Goal: Task Accomplishment & Management: Manage account settings

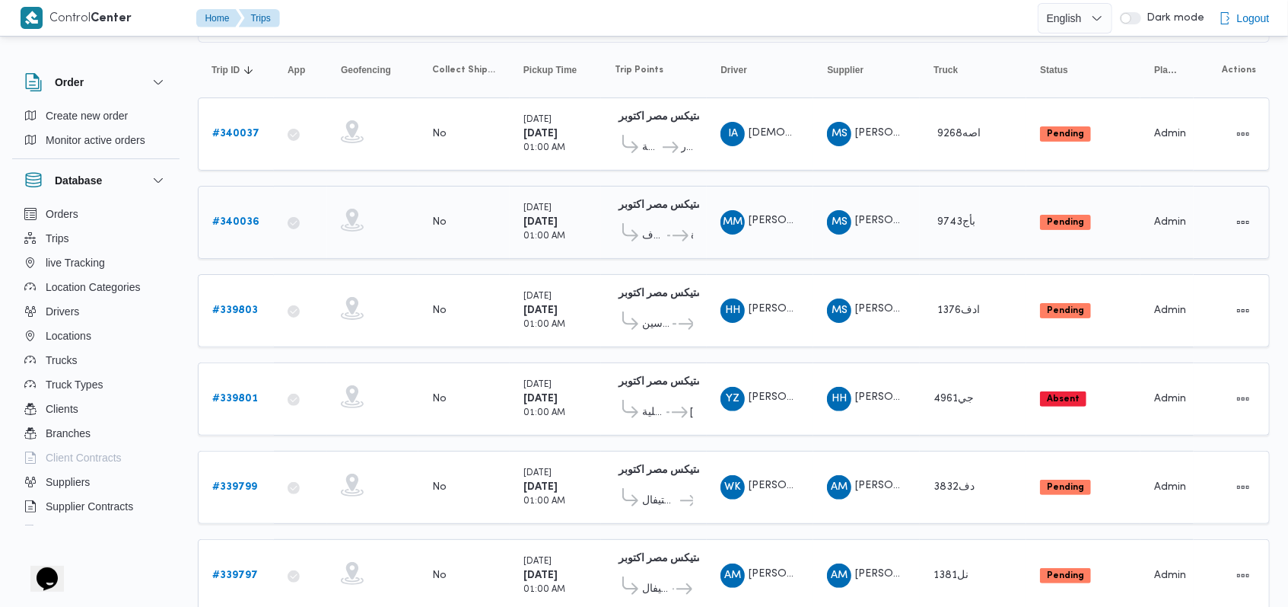
scroll to position [187, 0]
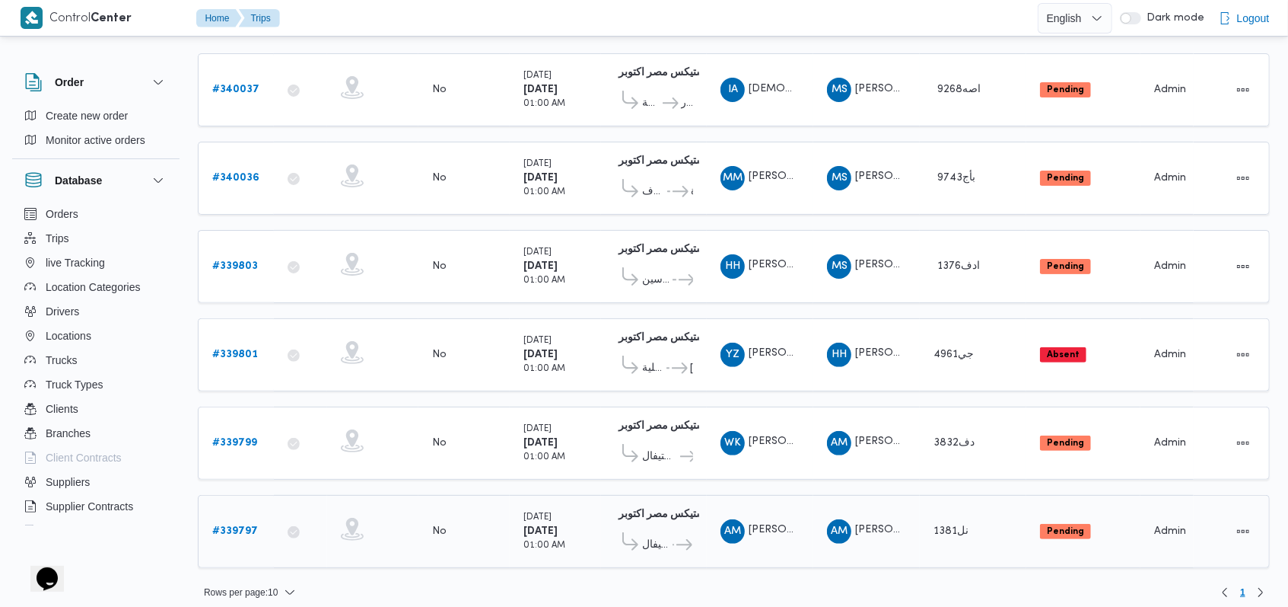
click at [250, 526] on b "# 339797" at bounding box center [235, 531] width 46 height 10
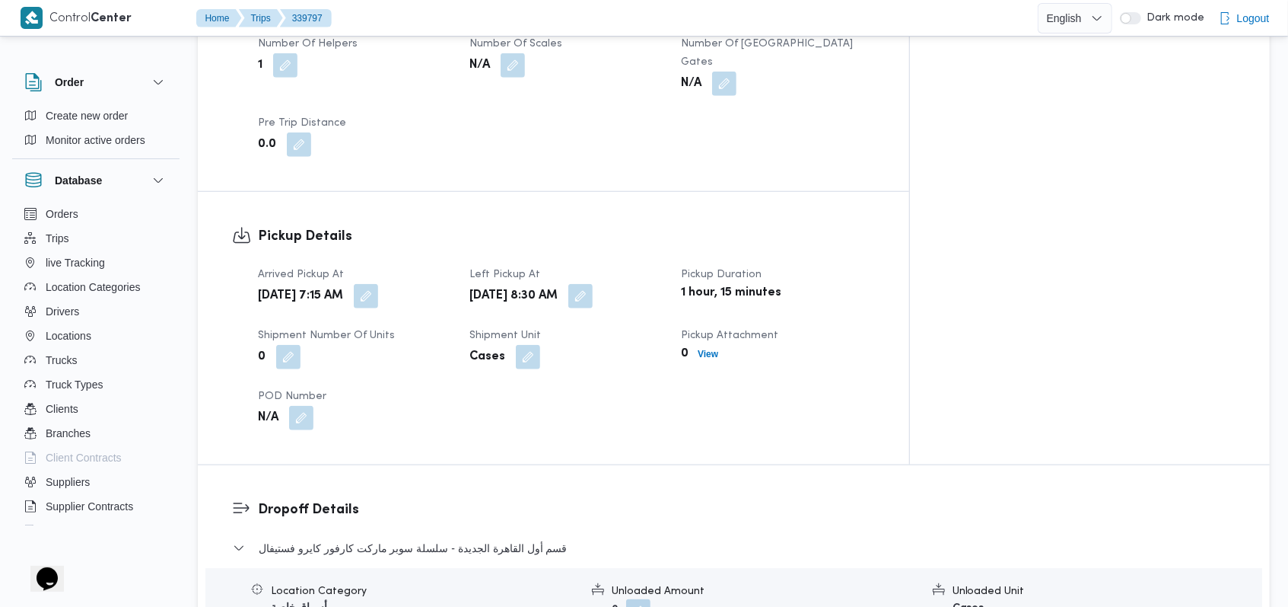
scroll to position [1014, 0]
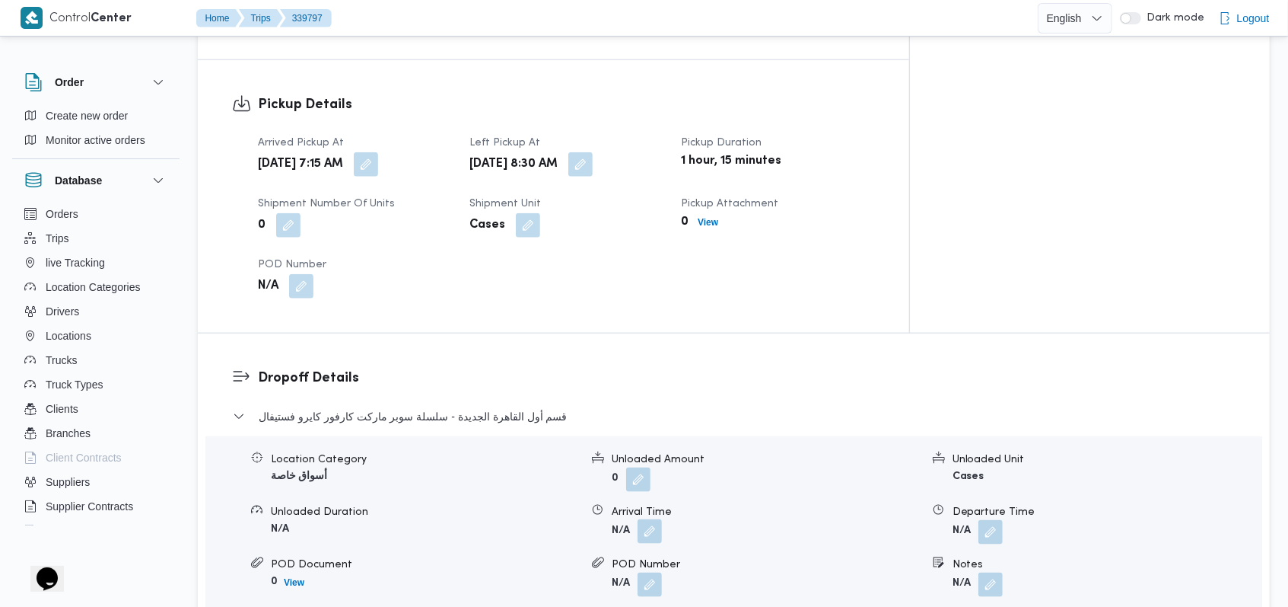
click at [648, 519] on button "button" at bounding box center [650, 531] width 24 height 24
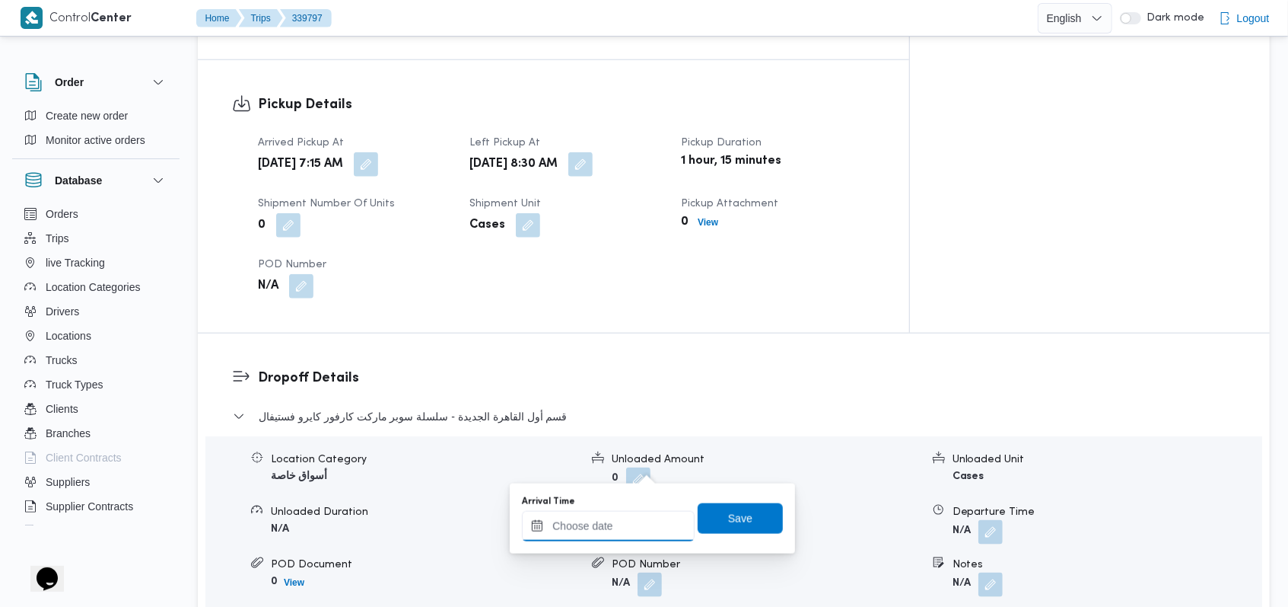
click at [629, 515] on div at bounding box center [608, 526] width 173 height 30
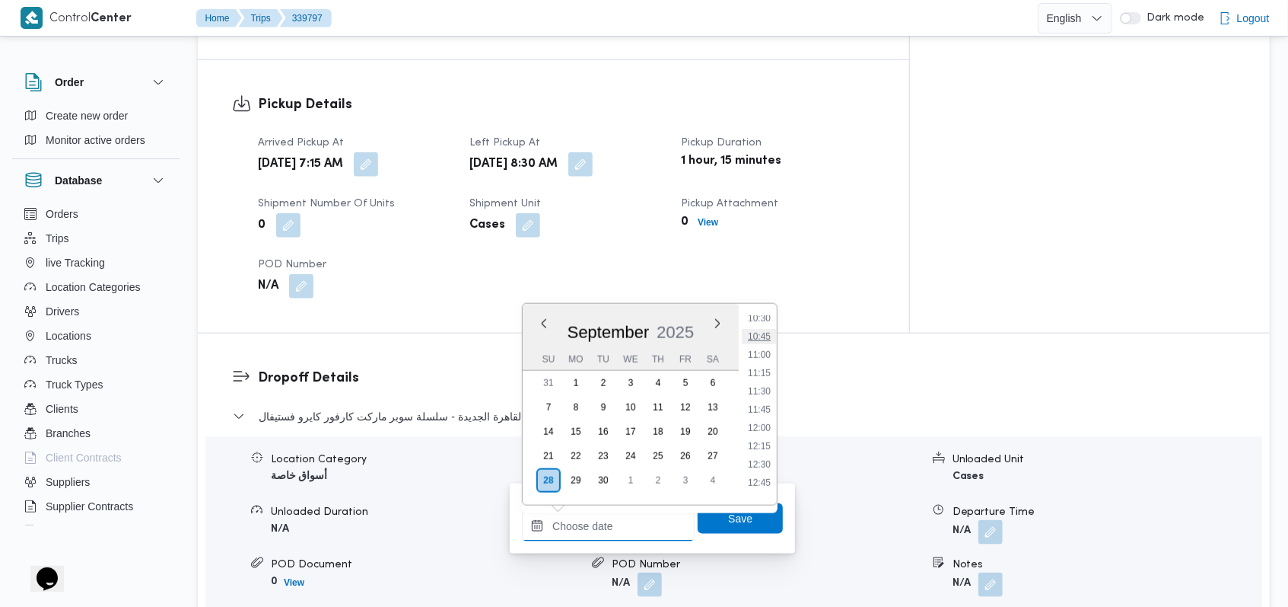
scroll to position [569, 0]
click at [769, 472] on li "09:45" at bounding box center [759, 466] width 35 height 15
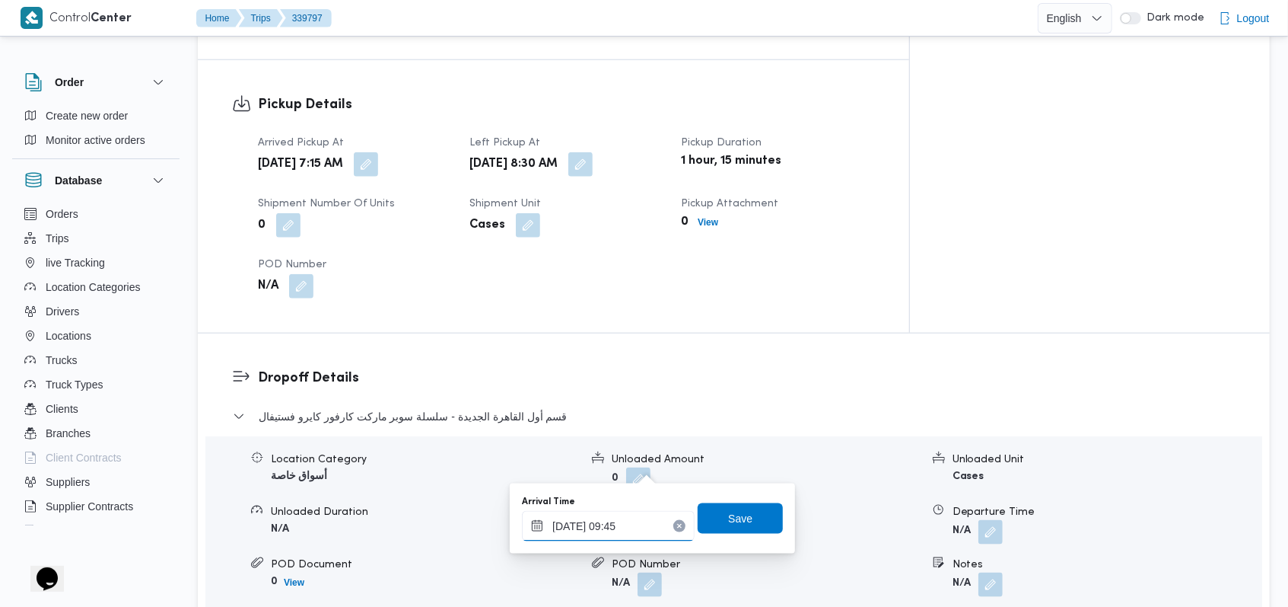
type input "28/09/2025 09:45"
click at [752, 518] on span "Save" at bounding box center [740, 517] width 85 height 30
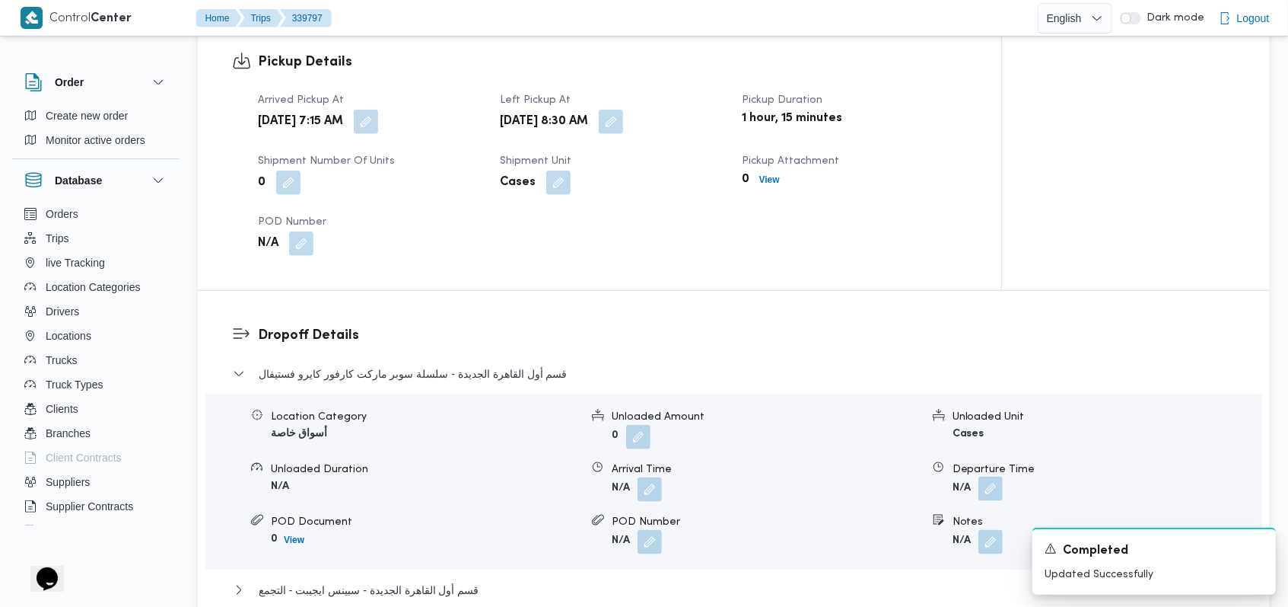
click at [995, 476] on button "button" at bounding box center [991, 488] width 24 height 24
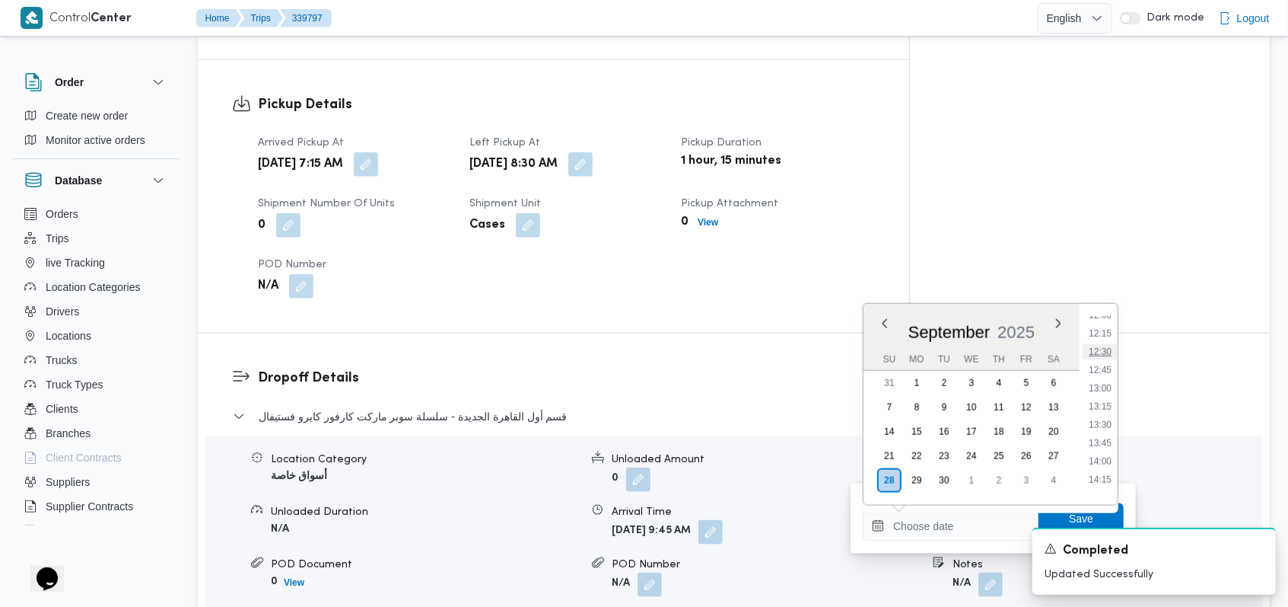
scroll to position [874, 0]
click at [1108, 345] on li "12:15" at bounding box center [1100, 344] width 35 height 15
type input "28/09/2025 12:15"
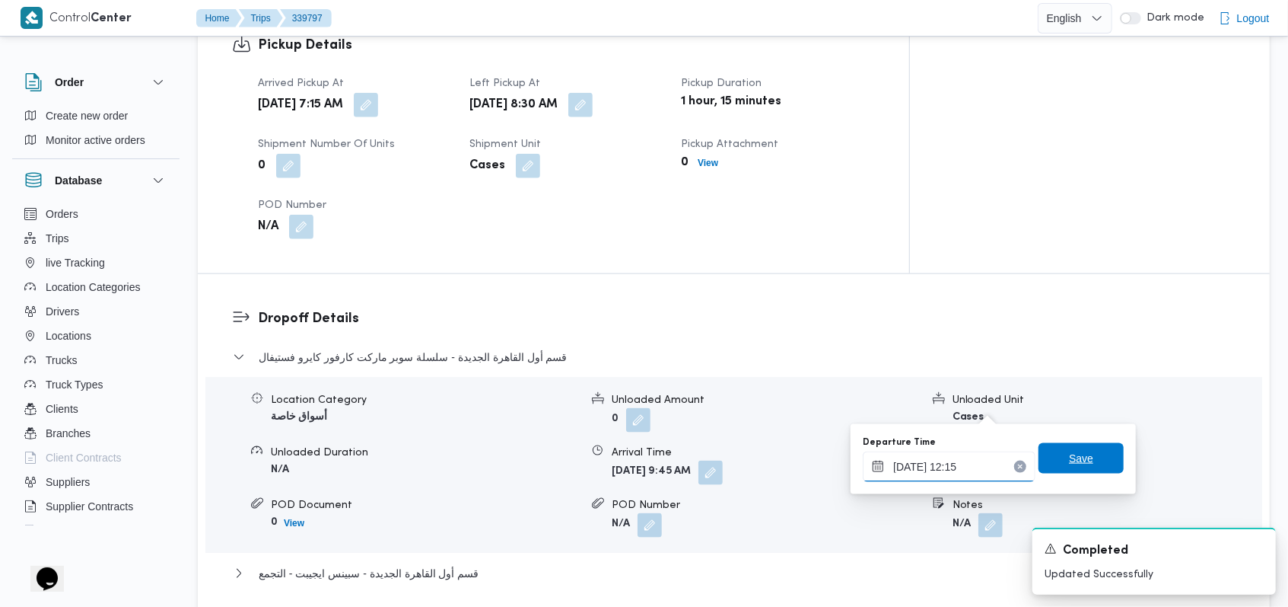
scroll to position [1116, 0]
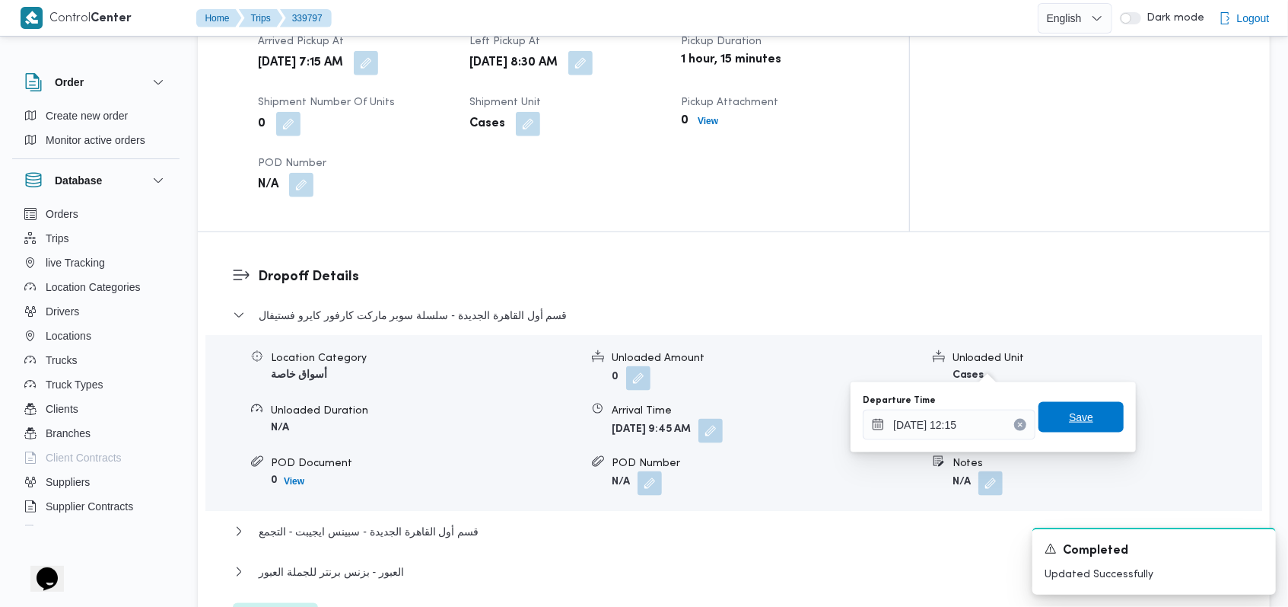
click at [1081, 412] on span "Save" at bounding box center [1081, 417] width 85 height 30
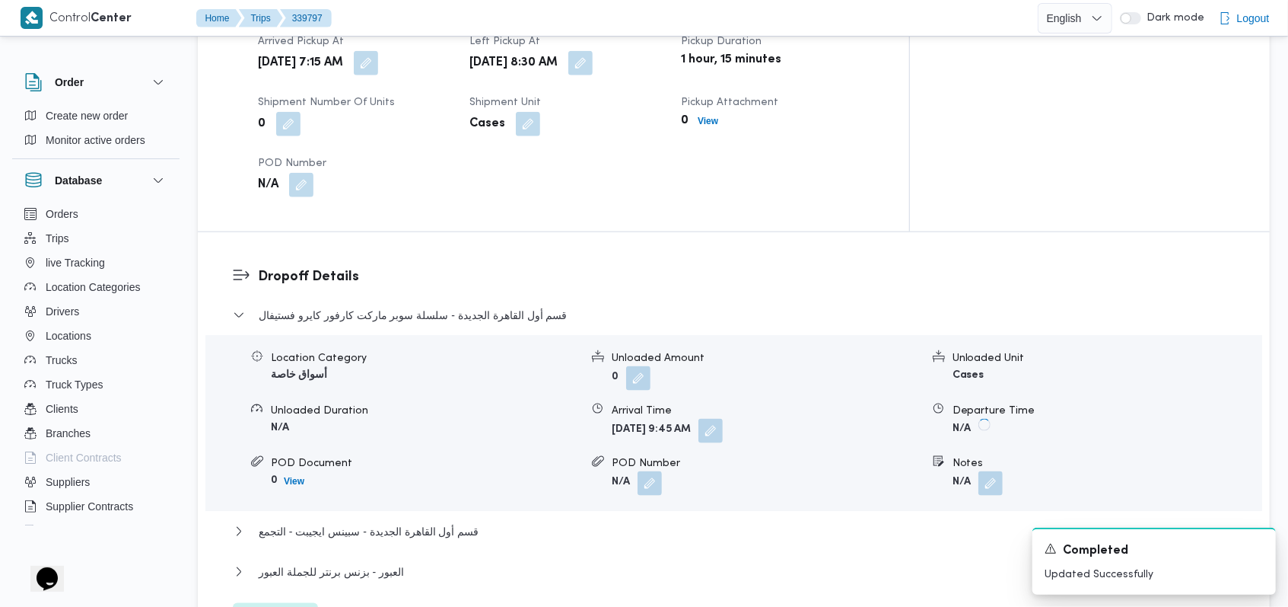
click at [476, 451] on div "قسم أول القاهرة الجديدة - سلسلة سوبر ماركت كارفور كايرو فستيفال Location Catego…" at bounding box center [734, 469] width 1003 height 327
click at [481, 522] on button "قسم أول القاهرة الجديدة - سبينس ايجيبت - التجمع" at bounding box center [734, 531] width 1003 height 18
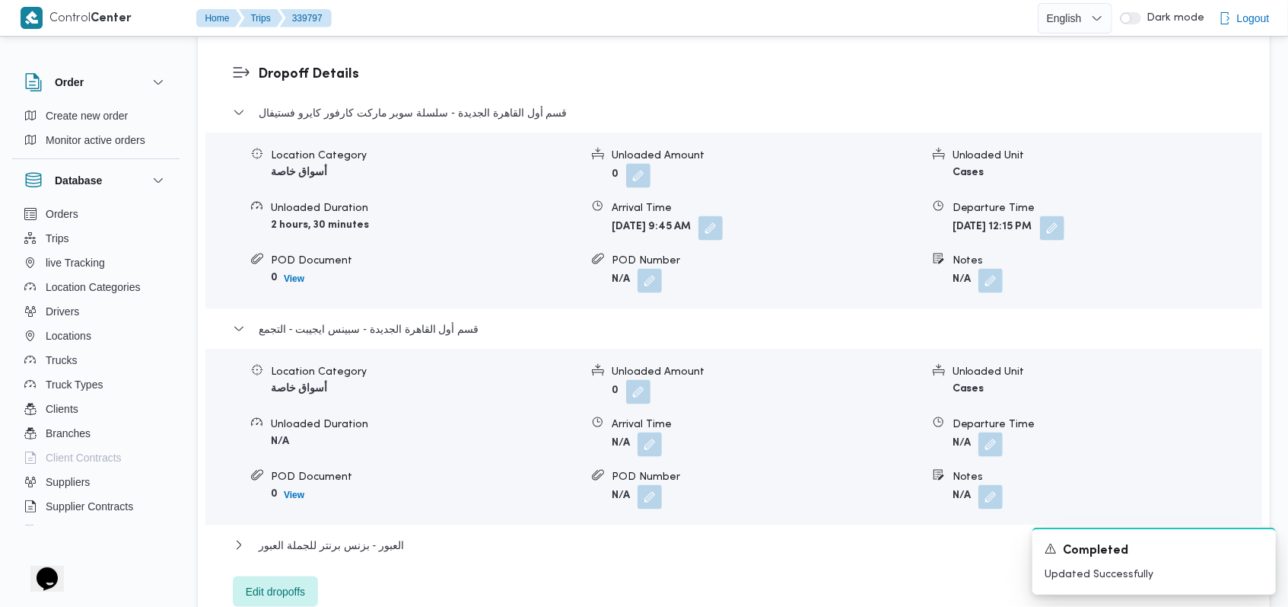
scroll to position [1319, 0]
click at [651, 431] on button "button" at bounding box center [650, 443] width 24 height 24
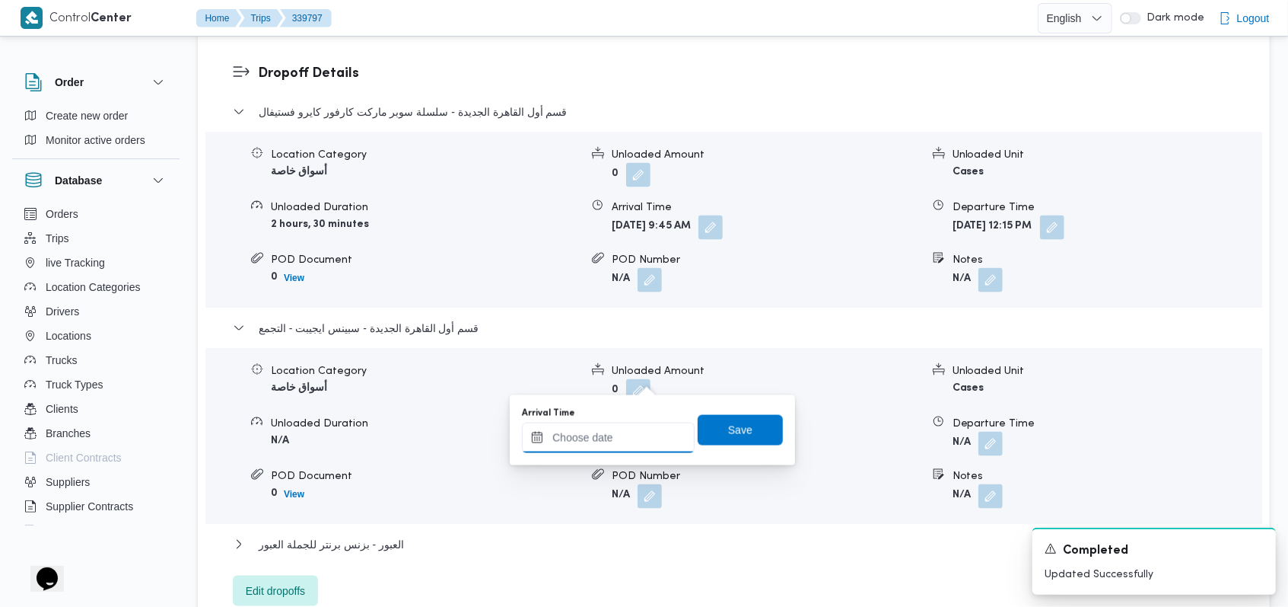
click at [639, 444] on input "Arrival Time" at bounding box center [608, 437] width 173 height 30
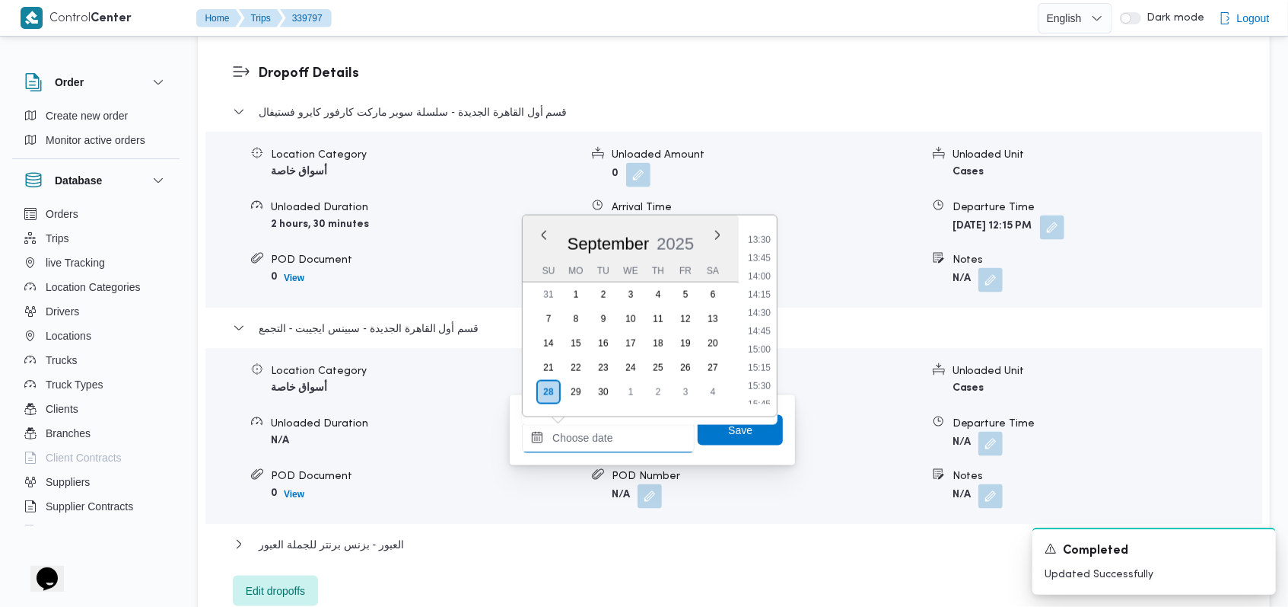
scroll to position [874, 0]
click at [766, 295] on li "12:45" at bounding box center [759, 292] width 35 height 15
type input "28/09/2025 12:45"
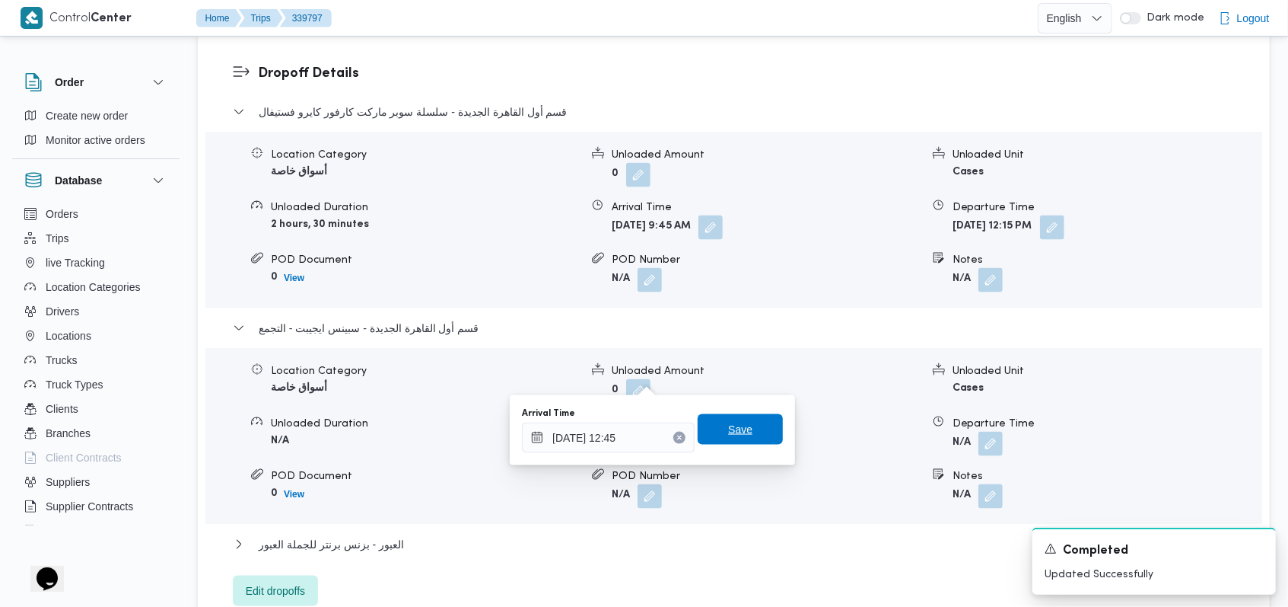
click at [750, 417] on span "Save" at bounding box center [740, 429] width 85 height 30
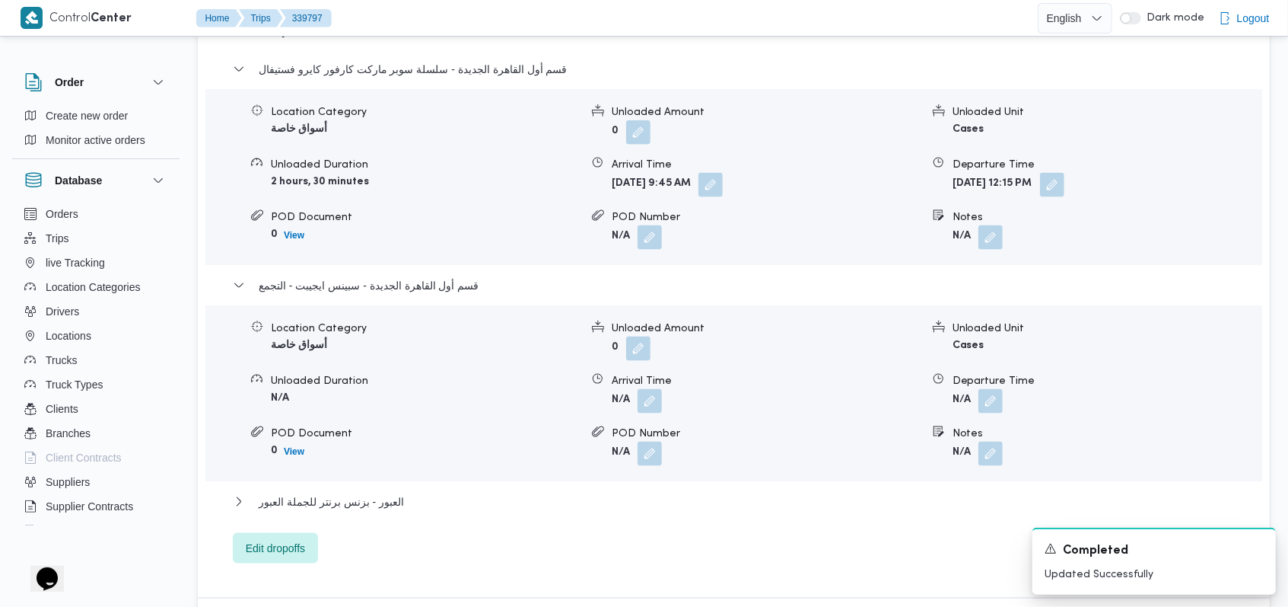
click at [1005, 389] on form "N/A" at bounding box center [1107, 401] width 309 height 24
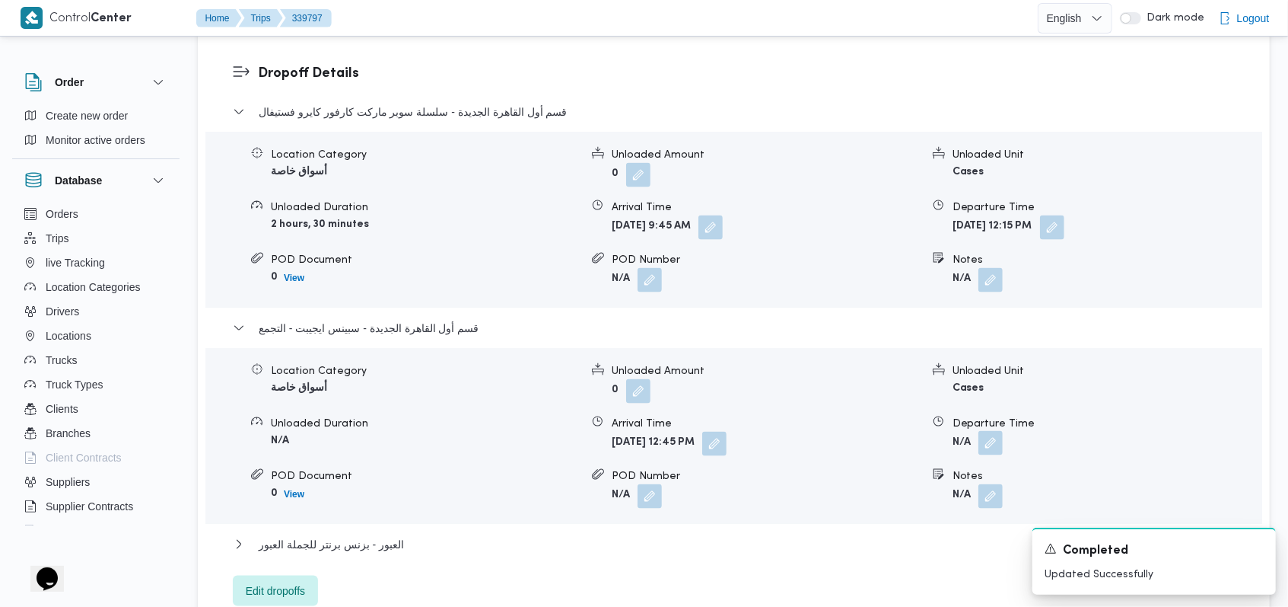
click at [989, 431] on button "button" at bounding box center [991, 443] width 24 height 24
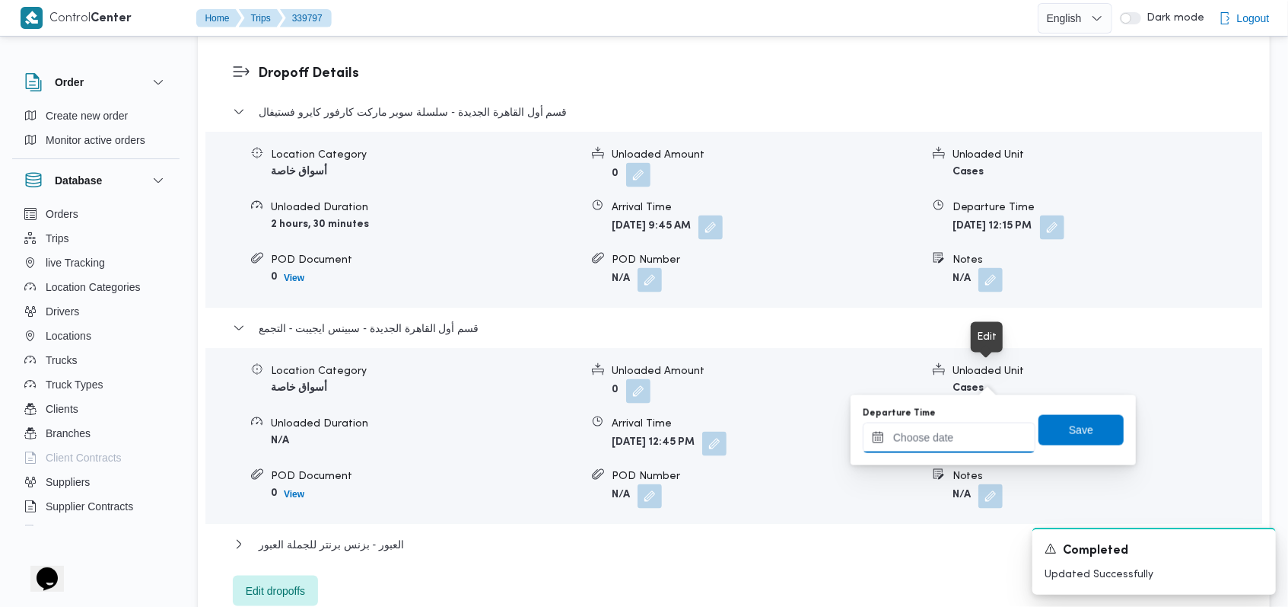
click at [974, 438] on input "Departure Time" at bounding box center [949, 437] width 173 height 30
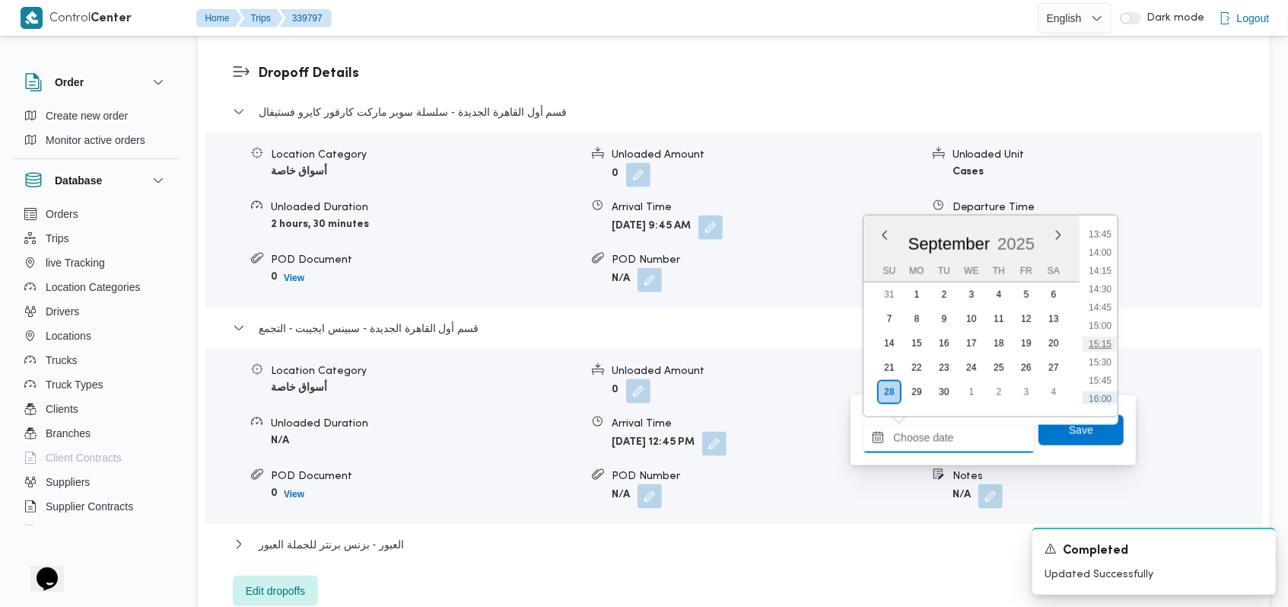
scroll to position [975, 0]
click at [1104, 240] on li "13:30" at bounding box center [1100, 246] width 35 height 15
type input "28/09/2025 13:30"
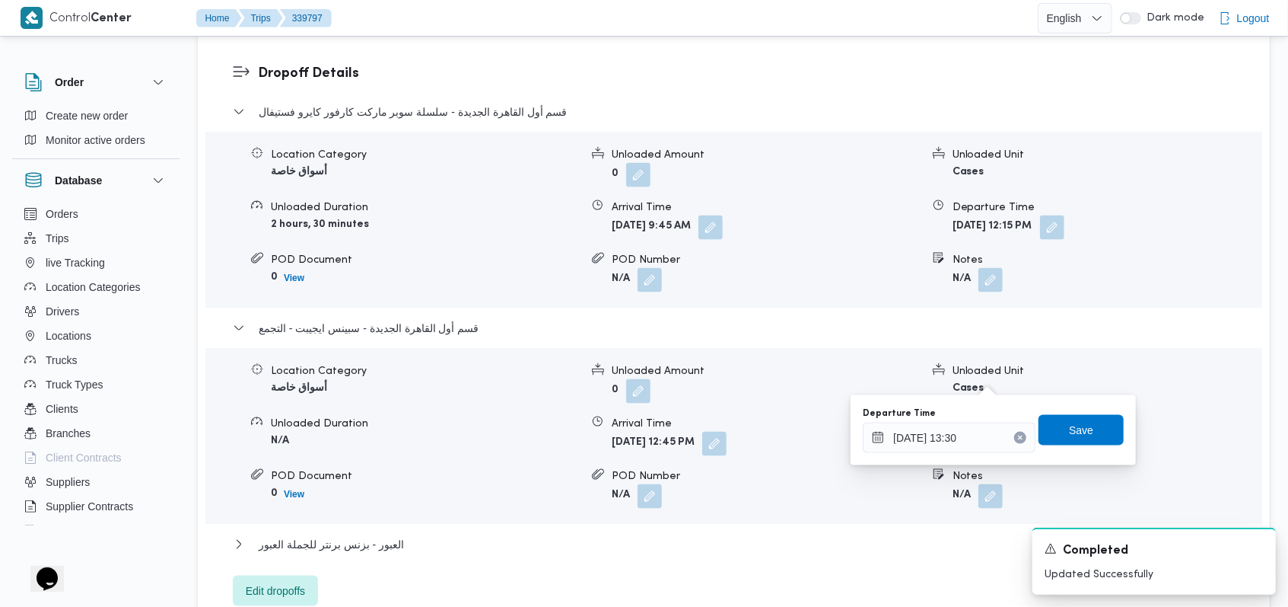
click at [1095, 409] on div "Departure Time 28/09/2025 13:30 Save" at bounding box center [994, 430] width 264 height 49
click at [1094, 415] on div "Save" at bounding box center [1081, 430] width 85 height 30
click at [389, 535] on div "العبور - بزنس برنتر للجملة العبور" at bounding box center [734, 549] width 1003 height 29
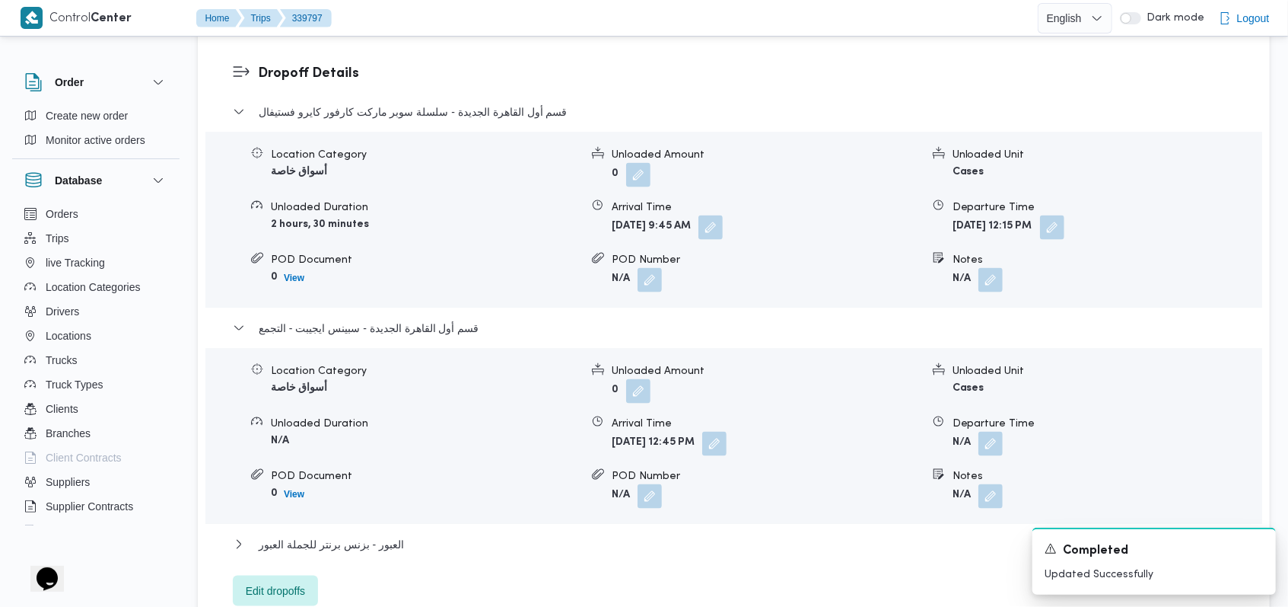
scroll to position [0, 0]
click at [993, 431] on button "button" at bounding box center [991, 443] width 24 height 24
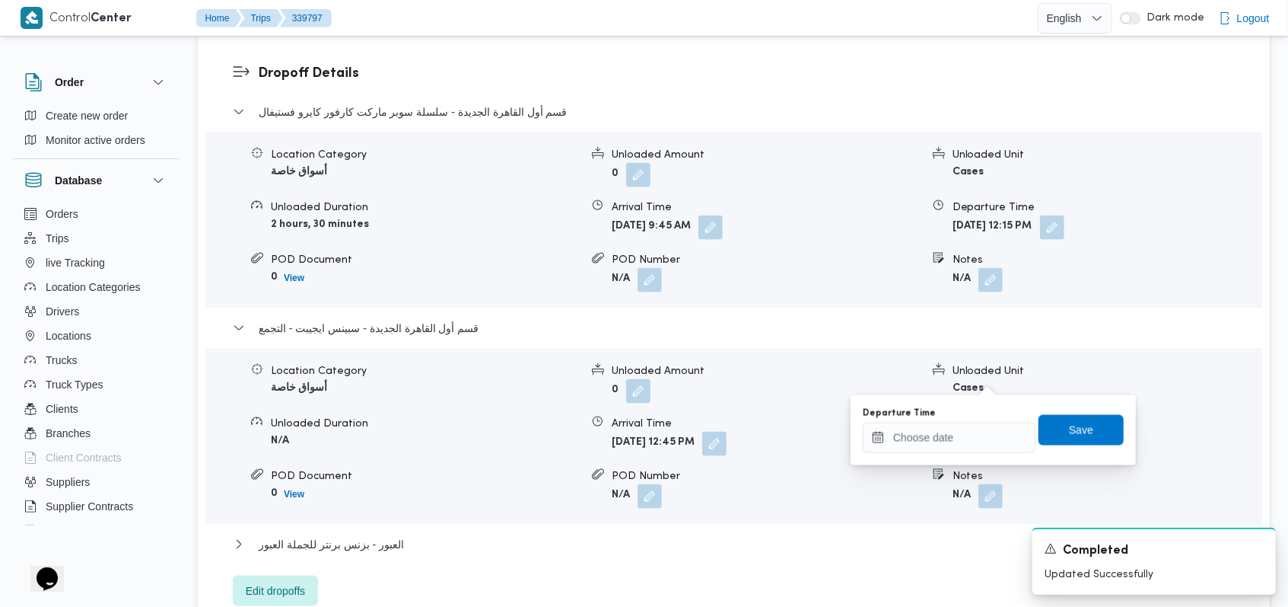
click at [959, 456] on div "You are in a dialog. To close this dialog, hit escape. Departure Time Save" at bounding box center [993, 430] width 285 height 70
click at [963, 433] on input "Departure Time" at bounding box center [949, 437] width 173 height 30
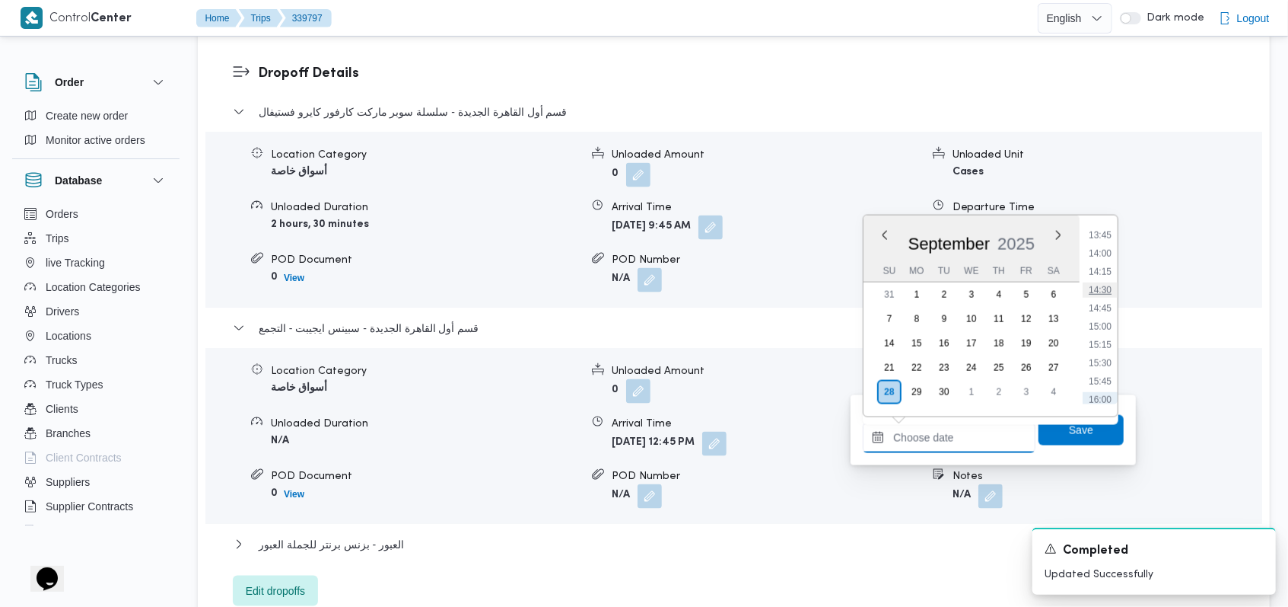
scroll to position [975, 0]
click at [1107, 253] on li "13:30" at bounding box center [1100, 246] width 35 height 15
type input "28/09/2025 13:30"
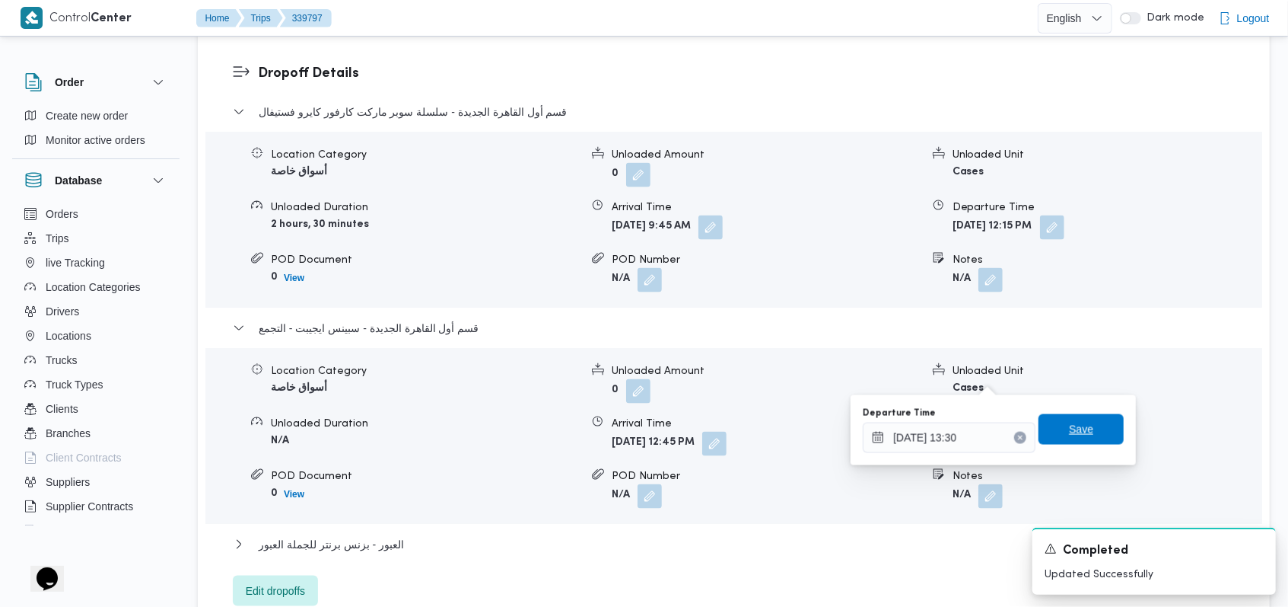
click at [1093, 415] on div "Save" at bounding box center [1081, 430] width 85 height 30
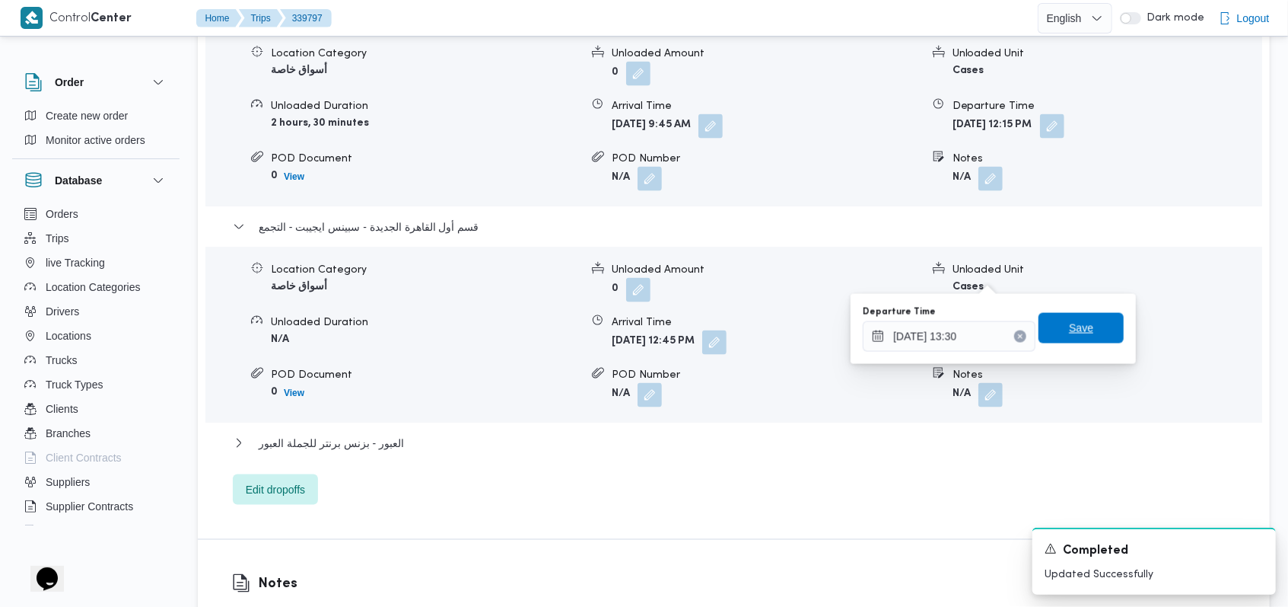
click at [1056, 323] on span "Save" at bounding box center [1081, 328] width 85 height 30
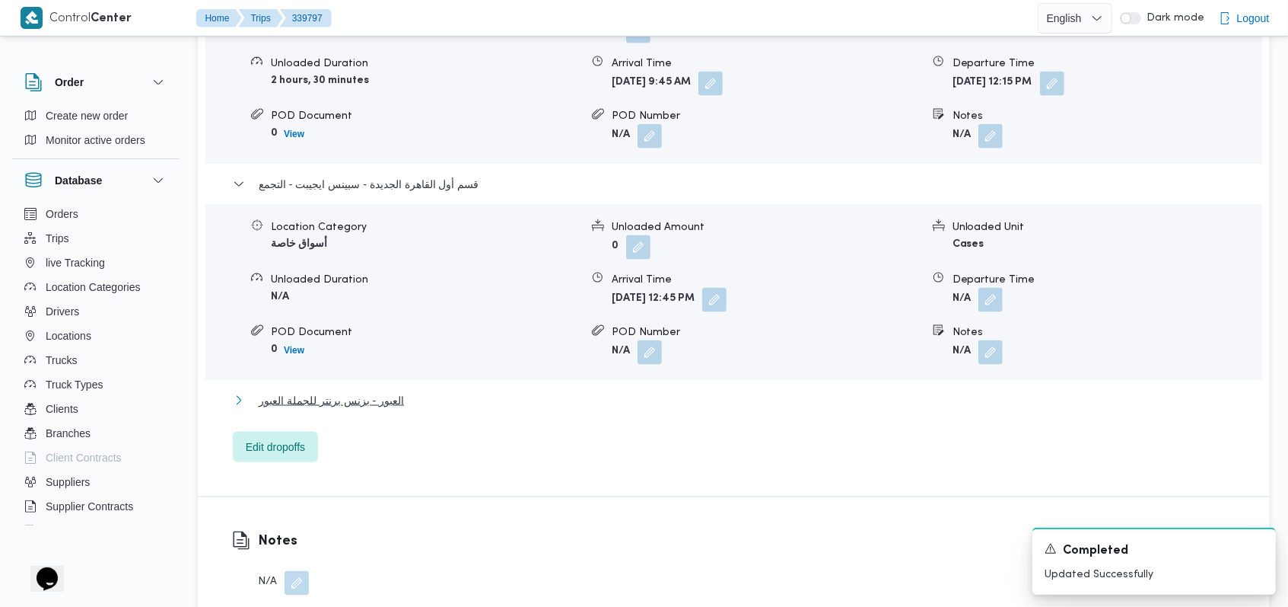
click at [435, 391] on button "العبور - بزنس برنتر للجملة العبور" at bounding box center [734, 400] width 1003 height 18
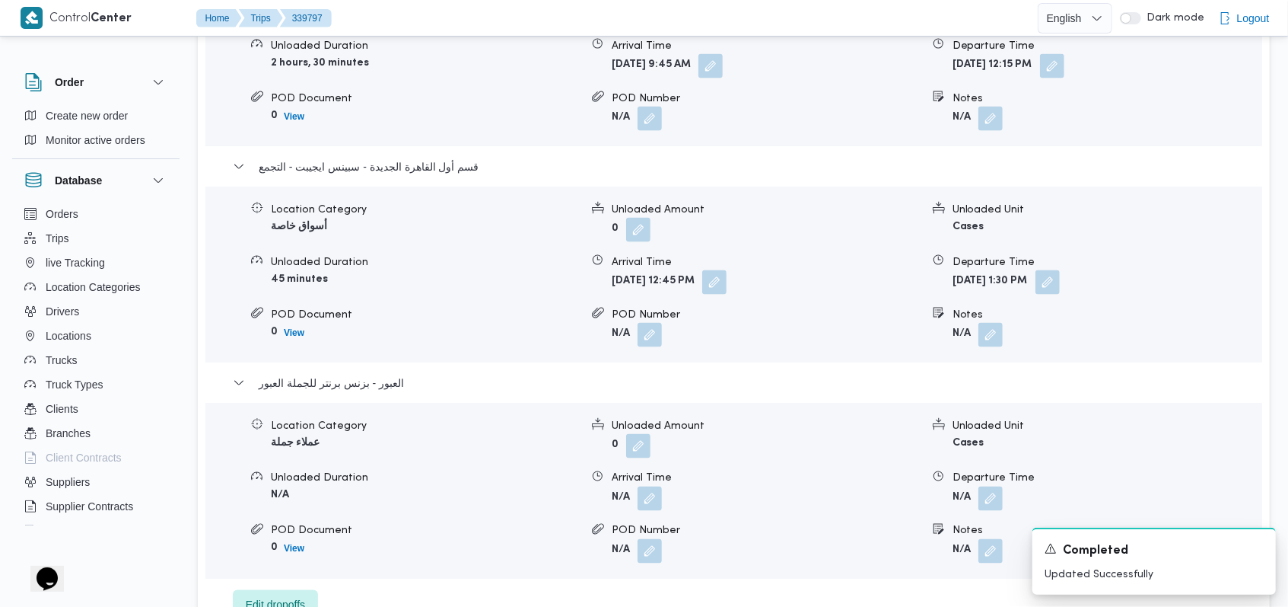
scroll to position [1522, 0]
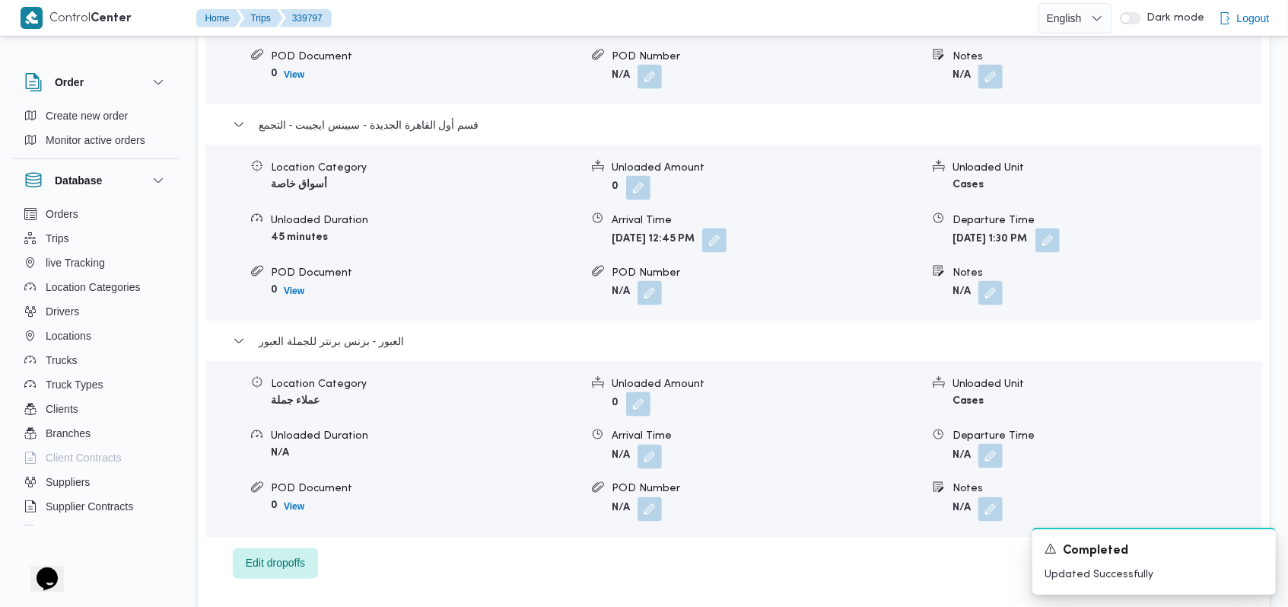
click at [994, 444] on button "button" at bounding box center [991, 456] width 24 height 24
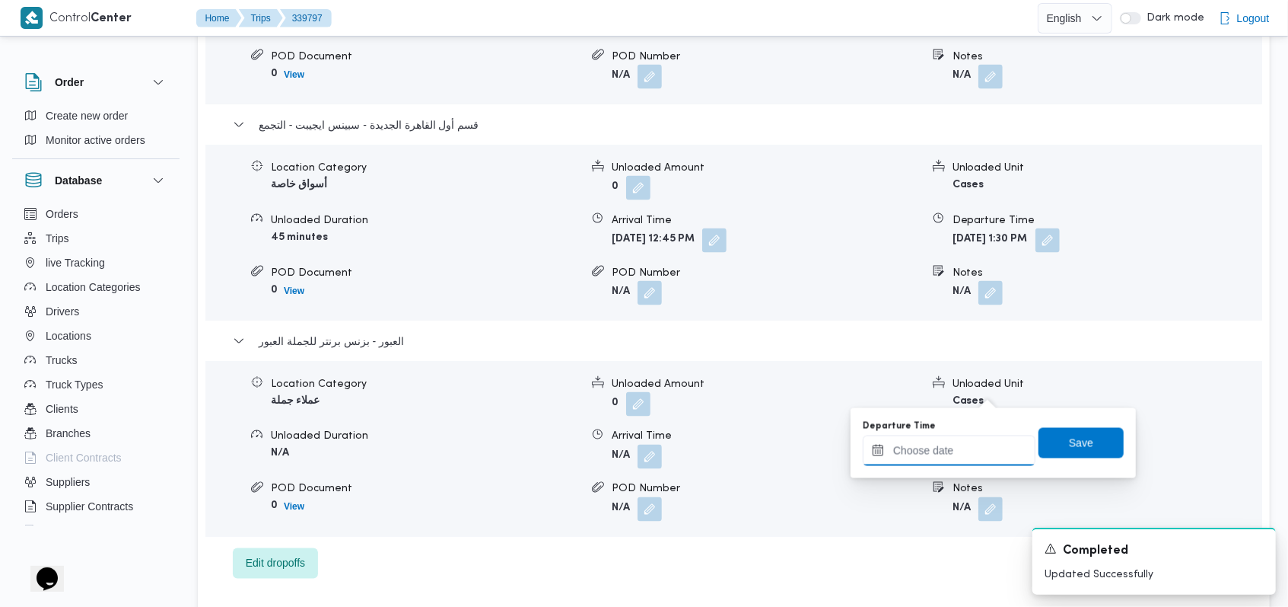
click at [966, 451] on input "Departure Time" at bounding box center [949, 450] width 173 height 30
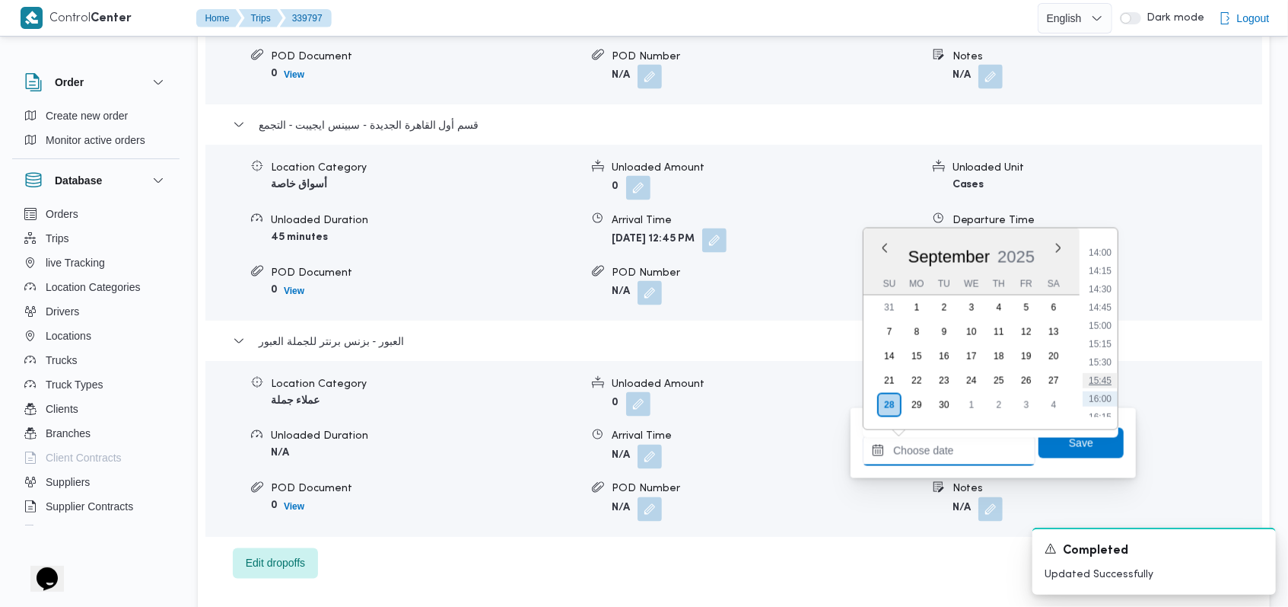
scroll to position [975, 0]
click at [1107, 263] on li "13:30" at bounding box center [1100, 259] width 35 height 15
type input "28/09/2025 13:30"
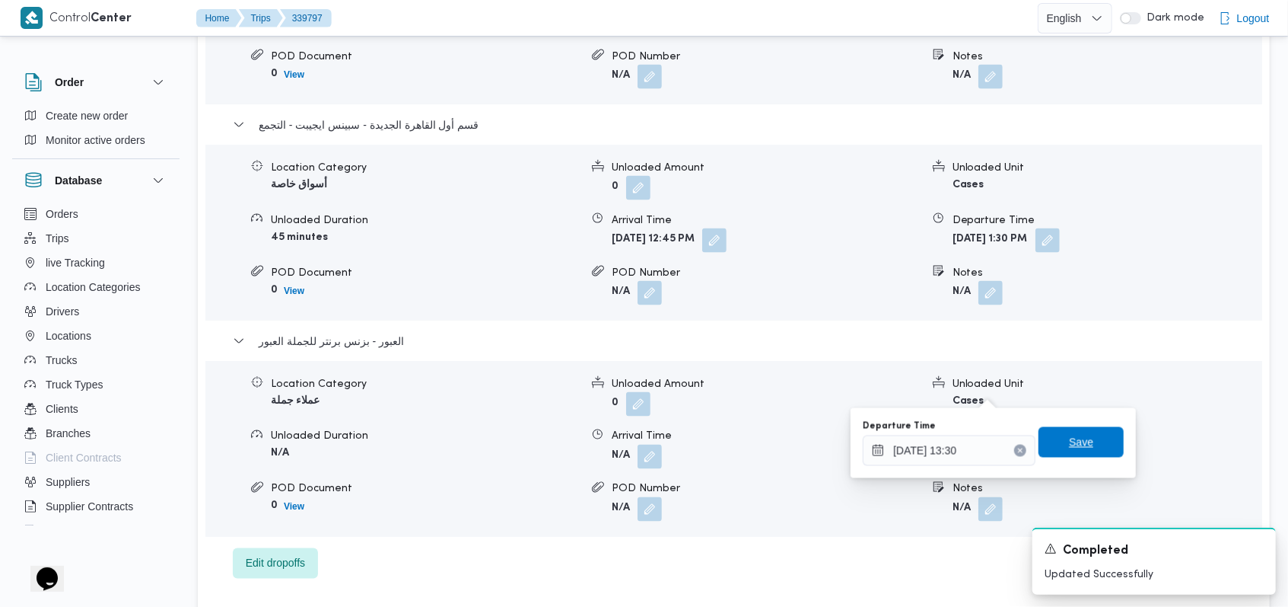
click at [1084, 441] on span "Save" at bounding box center [1081, 442] width 85 height 30
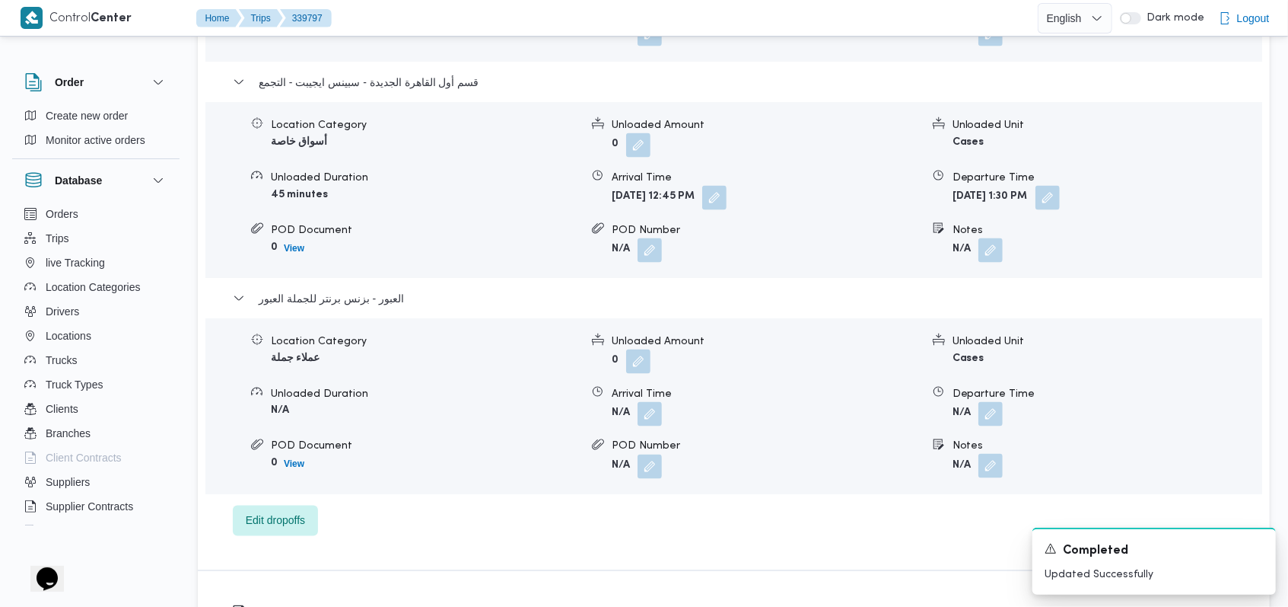
click at [990, 454] on button "button" at bounding box center [991, 466] width 24 height 24
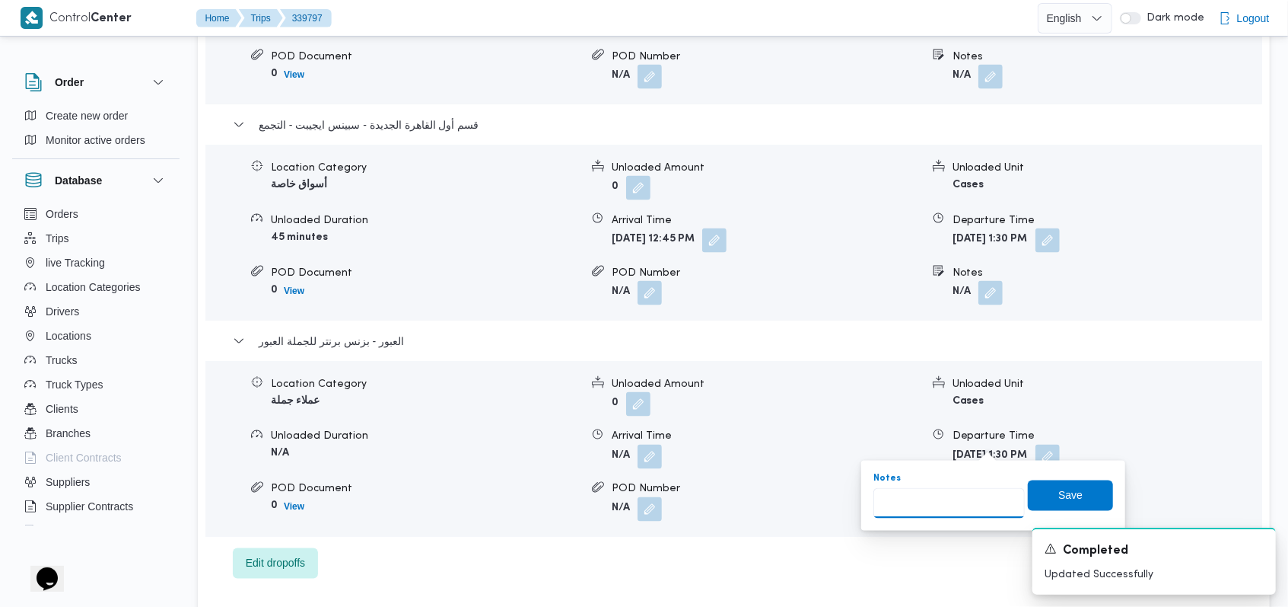
click at [973, 491] on input "Notes" at bounding box center [949, 503] width 151 height 30
type input "h"
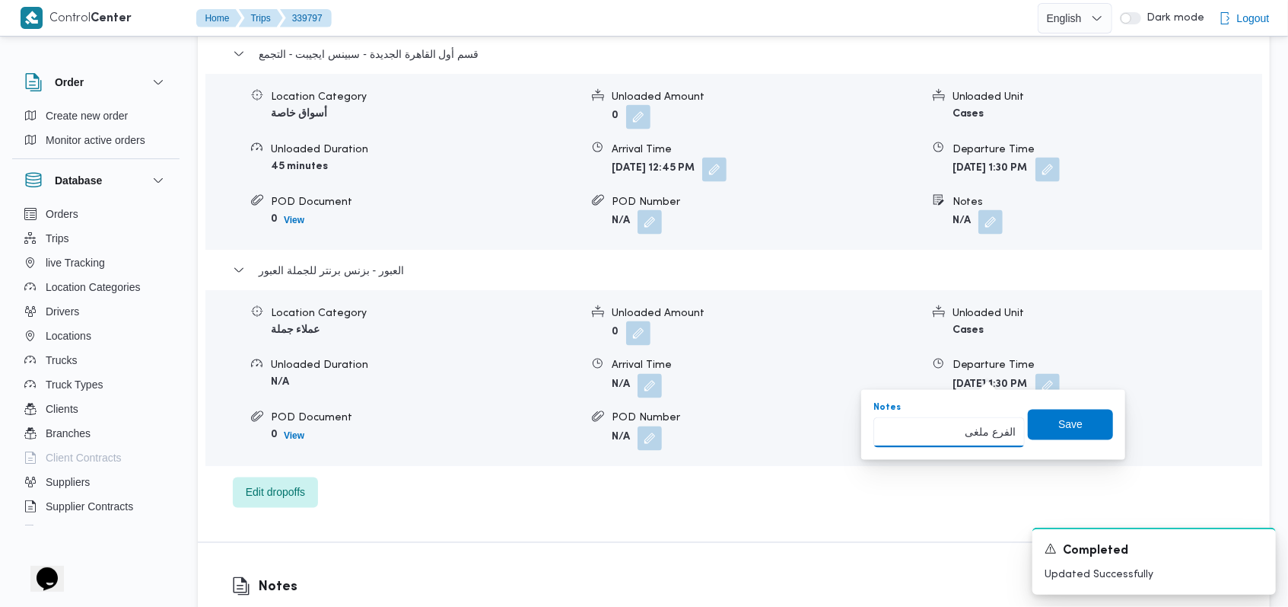
scroll to position [1623, 0]
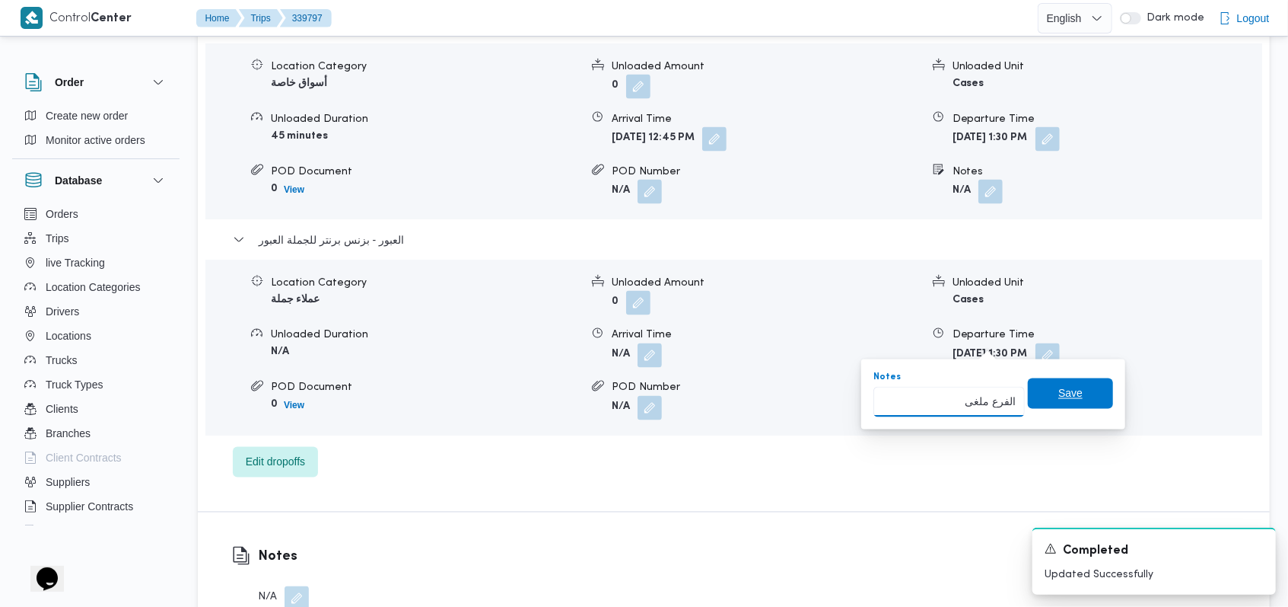
type input "الفرع ملغى"
click at [1063, 384] on span "Save" at bounding box center [1070, 393] width 85 height 30
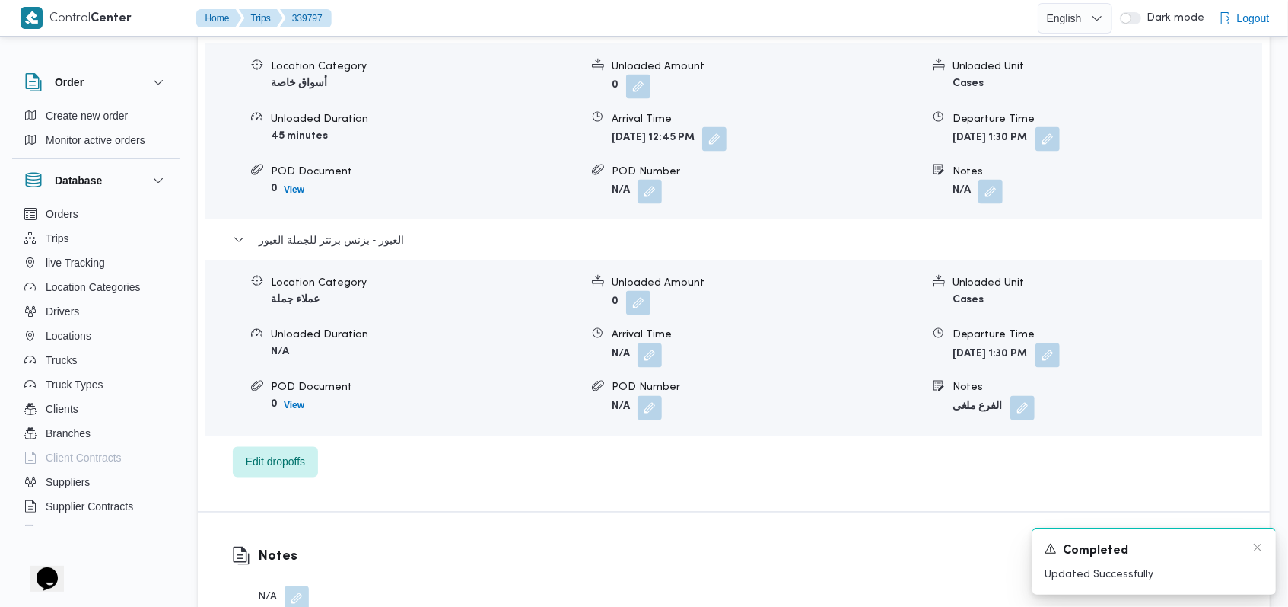
click at [1250, 548] on div "Completed" at bounding box center [1154, 550] width 219 height 19
click at [1269, 546] on div "A new notification appears Completed Updated Successfully" at bounding box center [1155, 560] width 244 height 67
click at [390, 231] on span "العبور - بزنس برنتر للجملة العبور" at bounding box center [331, 240] width 145 height 18
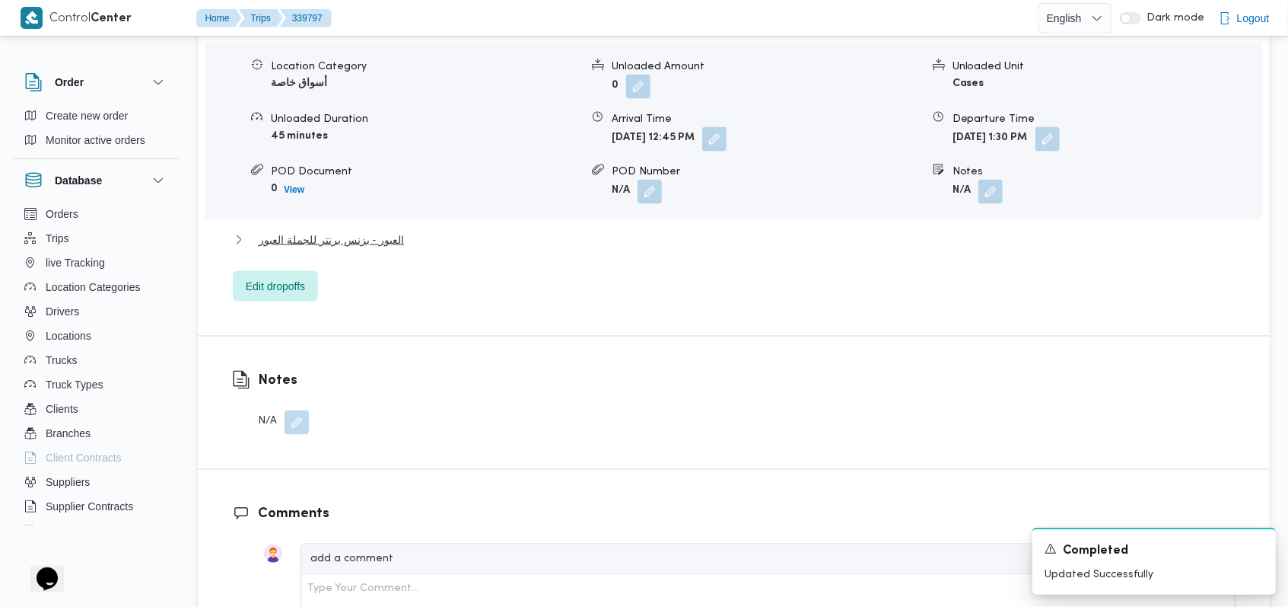
scroll to position [1420, 0]
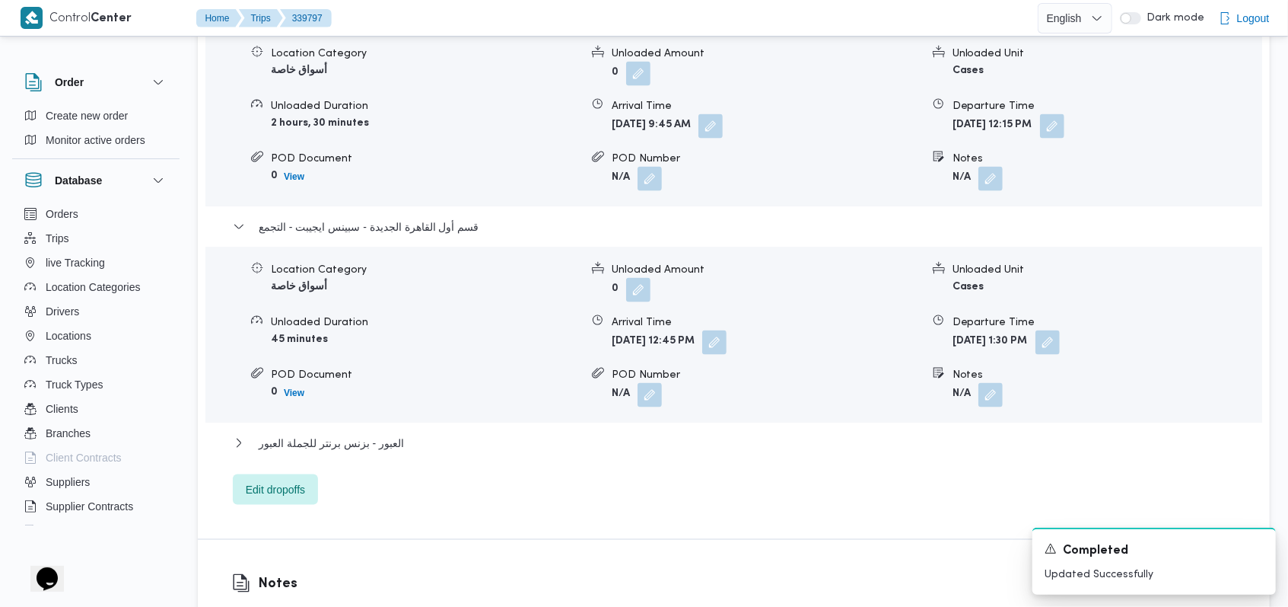
click at [408, 218] on div "قسم أول القاهرة الجديدة - سبينس ايجيبت - التجمع" at bounding box center [734, 232] width 1003 height 29
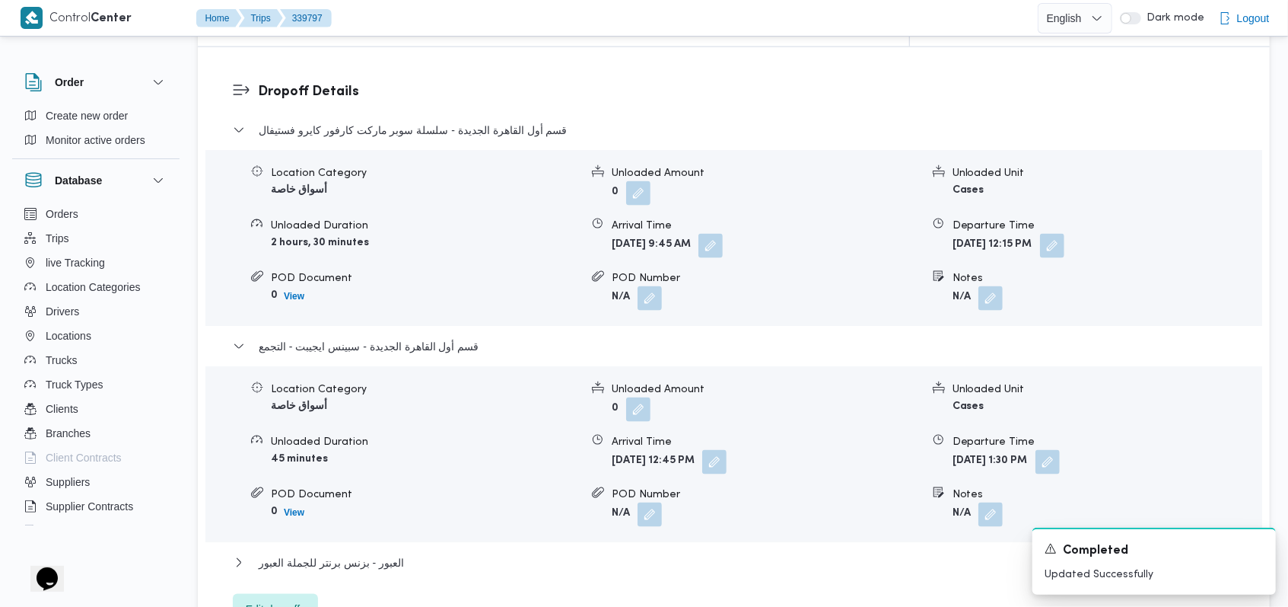
scroll to position [1116, 0]
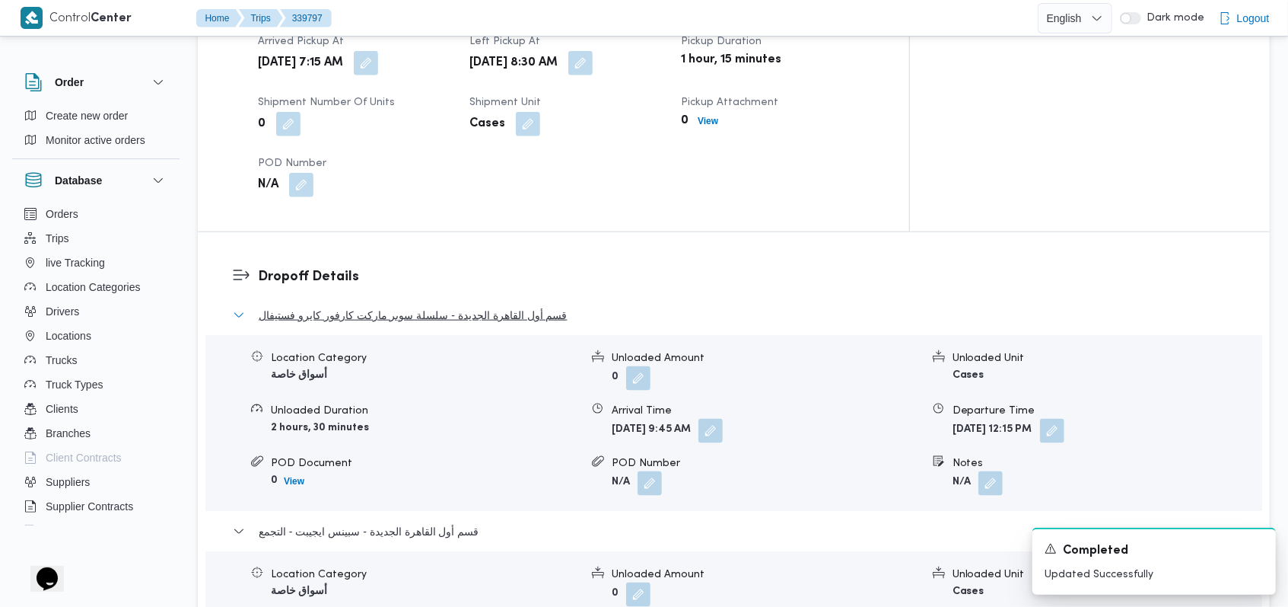
click at [421, 306] on span "قسم أول القاهرة الجديدة - سلسلة سوبر ماركت كارفور كايرو فستيفال" at bounding box center [413, 315] width 309 height 18
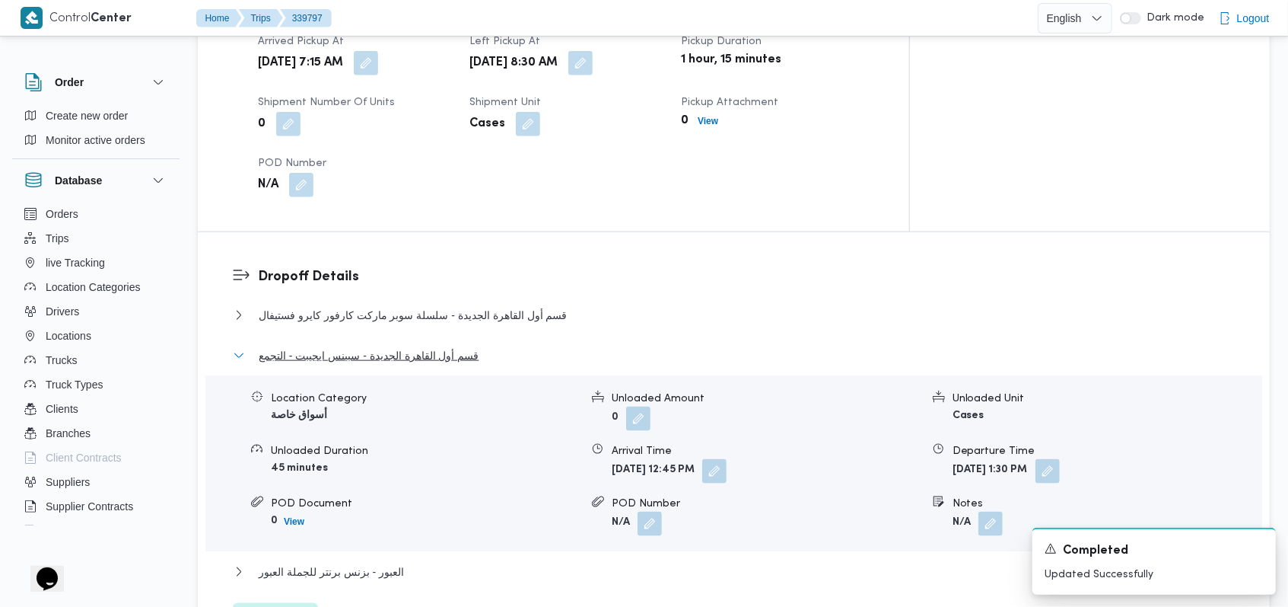
click at [425, 346] on span "قسم أول القاهرة الجديدة - سبينس ايجيبت - التجمع" at bounding box center [369, 355] width 220 height 18
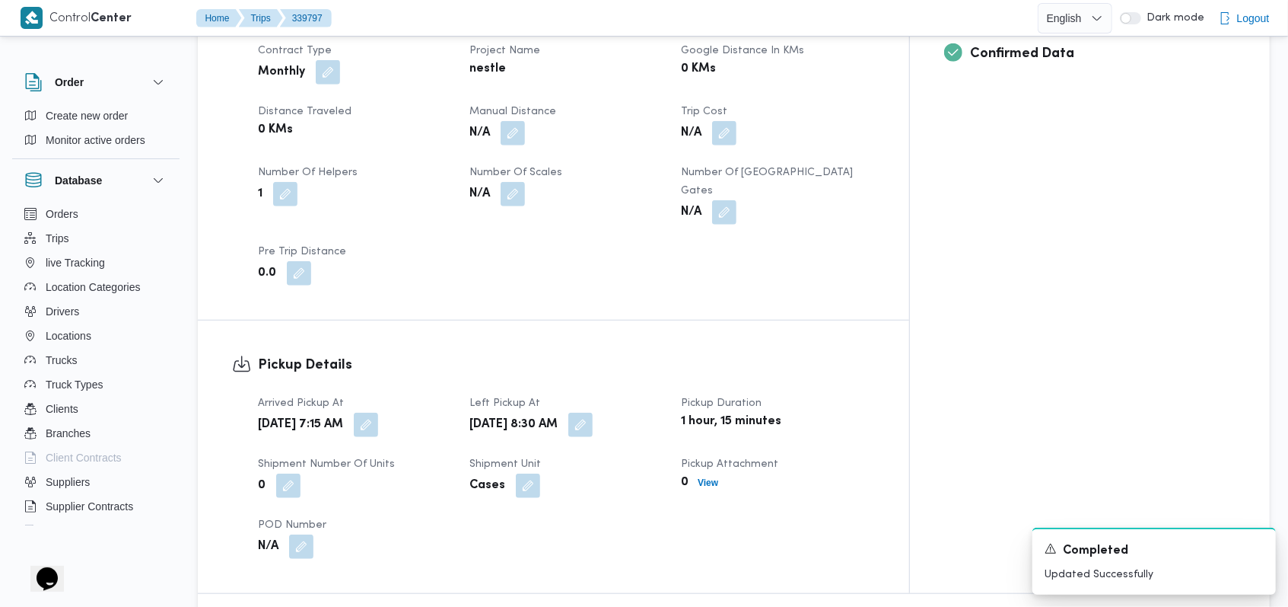
scroll to position [710, 0]
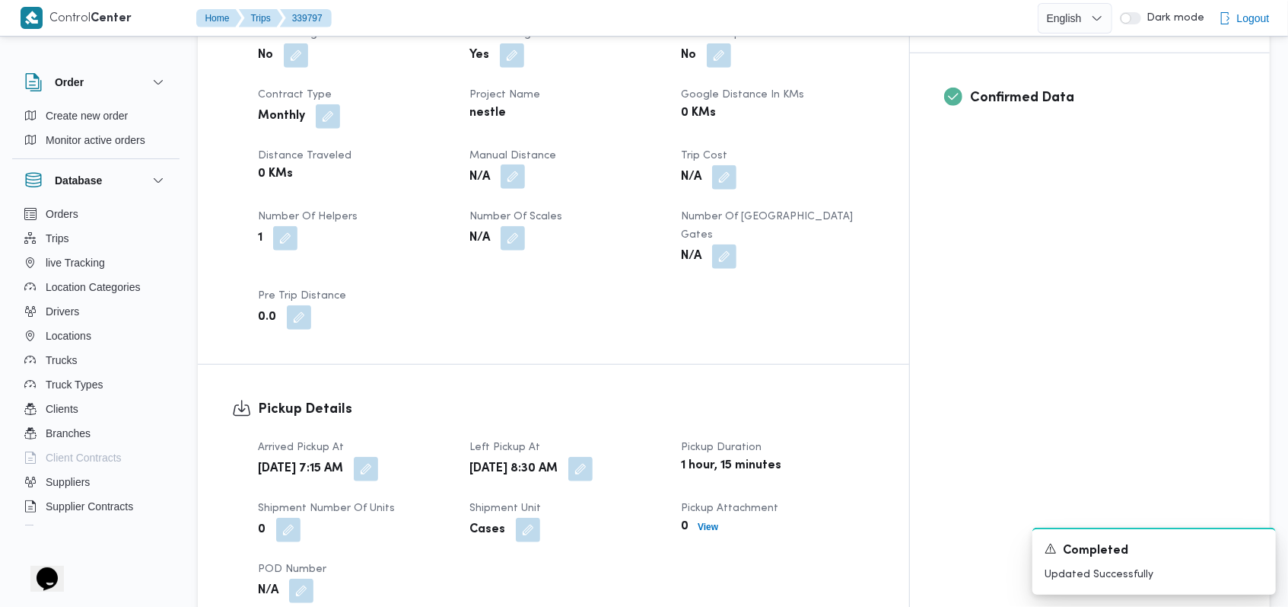
click at [525, 164] on button "button" at bounding box center [513, 176] width 24 height 24
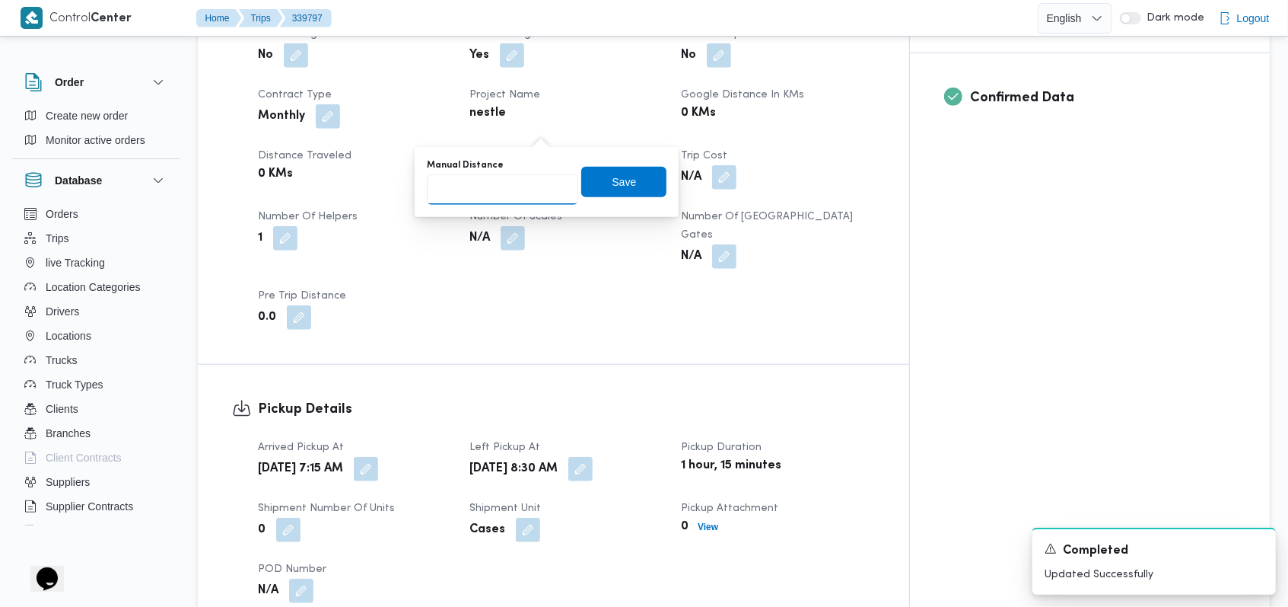
click at [518, 187] on input "Manual Distance" at bounding box center [502, 189] width 151 height 30
type input "140"
click at [616, 186] on span "Save" at bounding box center [624, 181] width 24 height 18
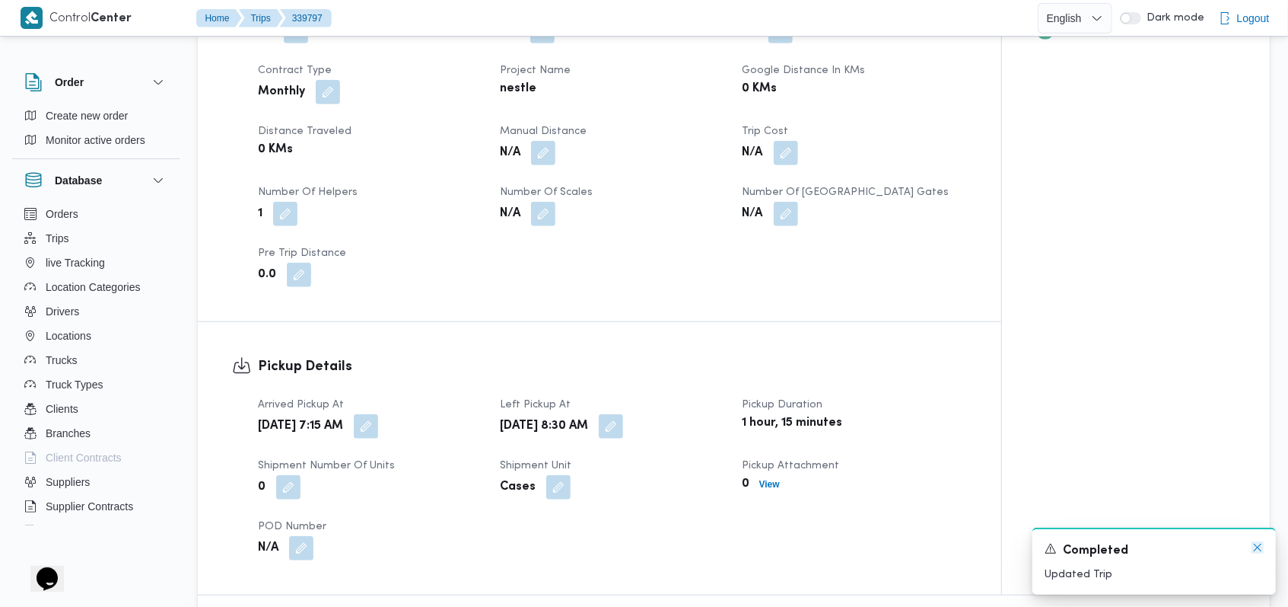
click at [1253, 551] on icon "Dismiss toast" at bounding box center [1258, 547] width 12 height 12
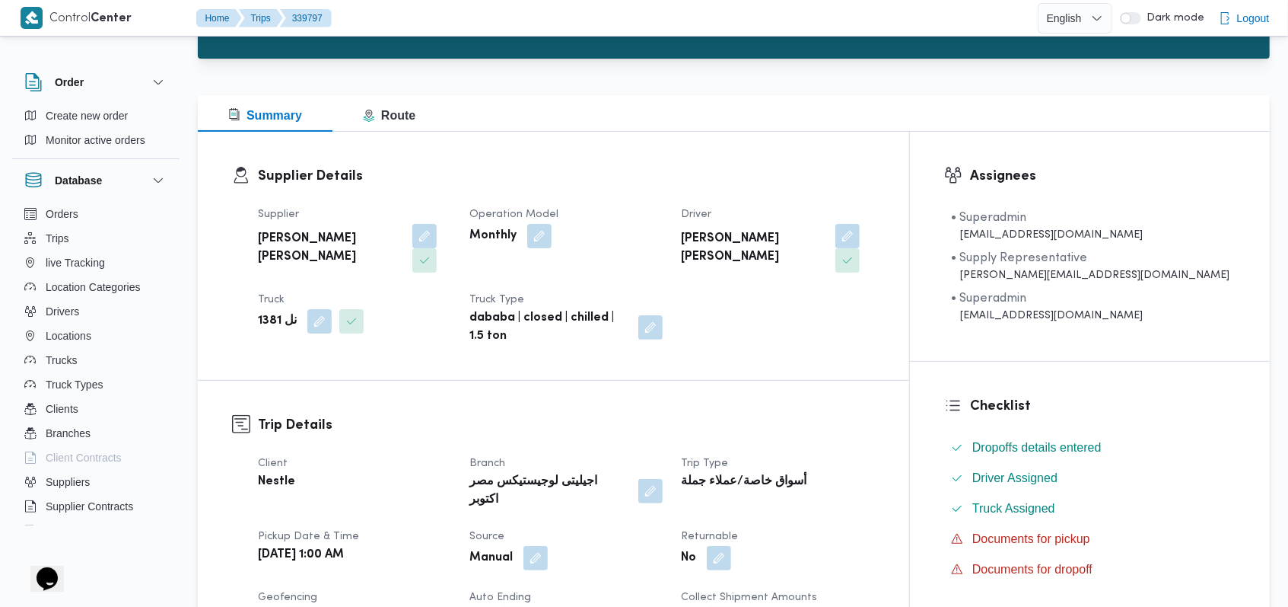
scroll to position [0, 0]
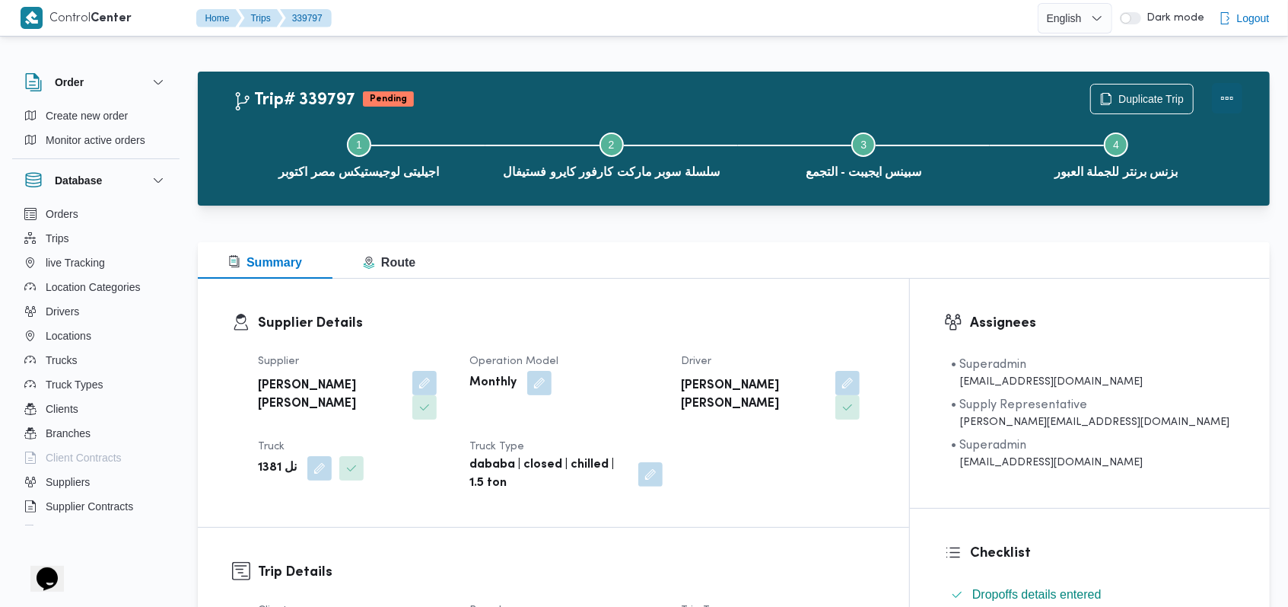
click at [1222, 102] on button "Actions" at bounding box center [1227, 98] width 30 height 30
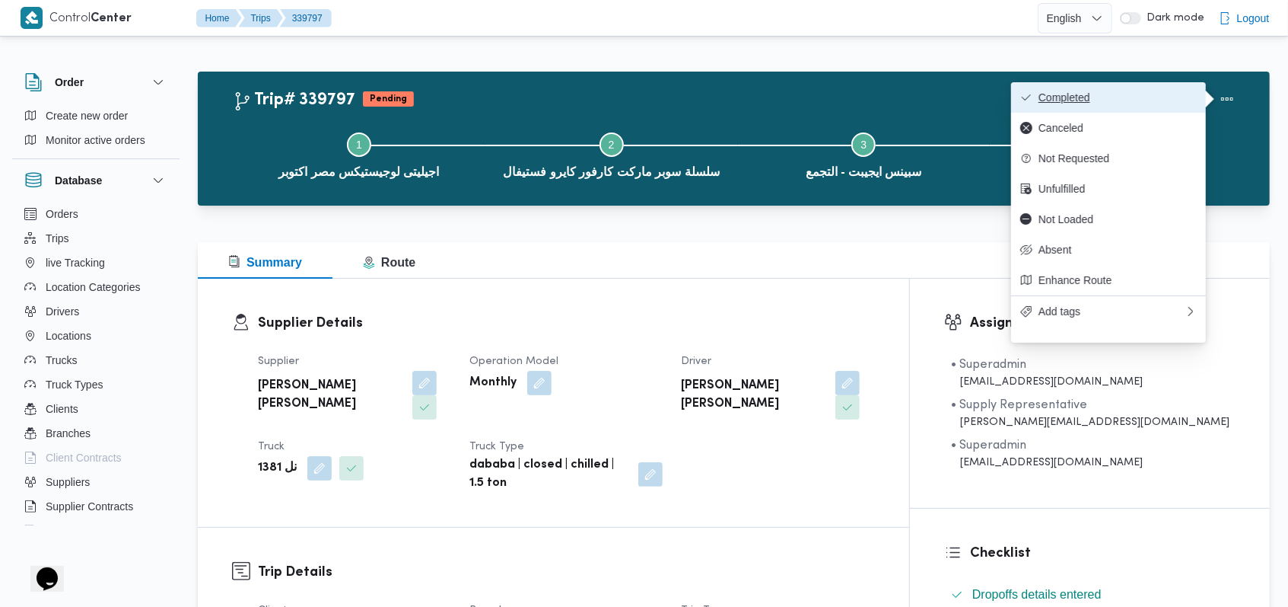
click at [1179, 102] on span "Completed" at bounding box center [1118, 97] width 158 height 12
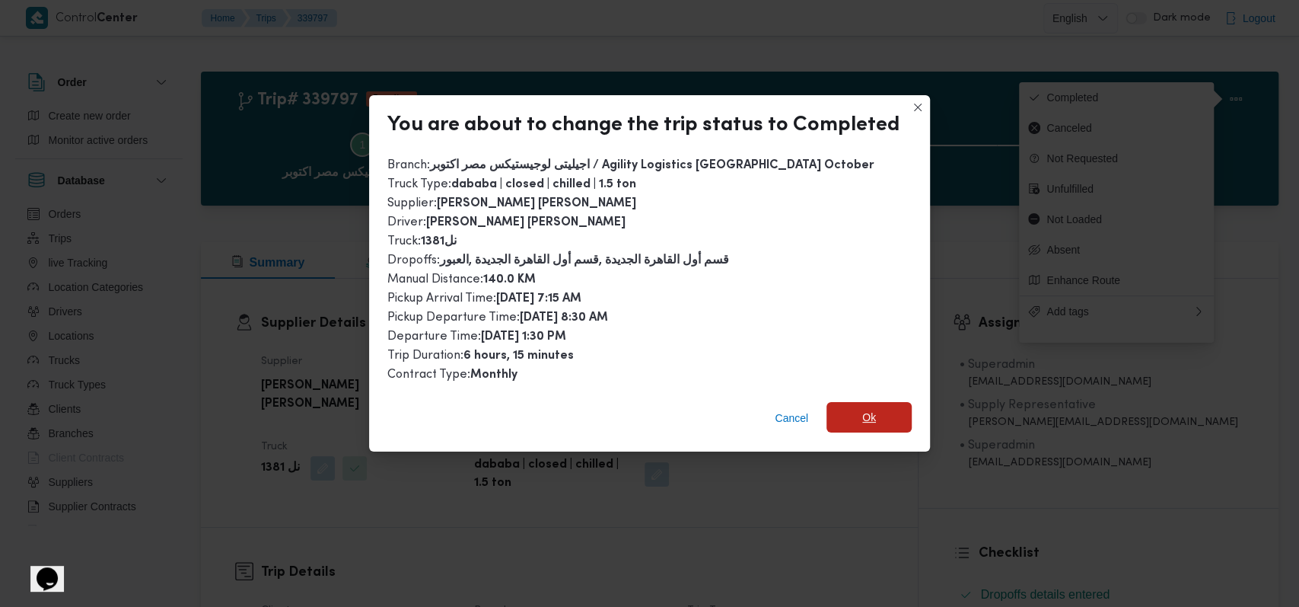
click at [863, 409] on span "Ok" at bounding box center [869, 417] width 14 height 18
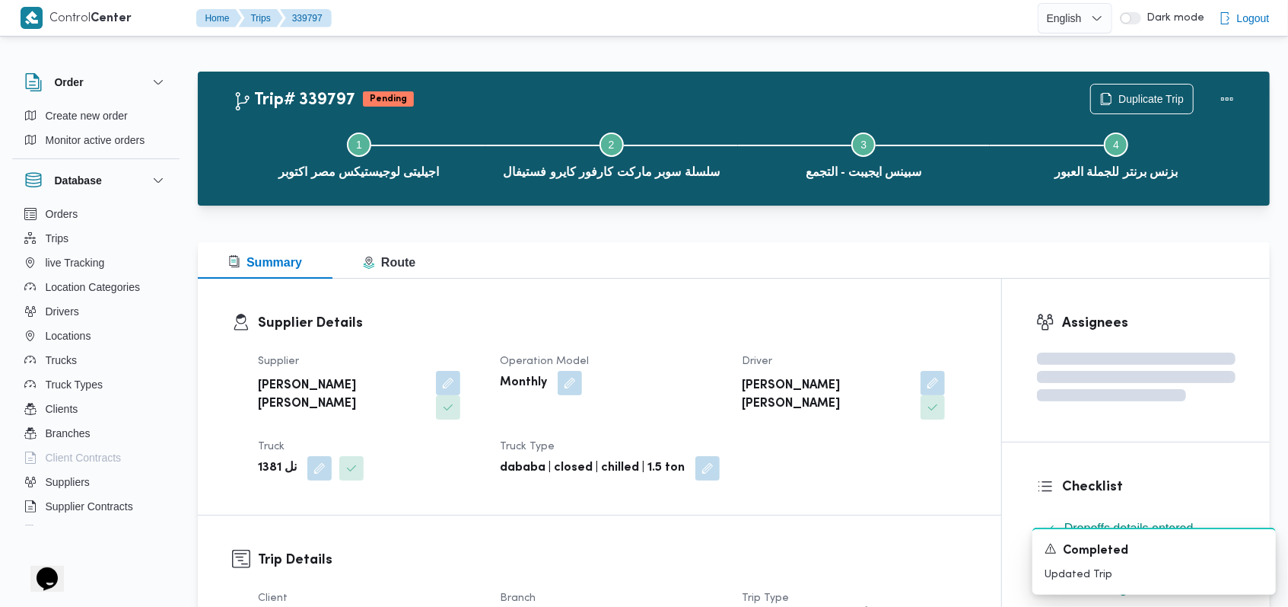
click at [724, 346] on div "Supplier احمد مجدي يوسف عبدالرحمن Operation Model Monthly Driver احمد مجدي يوسف…" at bounding box center [613, 416] width 728 height 146
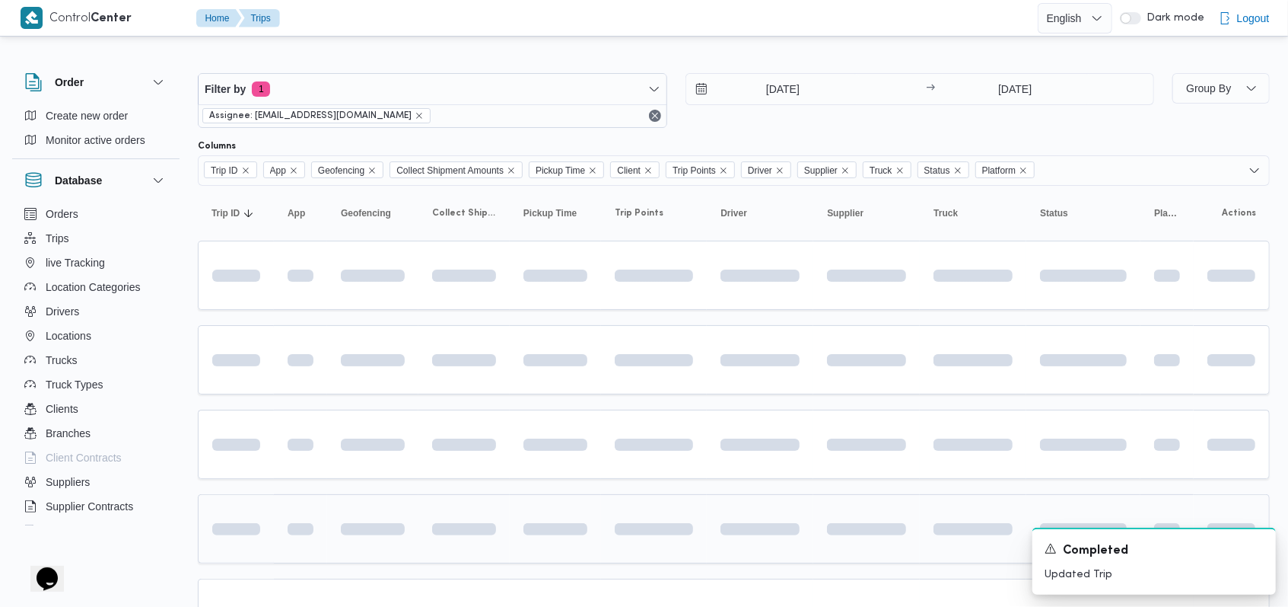
scroll to position [174, 0]
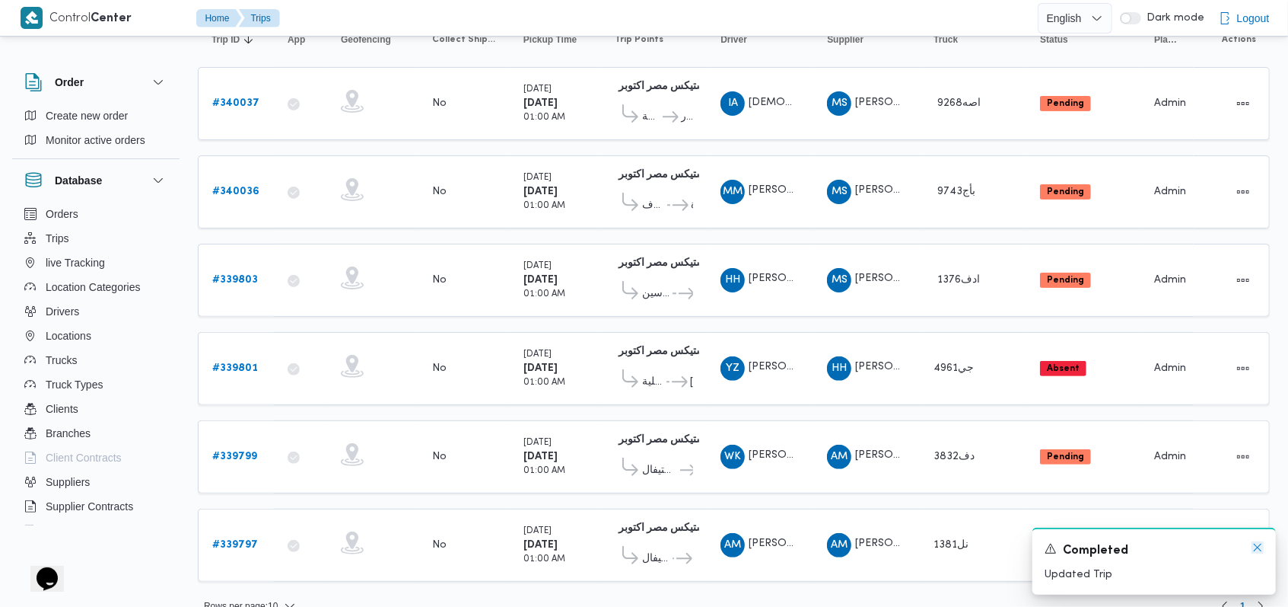
click at [1260, 551] on icon "Dismiss toast" at bounding box center [1258, 547] width 12 height 12
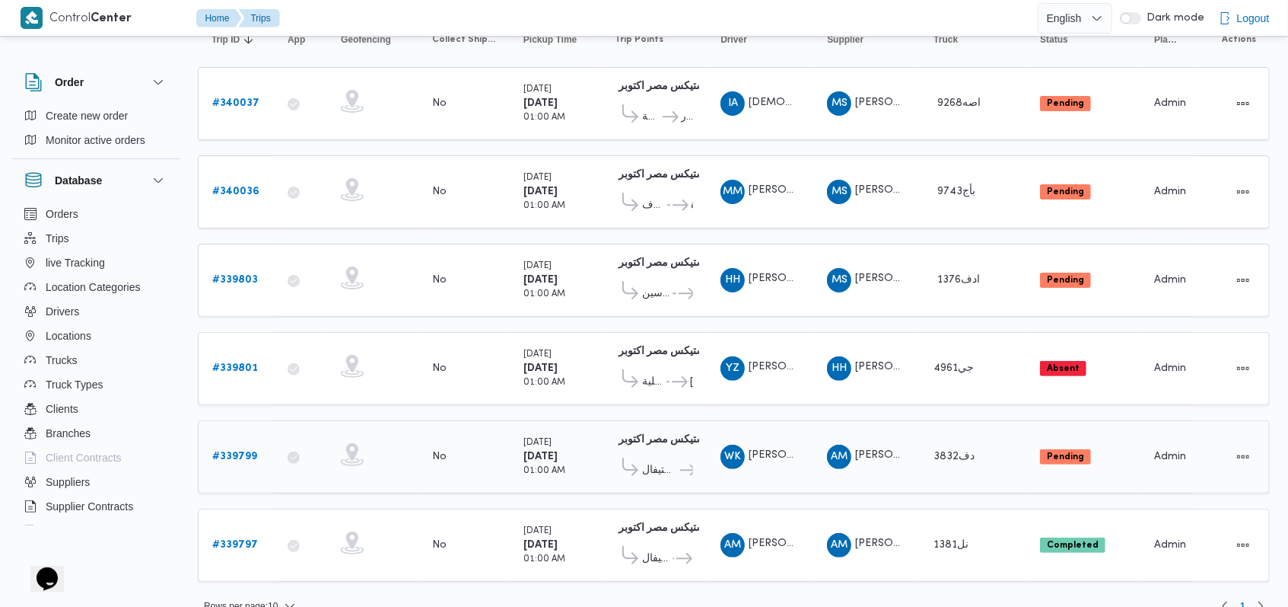
click at [236, 451] on b "# 339799" at bounding box center [234, 456] width 45 height 10
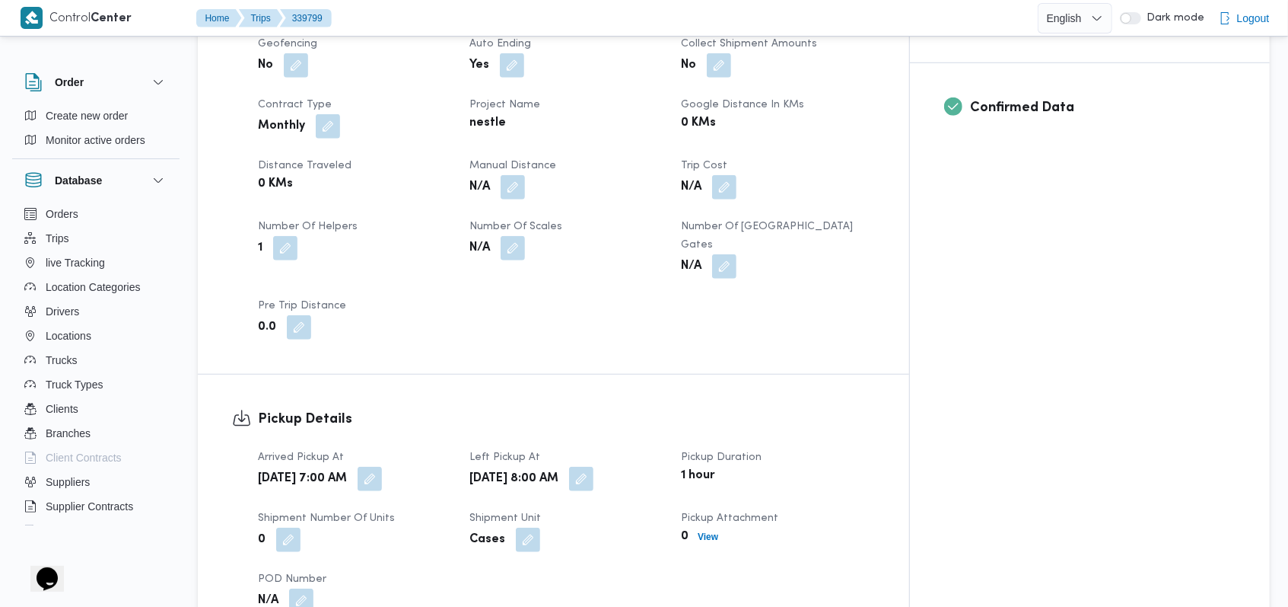
scroll to position [1014, 0]
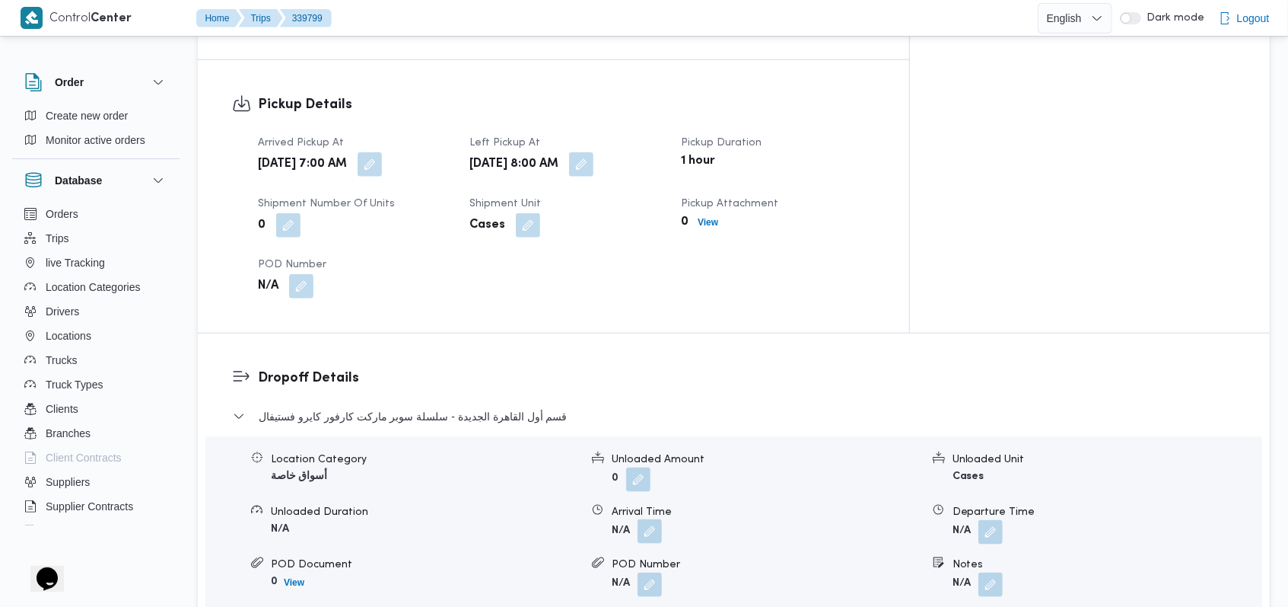
click at [650, 519] on button "button" at bounding box center [650, 531] width 24 height 24
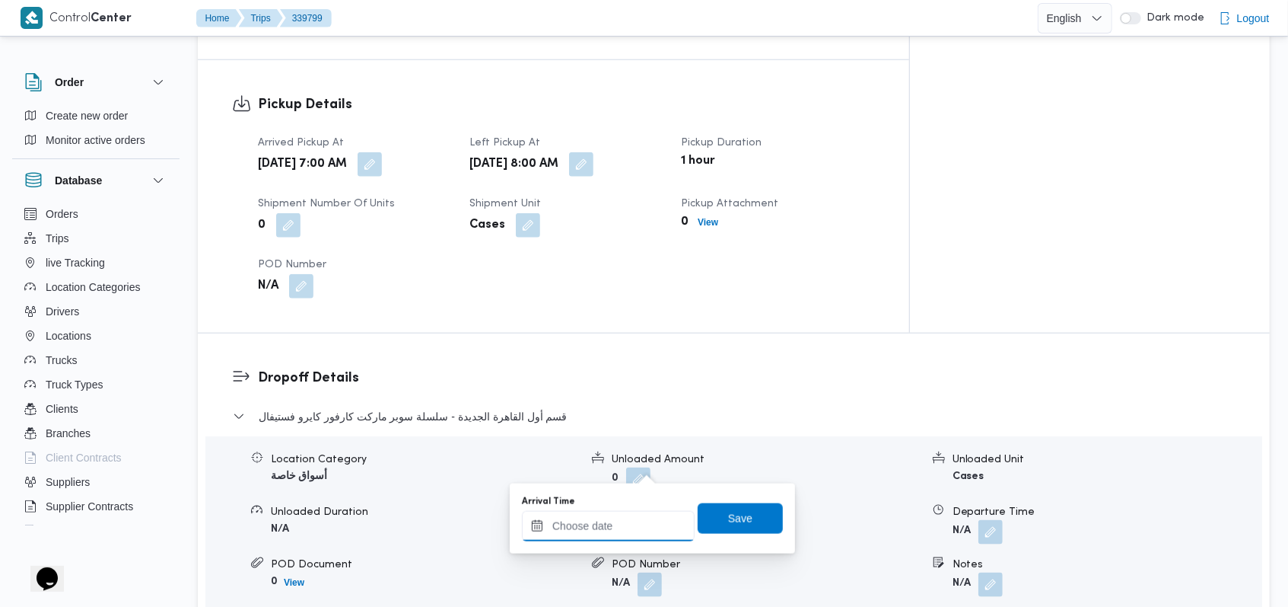
click at [613, 527] on input "Arrival Time" at bounding box center [608, 526] width 173 height 30
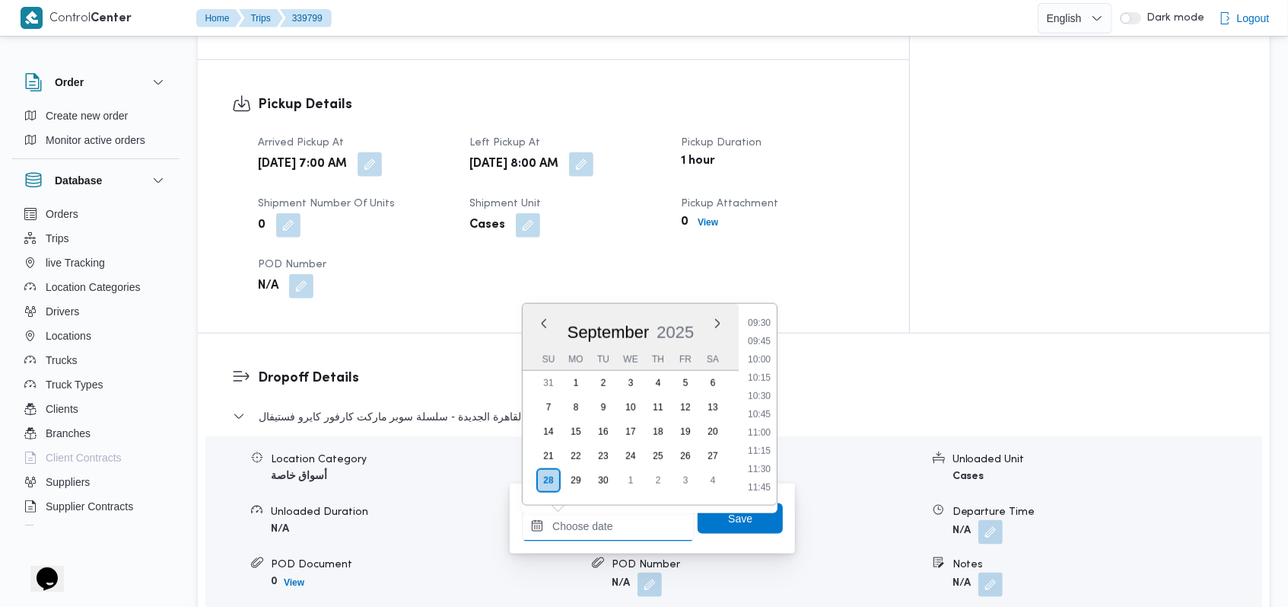
scroll to position [670, 0]
click at [763, 362] on li "09:45" at bounding box center [759, 365] width 35 height 15
type input "28/09/2025 09:45"
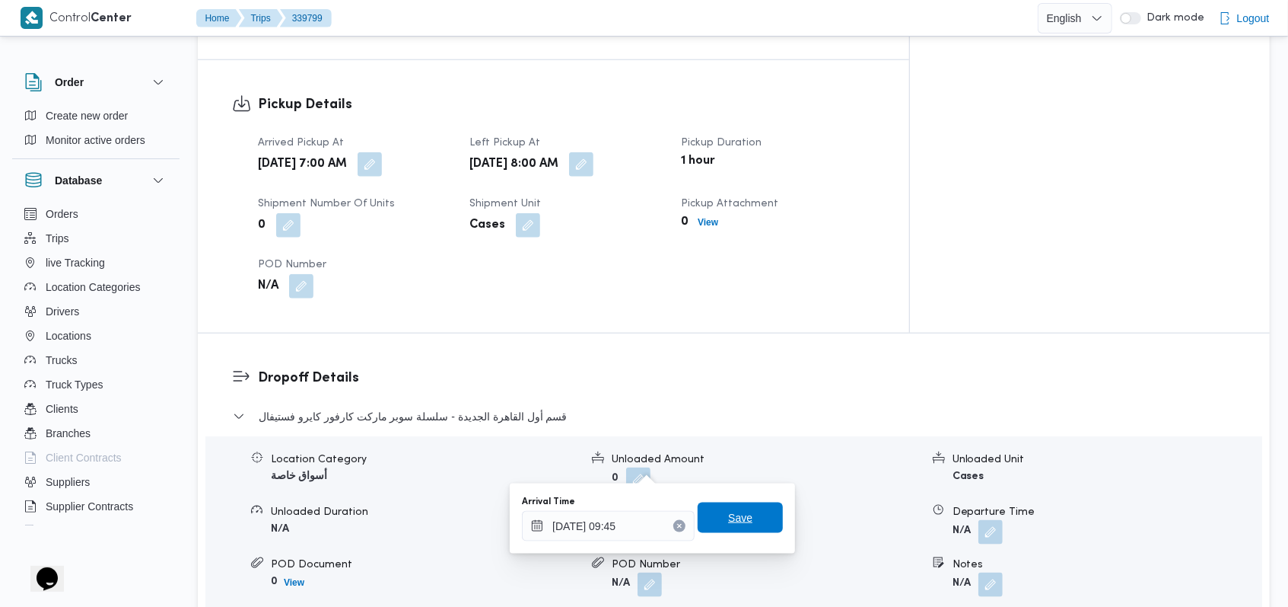
click at [738, 523] on span "Save" at bounding box center [740, 517] width 24 height 18
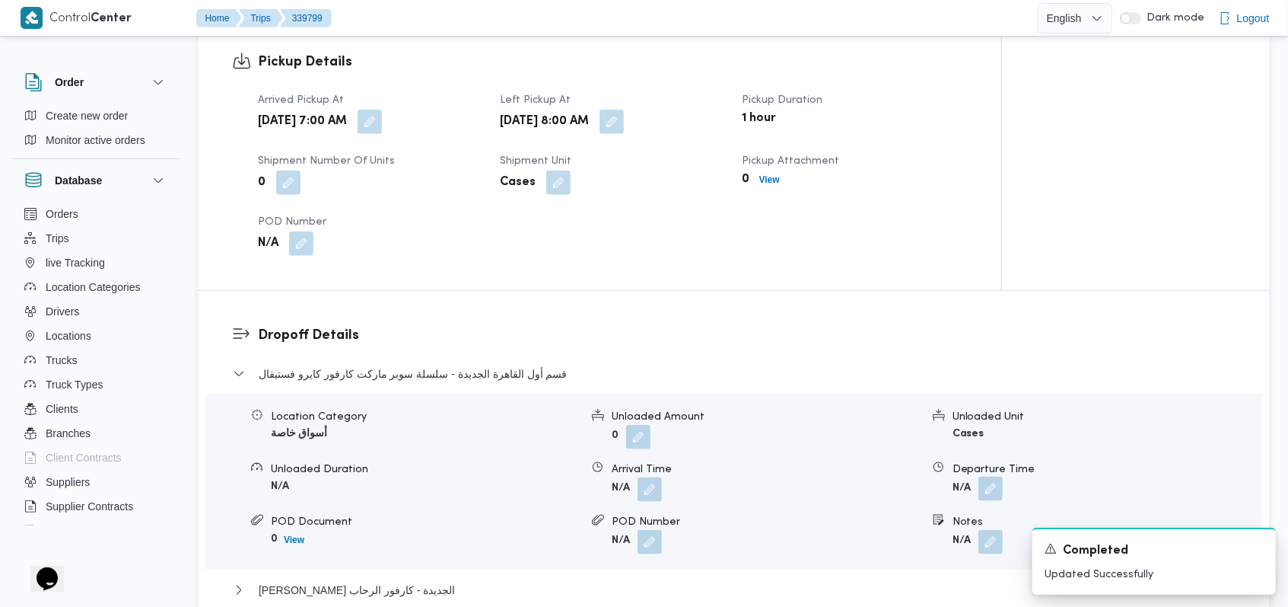
click at [996, 476] on button "button" at bounding box center [991, 488] width 24 height 24
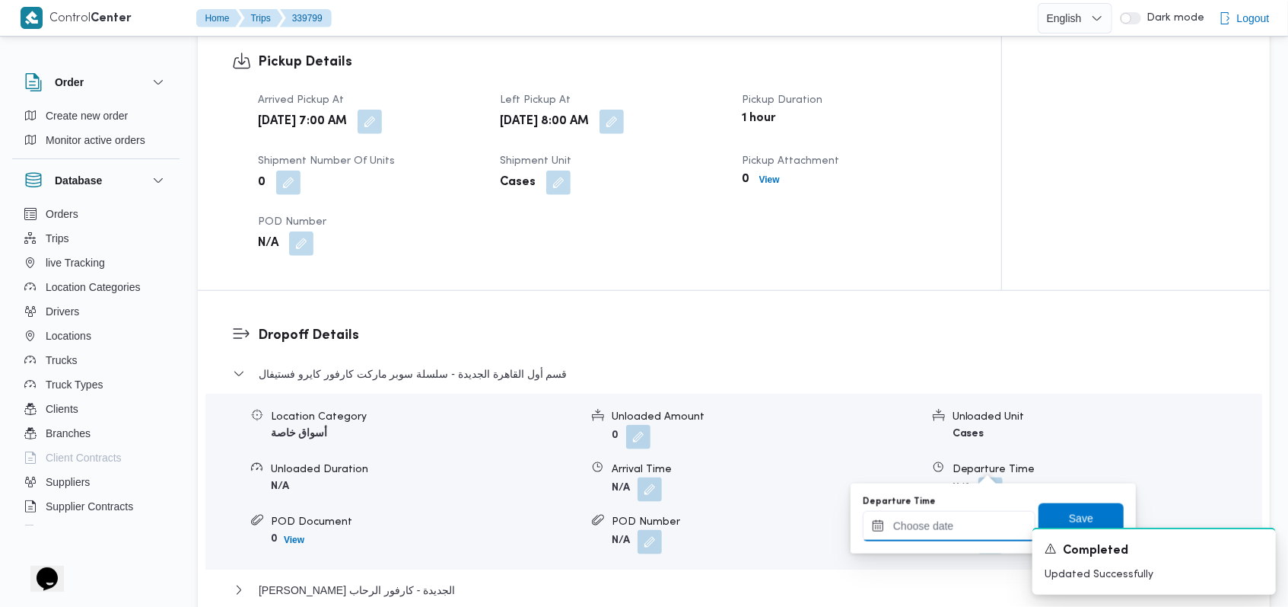
click at [973, 530] on input "Departure Time" at bounding box center [949, 526] width 173 height 30
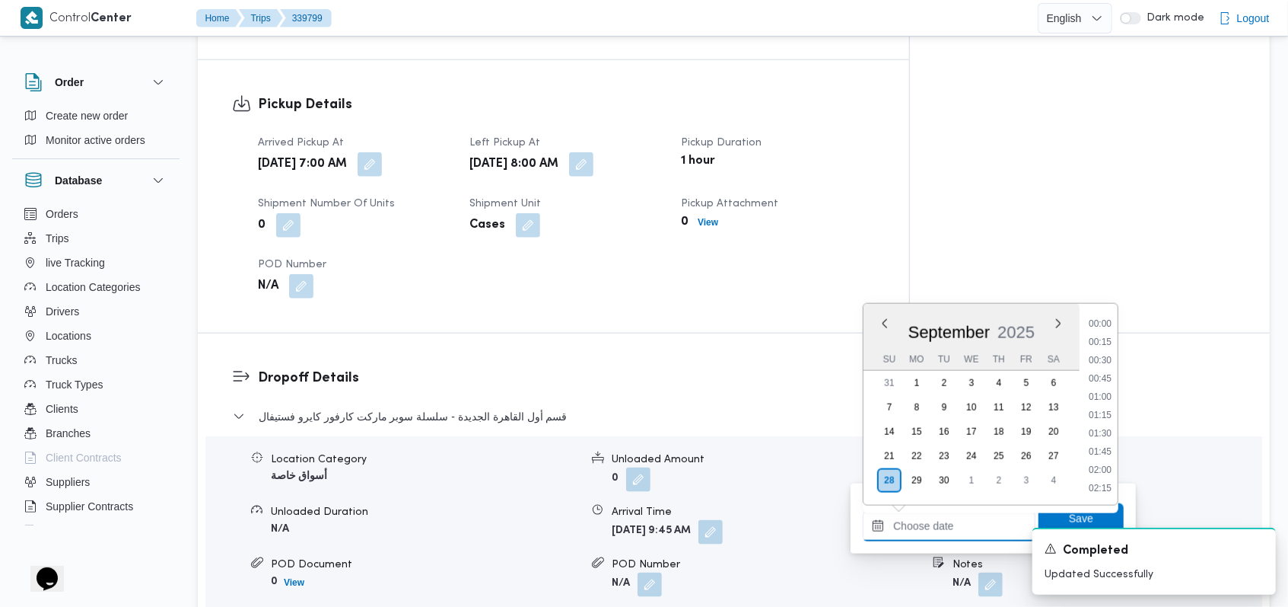
scroll to position [874, 0]
click at [1108, 351] on li "12:15" at bounding box center [1100, 344] width 35 height 15
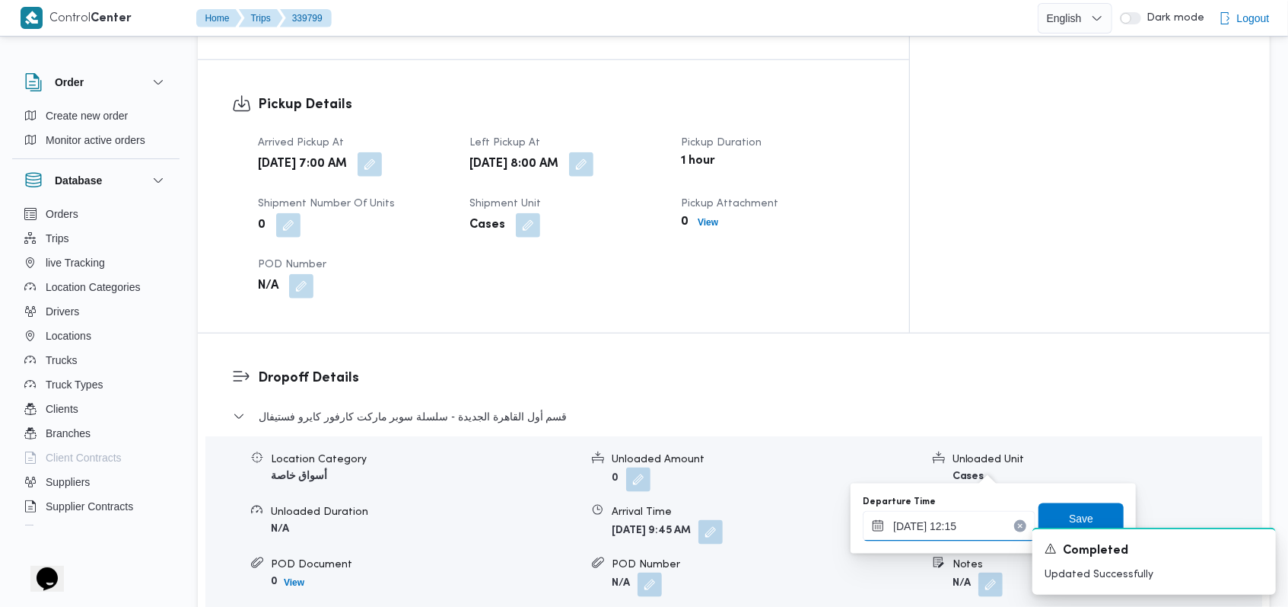
click at [958, 514] on input "28/09/2025 12:15" at bounding box center [949, 526] width 173 height 30
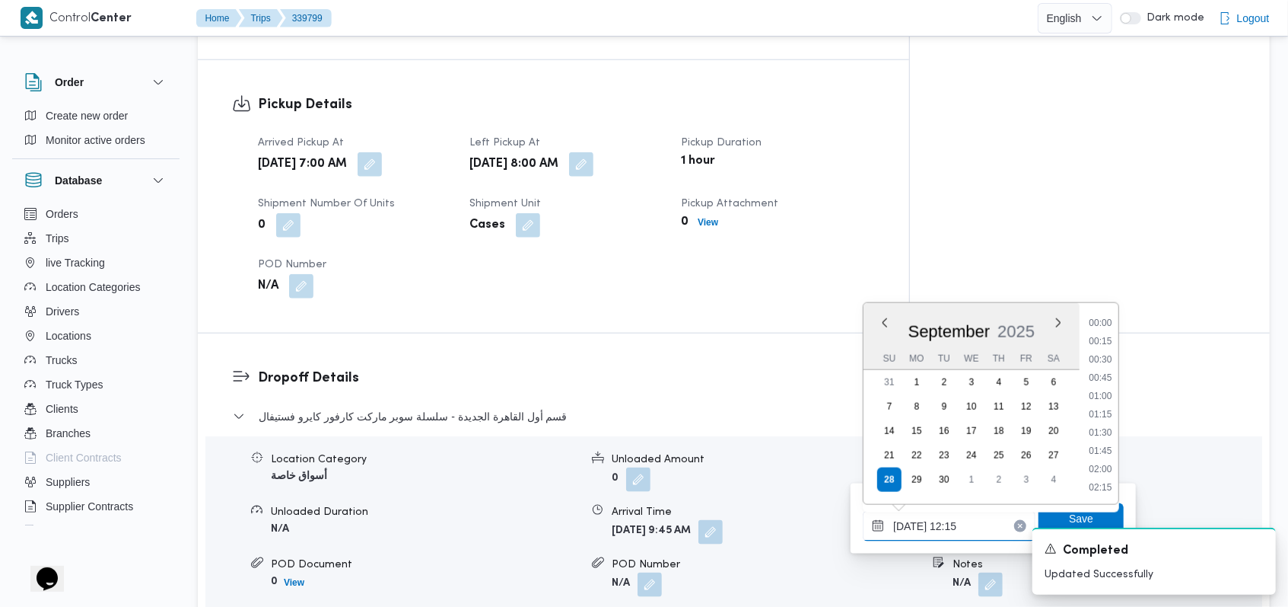
scroll to position [803, 0]
click at [1107, 444] on li "12:45" at bounding box center [1101, 451] width 35 height 15
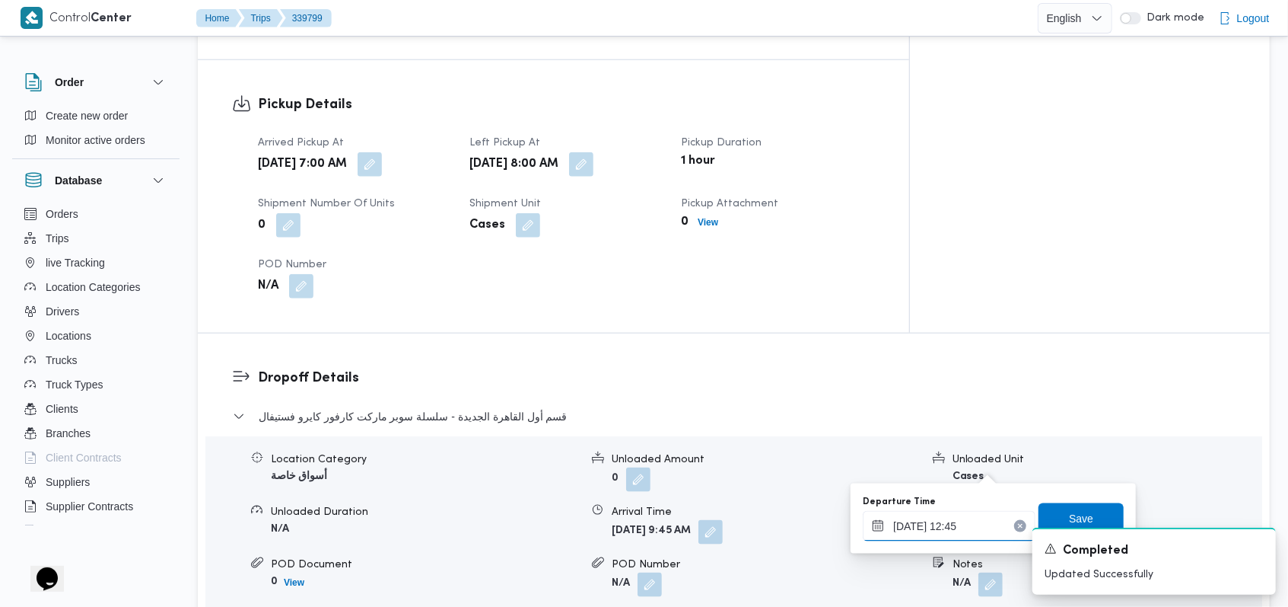
click at [975, 519] on input "28/09/2025 12:45" at bounding box center [949, 526] width 173 height 30
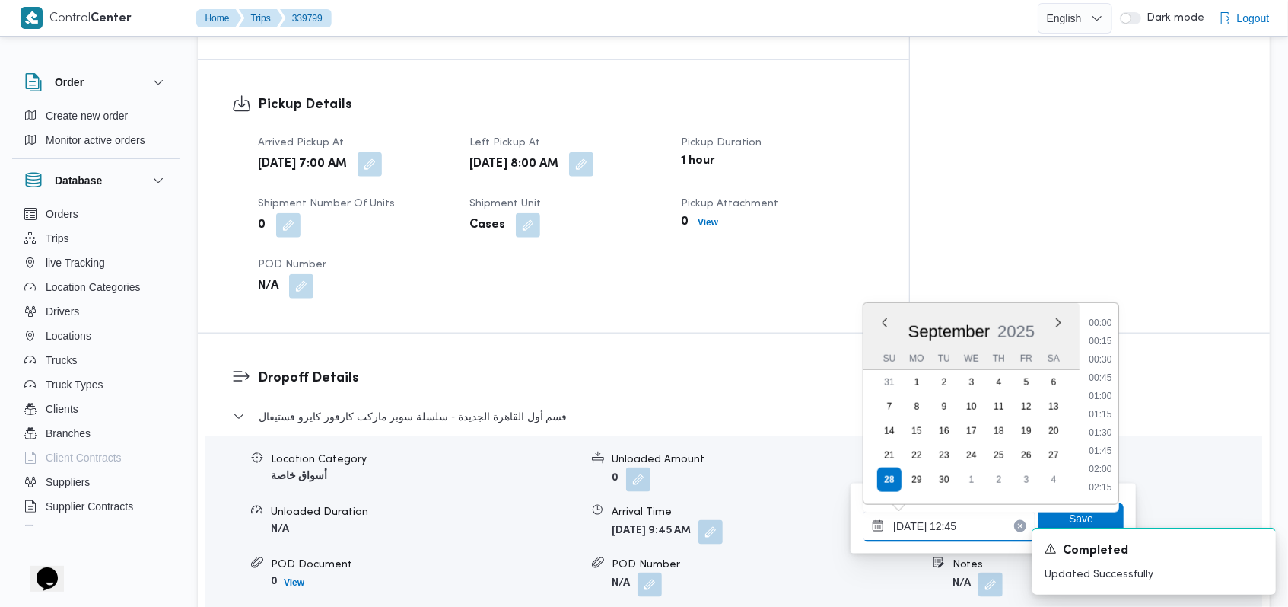
scroll to position [839, 0]
click at [1098, 434] on li "13:00" at bounding box center [1101, 432] width 35 height 15
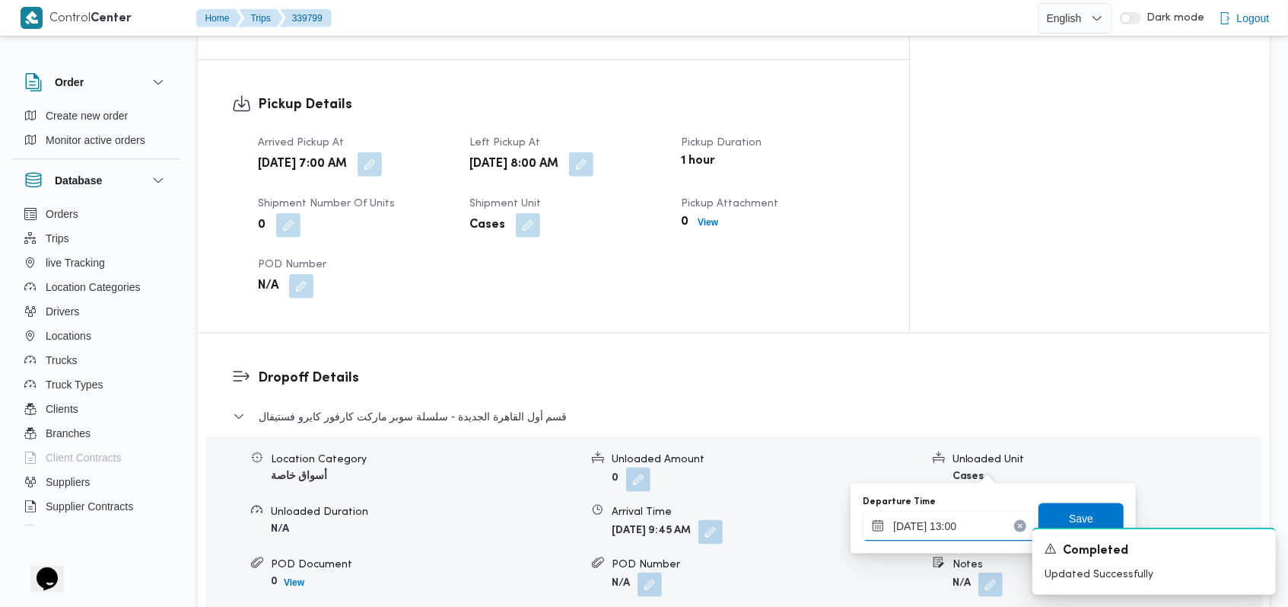
click at [963, 527] on input "28/09/2025 13:00" at bounding box center [949, 526] width 173 height 30
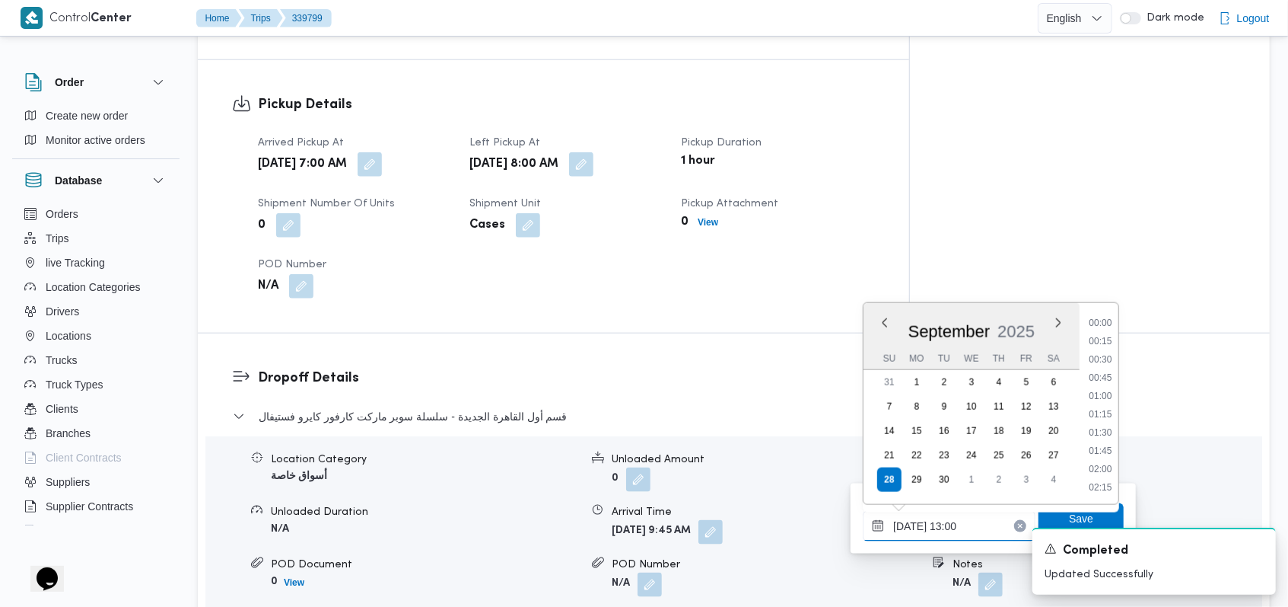
scroll to position [858, 0]
click at [1104, 381] on li "12:30" at bounding box center [1101, 378] width 35 height 15
type input "28/09/2025 12:30"
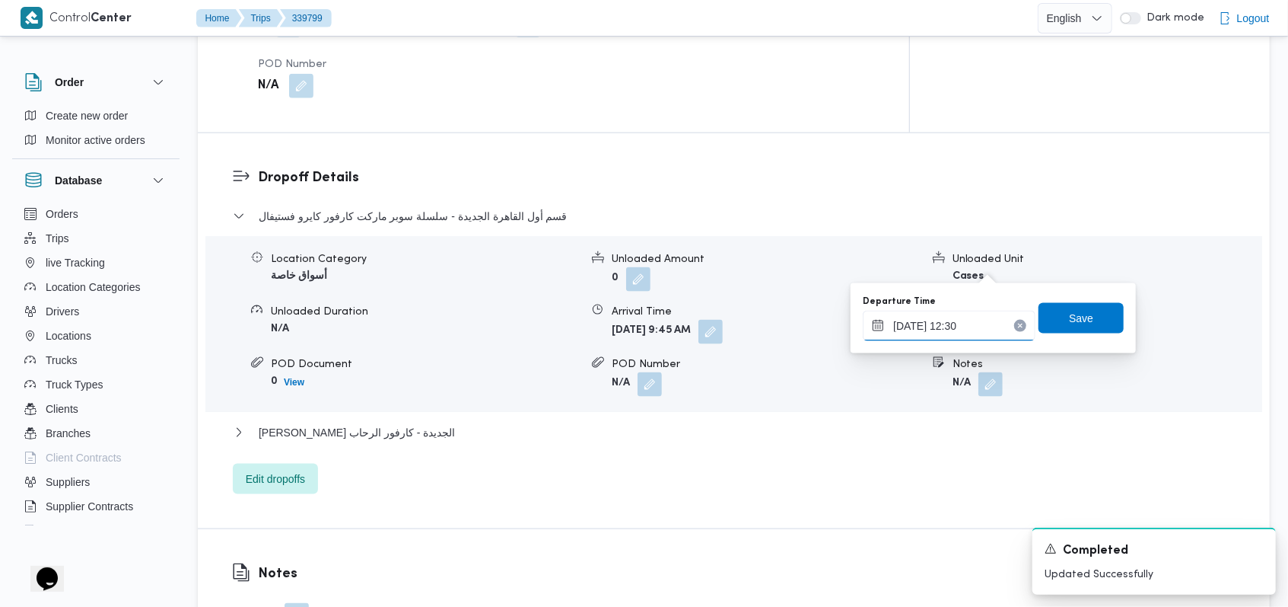
scroll to position [1218, 0]
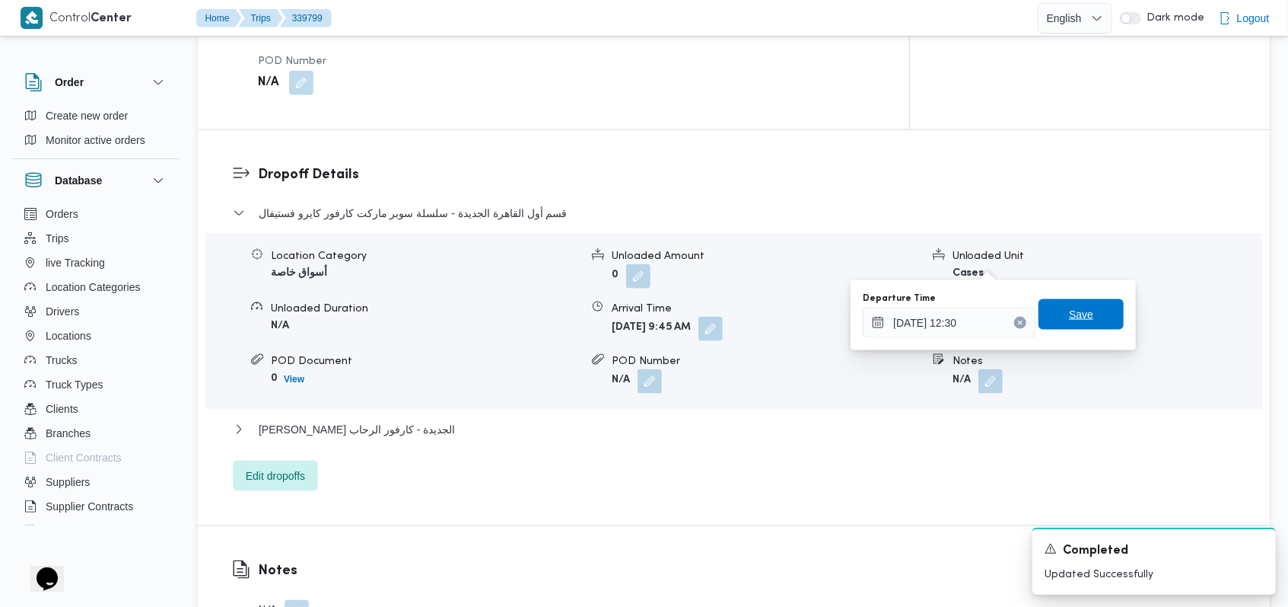
click at [1083, 320] on span "Save" at bounding box center [1081, 314] width 85 height 30
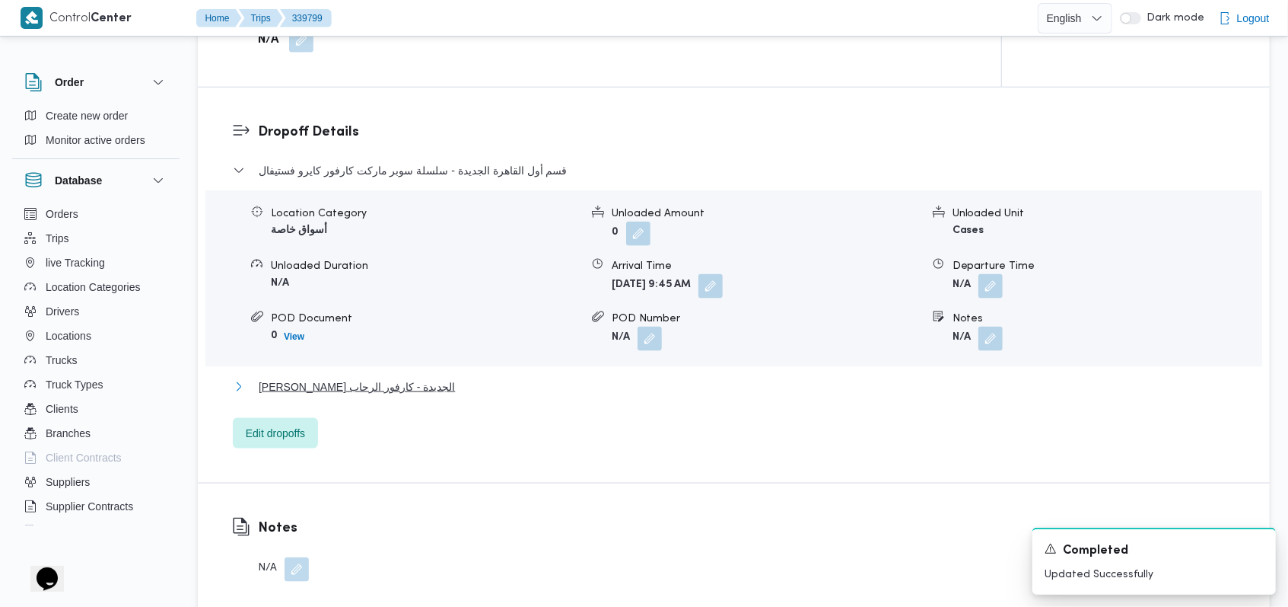
click at [390, 377] on span "ثانى القاهرة الجديدة - كارفور الرحاب" at bounding box center [357, 386] width 196 height 18
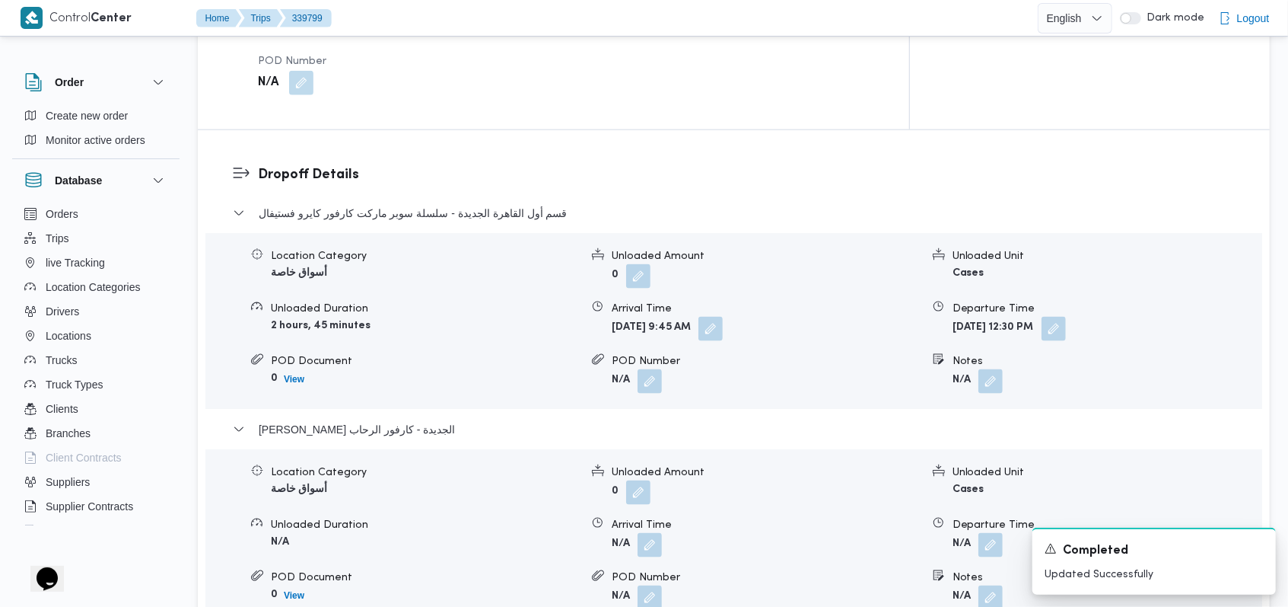
scroll to position [1319, 0]
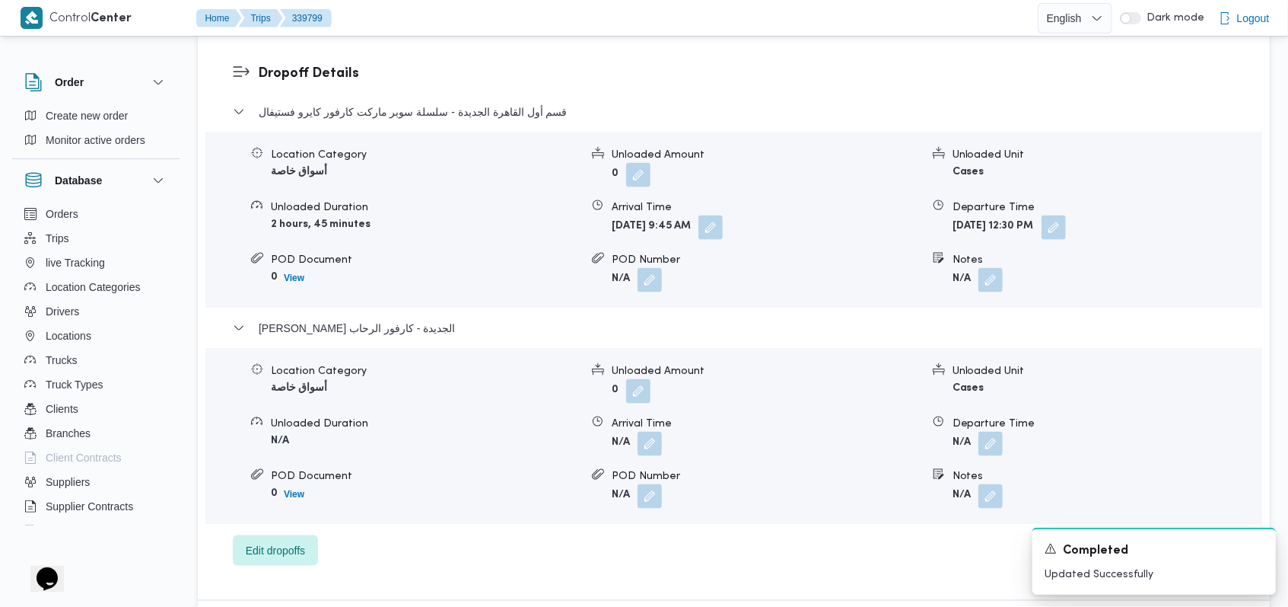
click at [980, 416] on div "Departure Time" at bounding box center [1107, 424] width 309 height 16
click at [986, 431] on button "button" at bounding box center [991, 443] width 24 height 24
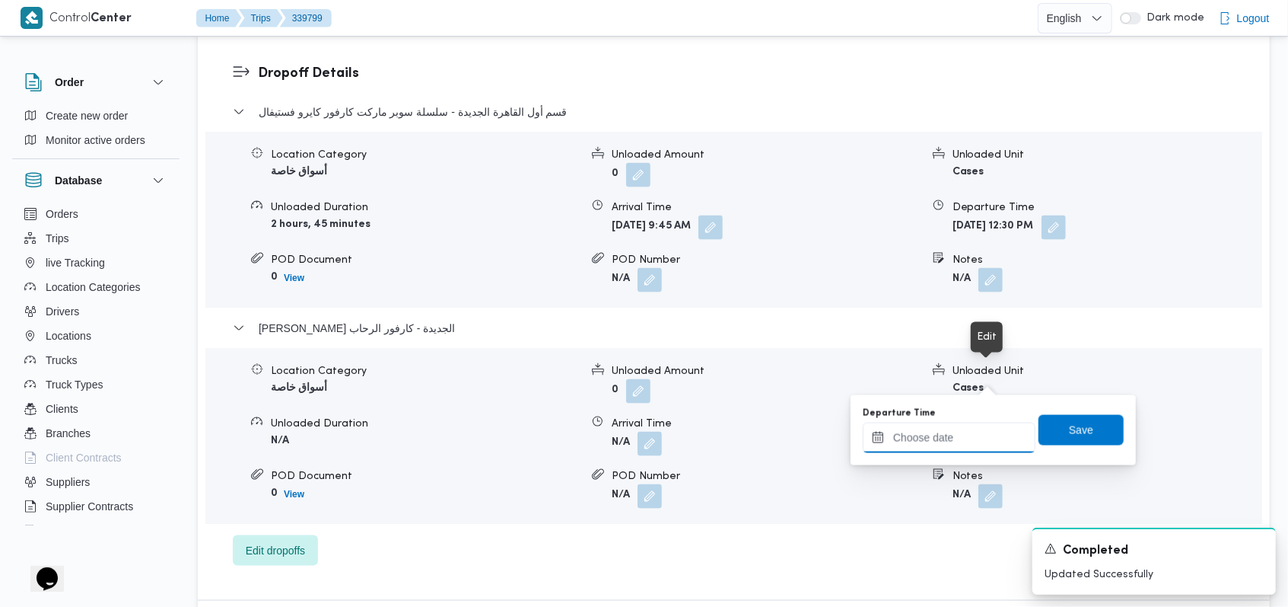
click at [956, 428] on div at bounding box center [949, 437] width 173 height 30
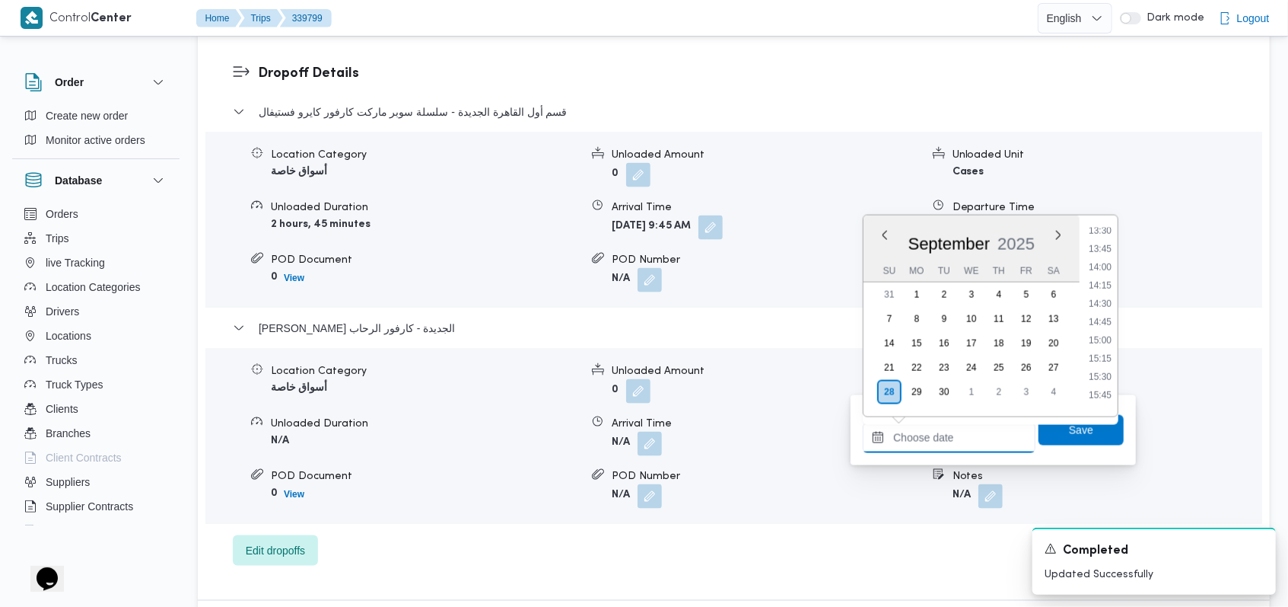
scroll to position [874, 0]
click at [1104, 313] on li "13:00" at bounding box center [1100, 311] width 35 height 15
type input "28/09/2025 13:00"
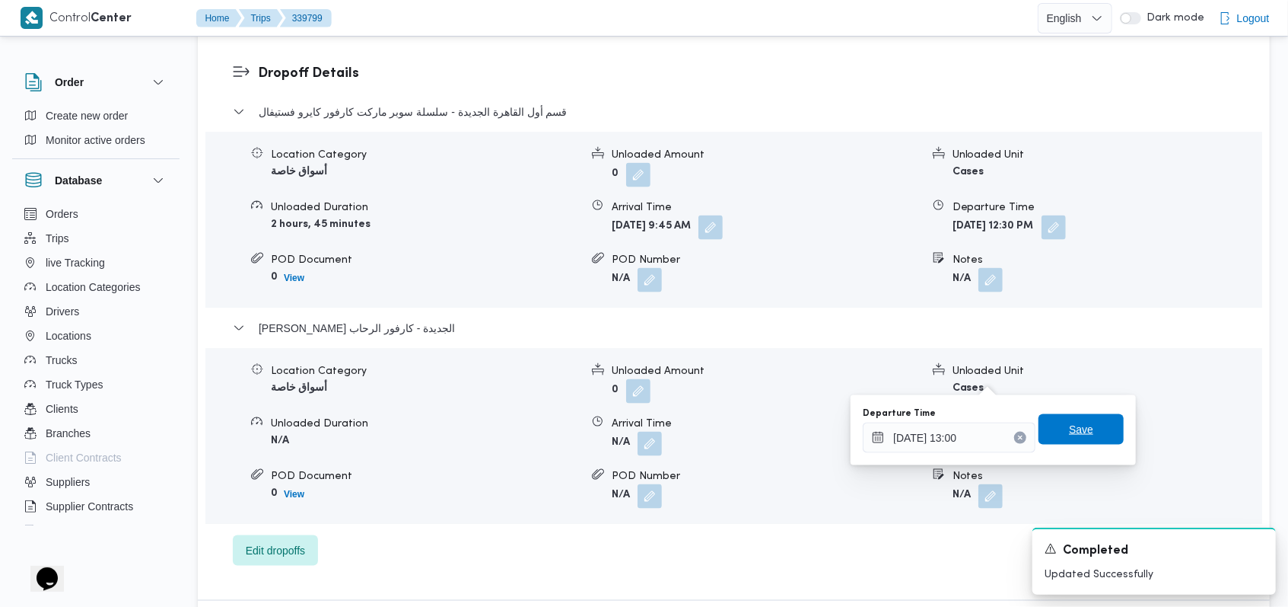
click at [1099, 428] on span "Save" at bounding box center [1081, 429] width 85 height 30
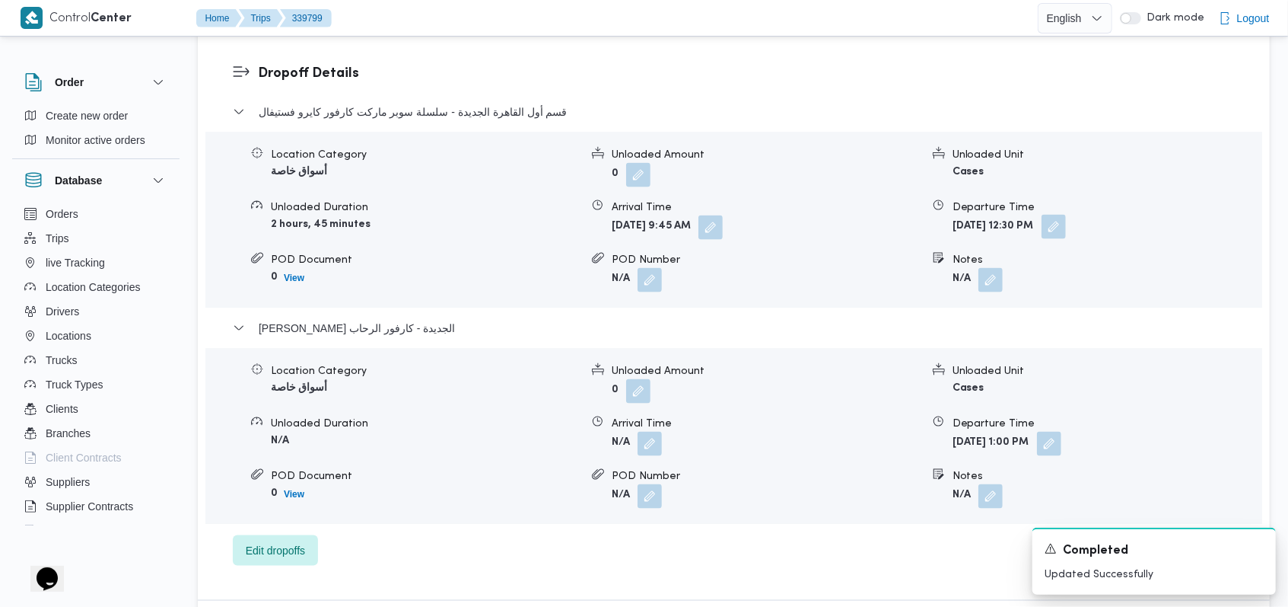
click at [1066, 215] on button "button" at bounding box center [1054, 227] width 24 height 24
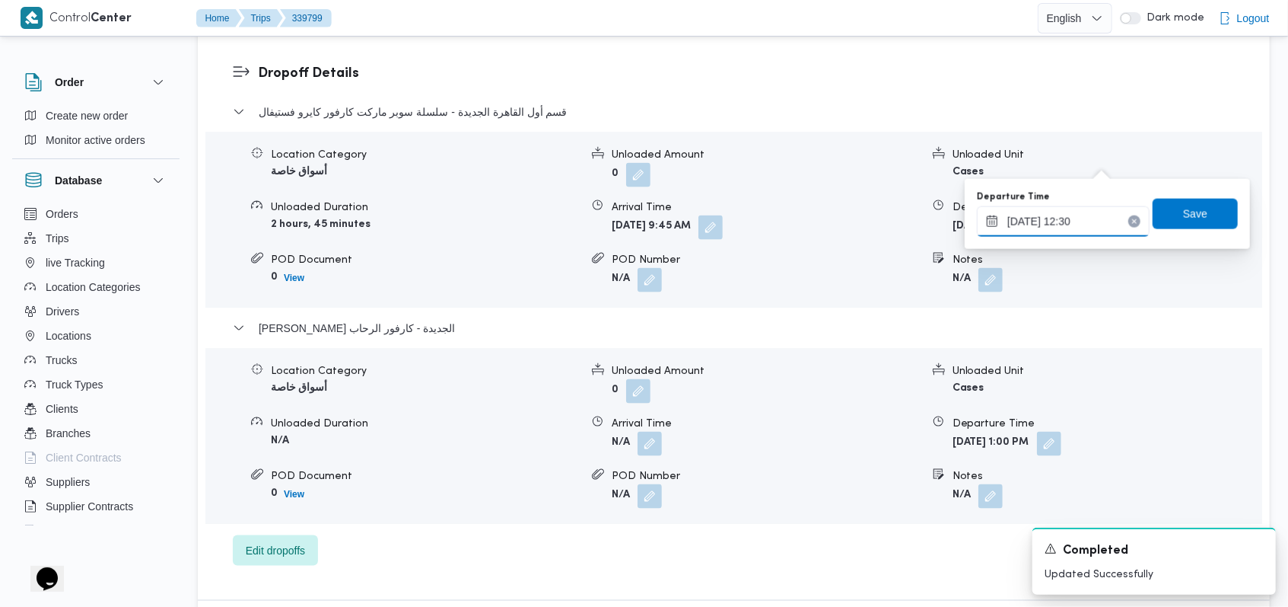
click at [1075, 231] on input "28/09/2025 12:30" at bounding box center [1063, 221] width 173 height 30
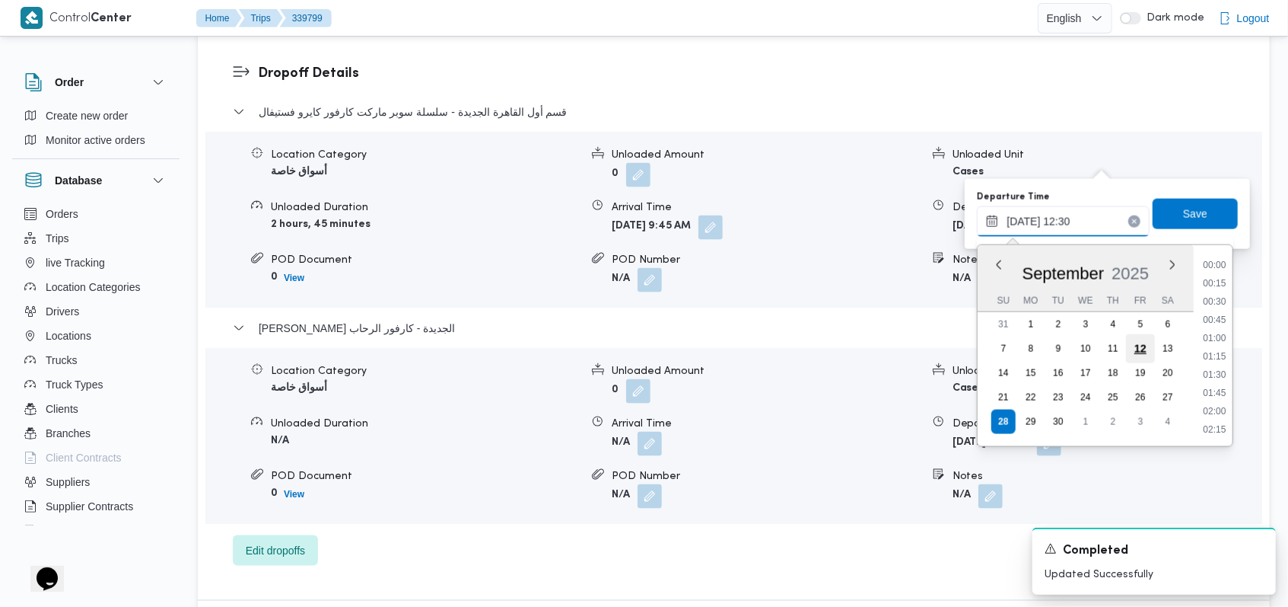
scroll to position [821, 0]
click at [1199, 307] on li "11:45" at bounding box center [1214, 302] width 35 height 15
type input "28/09/2025 11:45"
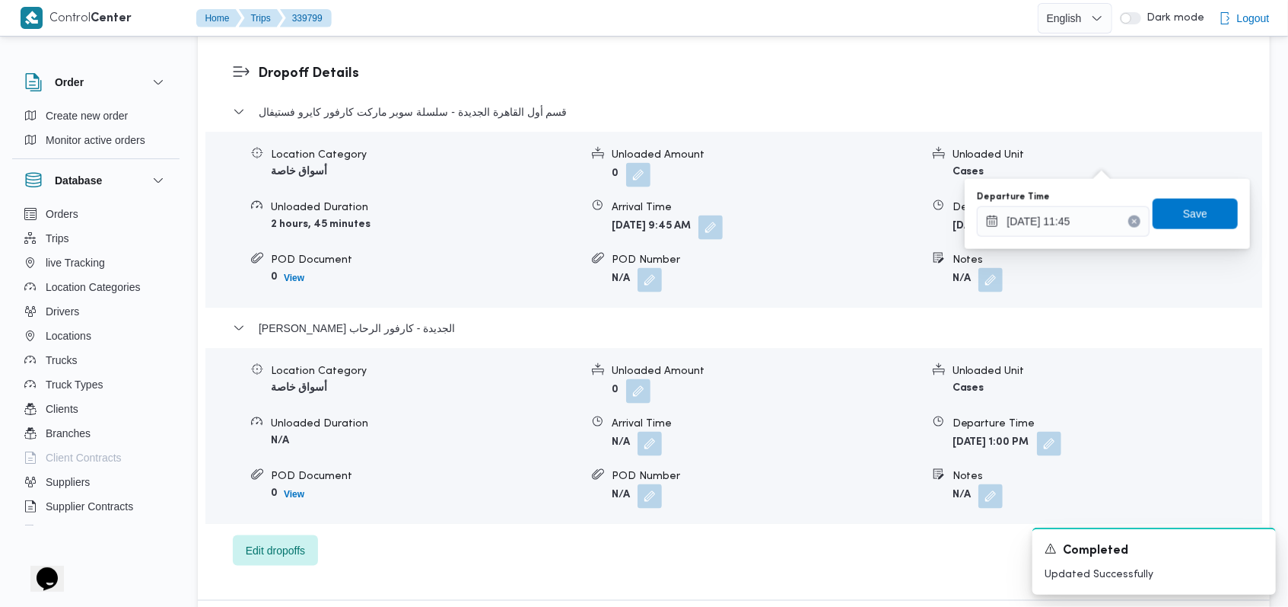
click at [1186, 193] on div "Departure Time 28/09/2025 11:45 Save" at bounding box center [1108, 214] width 264 height 49
click at [1187, 218] on span "Save" at bounding box center [1195, 213] width 24 height 18
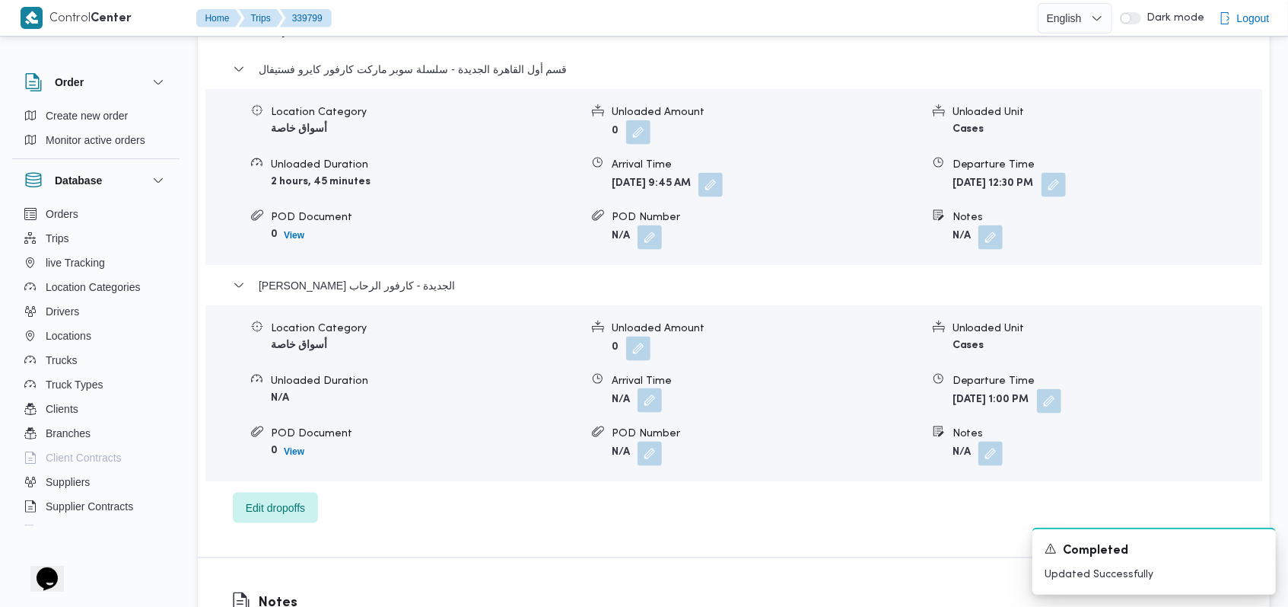
click at [645, 388] on button "button" at bounding box center [650, 400] width 24 height 24
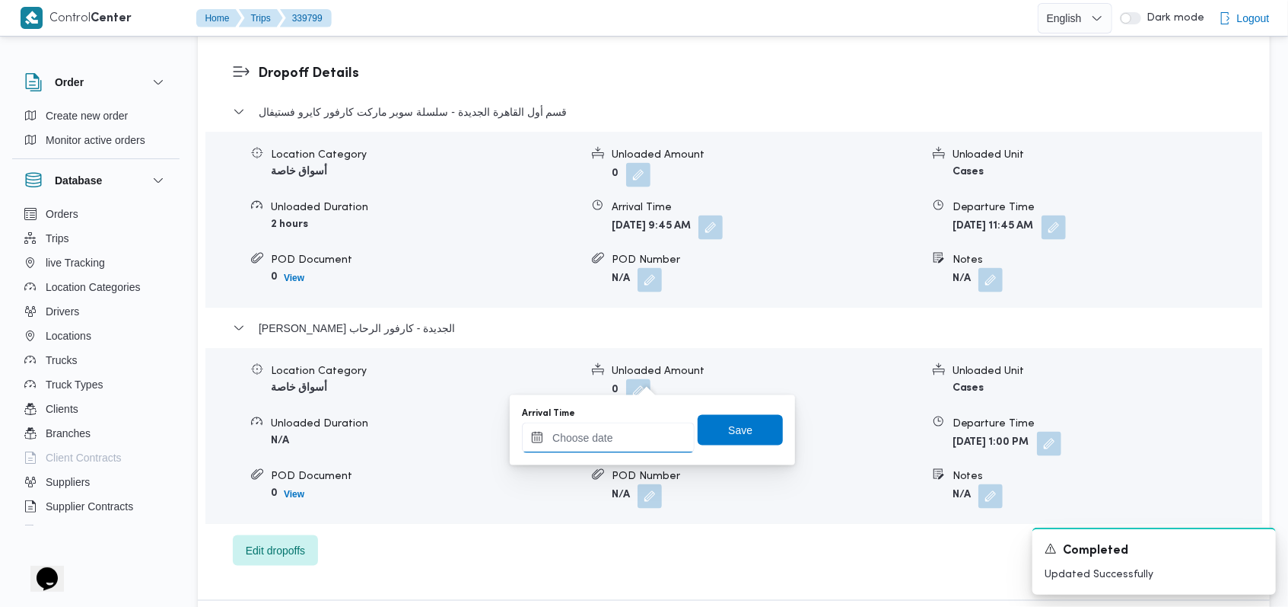
click at [600, 438] on input "Arrival Time" at bounding box center [608, 437] width 173 height 30
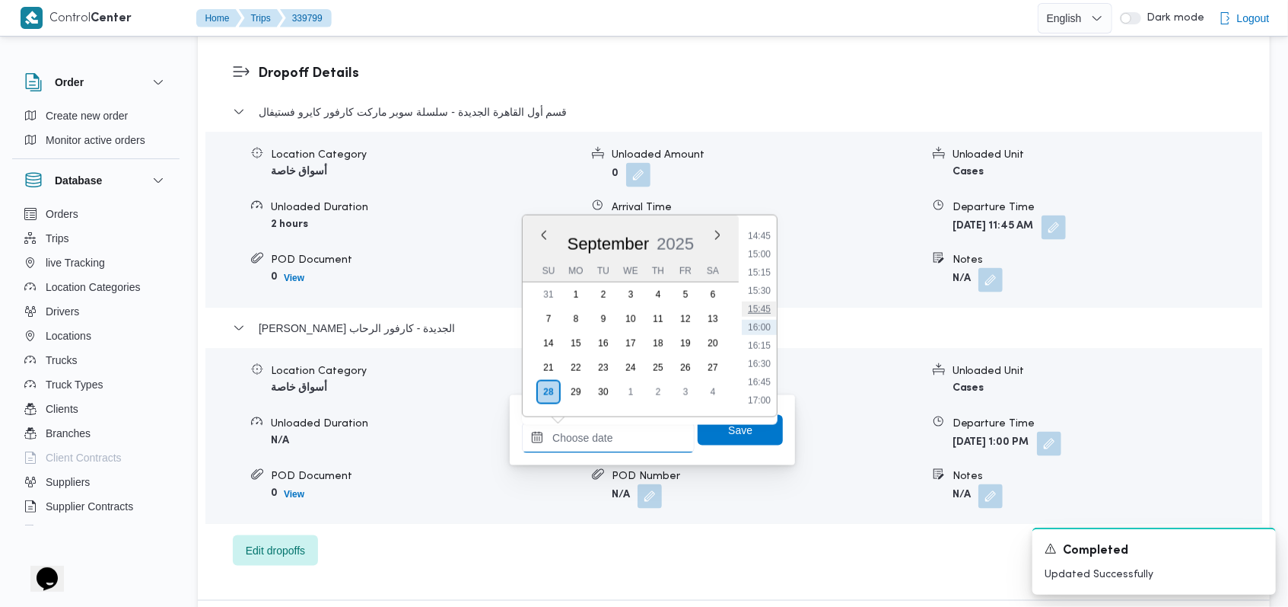
scroll to position [874, 0]
click at [765, 244] on li "12:00" at bounding box center [759, 238] width 35 height 15
type input "28/09/2025 12:00"
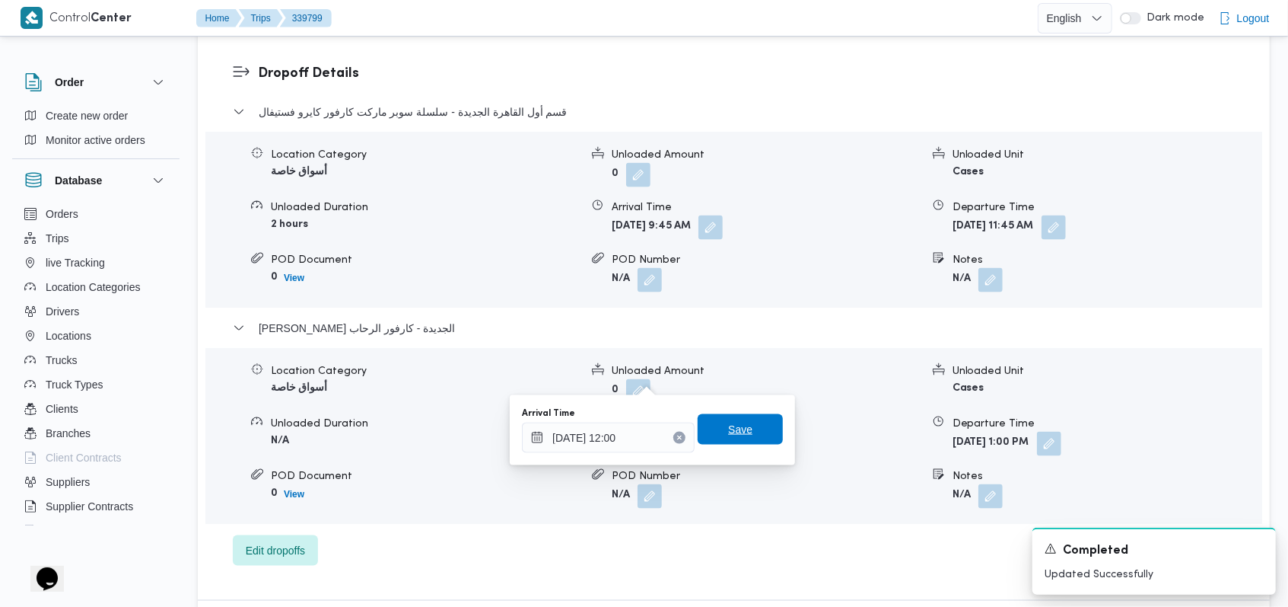
click at [751, 430] on span "Save" at bounding box center [740, 429] width 85 height 30
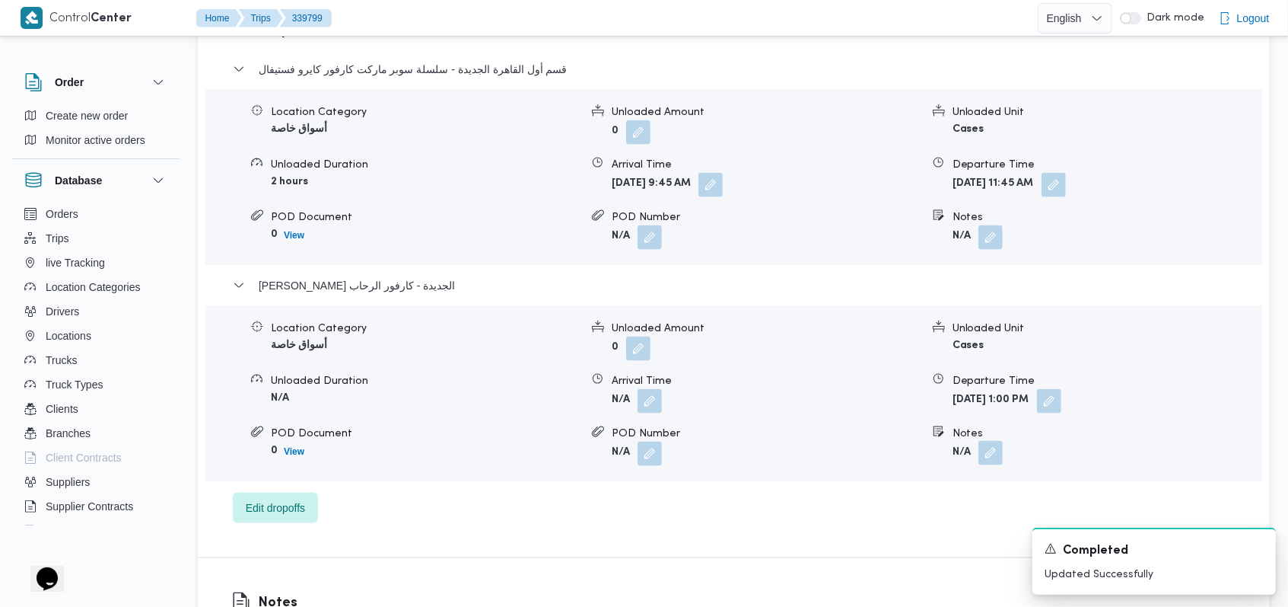
click at [1001, 441] on button "button" at bounding box center [991, 453] width 24 height 24
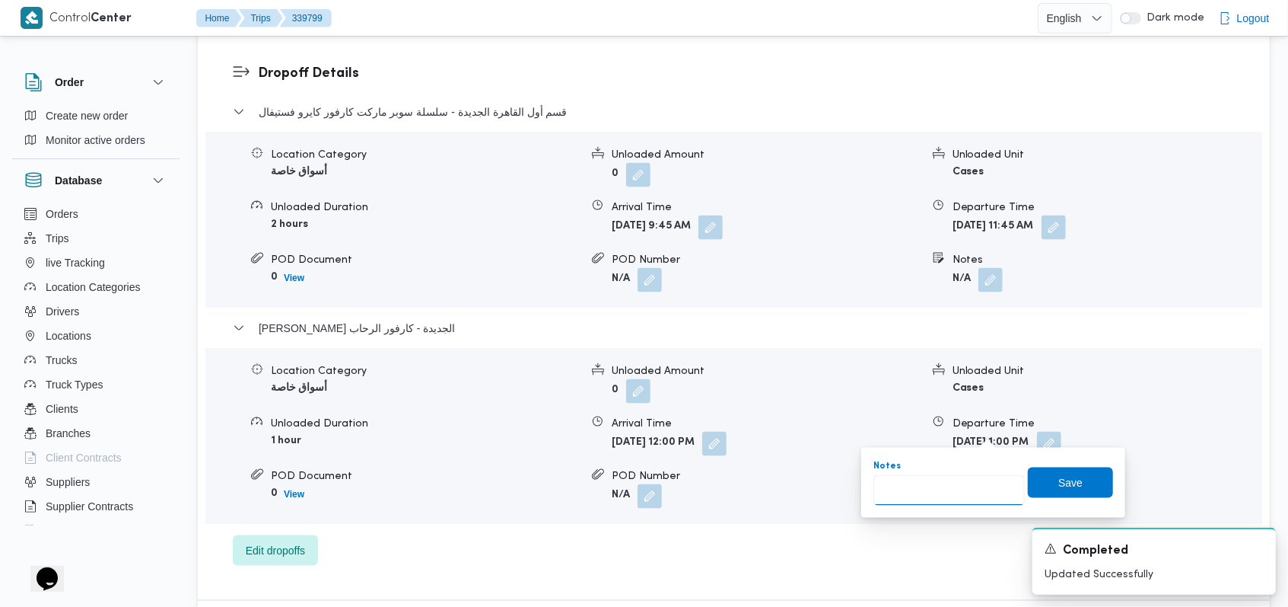
click at [967, 489] on input "Notes" at bounding box center [949, 490] width 151 height 30
type input "الفرع لم يسلم بسبب جرد فى الفرع"
click at [1039, 485] on span "Save" at bounding box center [1070, 482] width 85 height 30
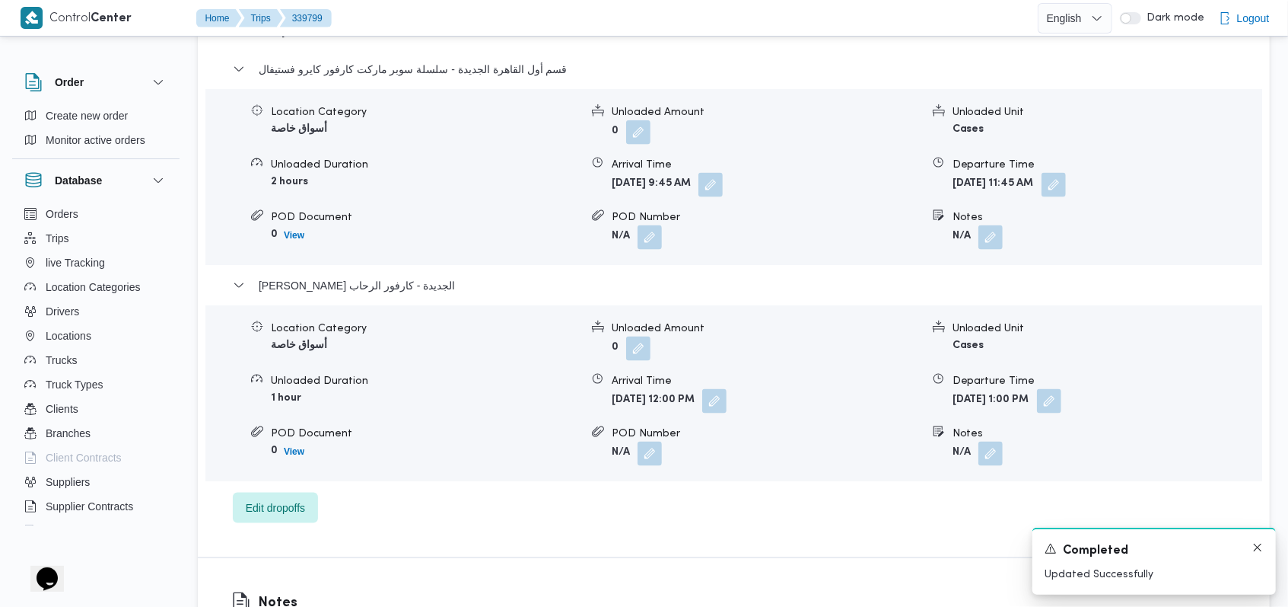
click at [1257, 540] on div "A new notification appears Completed Updated Successfully" at bounding box center [1155, 560] width 244 height 67
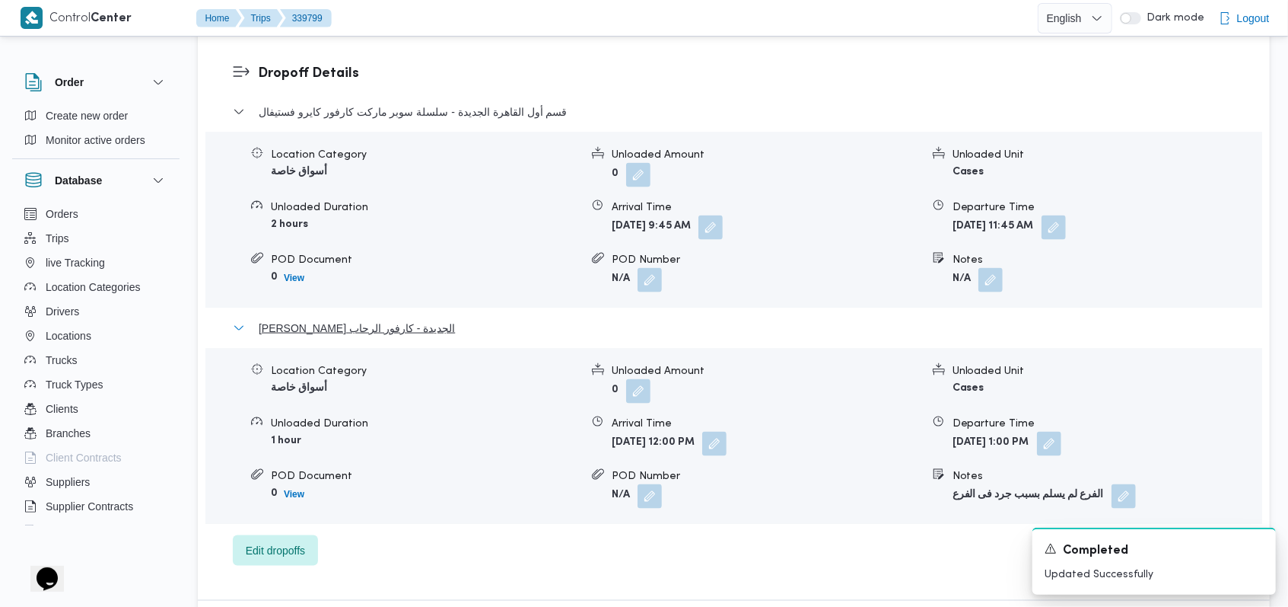
click at [380, 319] on span "ثانى القاهرة الجديدة - كارفور الرحاب" at bounding box center [357, 328] width 196 height 18
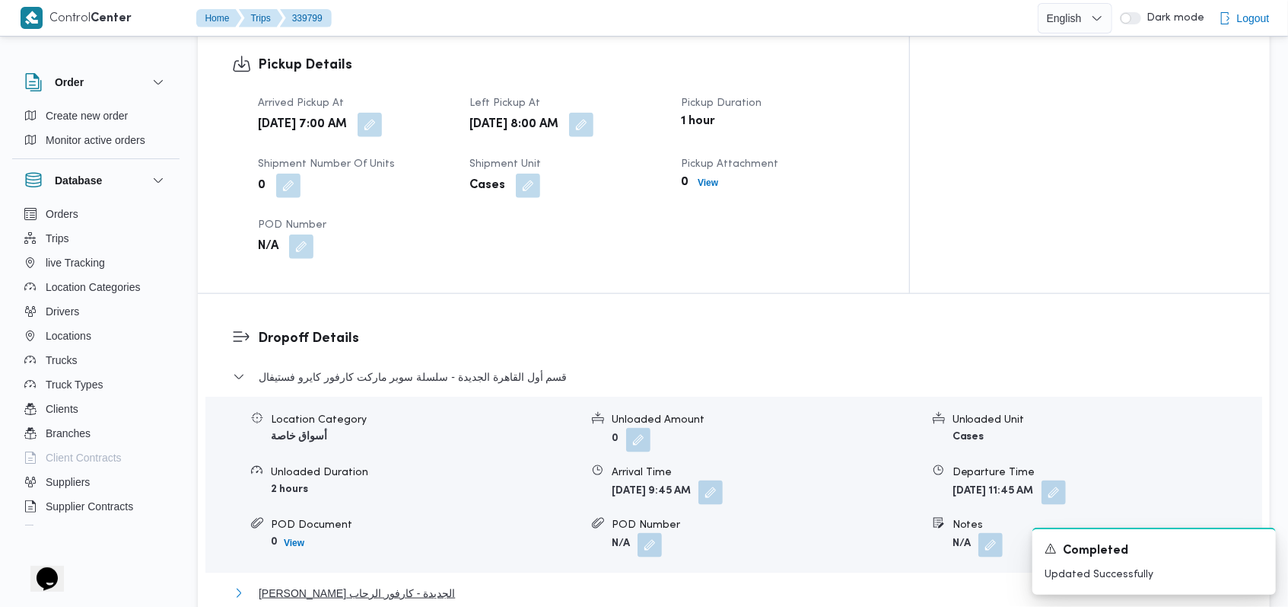
scroll to position [1014, 0]
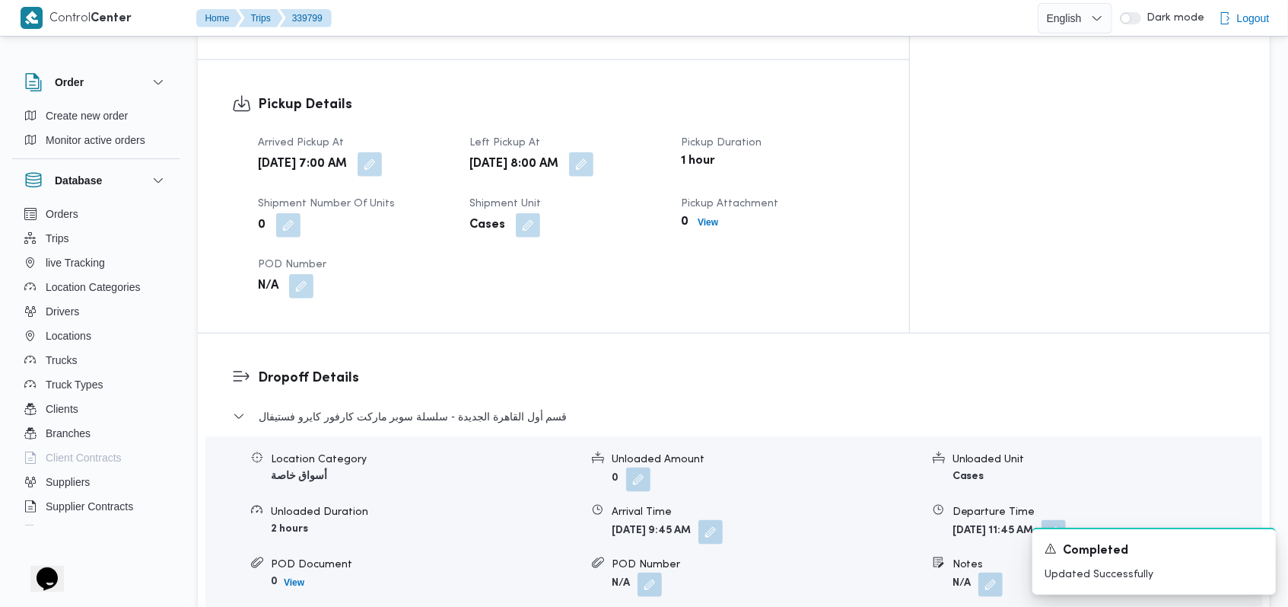
click at [409, 368] on dl "Dropoff Details قسم أول القاهرة الجديدة - سلسلة سوبر ماركت كارفور كايرو فستيفال…" at bounding box center [747, 531] width 978 height 326
click at [414, 407] on span "قسم أول القاهرة الجديدة - سلسلة سوبر ماركت كارفور كايرو فستيفال" at bounding box center [413, 416] width 309 height 18
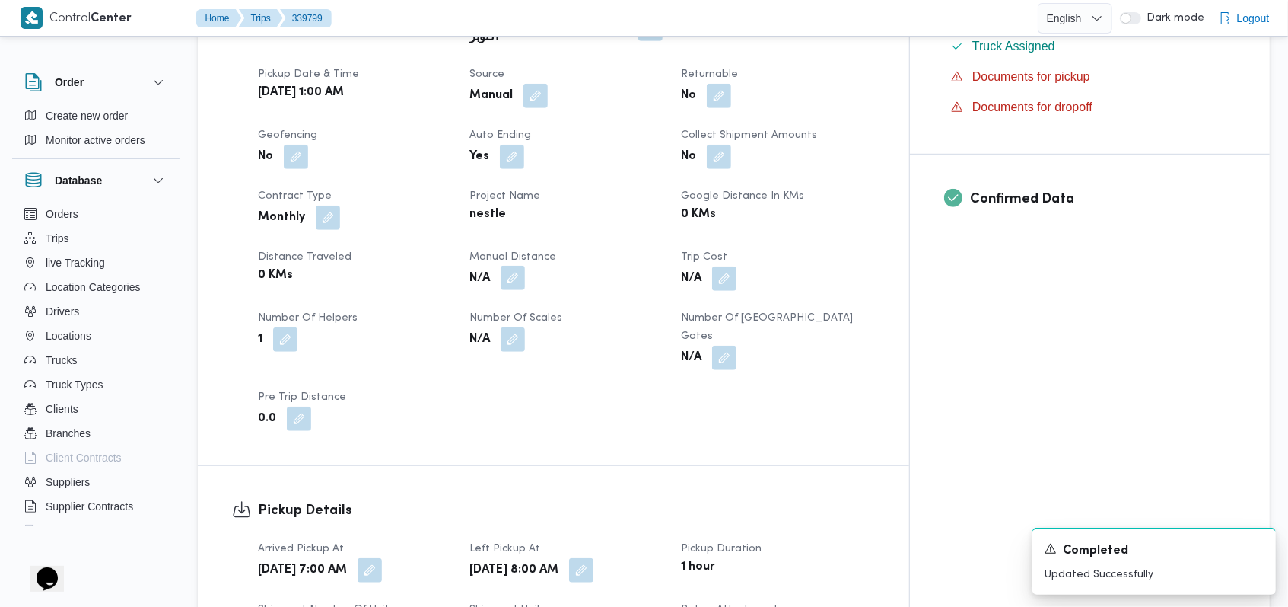
scroll to position [406, 0]
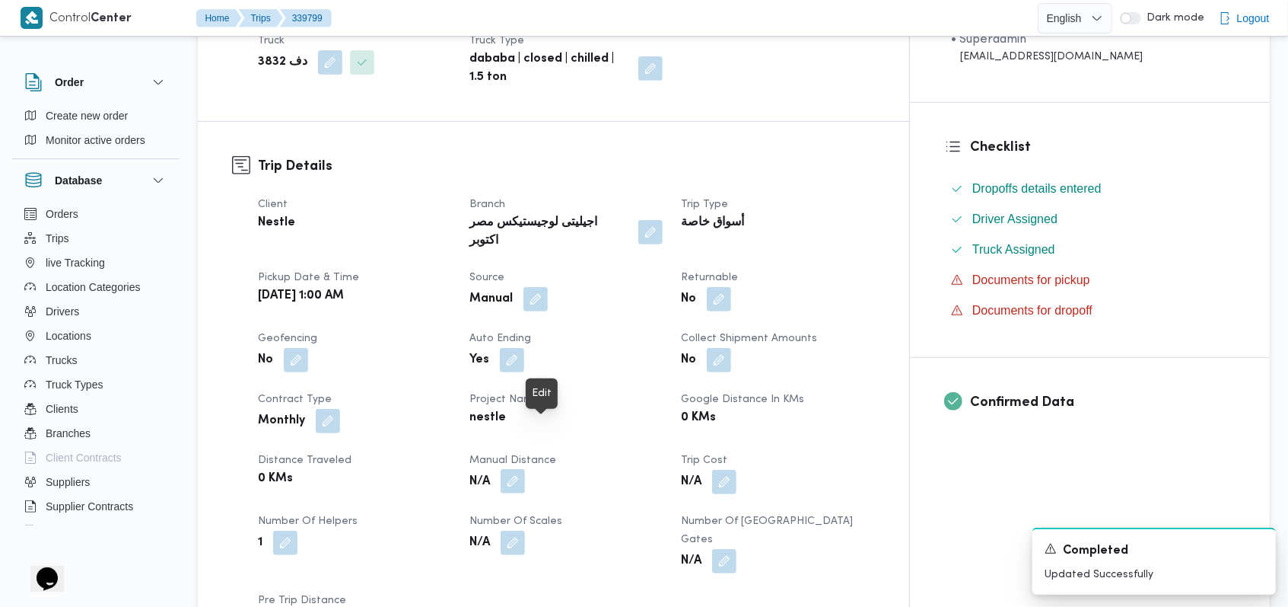
click at [525, 469] on button "button" at bounding box center [513, 481] width 24 height 24
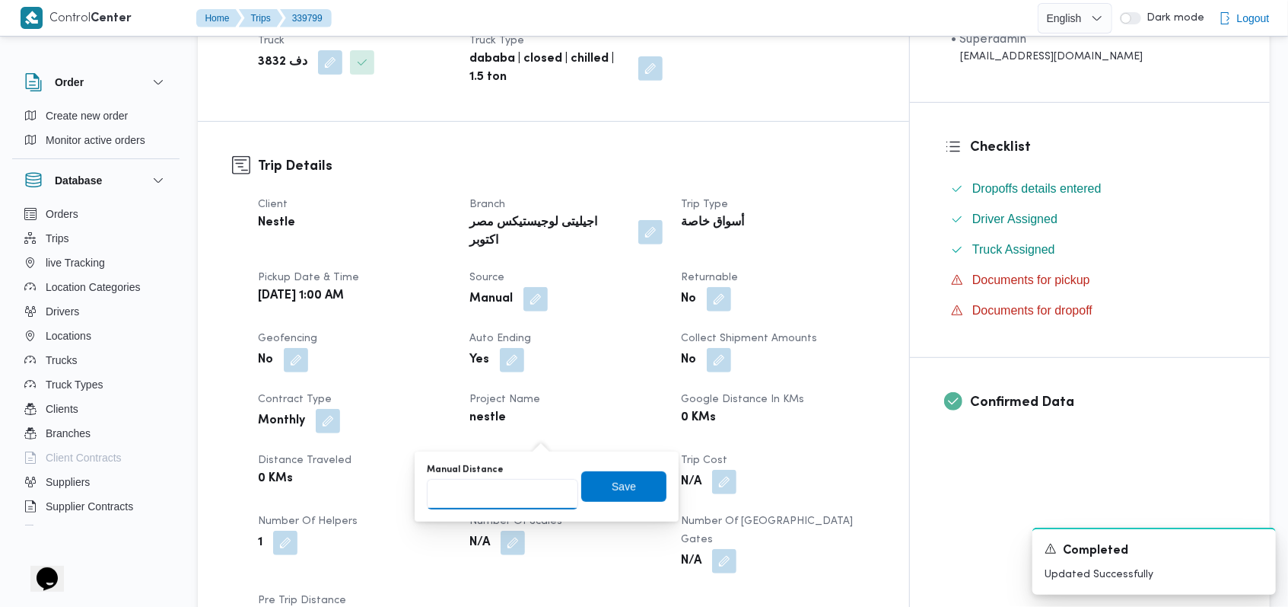
click at [518, 483] on input "Manual Distance" at bounding box center [502, 494] width 151 height 30
type input "130"
click at [581, 495] on span "Save" at bounding box center [623, 485] width 85 height 30
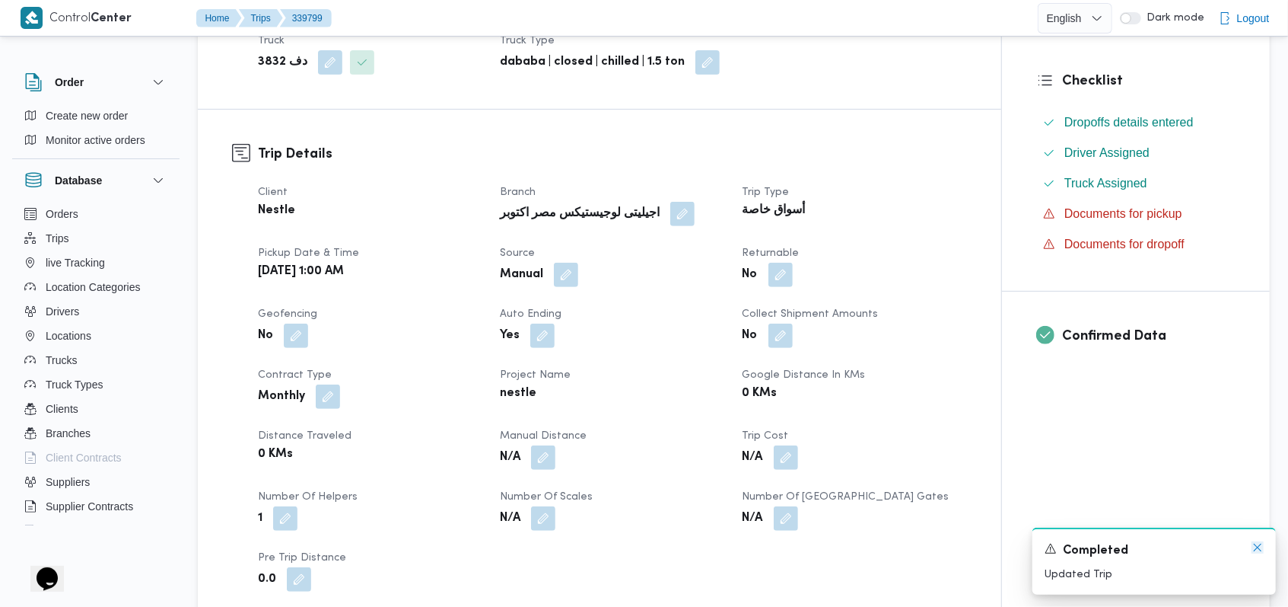
click at [1263, 545] on icon "Dismiss toast" at bounding box center [1258, 547] width 12 height 12
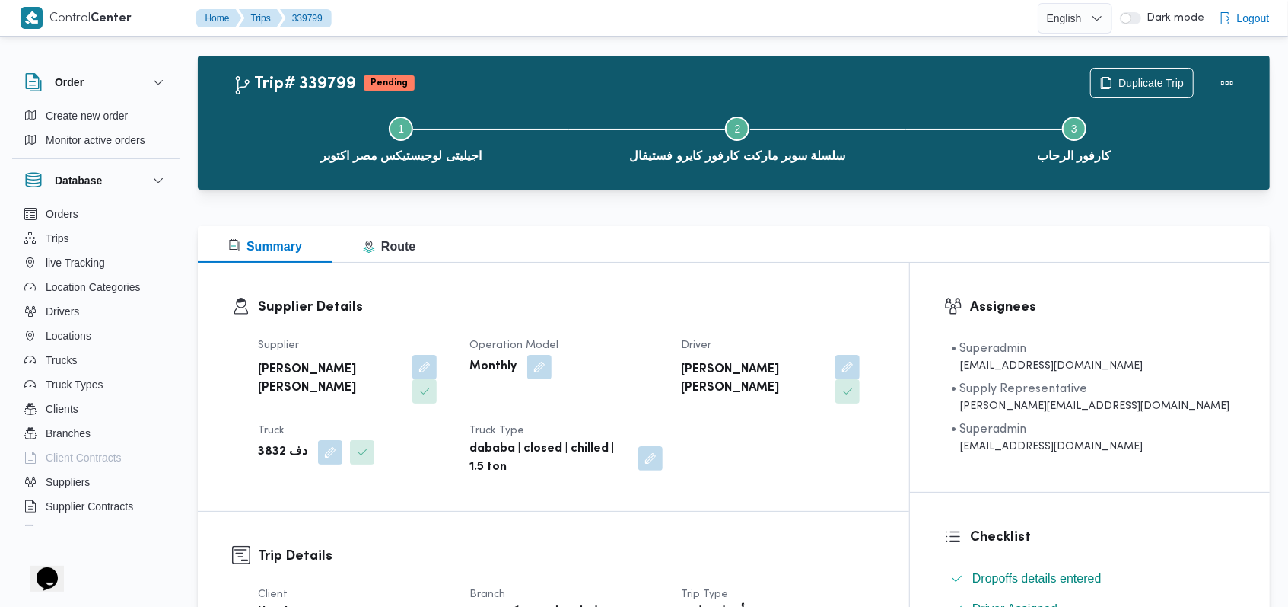
scroll to position [0, 0]
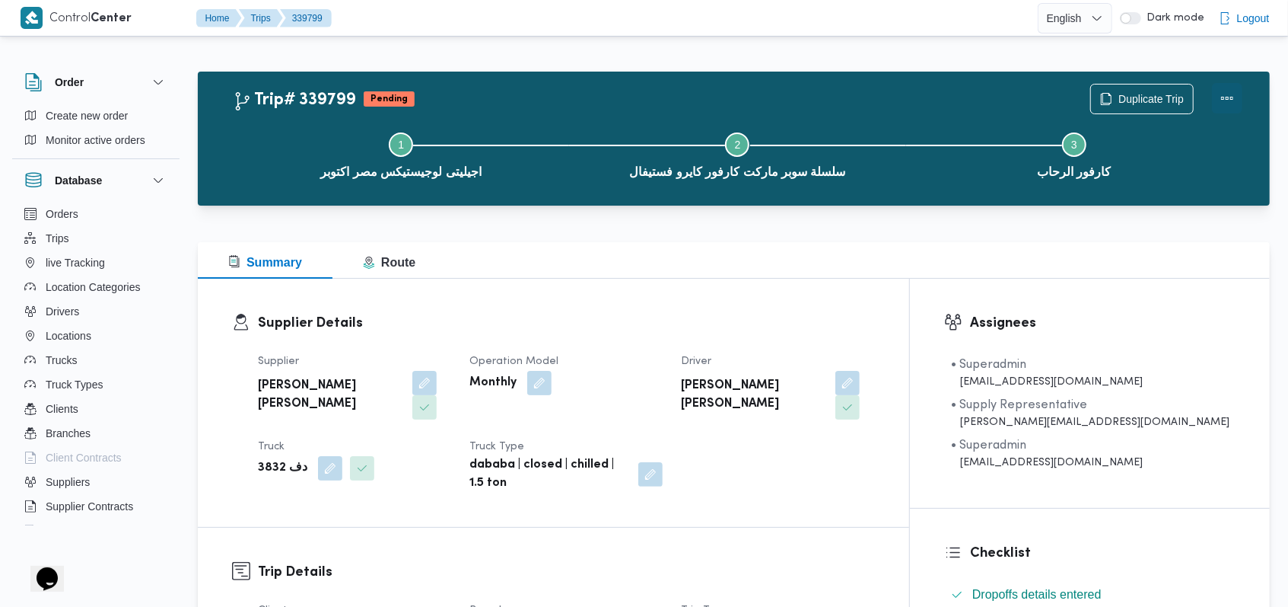
click at [1232, 98] on button "Actions" at bounding box center [1227, 98] width 30 height 30
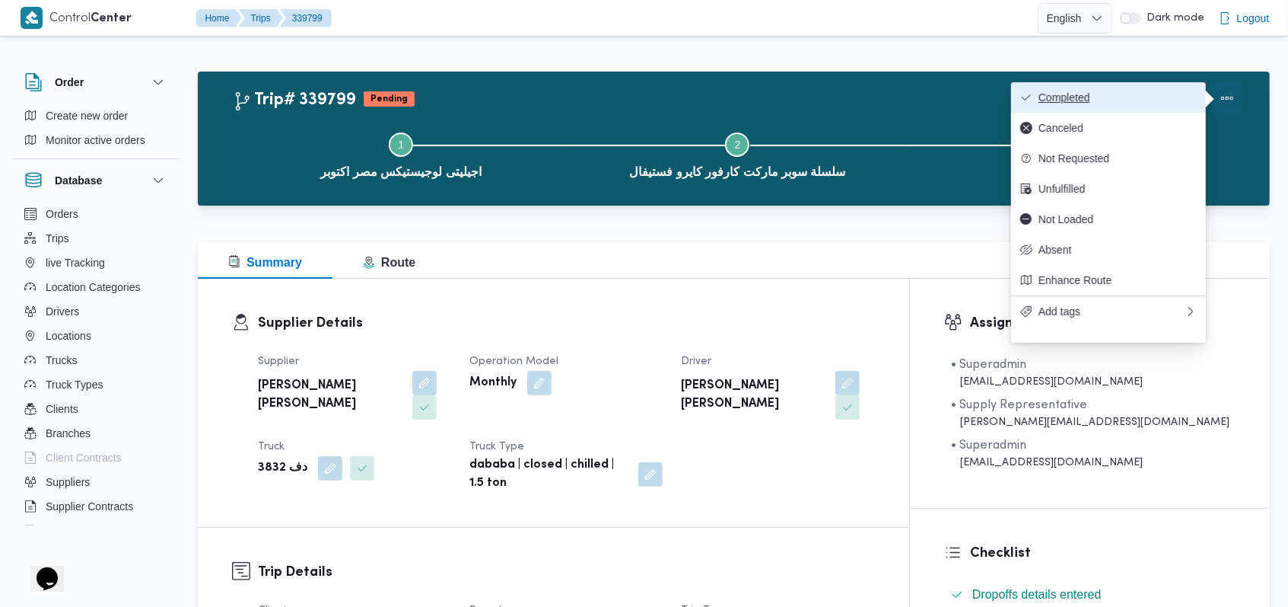
click at [1151, 96] on span "Completed" at bounding box center [1118, 97] width 158 height 12
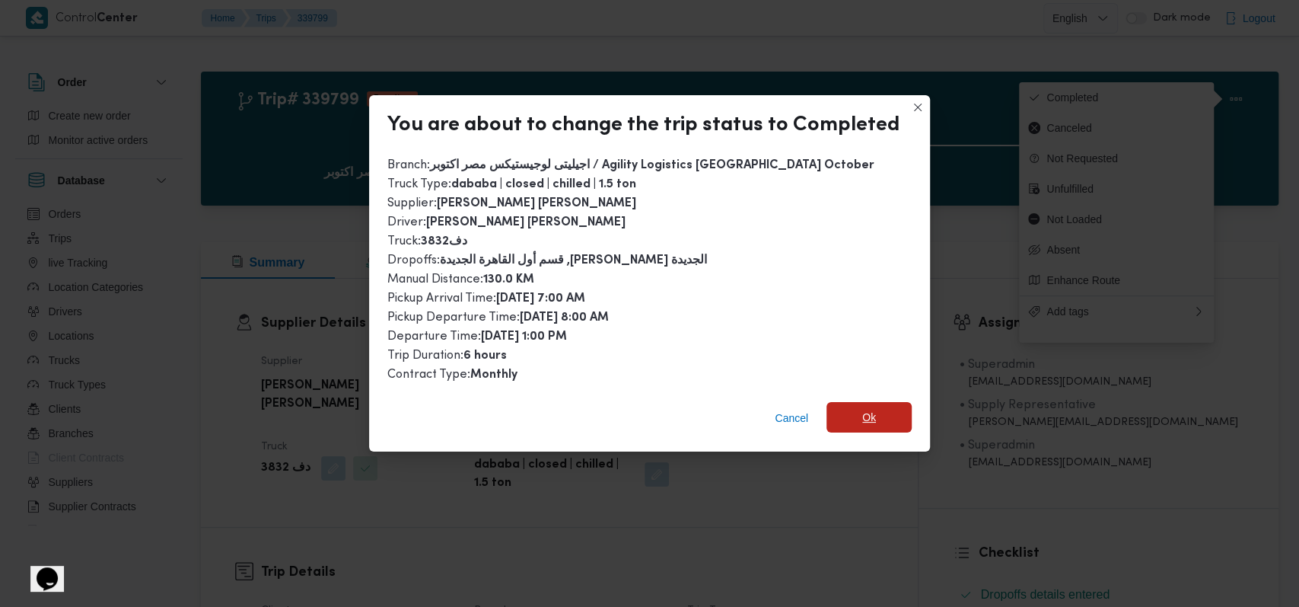
click at [862, 412] on span "Ok" at bounding box center [869, 417] width 14 height 18
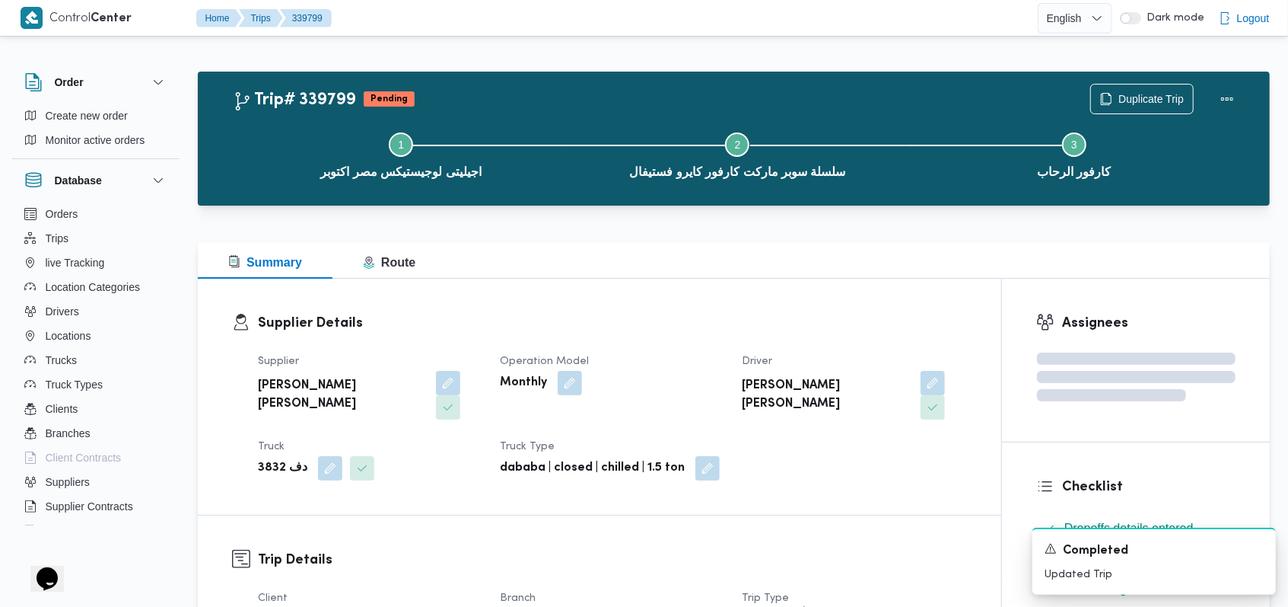
click at [743, 336] on dl "Supplier Details Supplier احمد مجدي يوسف عبدالرحمن Operation Model Monthly Driv…" at bounding box center [612, 396] width 709 height 167
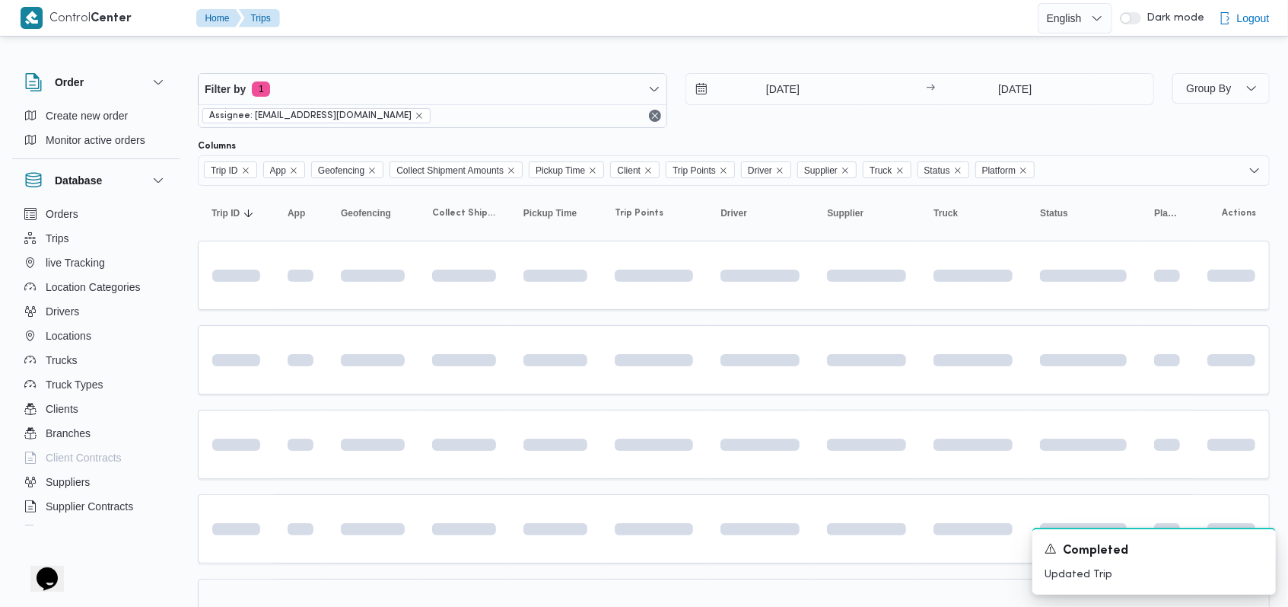
scroll to position [174, 0]
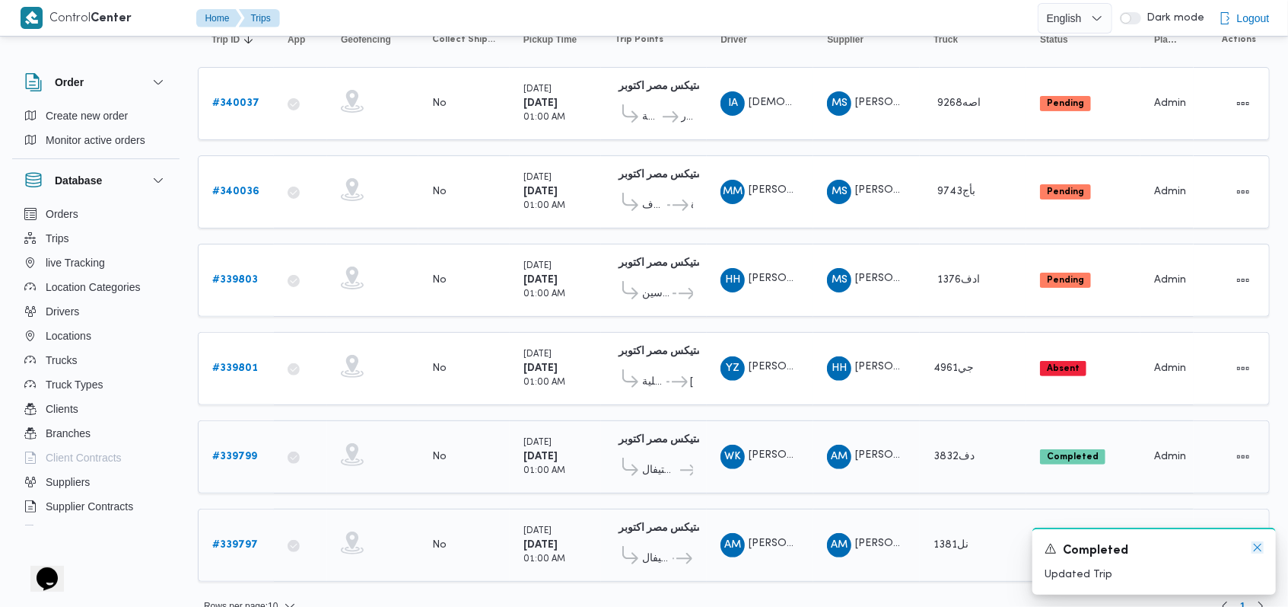
click at [1257, 546] on icon "Dismiss toast" at bounding box center [1258, 547] width 12 height 12
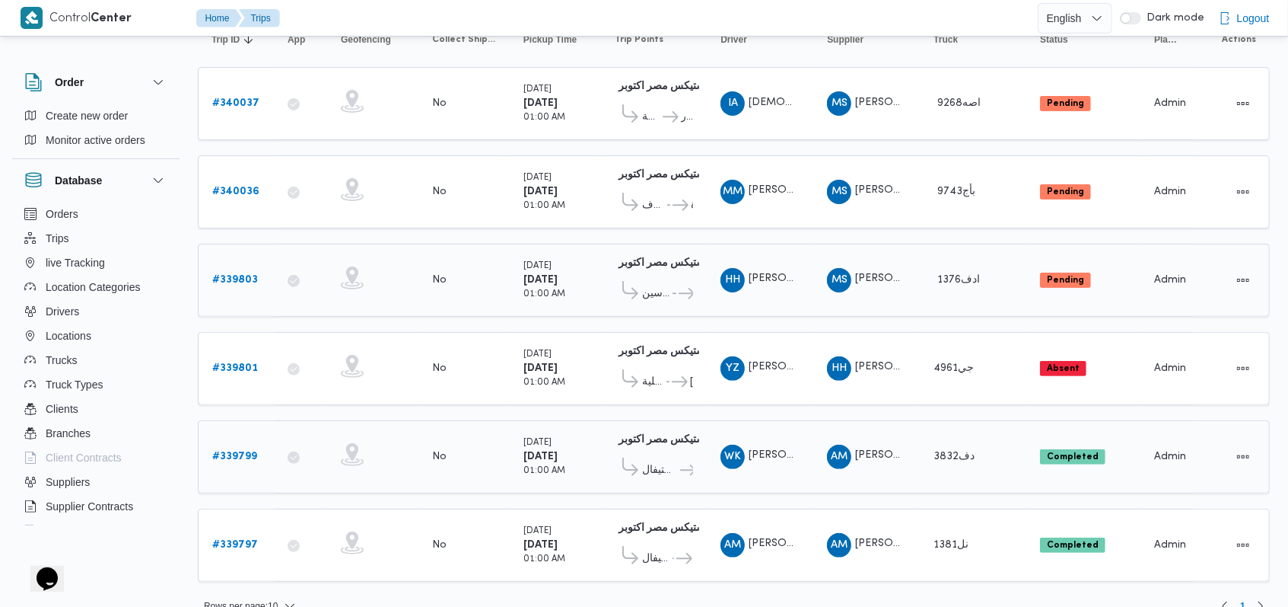
click at [237, 276] on b "# 339803" at bounding box center [235, 280] width 46 height 10
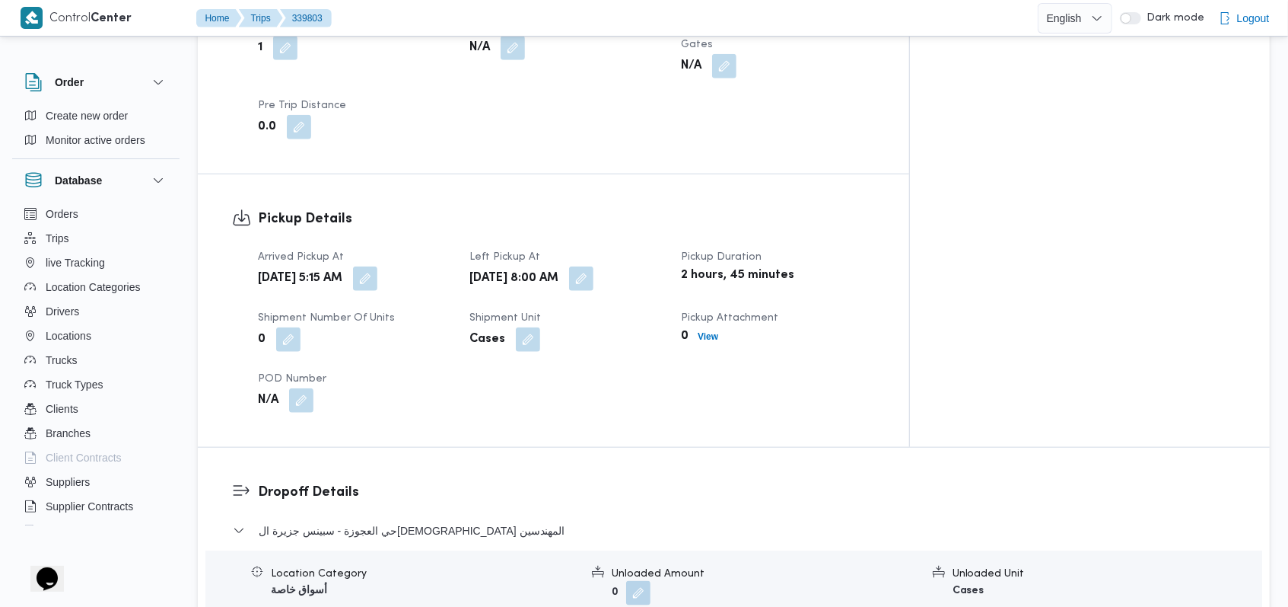
scroll to position [986, 0]
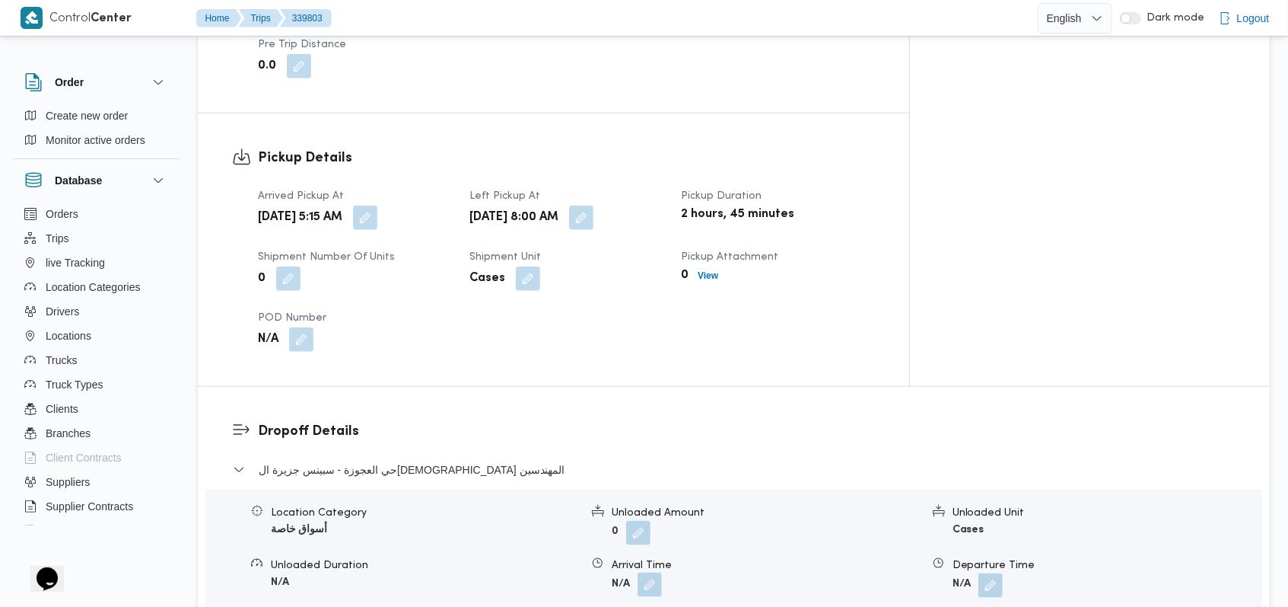
click at [661, 572] on button "button" at bounding box center [650, 584] width 24 height 24
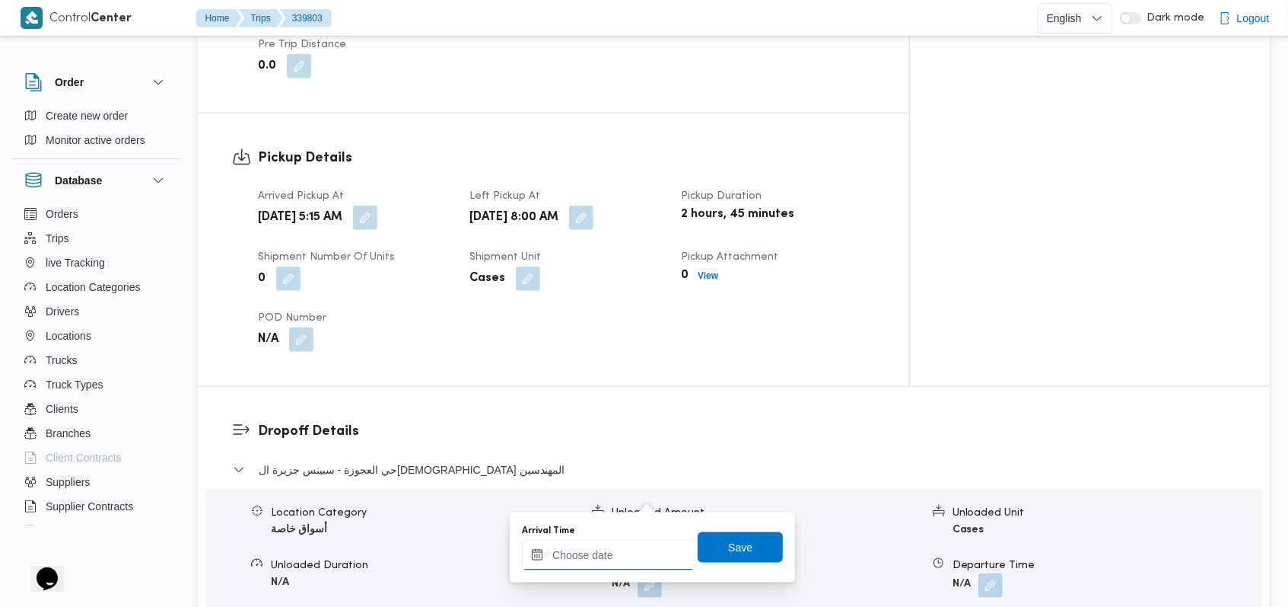
click at [616, 562] on input "Arrival Time" at bounding box center [608, 555] width 173 height 30
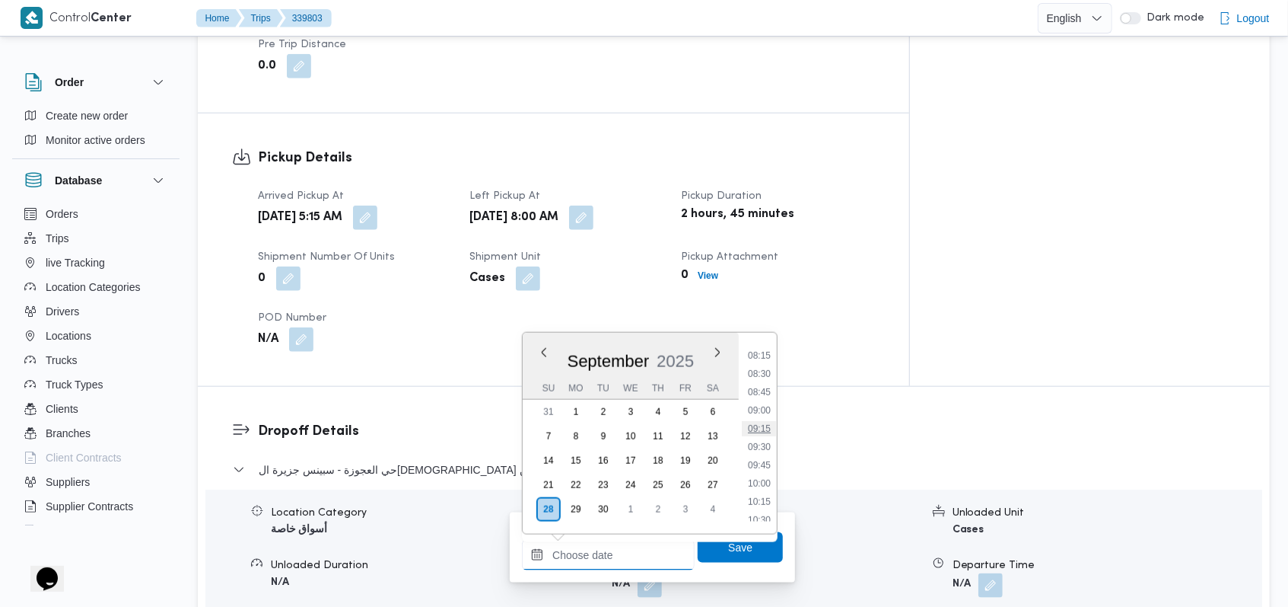
scroll to position [569, 0]
click at [764, 443] on li "09:00" at bounding box center [759, 440] width 35 height 15
type input "28/09/2025 09:00"
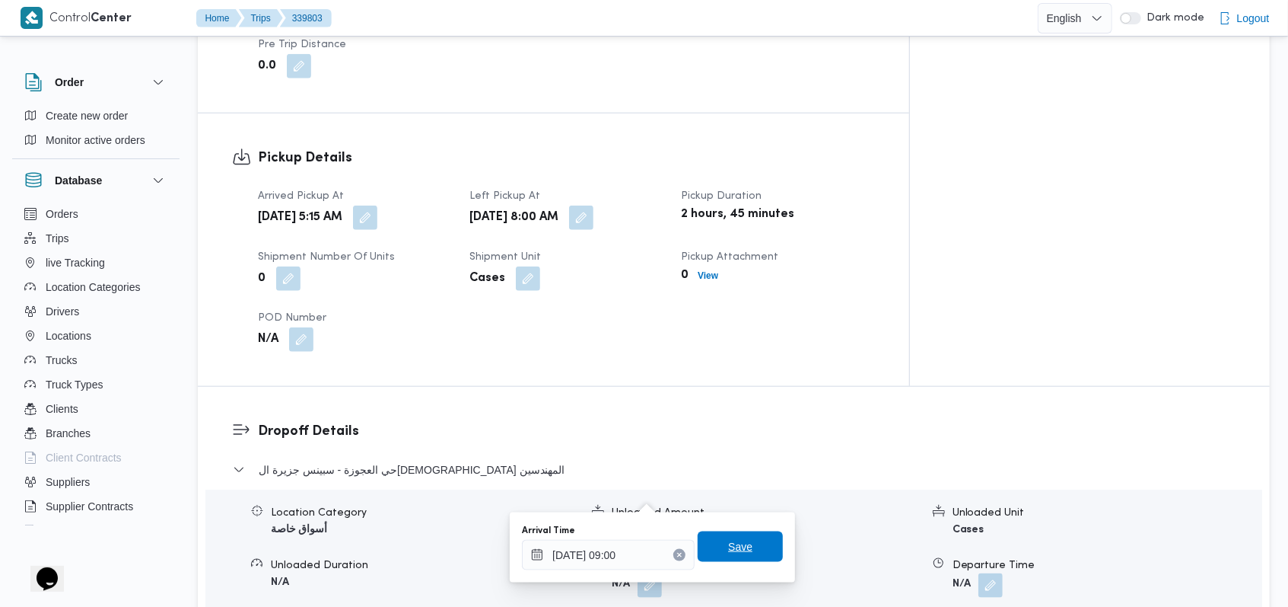
click at [736, 556] on span "Save" at bounding box center [740, 546] width 24 height 18
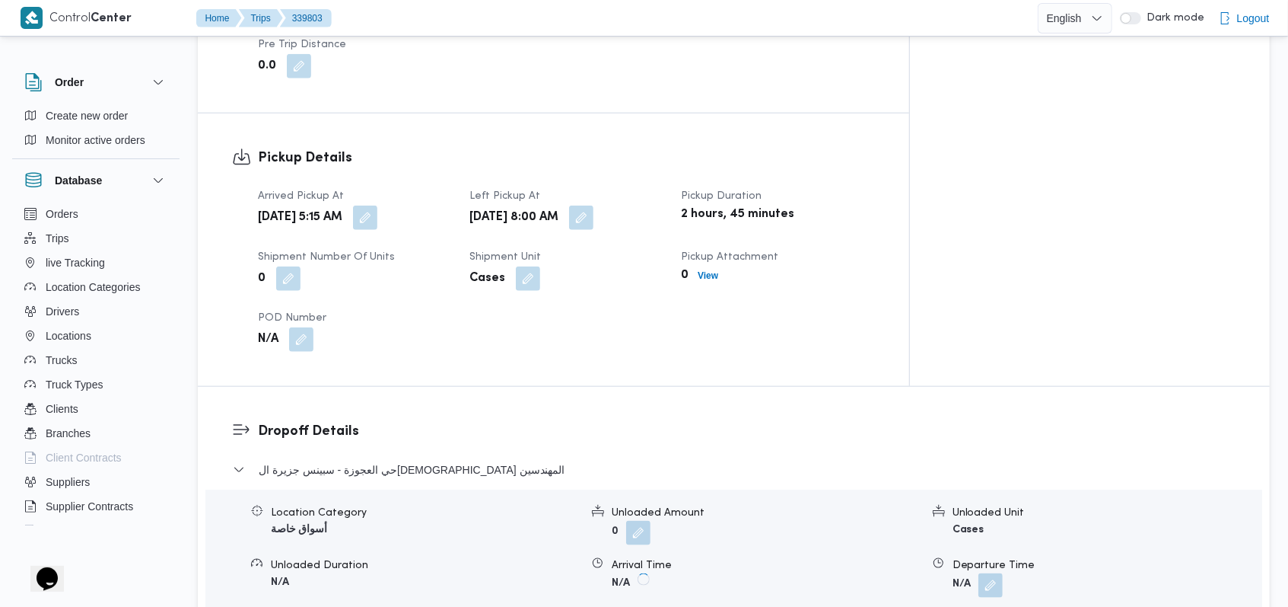
scroll to position [1188, 0]
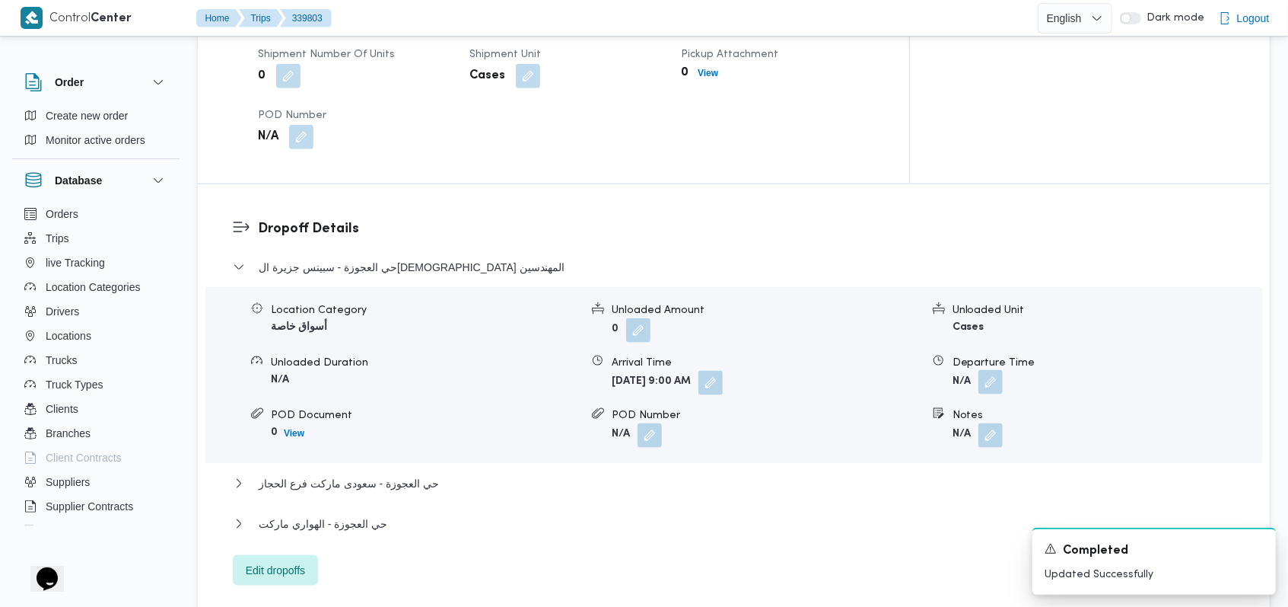
click at [989, 370] on button "button" at bounding box center [991, 382] width 24 height 24
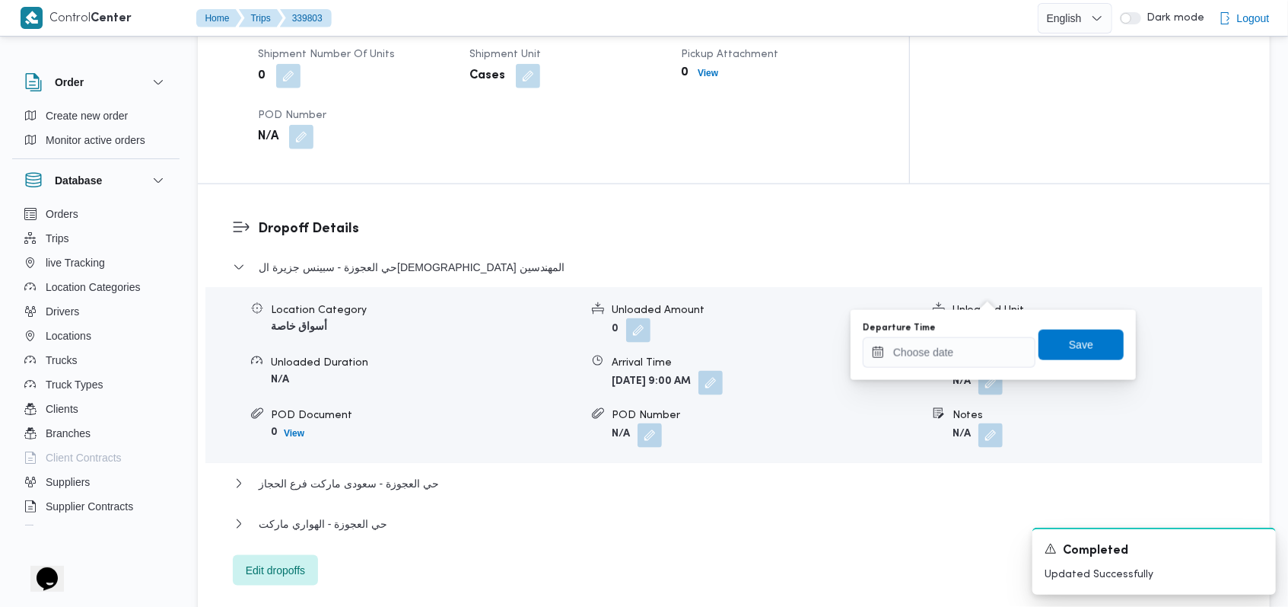
click at [962, 335] on div "Departure Time" at bounding box center [949, 345] width 173 height 46
click at [978, 360] on input "Departure Time" at bounding box center [949, 352] width 173 height 30
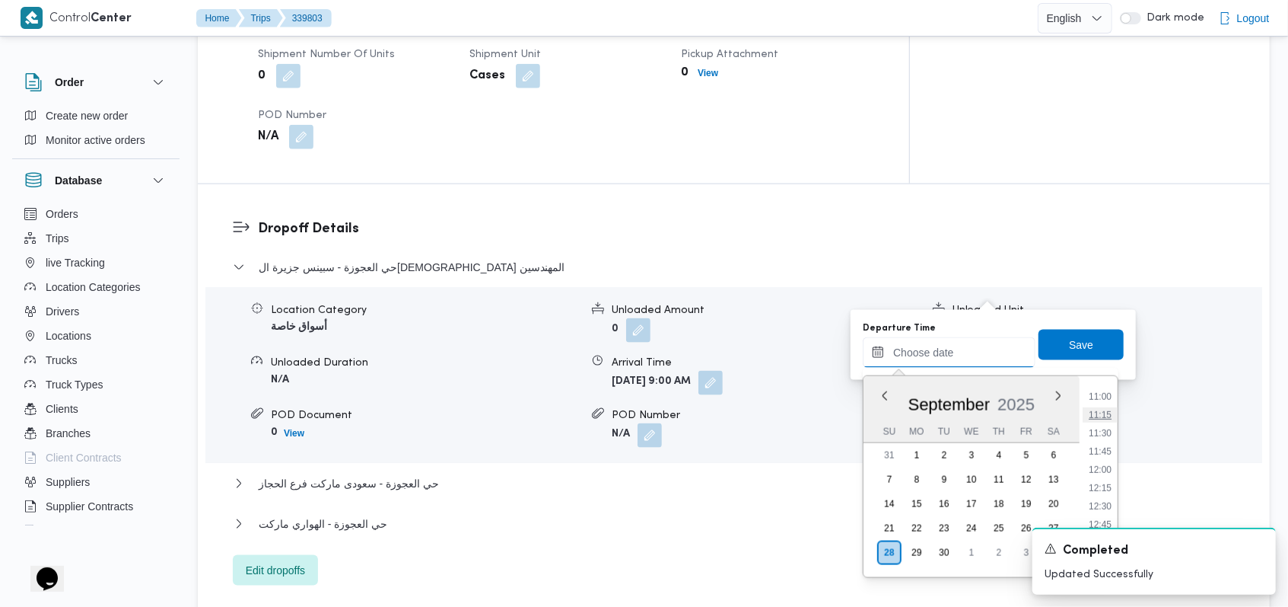
scroll to position [772, 0]
click at [1106, 387] on li "10:30" at bounding box center [1100, 390] width 35 height 15
type input "28/09/2025 10:30"
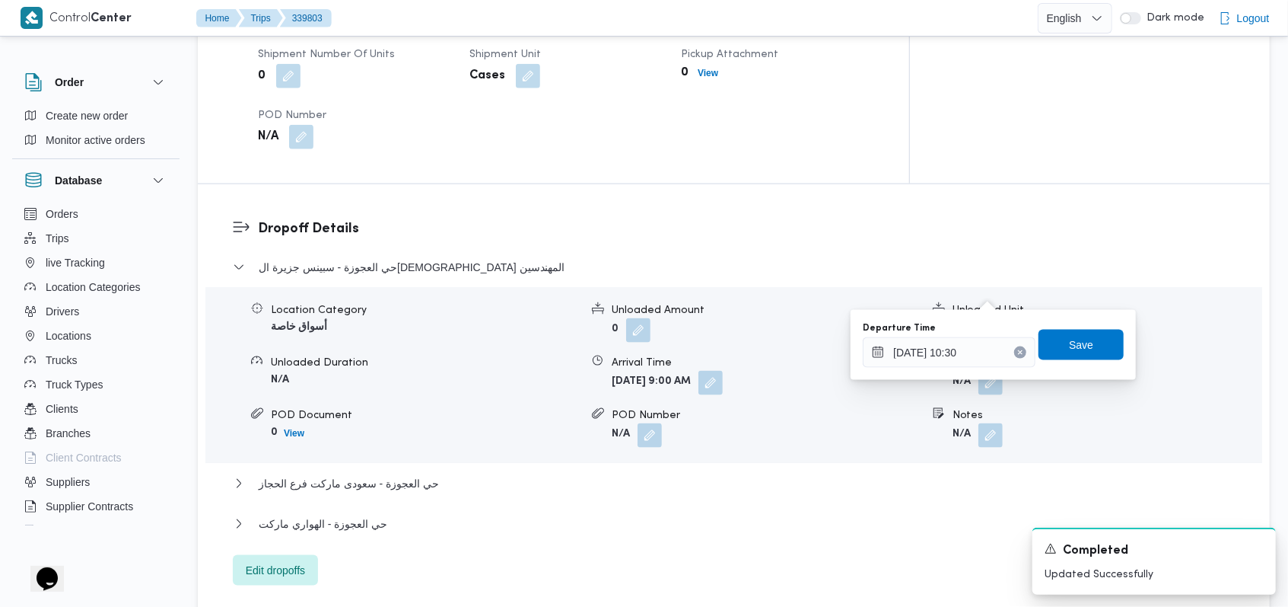
click at [1094, 363] on div "Departure Time 28/09/2025 10:30 Save" at bounding box center [994, 344] width 264 height 49
click at [1069, 348] on span "Save" at bounding box center [1081, 344] width 24 height 18
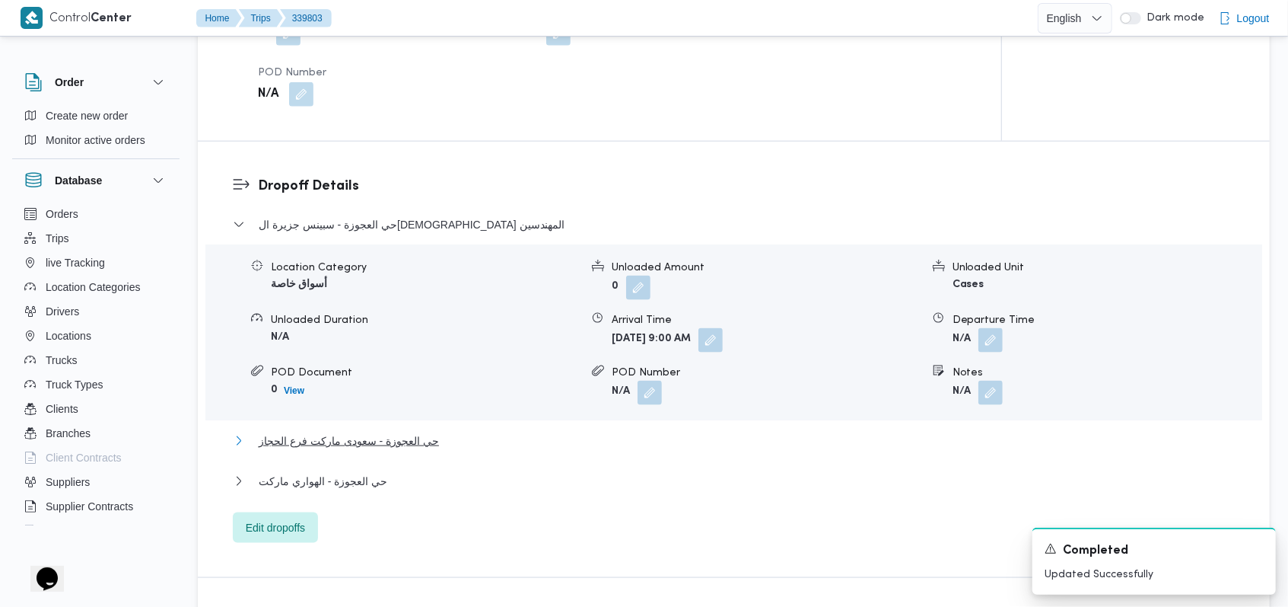
click at [425, 432] on span "حي العجوزة - سعودى ماركت فرع الحجاز" at bounding box center [349, 441] width 180 height 18
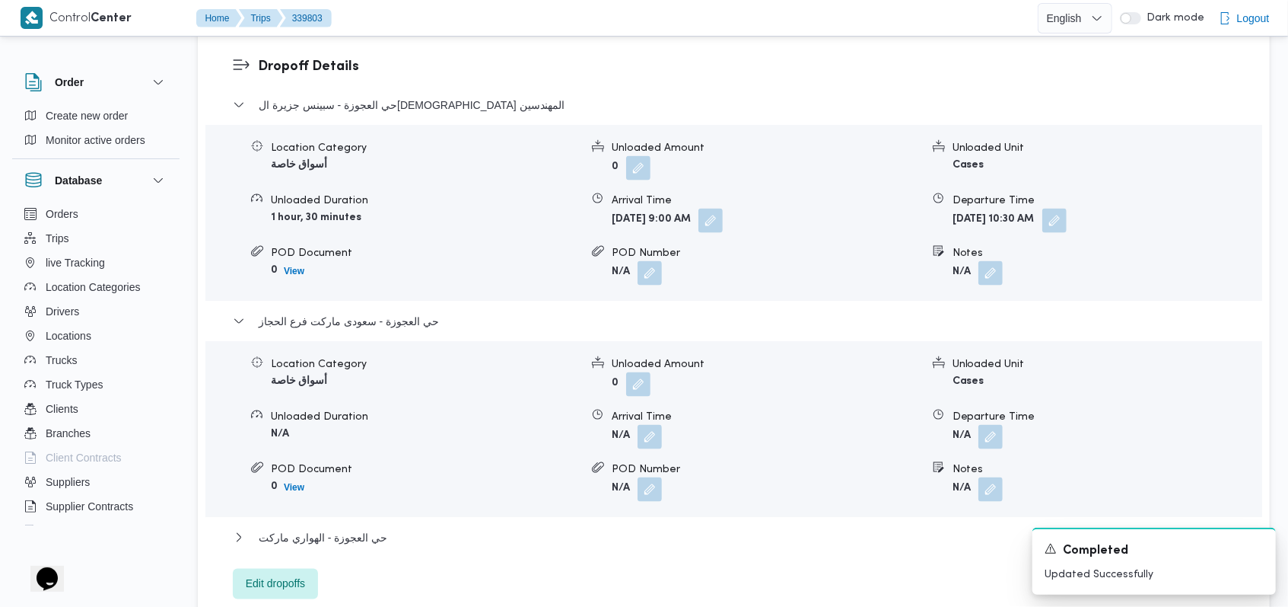
scroll to position [1391, 0]
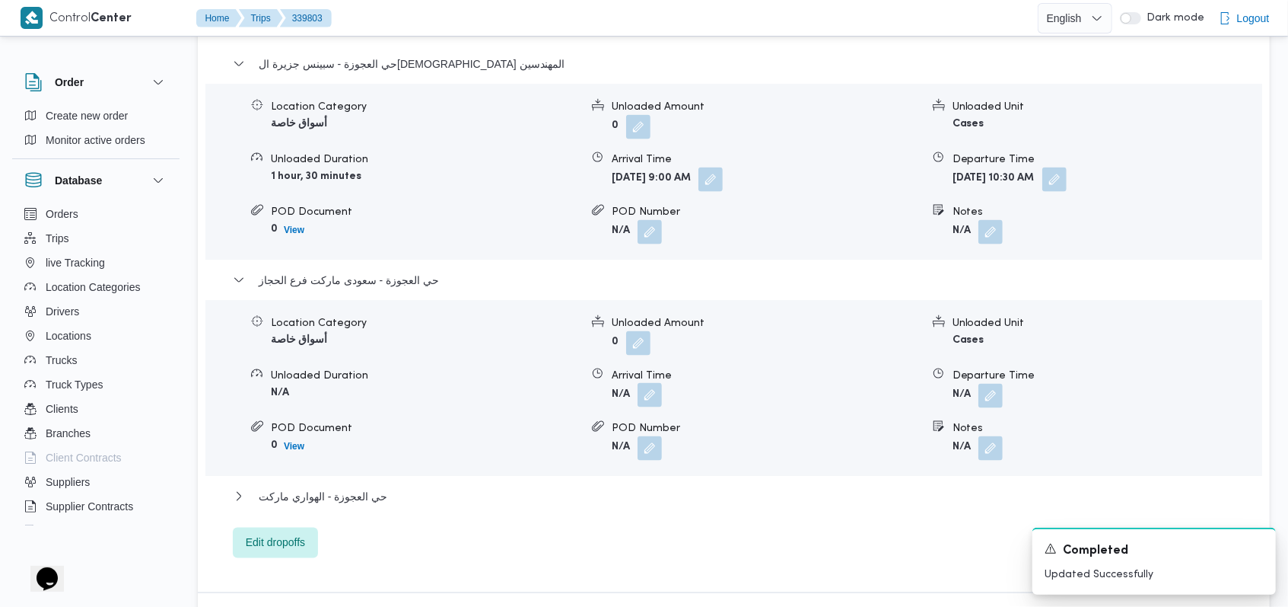
click at [651, 383] on button "button" at bounding box center [650, 395] width 24 height 24
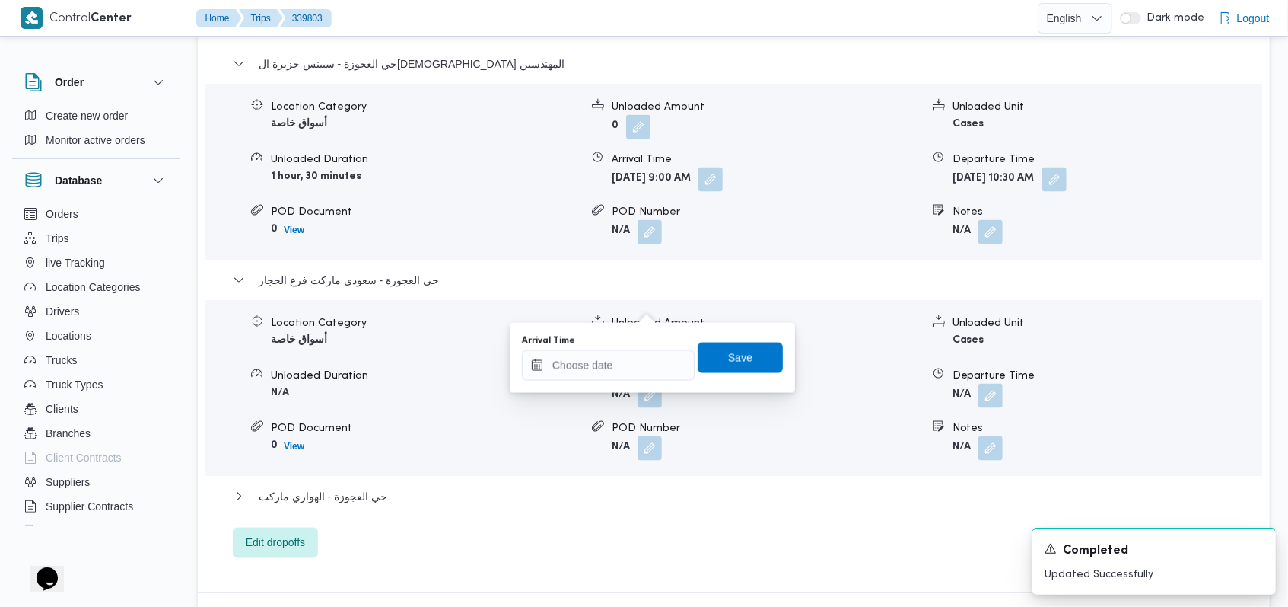
click at [615, 380] on div "Arrival Time Save" at bounding box center [653, 357] width 264 height 49
click at [639, 374] on input "Arrival Time" at bounding box center [608, 365] width 173 height 30
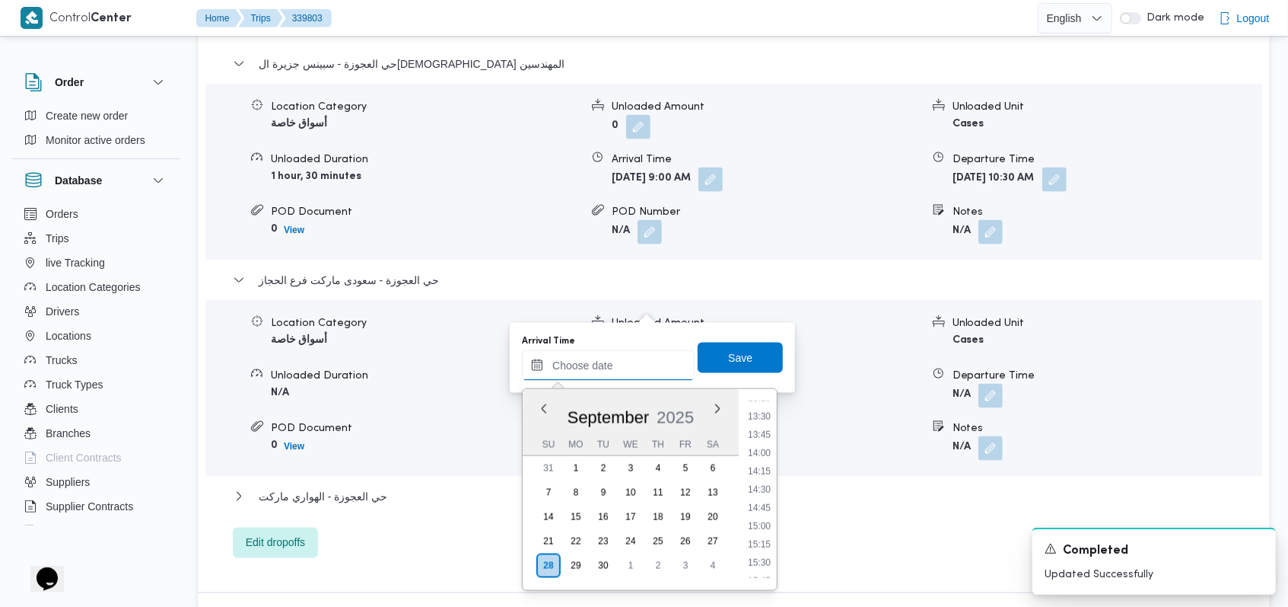
scroll to position [772, 0]
click at [768, 436] on li "11:00" at bounding box center [759, 439] width 35 height 15
type input "28/09/2025 11:00"
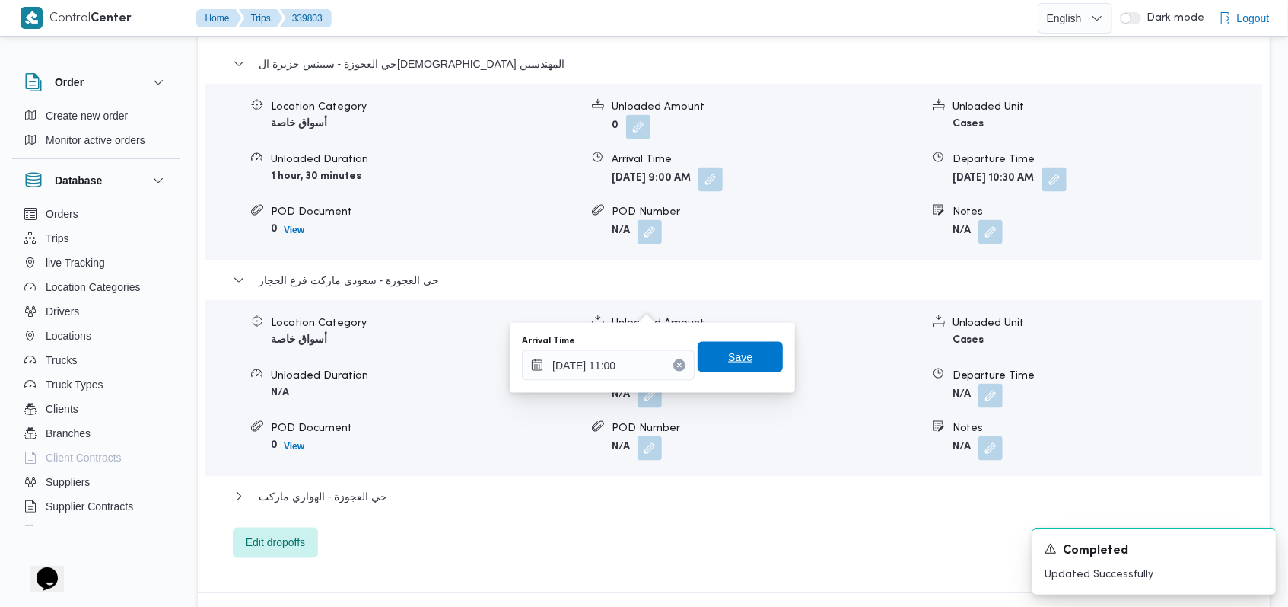
click at [753, 362] on span "Save" at bounding box center [740, 357] width 85 height 30
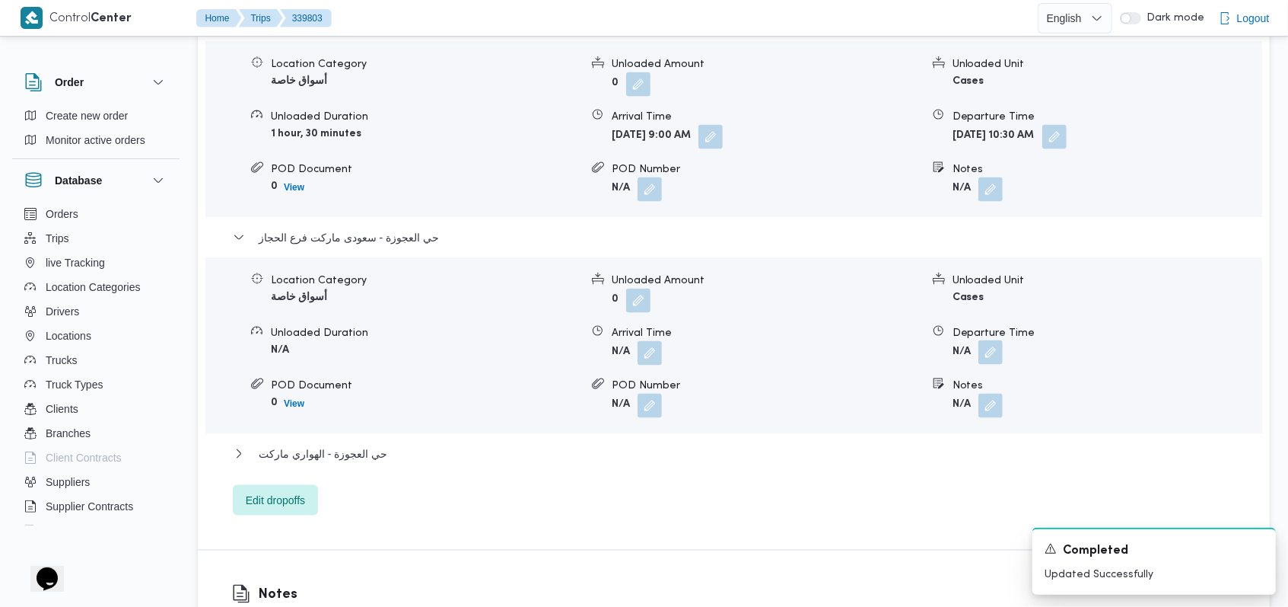
click at [992, 340] on button "button" at bounding box center [991, 352] width 24 height 24
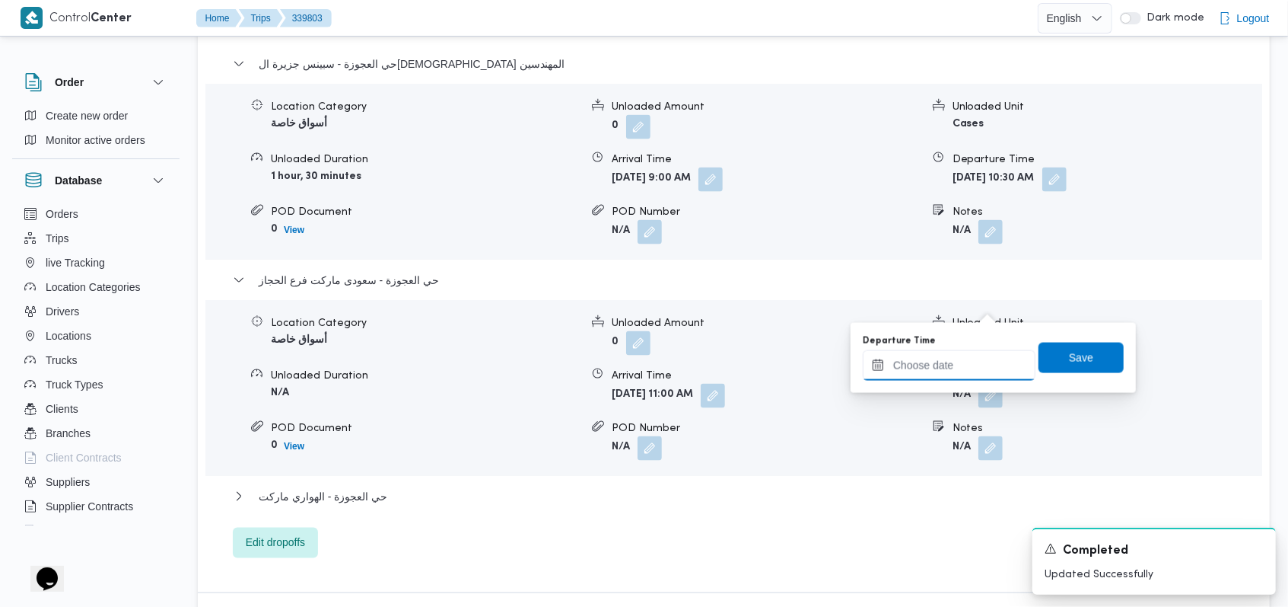
click at [956, 374] on input "Departure Time" at bounding box center [949, 365] width 173 height 30
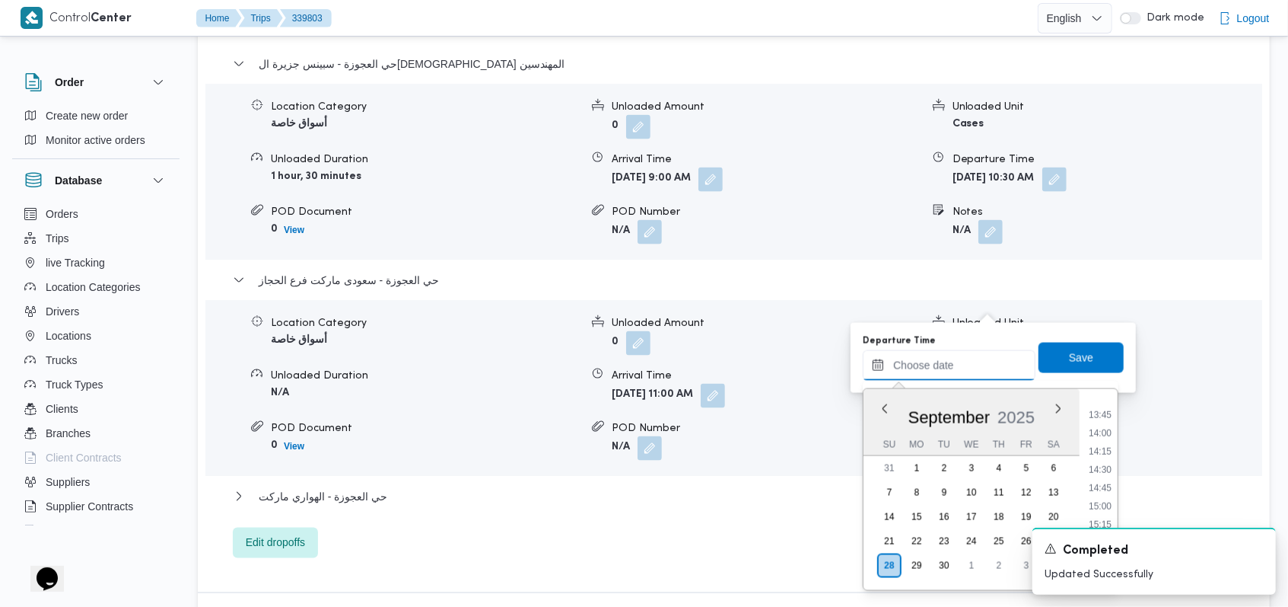
scroll to position [874, 0]
click at [1113, 417] on li "12:00" at bounding box center [1100, 411] width 35 height 15
type input "28/09/2025 12:00"
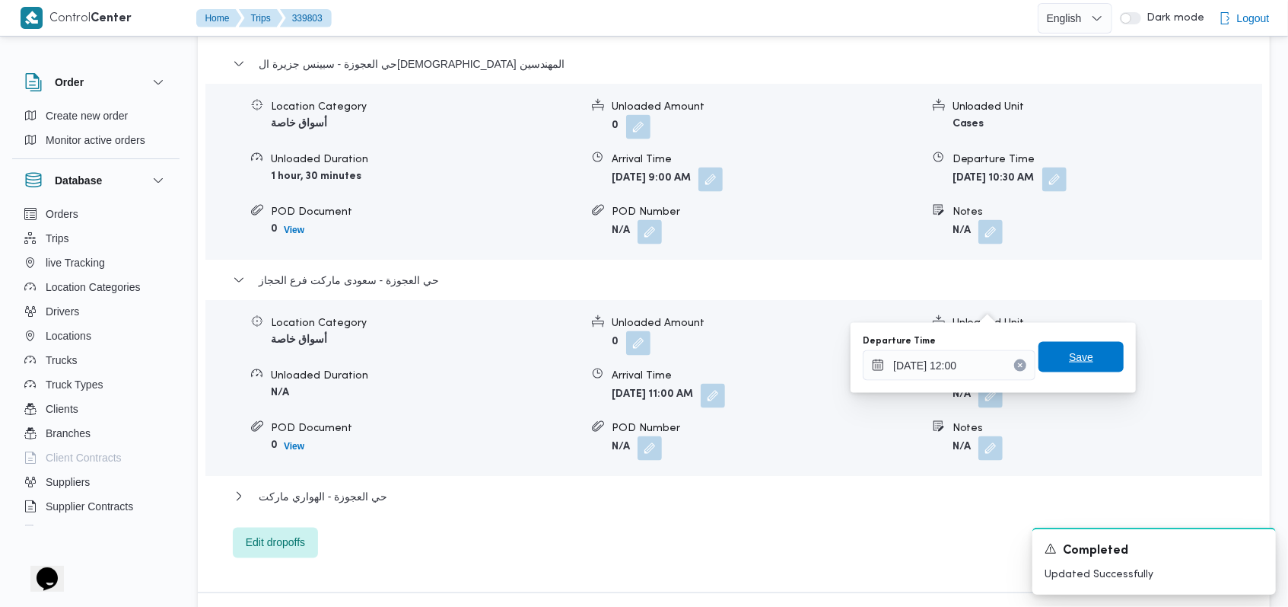
click at [1090, 352] on span "Save" at bounding box center [1081, 357] width 85 height 30
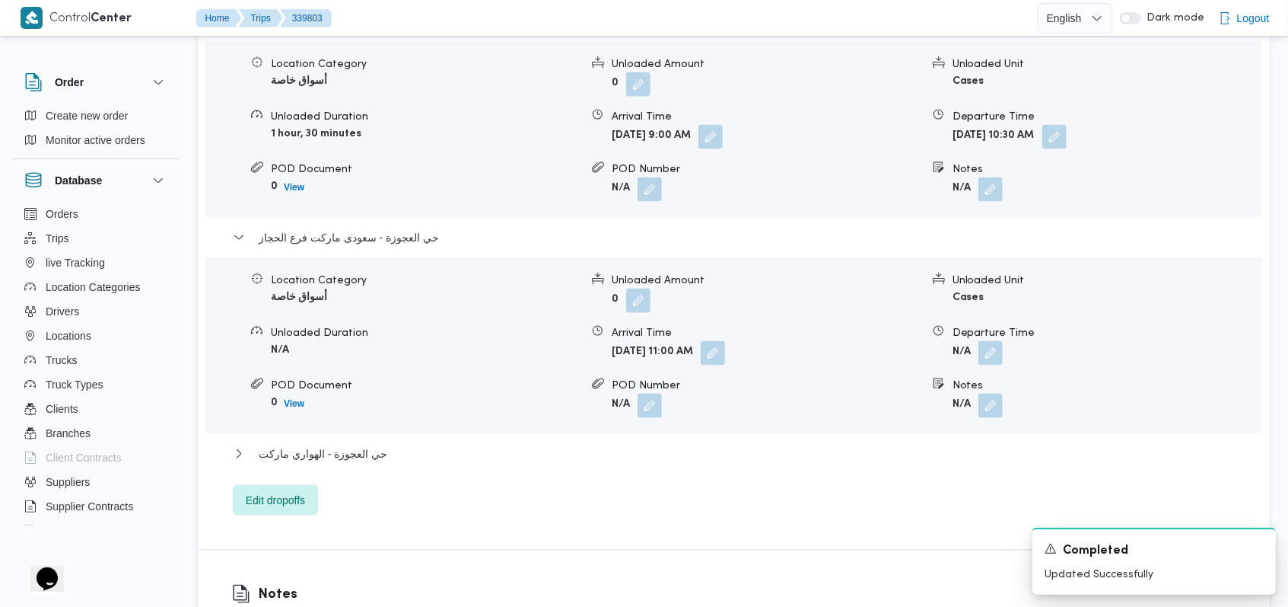
click at [377, 444] on div "حي العجوزة - الهواري ماركت" at bounding box center [734, 458] width 1003 height 29
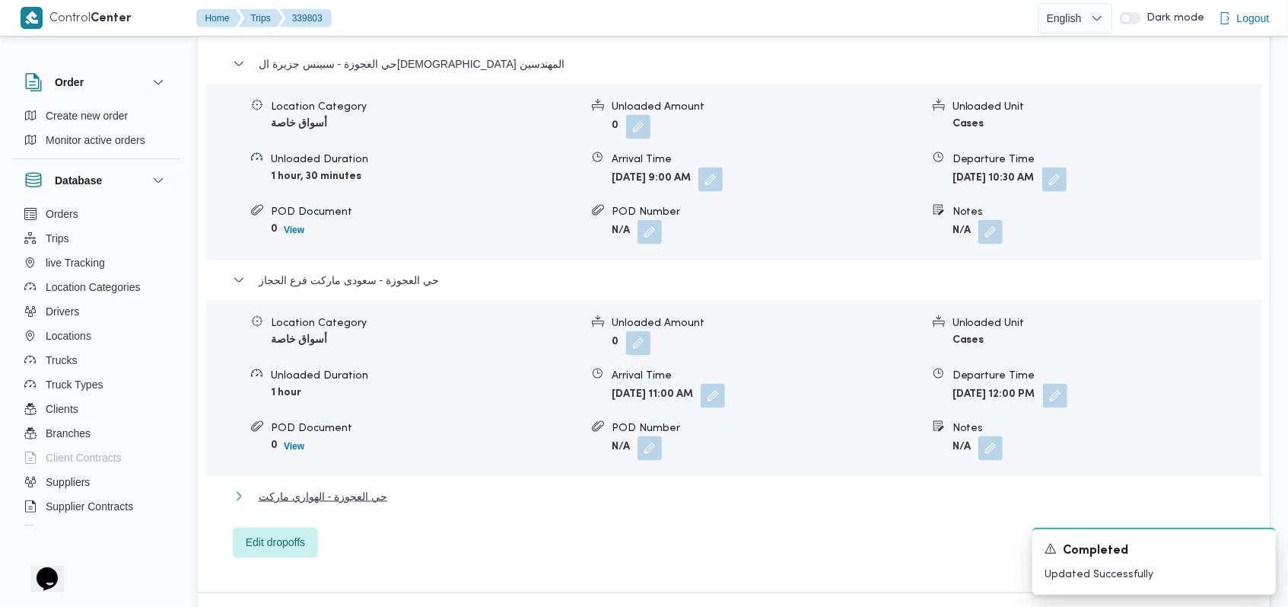
click at [377, 487] on span "حي العجوزة - الهواري ماركت" at bounding box center [323, 496] width 129 height 18
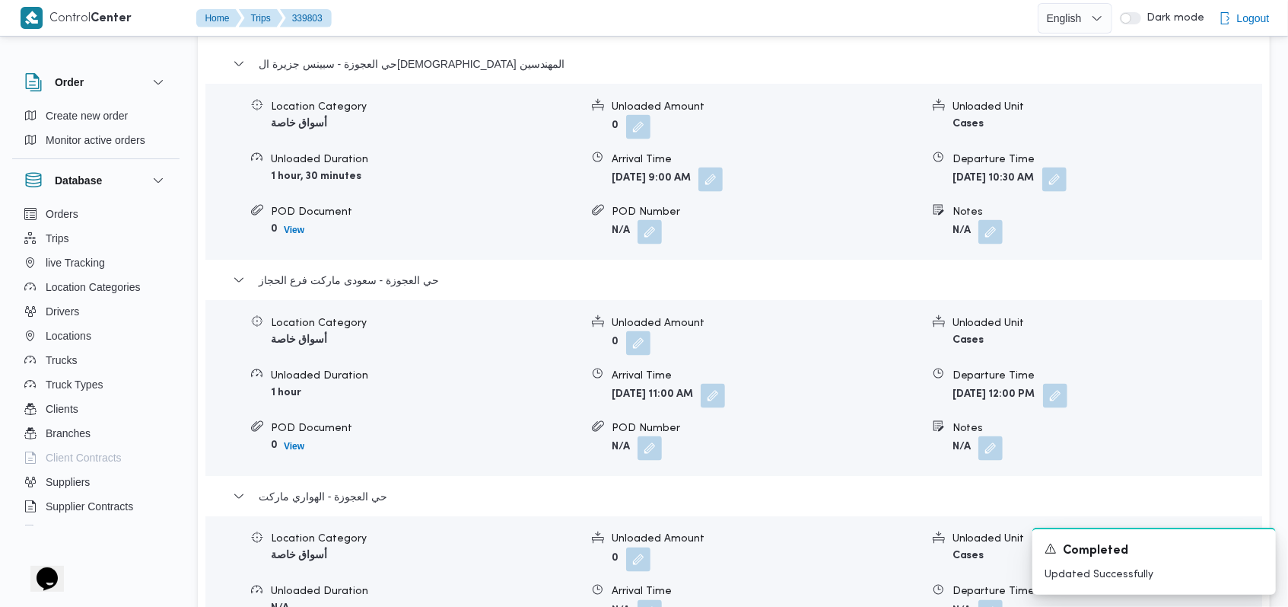
scroll to position [1594, 0]
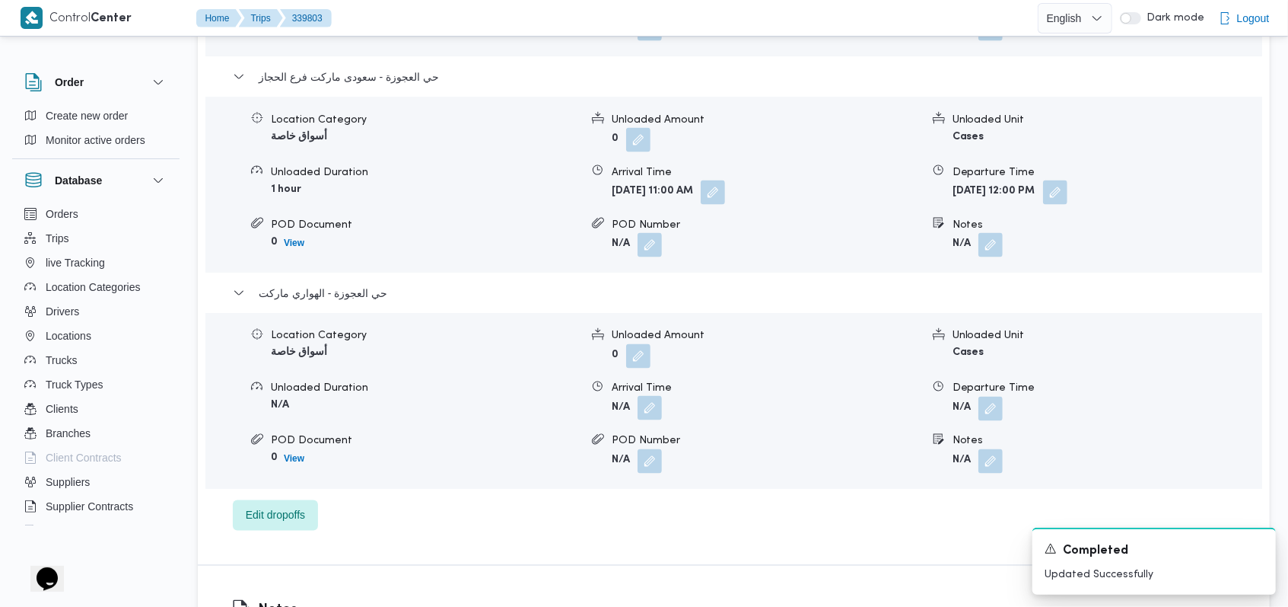
click at [654, 396] on button "button" at bounding box center [650, 408] width 24 height 24
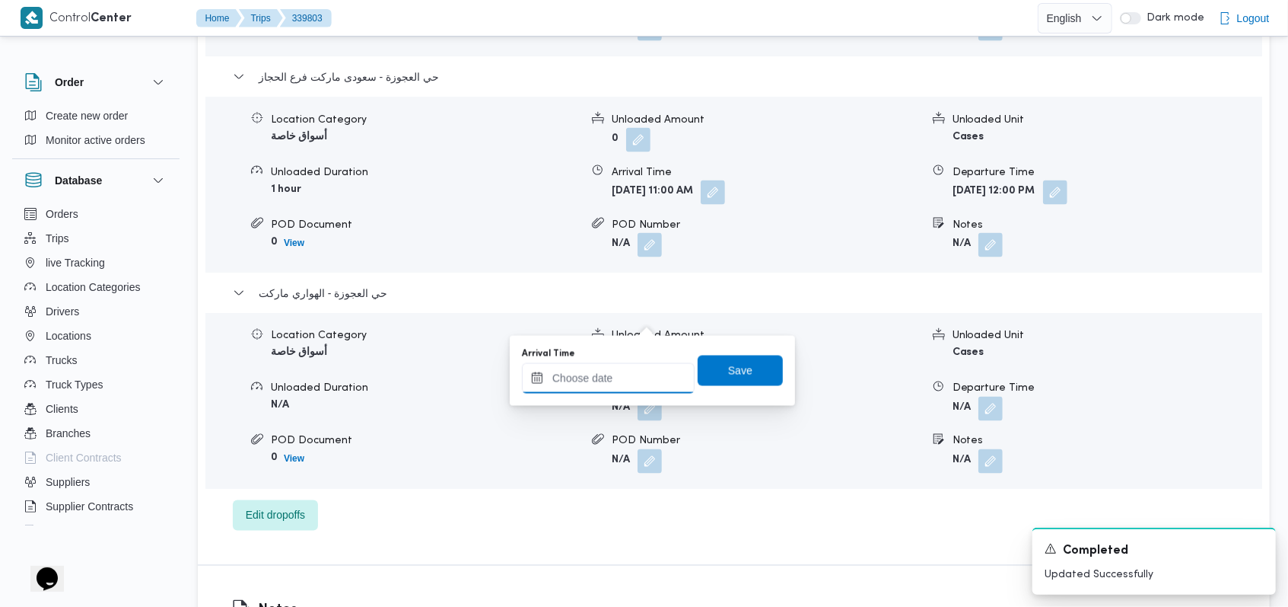
click at [623, 367] on input "Arrival Time" at bounding box center [608, 378] width 173 height 30
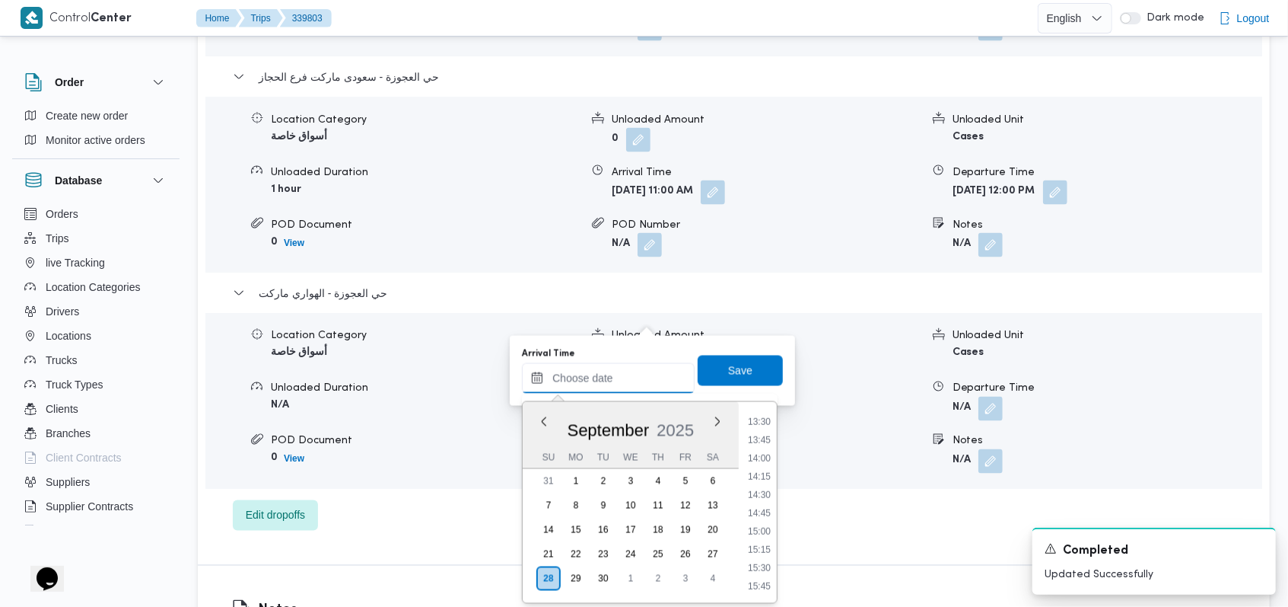
scroll to position [874, 0]
click at [760, 460] on li "12:30" at bounding box center [759, 461] width 35 height 15
type input "28/09/2025 12:30"
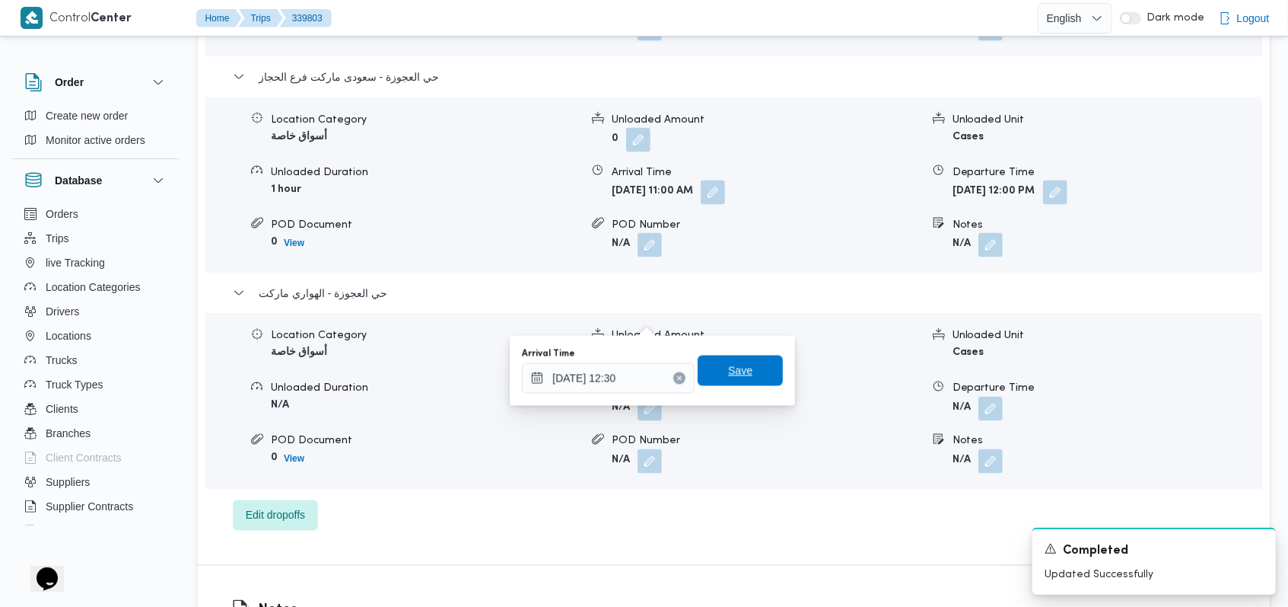
drag, startPoint x: 751, startPoint y: 379, endPoint x: 767, endPoint y: 374, distance: 16.8
click at [751, 377] on span "Save" at bounding box center [740, 370] width 85 height 30
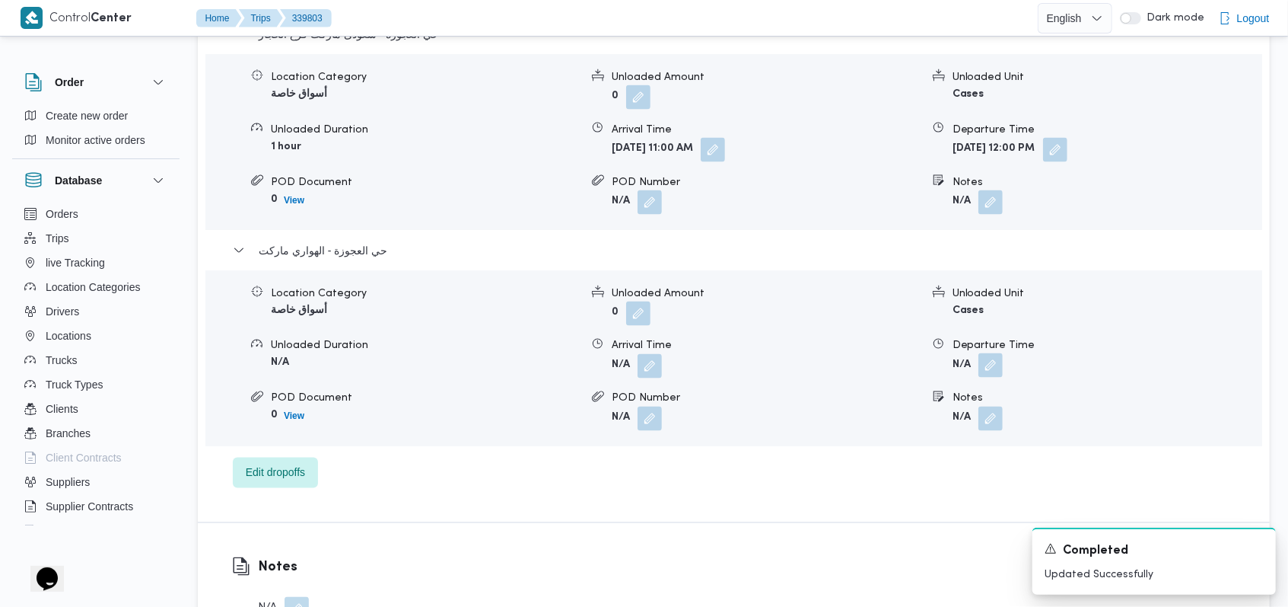
click at [999, 353] on button "button" at bounding box center [991, 365] width 24 height 24
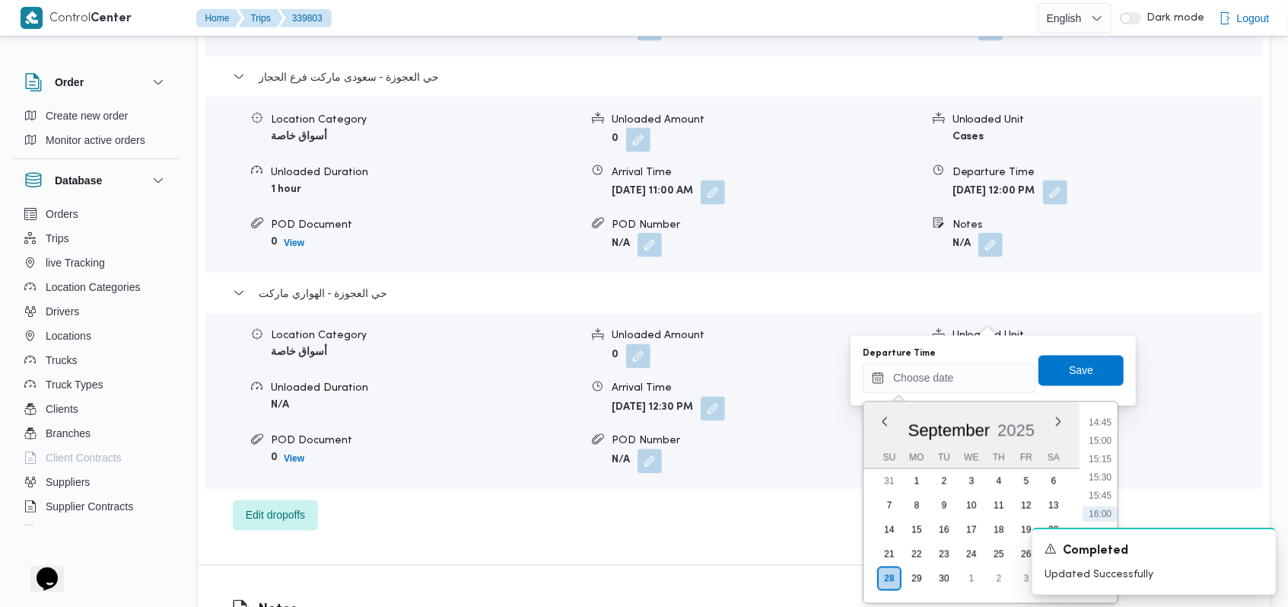
scroll to position [975, 0]
click at [1113, 470] on li "14:00" at bounding box center [1100, 469] width 35 height 15
type input "28/09/2025 14:00"
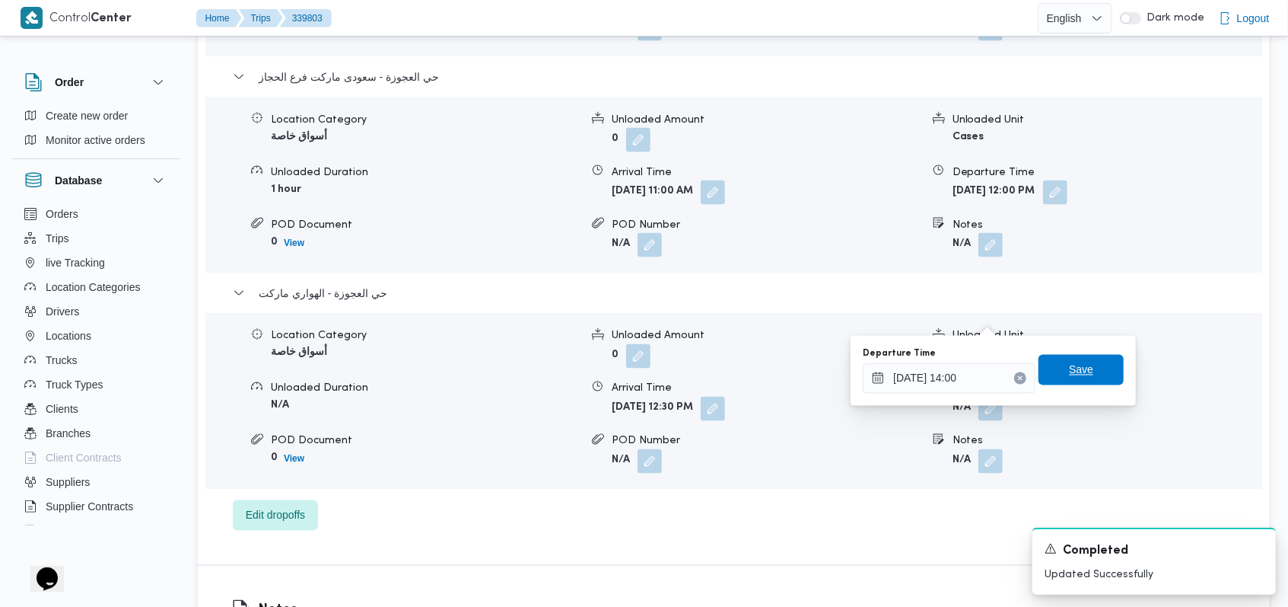
click at [1083, 363] on span "Save" at bounding box center [1081, 370] width 85 height 30
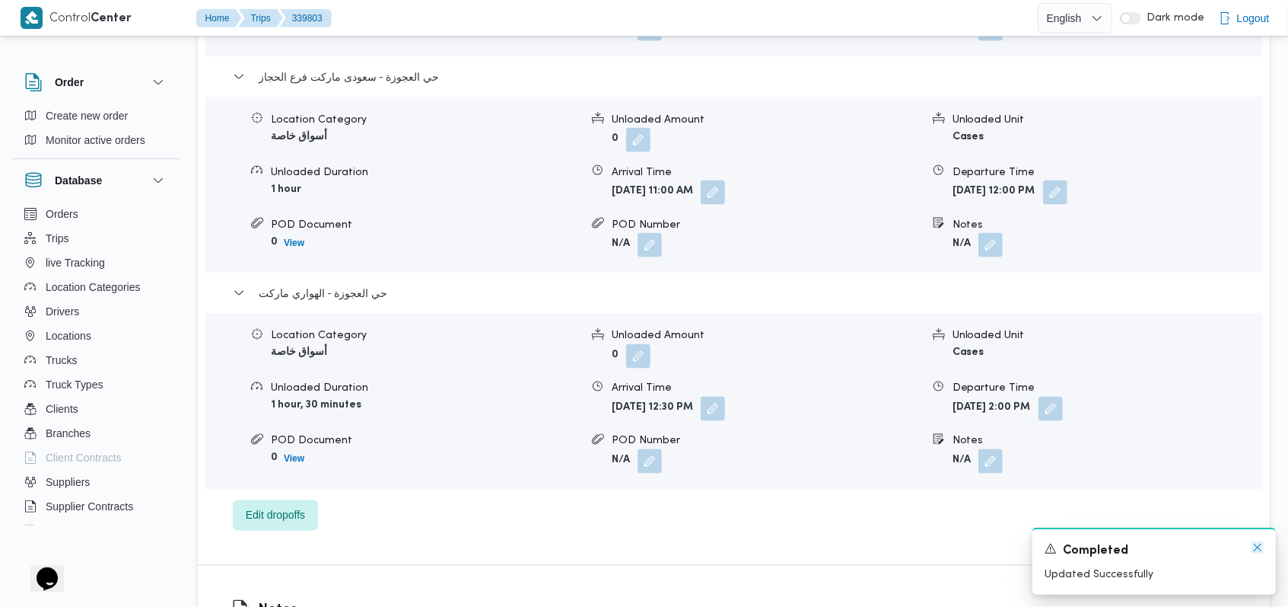
click at [1258, 549] on icon "Dismiss toast" at bounding box center [1258, 547] width 12 height 12
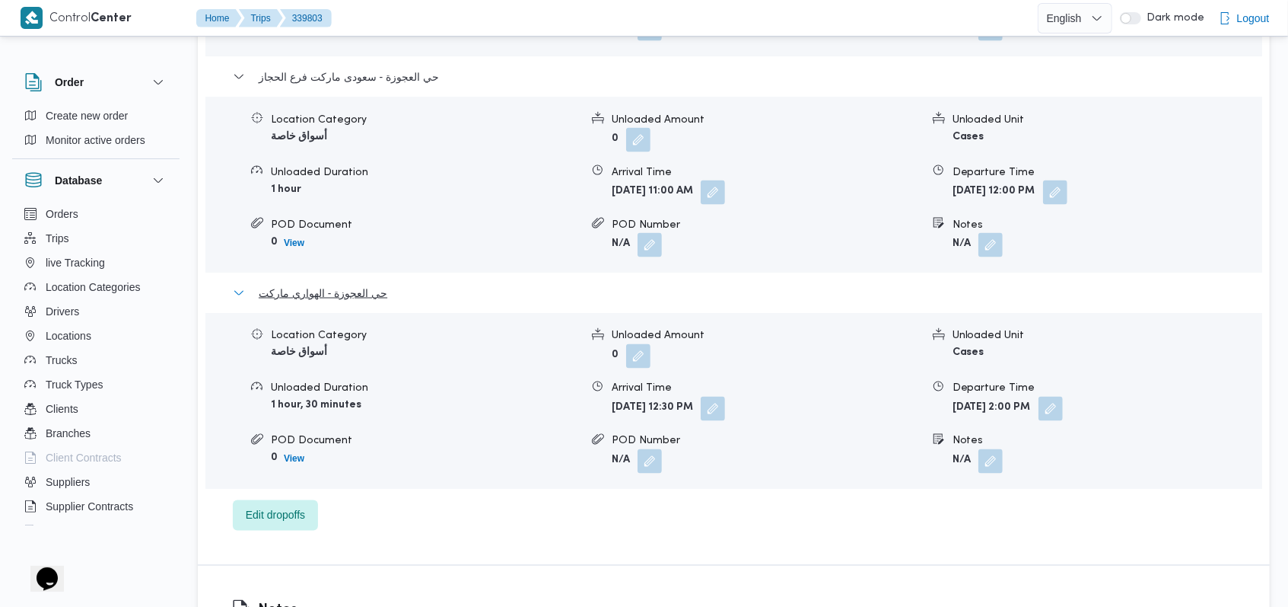
click at [367, 284] on span "حي العجوزة - الهواري ماركت" at bounding box center [323, 293] width 129 height 18
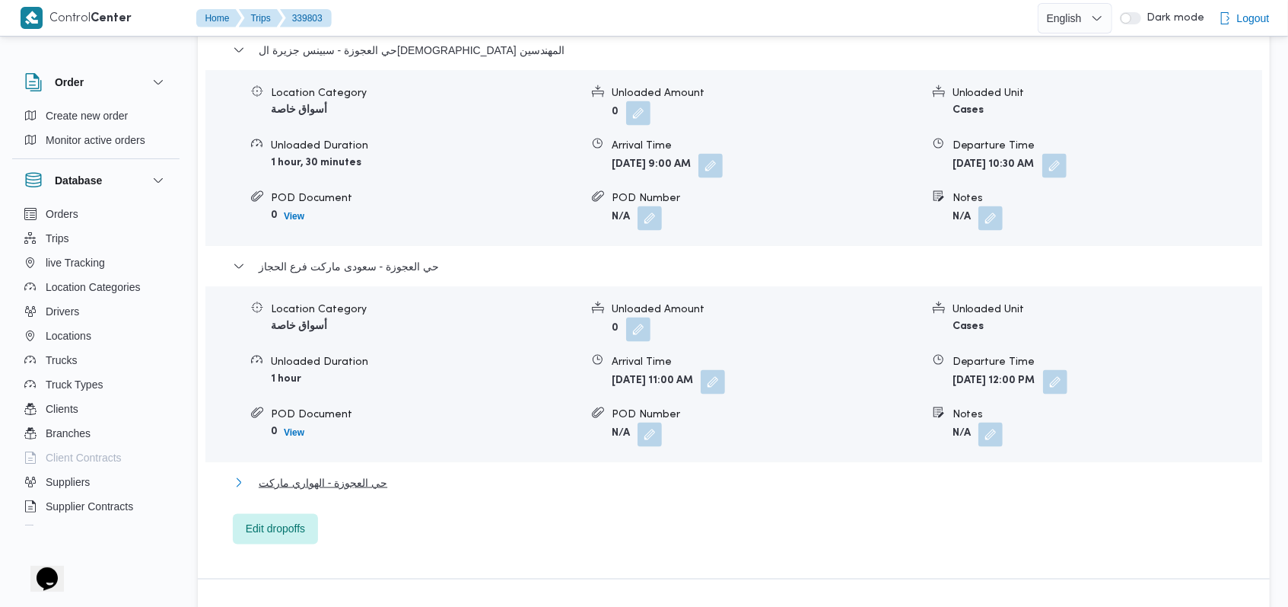
scroll to position [1290, 0]
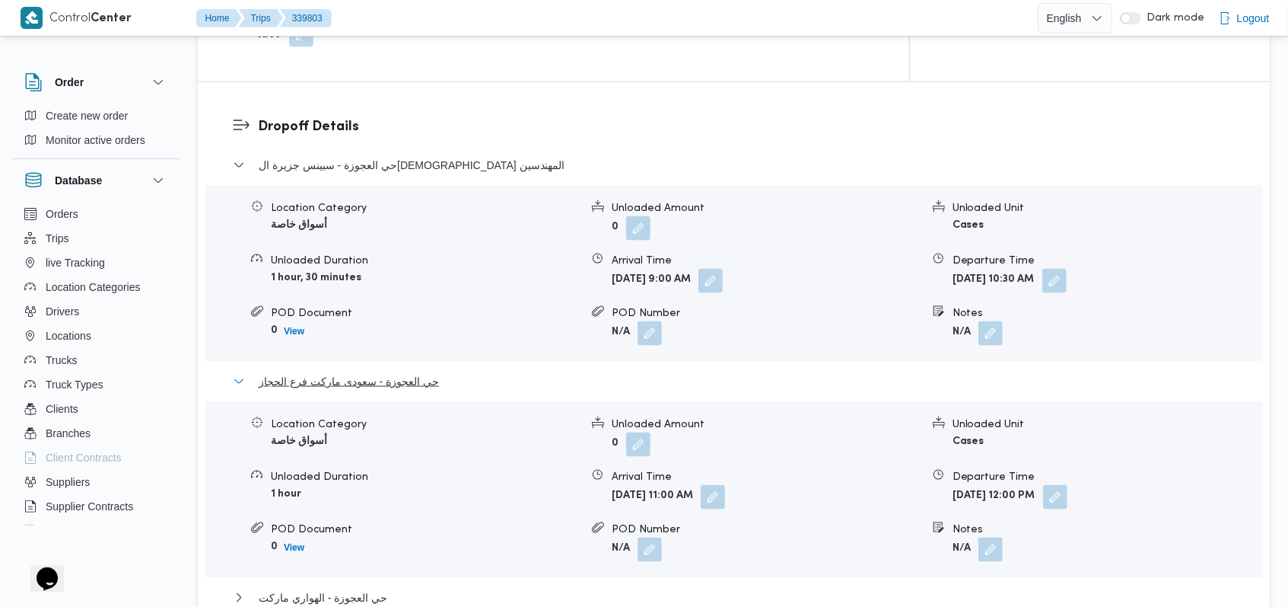
click at [384, 372] on span "حي العجوزة - سعودى ماركت فرع الحجاز" at bounding box center [349, 381] width 180 height 18
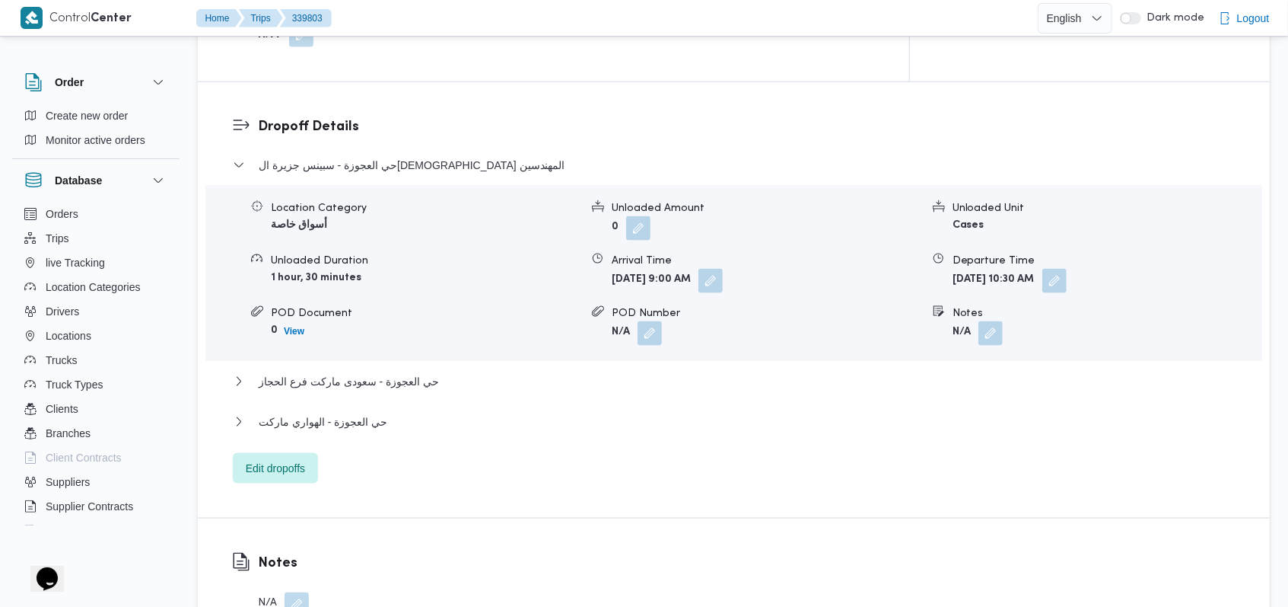
click at [423, 116] on h3 "Dropoff Details" at bounding box center [747, 126] width 978 height 21
click at [422, 156] on span "حي العجوزة - سبينس جزيرة العرب المهندسين" at bounding box center [412, 165] width 307 height 18
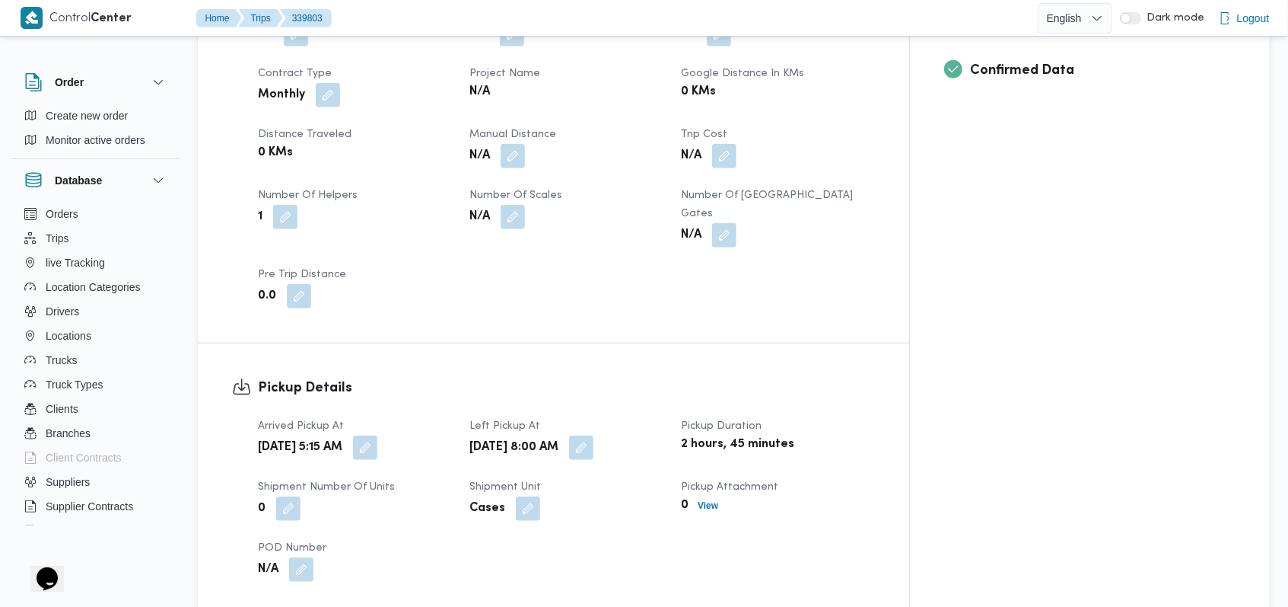
scroll to position [681, 0]
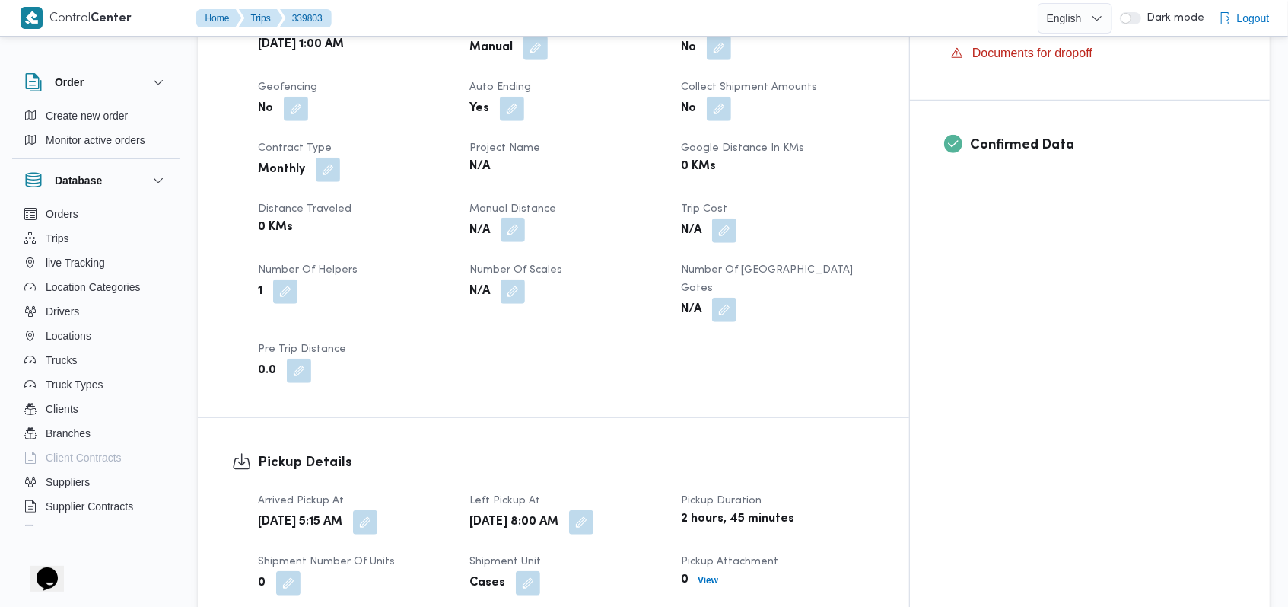
click at [525, 218] on button "button" at bounding box center [513, 230] width 24 height 24
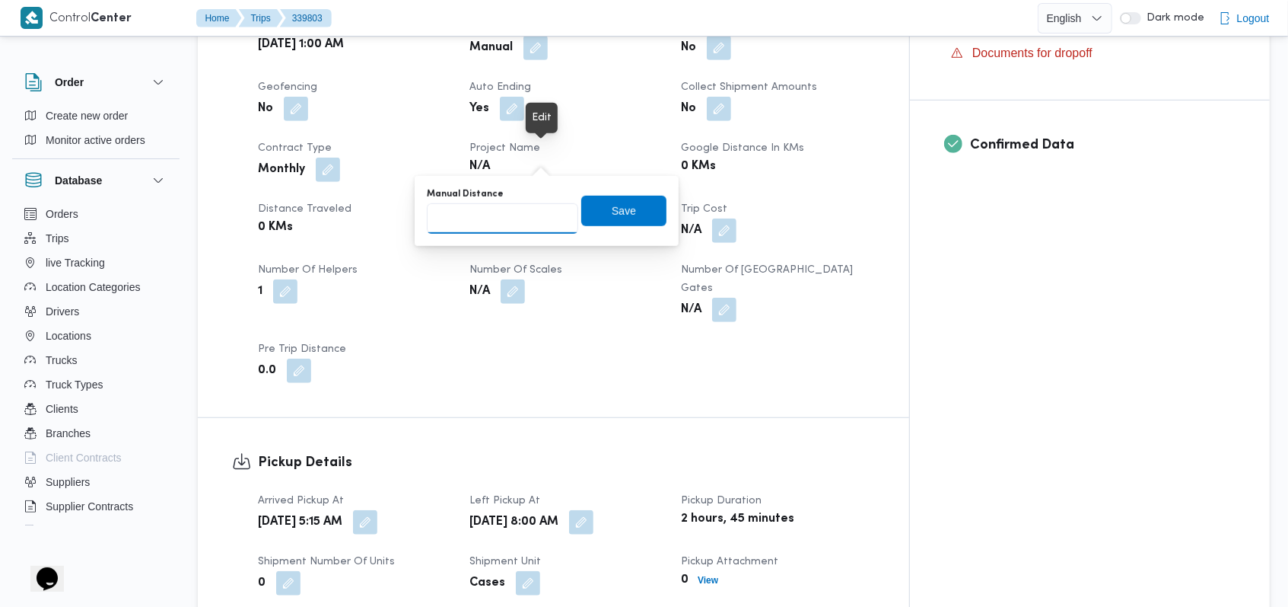
click at [504, 222] on input "Manual Distance" at bounding box center [502, 218] width 151 height 30
type input "95"
click at [584, 212] on span "Save" at bounding box center [623, 210] width 85 height 30
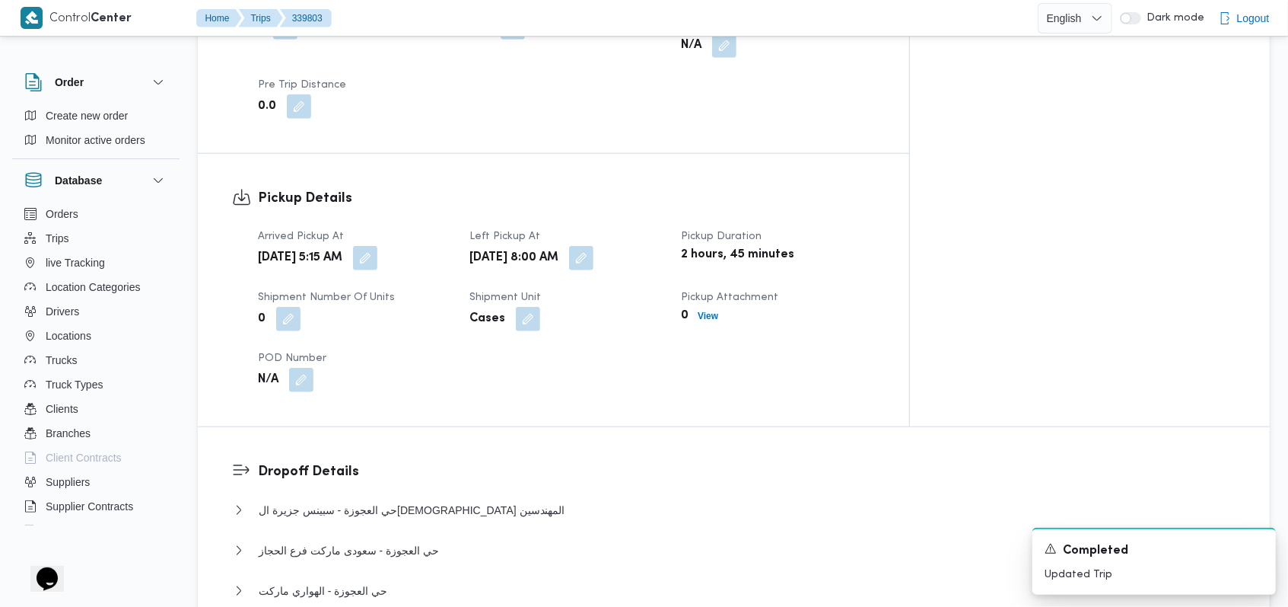
scroll to position [1087, 0]
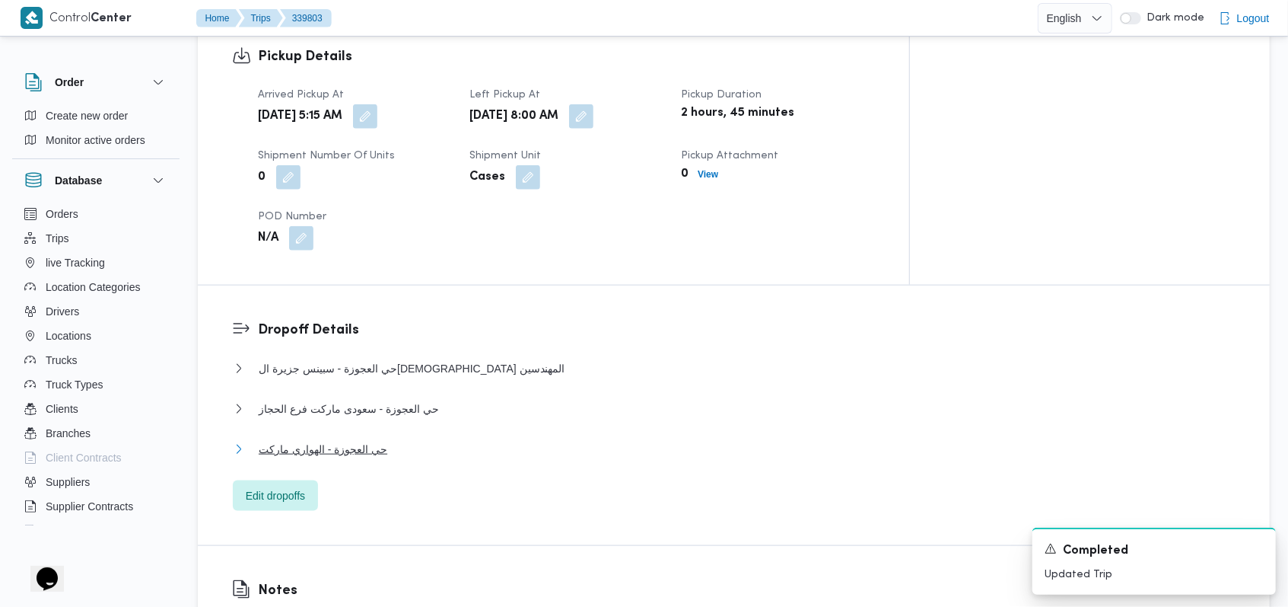
click at [372, 440] on span "حي العجوزة - الهواري ماركت" at bounding box center [323, 449] width 129 height 18
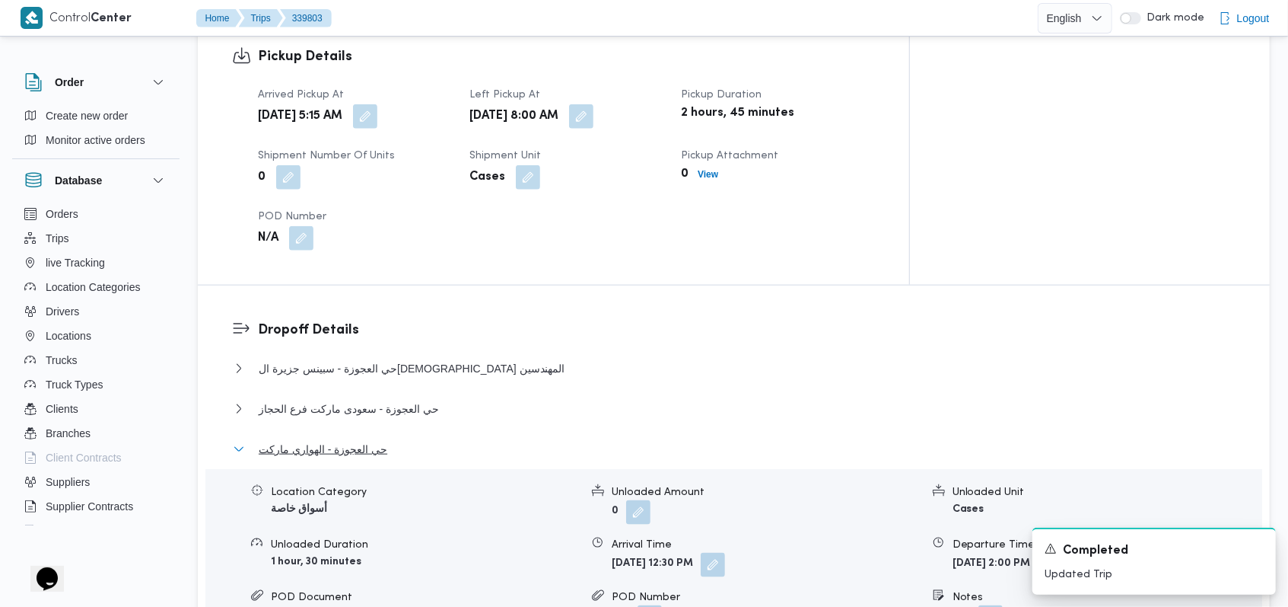
click at [372, 440] on span "حي العجوزة - الهواري ماركت" at bounding box center [323, 449] width 129 height 18
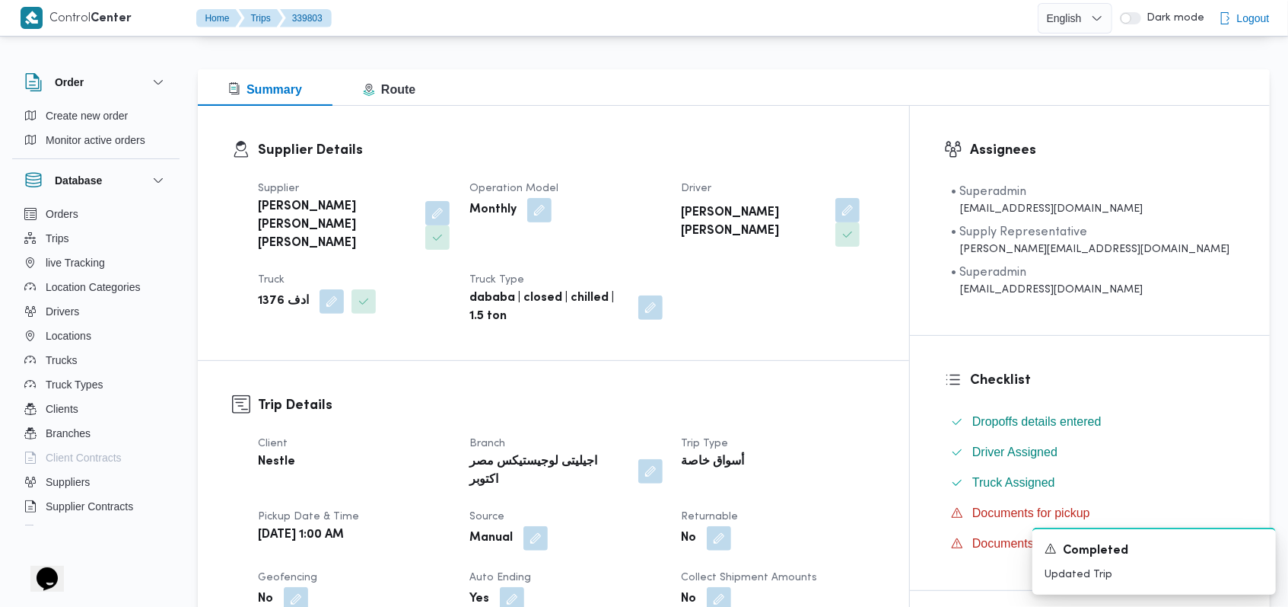
scroll to position [0, 0]
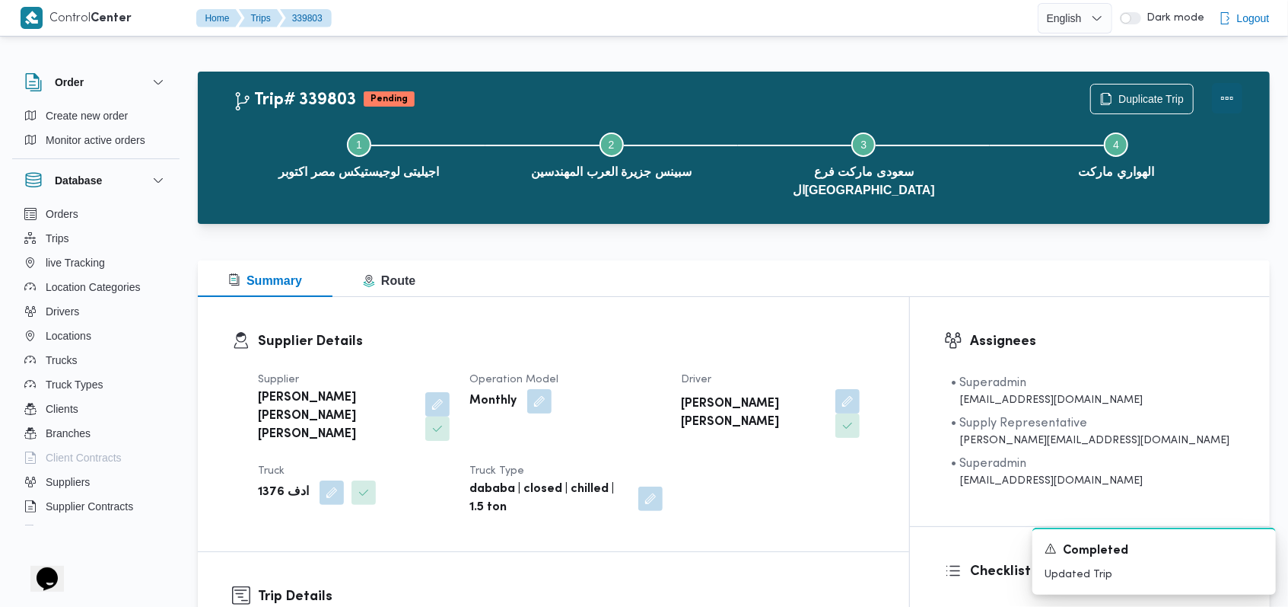
click at [1229, 110] on button "Actions" at bounding box center [1227, 98] width 30 height 30
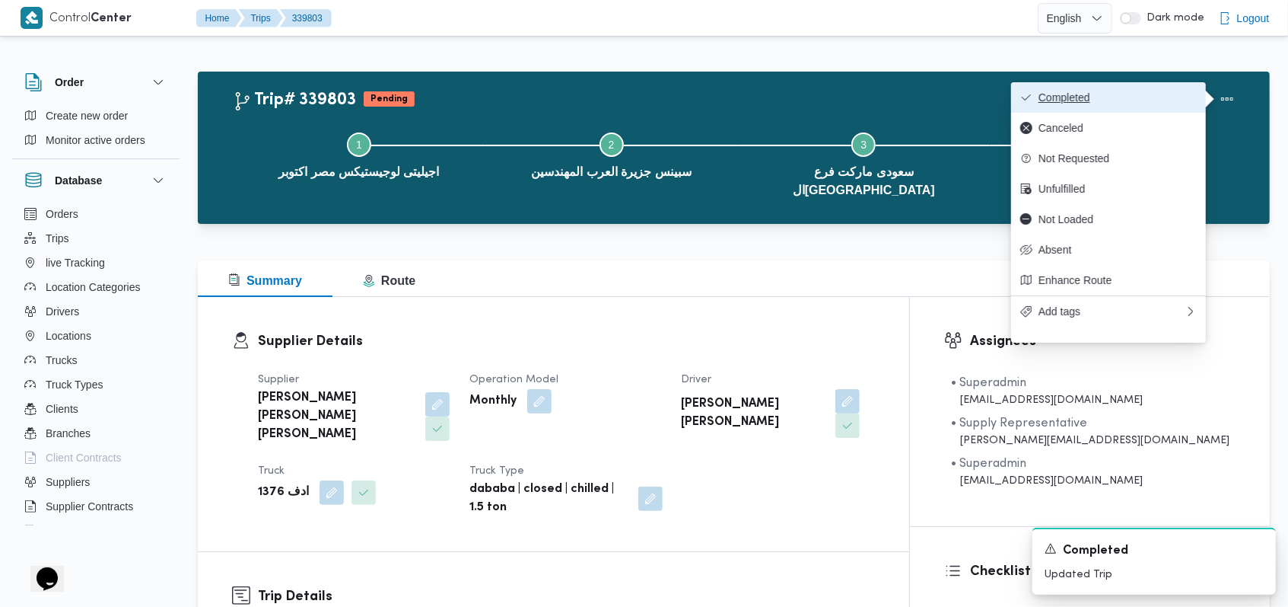
click at [1156, 100] on span "Completed" at bounding box center [1118, 97] width 158 height 12
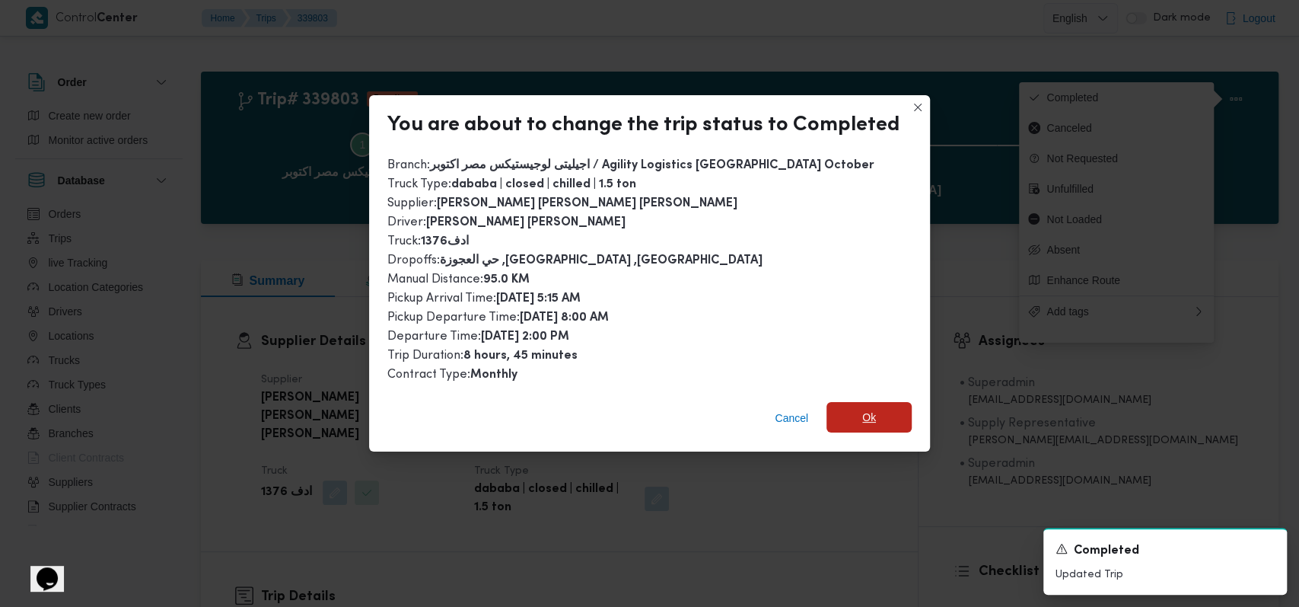
click at [862, 412] on span "Ok" at bounding box center [869, 417] width 14 height 18
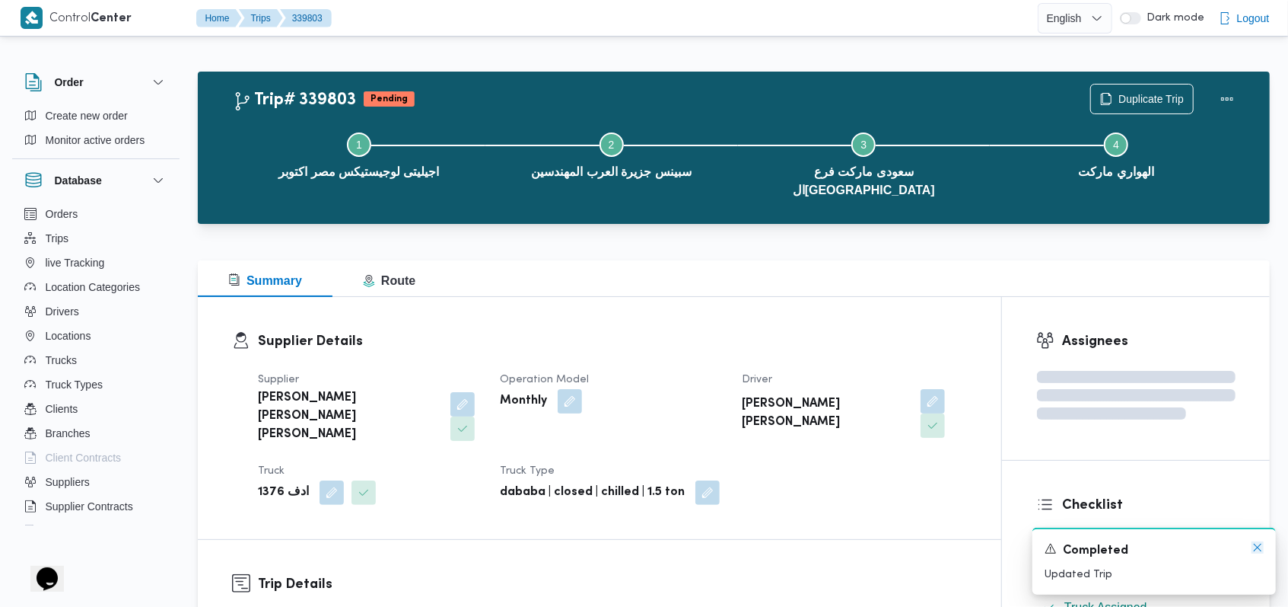
click at [1257, 551] on icon "Dismiss toast" at bounding box center [1258, 547] width 12 height 12
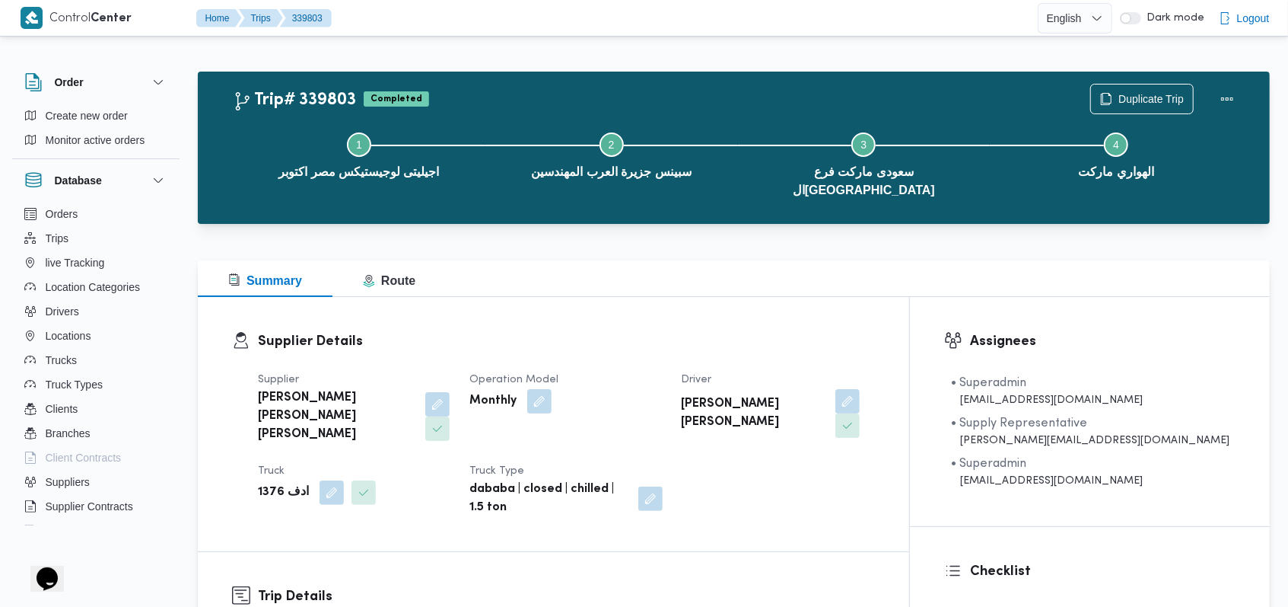
click at [780, 448] on div "Supplier محمد صلاح عبد الهادى عبد الحميد Operation Model Monthly Driver هادى حس…" at bounding box center [566, 444] width 635 height 164
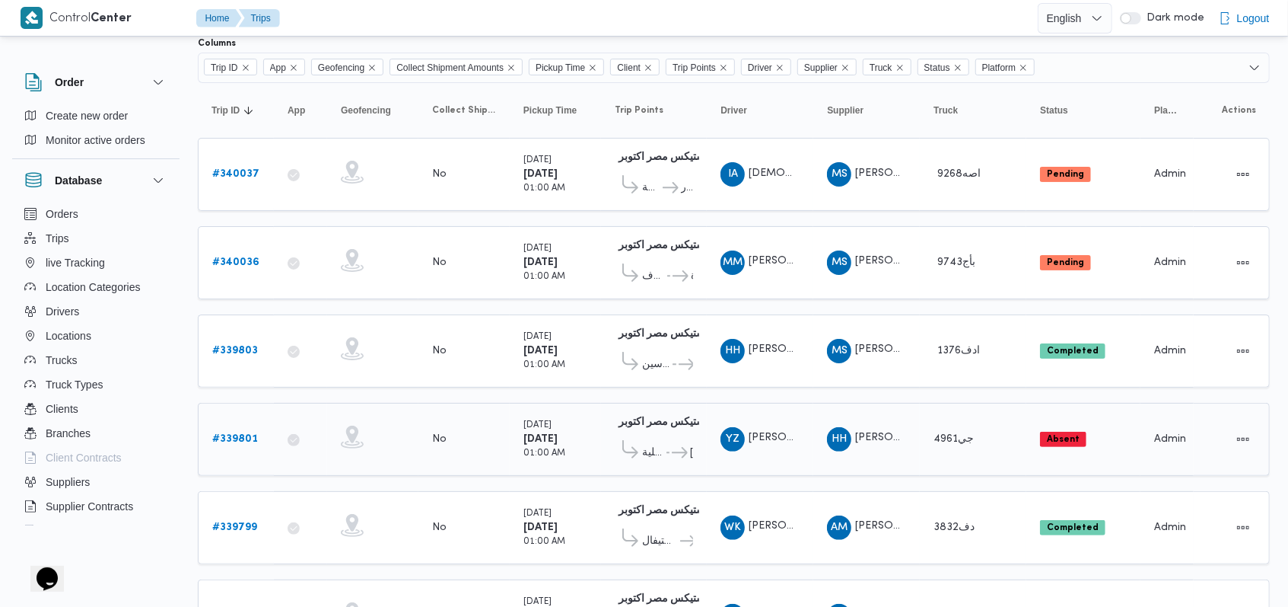
scroll to position [72, 0]
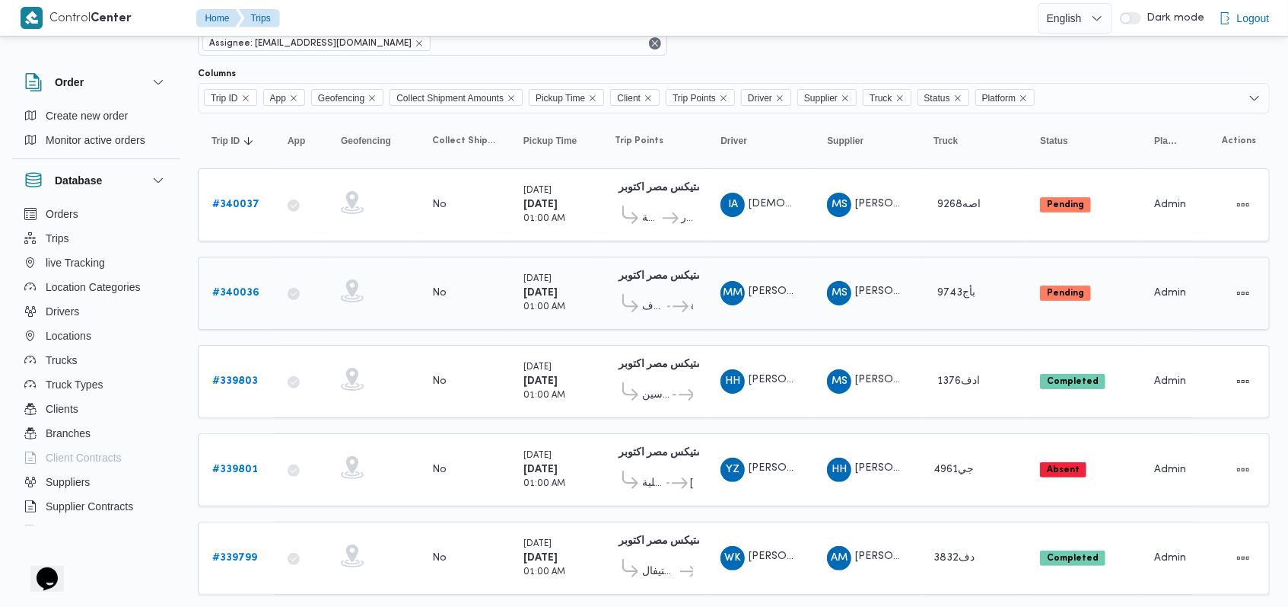
click at [234, 291] on b "# 340036" at bounding box center [235, 293] width 47 height 10
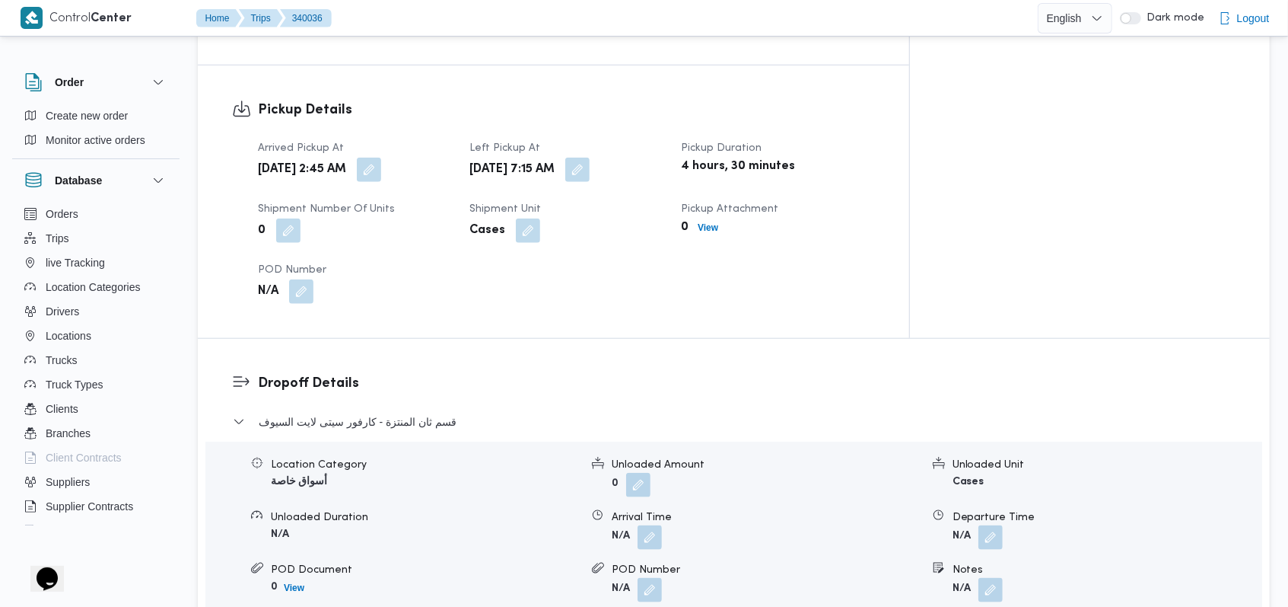
scroll to position [986, 0]
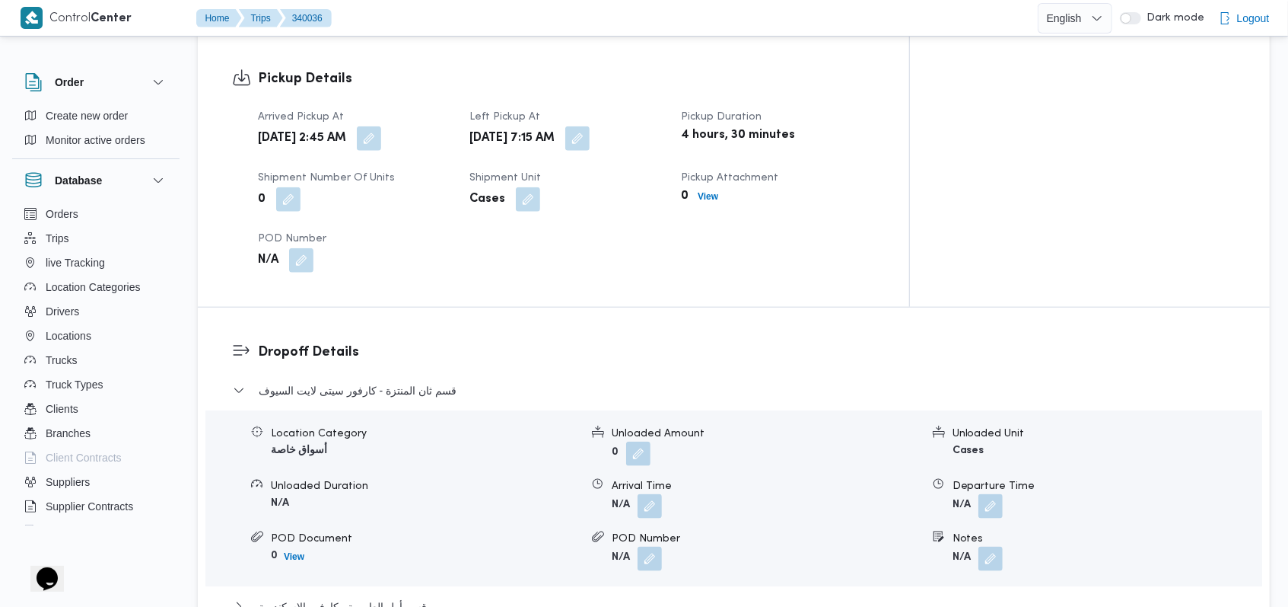
click at [664, 494] on form "N/A" at bounding box center [766, 506] width 309 height 24
click at [651, 493] on button "button" at bounding box center [650, 505] width 24 height 24
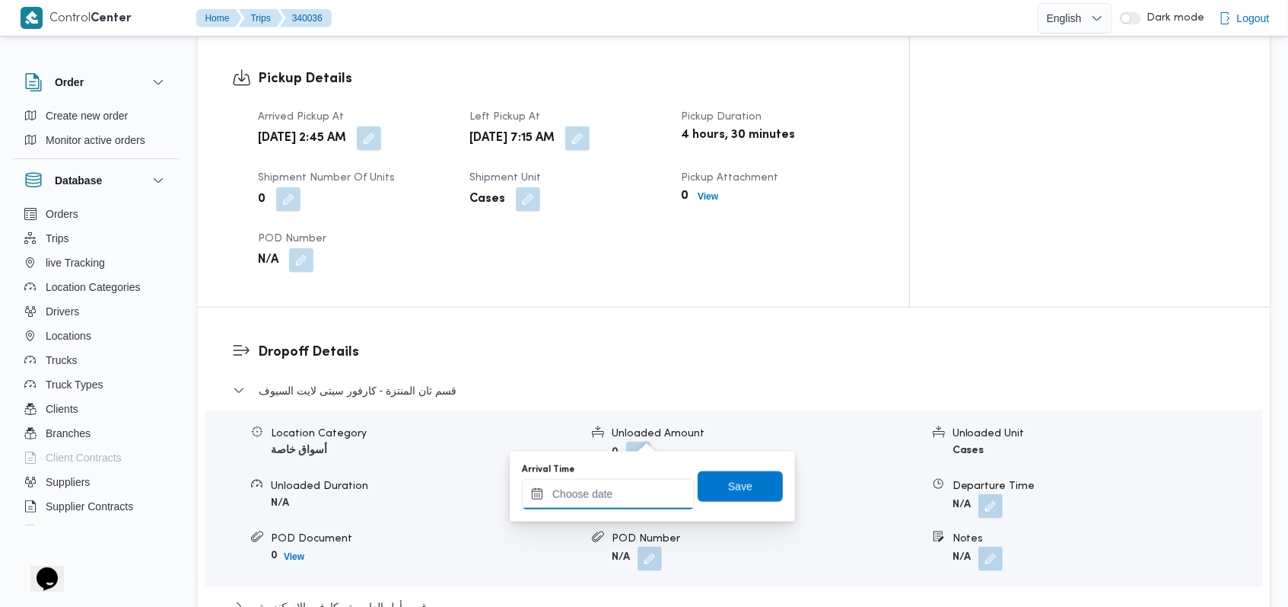
click at [617, 494] on input "Arrival Time" at bounding box center [608, 494] width 173 height 30
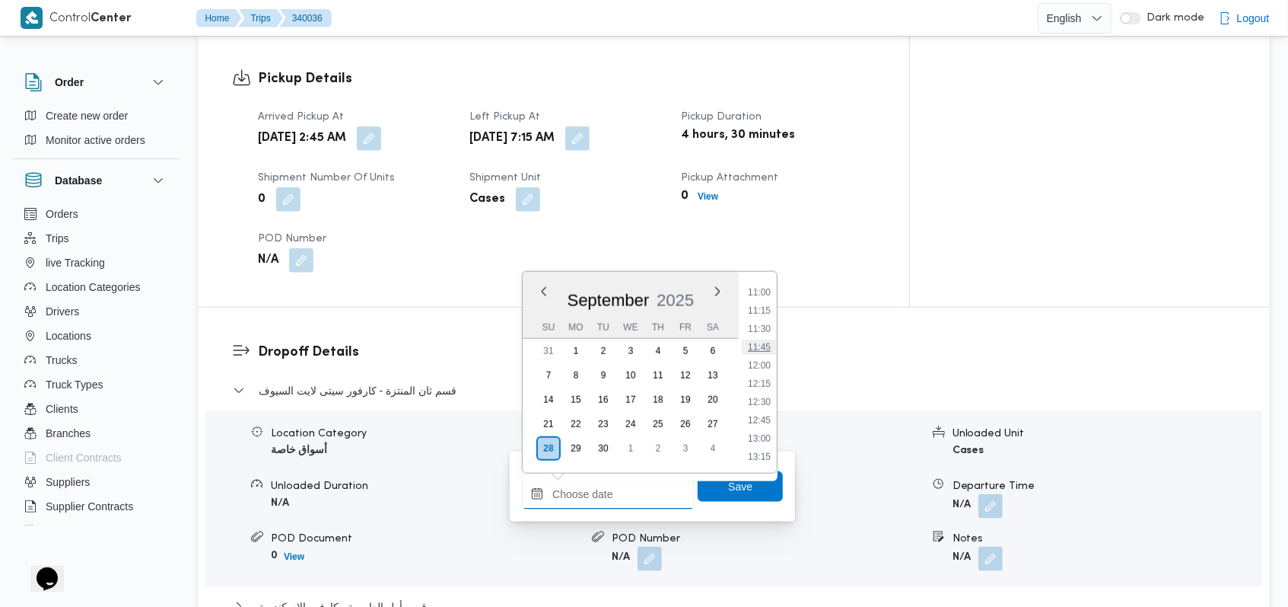
scroll to position [772, 0]
click at [759, 355] on li "11:30" at bounding box center [759, 359] width 35 height 15
type input "28/09/2025 11:30"
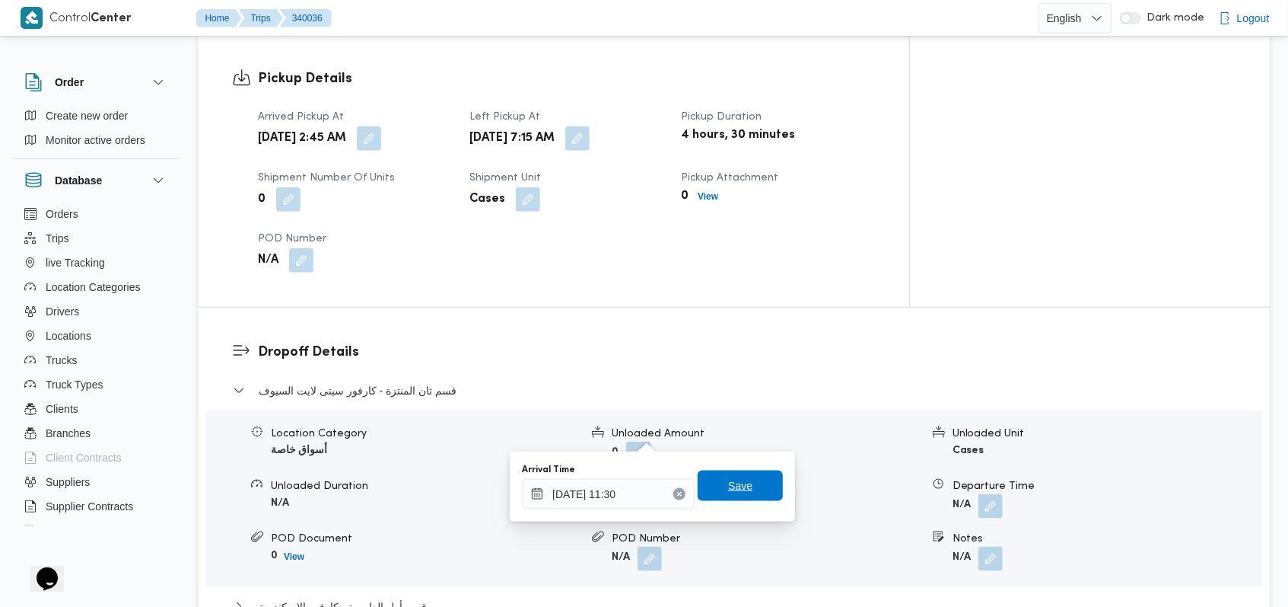
click at [741, 484] on span "Save" at bounding box center [740, 485] width 85 height 30
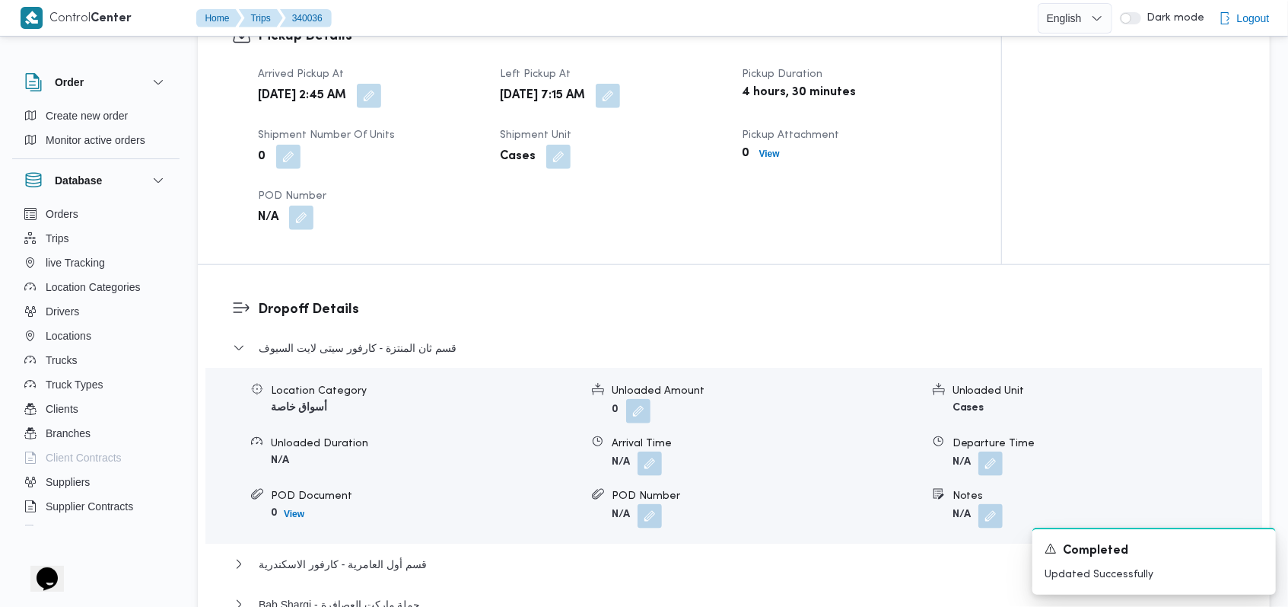
scroll to position [1188, 0]
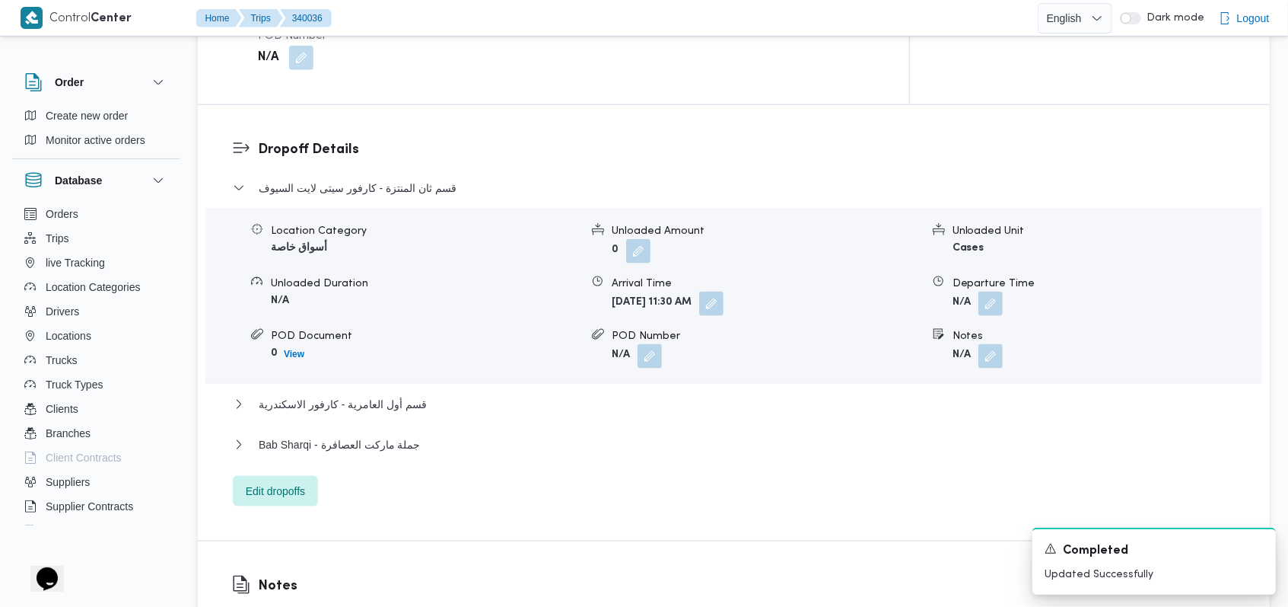
click at [1005, 291] on form "N/A" at bounding box center [1107, 303] width 309 height 24
click at [996, 291] on button "button" at bounding box center [991, 303] width 24 height 24
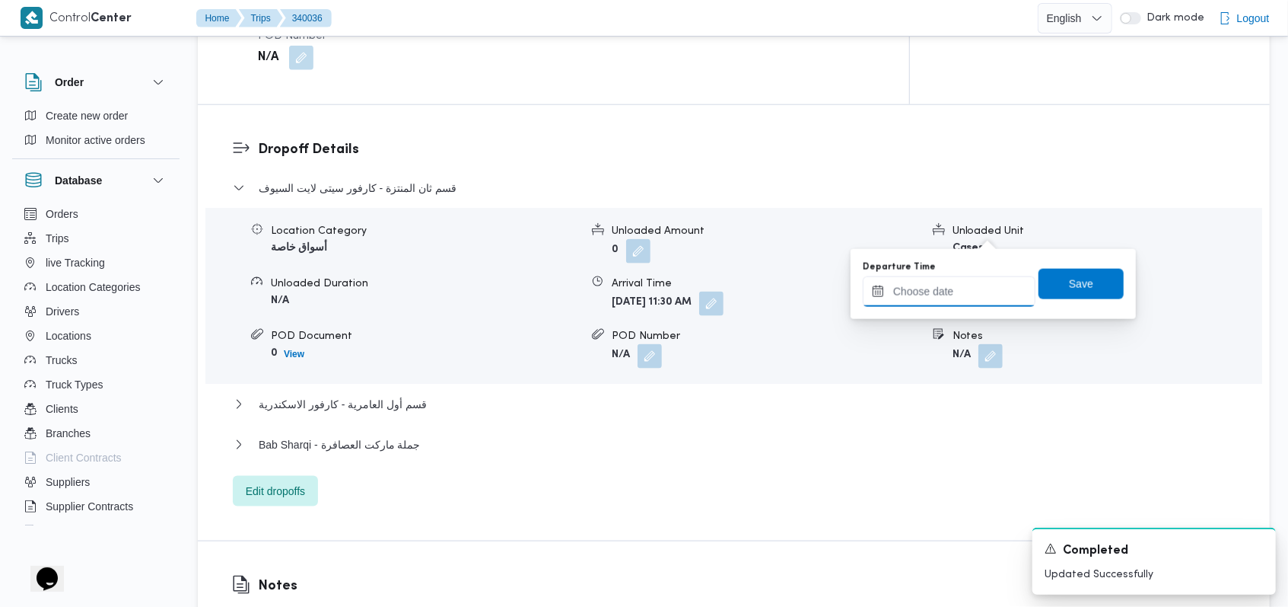
click at [973, 276] on input "Departure Time" at bounding box center [949, 291] width 173 height 30
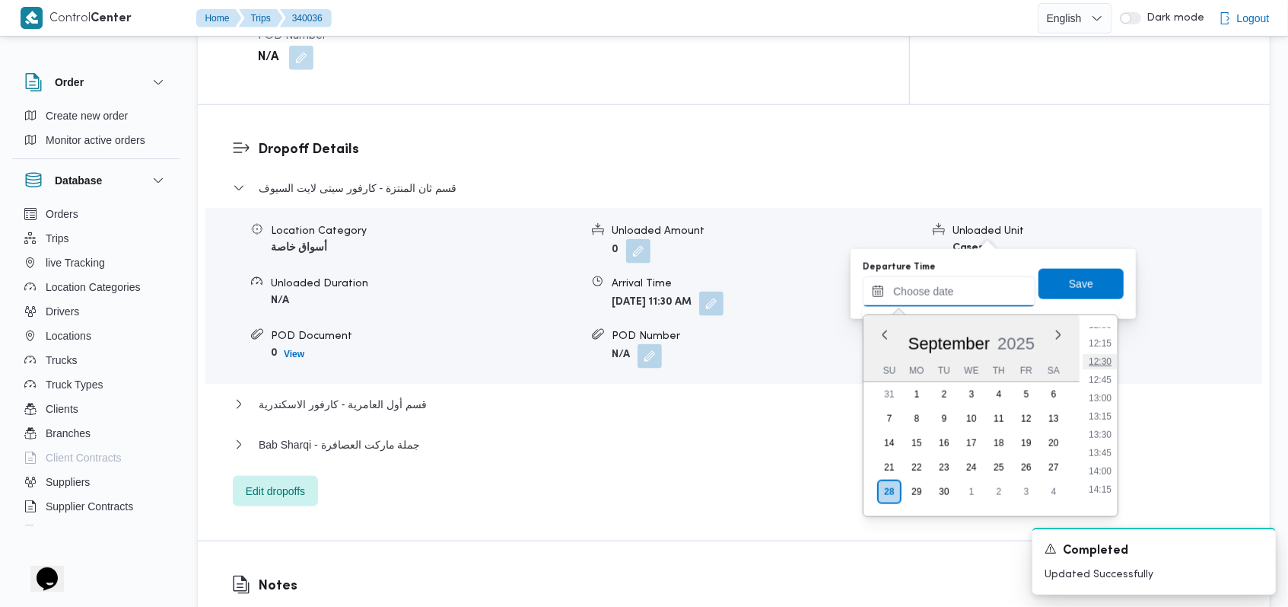
scroll to position [874, 0]
click at [1106, 456] on ul "00:00 00:15 00:30 00:45 01:00 01:15 01:30 01:45 02:00 02:15 02:30 02:45 03:00 0…" at bounding box center [1100, 415] width 35 height 177
click at [1106, 460] on li "13:45" at bounding box center [1100, 465] width 35 height 15
type input "28/09/2025 13:45"
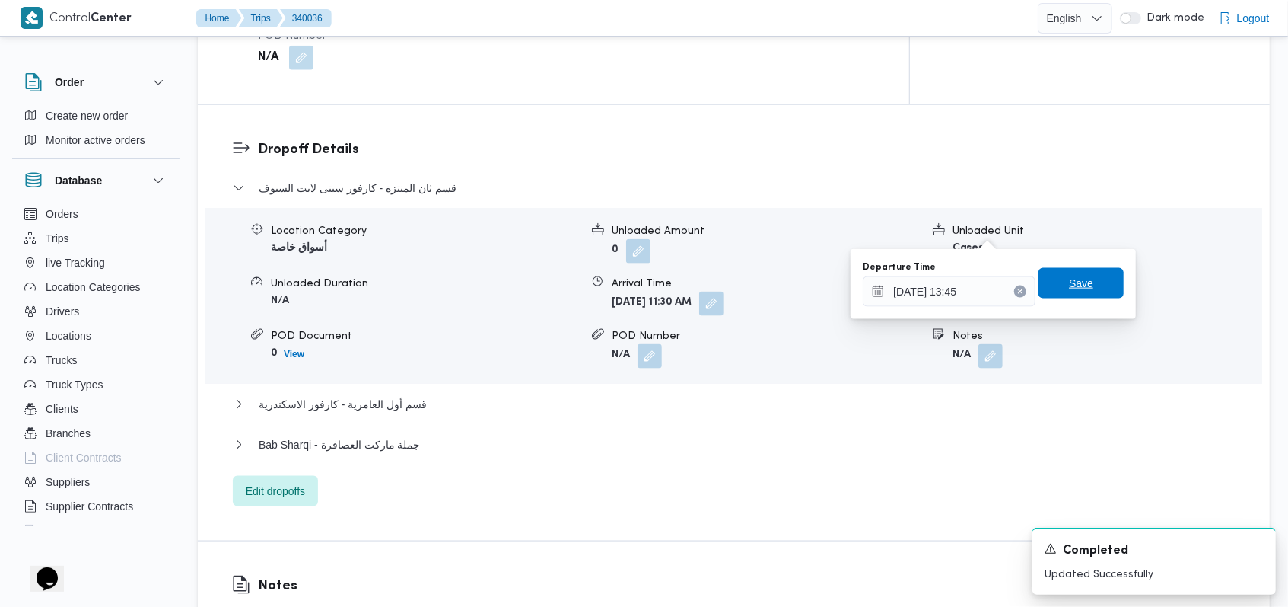
click at [1069, 277] on span "Save" at bounding box center [1081, 283] width 24 height 18
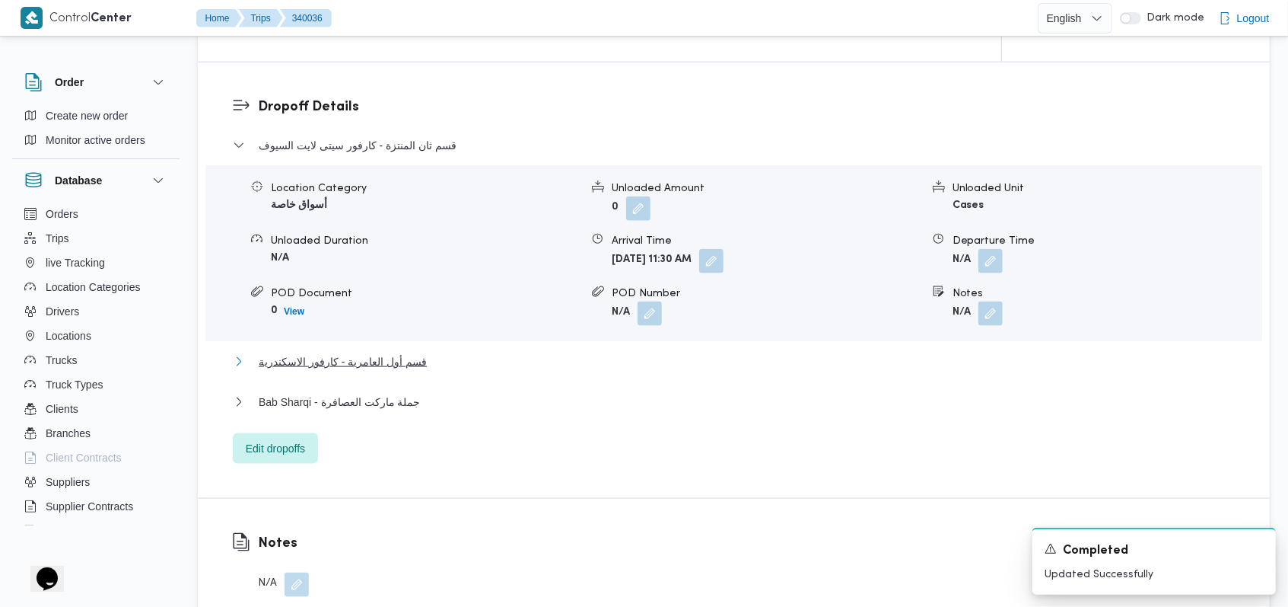
click at [341, 352] on span "قسم أول العامرية - كارفور الاسكندرية" at bounding box center [343, 361] width 168 height 18
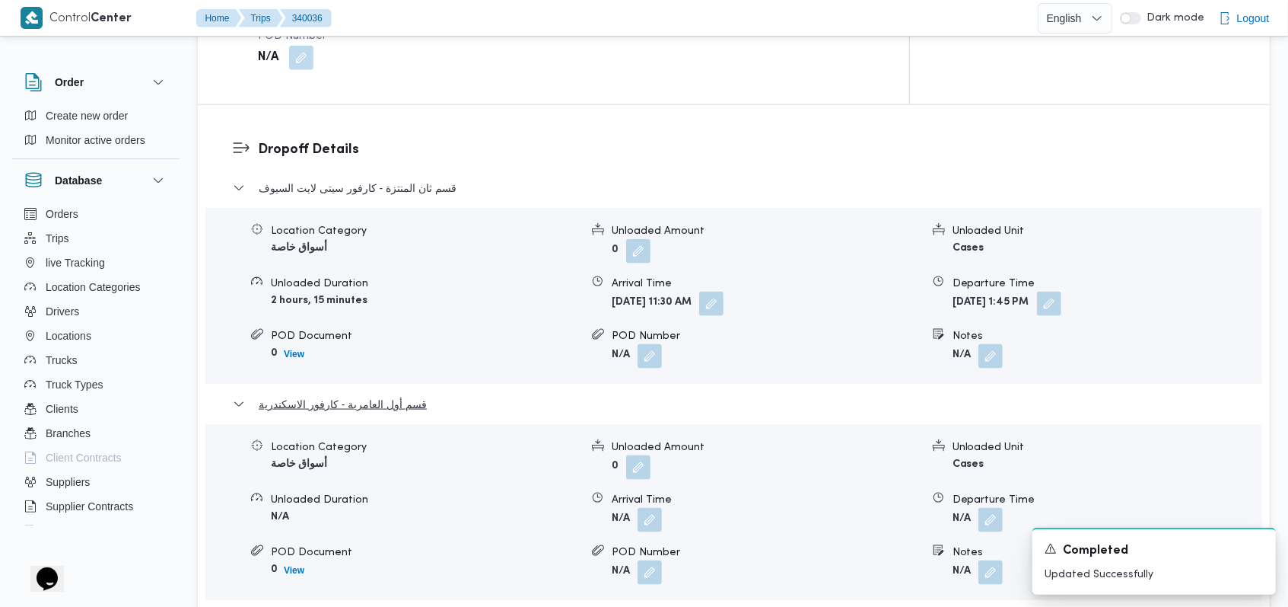
scroll to position [1290, 0]
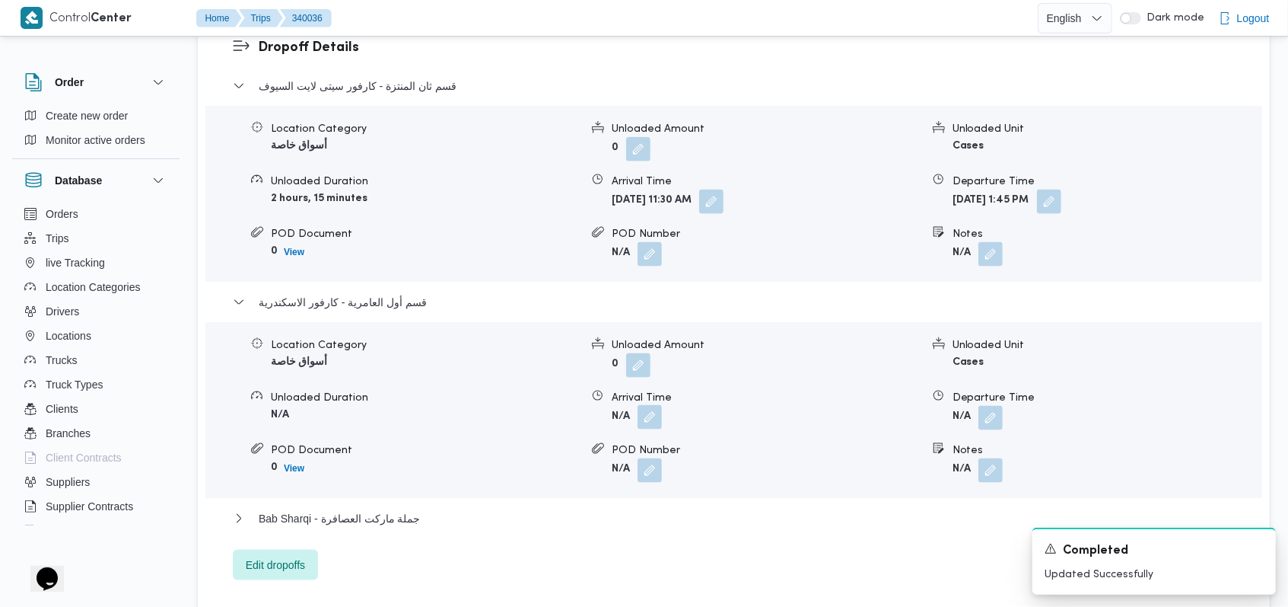
click at [650, 405] on button "button" at bounding box center [650, 417] width 24 height 24
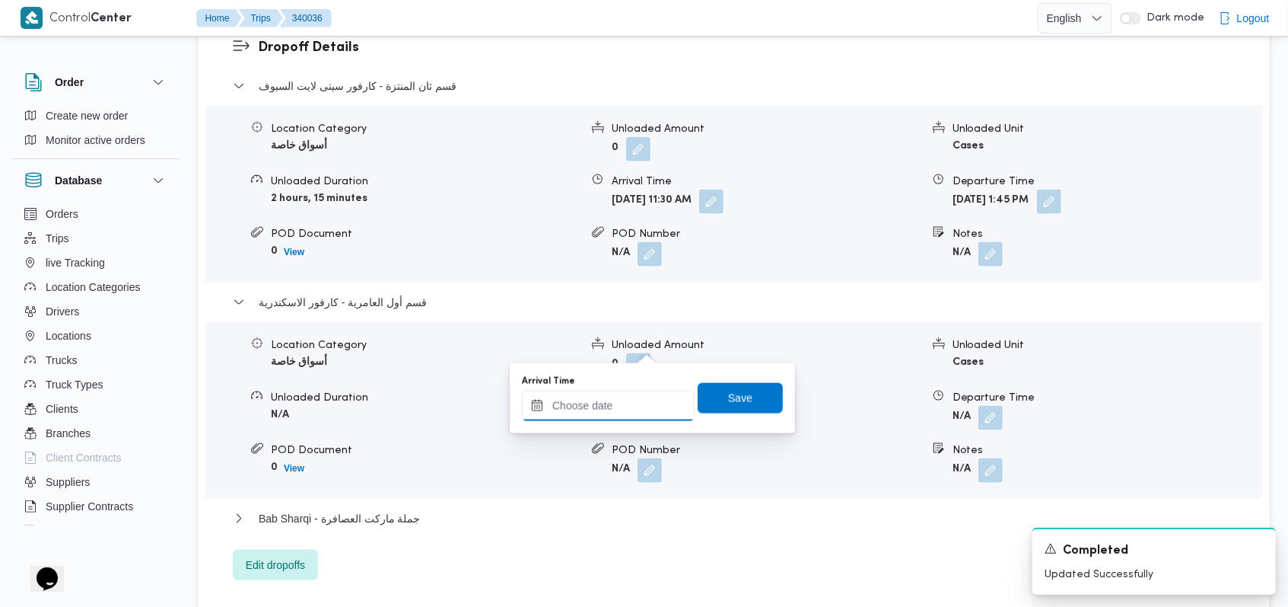
click at [620, 417] on input "Arrival Time" at bounding box center [608, 405] width 173 height 30
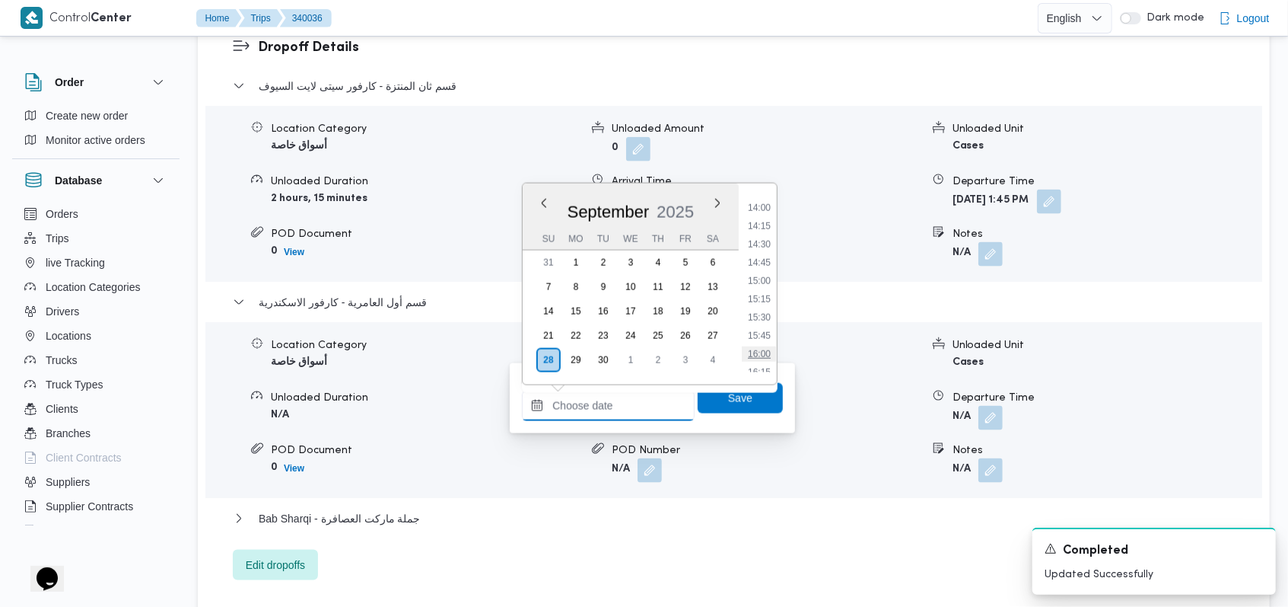
scroll to position [975, 0]
click at [763, 278] on ul "00:00 00:15 00:30 00:45 01:00 01:15 01:30 01:45 02:00 02:15 02:30 02:45 03:00 0…" at bounding box center [759, 284] width 35 height 177
click at [763, 277] on ul "00:00 00:15 00:30 00:45 01:00 01:15 01:30 01:45 02:00 02:15 02:30 02:45 03:00 0…" at bounding box center [759, 284] width 35 height 177
click at [763, 274] on li "14:15" at bounding box center [759, 269] width 35 height 15
type input "28/09/2025 14:15"
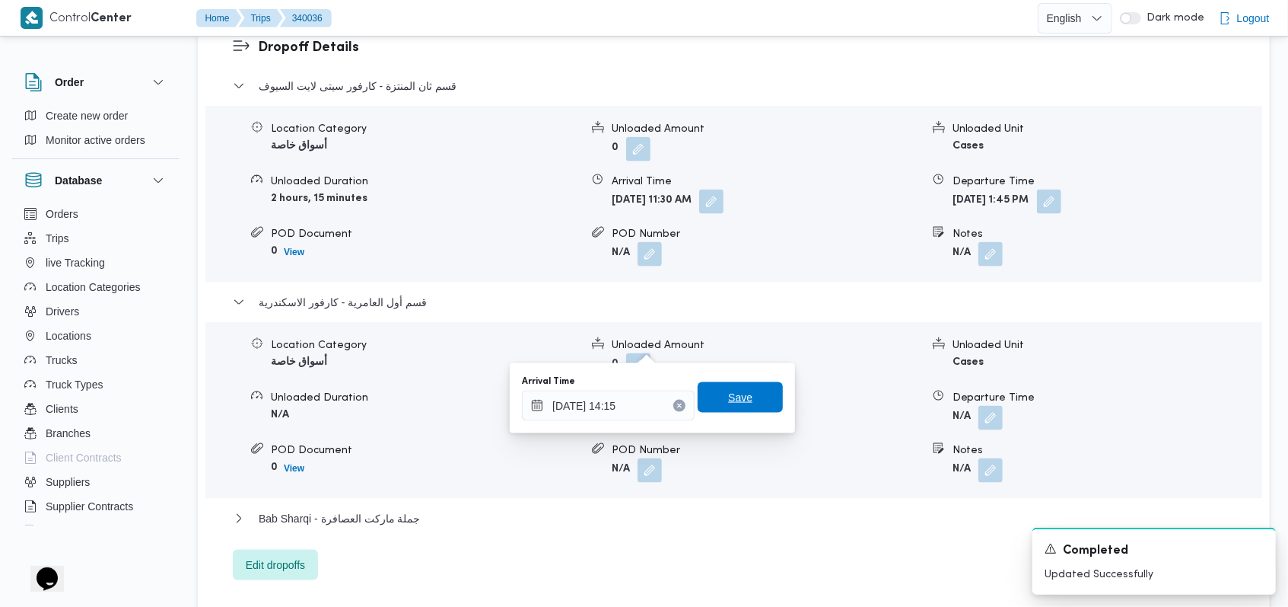
click at [752, 400] on span "Save" at bounding box center [740, 397] width 85 height 30
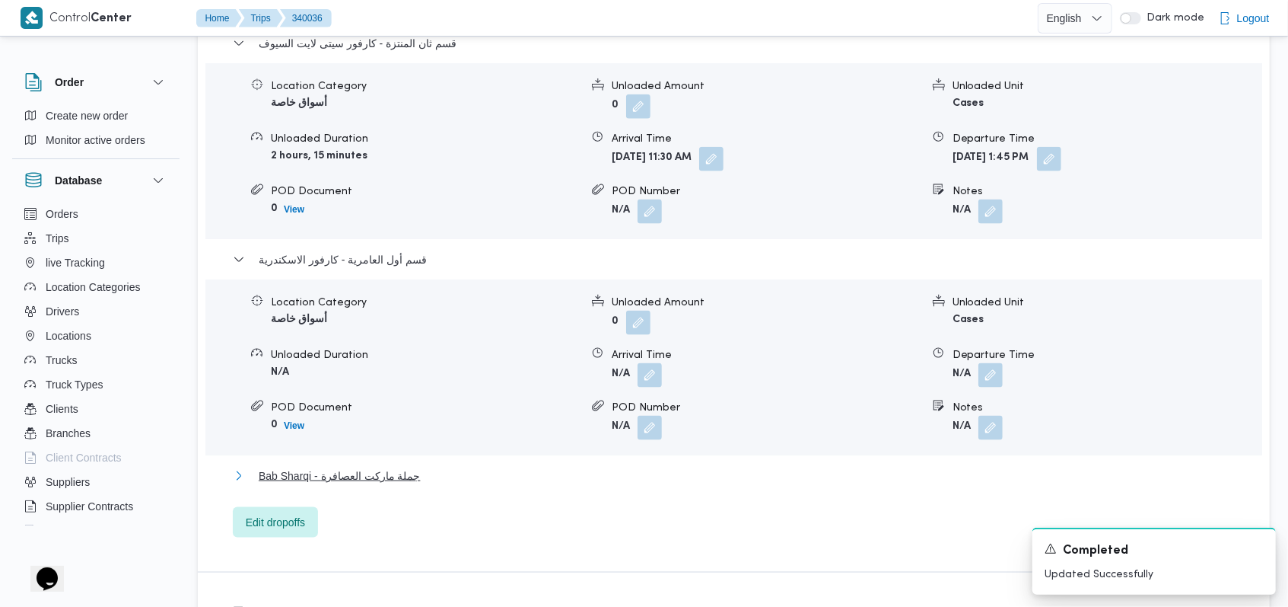
click at [374, 467] on span "Bab Sharqi - جملة ماركت العصافرة" at bounding box center [340, 476] width 162 height 18
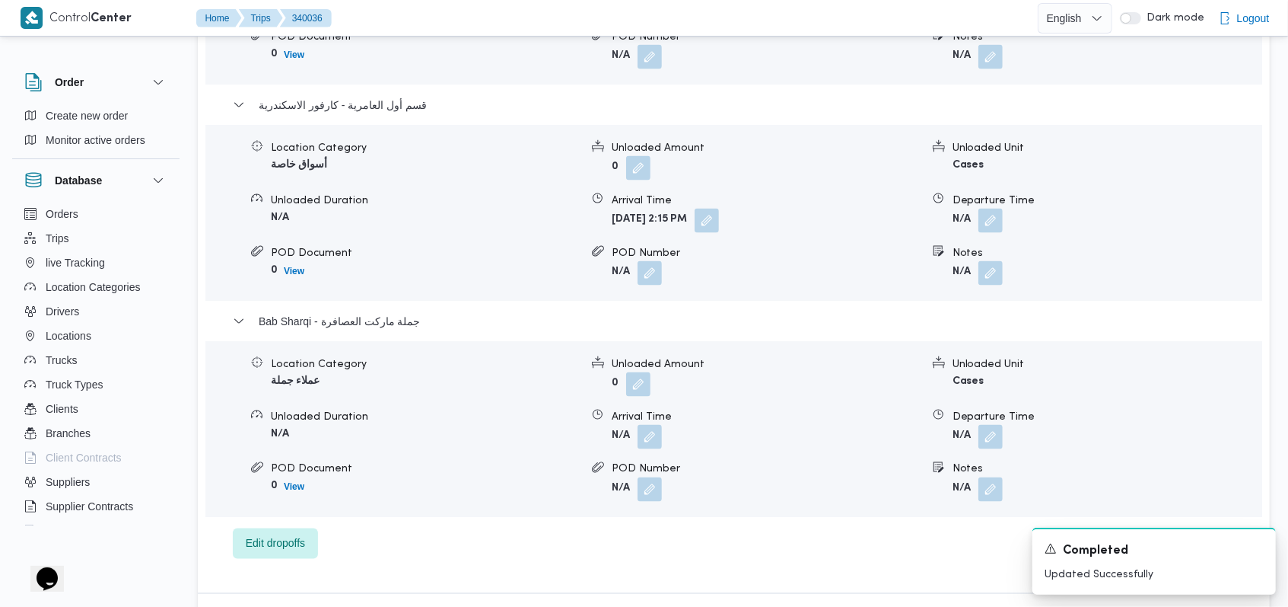
scroll to position [1492, 0]
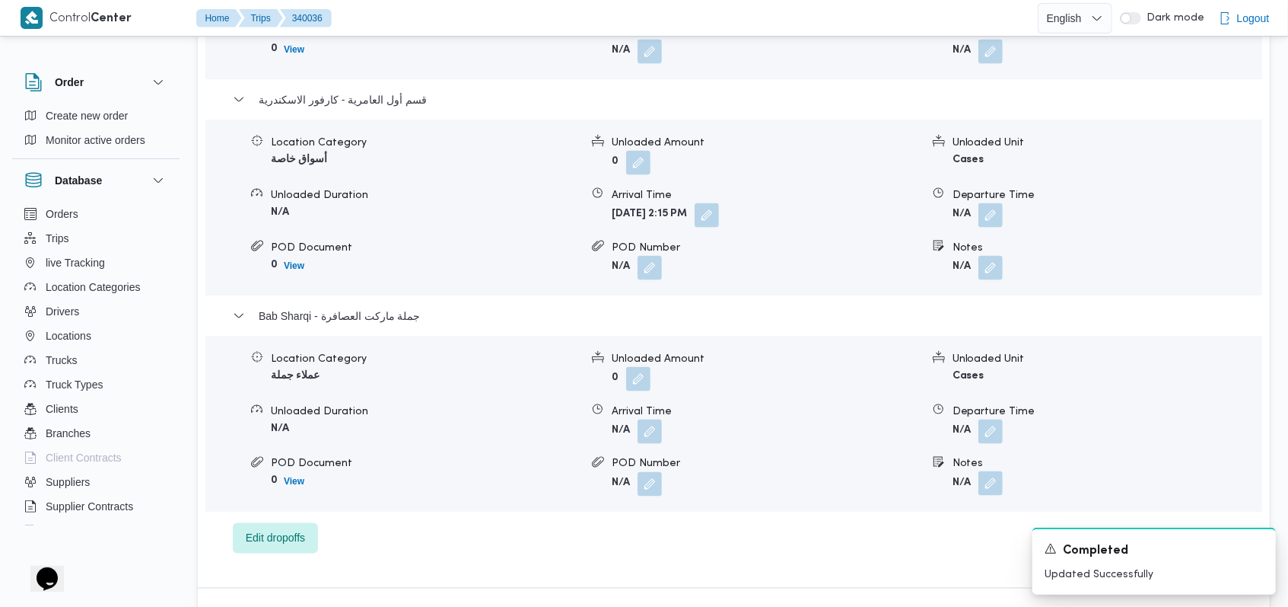
click at [992, 471] on button "button" at bounding box center [991, 483] width 24 height 24
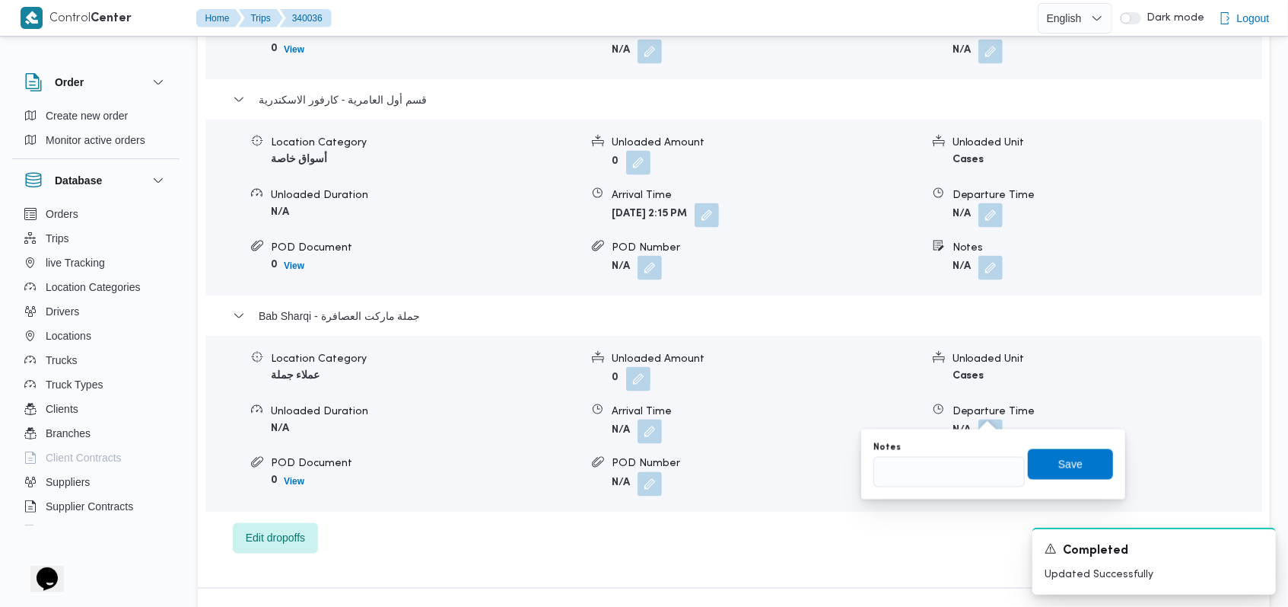
click at [973, 453] on div "Notes" at bounding box center [949, 464] width 151 height 46
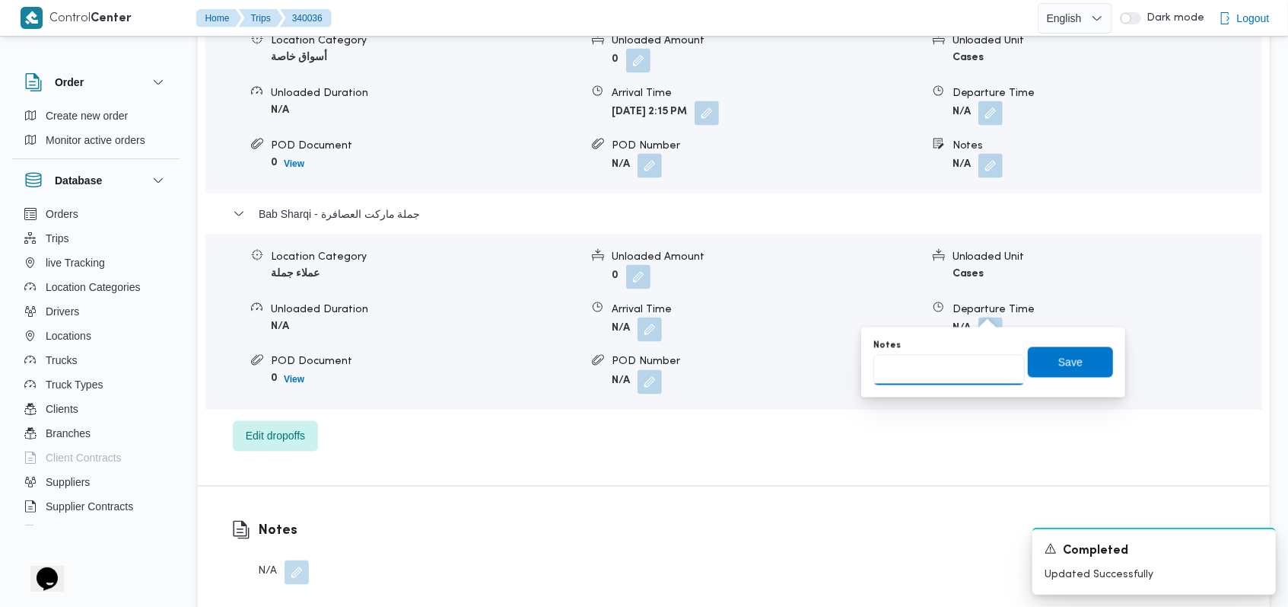
click at [922, 374] on input "Notes" at bounding box center [949, 370] width 151 height 30
type input "تعديل اذن للفرع"
click at [1079, 363] on span "Save" at bounding box center [1070, 361] width 85 height 30
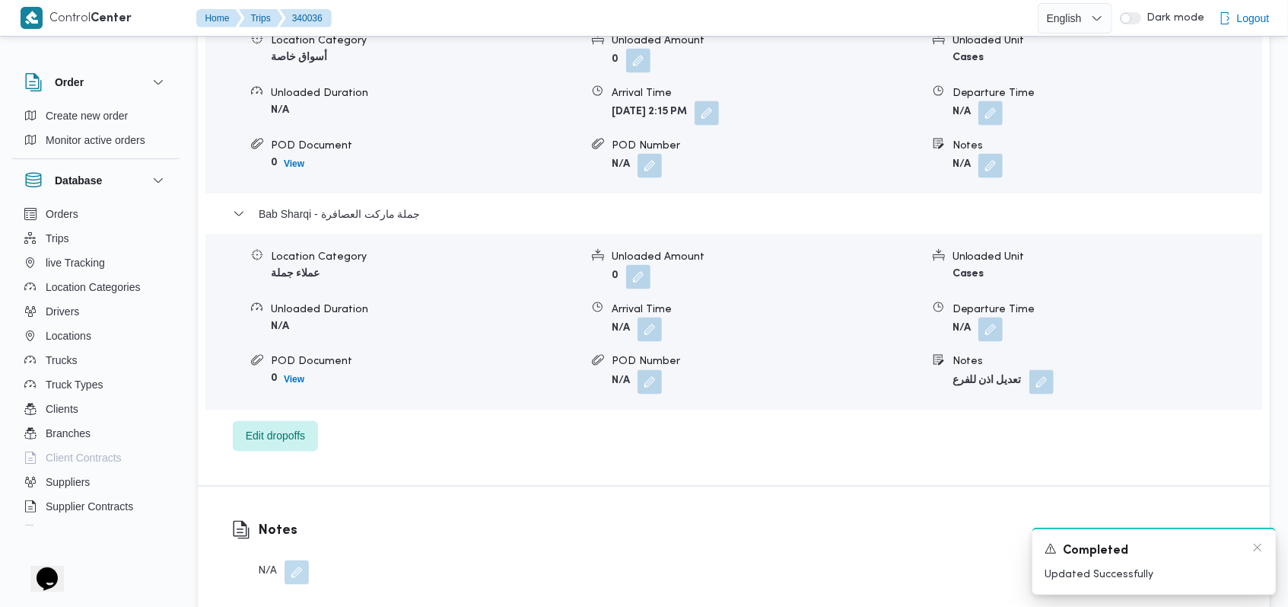
click at [1250, 546] on div "Completed" at bounding box center [1154, 550] width 219 height 19
click at [1254, 555] on div "Completed" at bounding box center [1154, 550] width 219 height 19
click at [1264, 542] on div "A new notification appears Completed Updated Successfully" at bounding box center [1155, 560] width 244 height 67
click at [1255, 548] on icon "Dismiss toast" at bounding box center [1258, 547] width 12 height 12
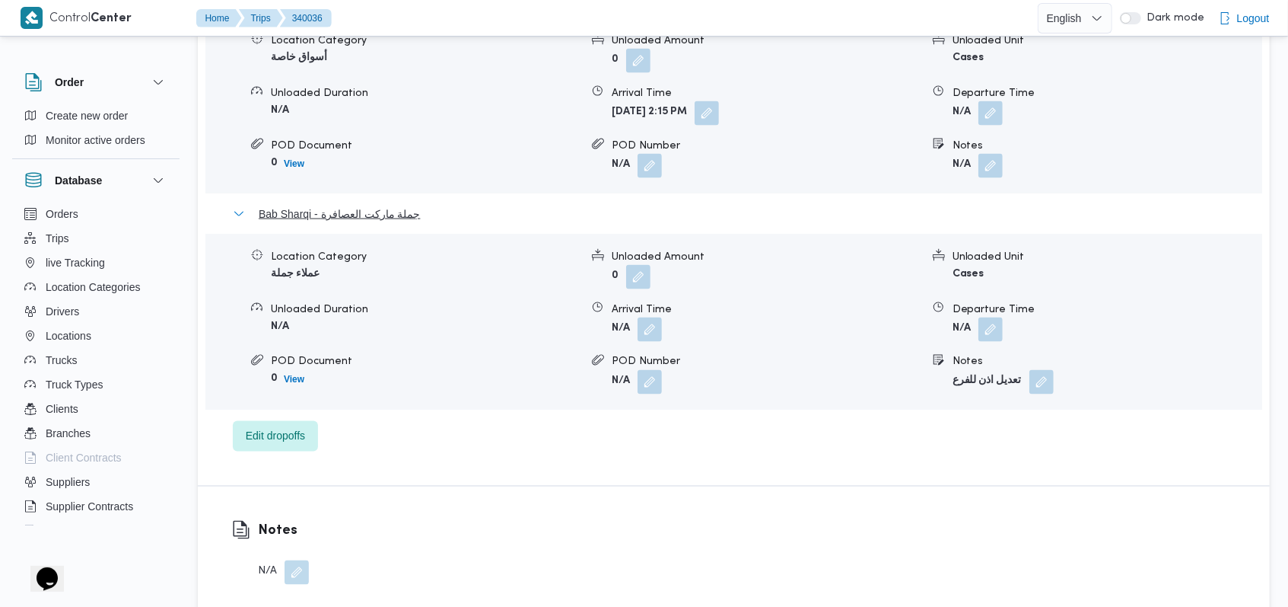
click at [384, 205] on span "Bab Sharqi - جملة ماركت العصافرة" at bounding box center [340, 214] width 162 height 18
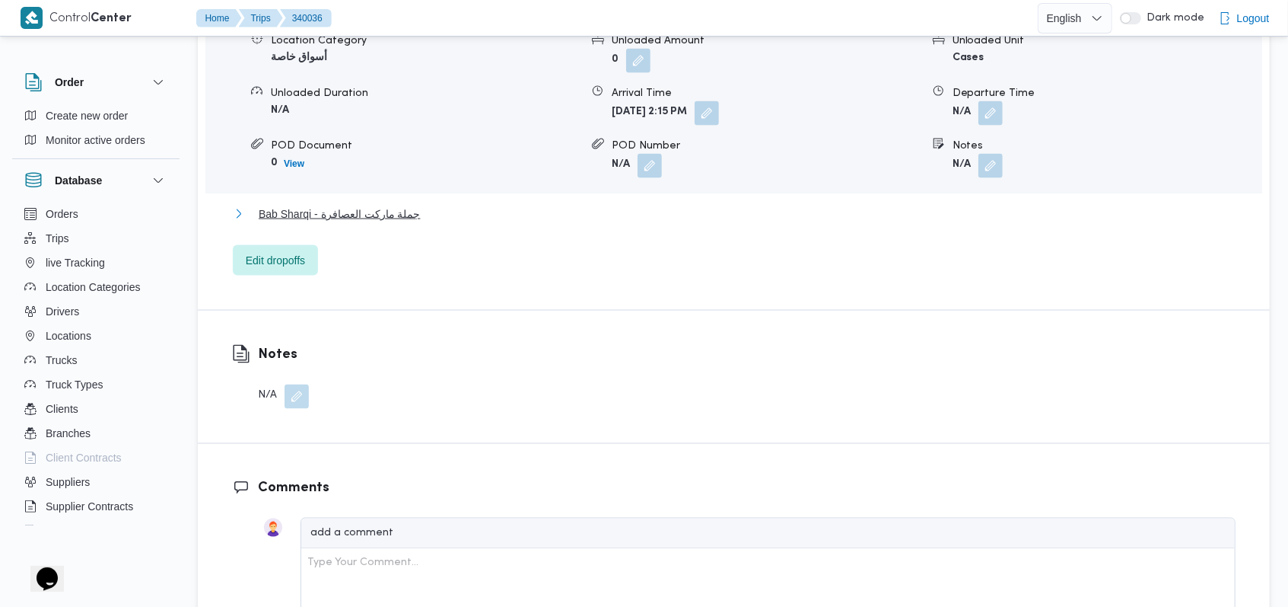
scroll to position [1391, 0]
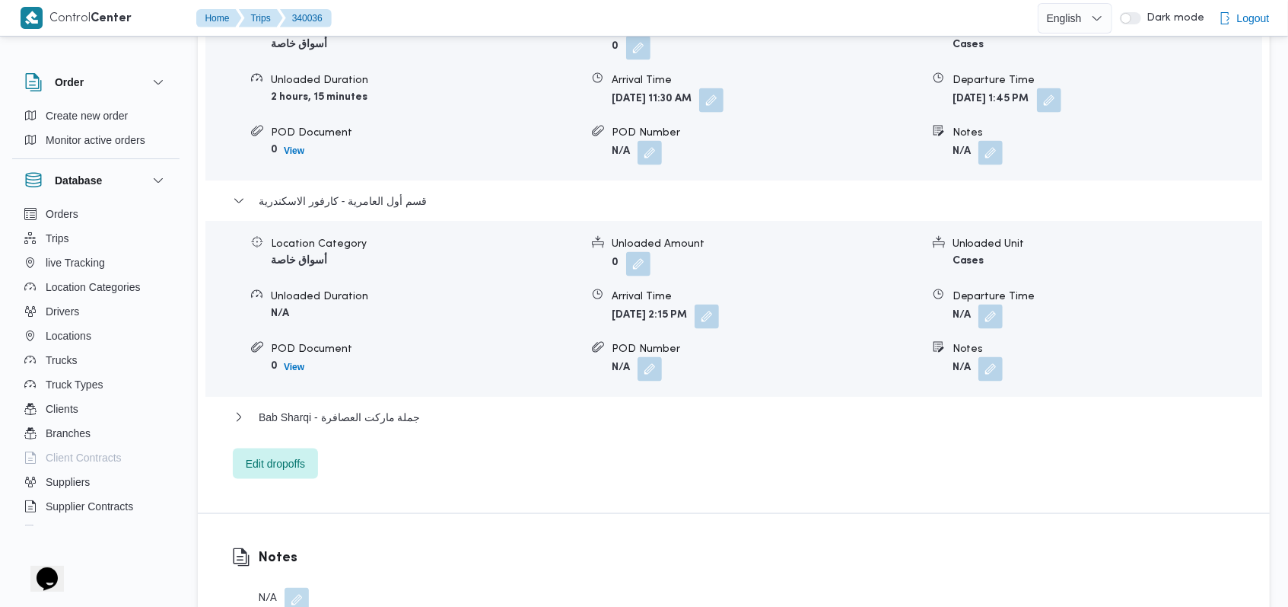
click at [384, 116] on div "قسم ثان المنتزة - كارفور سيتى لايت السيوف Location Category أسواق خاصة Unloaded…" at bounding box center [734, 227] width 1003 height 503
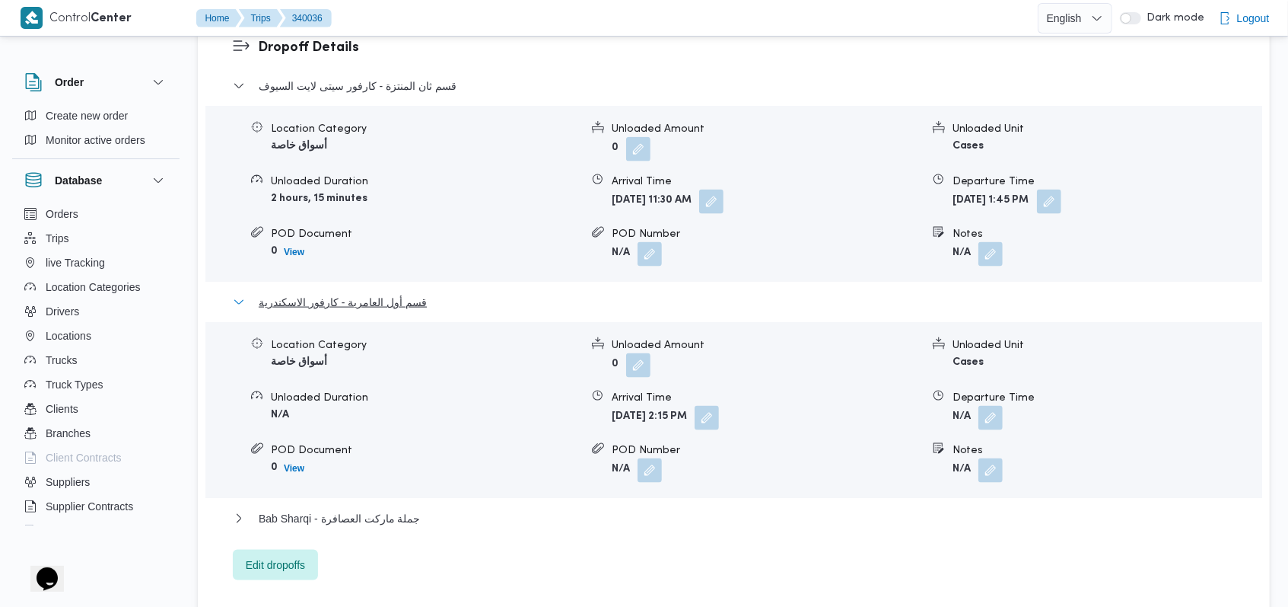
click at [406, 293] on span "قسم أول العامرية - كارفور الاسكندرية" at bounding box center [343, 302] width 168 height 18
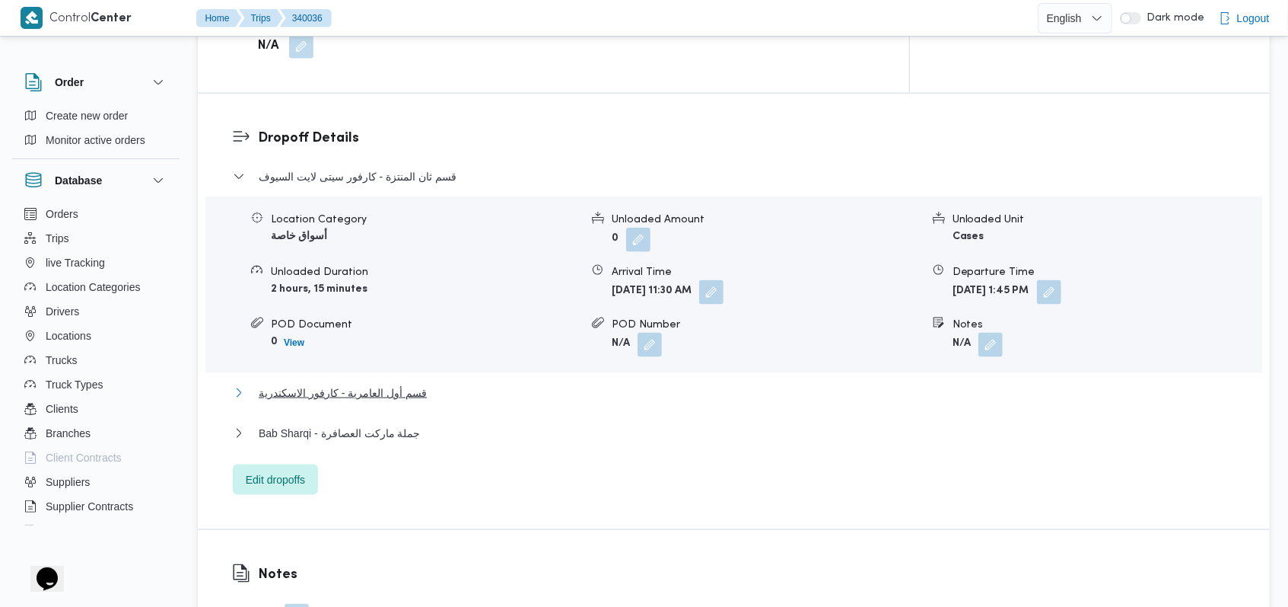
scroll to position [1087, 0]
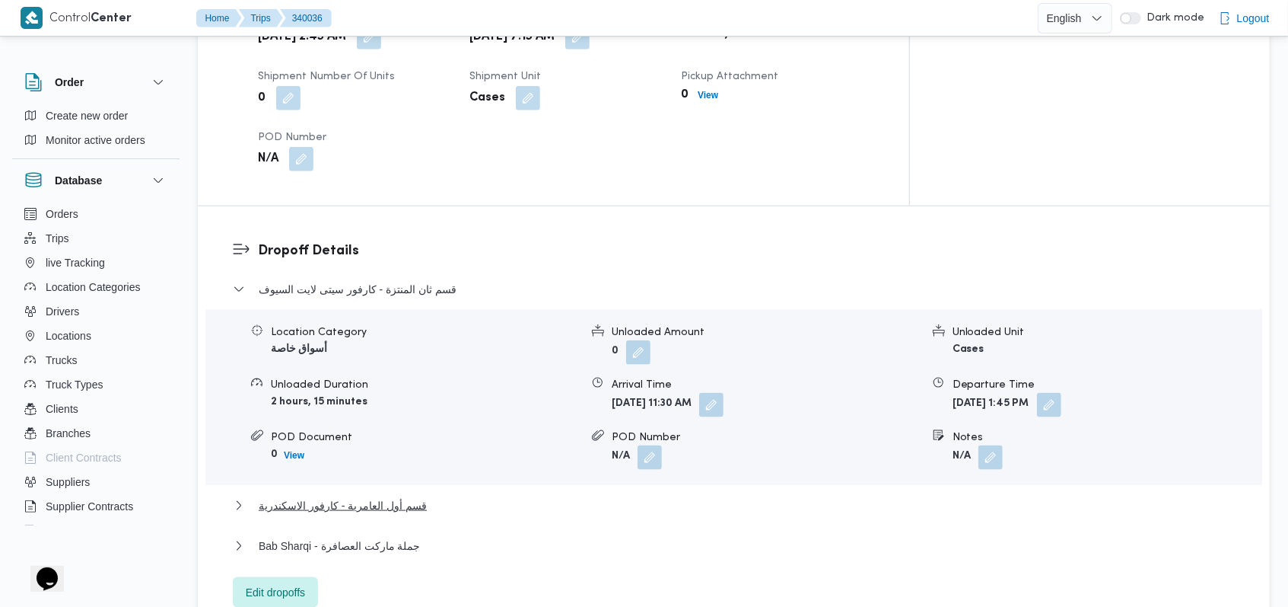
click at [406, 280] on div "قسم ثان المنتزة - كارفور سيتى لايت السيوف" at bounding box center [734, 294] width 1003 height 29
click at [445, 240] on dl "Dropoff Details قسم ثان المنتزة - كارفور سيتى لايت السيوف Location Category أسو…" at bounding box center [747, 423] width 978 height 367
click at [442, 280] on span "قسم ثان المنتزة - كارفور سيتى لايت السيوف" at bounding box center [358, 289] width 198 height 18
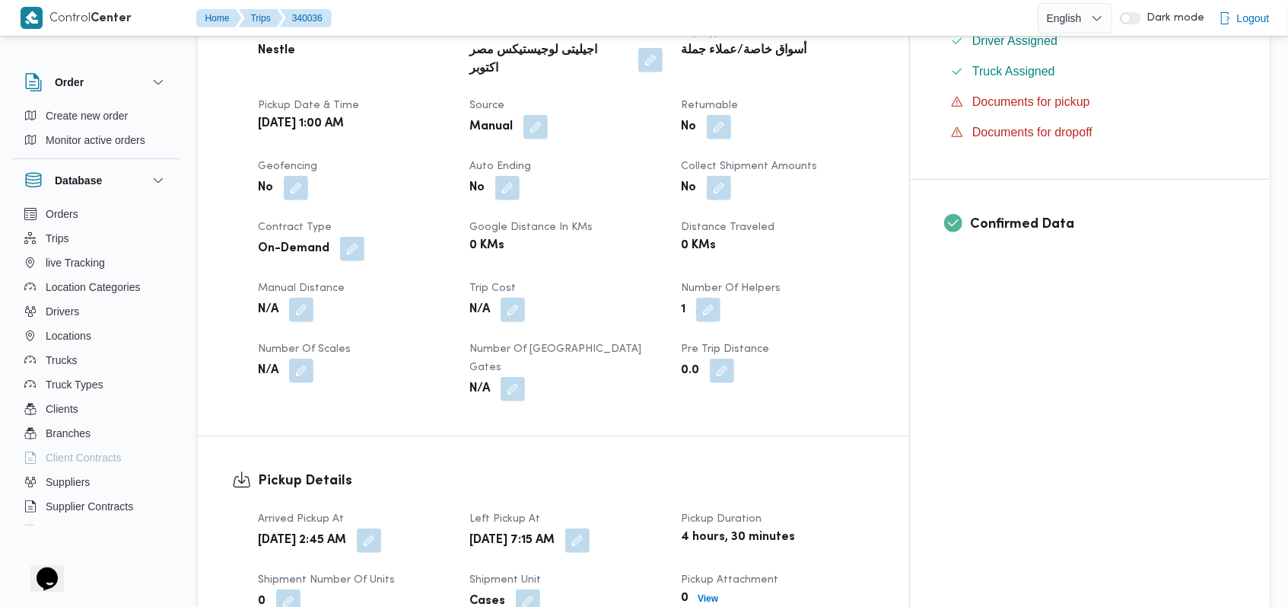
scroll to position [579, 0]
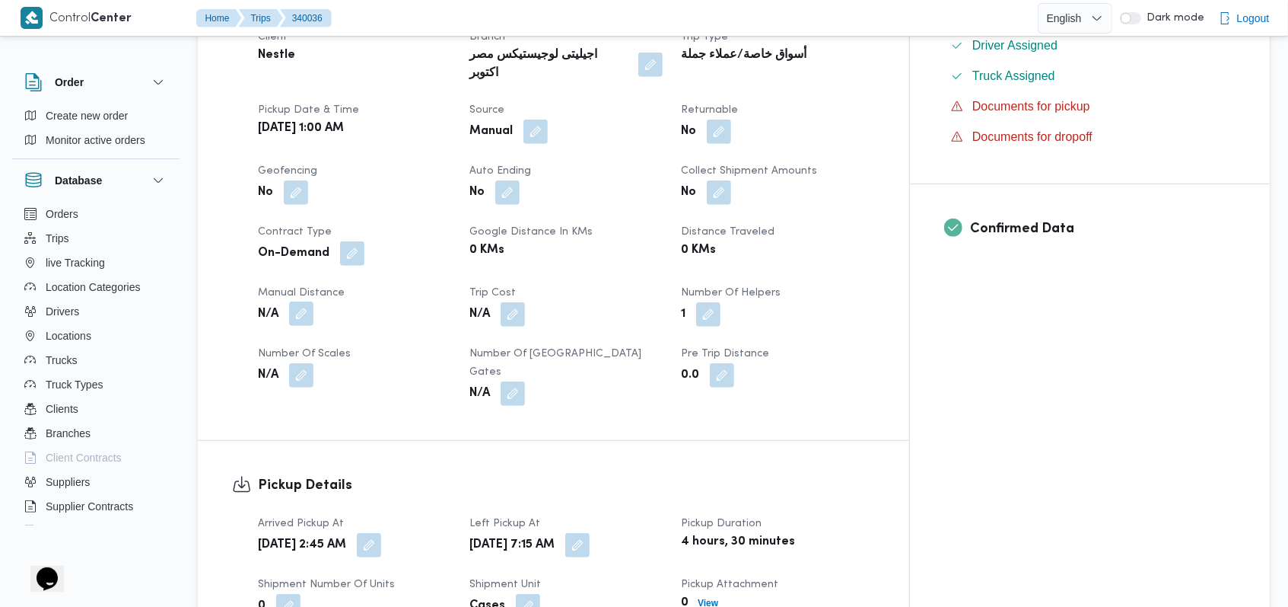
click at [311, 301] on button "button" at bounding box center [301, 313] width 24 height 24
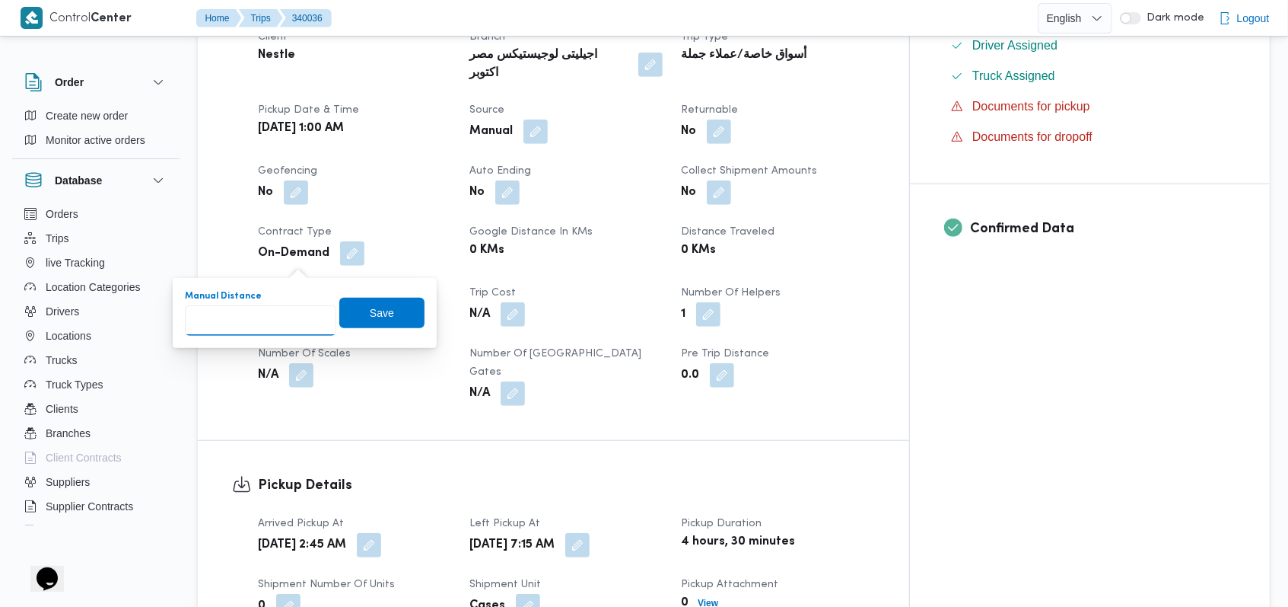
click at [279, 318] on input "Manual Distance" at bounding box center [260, 320] width 151 height 30
type input "245"
click at [373, 307] on span "Save" at bounding box center [382, 312] width 24 height 18
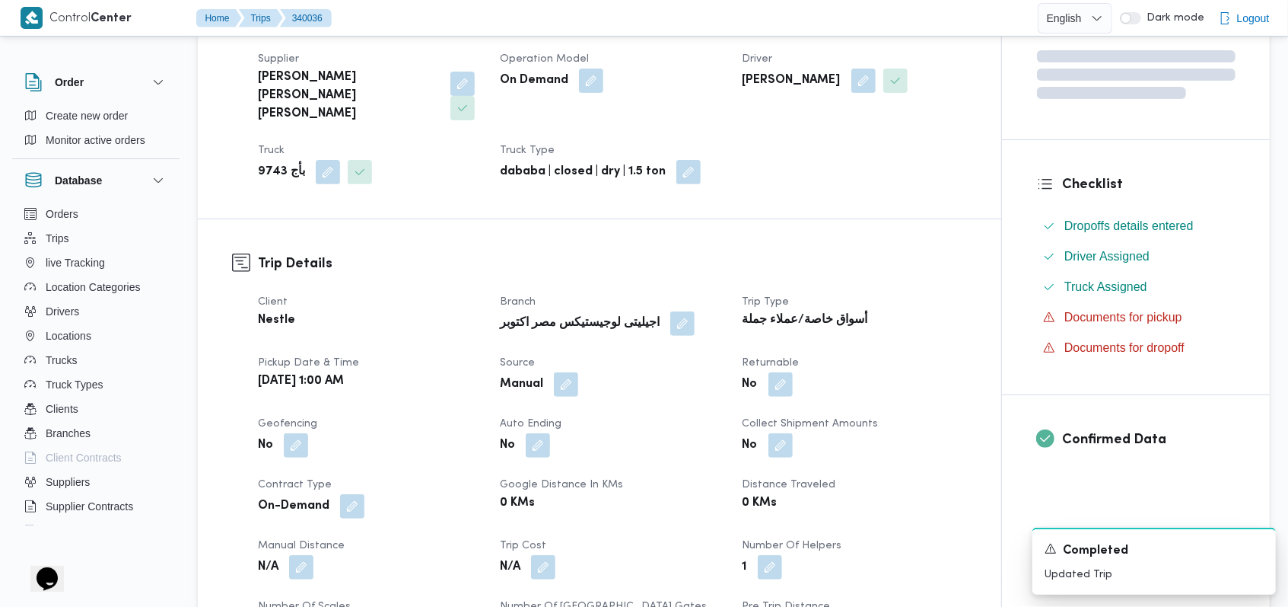
scroll to position [609, 0]
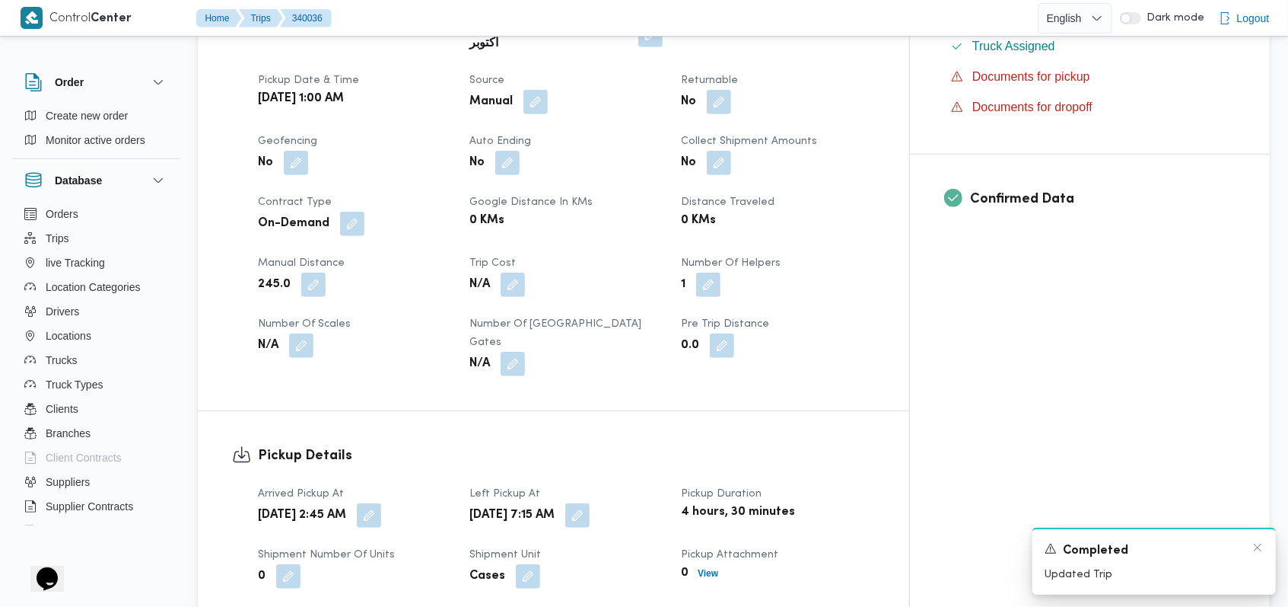
click at [1251, 550] on div "Completed" at bounding box center [1154, 550] width 219 height 19
click at [1257, 549] on icon "Dismiss toast" at bounding box center [1258, 547] width 8 height 8
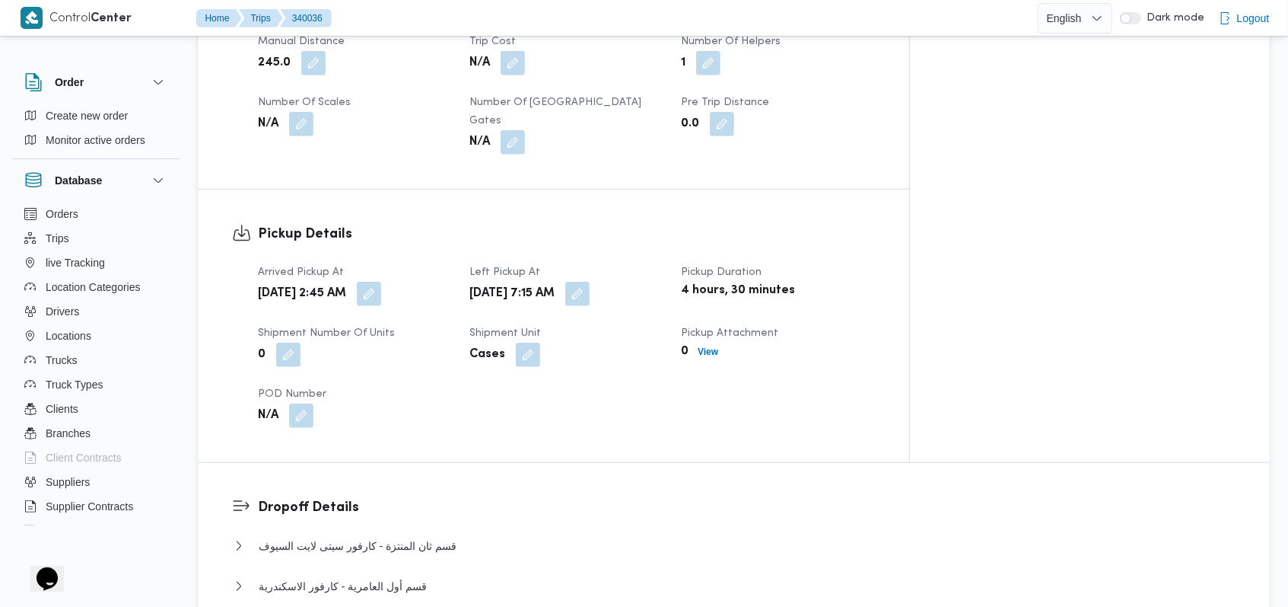
scroll to position [1014, 0]
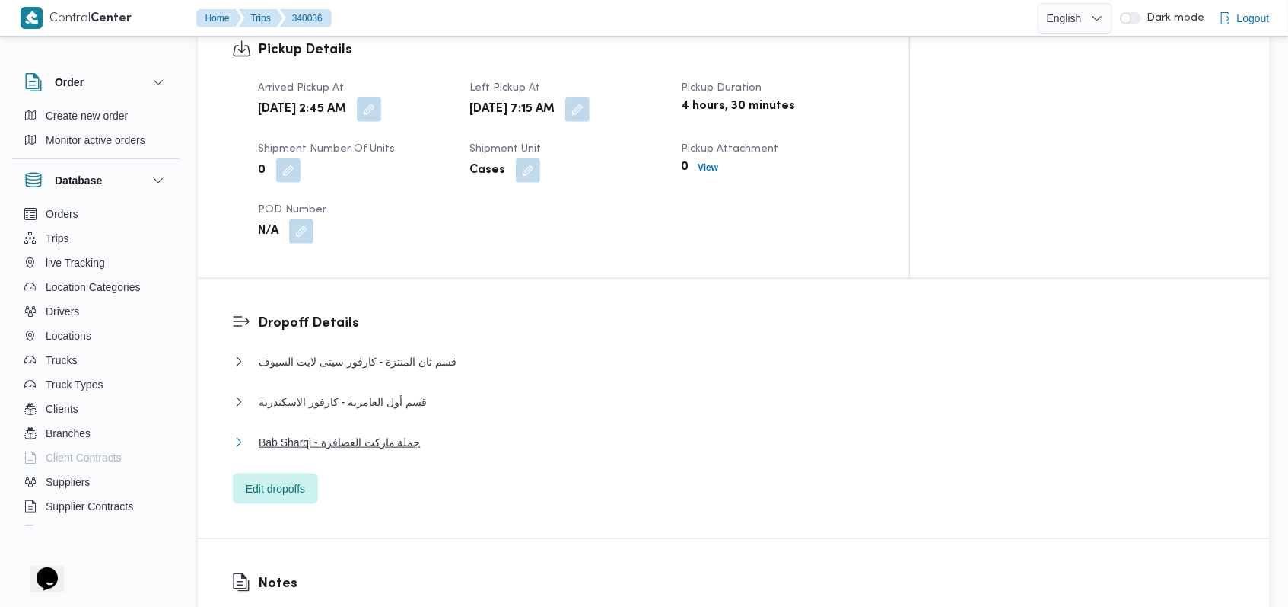
click at [400, 433] on span "Bab Sharqi - جملة ماركت العصافرة" at bounding box center [340, 442] width 162 height 18
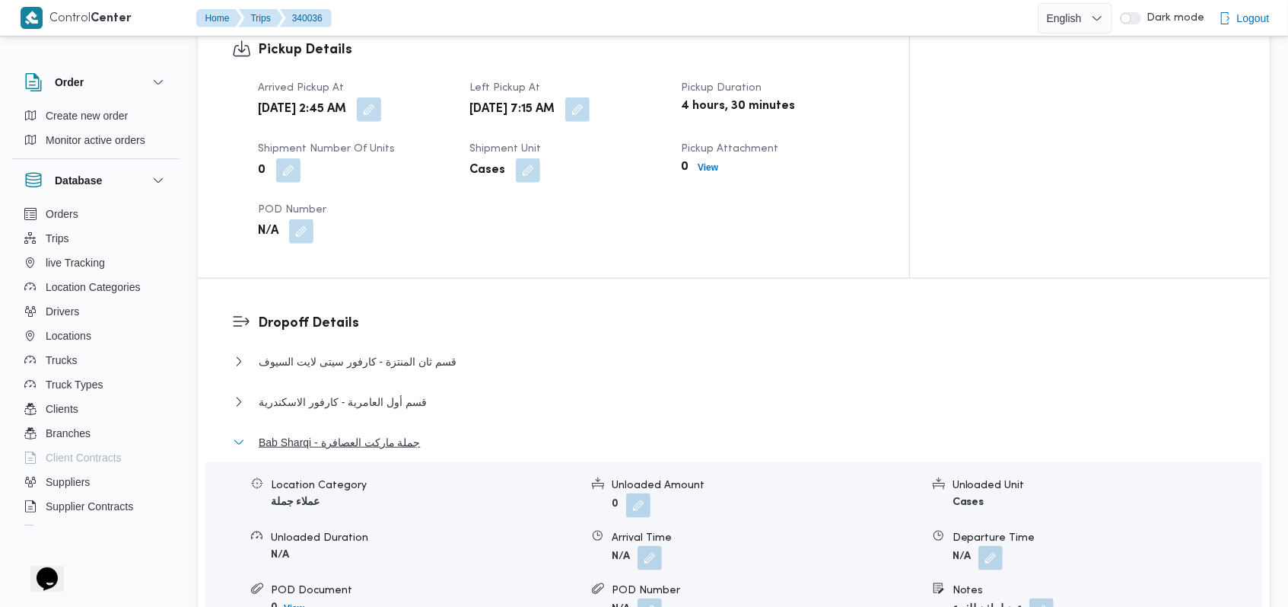
click at [400, 433] on span "Bab Sharqi - جملة ماركت العصافرة" at bounding box center [340, 442] width 162 height 18
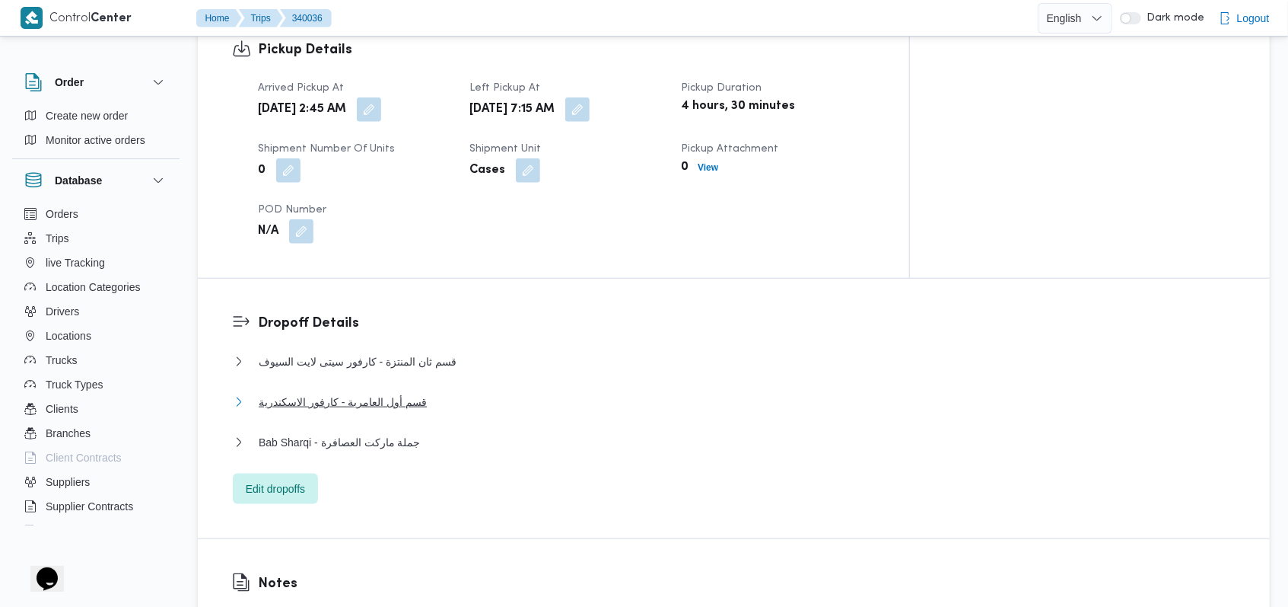
click at [404, 393] on span "قسم أول العامرية - كارفور الاسكندرية" at bounding box center [343, 402] width 168 height 18
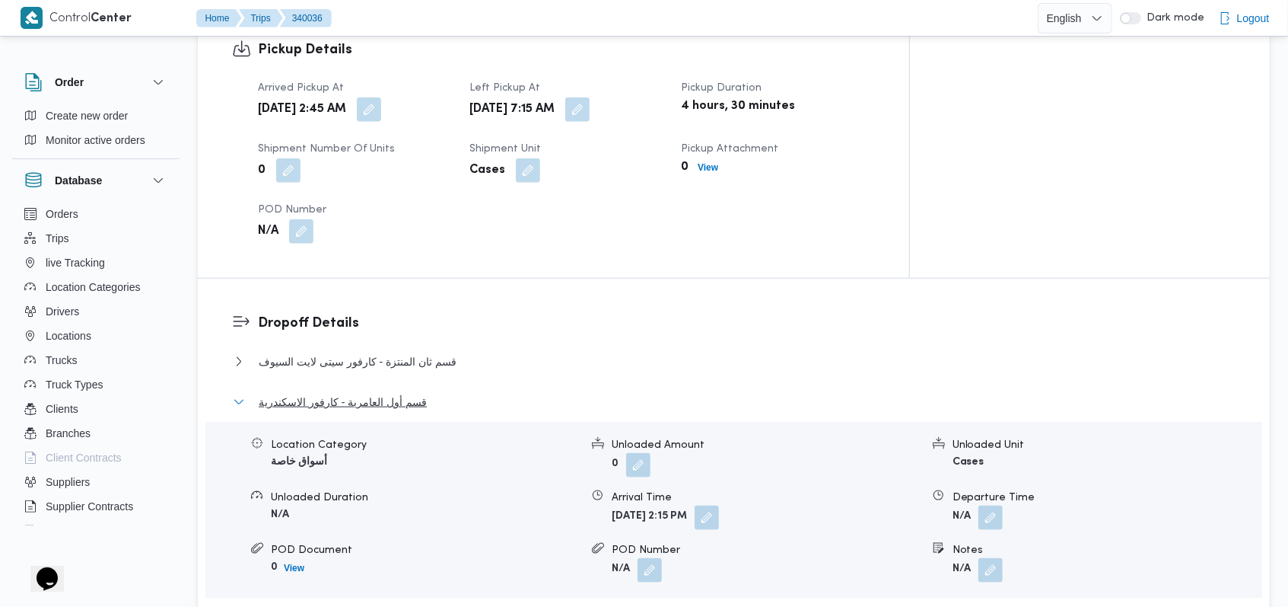
click at [404, 393] on span "قسم أول العامرية - كارفور الاسكندرية" at bounding box center [343, 402] width 168 height 18
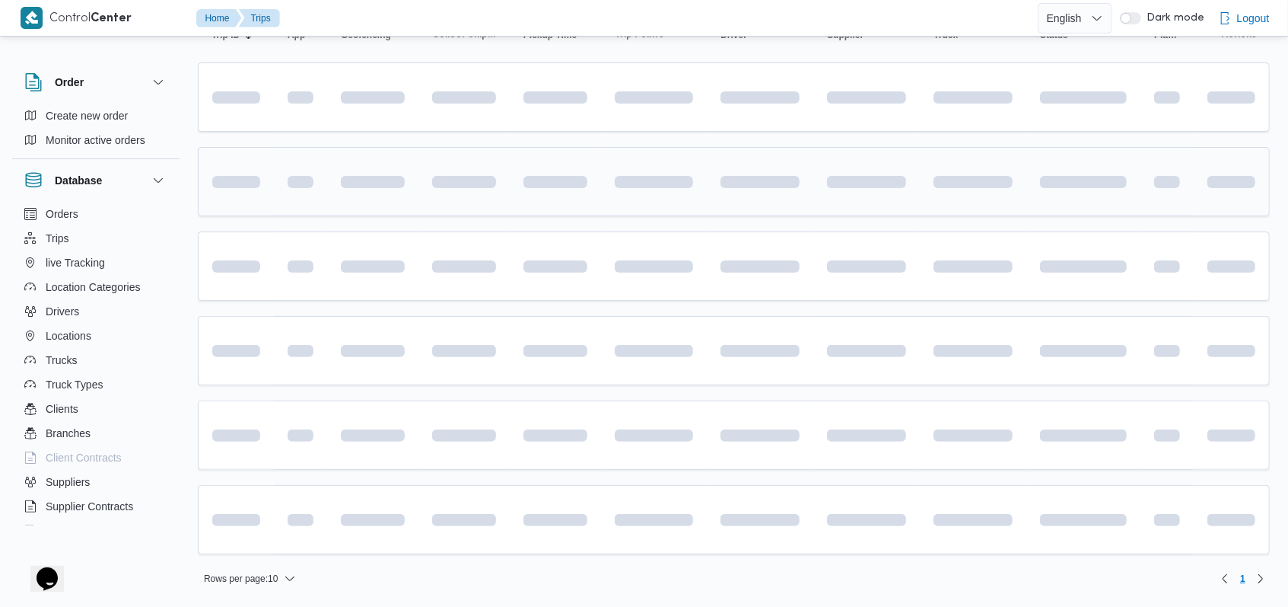
scroll to position [72, 0]
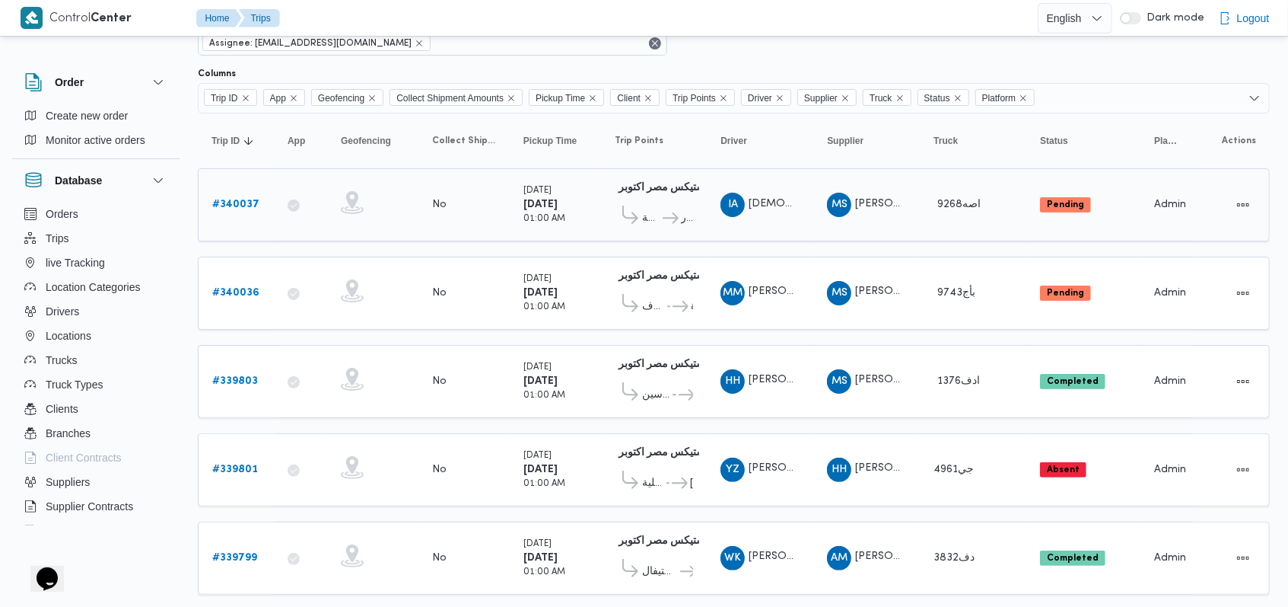
click at [250, 205] on b "# 340037" at bounding box center [235, 204] width 47 height 10
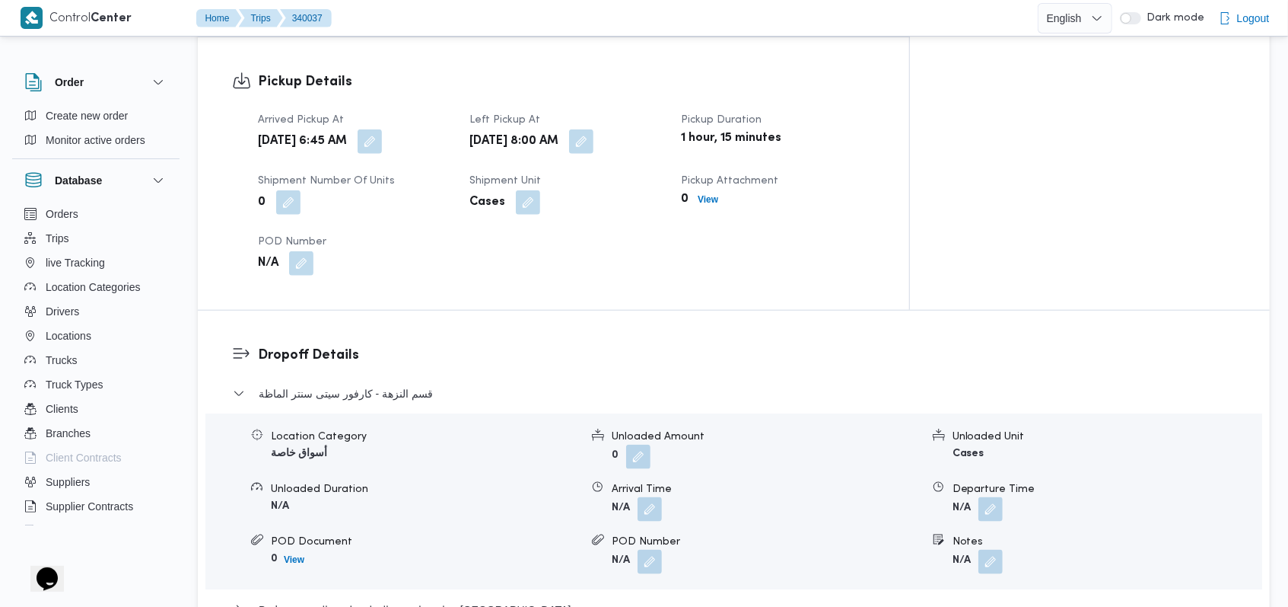
scroll to position [986, 0]
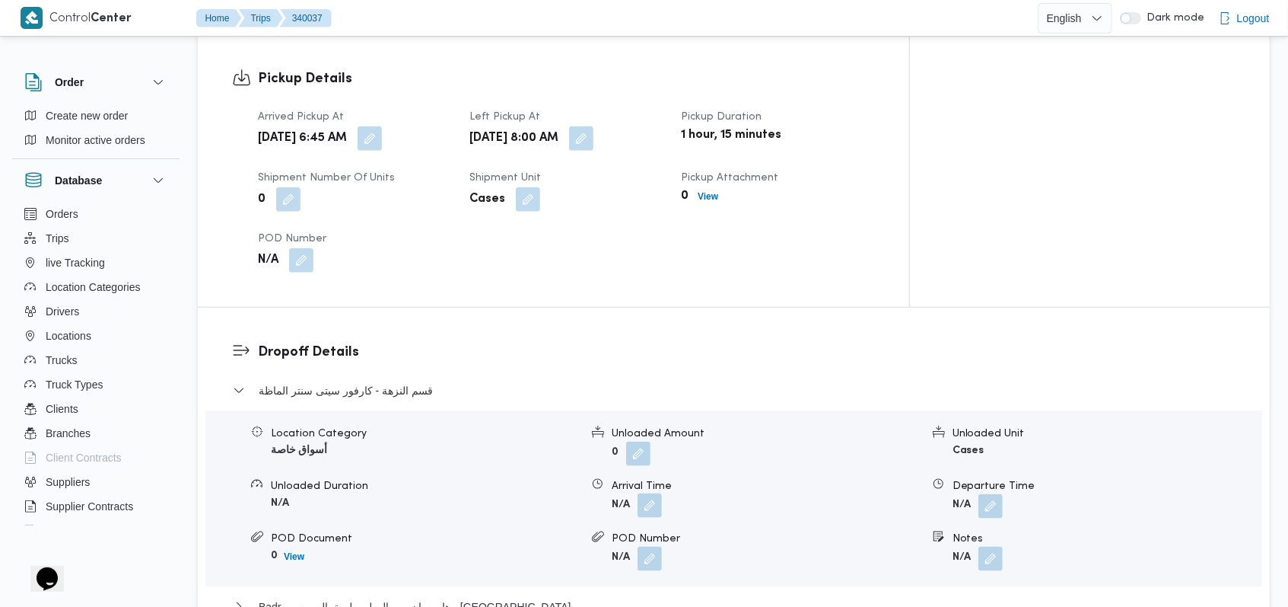
click at [646, 493] on button "button" at bounding box center [650, 505] width 24 height 24
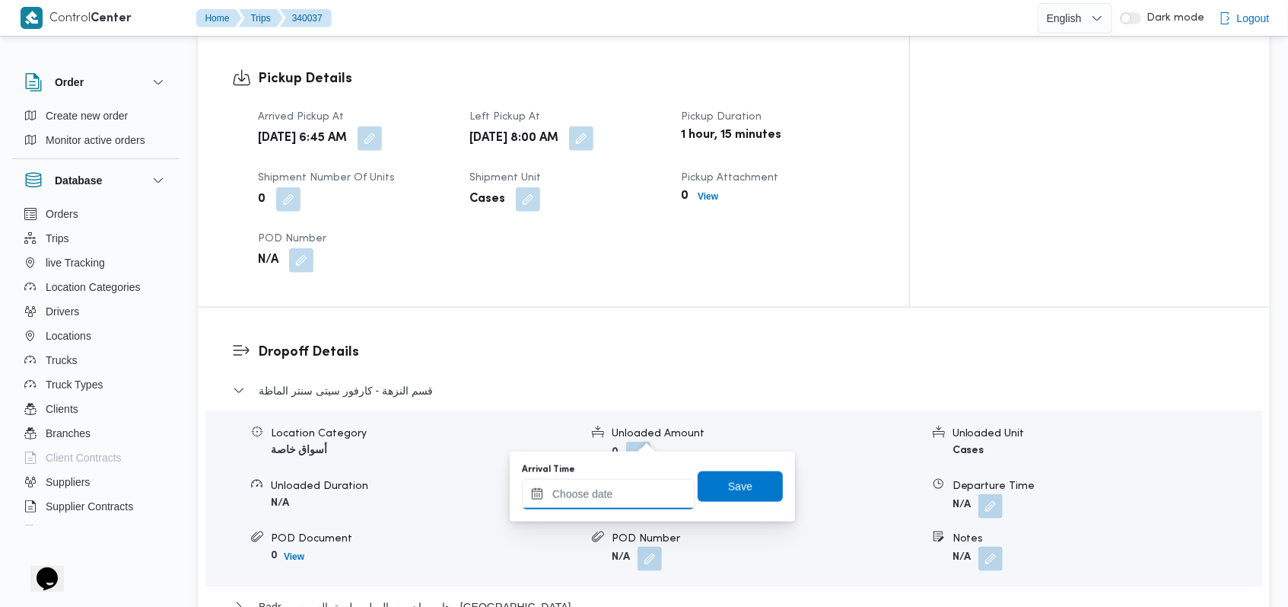
click at [621, 502] on input "Arrival Time" at bounding box center [608, 494] width 173 height 30
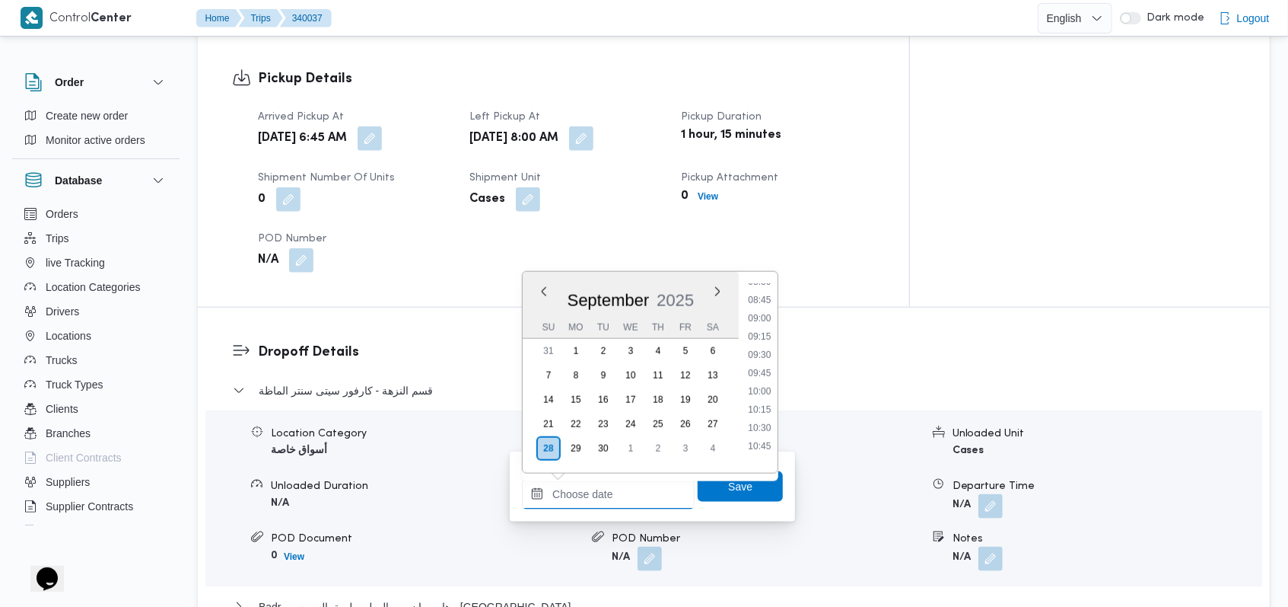
scroll to position [588, 0]
click at [766, 374] on li "09:15" at bounding box center [760, 379] width 35 height 15
type input "28/09/2025 09:15"
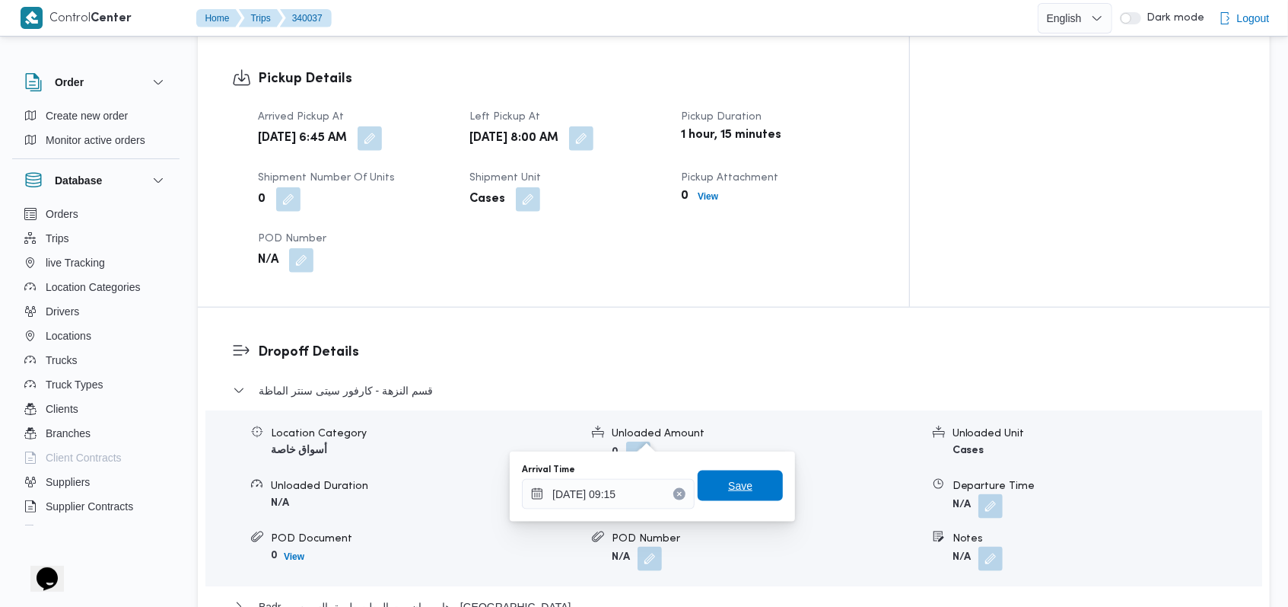
click at [755, 476] on span "Save" at bounding box center [740, 485] width 85 height 30
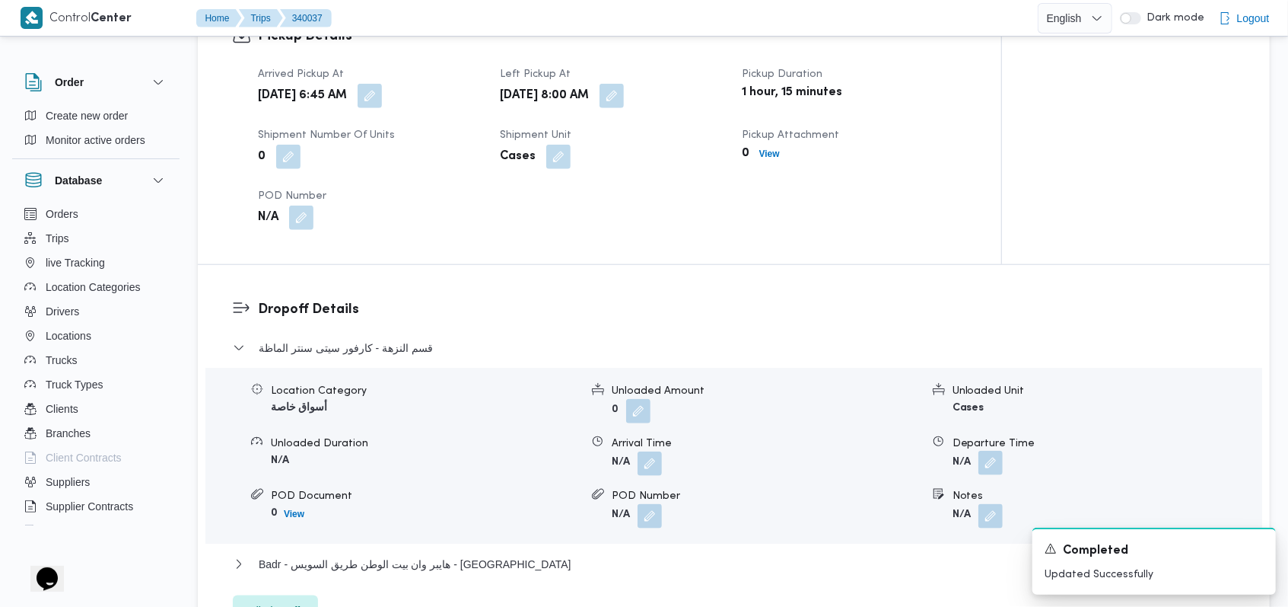
click at [997, 451] on button "button" at bounding box center [991, 463] width 24 height 24
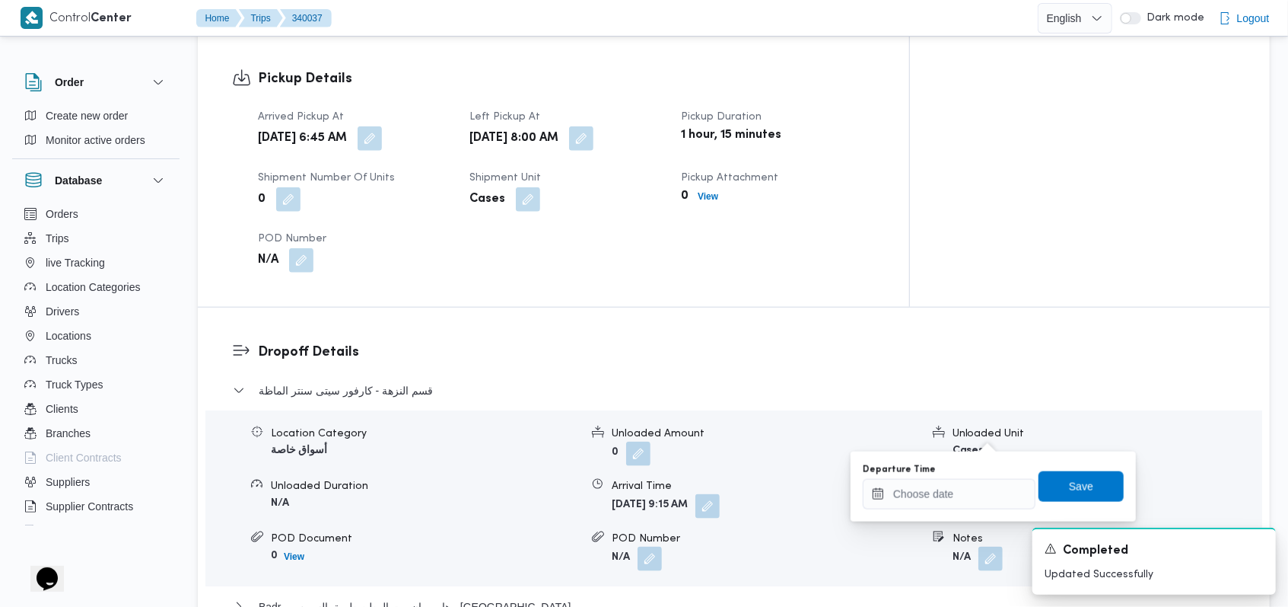
click at [938, 516] on div "You are in a dialog. To close this dialog, hit escape. Departure Time Save" at bounding box center [993, 486] width 285 height 70
click at [945, 505] on input "Departure Time" at bounding box center [949, 494] width 173 height 30
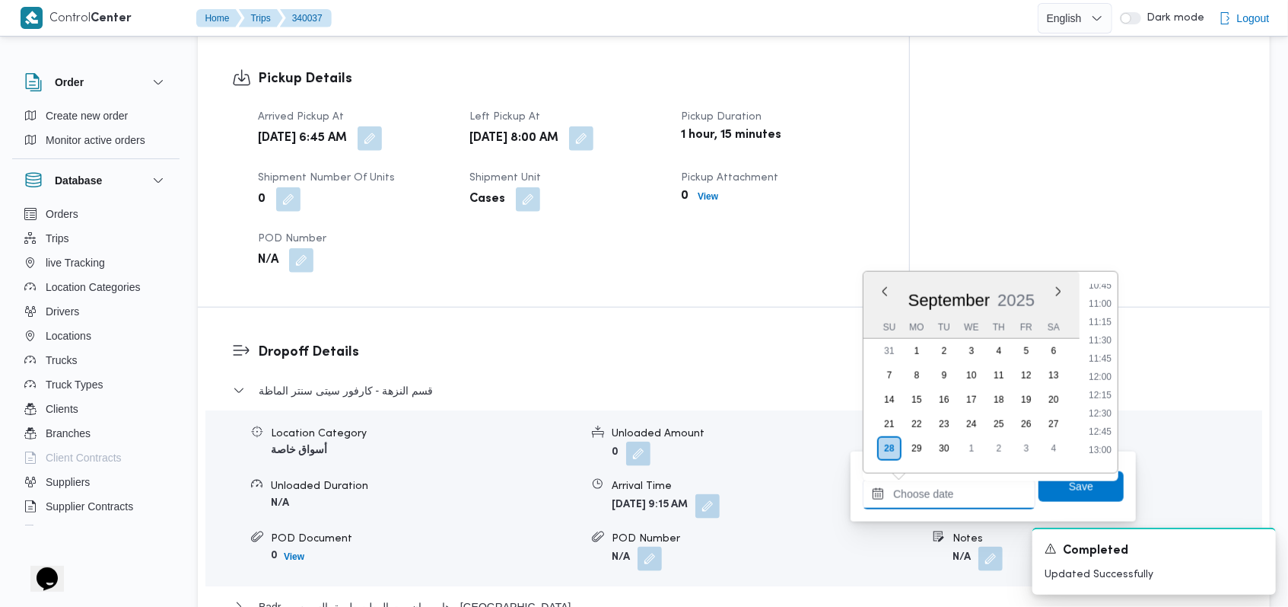
scroll to position [689, 0]
click at [1109, 427] on li "11:15" at bounding box center [1100, 424] width 35 height 15
type input "28/09/2025 11:15"
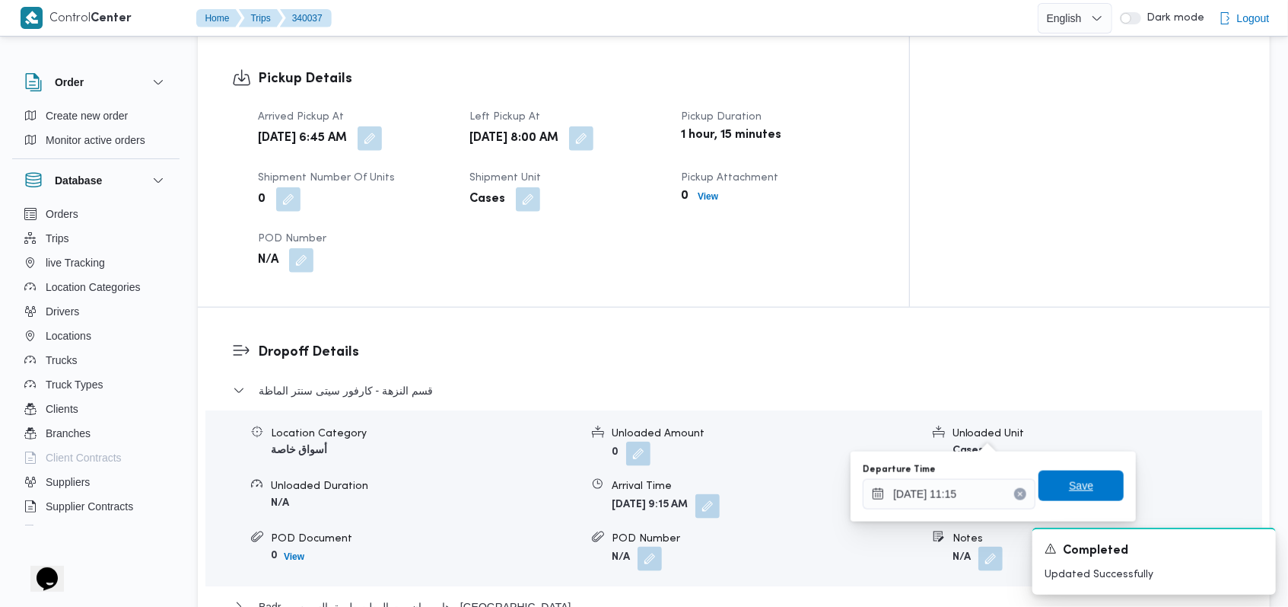
click at [1094, 476] on span "Save" at bounding box center [1081, 485] width 85 height 30
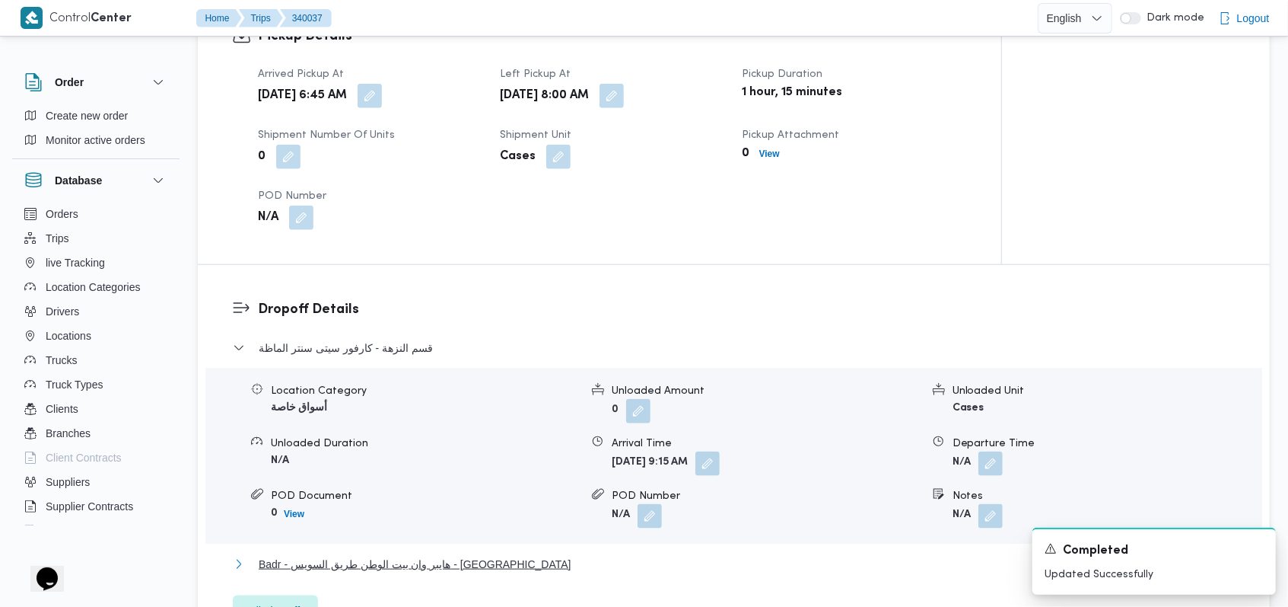
click at [492, 555] on button "Badr - هايبر وان بيت الوطن طريق السويس - بدر" at bounding box center [734, 564] width 1003 height 18
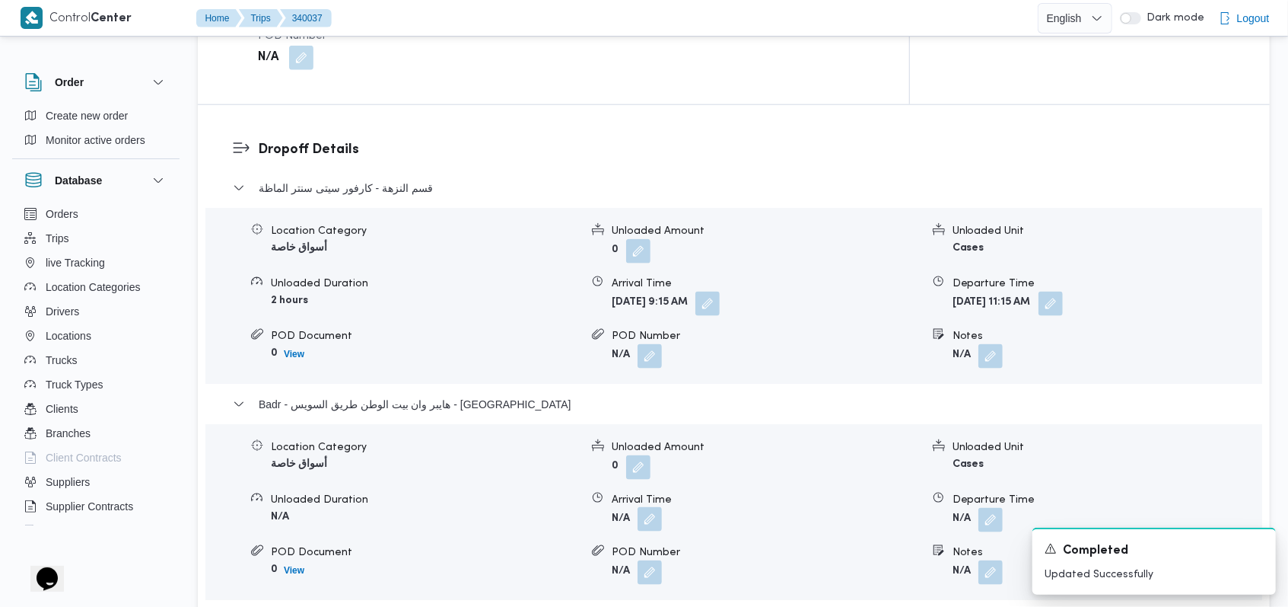
scroll to position [1290, 0]
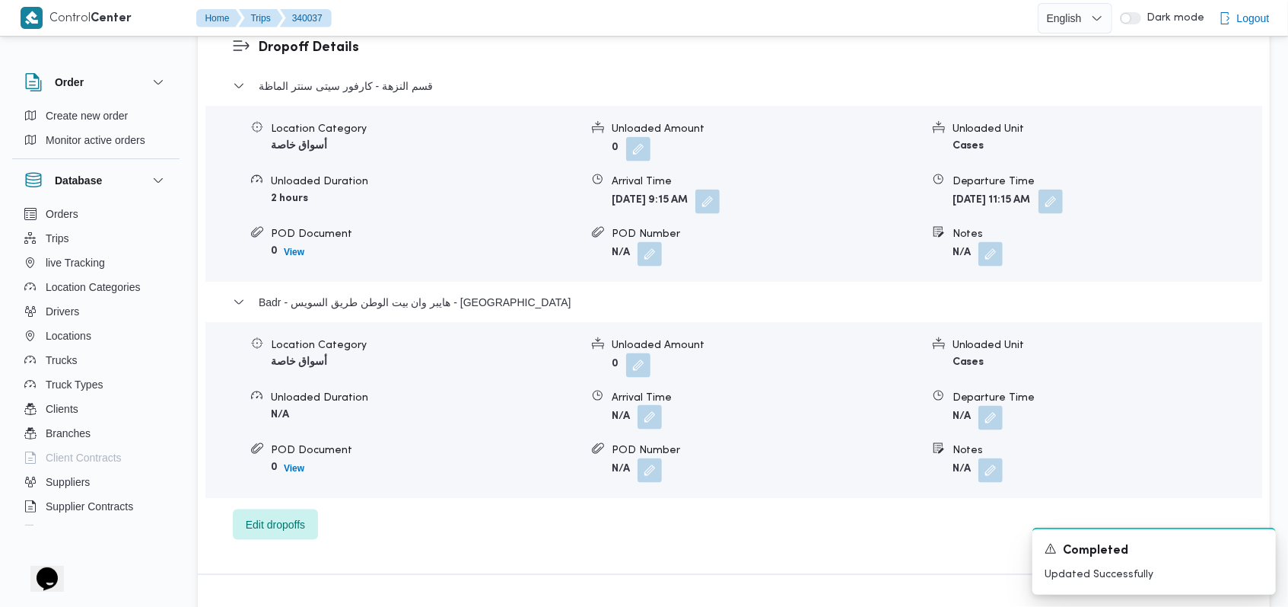
click at [649, 405] on button "button" at bounding box center [650, 417] width 24 height 24
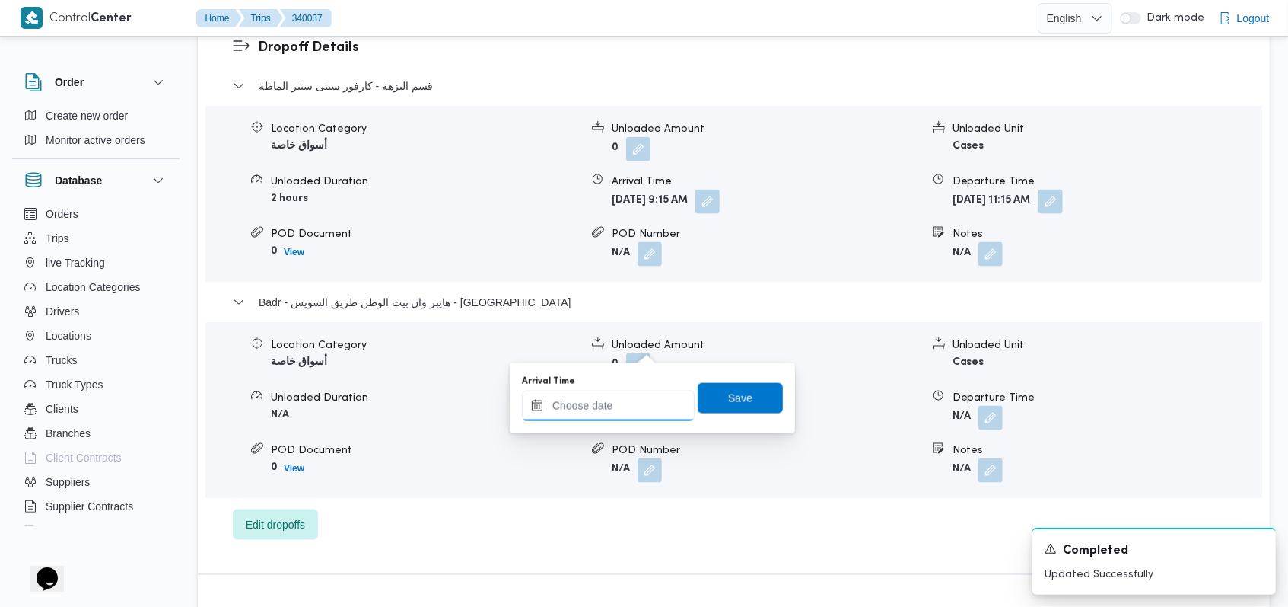
click at [623, 407] on input "Arrival Time" at bounding box center [608, 405] width 173 height 30
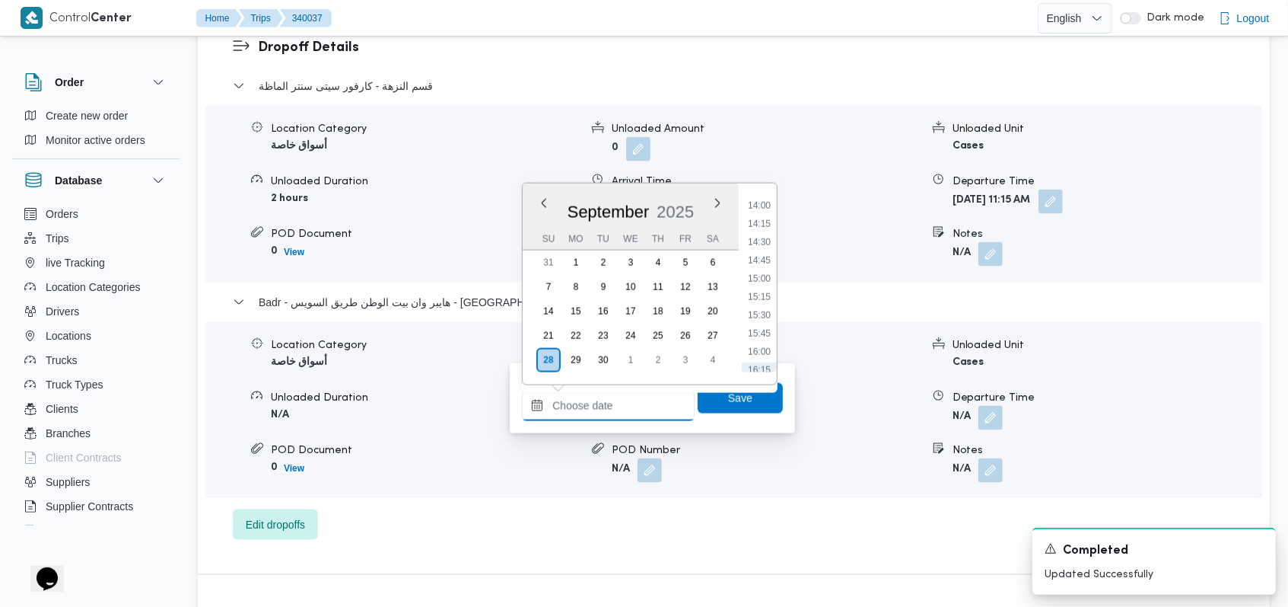
scroll to position [892, 0]
click at [771, 227] on li "12:30" at bounding box center [759, 224] width 35 height 15
type input "28/09/2025 12:30"
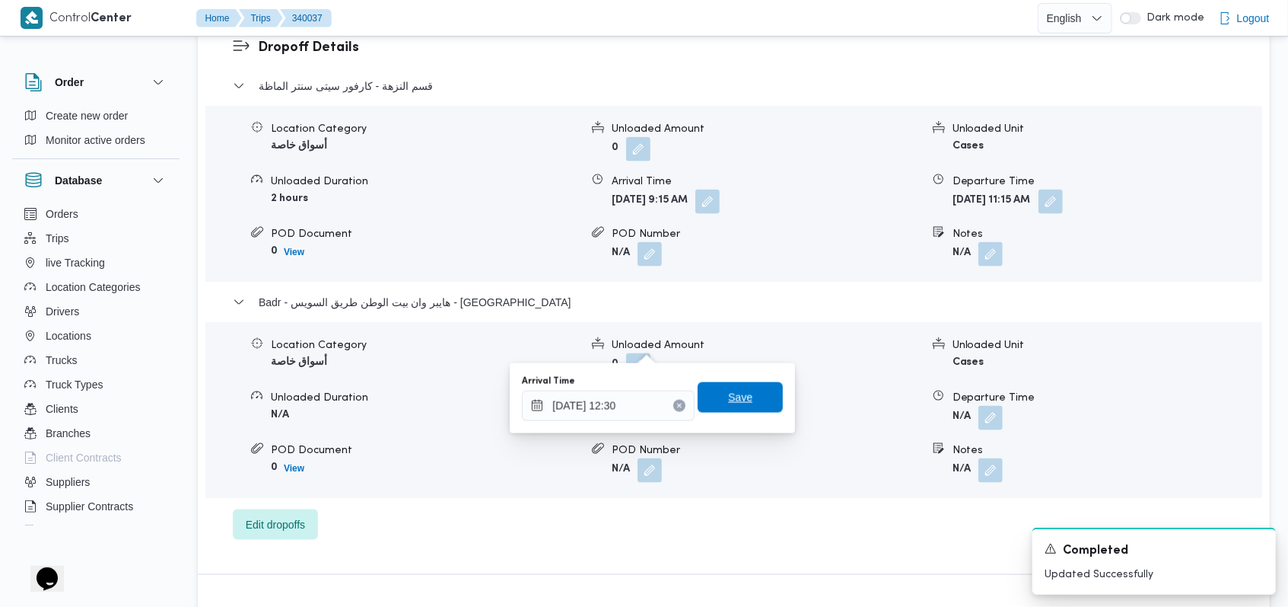
click at [744, 394] on span "Save" at bounding box center [740, 397] width 85 height 30
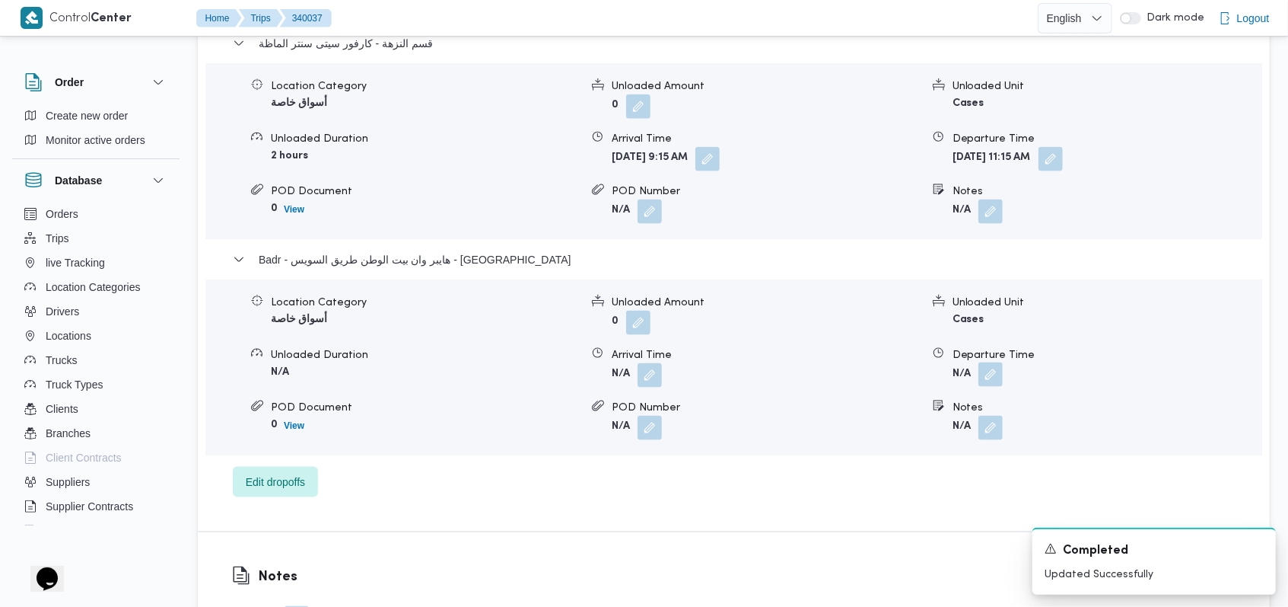
click at [992, 362] on button "button" at bounding box center [991, 374] width 24 height 24
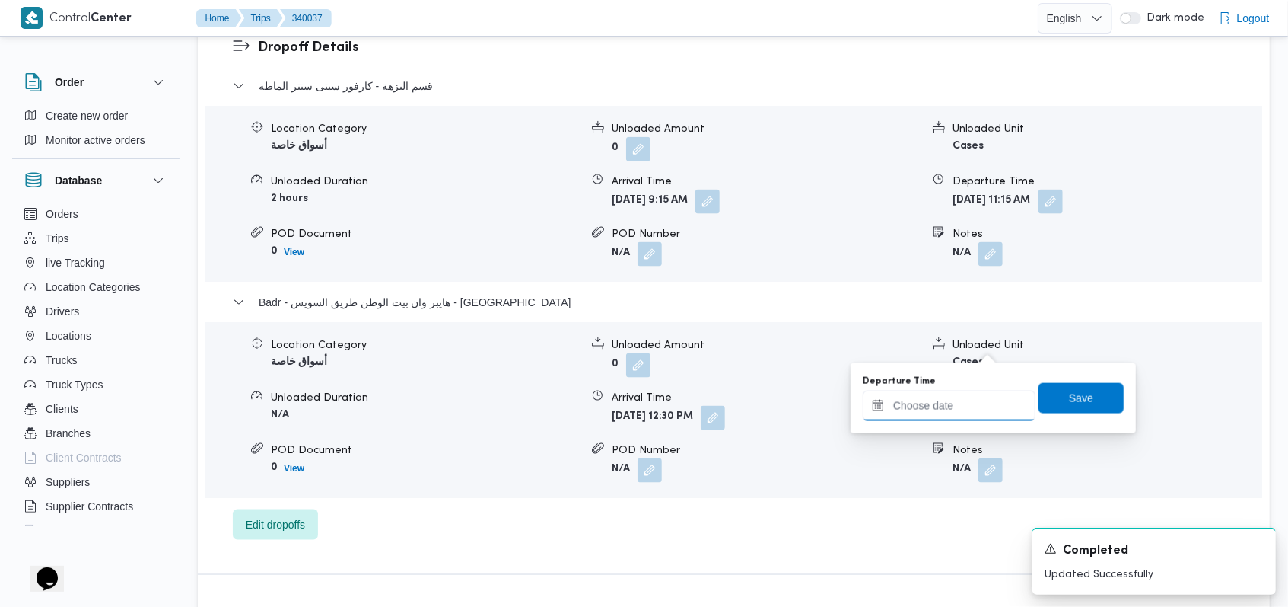
click at [964, 393] on div at bounding box center [949, 405] width 173 height 30
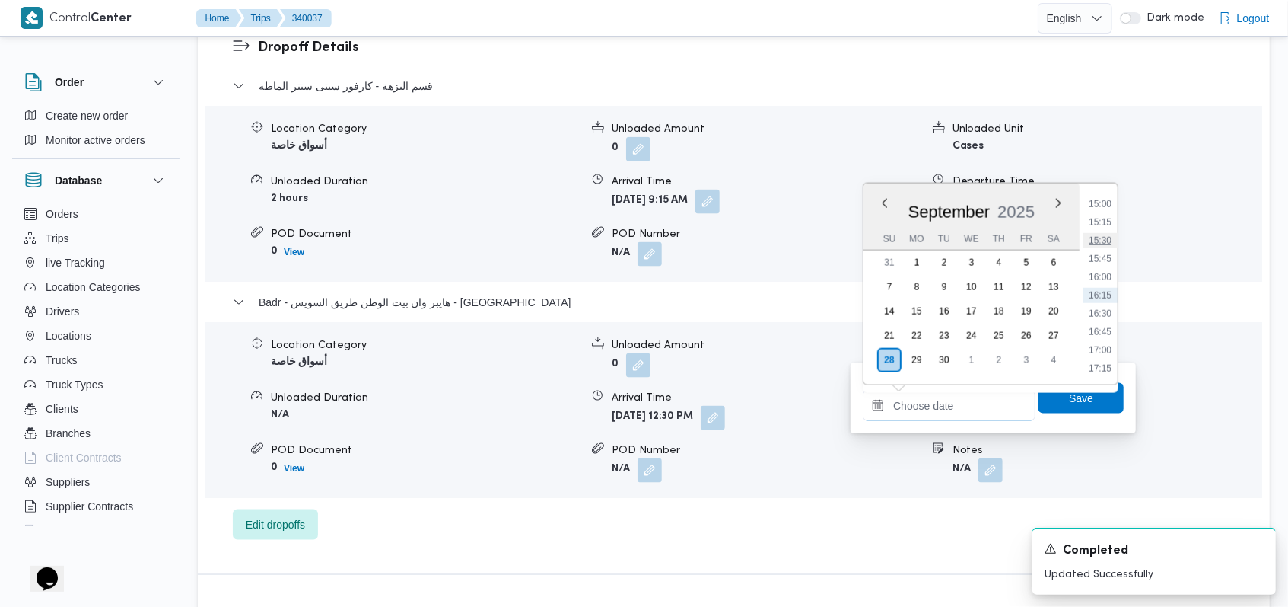
scroll to position [993, 0]
click at [1104, 269] on li "14:30" at bounding box center [1100, 269] width 35 height 15
type input "28/09/2025 14:30"
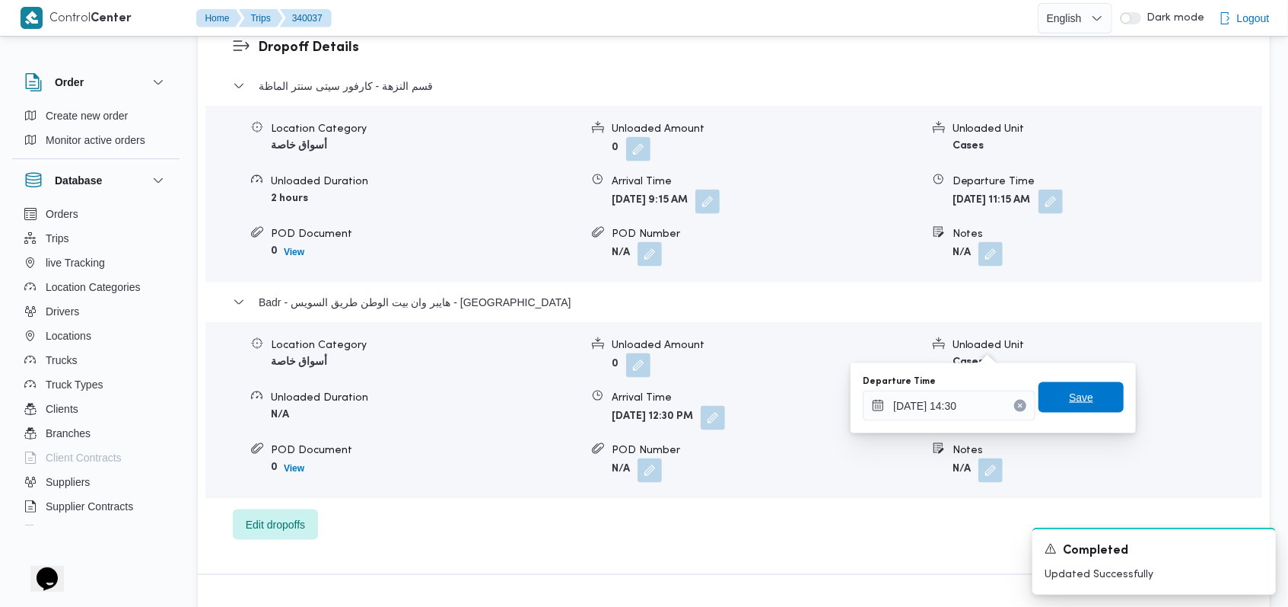
click at [1075, 388] on span "Save" at bounding box center [1081, 397] width 85 height 30
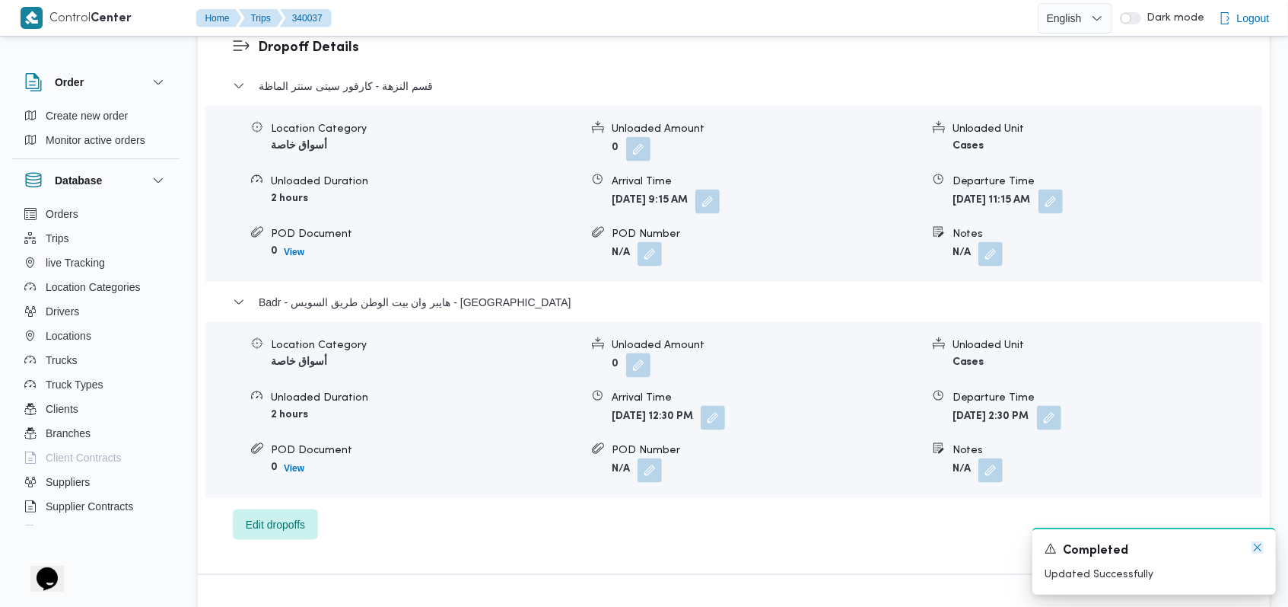
click at [1260, 549] on icon "Dismiss toast" at bounding box center [1258, 547] width 12 height 12
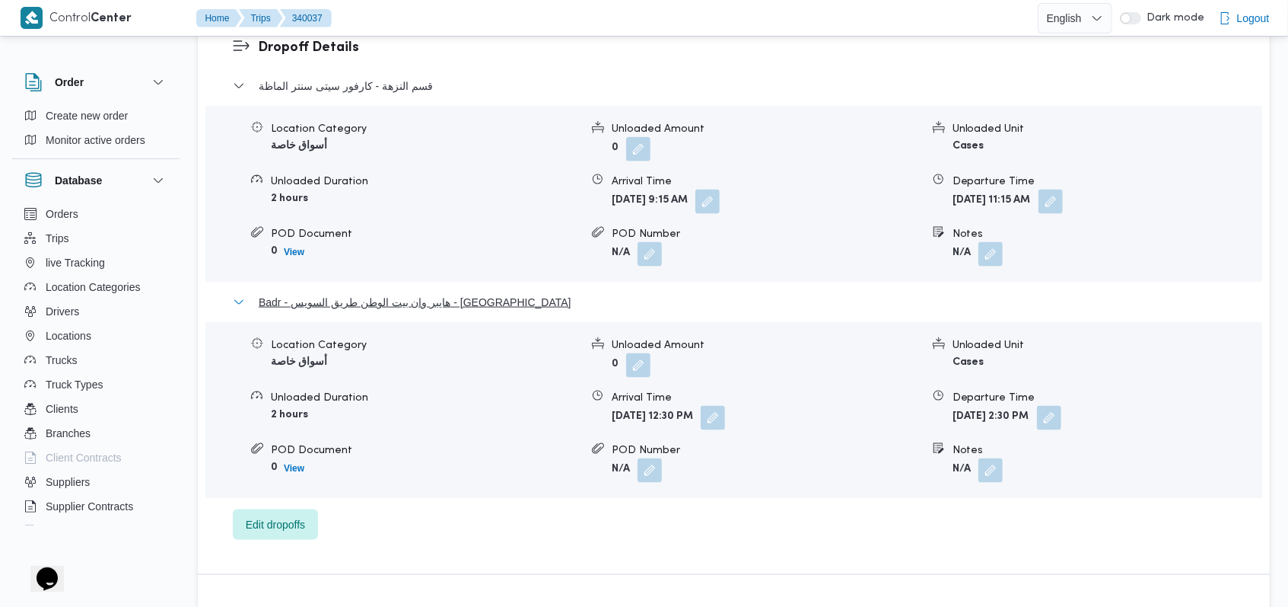
click at [455, 293] on span "Badr - هايبر وان بيت الوطن طريق السويس - بدر" at bounding box center [415, 302] width 313 height 18
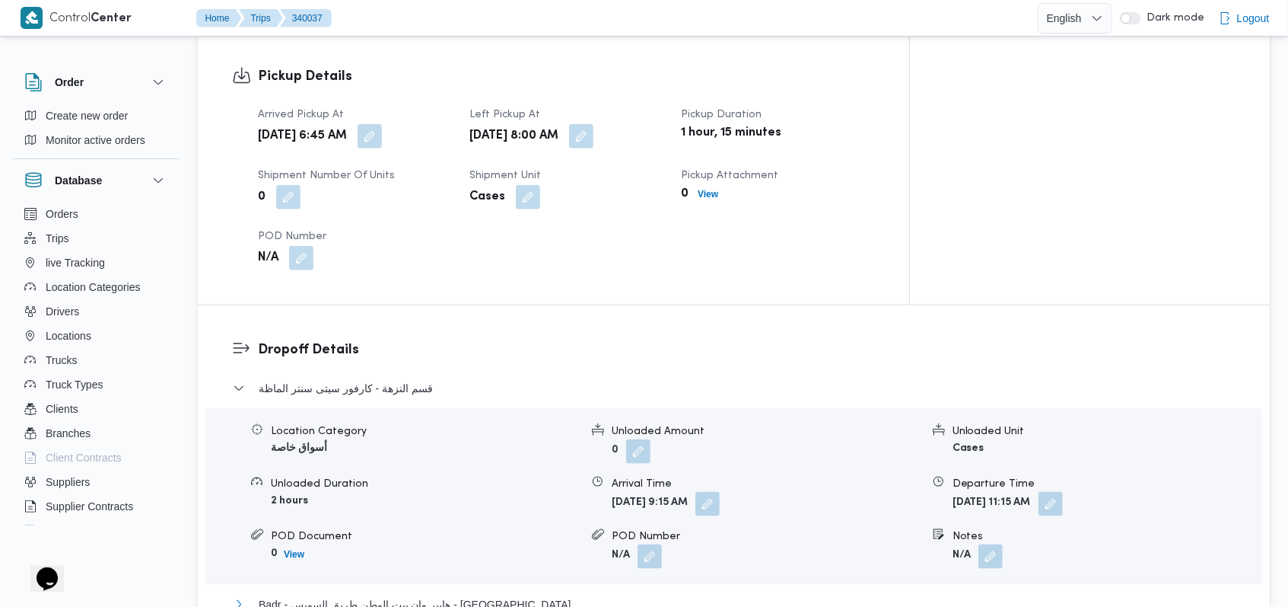
scroll to position [986, 0]
click at [401, 381] on span "قسم النزهة - كارفور سيتى سنتر الماظة" at bounding box center [346, 390] width 174 height 18
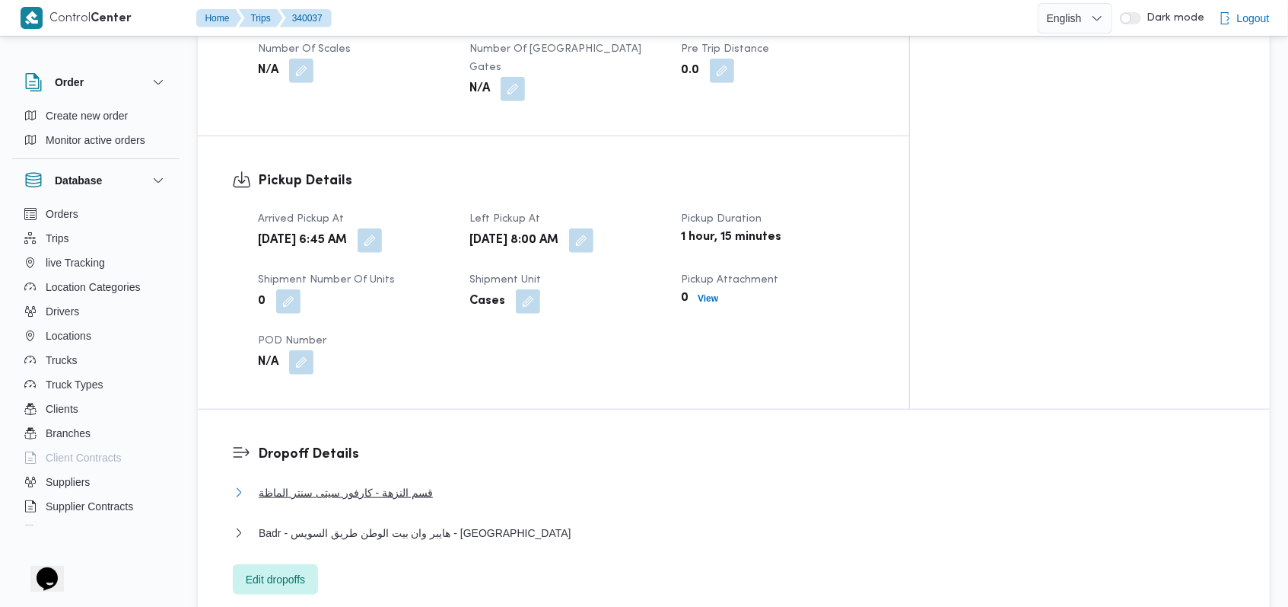
scroll to position [579, 0]
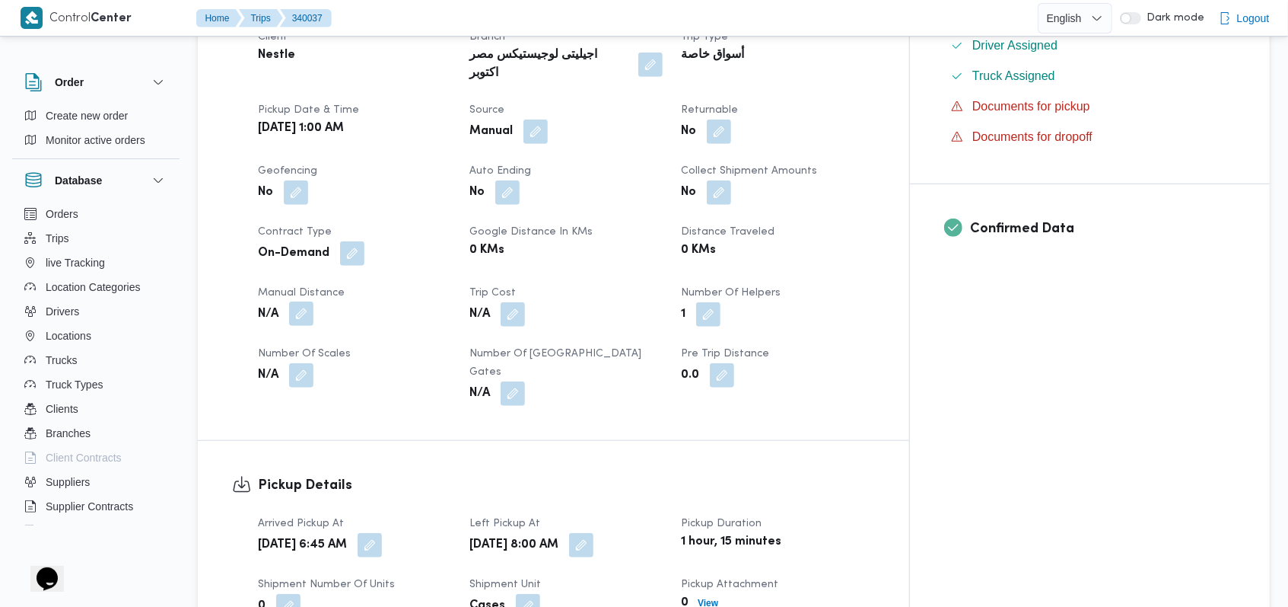
click at [301, 301] on button "button" at bounding box center [301, 313] width 24 height 24
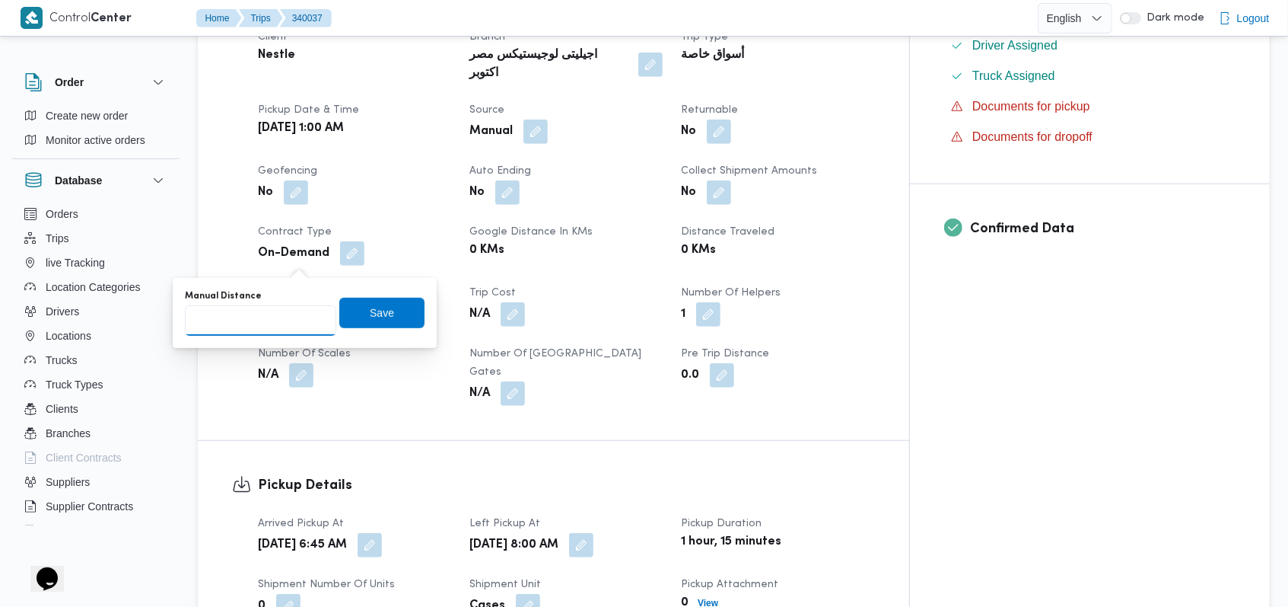
click at [269, 326] on input "Manual Distance" at bounding box center [260, 320] width 151 height 30
type input "115"
click at [384, 311] on span "Save" at bounding box center [381, 312] width 85 height 30
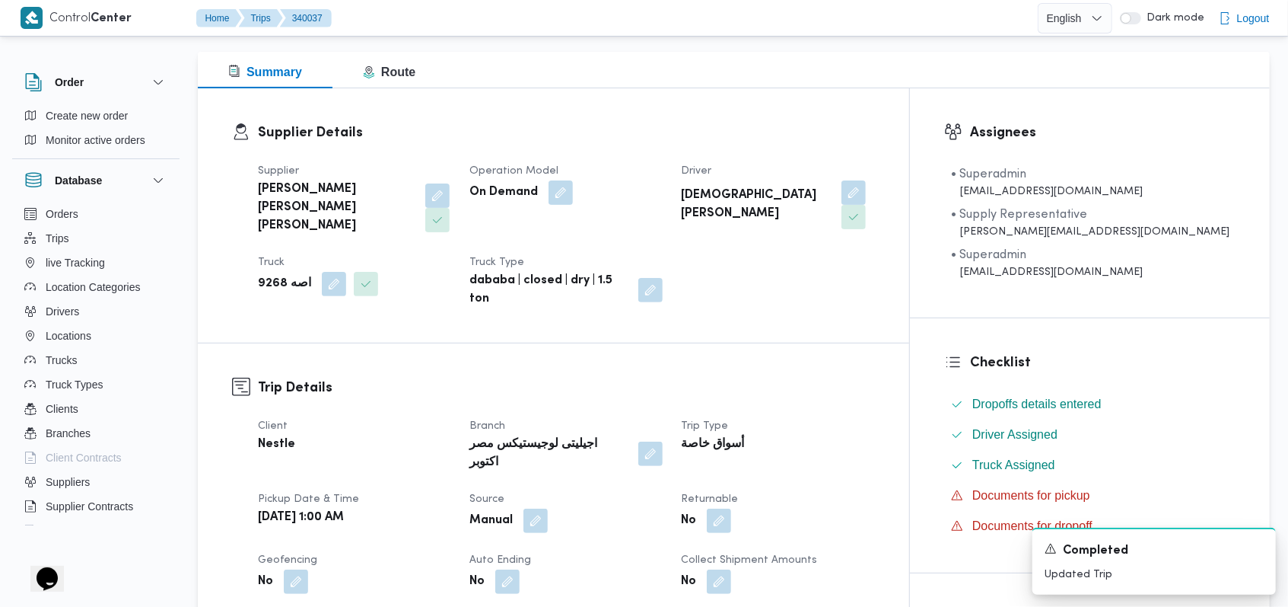
scroll to position [0, 0]
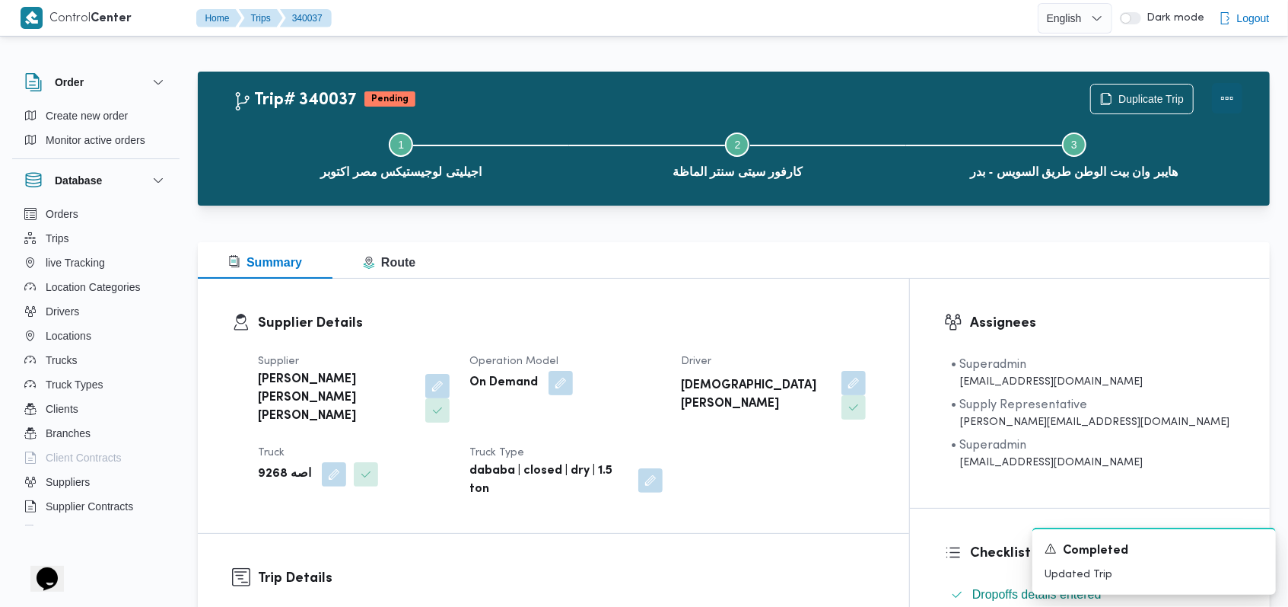
click at [1227, 94] on button "Actions" at bounding box center [1227, 98] width 30 height 30
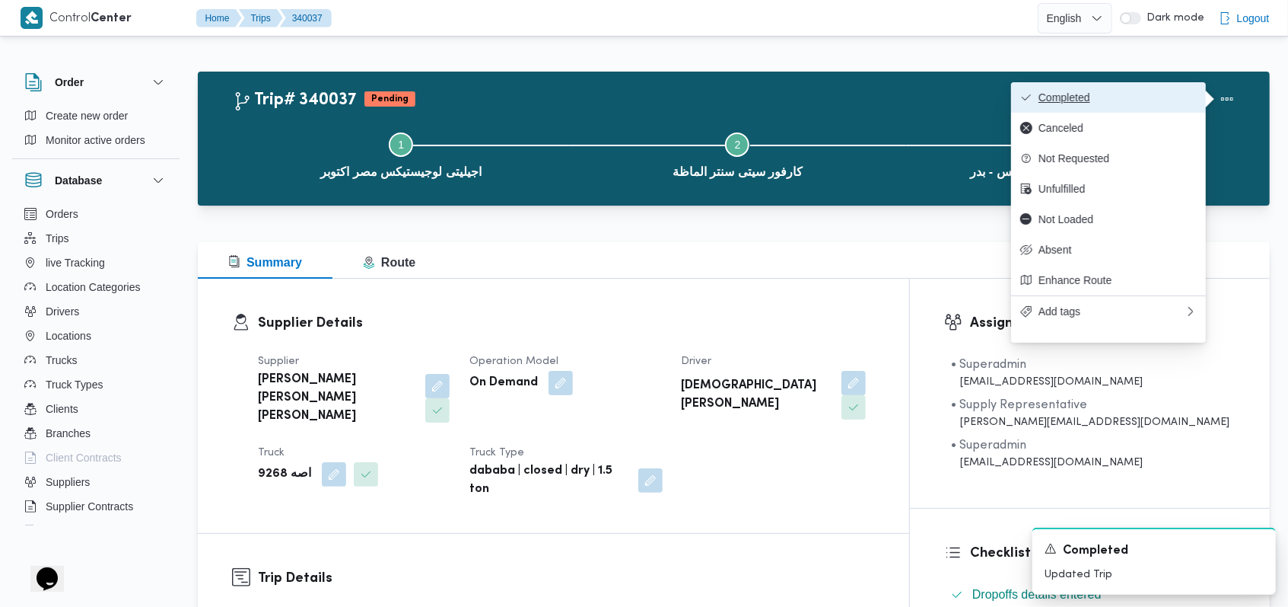
click at [1199, 95] on button "Completed" at bounding box center [1108, 97] width 195 height 30
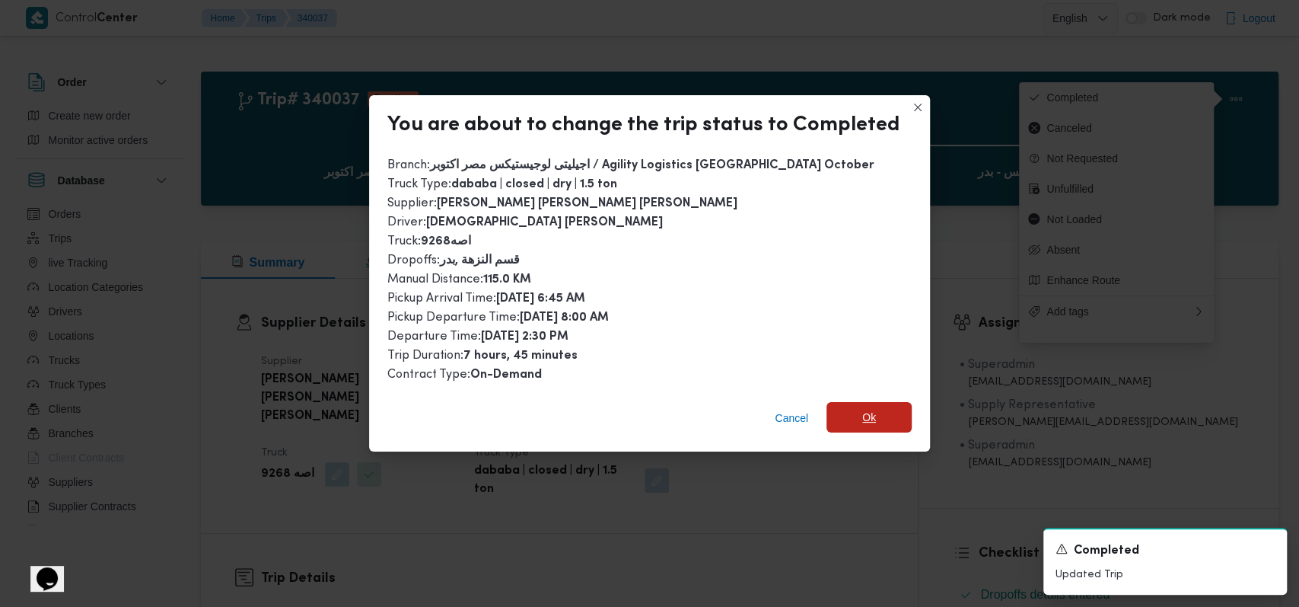
click at [874, 416] on span "Ok" at bounding box center [869, 417] width 85 height 30
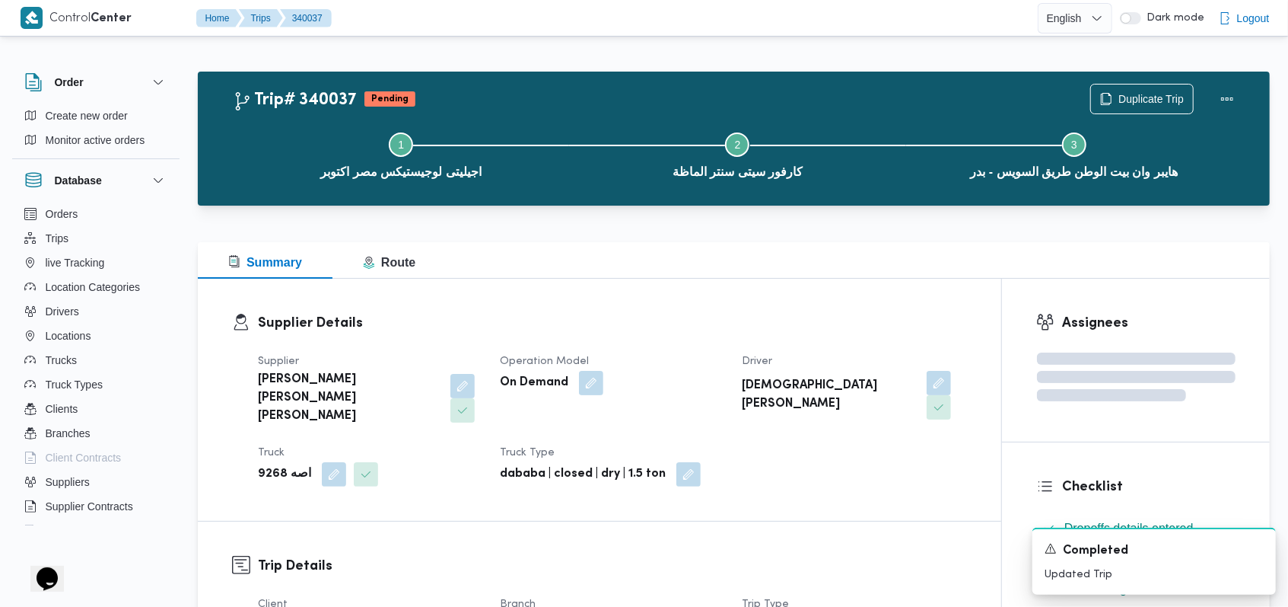
scroll to position [304, 0]
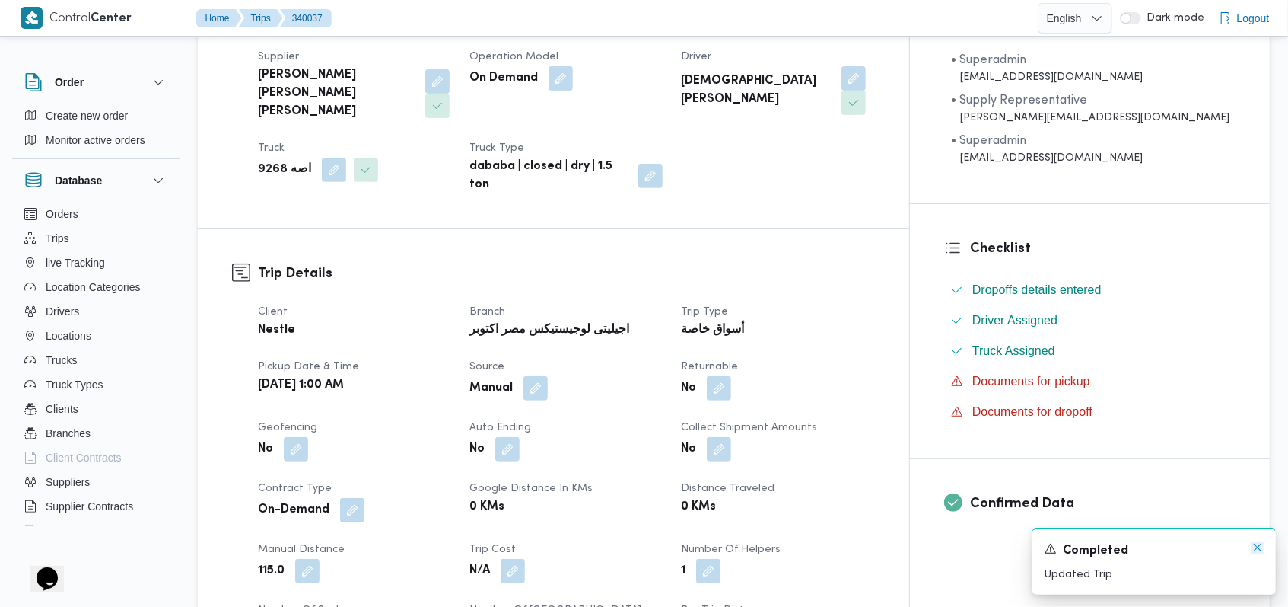
click at [1257, 545] on icon "Dismiss toast" at bounding box center [1258, 547] width 12 height 12
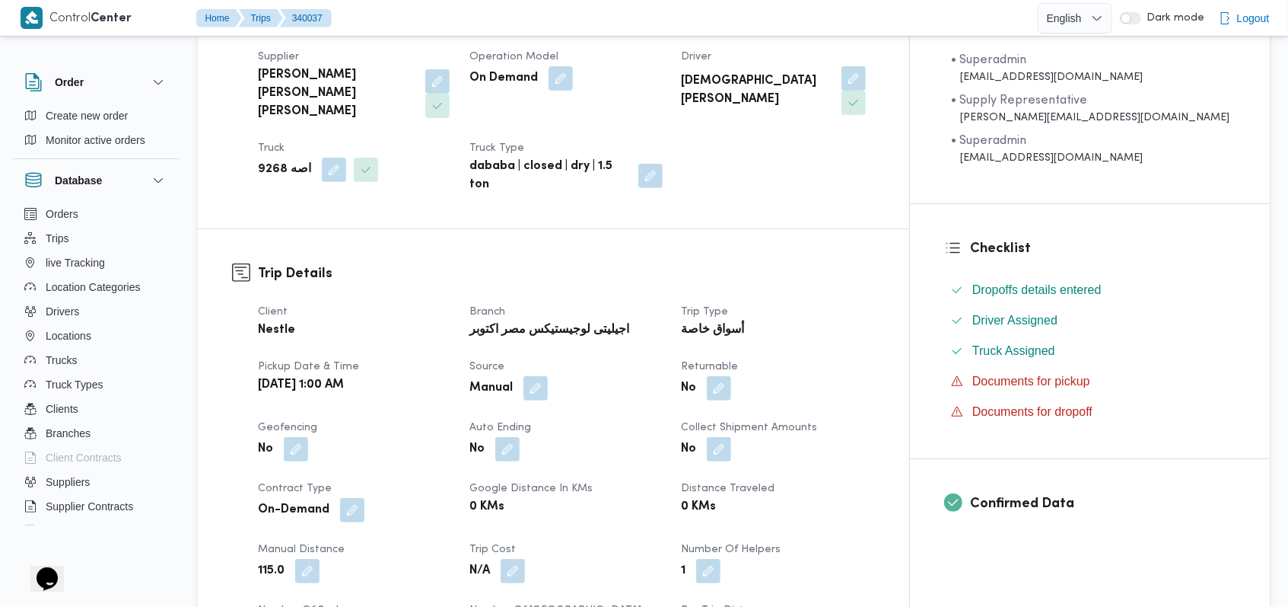
click at [874, 479] on dt "Distance Traveled" at bounding box center [777, 488] width 193 height 18
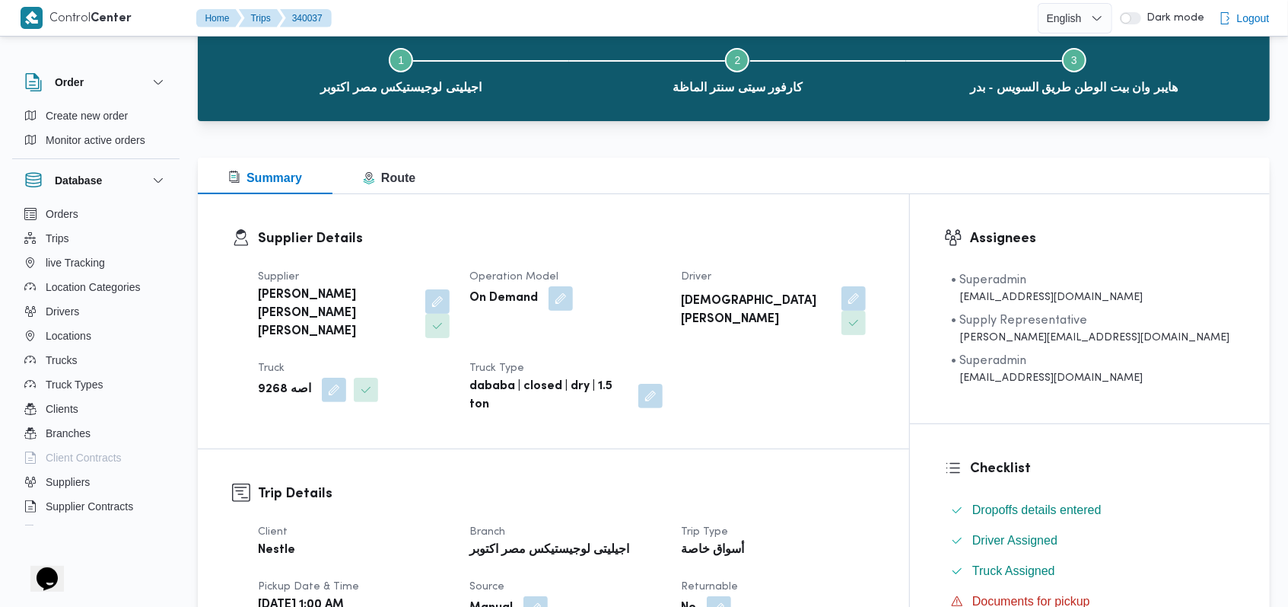
scroll to position [0, 0]
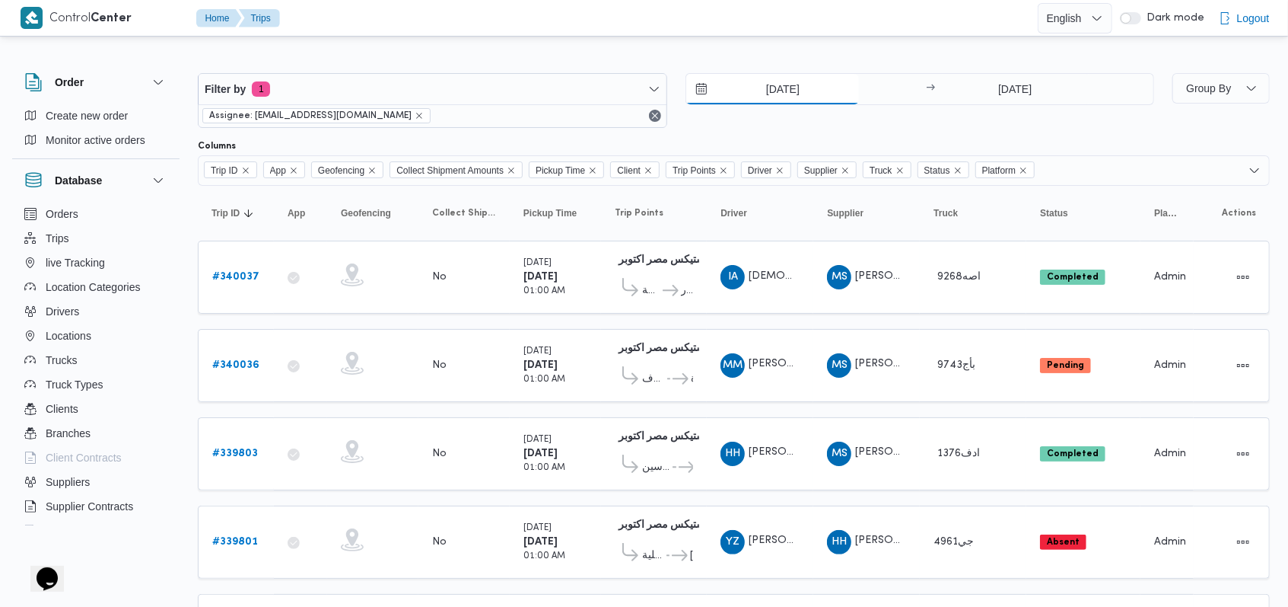
click at [785, 98] on input "28/9/2025" at bounding box center [772, 89] width 173 height 30
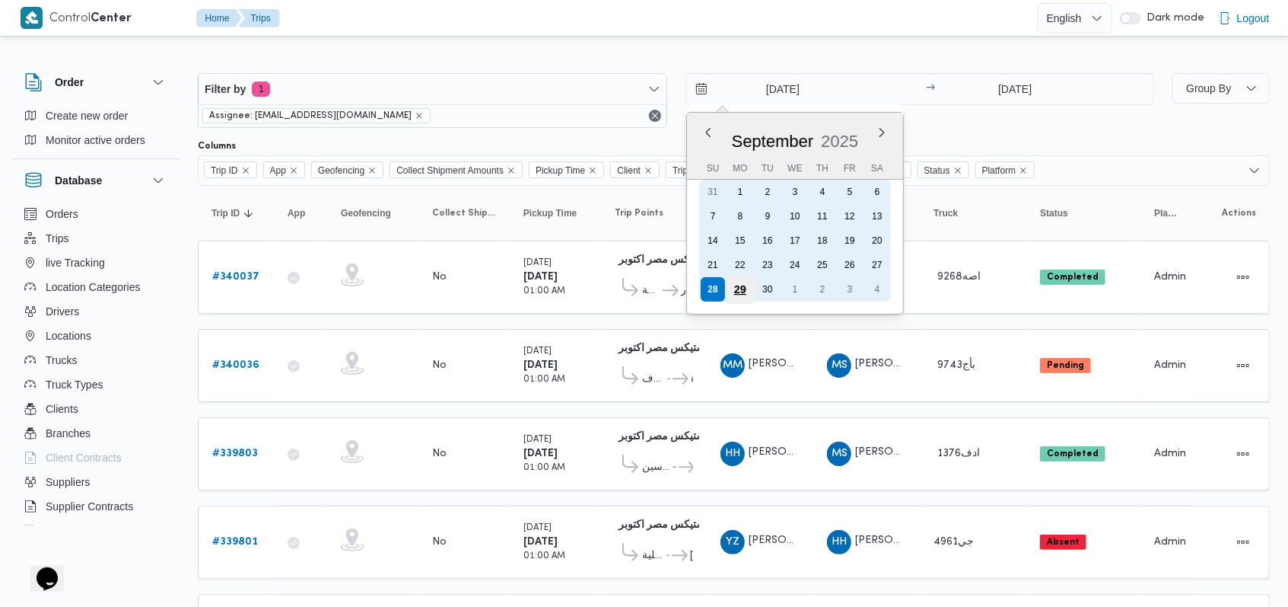
click at [738, 281] on div "29" at bounding box center [739, 289] width 29 height 29
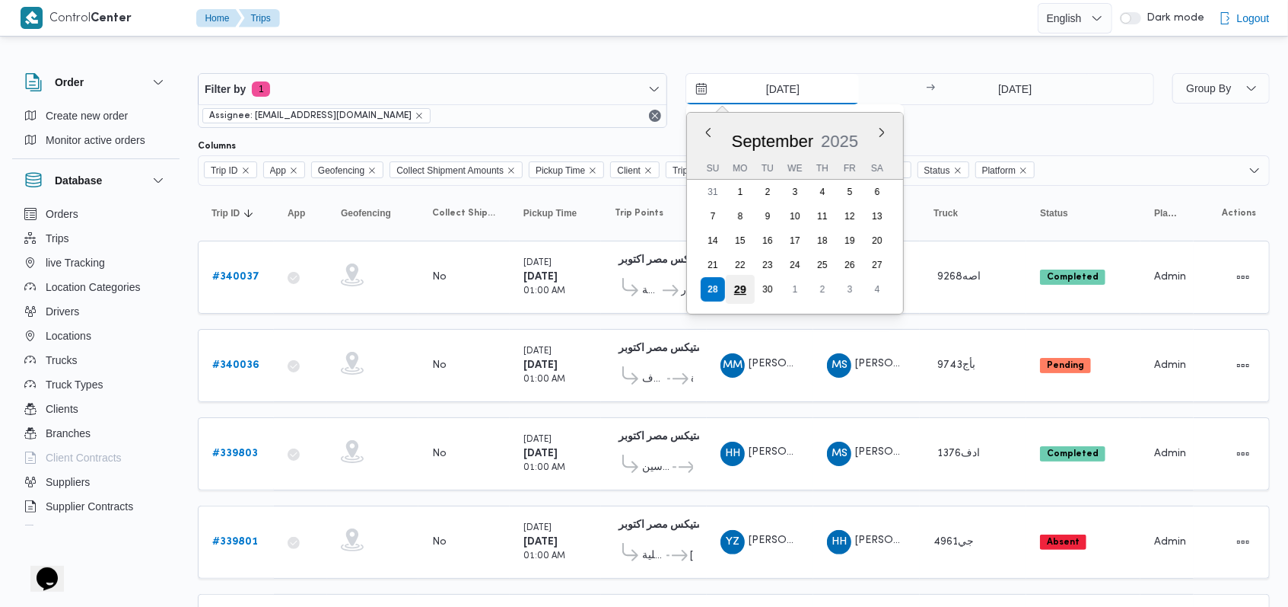
type input "29/9/2025"
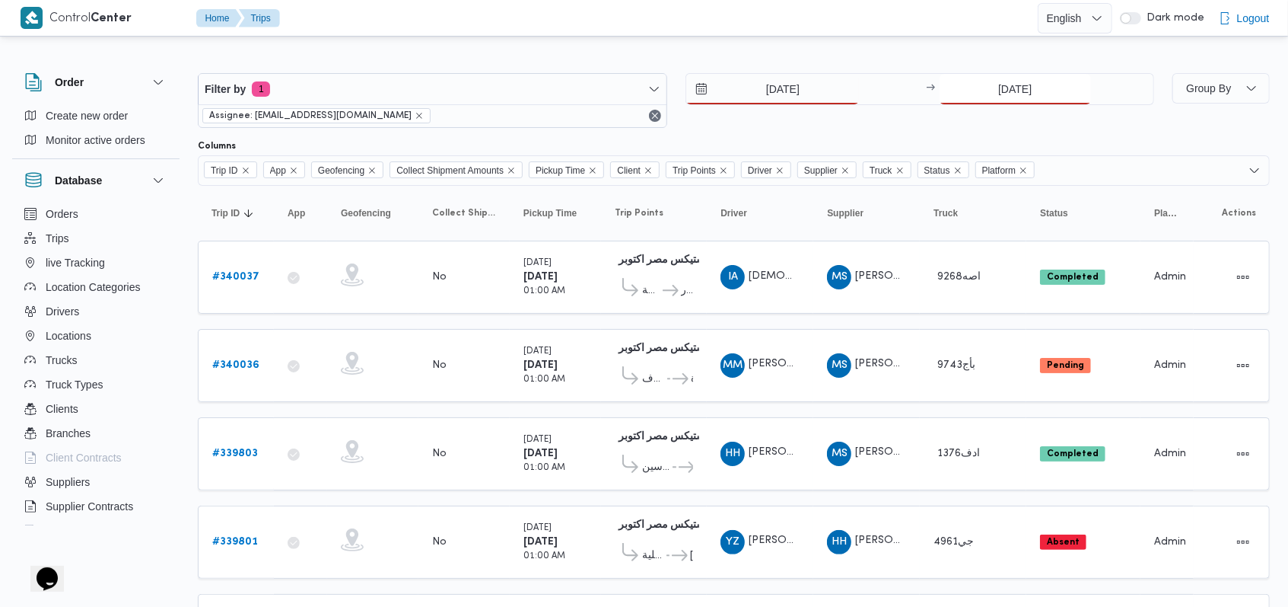
click at [959, 87] on input "28/9/2025" at bounding box center [1015, 89] width 151 height 30
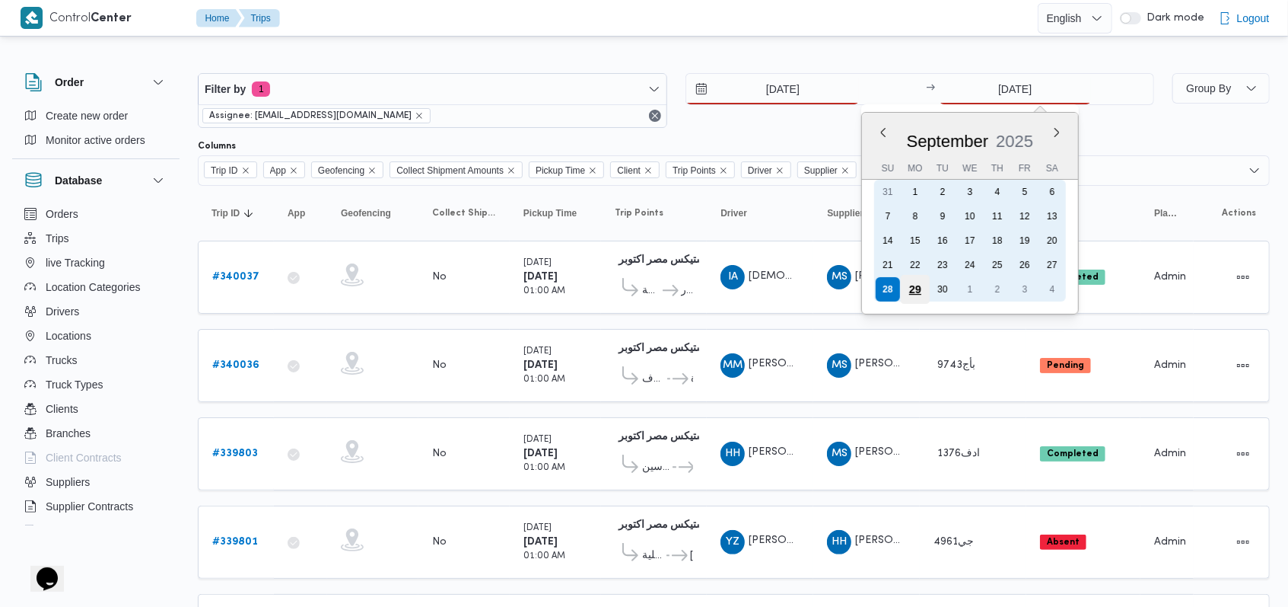
click at [915, 286] on div "29" at bounding box center [915, 289] width 29 height 29
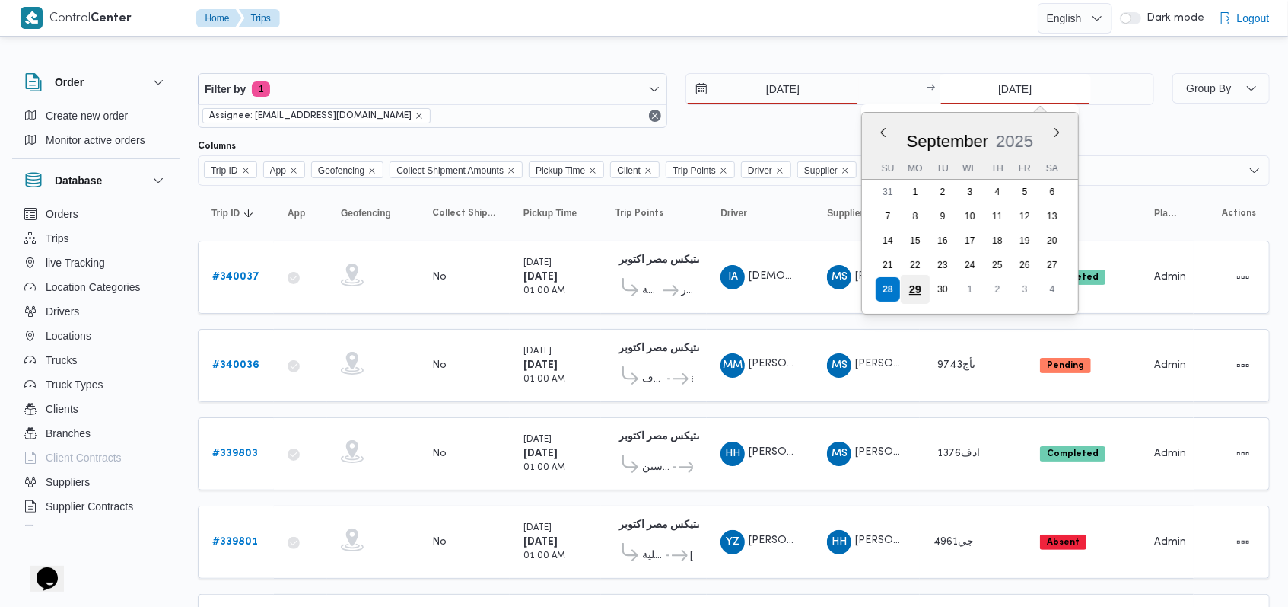
type input "29/9/2025"
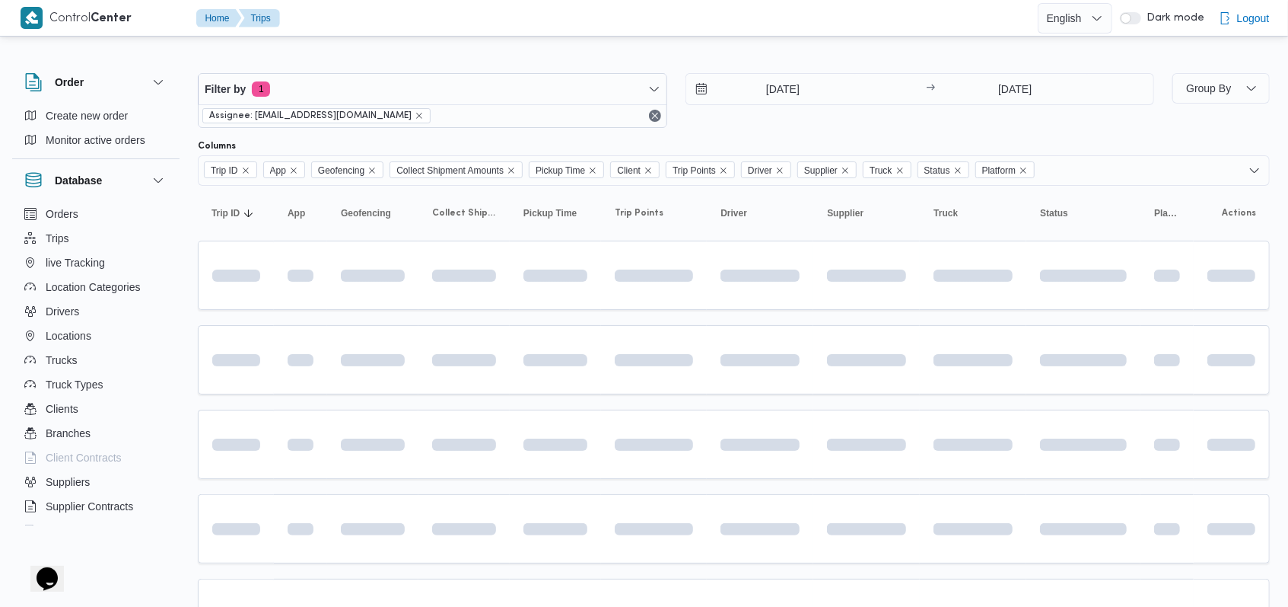
click at [828, 123] on div "29/9/2025 → 29/9/2025" at bounding box center [921, 100] width 470 height 55
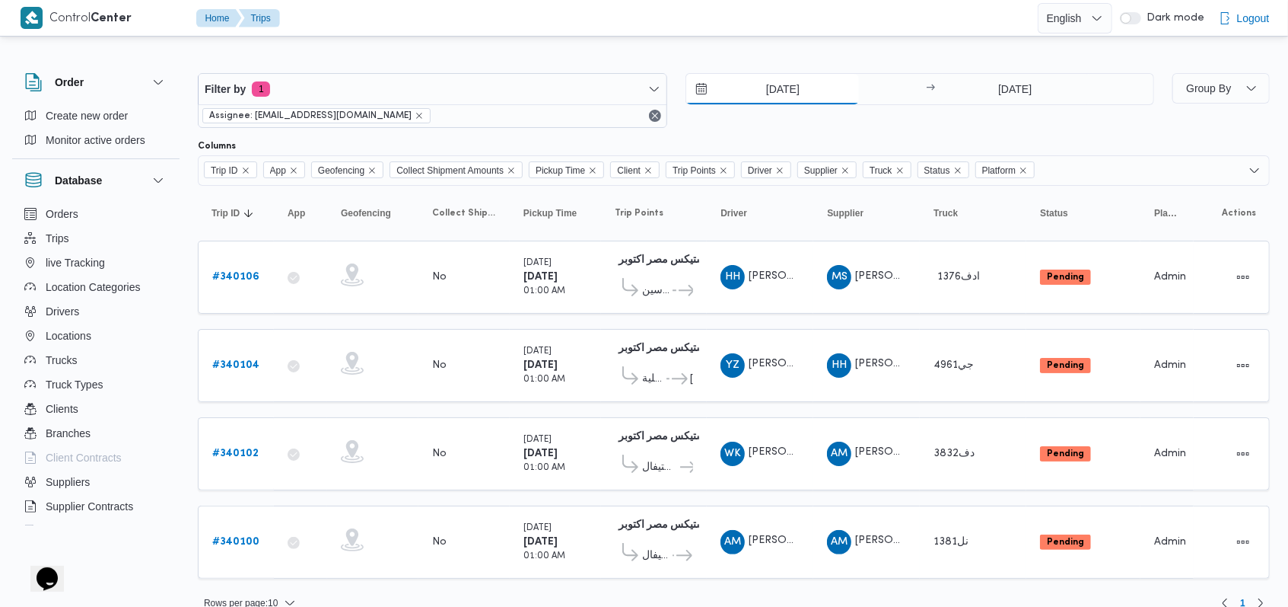
click at [772, 92] on input "29/9/2025" at bounding box center [772, 89] width 173 height 30
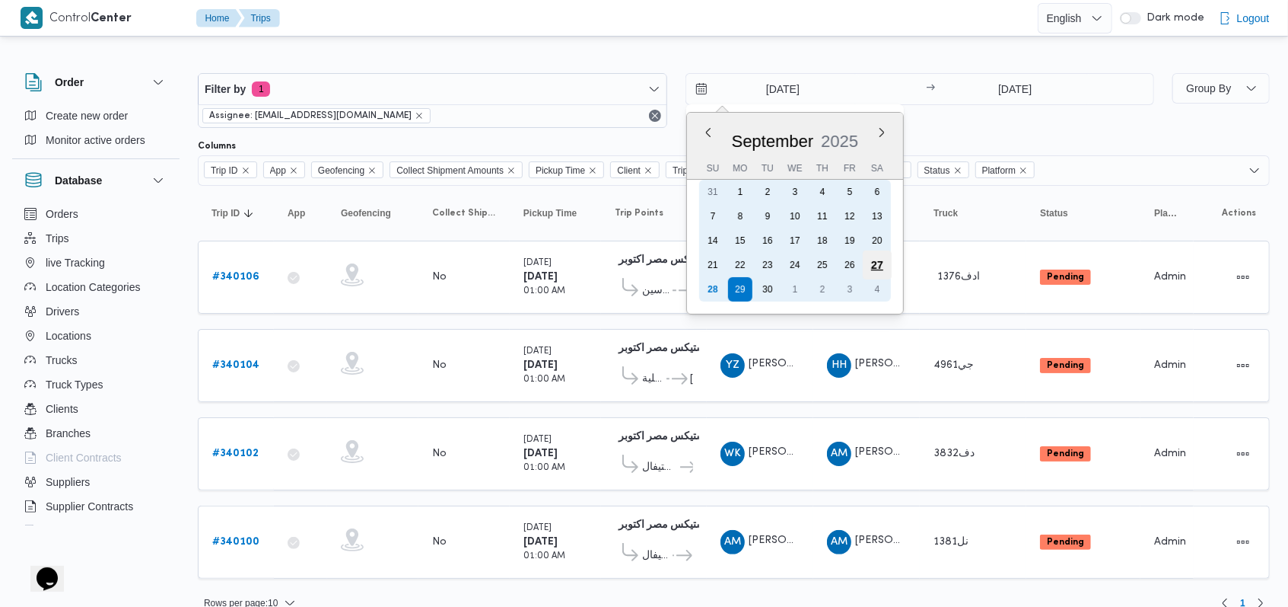
click at [873, 269] on div "27" at bounding box center [876, 264] width 29 height 29
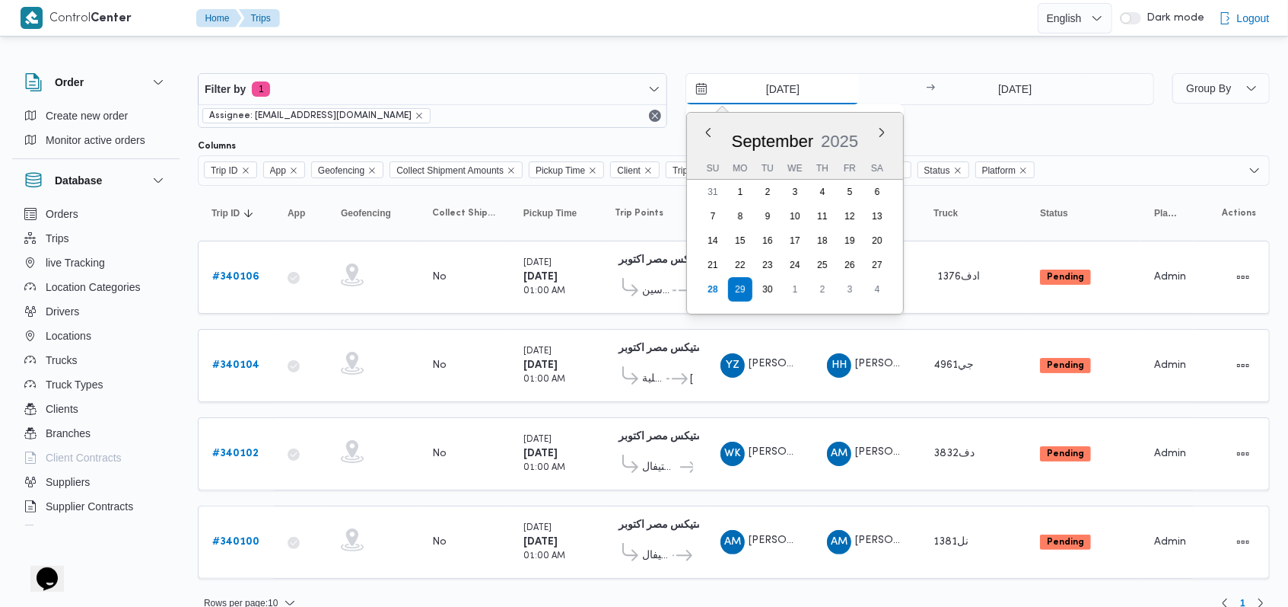
type input "27/9/2025"
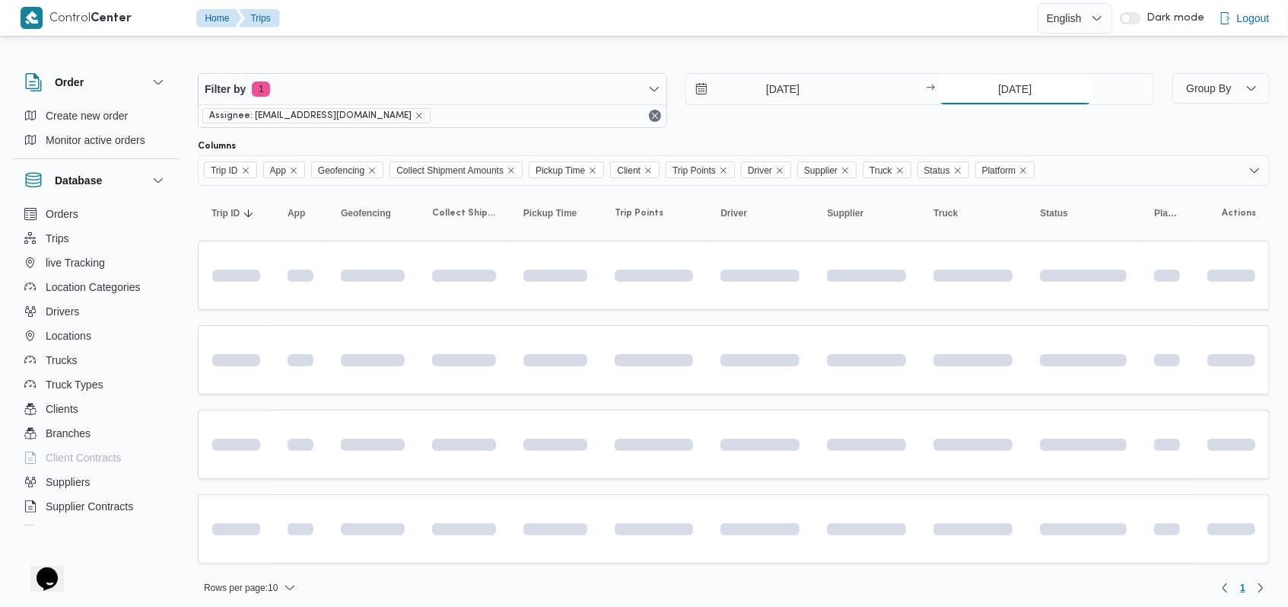
click at [1011, 102] on input "29/9/2025" at bounding box center [1015, 89] width 151 height 30
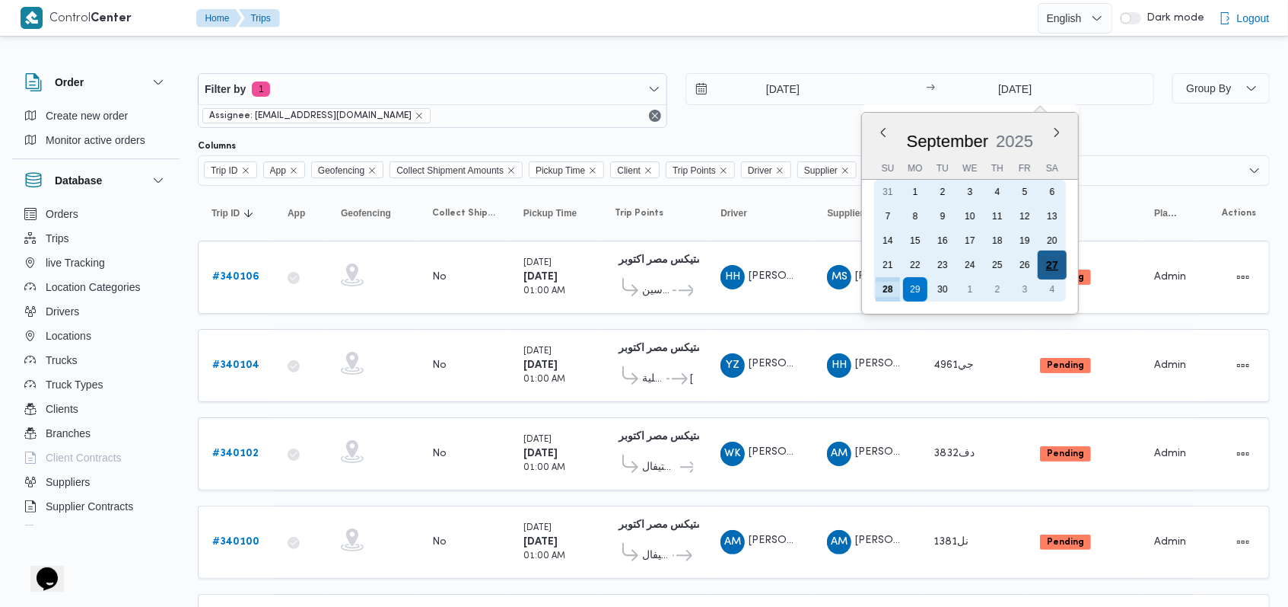
click at [1060, 268] on div "27" at bounding box center [1052, 264] width 29 height 29
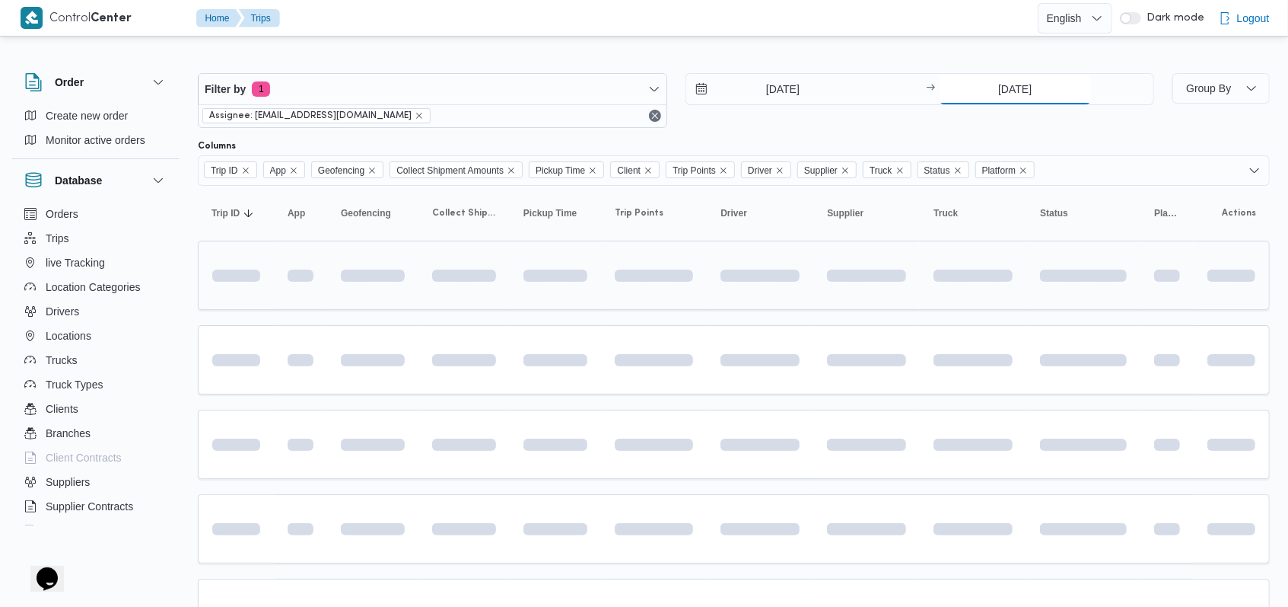
type input "27/9/2025"
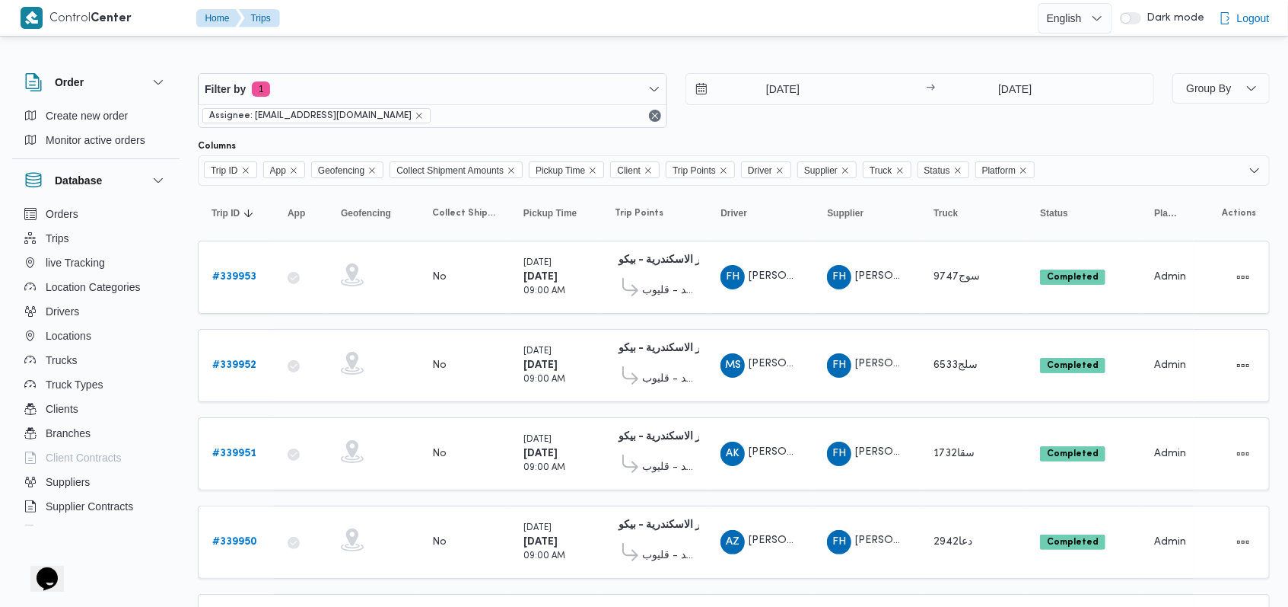
drag, startPoint x: 769, startPoint y: 129, endPoint x: 756, endPoint y: 129, distance: 13.0
click at [769, 129] on div "Filter by 1 Assignee: mostafa.elrouby@illa.com.eg 27/9/2025 → 27/9/2025" at bounding box center [676, 100] width 975 height 73
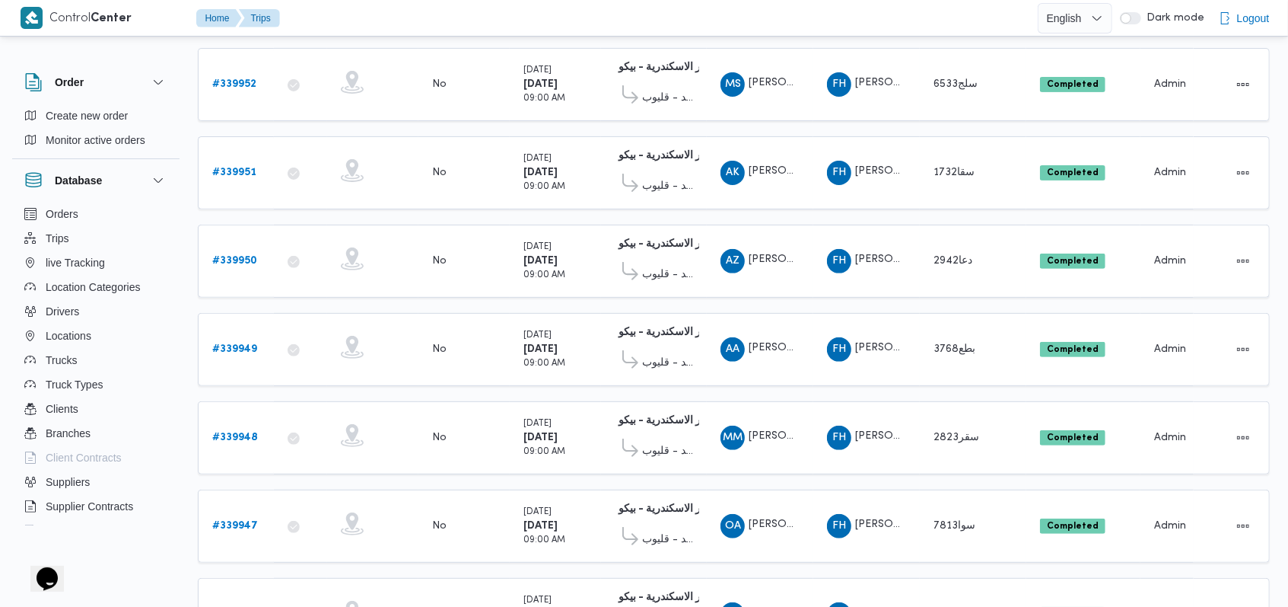
scroll to position [532, 0]
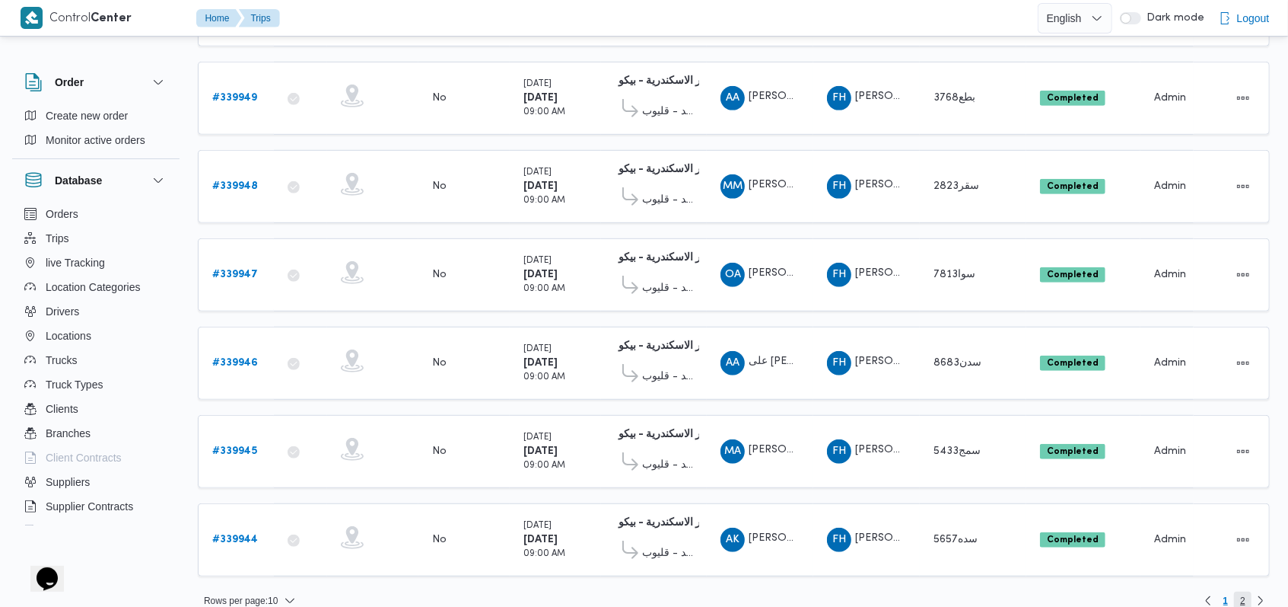
click at [1244, 591] on span "2" at bounding box center [1243, 600] width 5 height 18
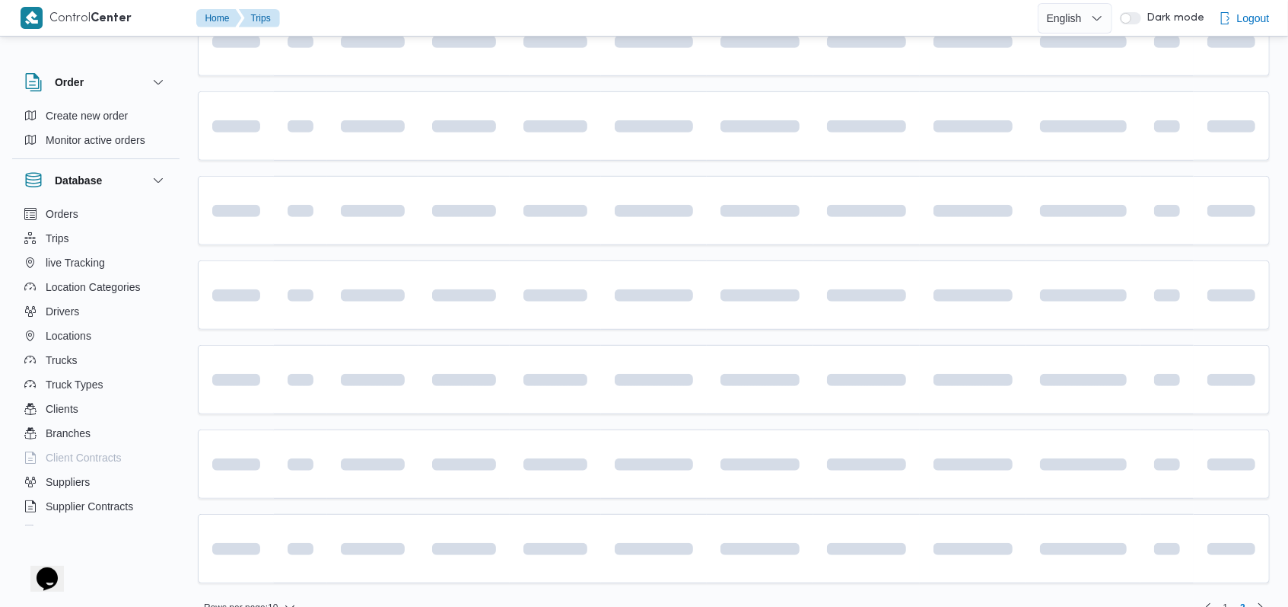
scroll to position [446, 0]
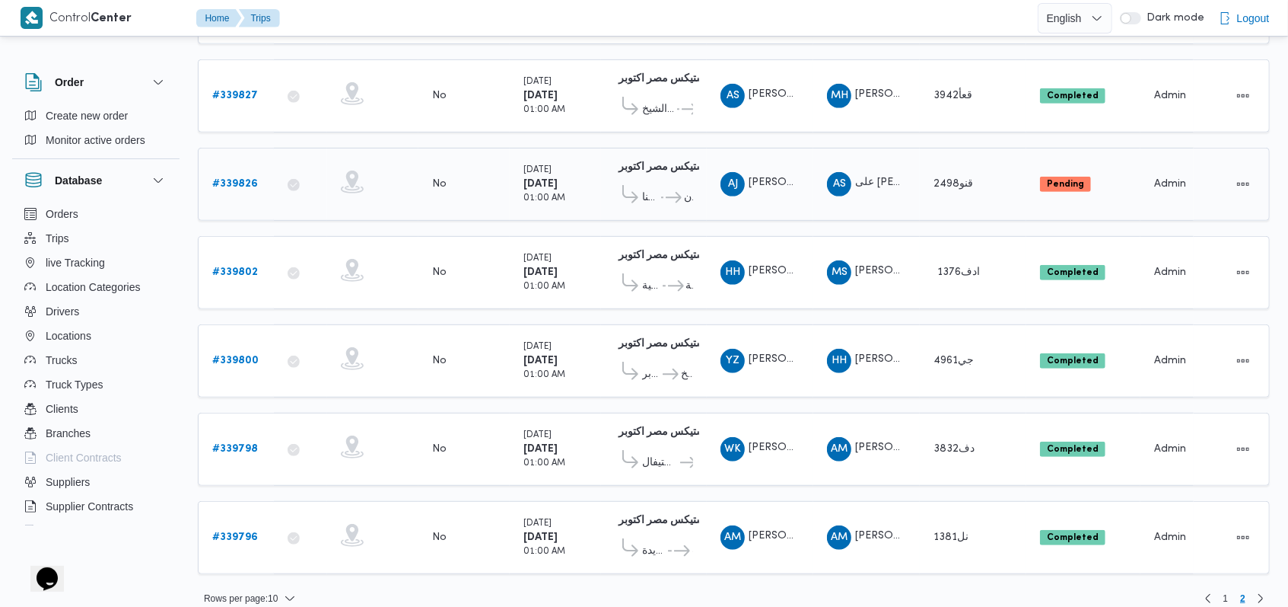
click at [247, 179] on b "# 339826" at bounding box center [235, 184] width 46 height 10
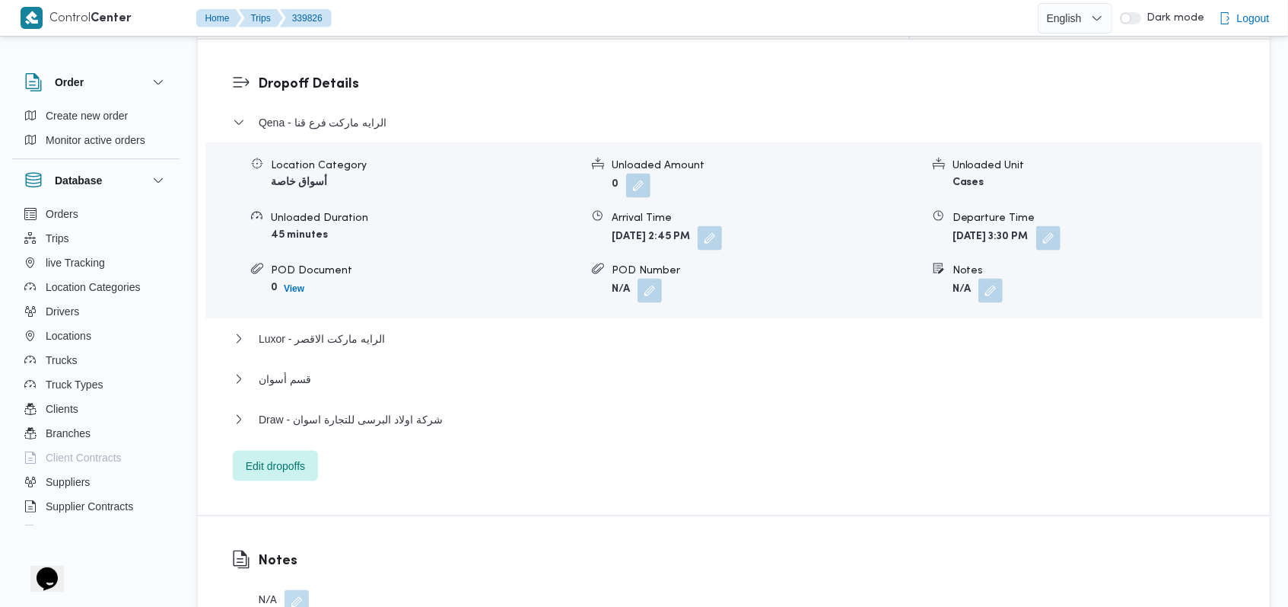
scroll to position [1319, 0]
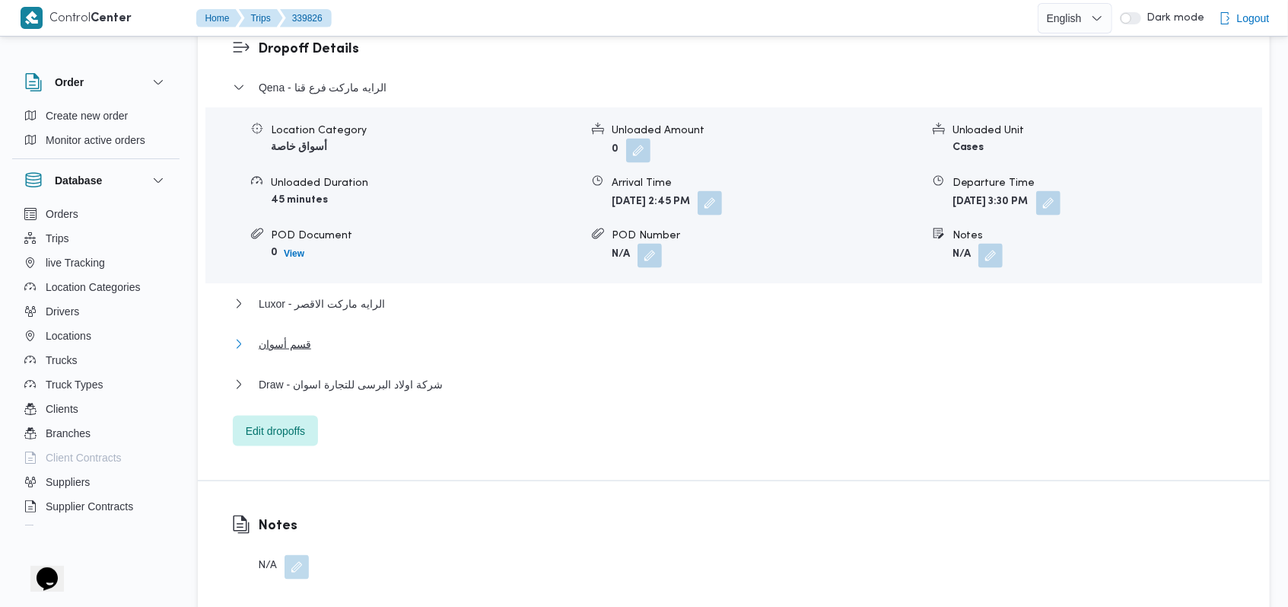
click at [355, 335] on button "قسم أسوان" at bounding box center [734, 344] width 1003 height 18
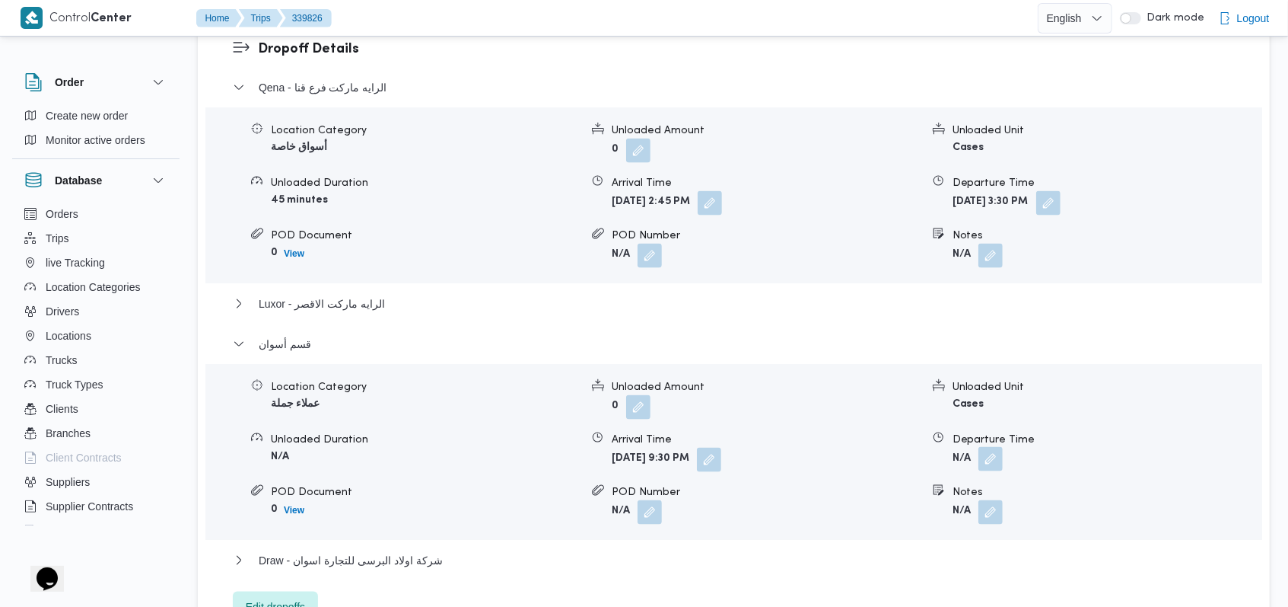
click at [999, 447] on button "button" at bounding box center [991, 459] width 24 height 24
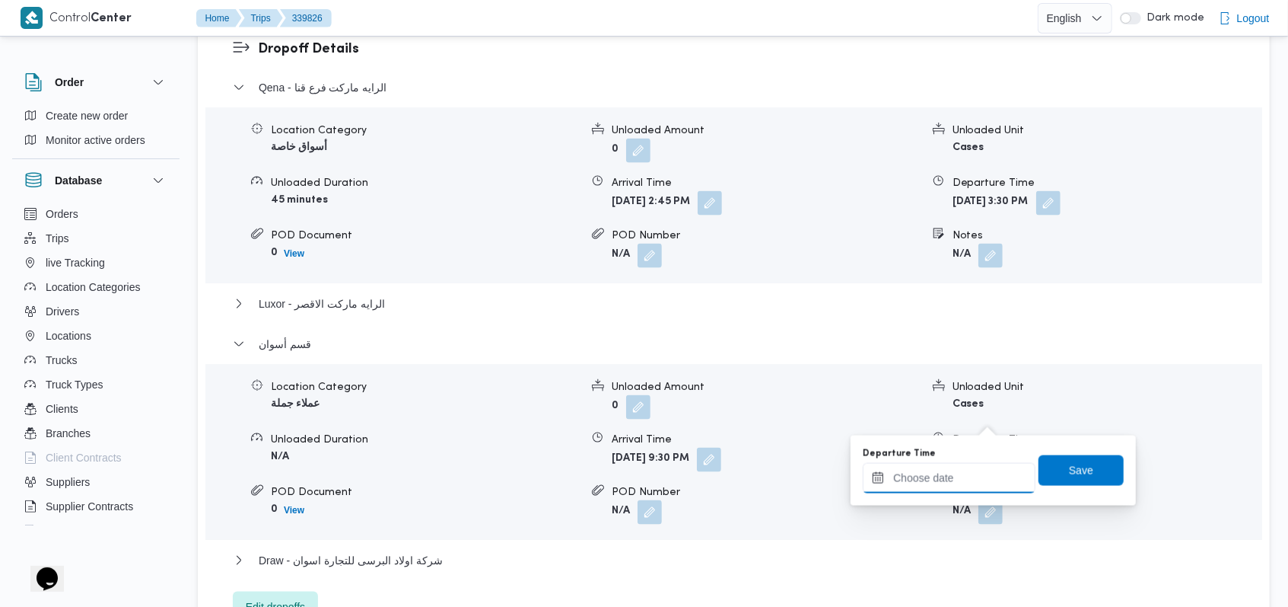
click at [975, 470] on div at bounding box center [949, 478] width 173 height 30
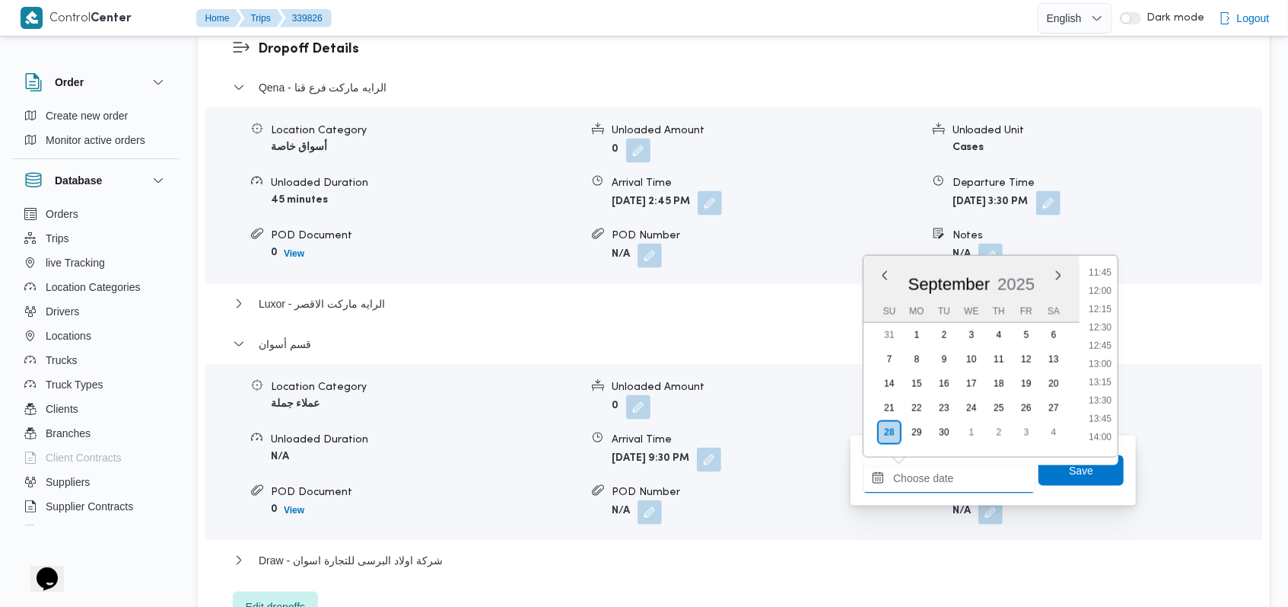
scroll to position [791, 0]
click at [1101, 401] on li "12:30" at bounding box center [1100, 397] width 35 height 15
type input "28/09/2025 12:30"
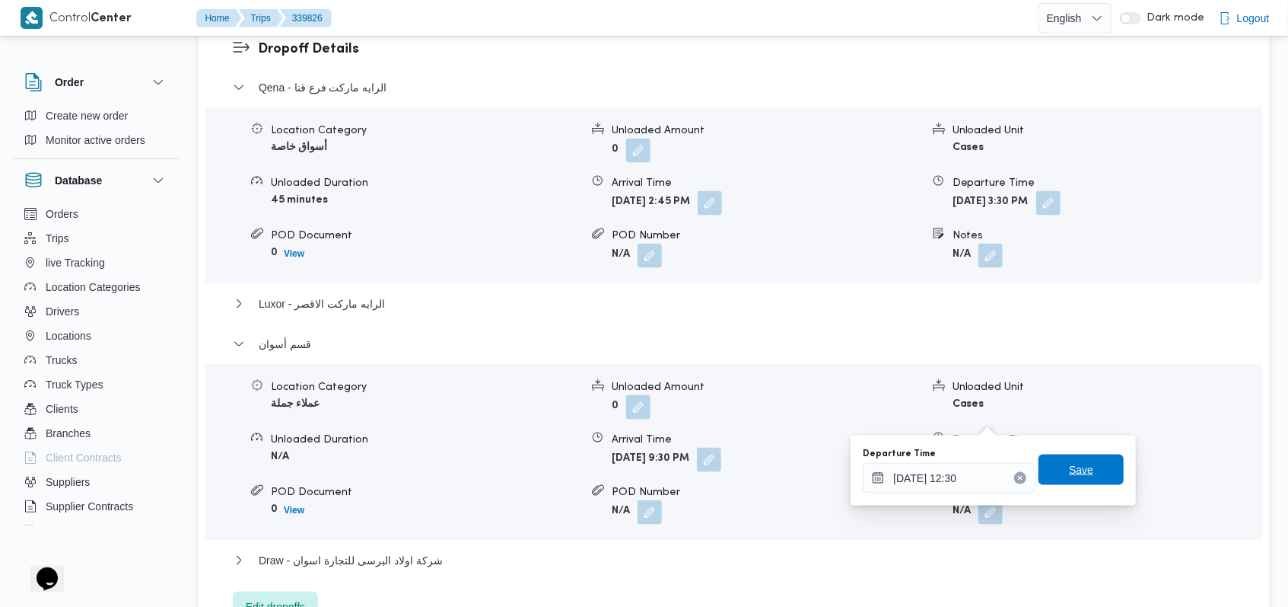
click at [1080, 472] on span "Save" at bounding box center [1081, 469] width 24 height 18
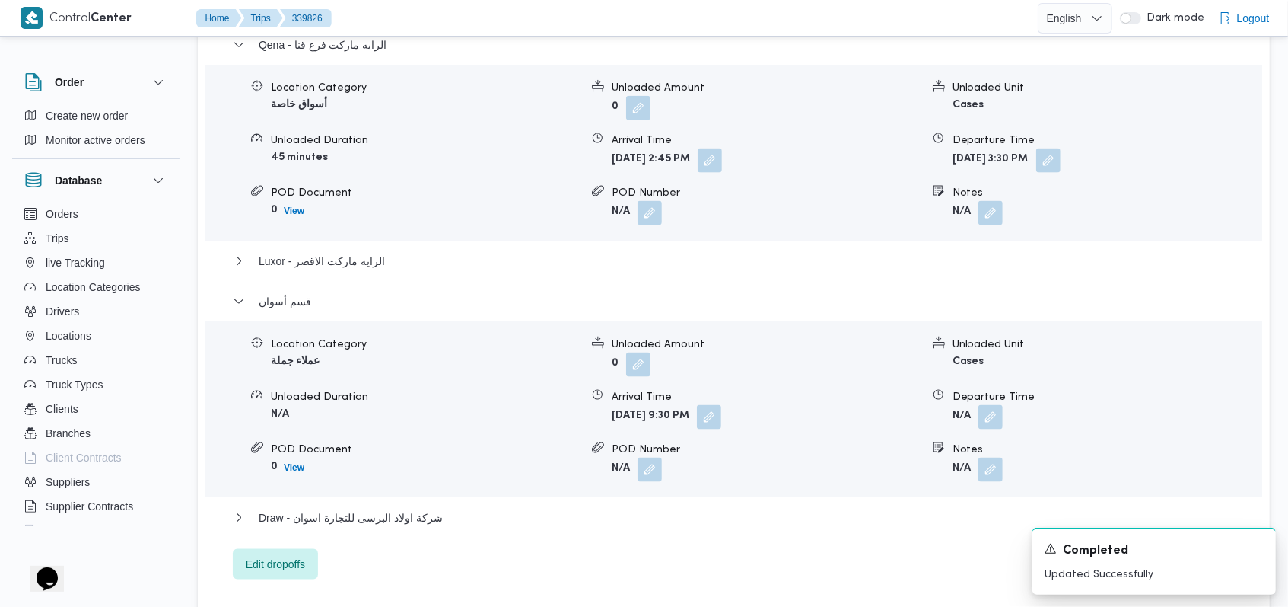
click at [463, 507] on div "Qena - الرايه ماركت فرع قنا Location Category أسواق خاصة Unloaded Amount 0 Unlo…" at bounding box center [734, 307] width 1003 height 543
click at [467, 521] on button "Draw - شركة اولاد البرسى للتجارة اسوان" at bounding box center [734, 517] width 1003 height 18
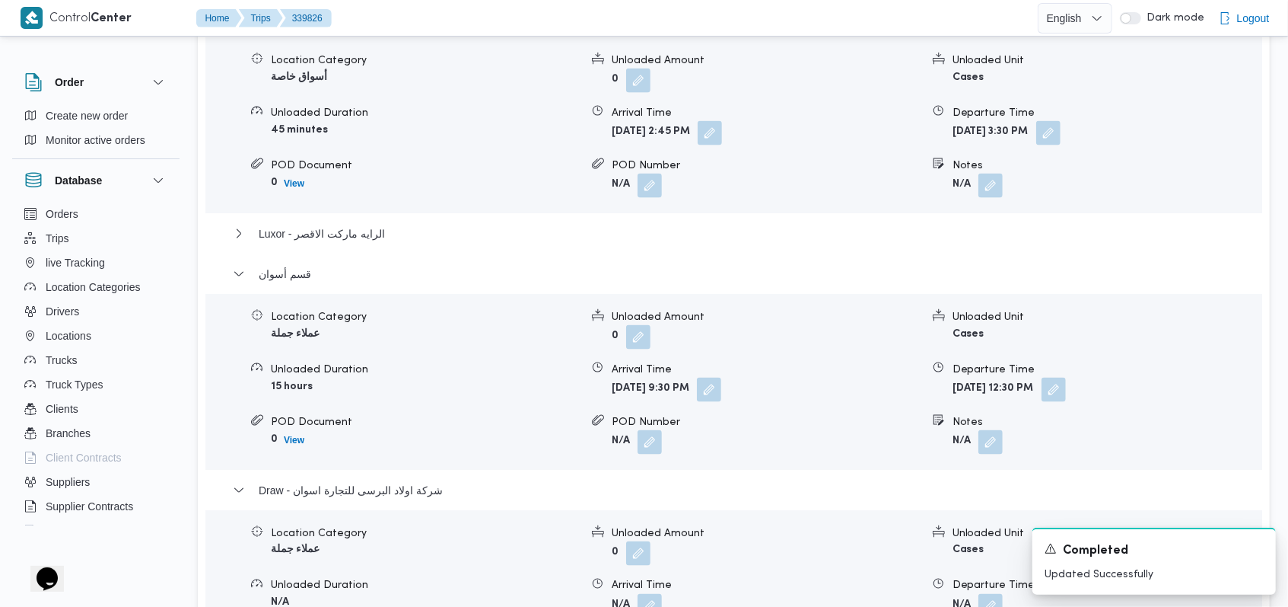
scroll to position [1623, 0]
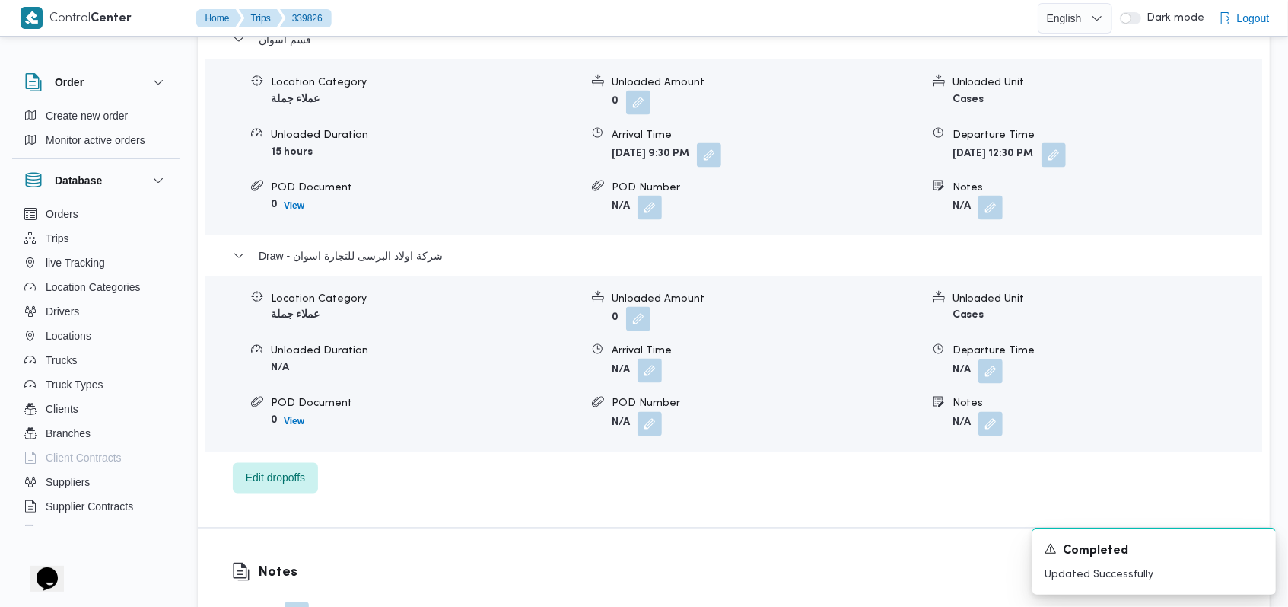
click at [652, 358] on button "button" at bounding box center [650, 370] width 24 height 24
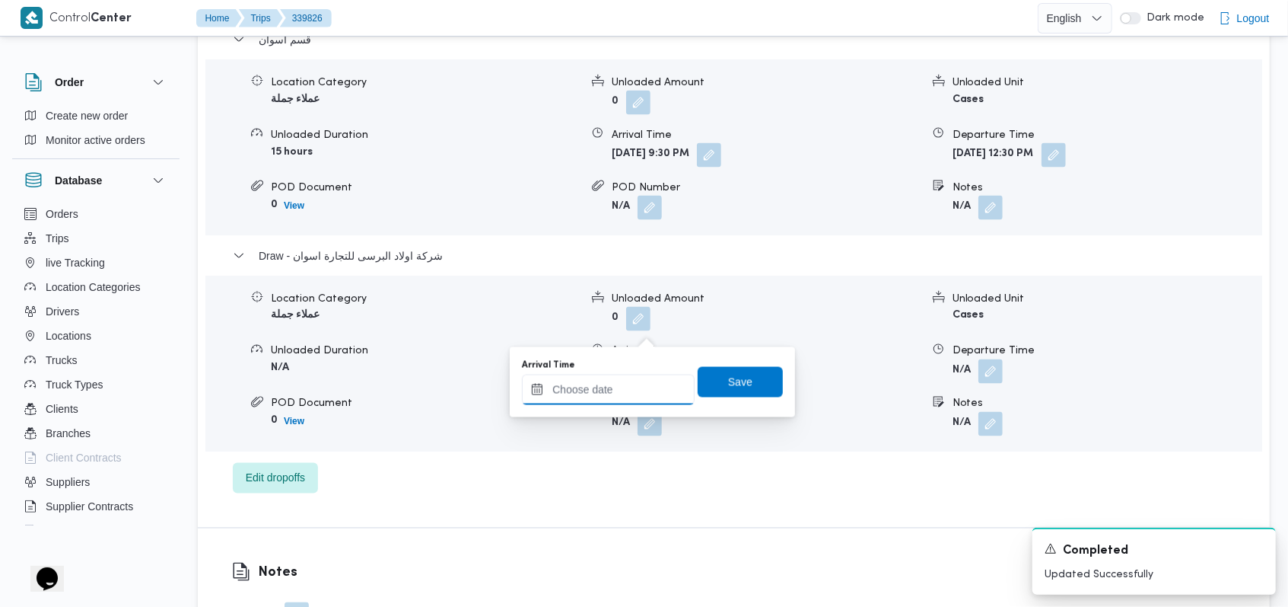
click at [621, 389] on input "Arrival Time" at bounding box center [608, 389] width 173 height 30
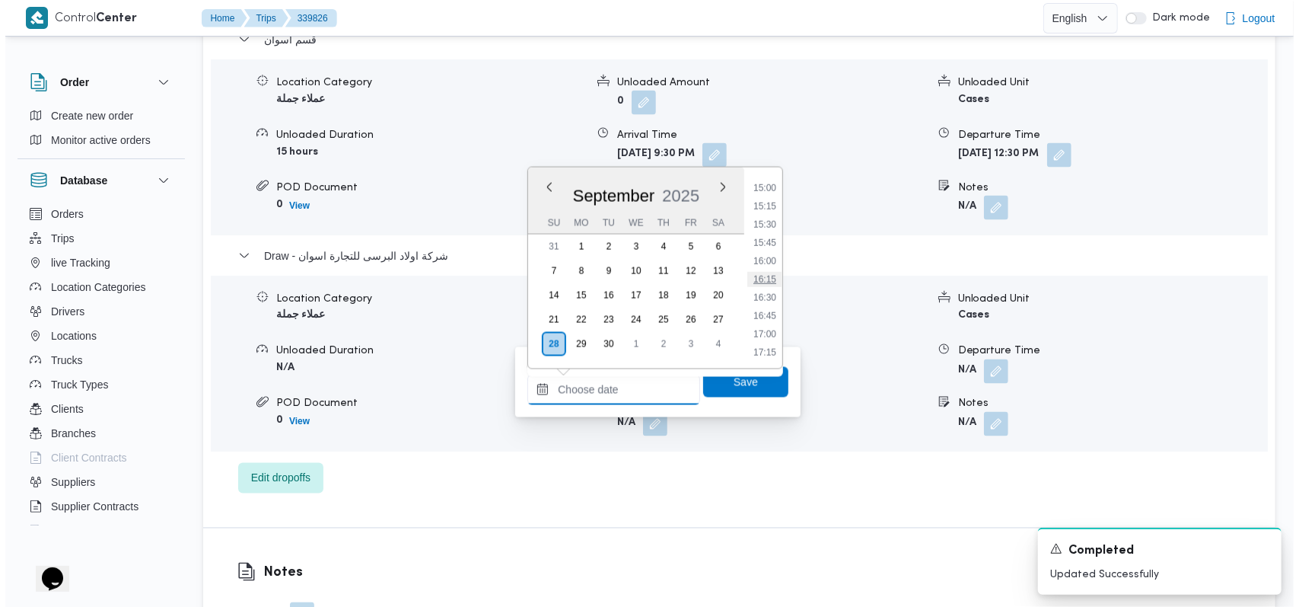
scroll to position [892, 0]
click at [766, 282] on li "13:30" at bounding box center [759, 281] width 35 height 15
type input "28/09/2025 13:30"
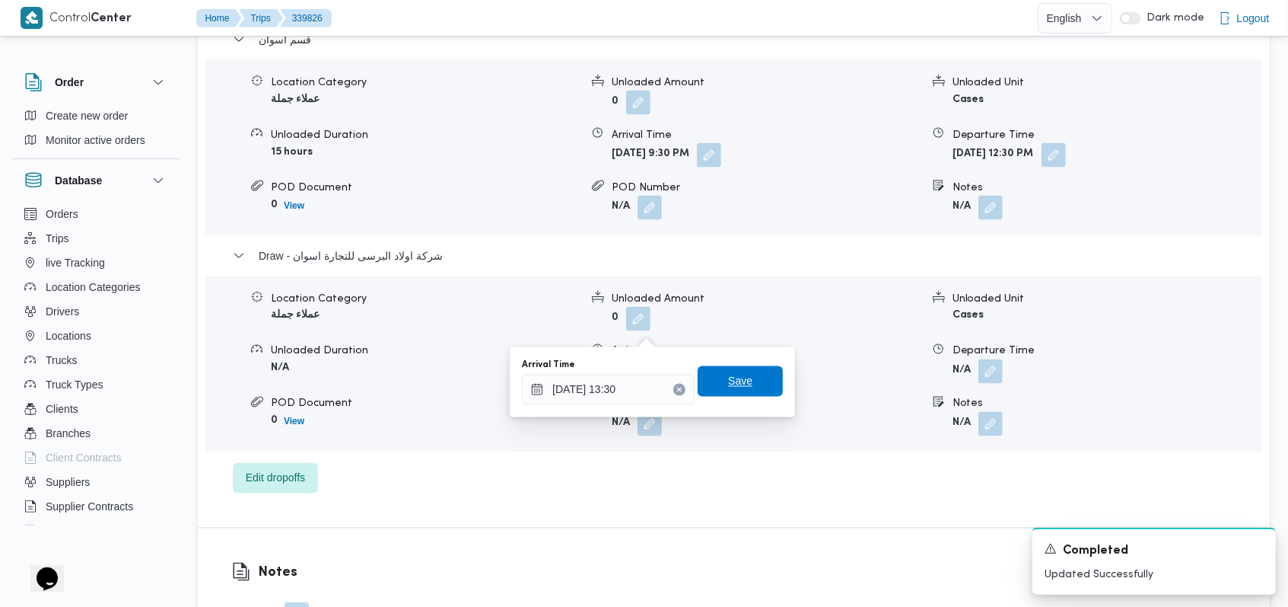
click at [741, 389] on span "Save" at bounding box center [740, 381] width 85 height 30
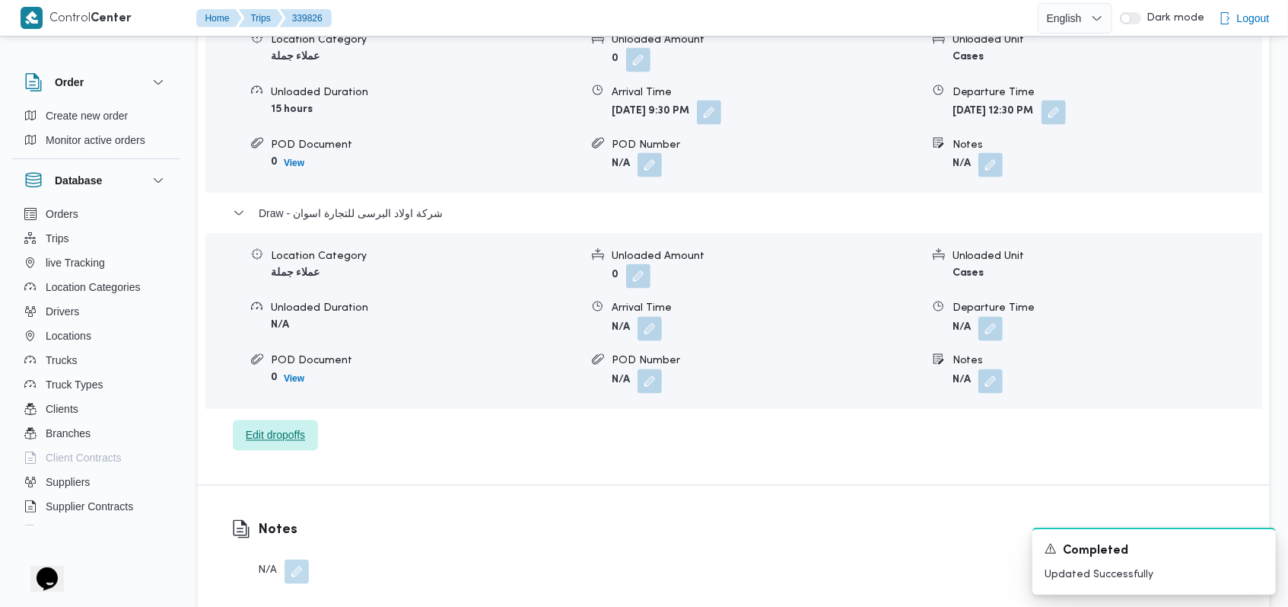
click at [281, 444] on span "Edit dropoffs" at bounding box center [275, 435] width 85 height 30
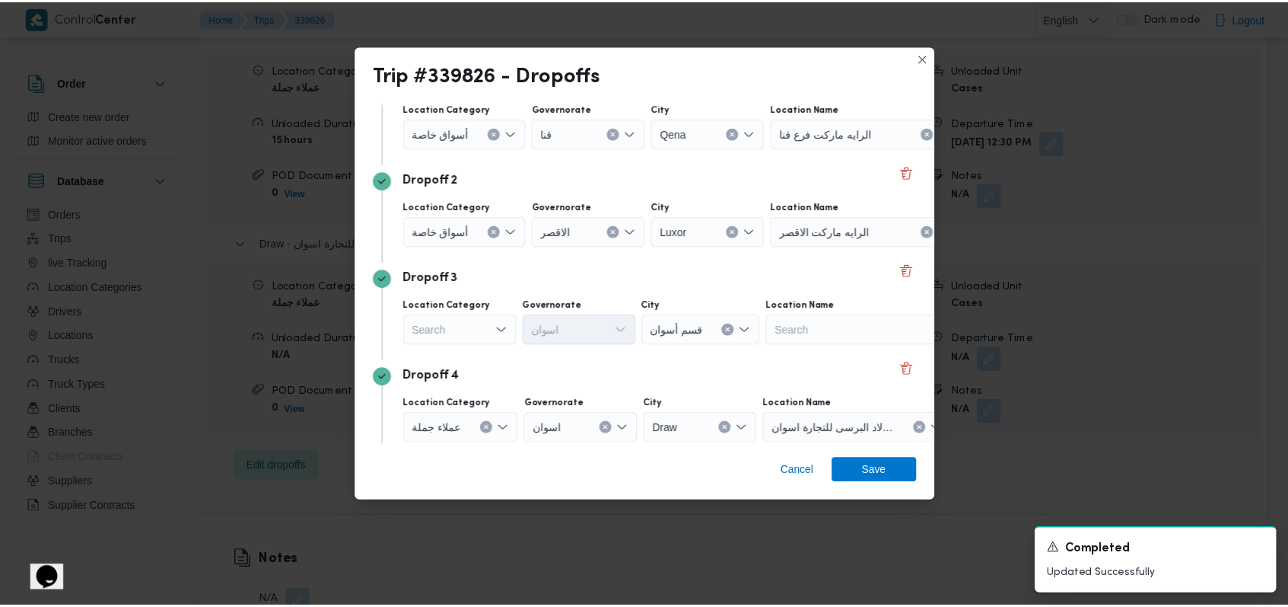
scroll to position [196, 0]
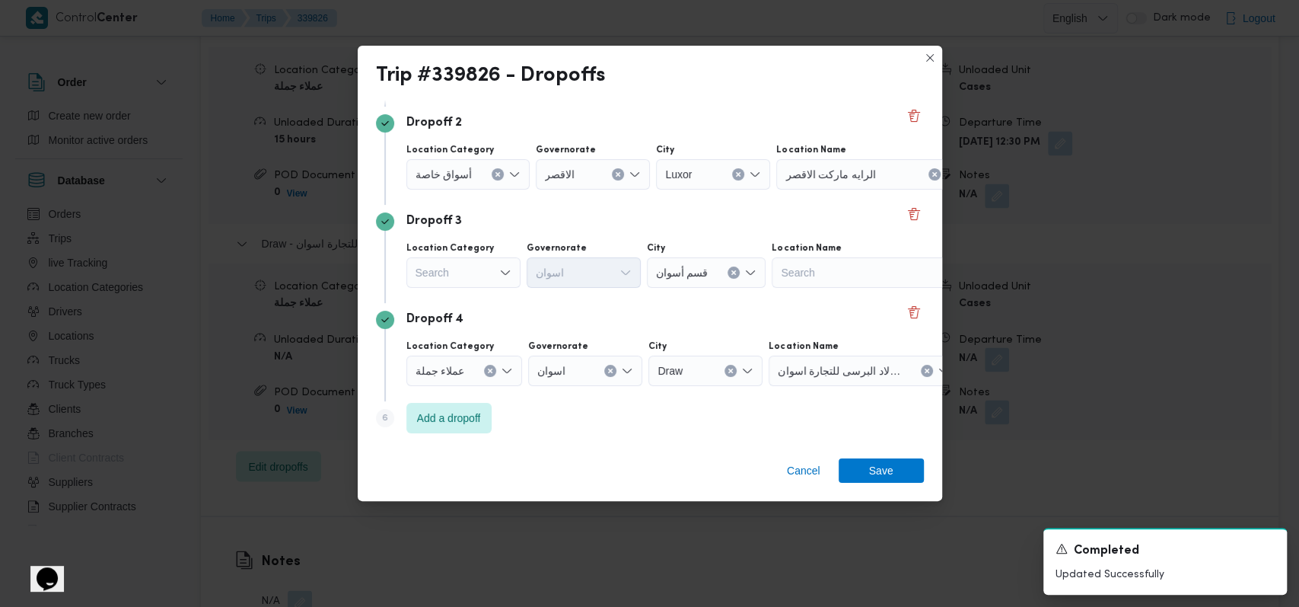
click at [500, 270] on icon "Open list of options" at bounding box center [504, 272] width 9 height 5
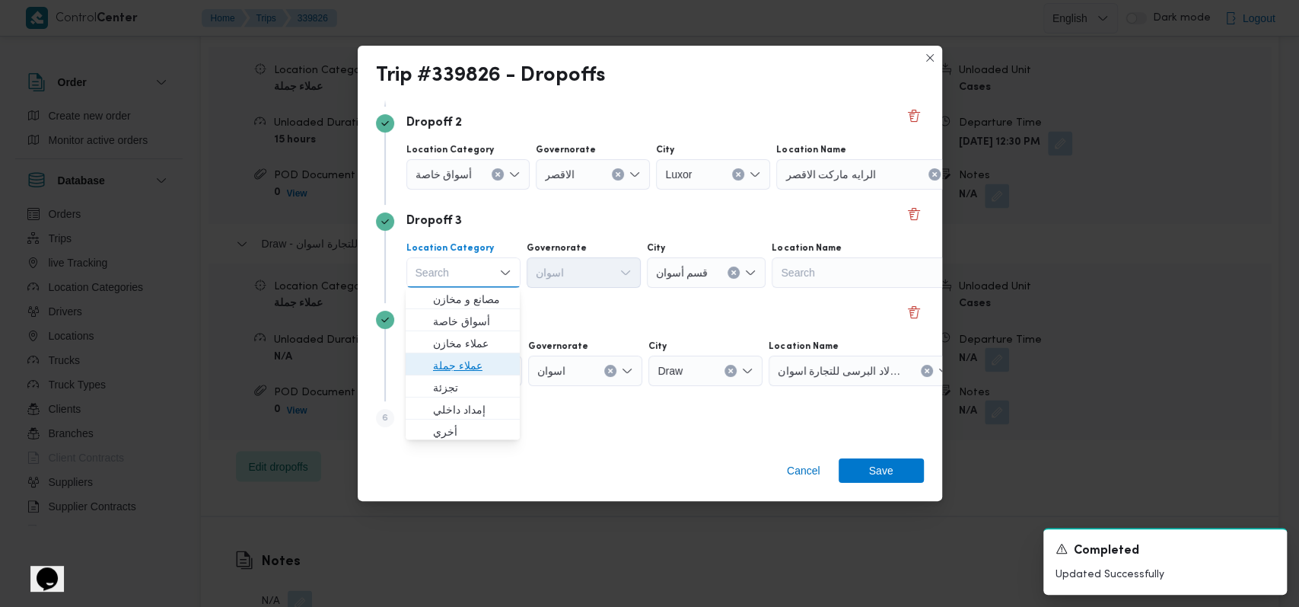
click at [487, 358] on span "عملاء جملة" at bounding box center [472, 365] width 78 height 18
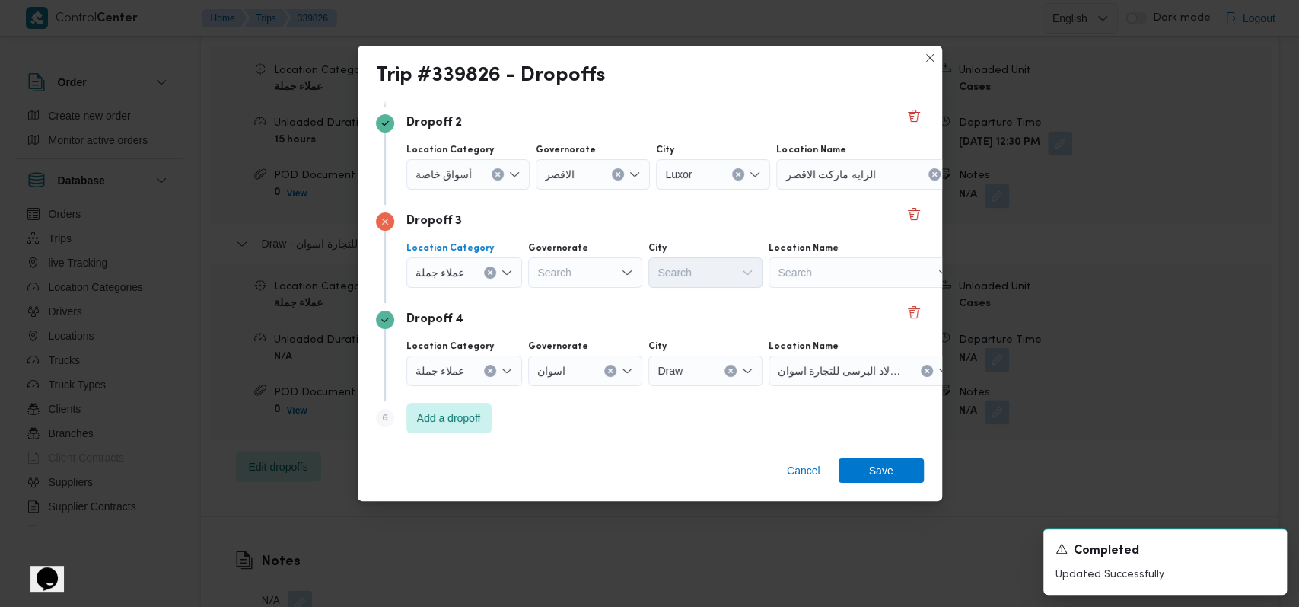
click at [811, 263] on div "Search" at bounding box center [864, 272] width 190 height 30
type input "البرس"
click at [809, 298] on span "شركة اولاد البرس ى للتجارة اسوان | شركه اولاد البرسي | العباسية" at bounding box center [872, 299] width 154 height 18
click at [718, 308] on div "Dropoff 4 Location Category عملاء جملة Governorate اسوان City Draw Location Nam…" at bounding box center [650, 352] width 548 height 98
click at [460, 370] on span "عملاء جملة" at bounding box center [440, 370] width 49 height 17
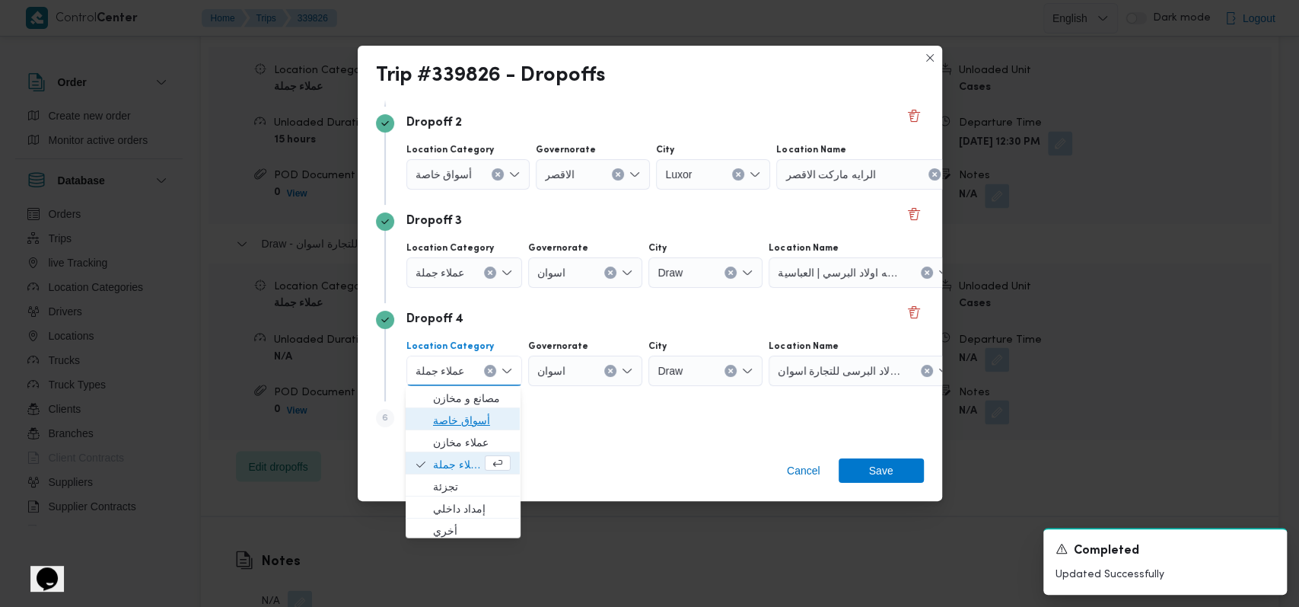
click at [468, 419] on span "أسواق خاصة" at bounding box center [472, 419] width 78 height 18
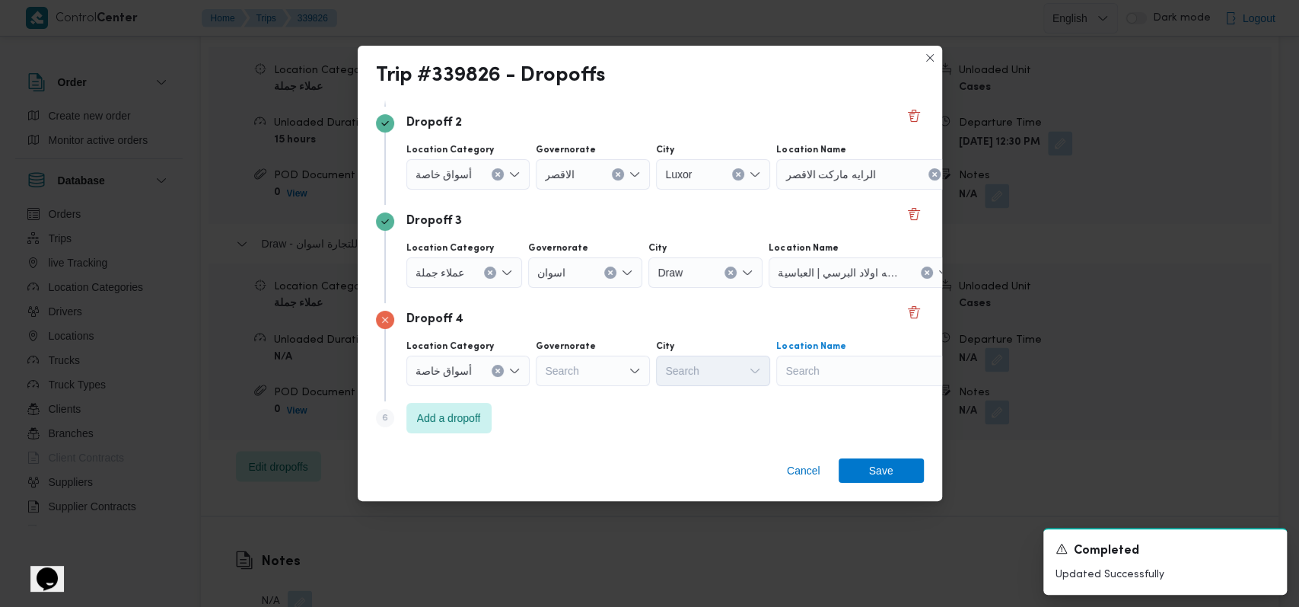
click at [840, 365] on div "Search" at bounding box center [871, 370] width 190 height 30
type input "كارفور اسوان"
click at [837, 399] on span "كارفور اسوان | كارفور اسوان | شياخة أولى" at bounding box center [879, 397] width 154 height 18
click at [884, 480] on span "Save" at bounding box center [881, 469] width 24 height 24
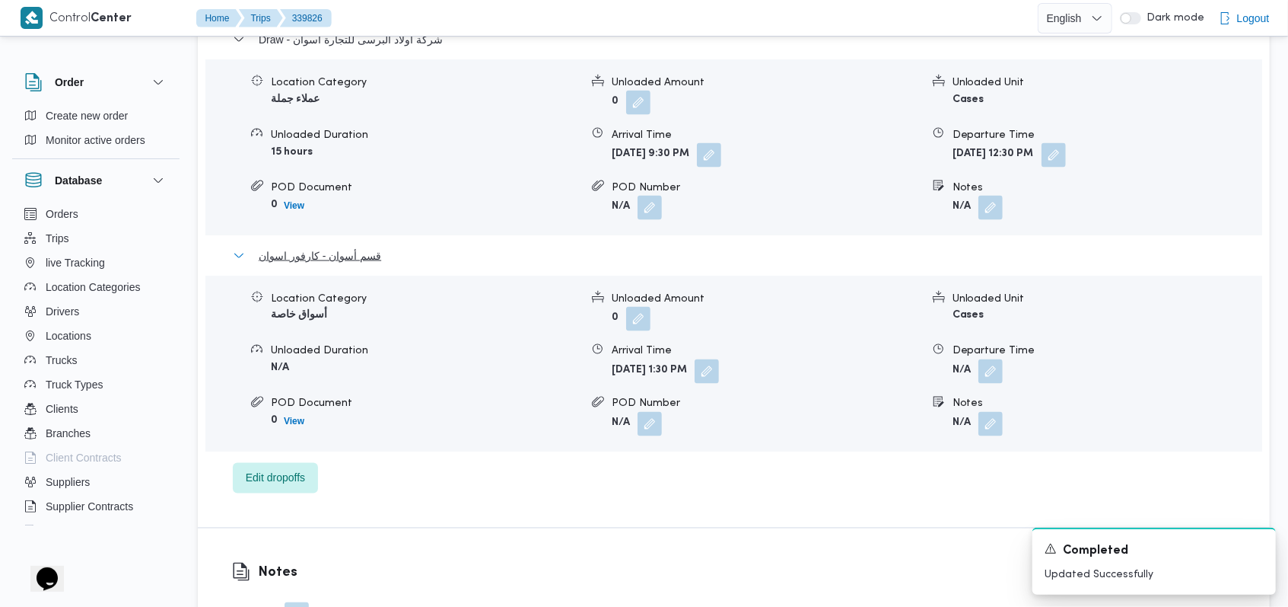
click at [339, 247] on span "قسم أسوان - كارفور اسوان" at bounding box center [320, 256] width 123 height 18
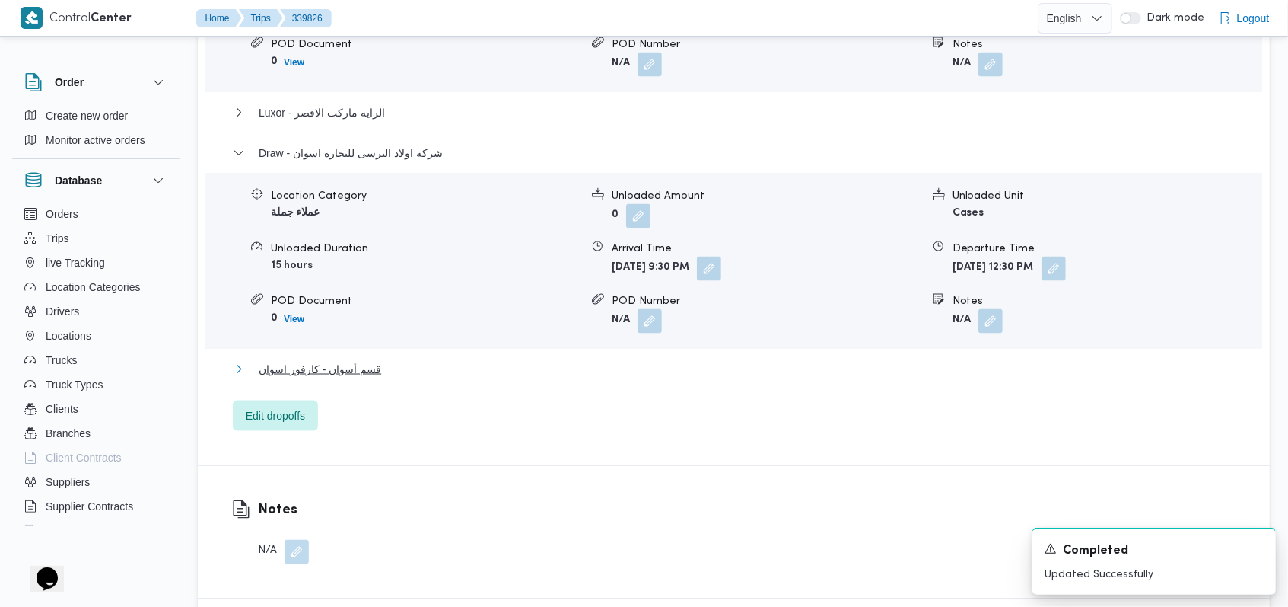
scroll to position [1420, 0]
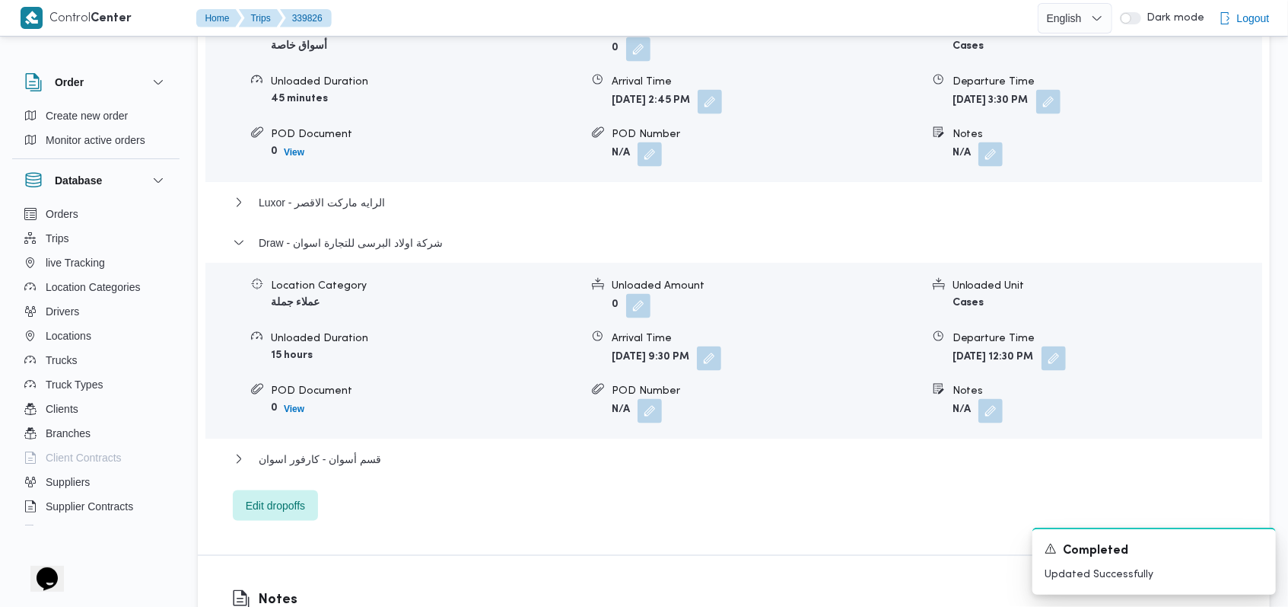
click at [362, 234] on div "Draw - شركة اولاد البرسى للتجارة اسوان" at bounding box center [734, 248] width 1003 height 29
click at [371, 234] on span "Draw - شركة اولاد البرسى للتجارة اسوان" at bounding box center [351, 243] width 184 height 18
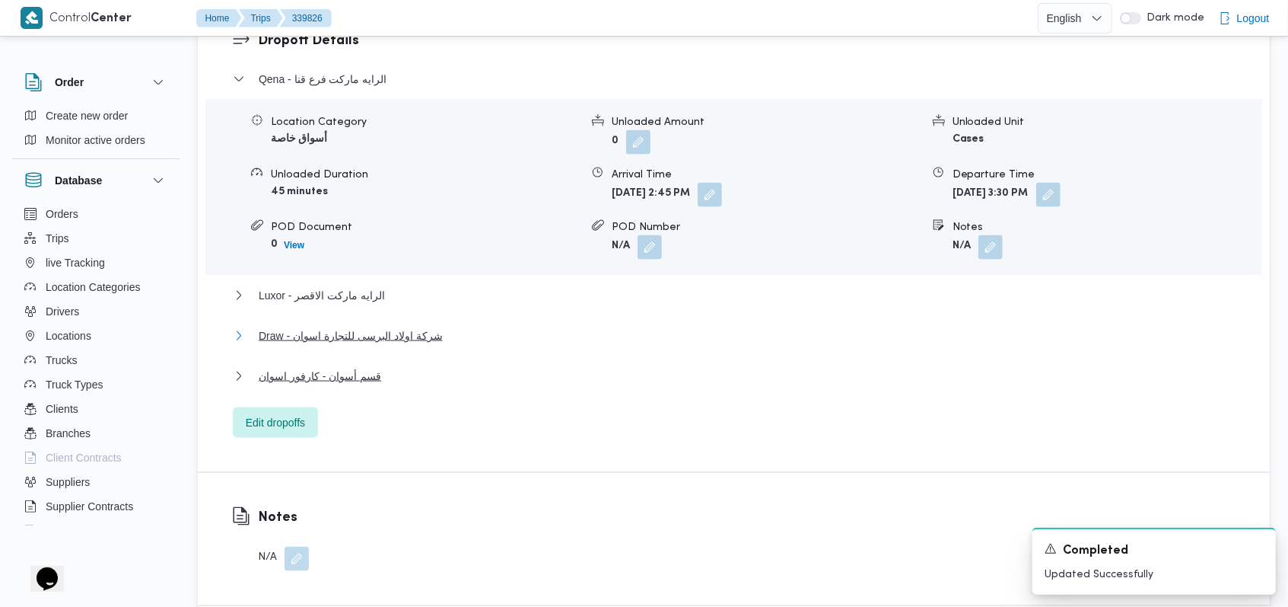
scroll to position [1218, 0]
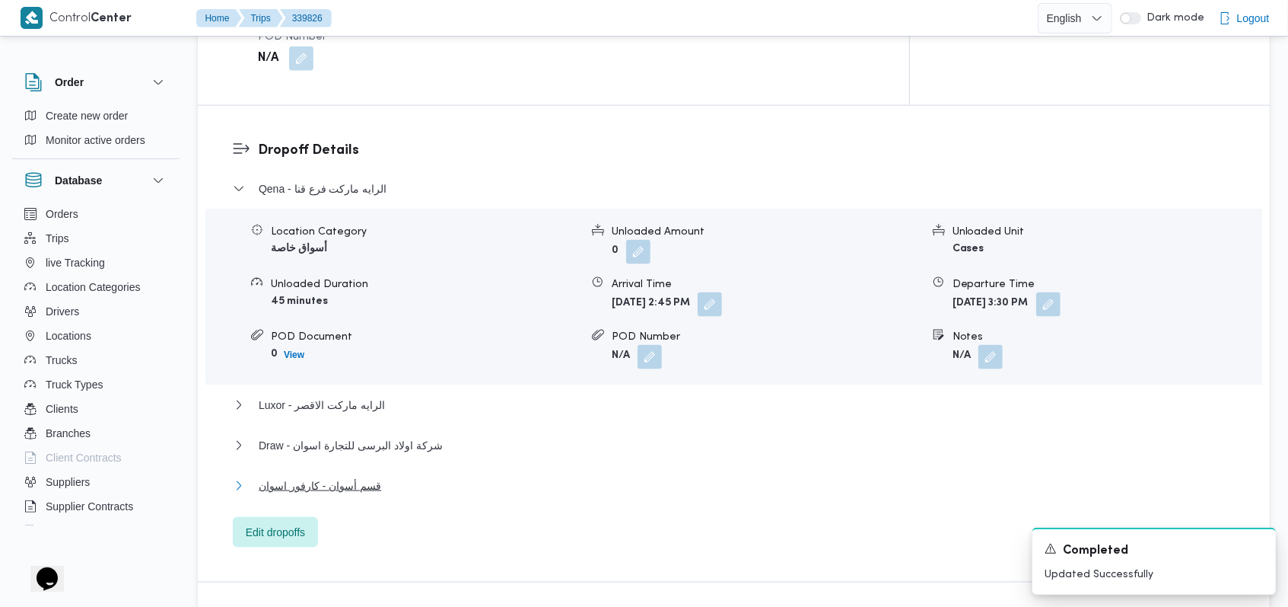
click at [362, 476] on span "قسم أسوان - كارفور اسوان" at bounding box center [320, 485] width 123 height 18
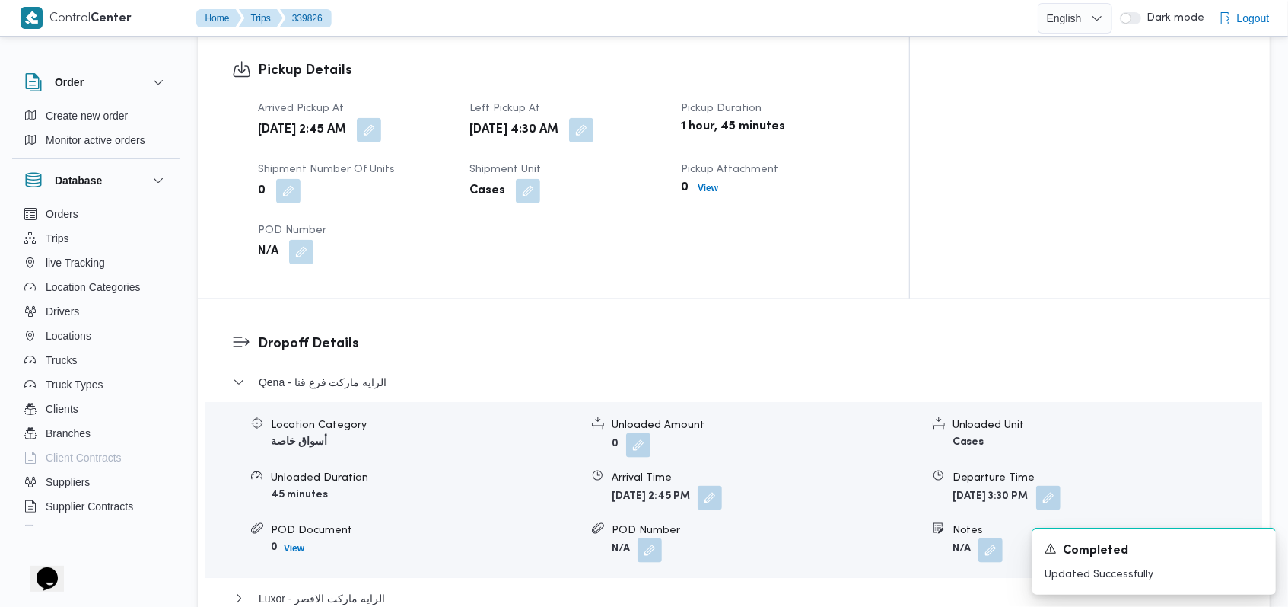
scroll to position [710, 0]
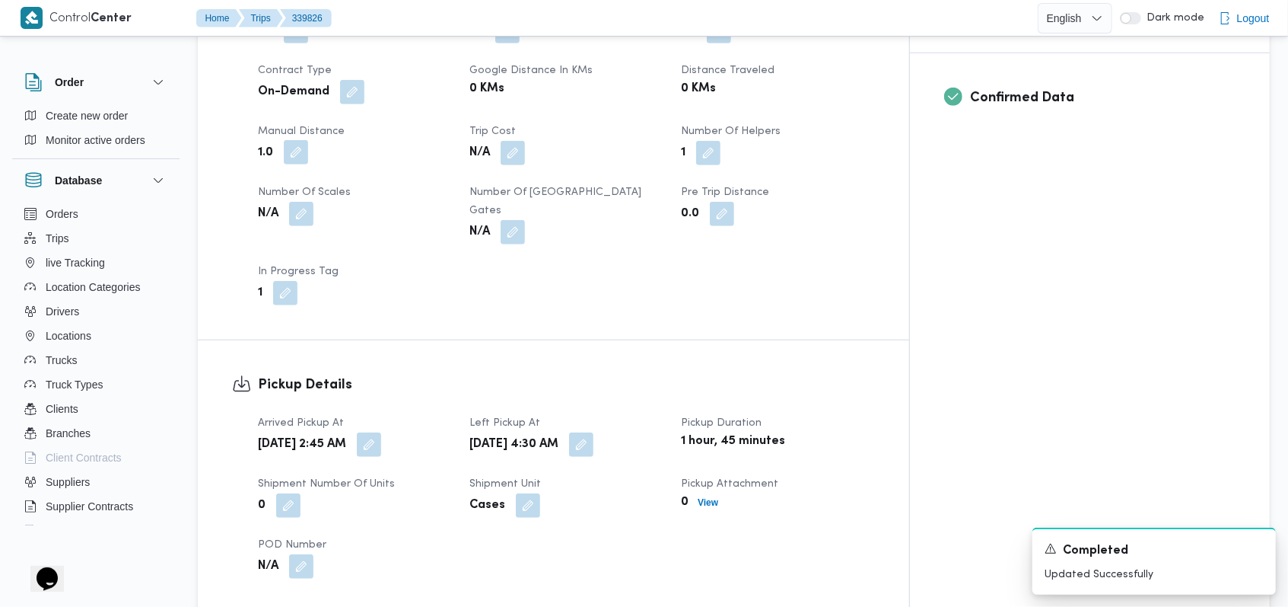
click at [306, 140] on button "button" at bounding box center [296, 152] width 24 height 24
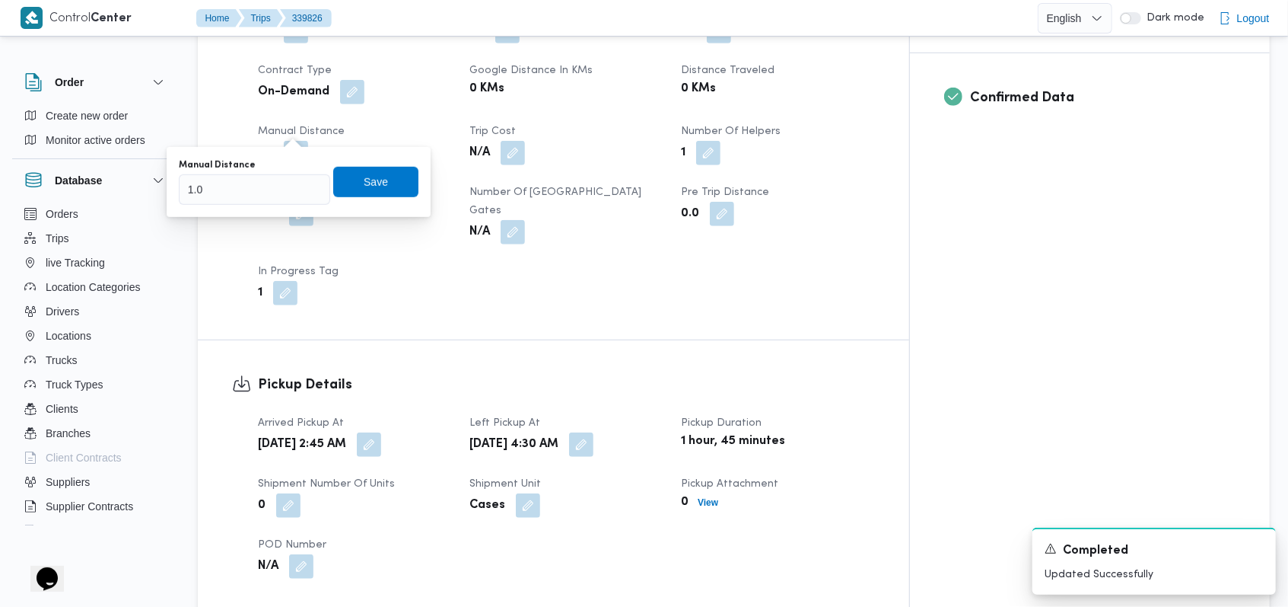
drag, startPoint x: 209, startPoint y: 192, endPoint x: 191, endPoint y: 201, distance: 19.7
click at [191, 201] on div "Manual Distance 1.0" at bounding box center [254, 182] width 151 height 46
click at [212, 193] on input "1.0" at bounding box center [254, 189] width 151 height 30
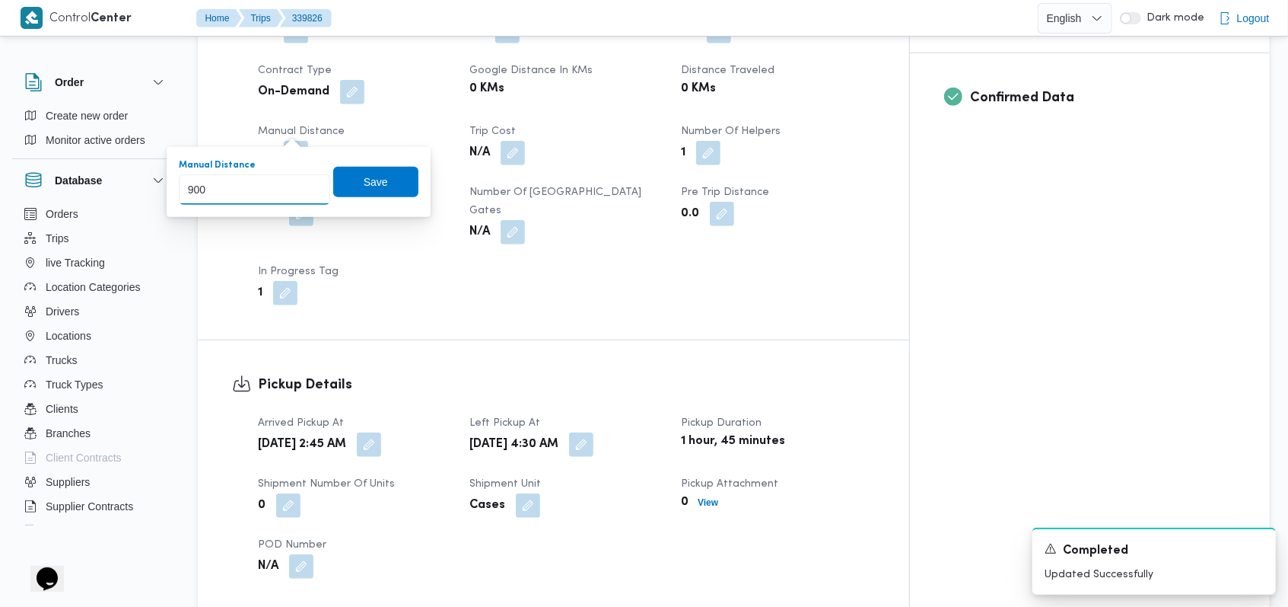
click at [313, 179] on input "900" at bounding box center [254, 189] width 151 height 30
type input "900"
click at [364, 178] on span "Save" at bounding box center [376, 181] width 24 height 18
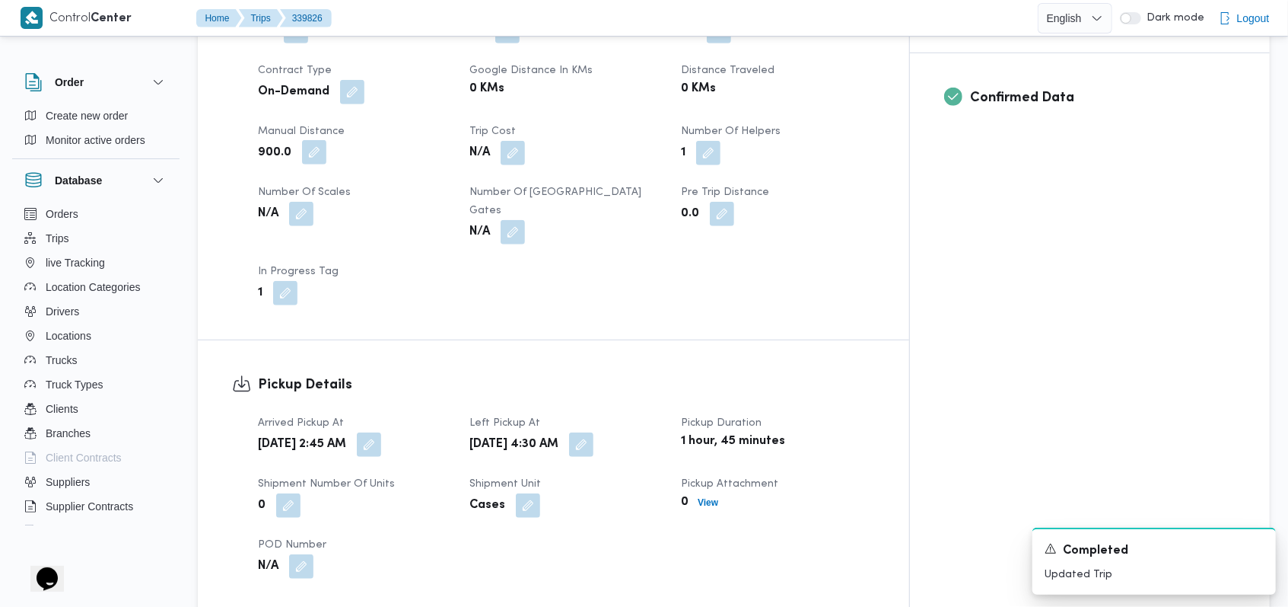
click at [317, 140] on button "button" at bounding box center [314, 152] width 24 height 24
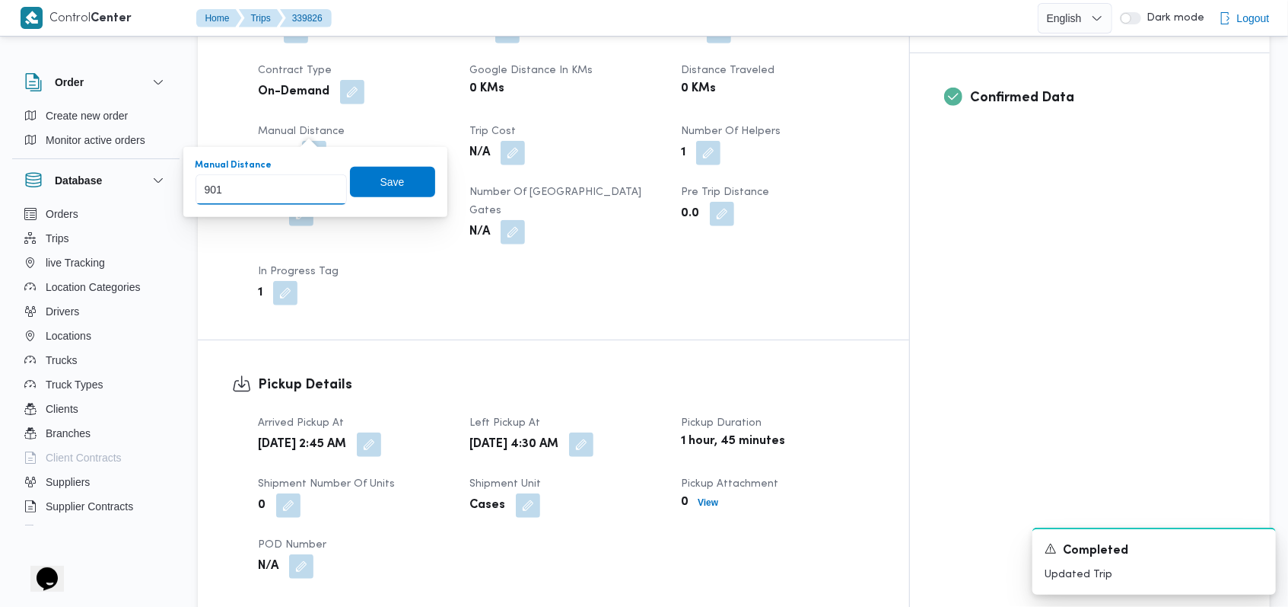
click at [319, 183] on input "901" at bounding box center [271, 189] width 151 height 30
click at [319, 183] on input "902" at bounding box center [271, 189] width 151 height 30
click at [319, 183] on input "903" at bounding box center [271, 189] width 151 height 30
click at [319, 183] on input "904" at bounding box center [271, 189] width 151 height 30
click at [319, 183] on input "905" at bounding box center [271, 189] width 151 height 30
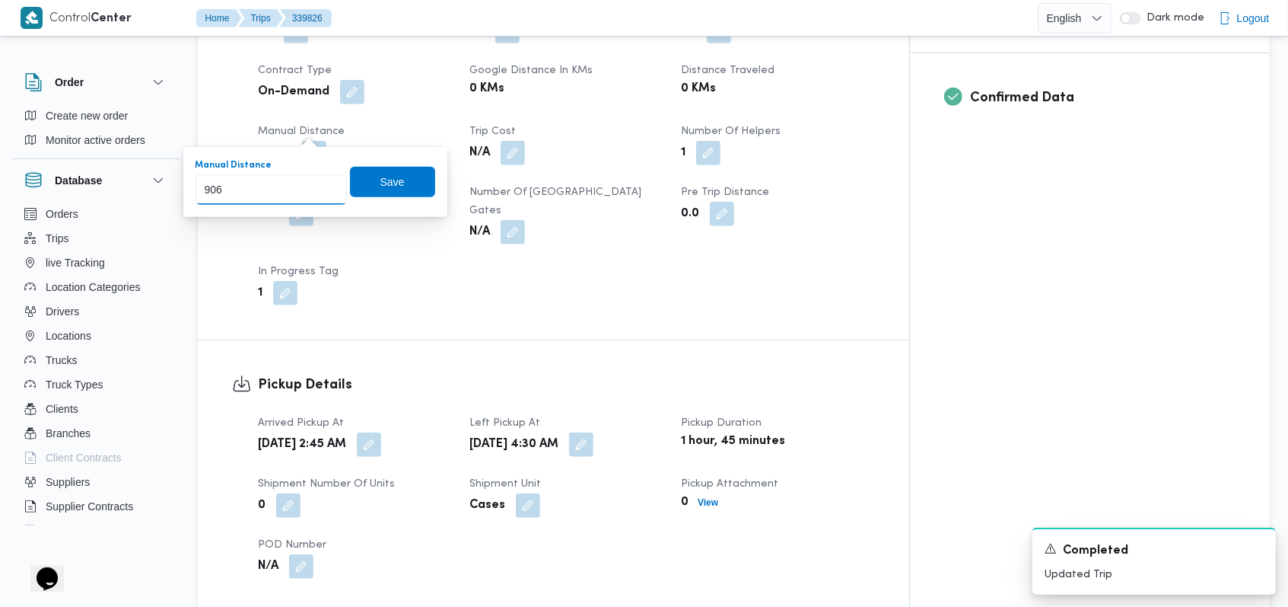
click at [319, 183] on input "906" at bounding box center [271, 189] width 151 height 30
click at [319, 183] on input "907" at bounding box center [271, 189] width 151 height 30
click at [319, 183] on input "908" at bounding box center [271, 189] width 151 height 30
click at [319, 183] on input "909" at bounding box center [271, 189] width 151 height 30
click at [319, 183] on input "910" at bounding box center [271, 189] width 151 height 30
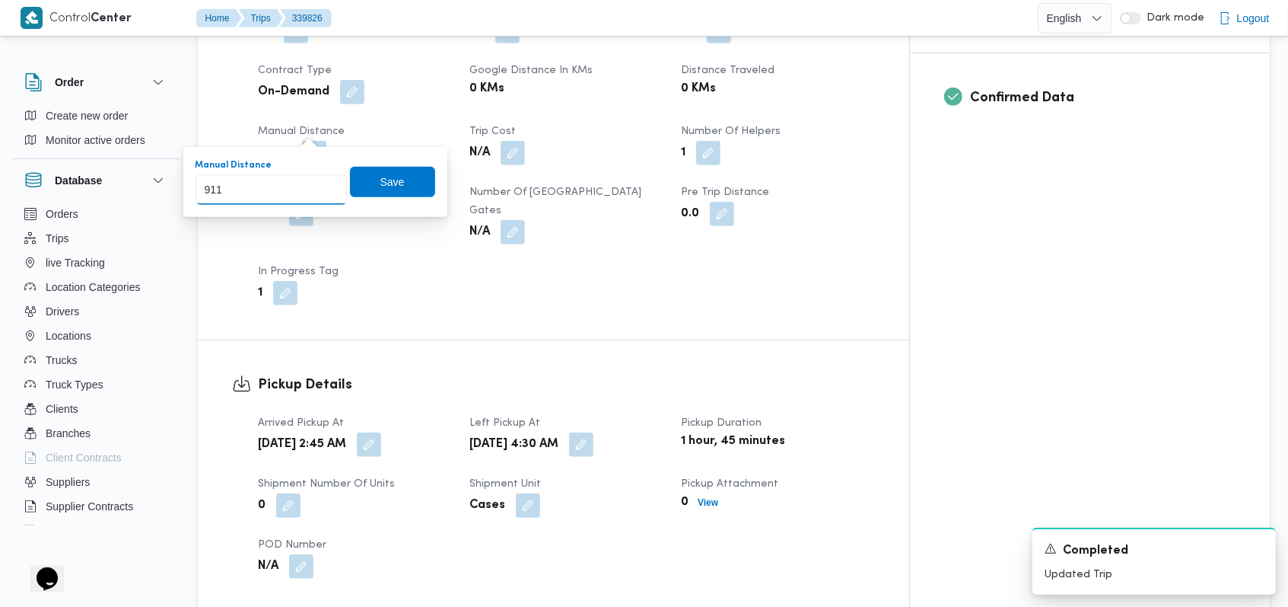
click at [319, 183] on input "911" at bounding box center [271, 189] width 151 height 30
click at [319, 183] on input "912" at bounding box center [271, 189] width 151 height 30
click at [319, 183] on input "913" at bounding box center [271, 189] width 151 height 30
click at [319, 183] on input "914" at bounding box center [271, 189] width 151 height 30
click at [319, 183] on input "915" at bounding box center [271, 189] width 151 height 30
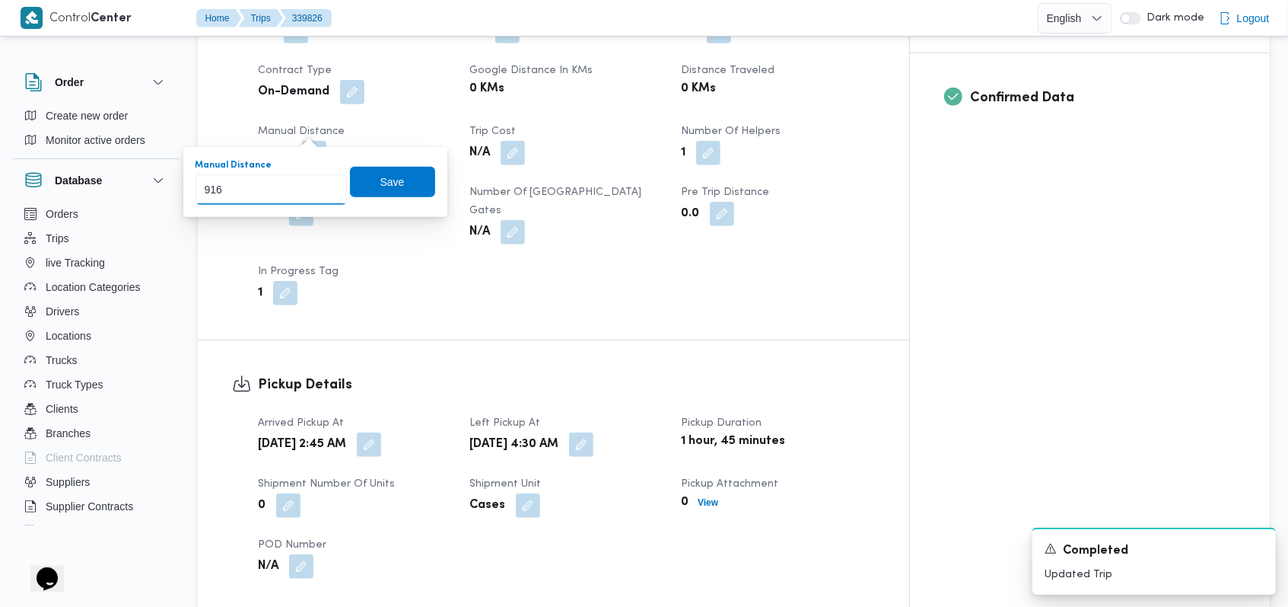
click at [319, 183] on input "916" at bounding box center [271, 189] width 151 height 30
click at [319, 183] on input "917" at bounding box center [271, 189] width 151 height 30
click at [319, 183] on input "918" at bounding box center [271, 189] width 151 height 30
click at [319, 183] on input "919" at bounding box center [271, 189] width 151 height 30
type input "920"
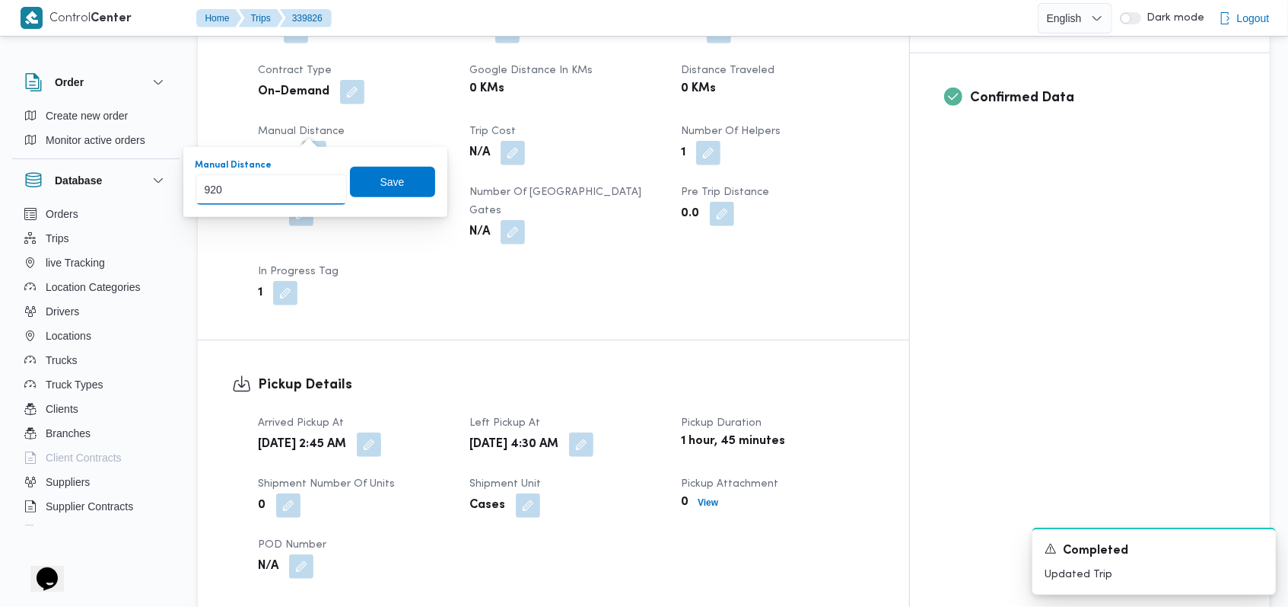
click at [319, 183] on input "920" at bounding box center [271, 189] width 151 height 30
click at [395, 185] on span "Save" at bounding box center [392, 181] width 85 height 30
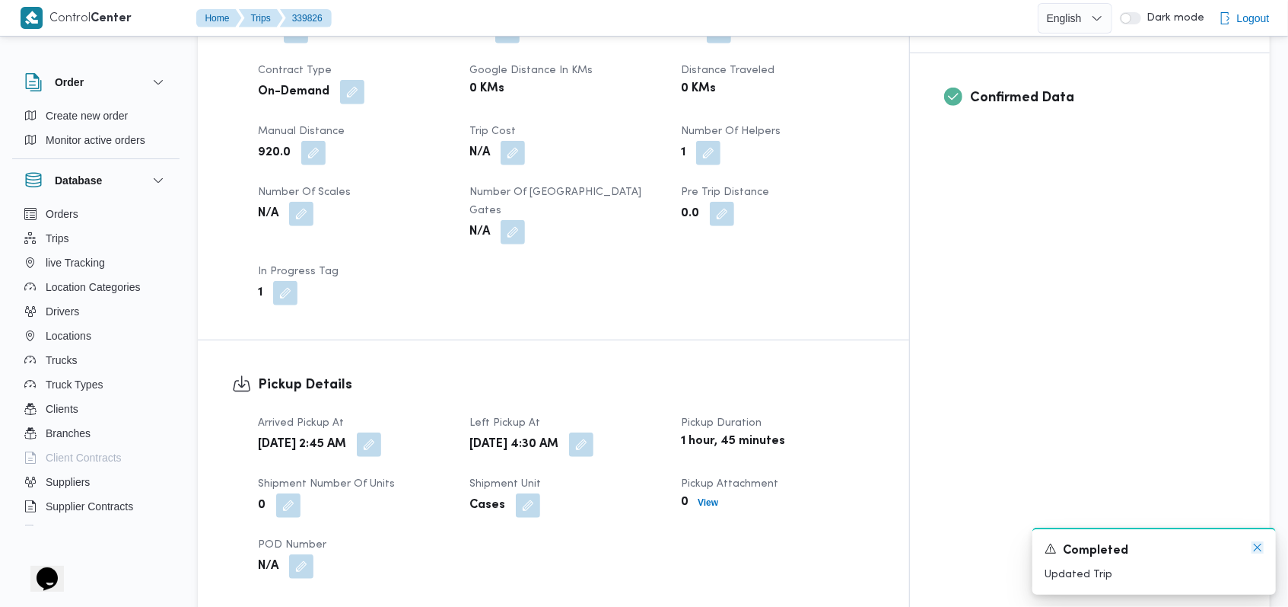
click at [1257, 542] on icon "Dismiss toast" at bounding box center [1258, 547] width 12 height 12
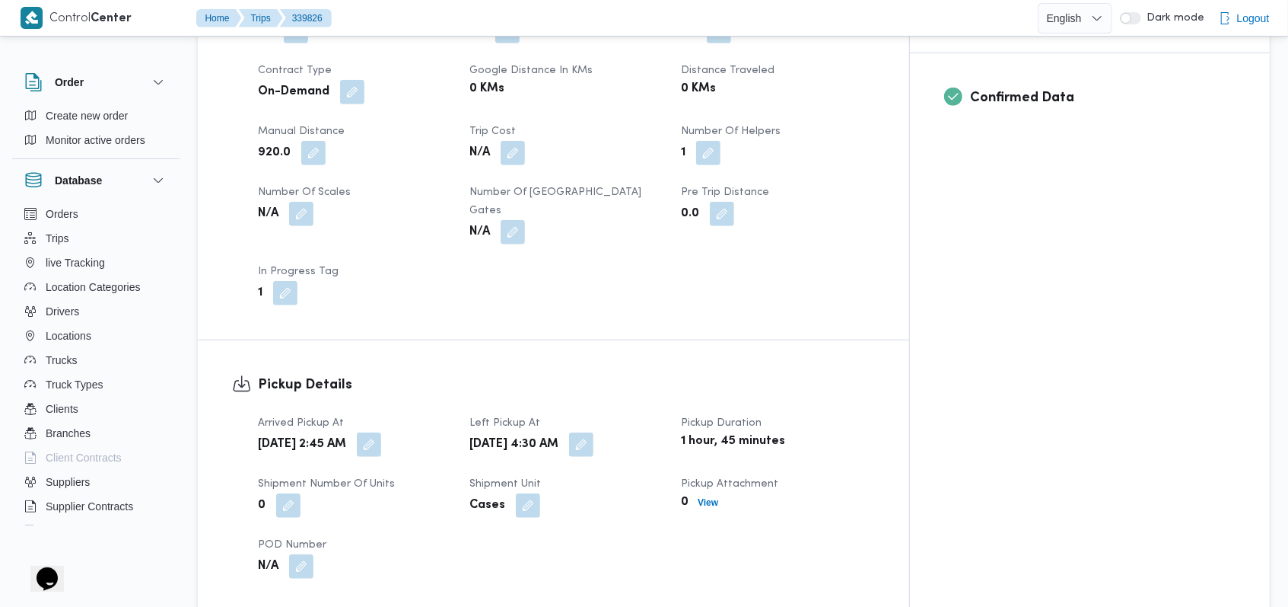
click at [749, 275] on div "Trip Details Client Nestle Branch اجيليتى لوجيستيكس مصر اكتوبر Trip Type أسواق …" at bounding box center [554, 66] width 712 height 546
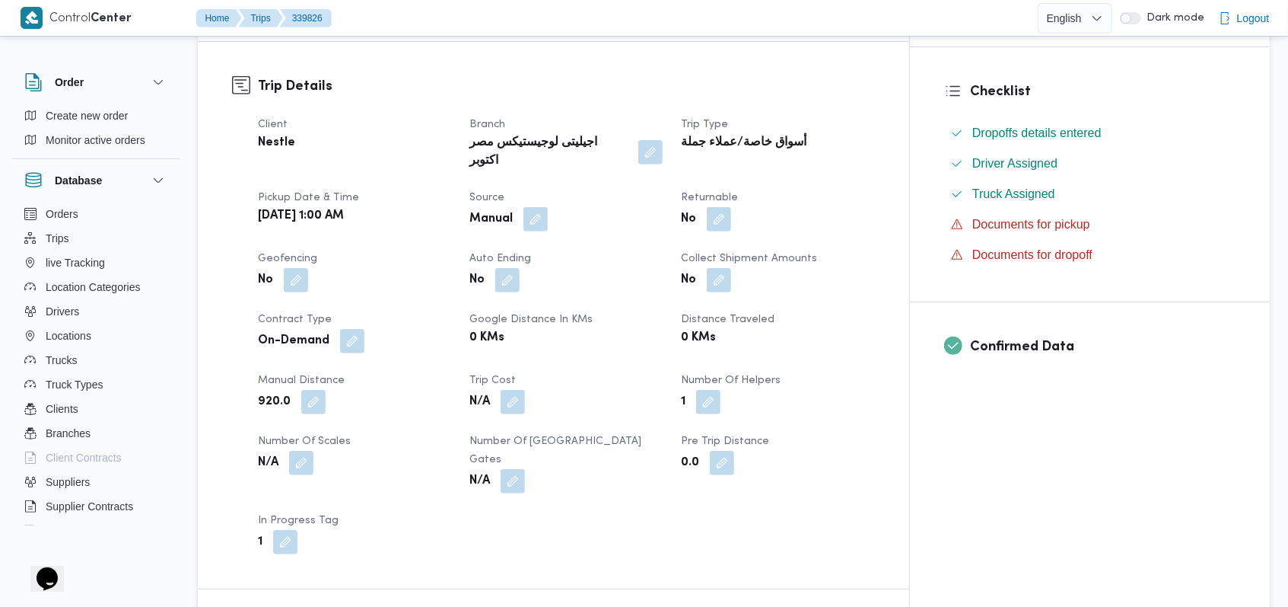
scroll to position [0, 0]
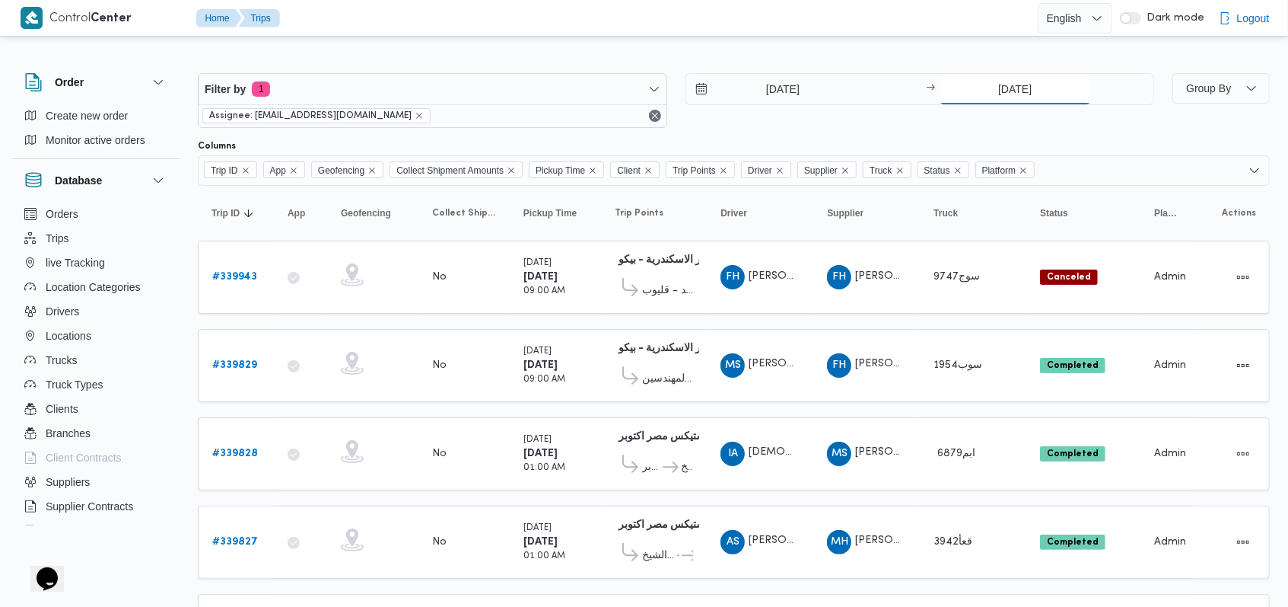
click at [1024, 89] on input "27/9/2025" at bounding box center [1015, 89] width 151 height 30
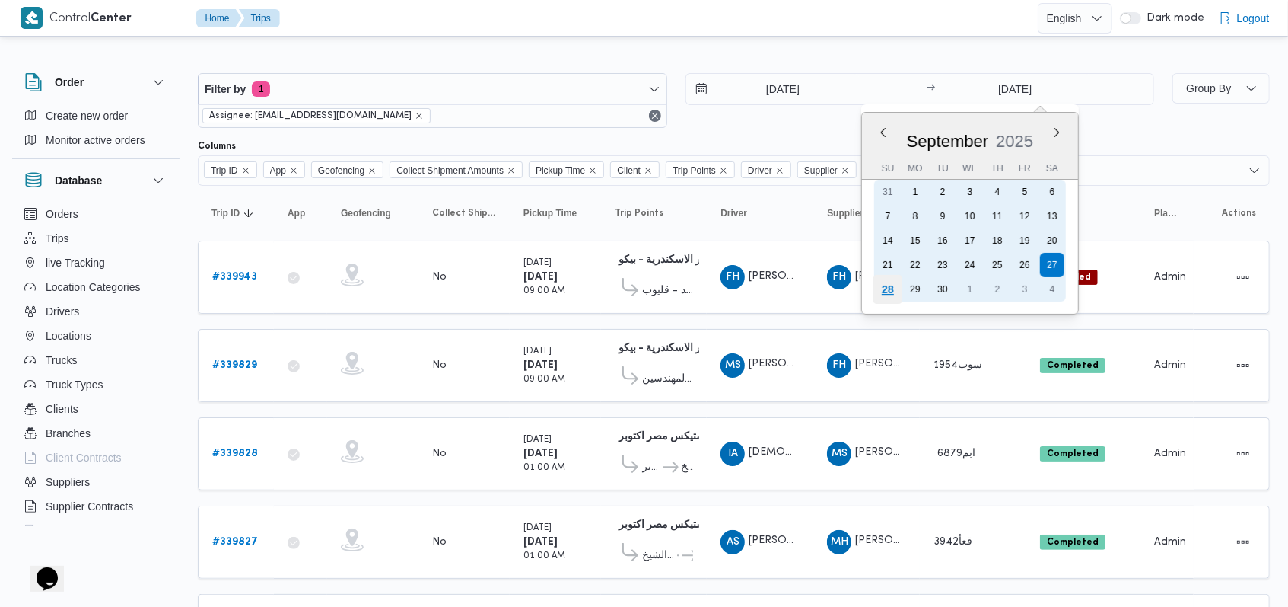
click at [897, 288] on div "28" at bounding box center [888, 289] width 29 height 29
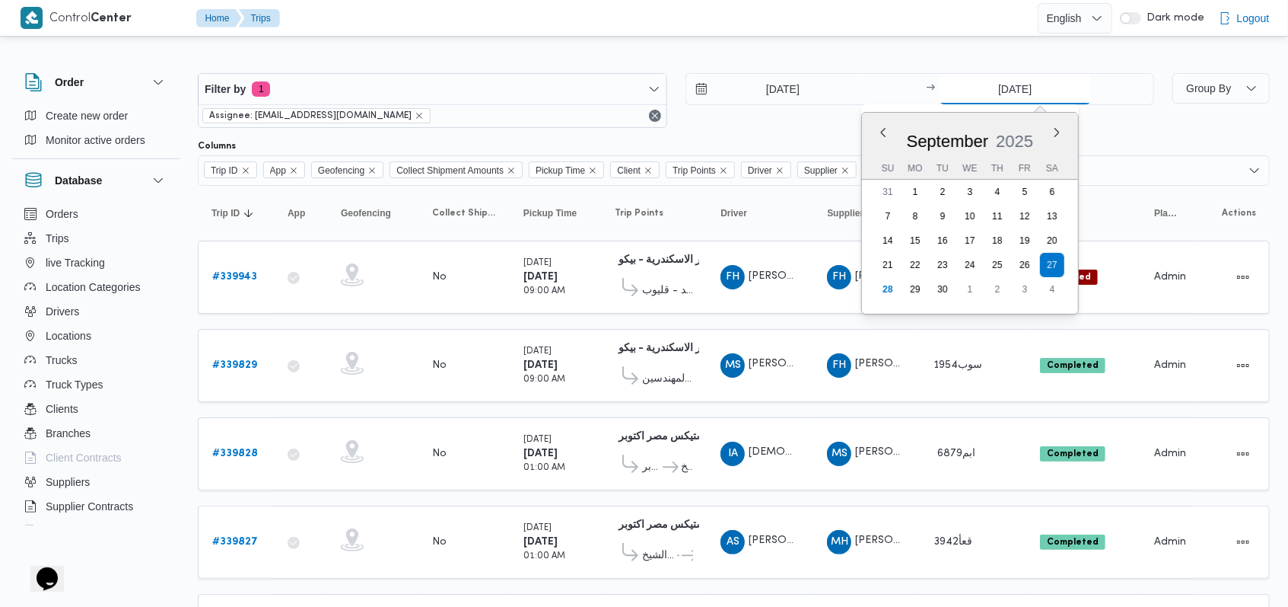
type input "28/9/2025"
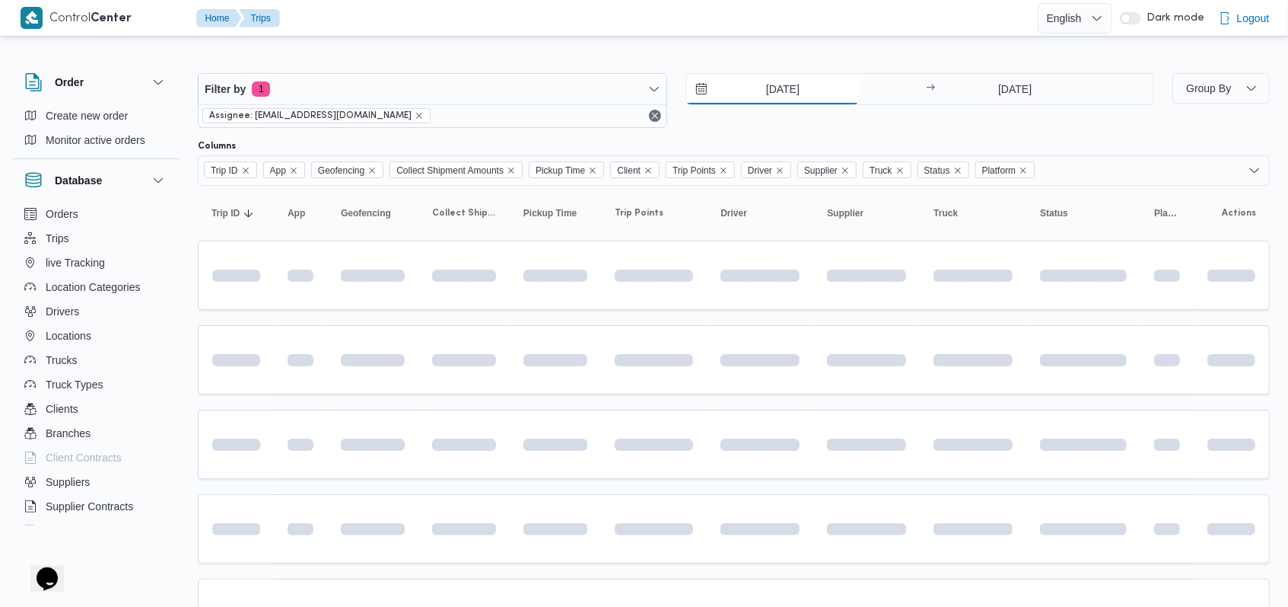
click at [772, 100] on input "27/9/2025" at bounding box center [772, 89] width 173 height 30
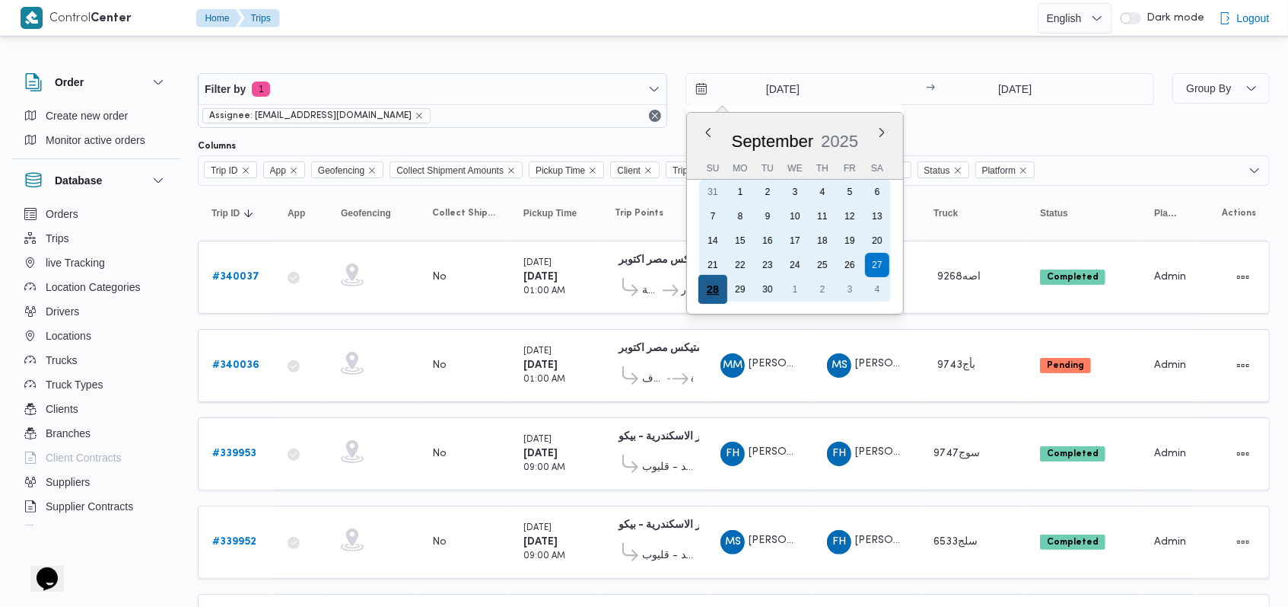
click at [709, 284] on div "28" at bounding box center [712, 289] width 29 height 29
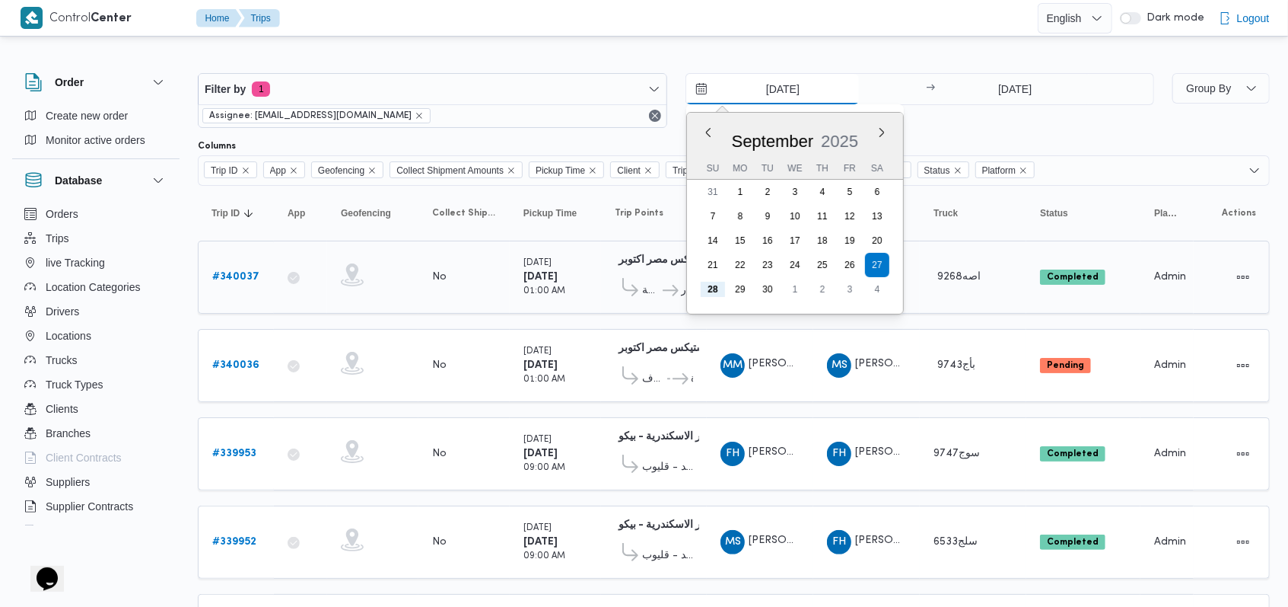
type input "28/9/2025"
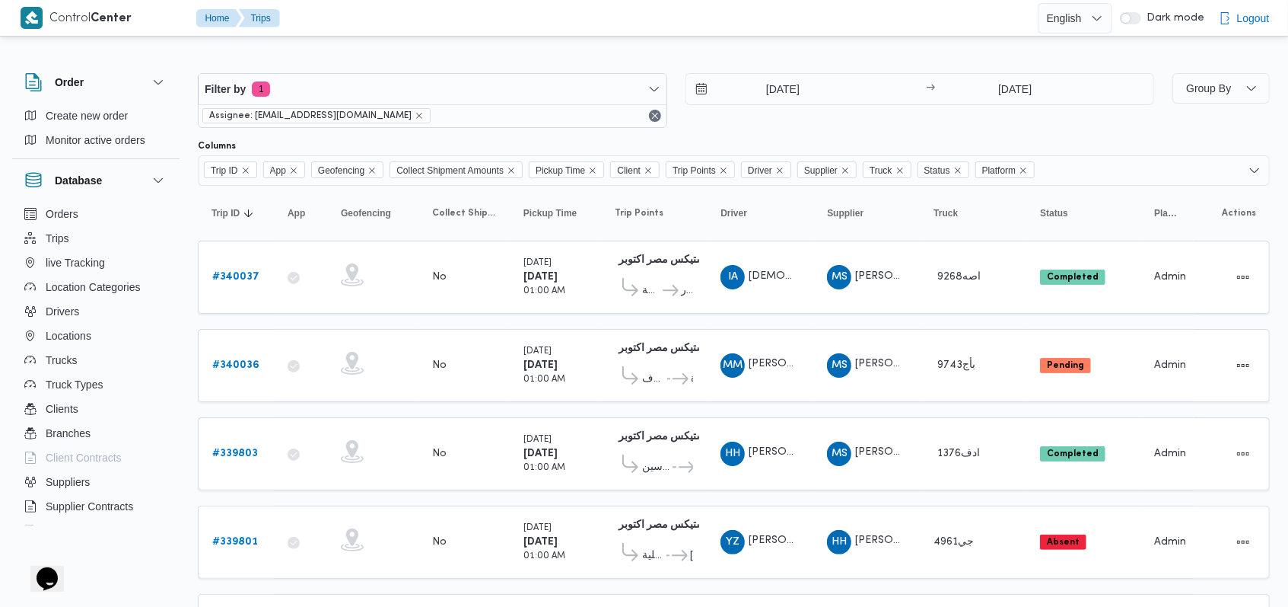
drag, startPoint x: 750, startPoint y: 95, endPoint x: 822, endPoint y: 40, distance: 91.2
click at [834, 40] on div "Filter by 1 Assignee: mostafa.elrouby@illa.com.eg 28/9/2025 → 28/9/2025 Group B…" at bounding box center [635, 424] width 1288 height 768
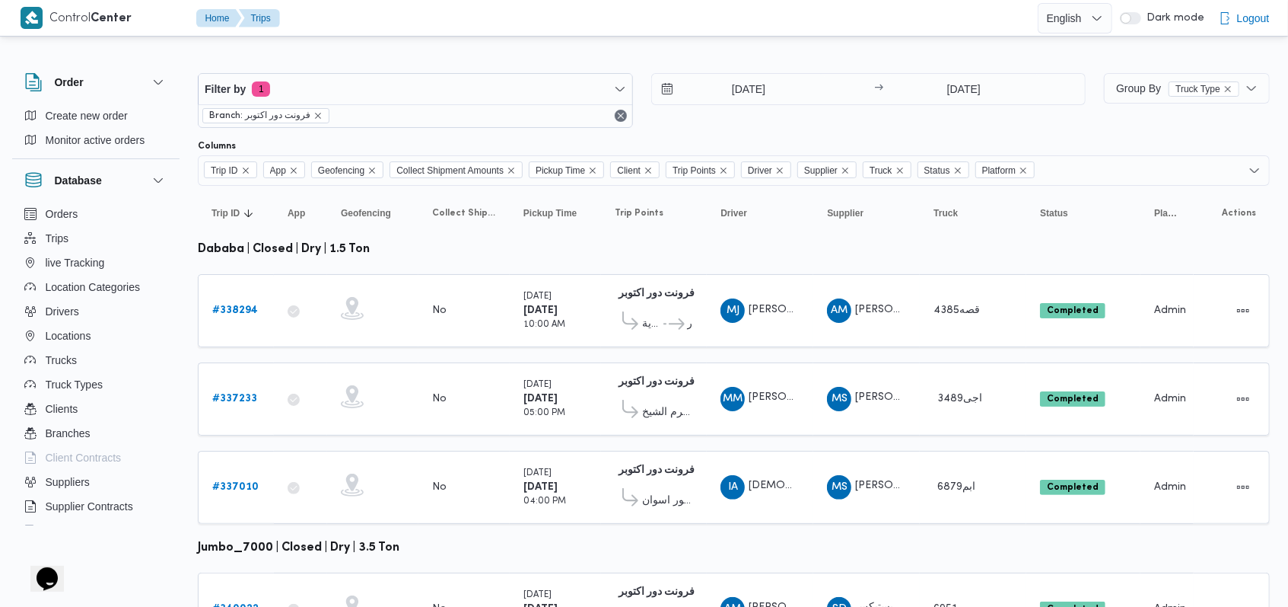
click at [1062, 120] on div "1/9/2025 → 28/9/2025" at bounding box center [868, 100] width 435 height 55
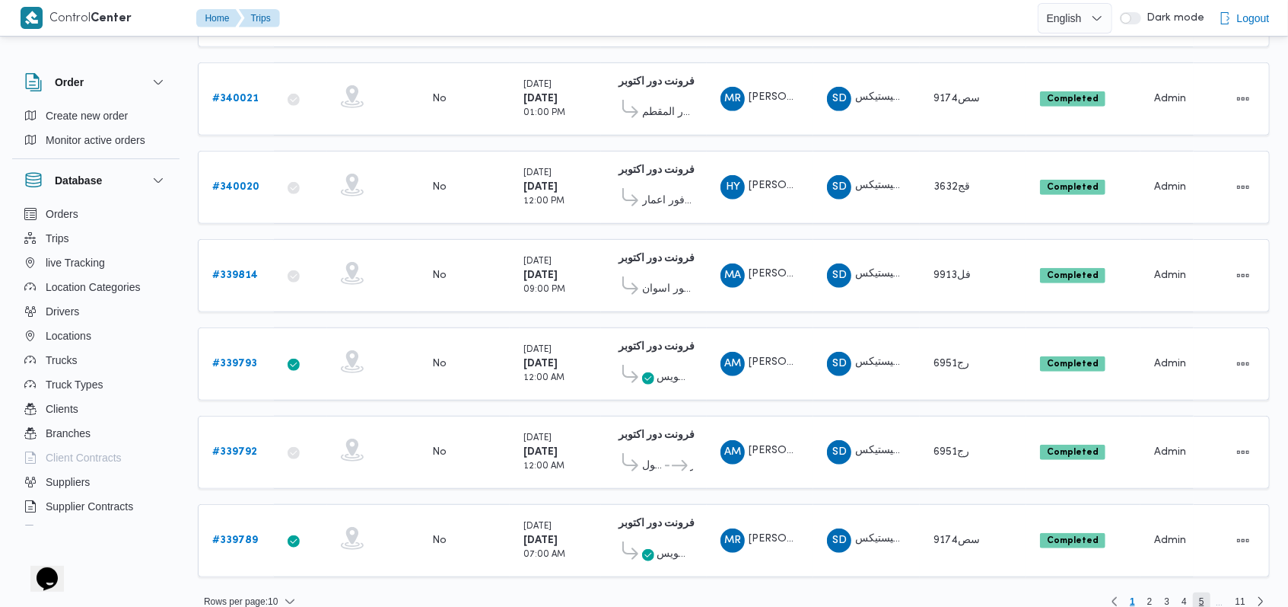
click at [1205, 592] on span "5" at bounding box center [1201, 601] width 5 height 18
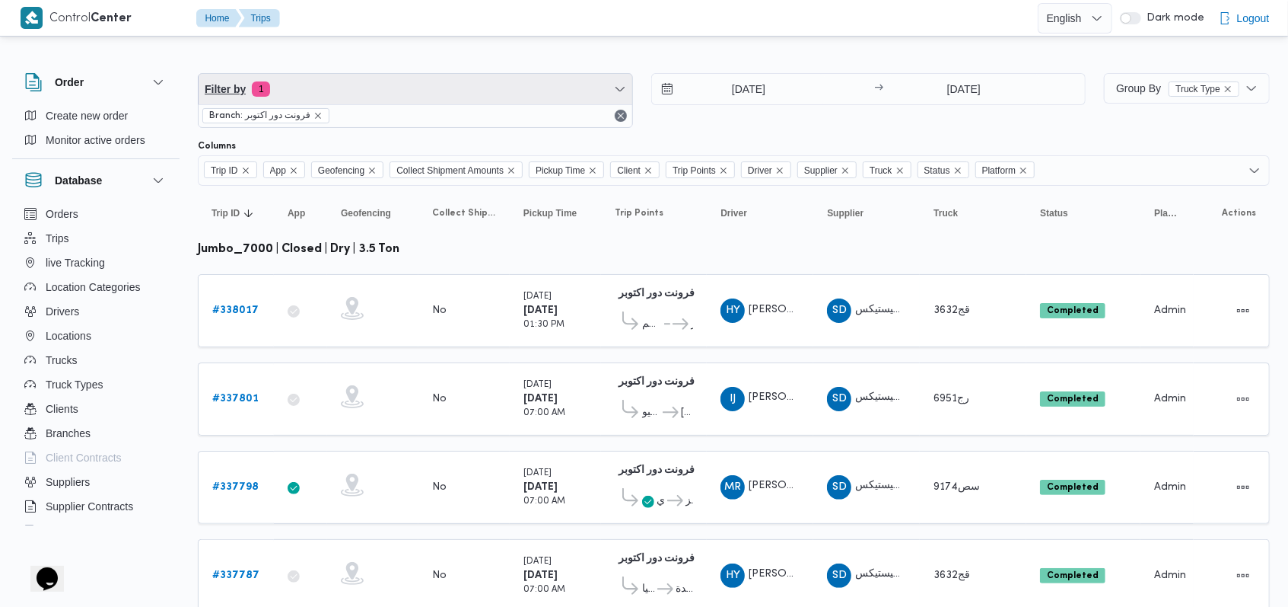
click at [456, 74] on span "Filter by 1" at bounding box center [416, 89] width 434 height 30
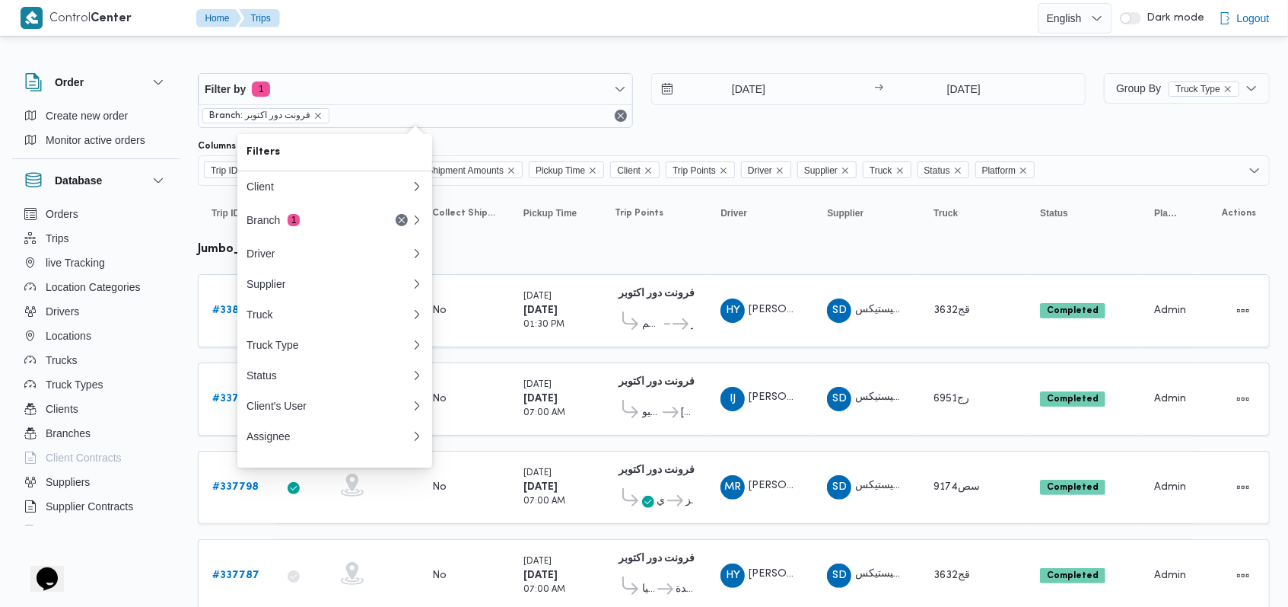
click at [928, 128] on div "Filter by 1 Branch: فرونت دور اكتوبر 1/9/2025 → 28/9/2025" at bounding box center [642, 100] width 906 height 73
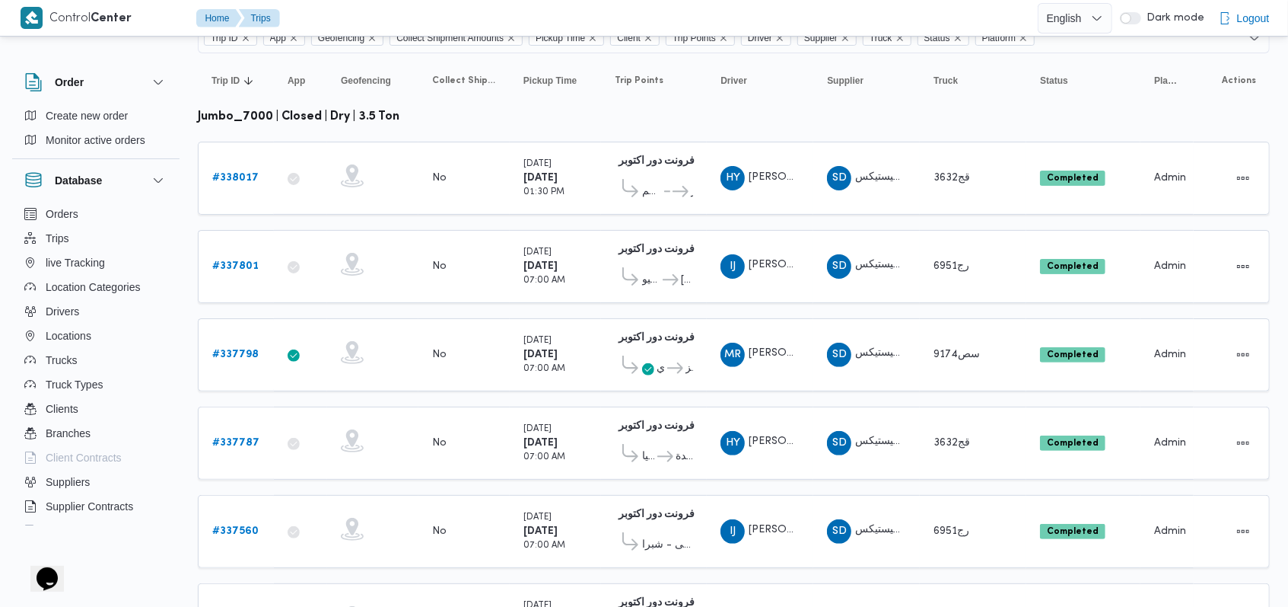
scroll to position [565, 0]
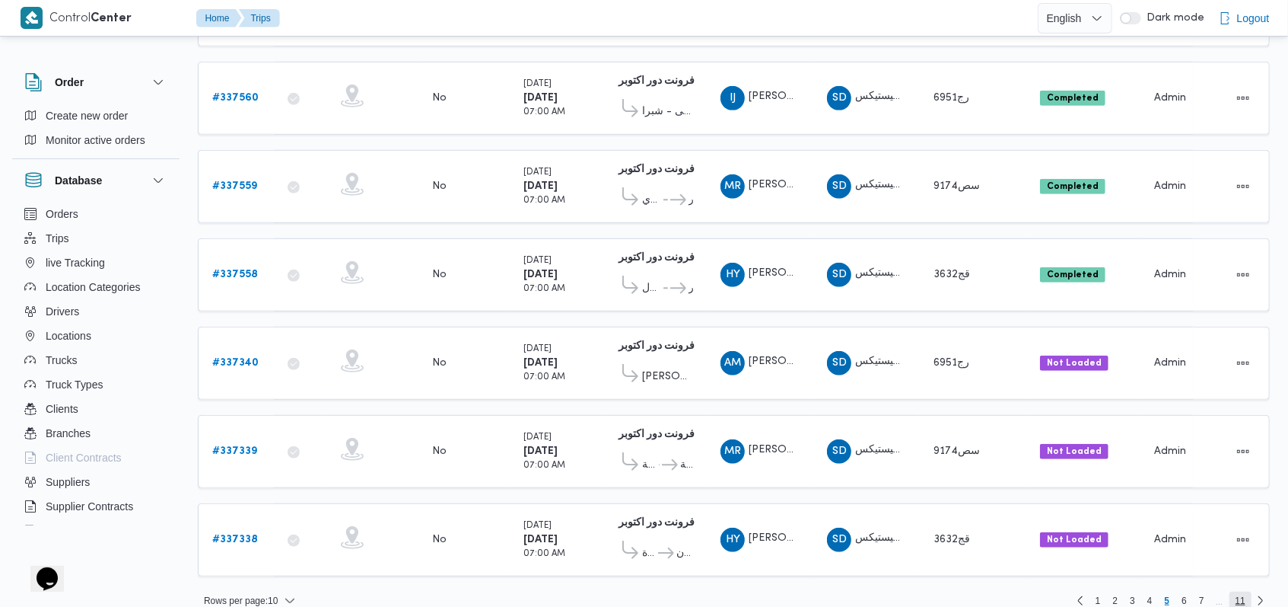
click at [1242, 591] on span "11" at bounding box center [1241, 600] width 10 height 18
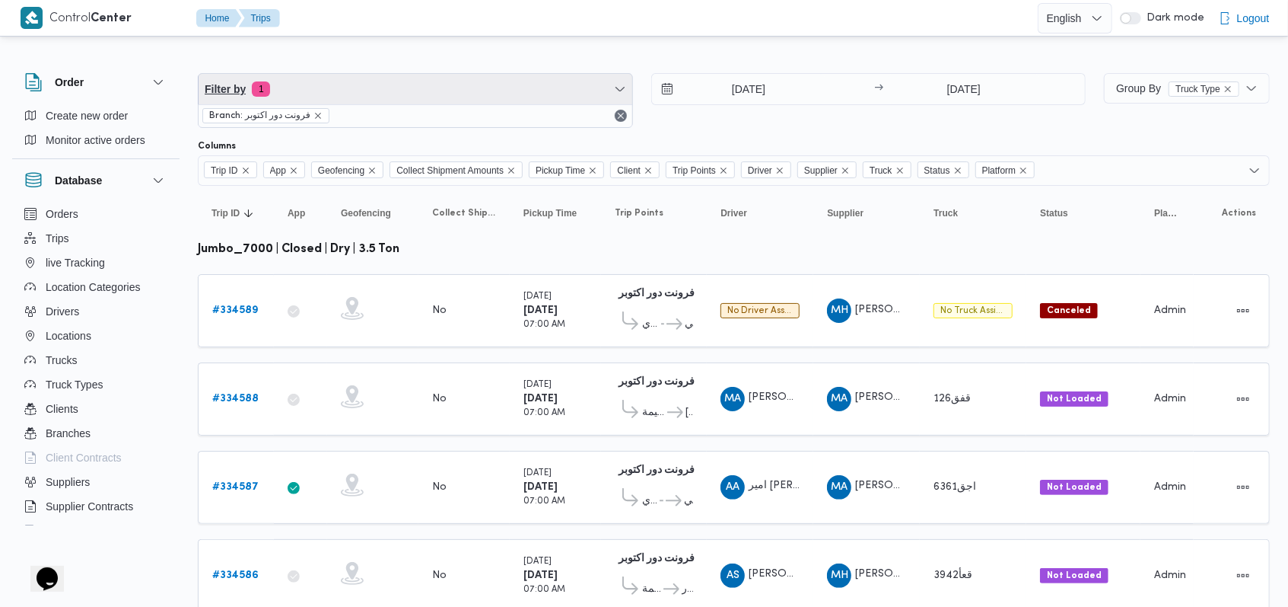
click at [396, 76] on span "Filter by 1" at bounding box center [416, 89] width 434 height 30
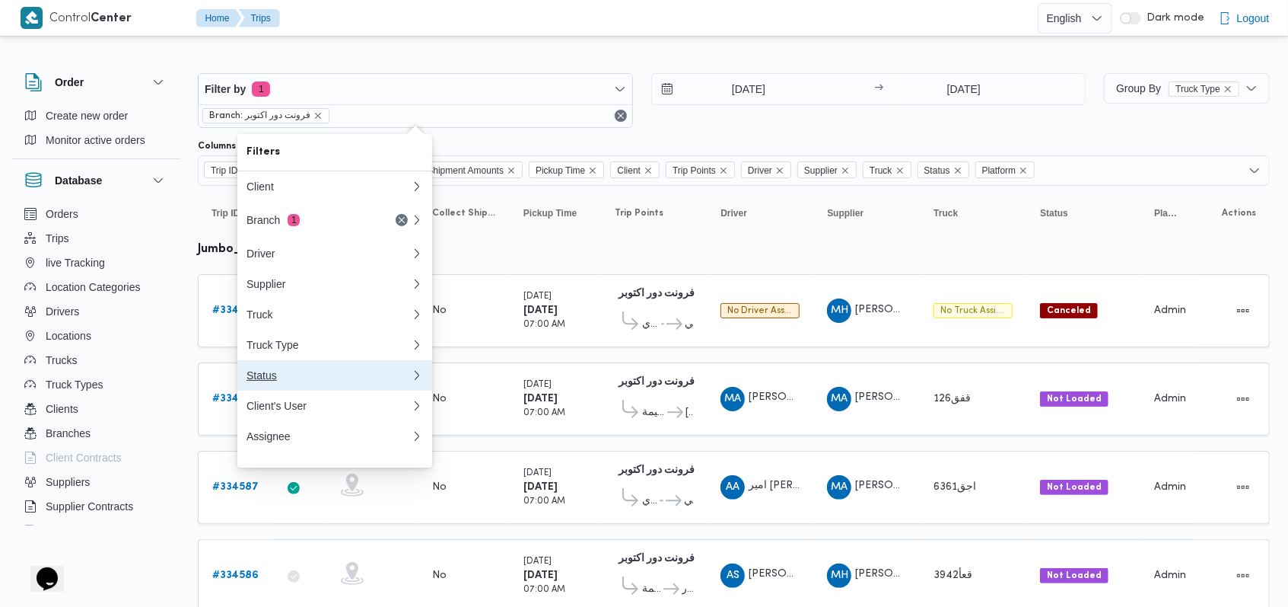
click at [309, 381] on div "Status" at bounding box center [329, 375] width 164 height 12
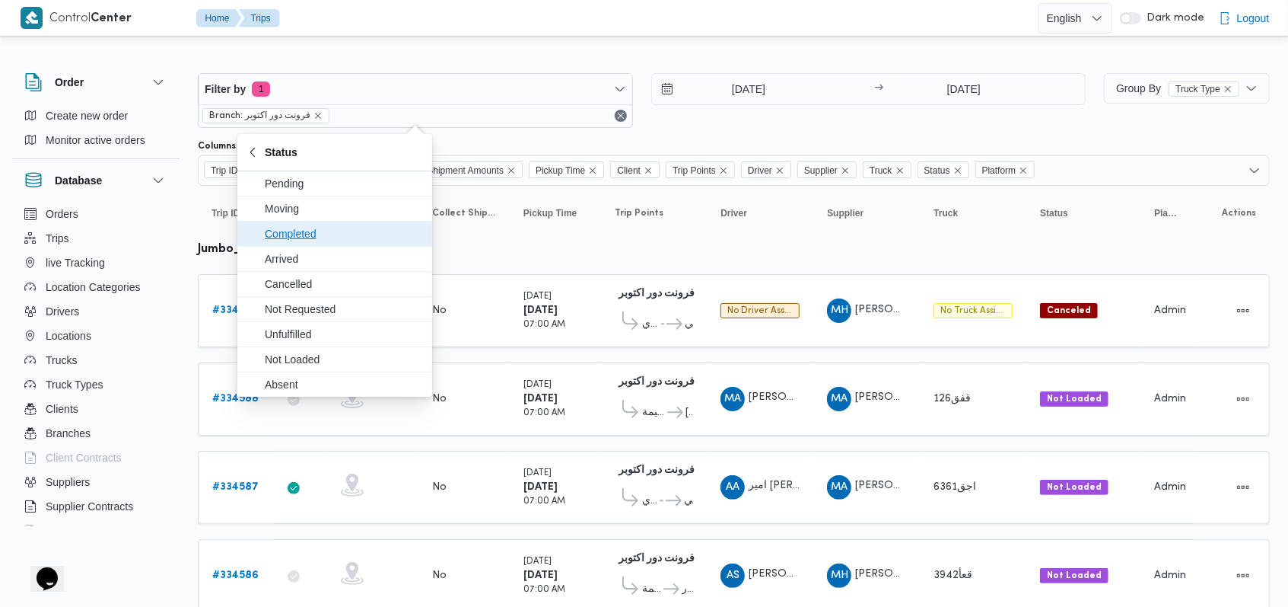
click at [359, 222] on span "Completed" at bounding box center [335, 233] width 183 height 24
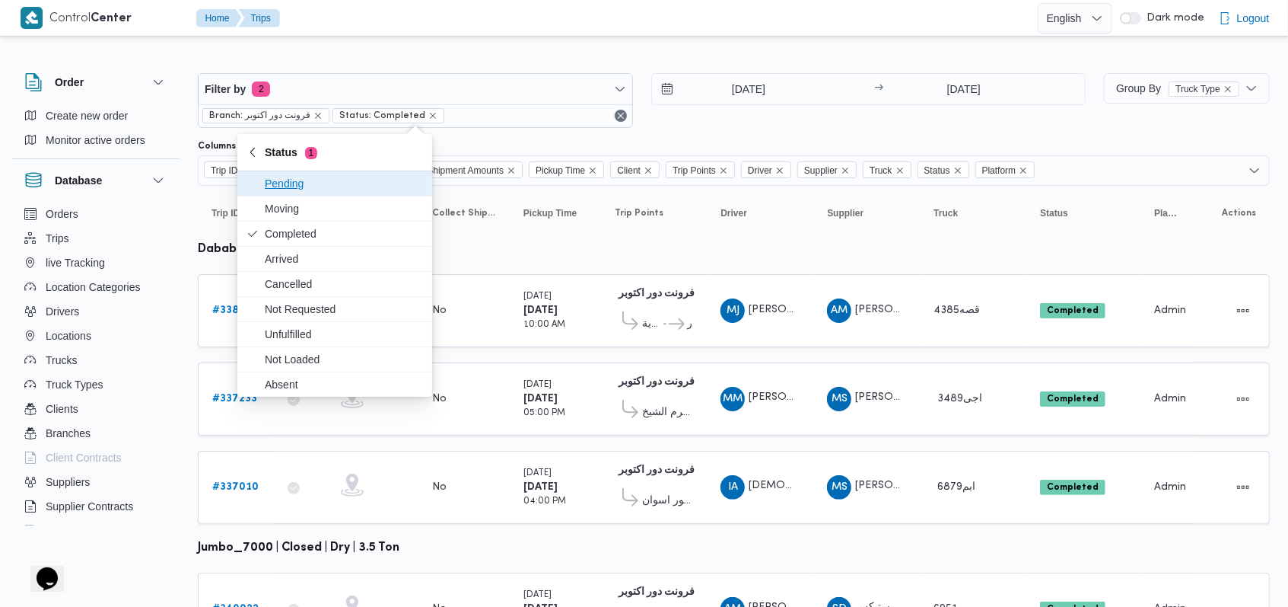
click at [776, 129] on div "Filter by 2 Branch: فرونت دور اكتوبر Status: Completed 1/9/2025 → 28/9/2025" at bounding box center [642, 100] width 906 height 73
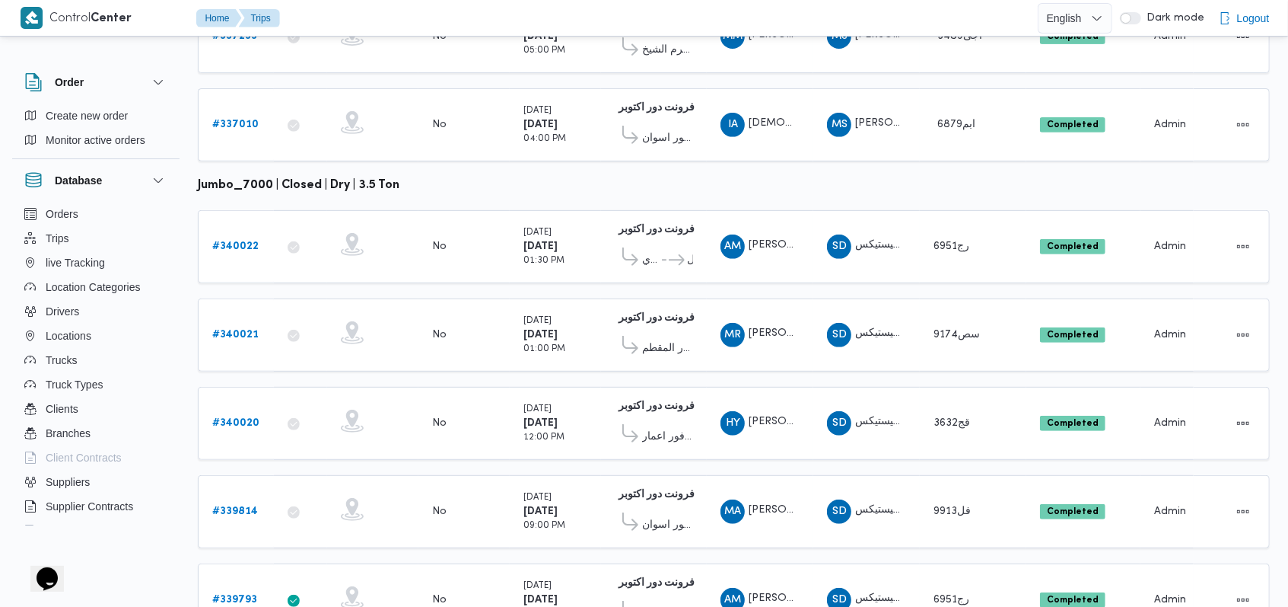
scroll to position [598, 0]
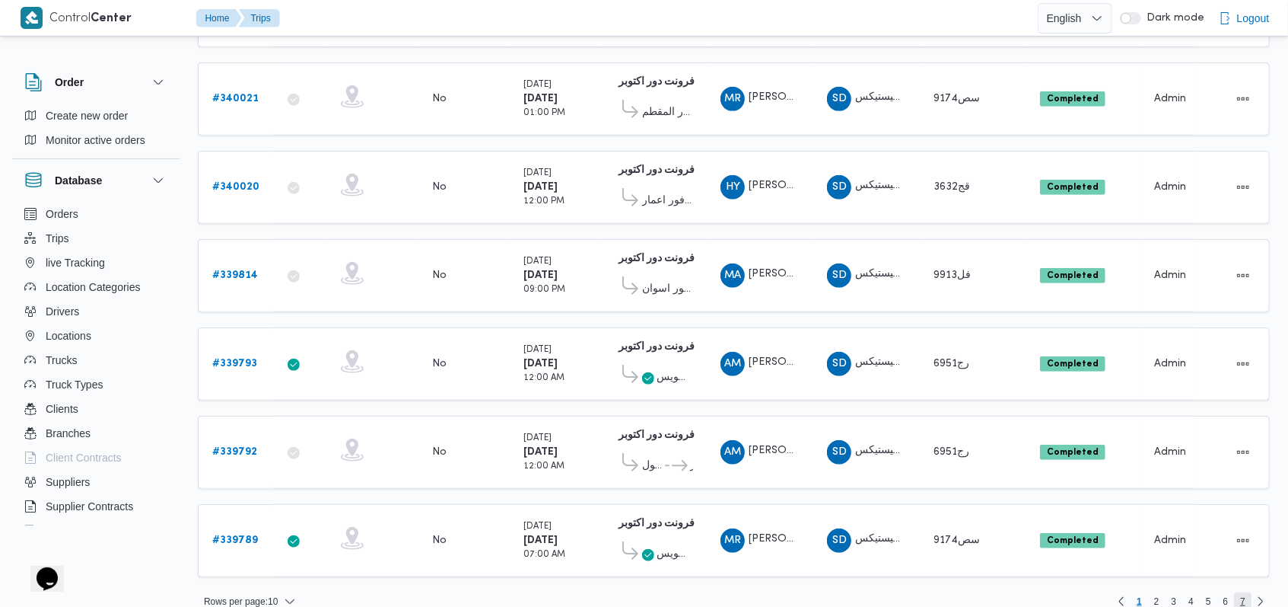
click at [1248, 592] on span "7" at bounding box center [1243, 601] width 18 height 18
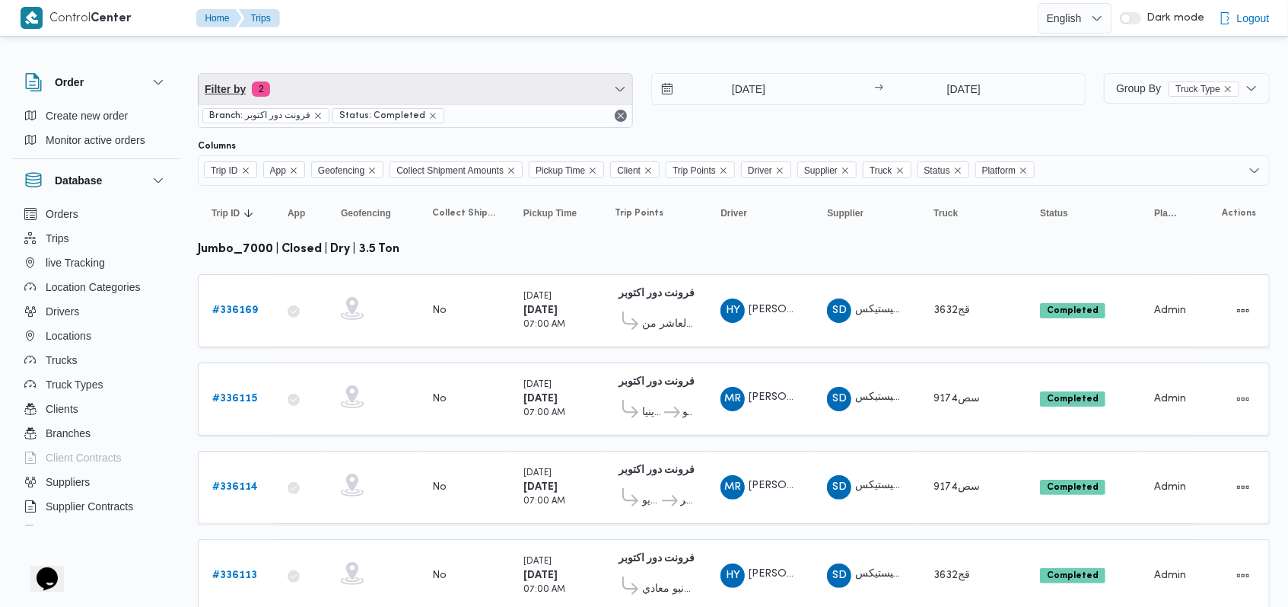
click at [412, 92] on span "Filter by 2" at bounding box center [416, 89] width 434 height 30
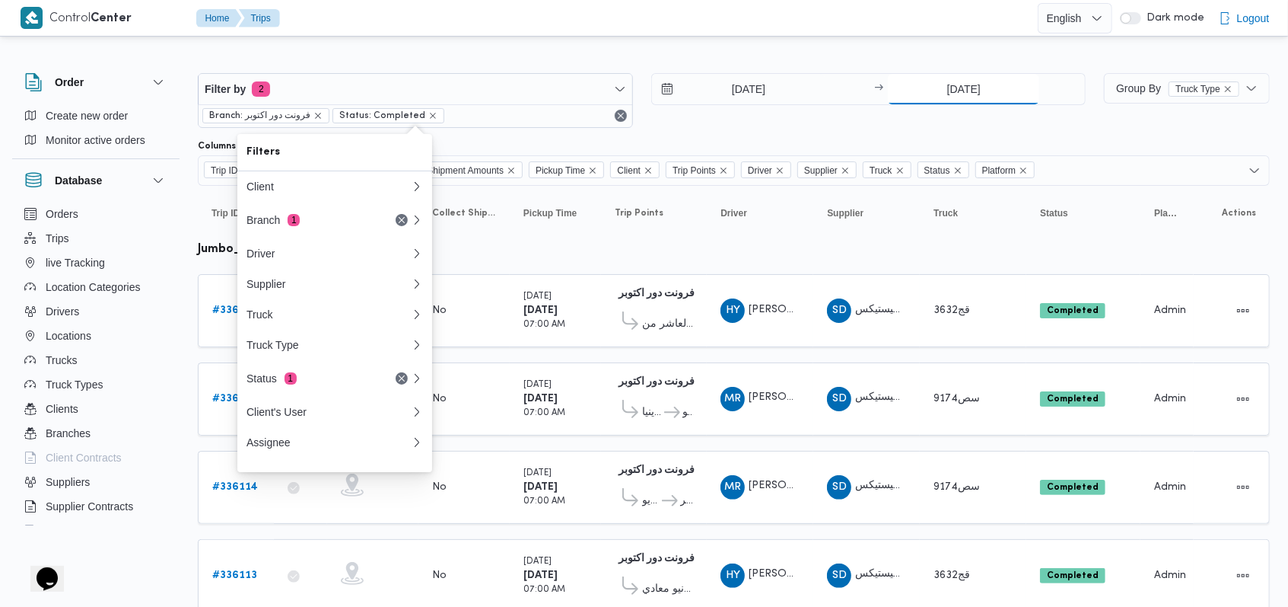
click at [962, 100] on input "28/9/2025" at bounding box center [963, 89] width 151 height 30
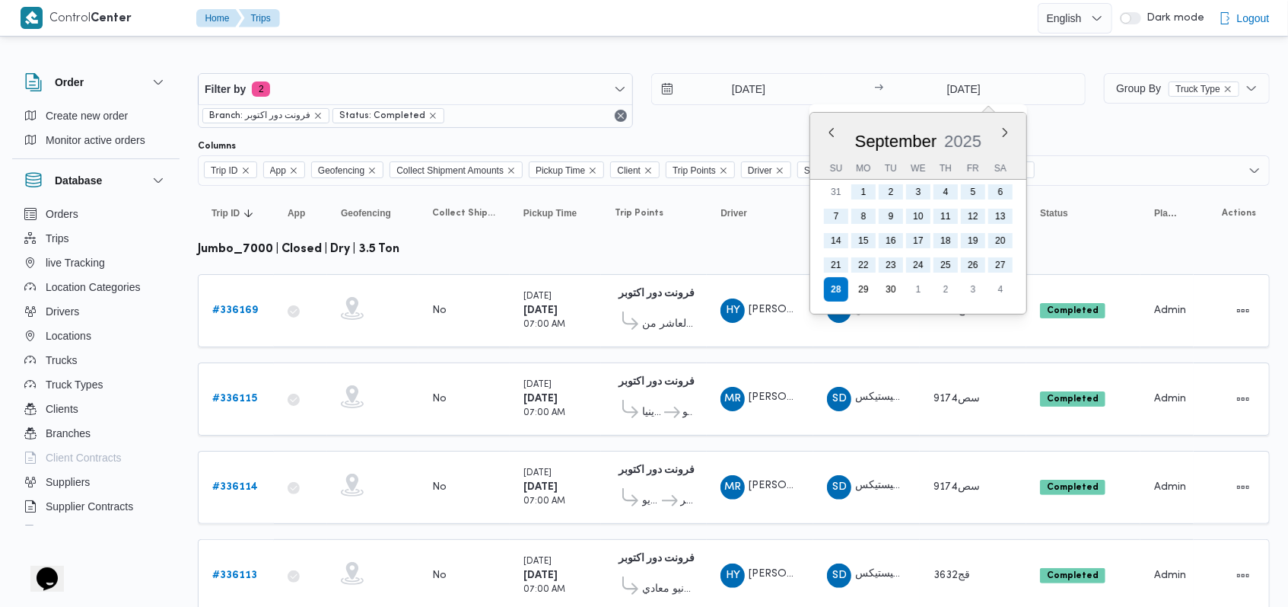
click at [801, 58] on div at bounding box center [734, 61] width 1072 height 24
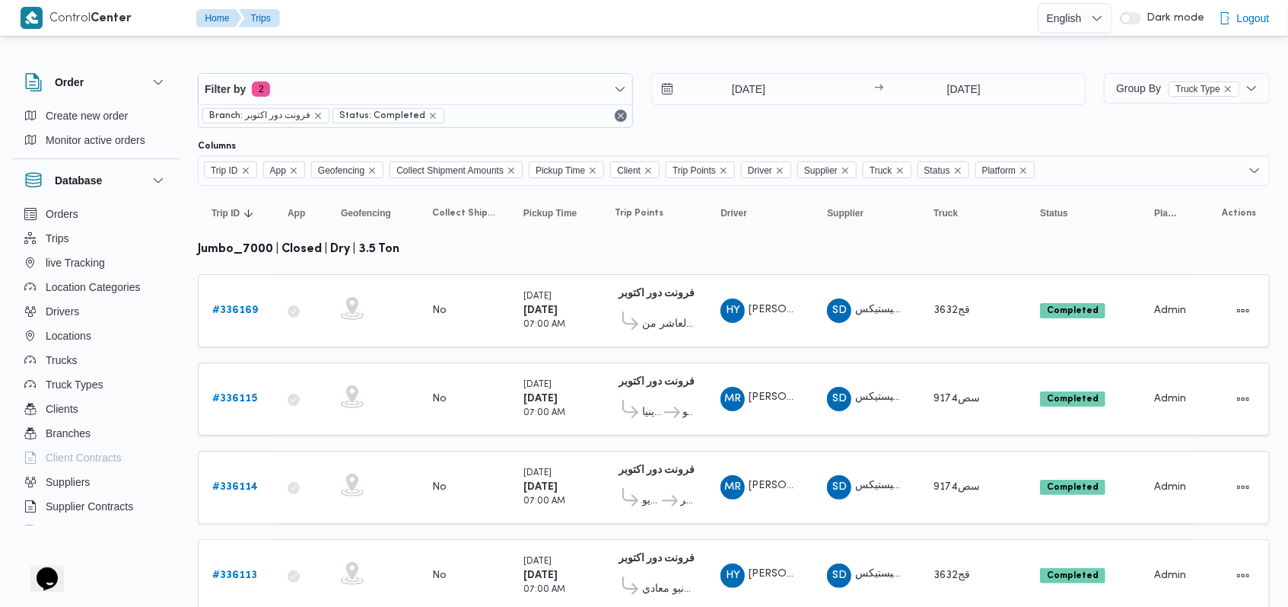
click at [440, 64] on div "Filter by 2 Branch: فرونت دور اكتوبر Status: Completed 1/9/2025 → 28/9/2025" at bounding box center [642, 100] width 906 height 73
click at [433, 91] on span "Filter by 2" at bounding box center [416, 89] width 434 height 30
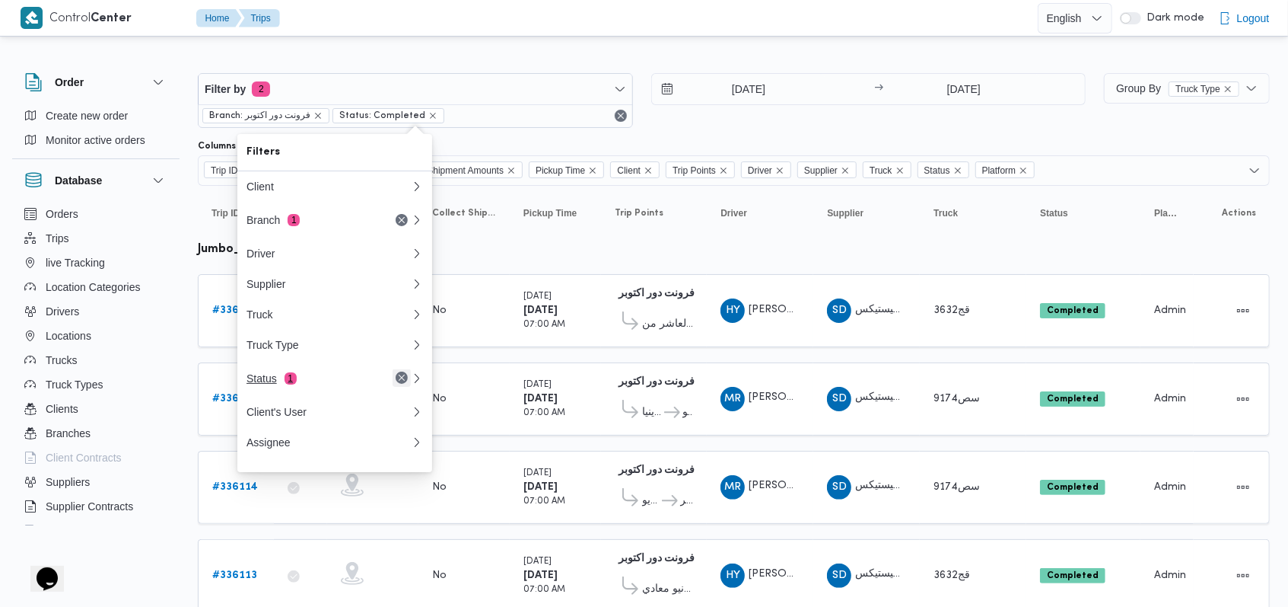
click at [397, 387] on button "Remove" at bounding box center [402, 377] width 18 height 18
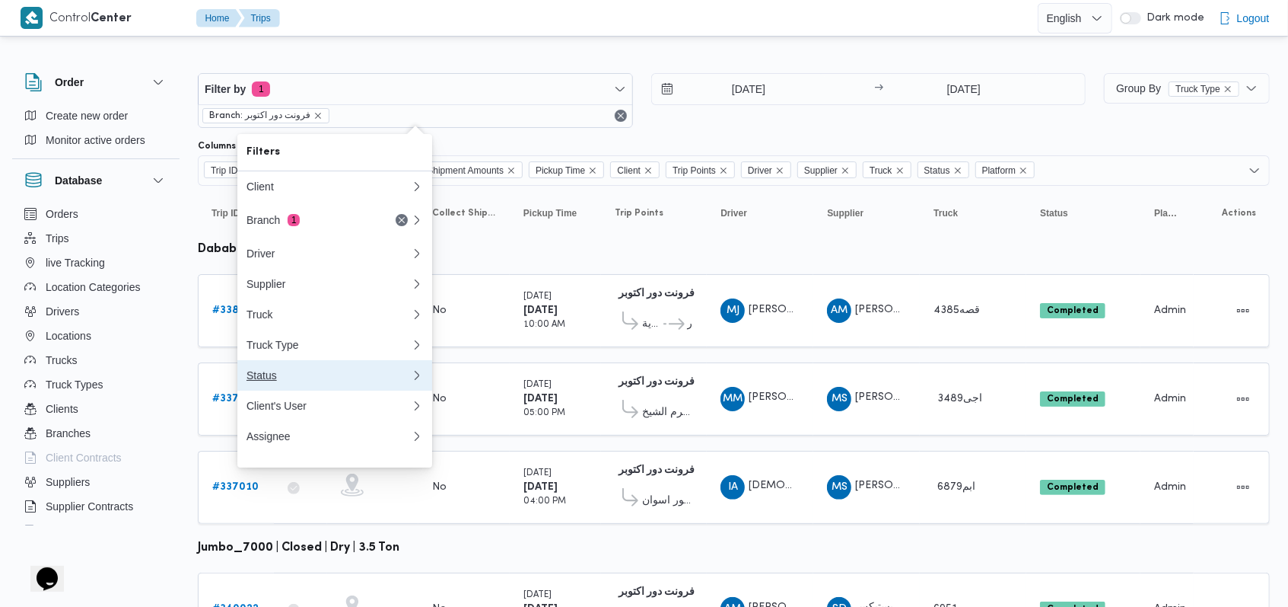
click at [336, 381] on div "Status" at bounding box center [326, 375] width 158 height 12
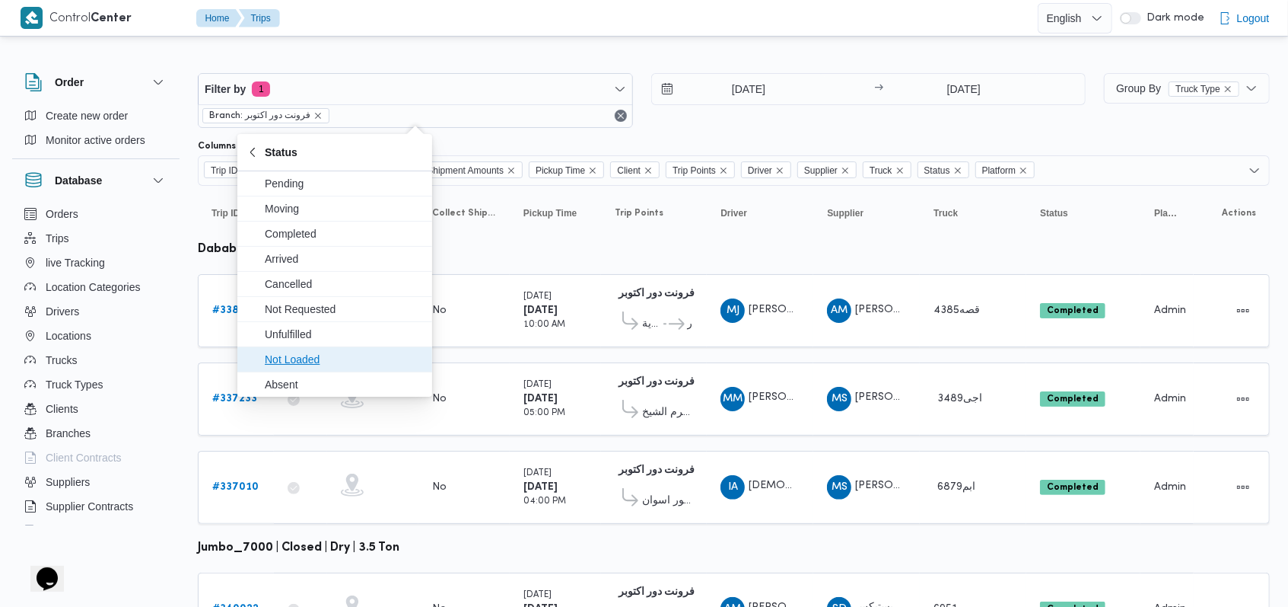
click at [333, 363] on span "Not Loaded" at bounding box center [344, 359] width 158 height 18
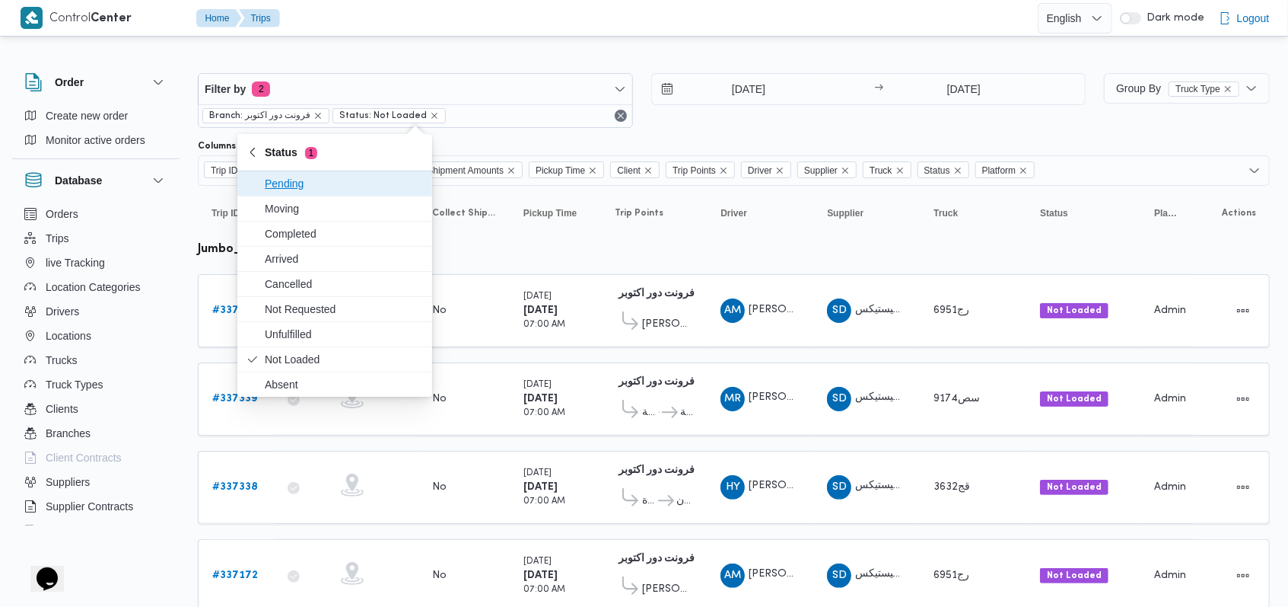
click at [799, 130] on div "Filter by 2 Branch: فرونت دور اكتوبر Status: Not Loaded 1/9/2025 → 28/9/2025" at bounding box center [642, 100] width 906 height 73
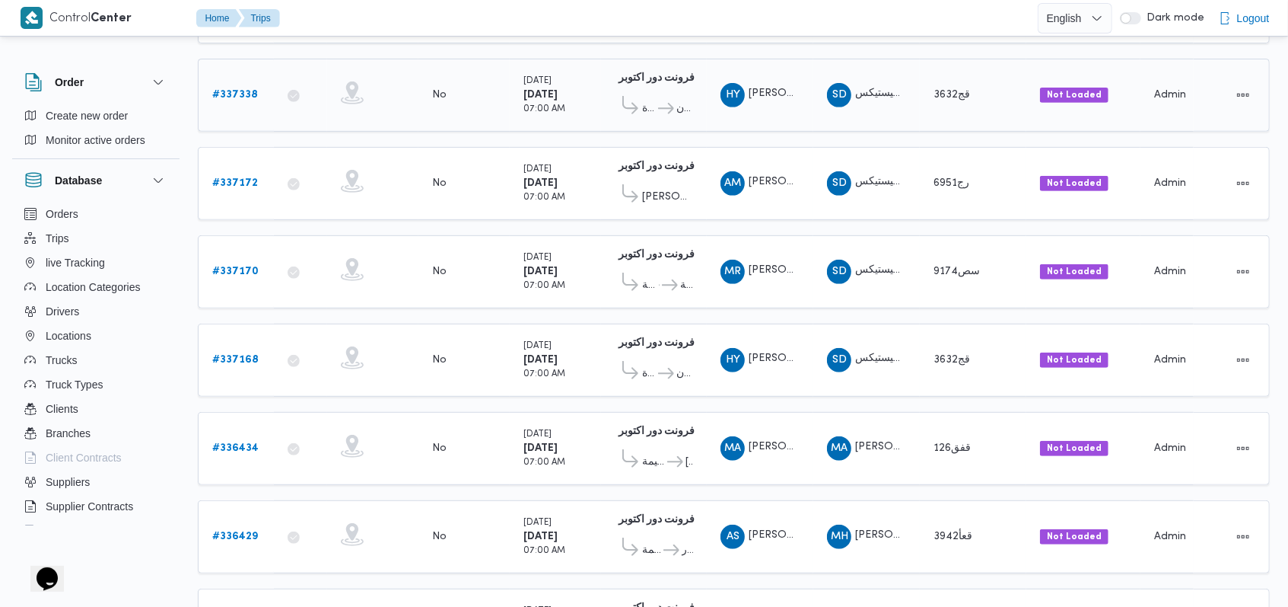
scroll to position [565, 0]
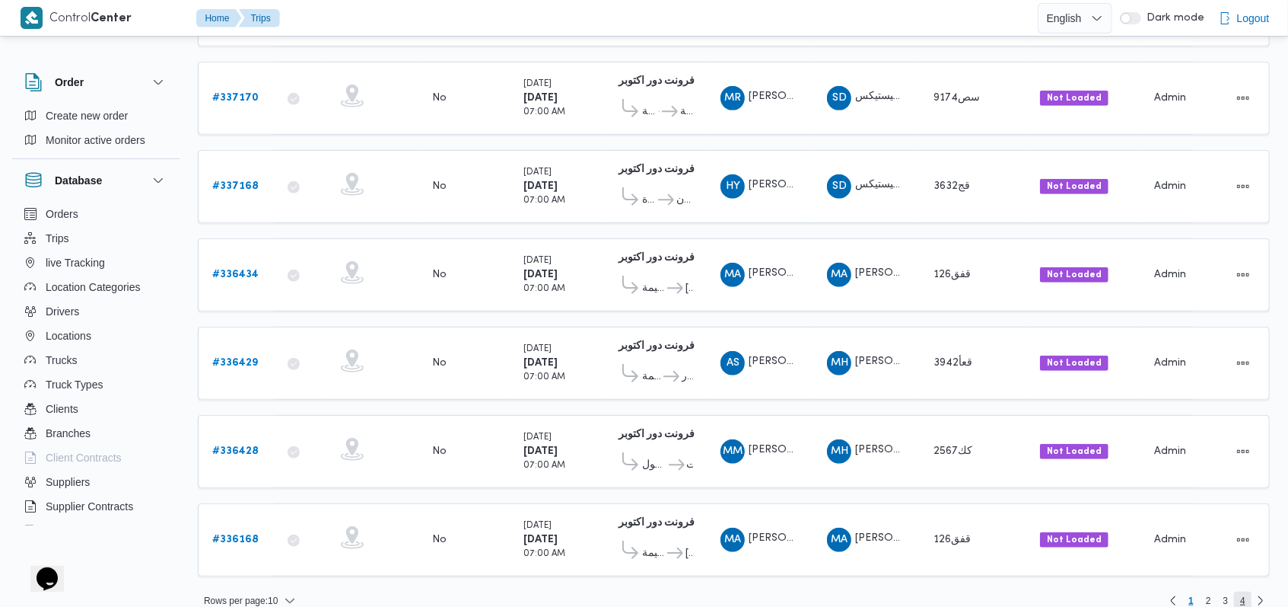
click at [1246, 591] on span "4" at bounding box center [1243, 600] width 18 height 18
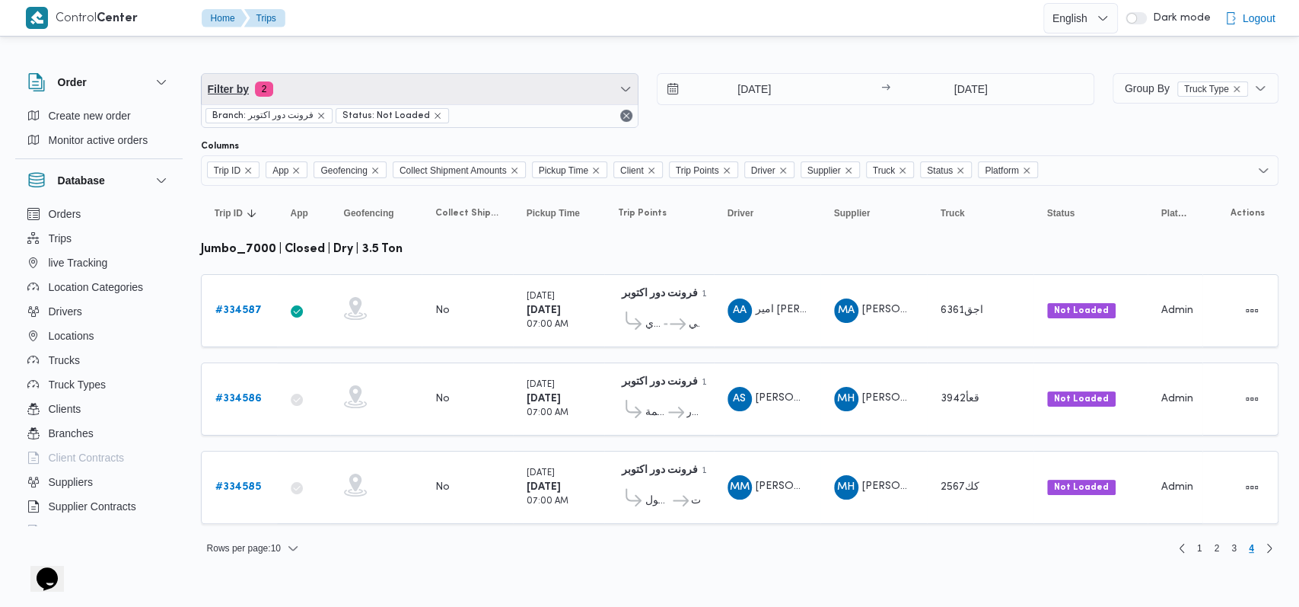
click at [390, 89] on span "Filter by 2" at bounding box center [420, 89] width 436 height 30
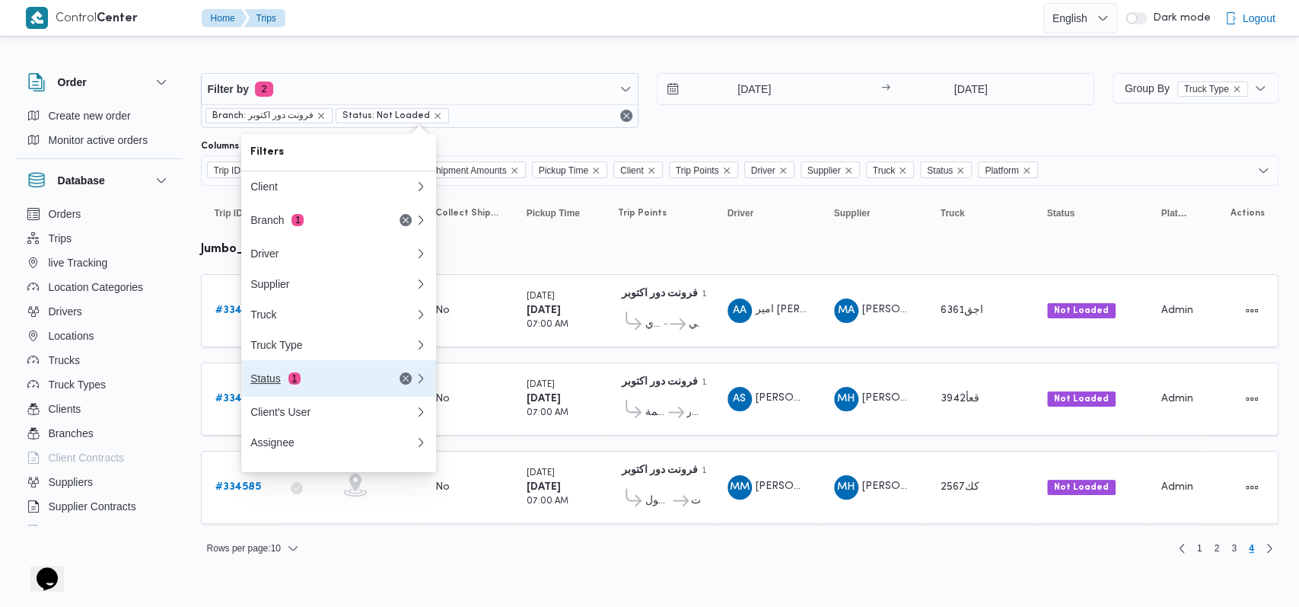
click at [333, 383] on div "Status 1" at bounding box center [314, 378] width 128 height 12
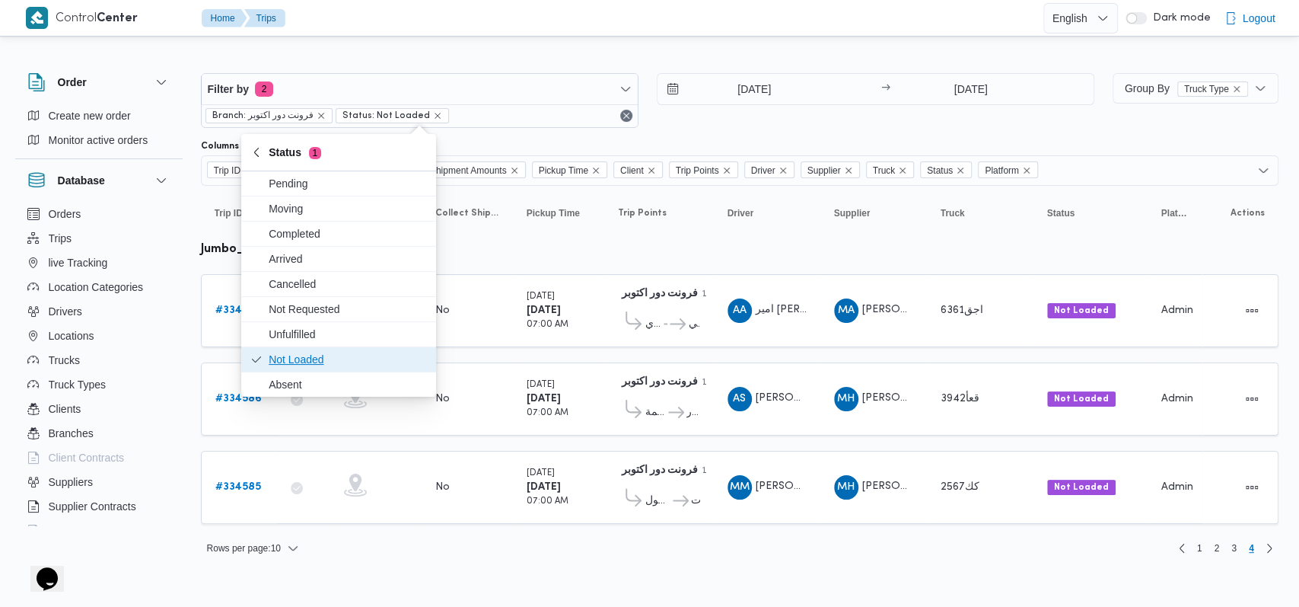
click at [334, 366] on span "Not Loaded" at bounding box center [348, 359] width 158 height 18
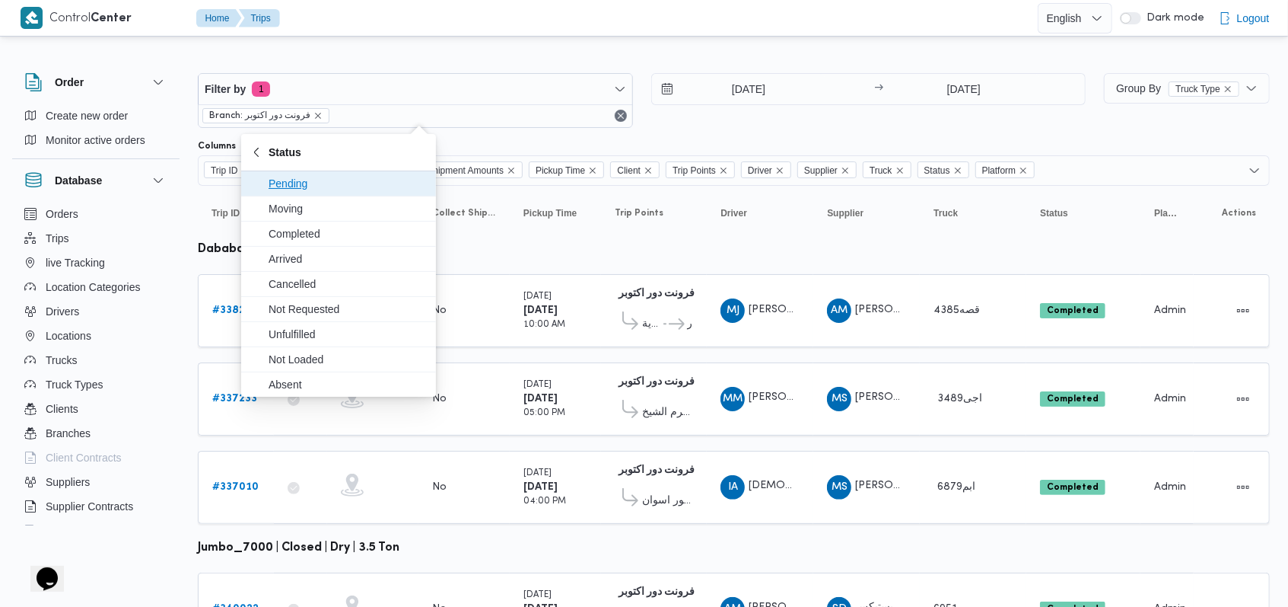
click at [801, 117] on div "1/9/2025 → 28/9/2025" at bounding box center [868, 100] width 435 height 55
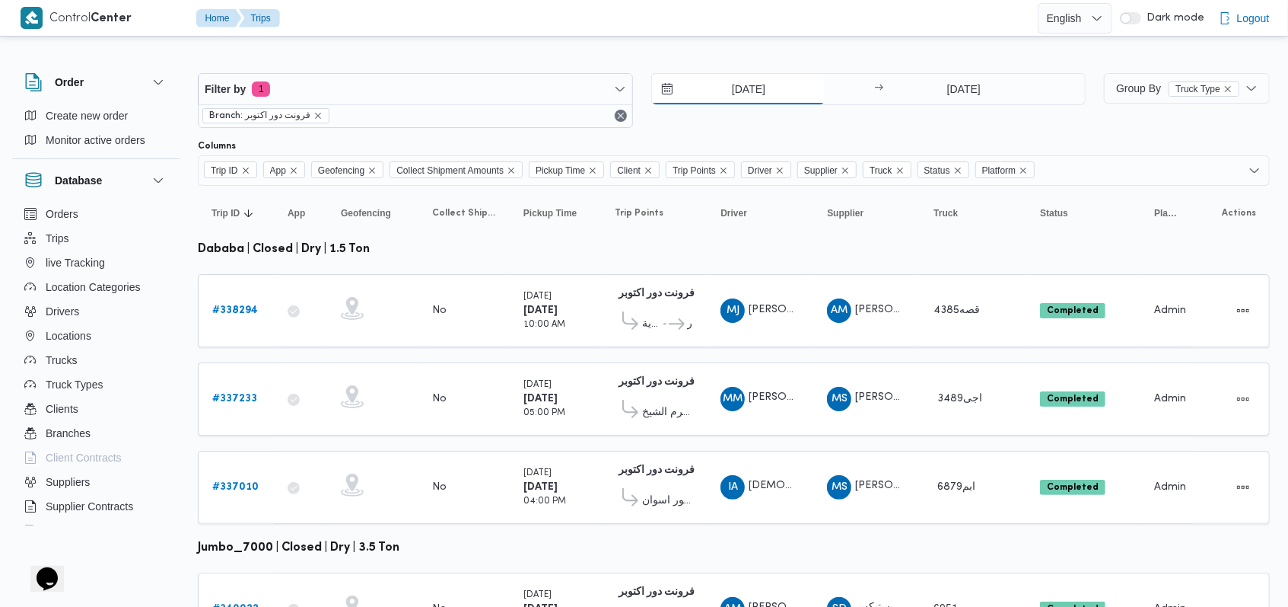
click at [752, 90] on input "1/9/2025" at bounding box center [738, 89] width 173 height 30
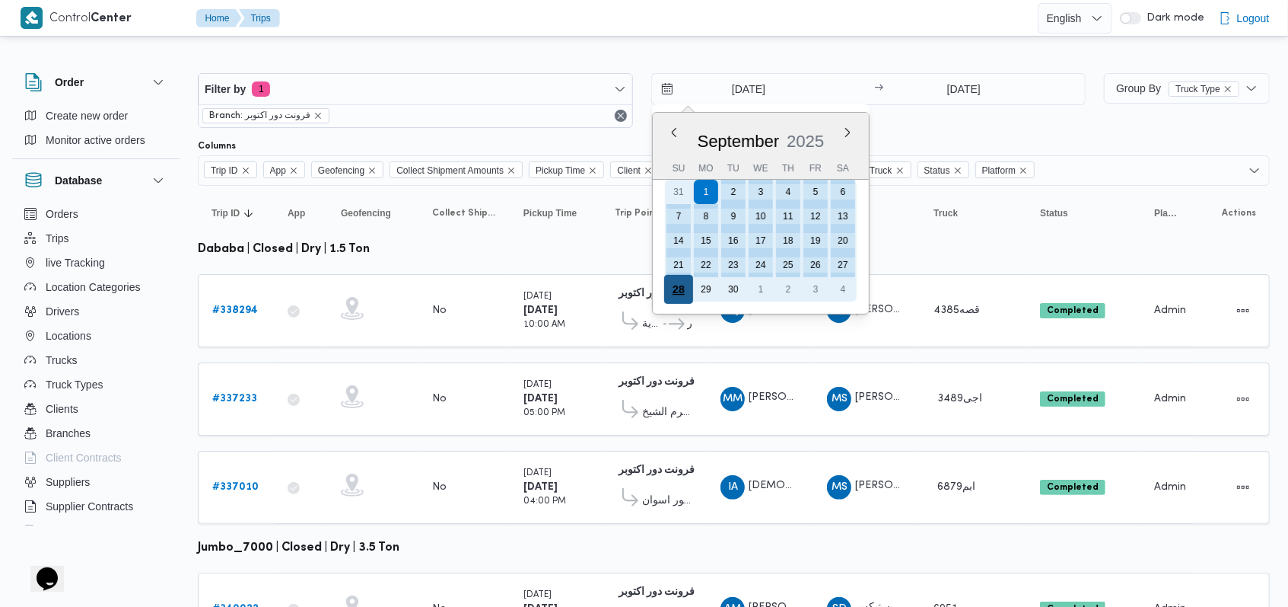
click at [681, 286] on div "28" at bounding box center [678, 289] width 29 height 29
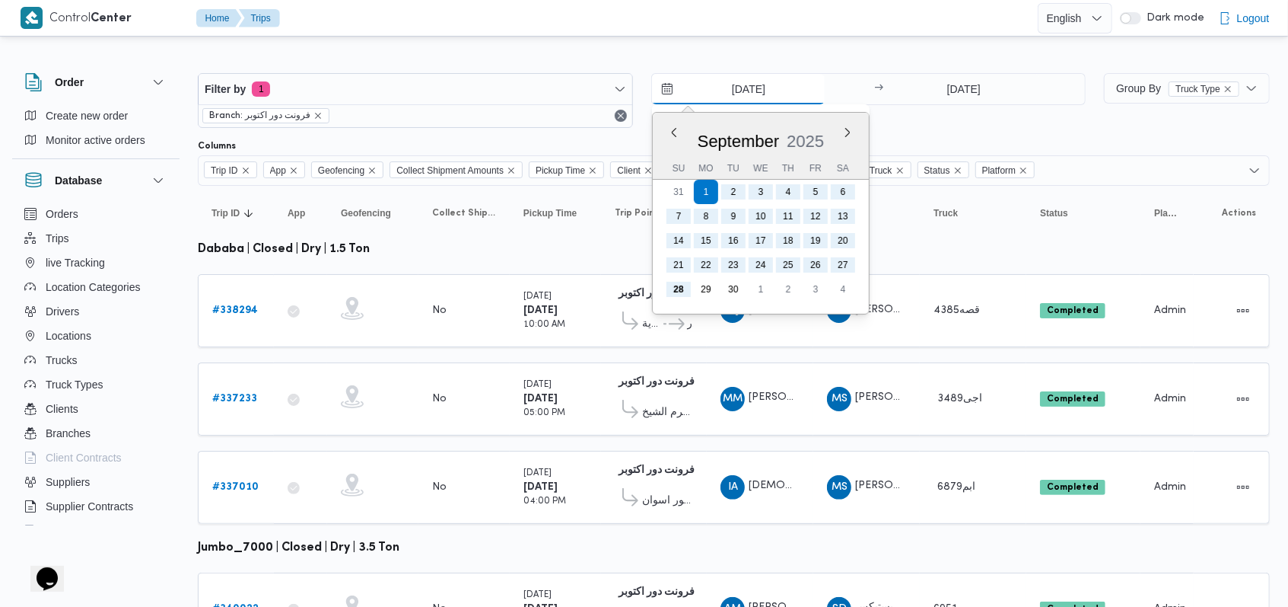
type input "28/9/2025"
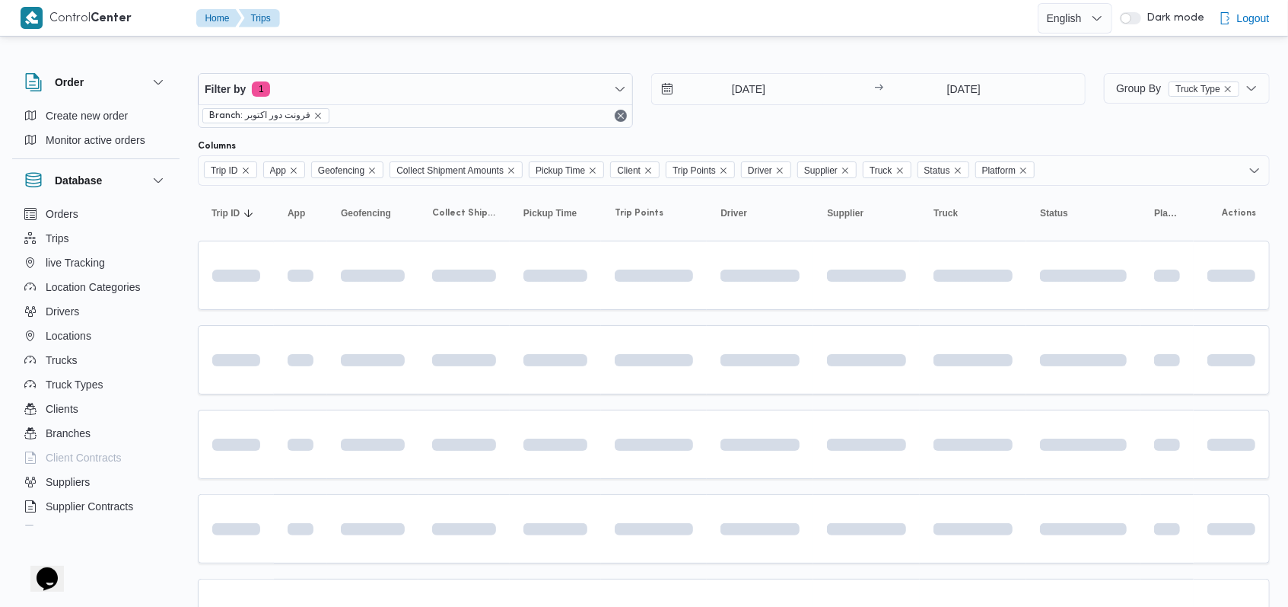
click at [891, 129] on div "Filter by 1 Branch: فرونت دور اكتوبر 28/9/2025 → 28/9/2025" at bounding box center [642, 100] width 906 height 73
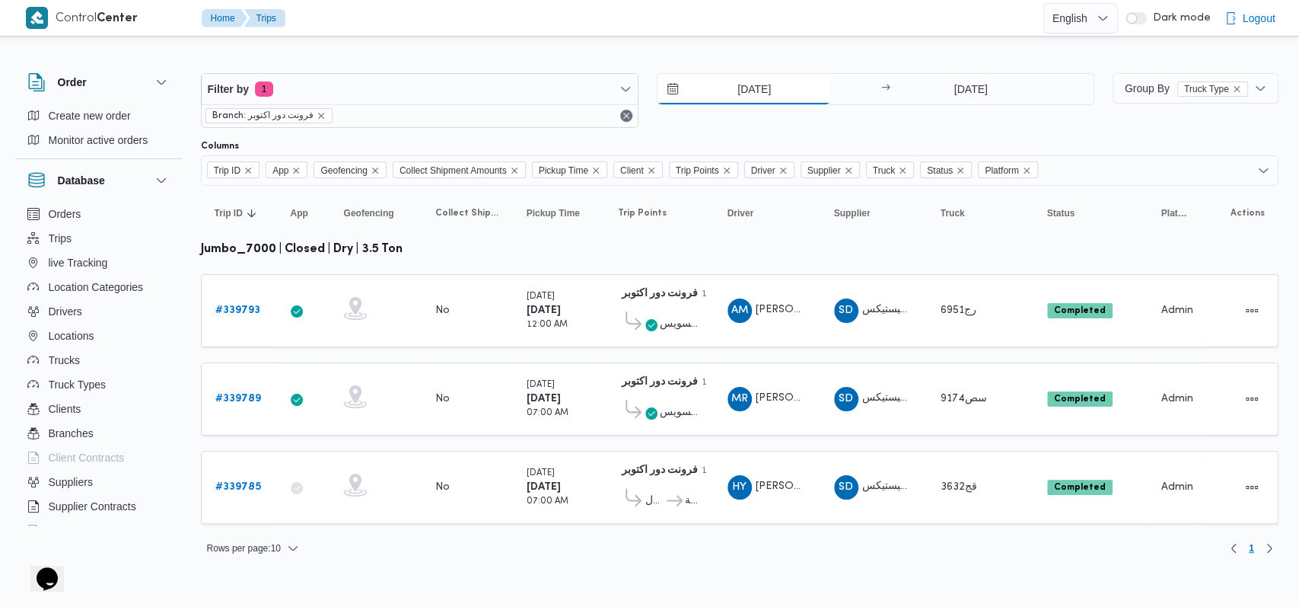
click at [760, 88] on input "28/9/2025" at bounding box center [744, 89] width 173 height 30
click at [901, 126] on div "28/9/2025 → 28/9/2025" at bounding box center [876, 100] width 438 height 55
click at [249, 393] on b "# 339789" at bounding box center [238, 398] width 46 height 10
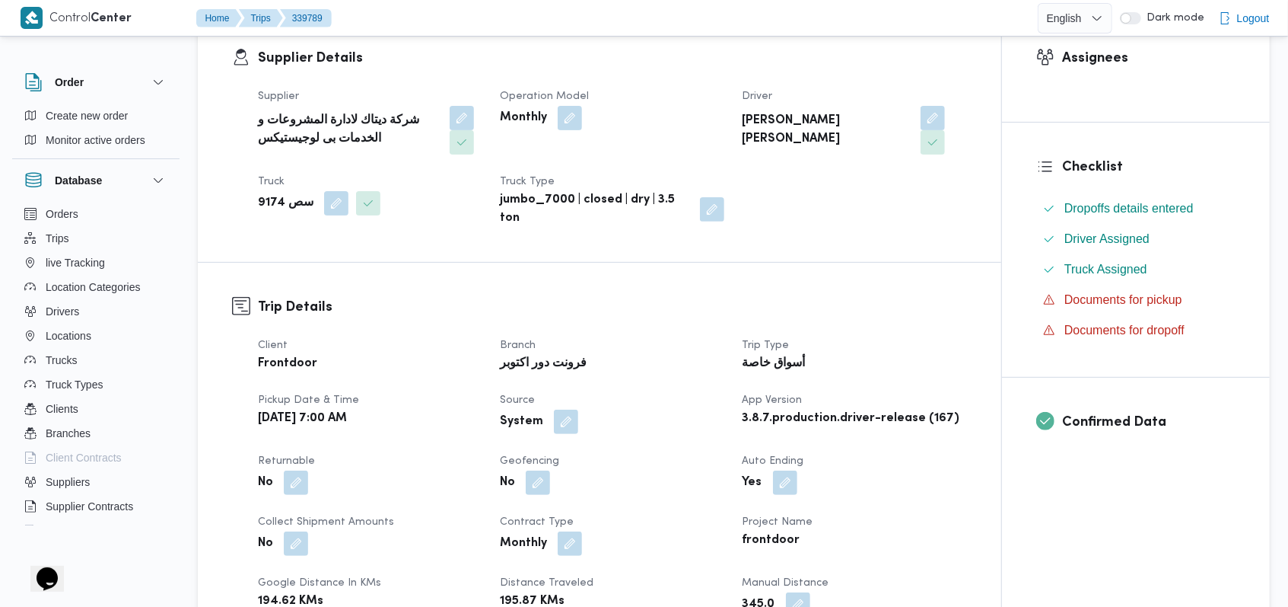
scroll to position [507, 0]
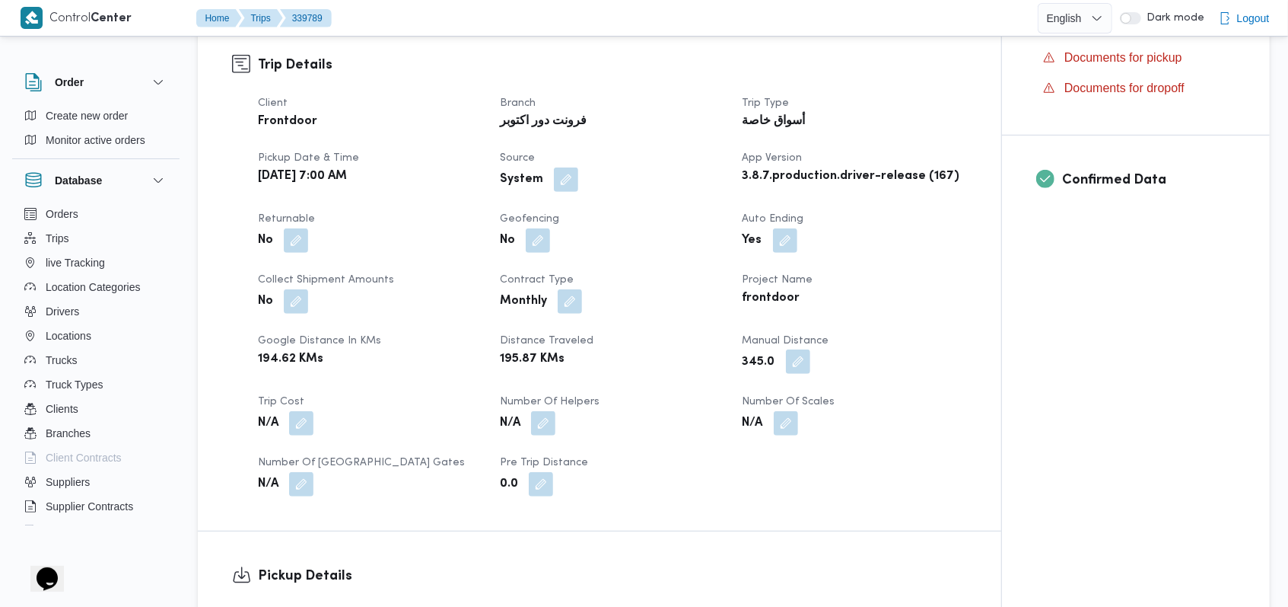
click at [800, 365] on button "button" at bounding box center [798, 361] width 24 height 24
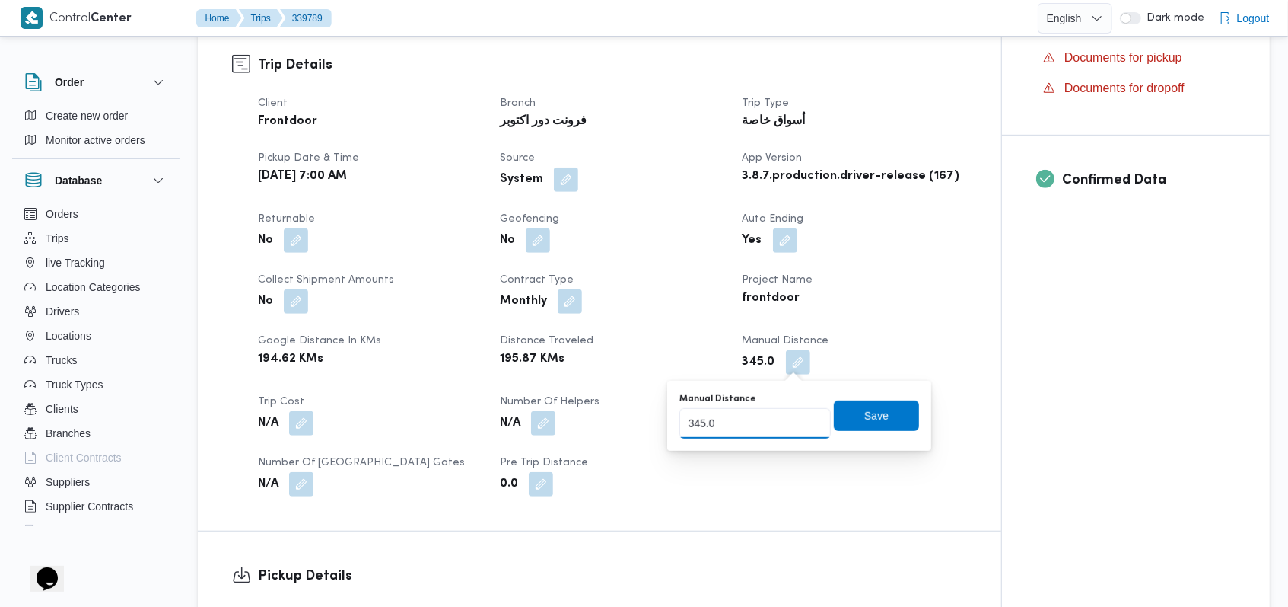
click at [700, 422] on input "345.0" at bounding box center [755, 423] width 151 height 30
type input "395.0"
click at [881, 412] on span "Save" at bounding box center [876, 415] width 85 height 30
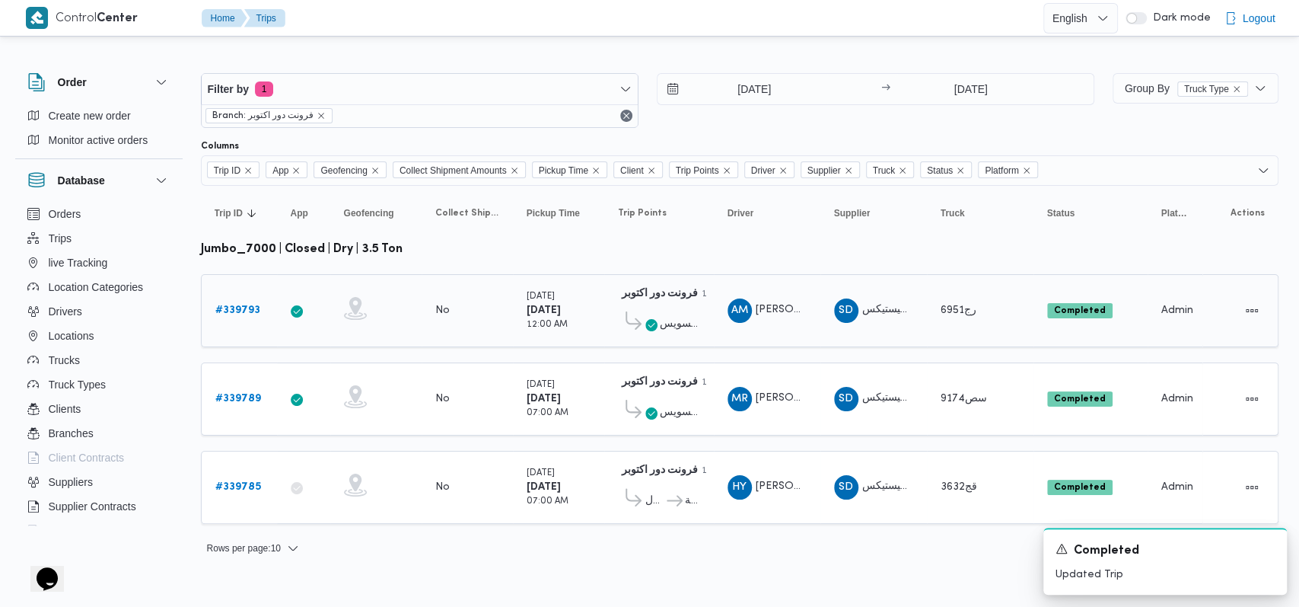
click at [243, 307] on b "# 339793" at bounding box center [237, 310] width 45 height 10
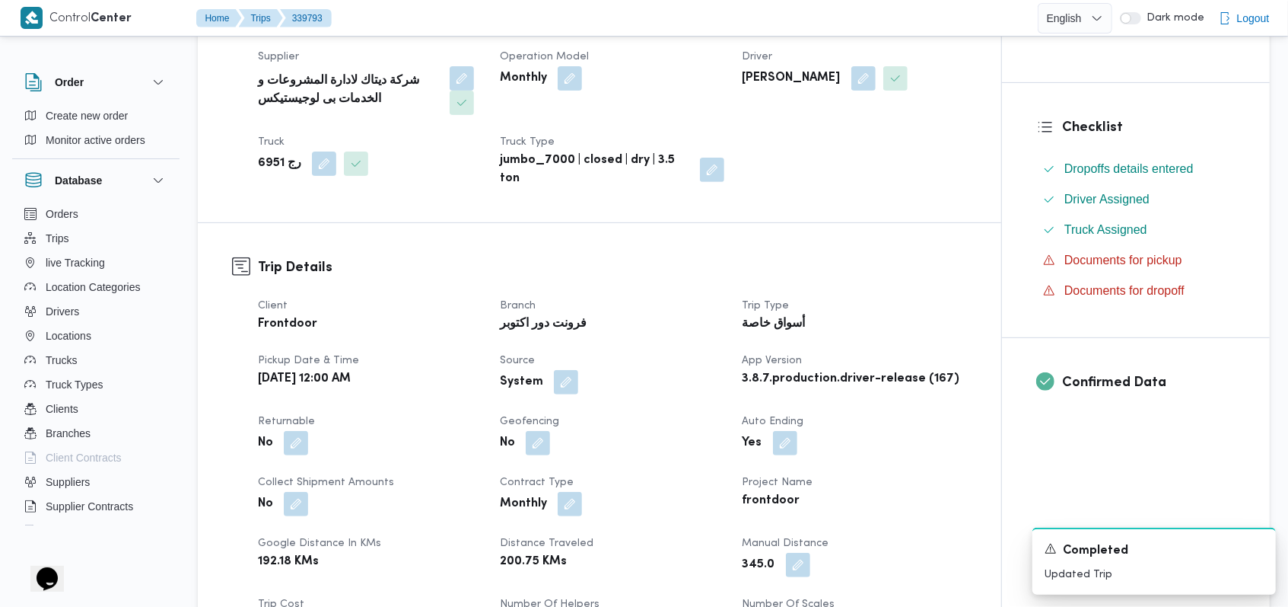
scroll to position [507, 0]
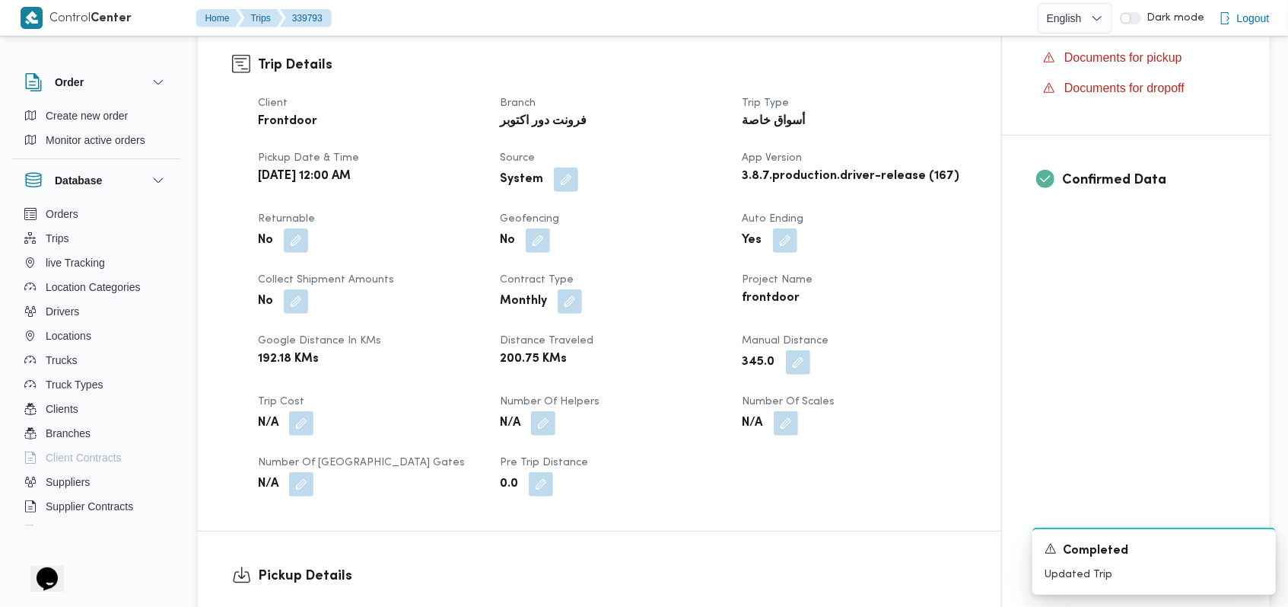
click at [792, 343] on span "Manual Distance" at bounding box center [786, 341] width 87 height 10
click at [795, 355] on button "button" at bounding box center [798, 361] width 24 height 24
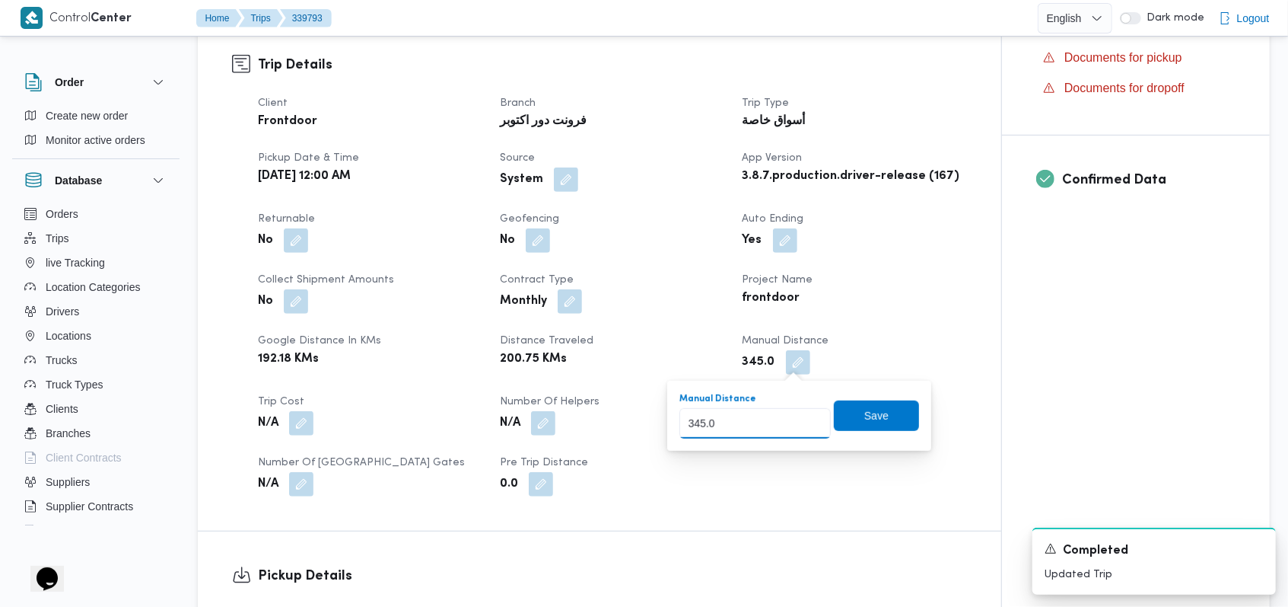
click at [699, 421] on input "345.0" at bounding box center [755, 423] width 151 height 30
type input "395.0"
click at [894, 409] on span "Save" at bounding box center [876, 415] width 85 height 30
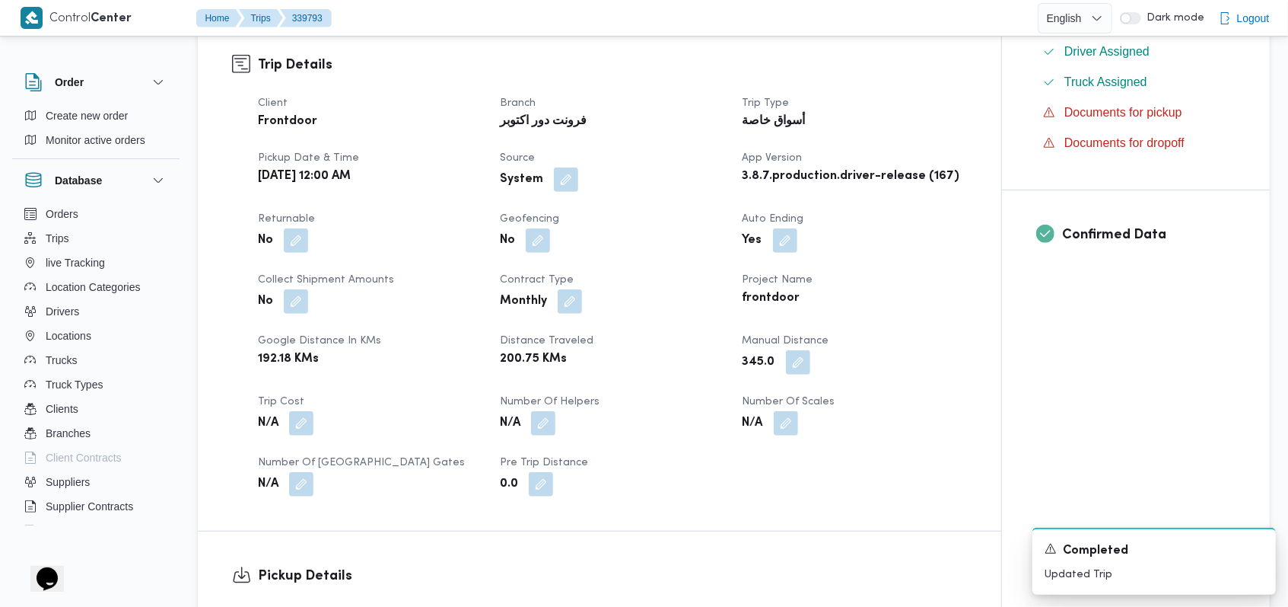
click at [906, 404] on dt "Number of Scales" at bounding box center [855, 402] width 224 height 18
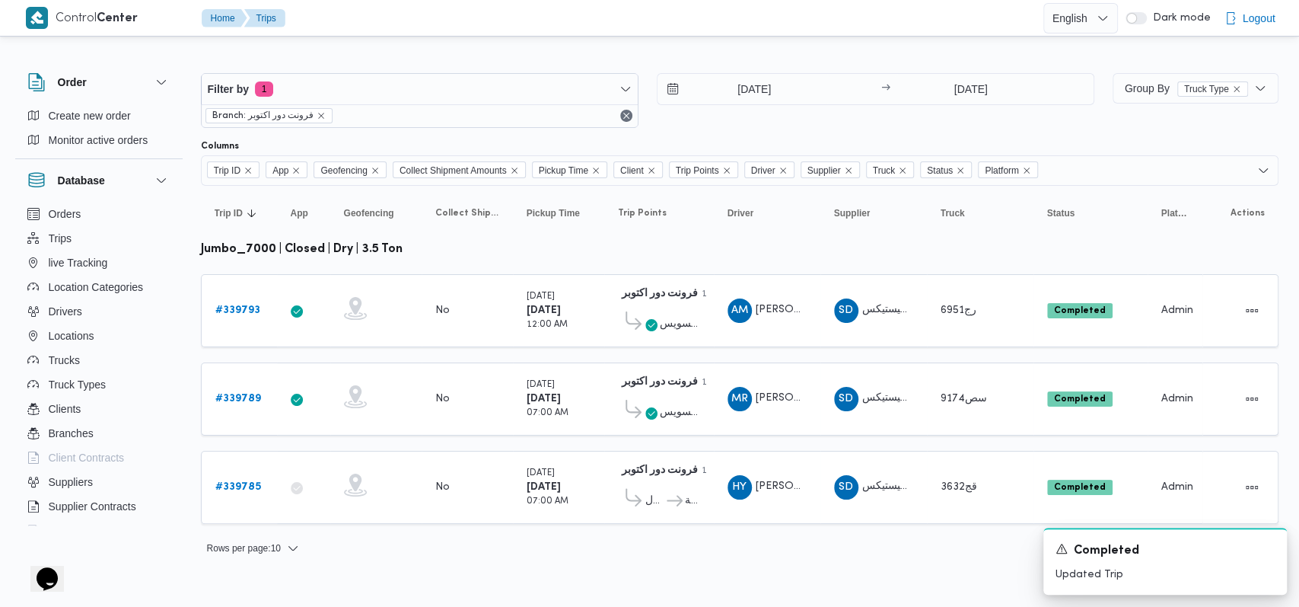
click at [805, 122] on div "28/9/2025 → 28/9/2025" at bounding box center [876, 100] width 438 height 55
click at [951, 545] on div "Rows per page : 10 1" at bounding box center [740, 548] width 1096 height 37
click at [253, 393] on b "# 339789" at bounding box center [238, 398] width 46 height 10
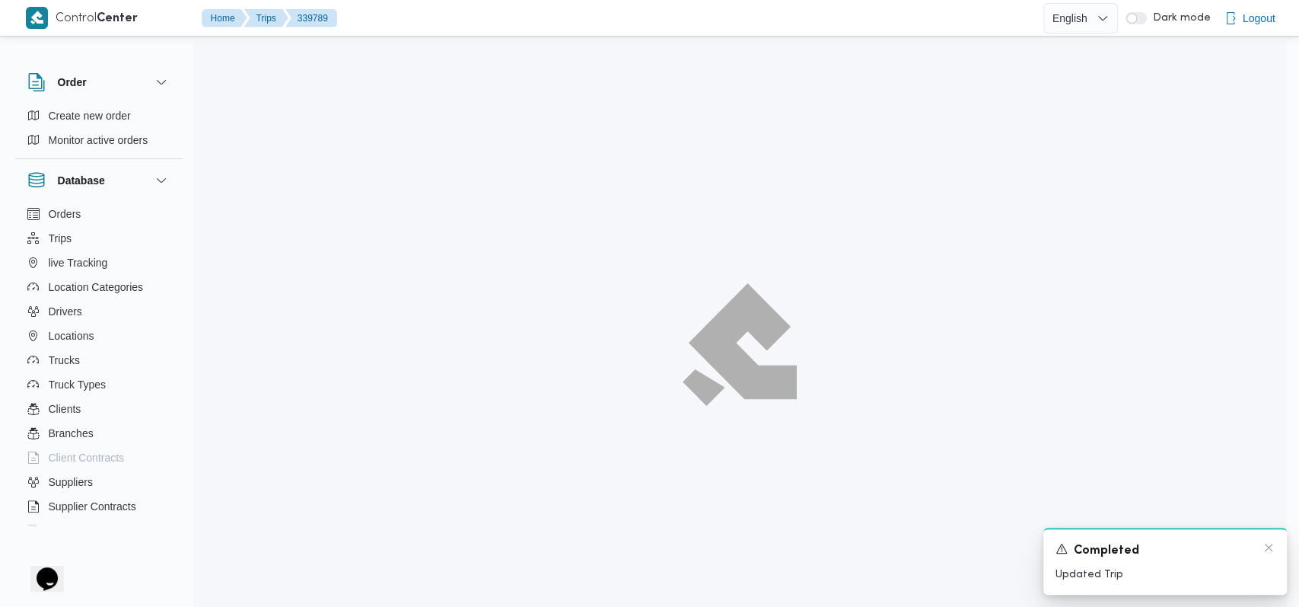
click at [1272, 548] on div "A new notification appears Completed Updated Trip" at bounding box center [1165, 560] width 244 height 67
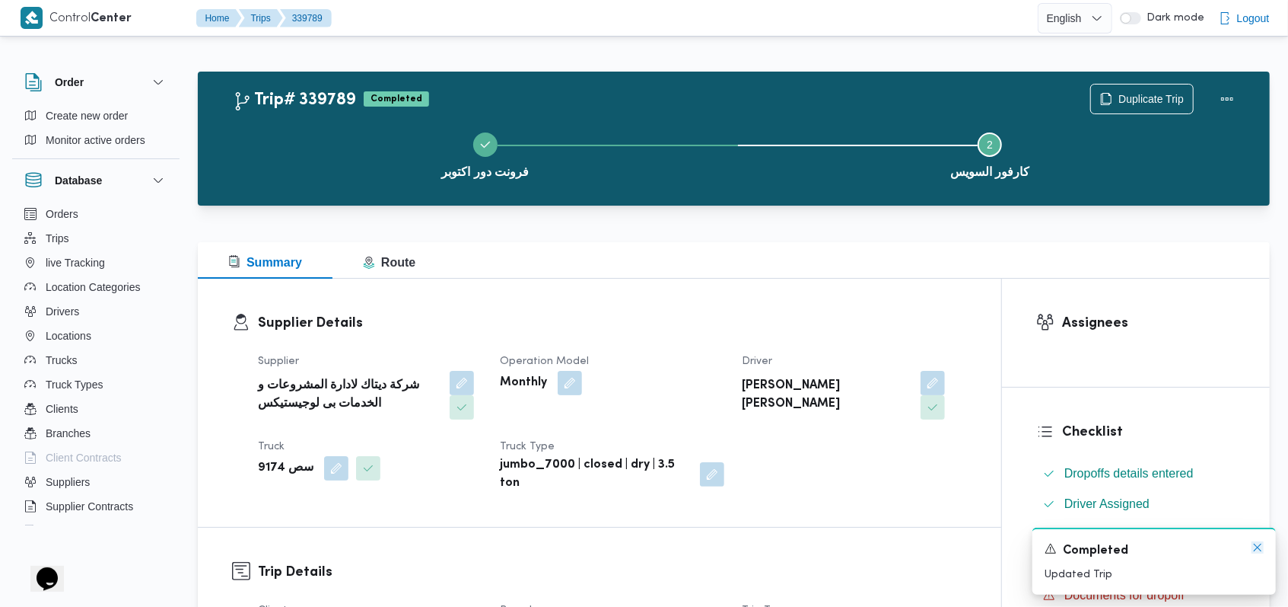
click at [1255, 547] on icon "Dismiss toast" at bounding box center [1258, 547] width 12 height 12
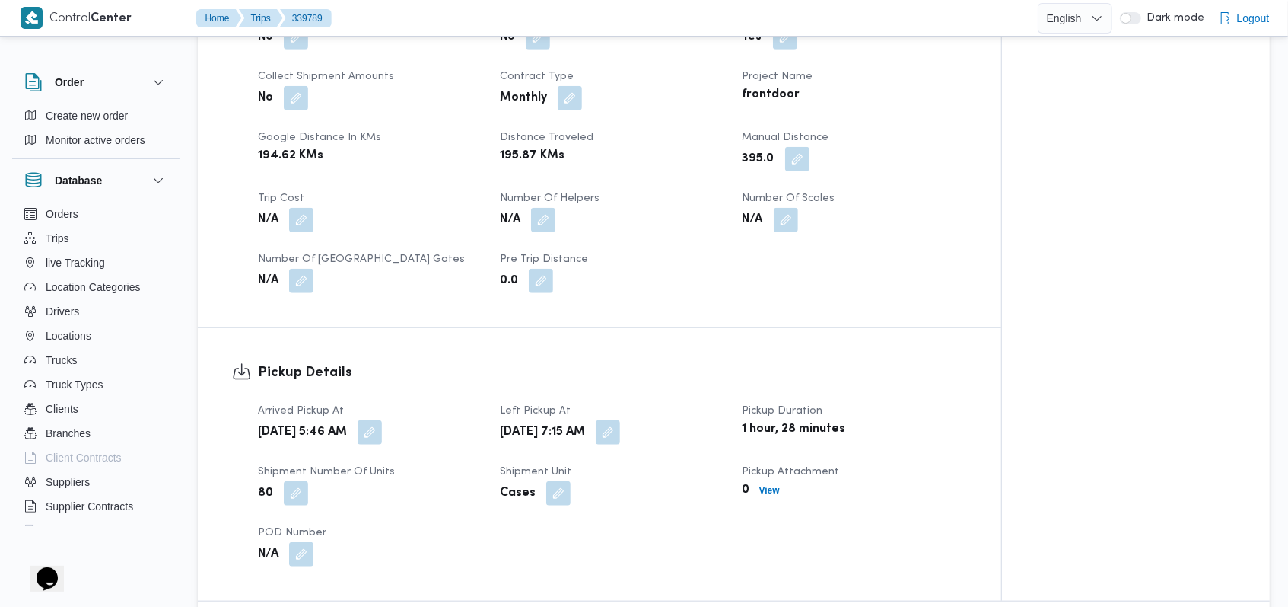
scroll to position [811, 0]
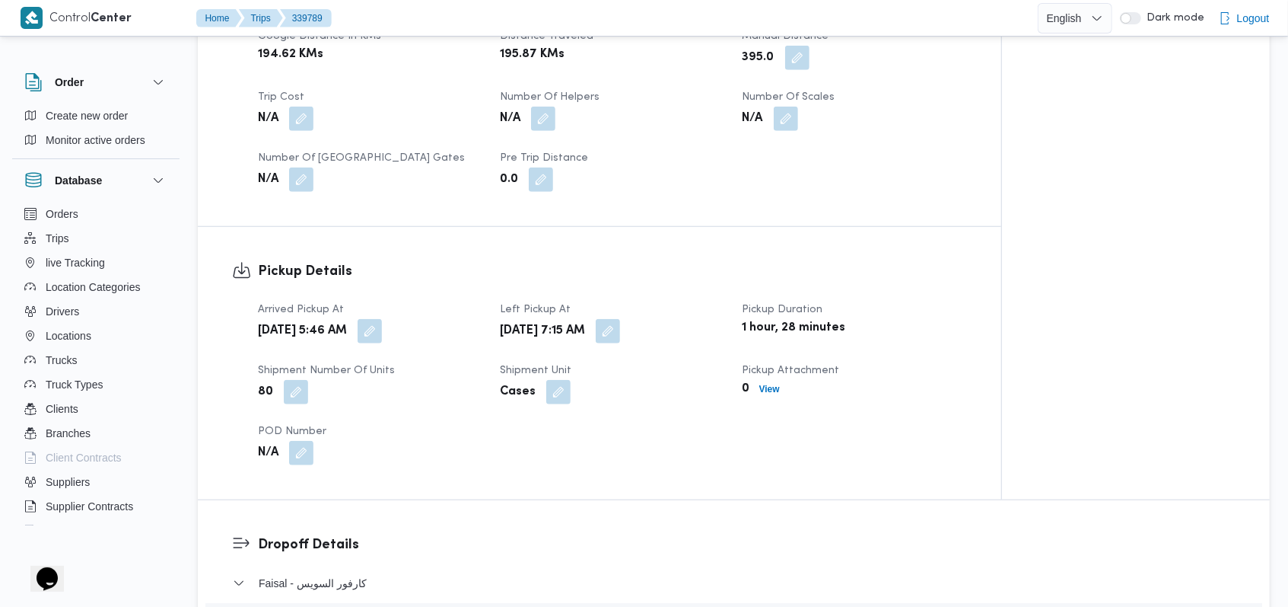
click at [779, 398] on div "0 View" at bounding box center [854, 388] width 227 height 21
click at [776, 390] on b "View" at bounding box center [770, 389] width 21 height 11
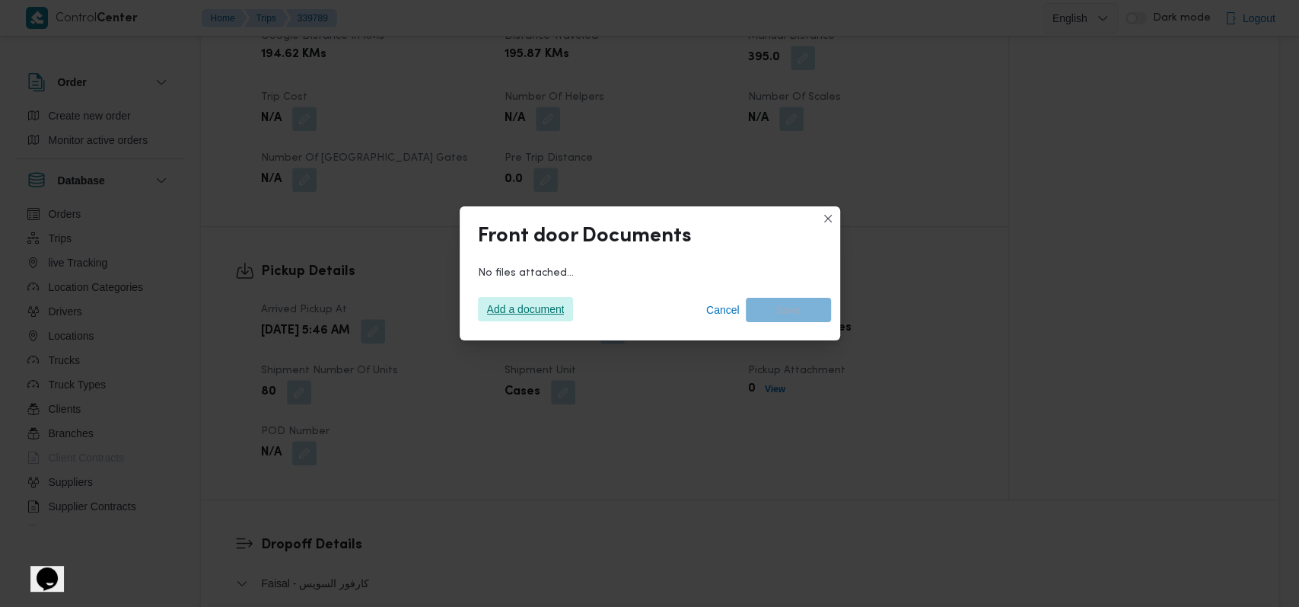
click at [559, 317] on span "Add a document" at bounding box center [526, 309] width 78 height 24
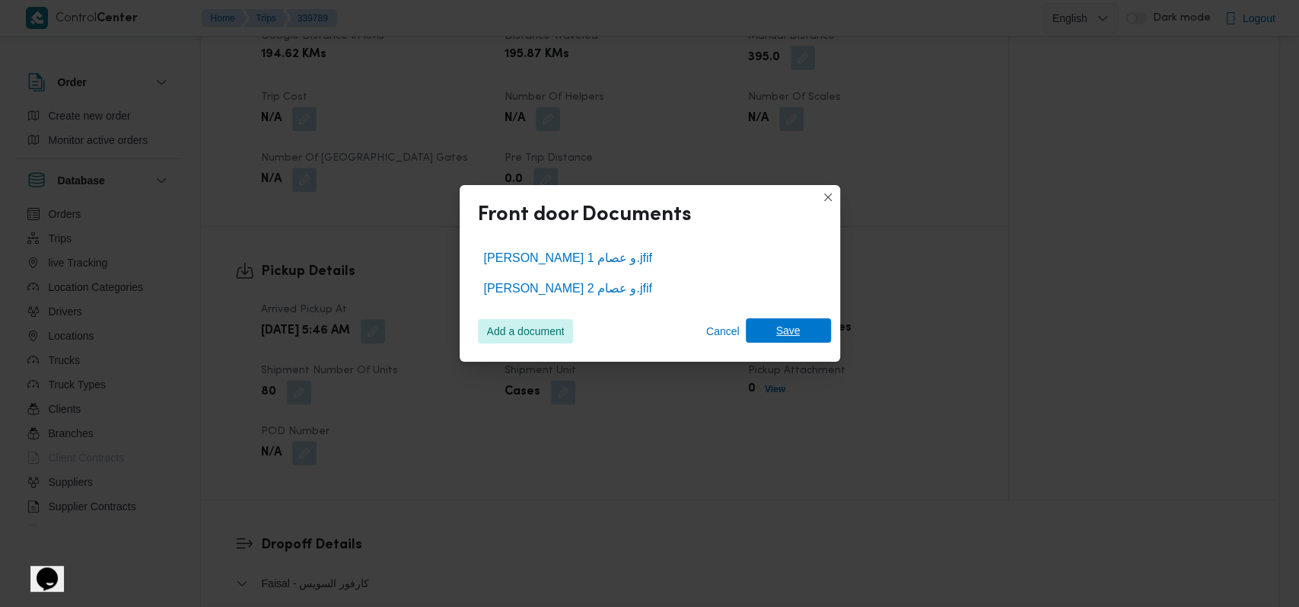
click at [811, 332] on span "Save" at bounding box center [788, 330] width 85 height 24
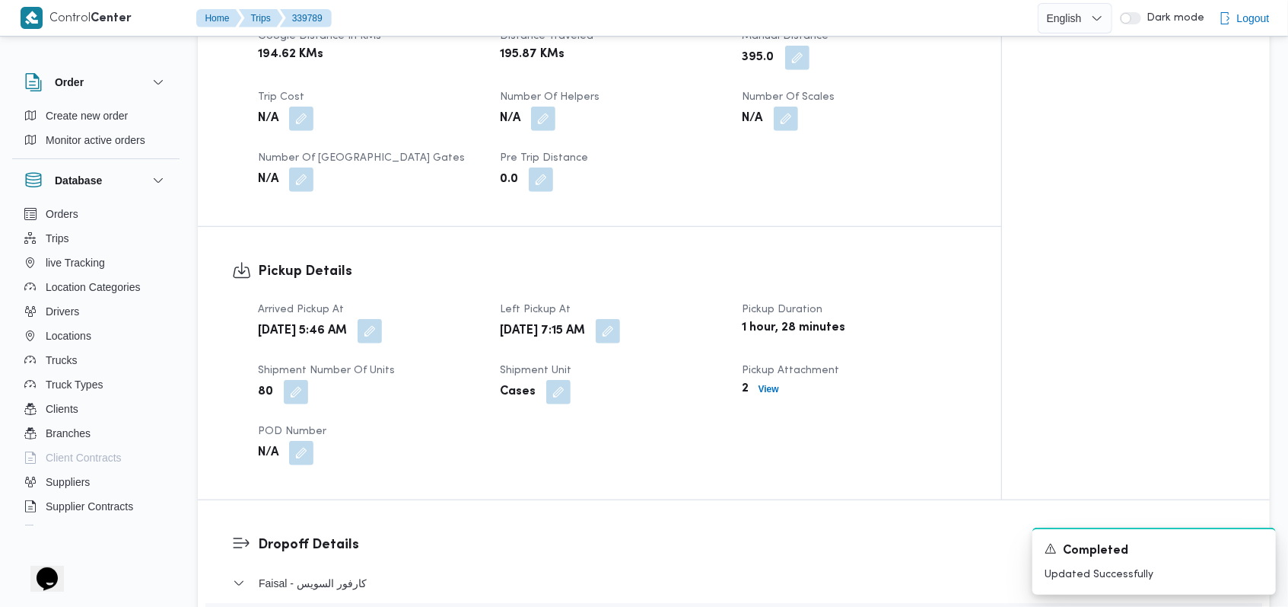
click at [903, 441] on div "Arrived Pickup At Sun, Sep 28, 2025 5:46 AM Left Pickup At Sun, Sep 28, 2025 7:…" at bounding box center [613, 382] width 728 height 183
click at [1262, 549] on icon "Dismiss toast" at bounding box center [1258, 547] width 12 height 12
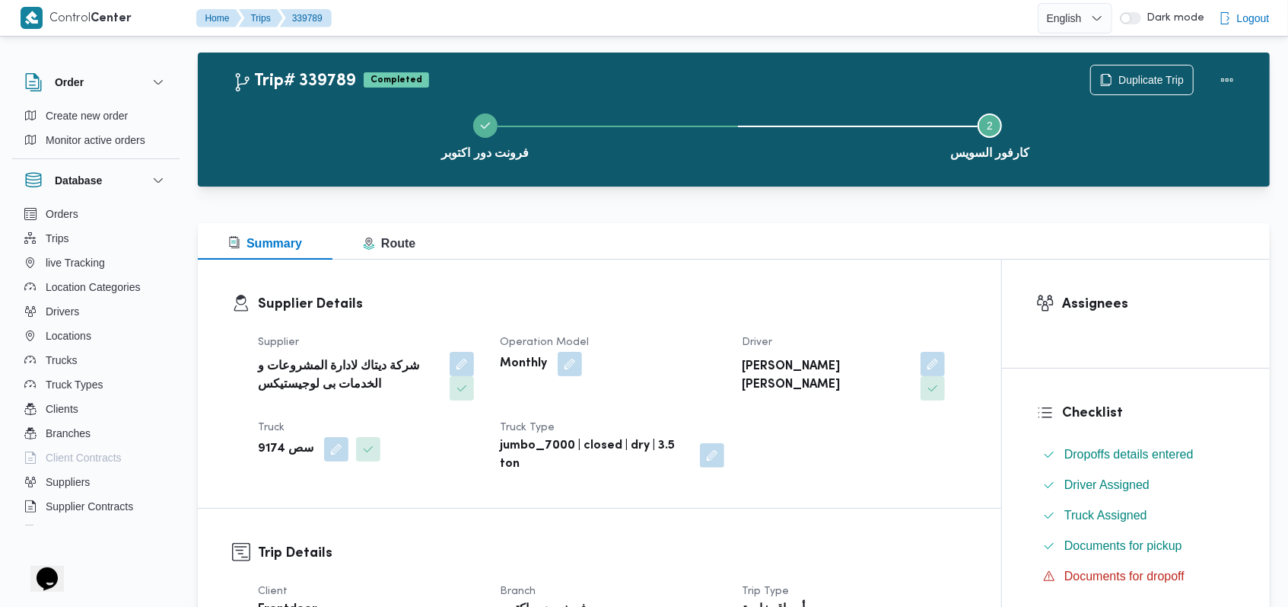
scroll to position [0, 0]
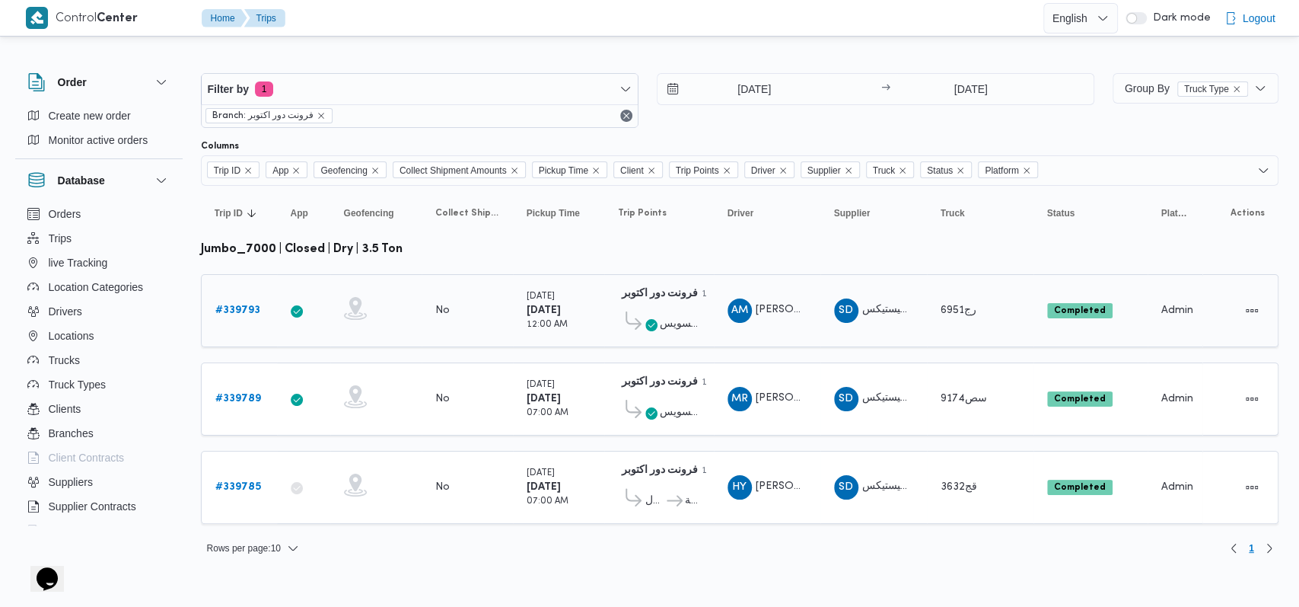
click at [228, 312] on b "# 339793" at bounding box center [237, 310] width 45 height 10
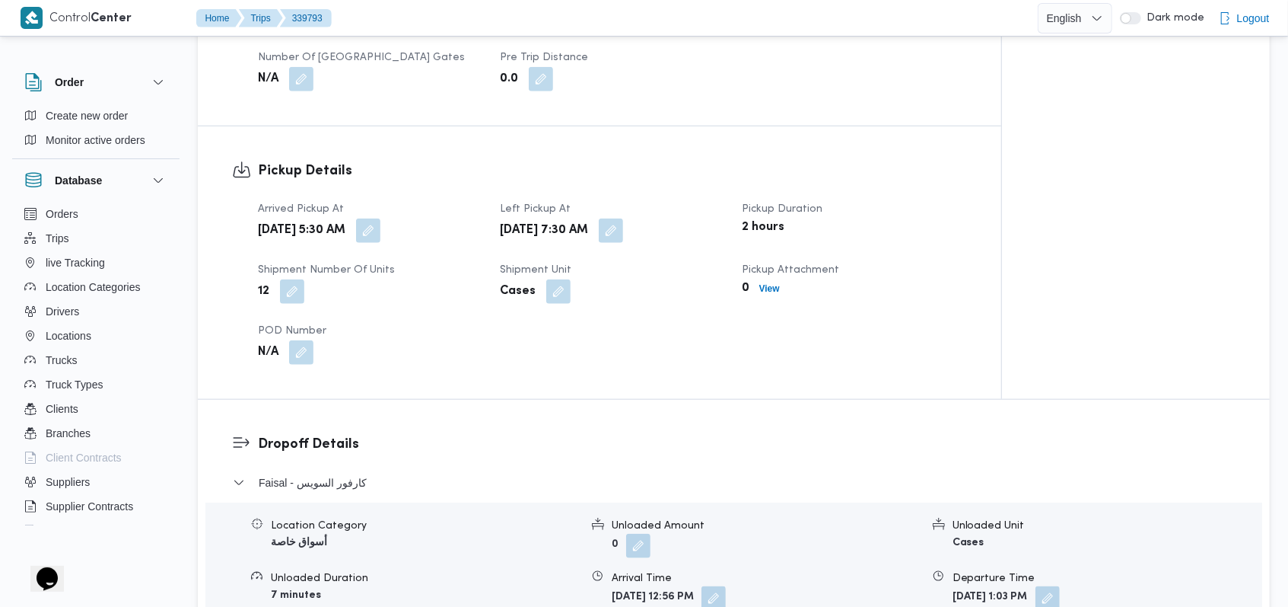
scroll to position [913, 0]
click at [773, 289] on b "View" at bounding box center [770, 287] width 21 height 11
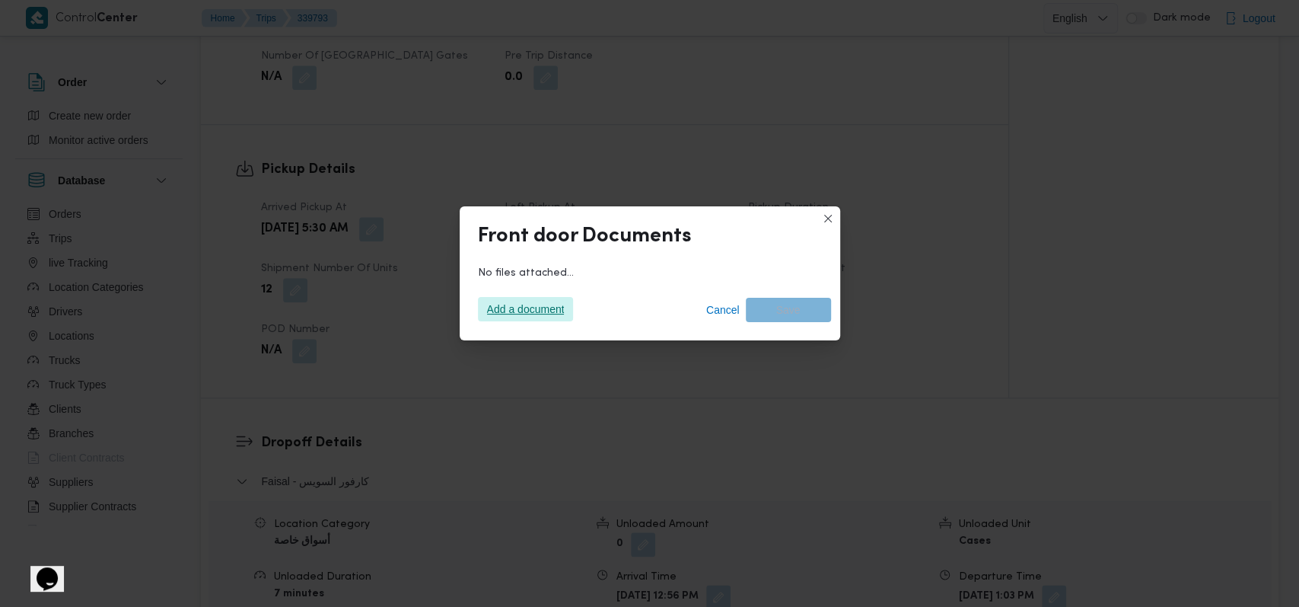
click at [518, 312] on span "Add a document" at bounding box center [526, 309] width 78 height 24
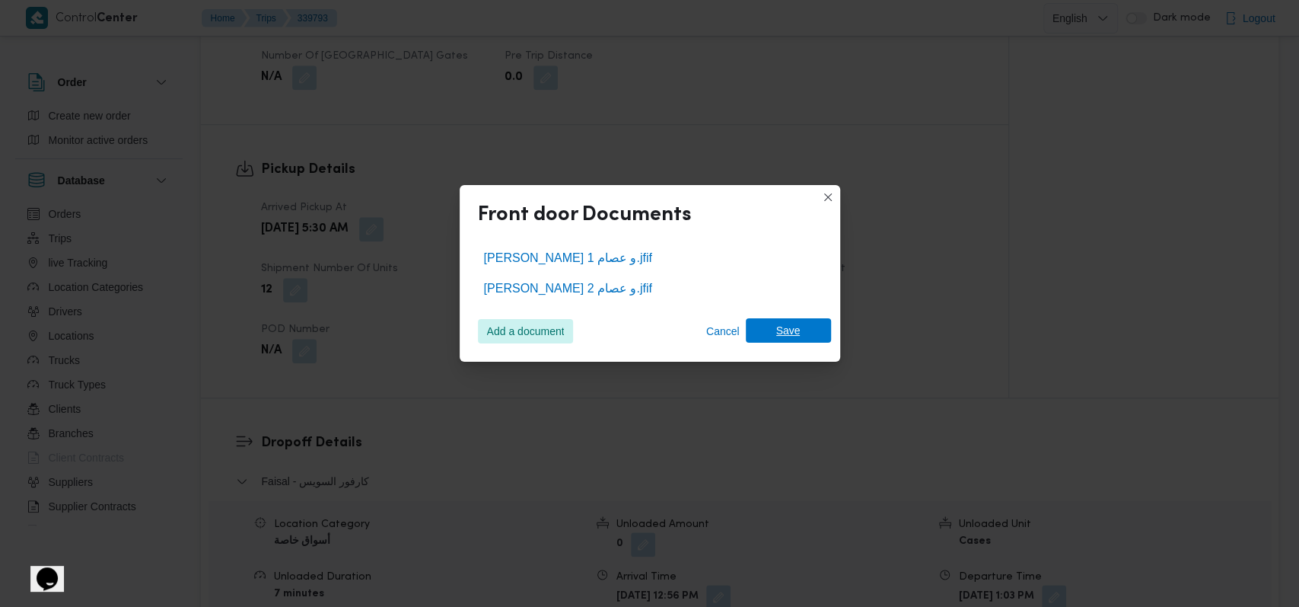
click at [810, 331] on span "Save" at bounding box center [788, 330] width 85 height 24
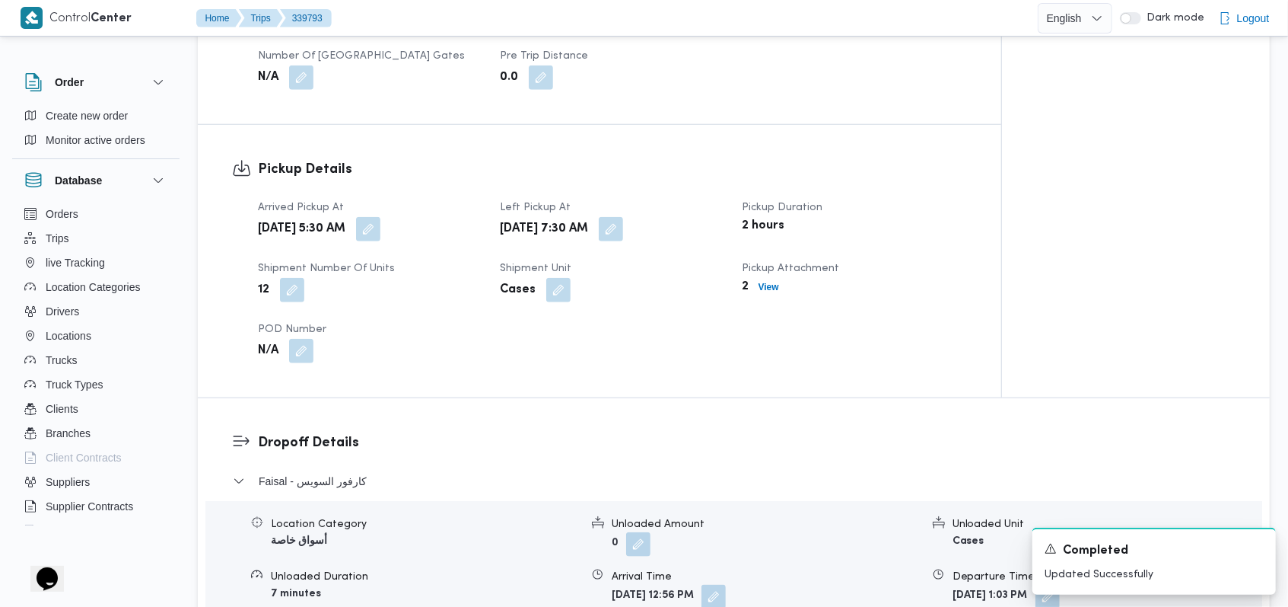
click at [970, 348] on div "Arrived Pickup At Sun, Sep 28, 2025 5:30 AM Left Pickup At Sun, Sep 28, 2025 7:…" at bounding box center [613, 281] width 728 height 183
click at [1256, 551] on icon "Dismiss toast" at bounding box center [1258, 547] width 12 height 12
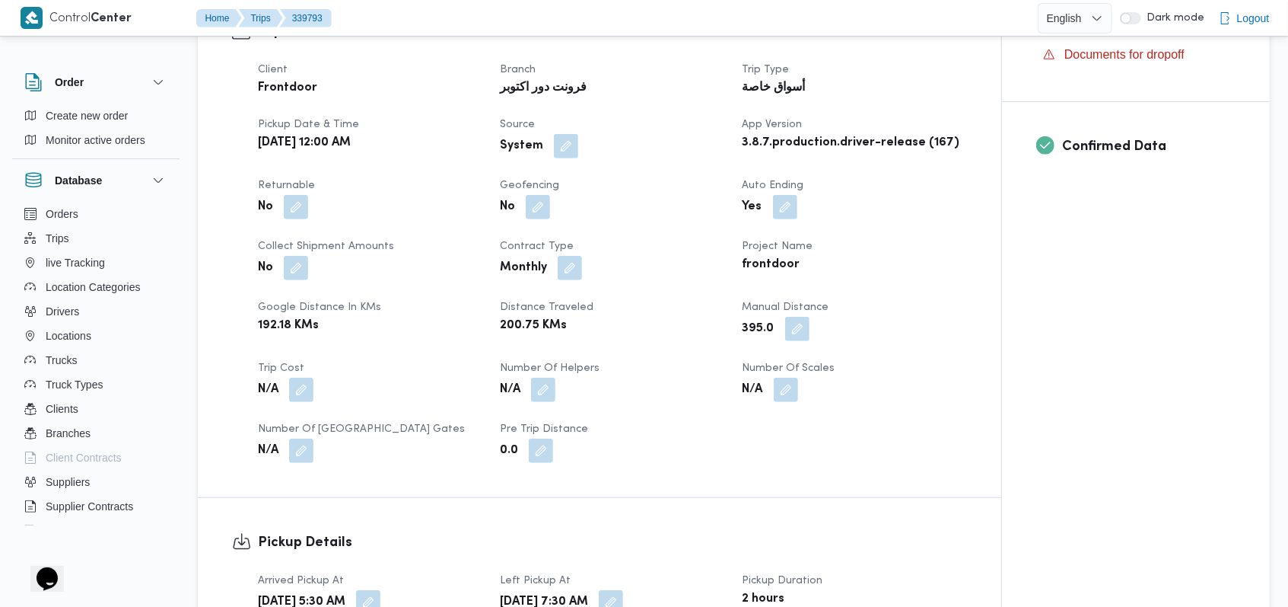
scroll to position [202, 0]
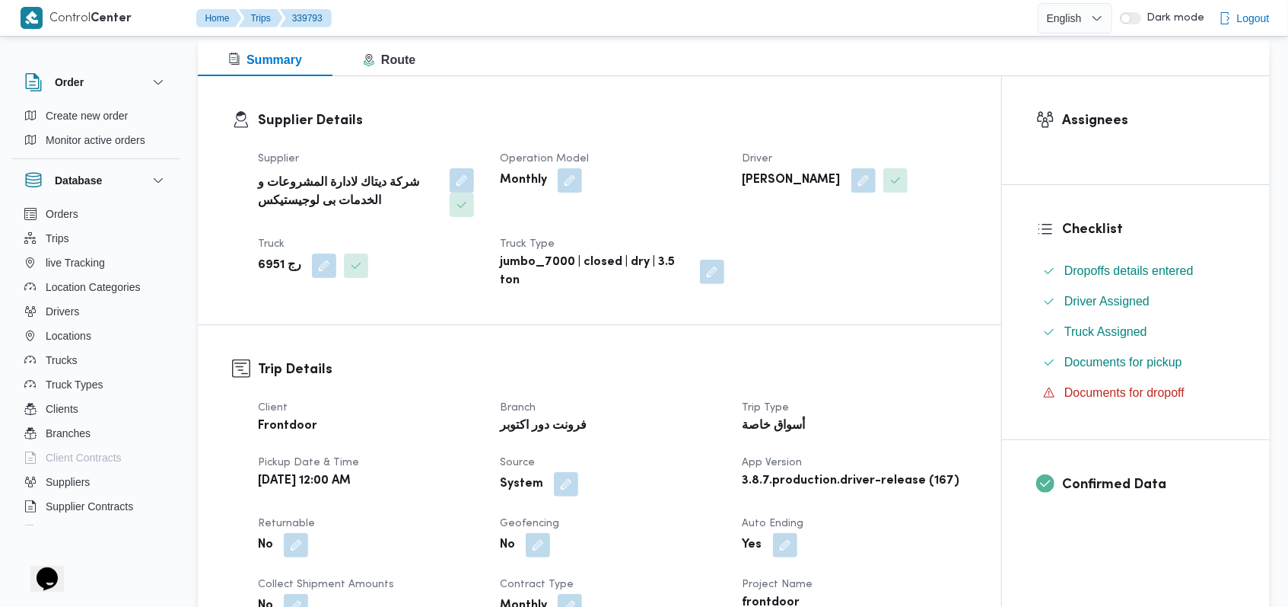
click at [697, 211] on div "Operation Model Monthly" at bounding box center [612, 183] width 224 height 67
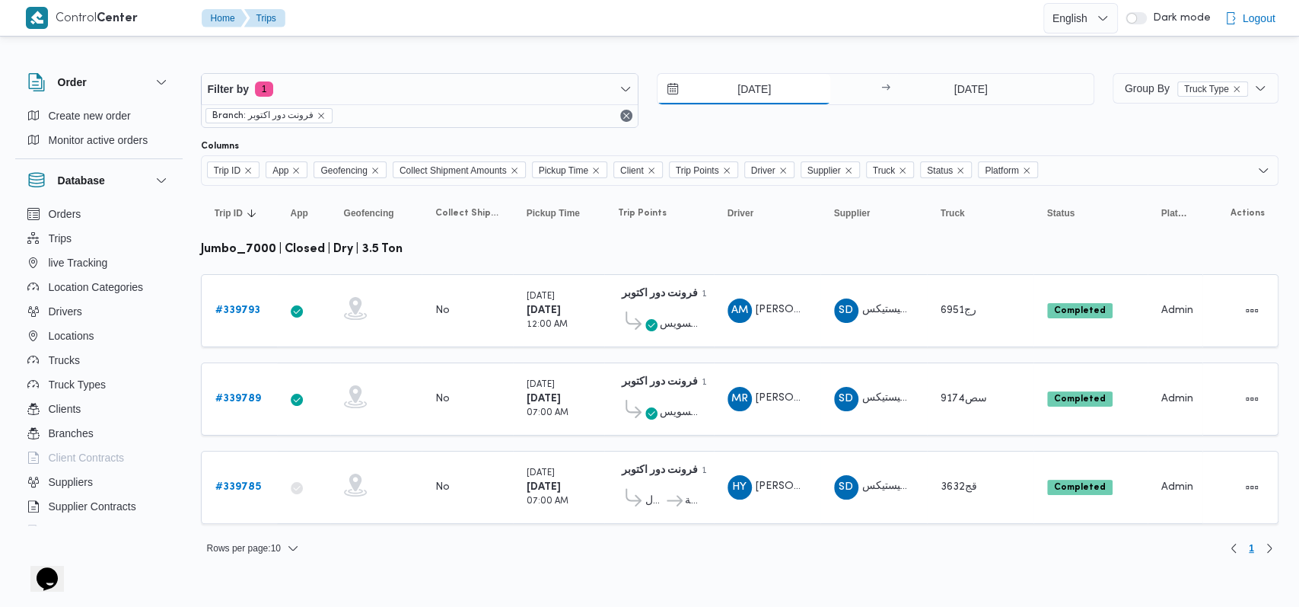
click at [752, 80] on input "28/9/2025" at bounding box center [744, 89] width 173 height 30
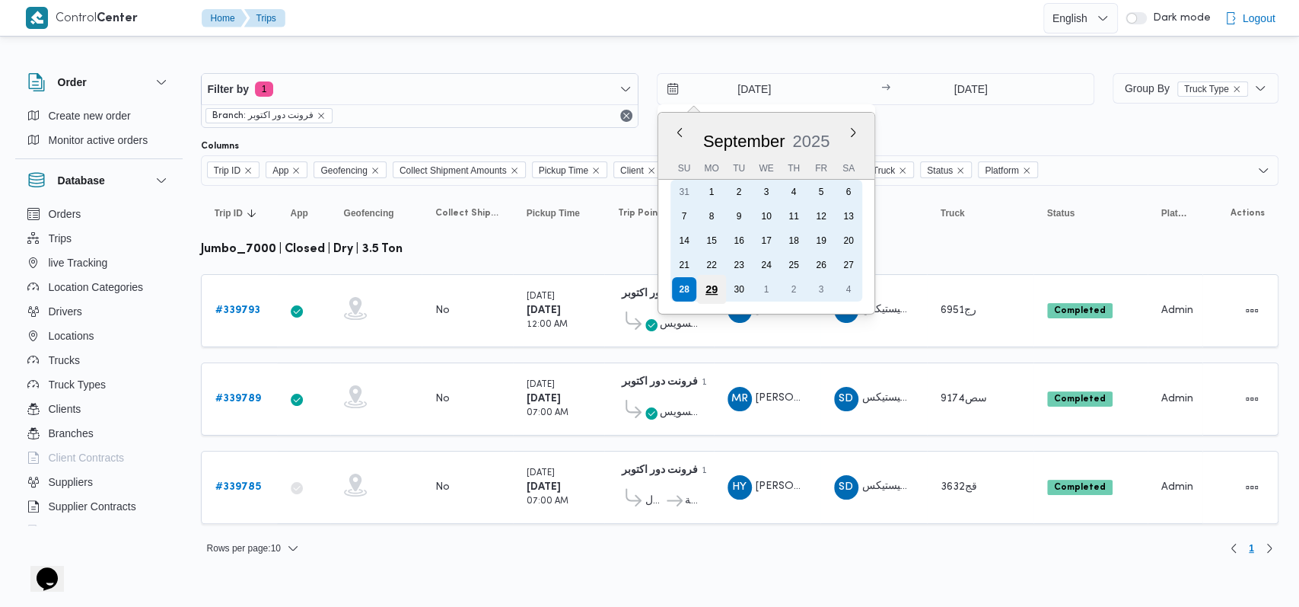
click at [716, 289] on div "29" at bounding box center [710, 289] width 29 height 29
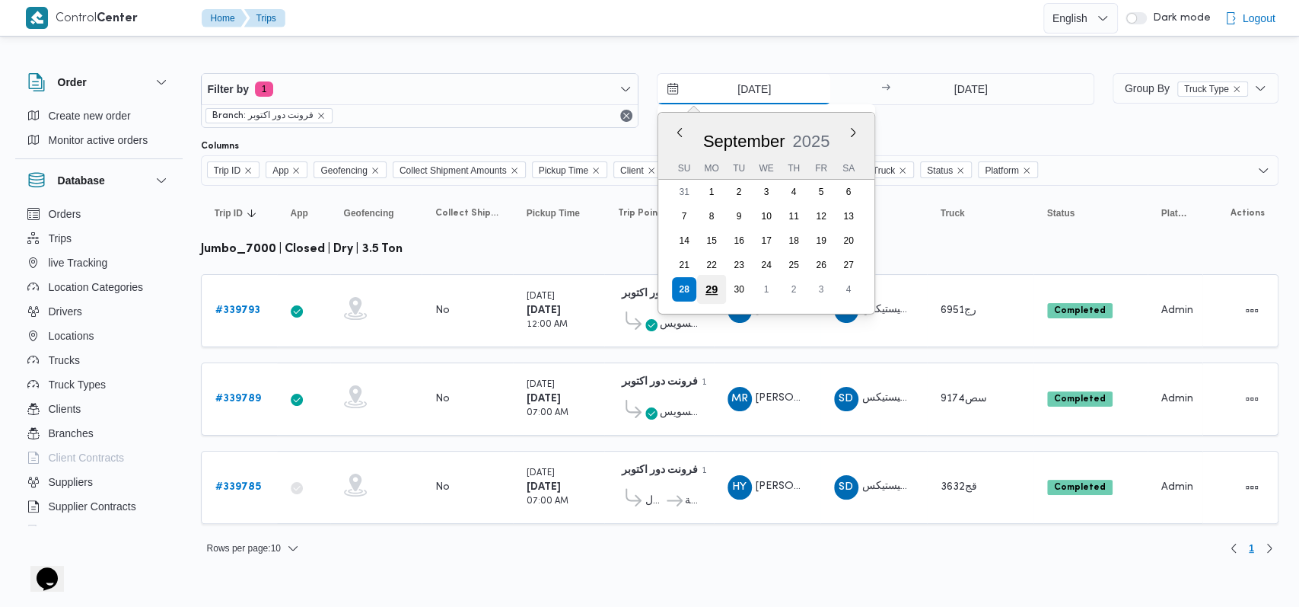
type input "29/9/2025"
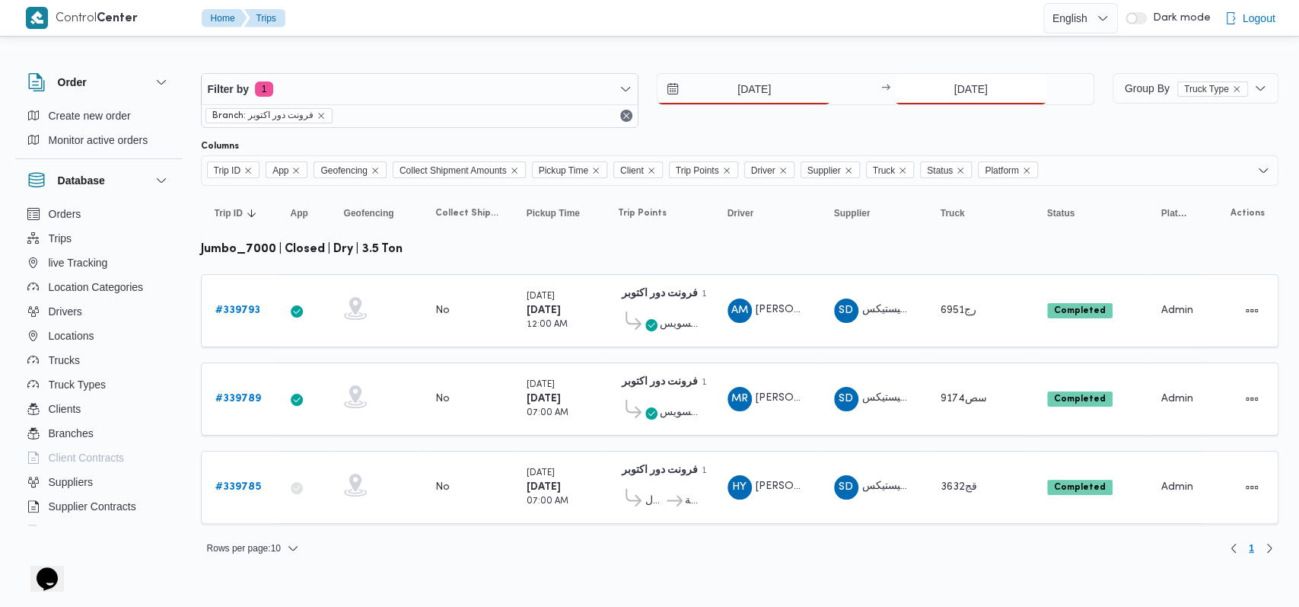
click at [938, 103] on input "28/9/2025" at bounding box center [970, 89] width 151 height 30
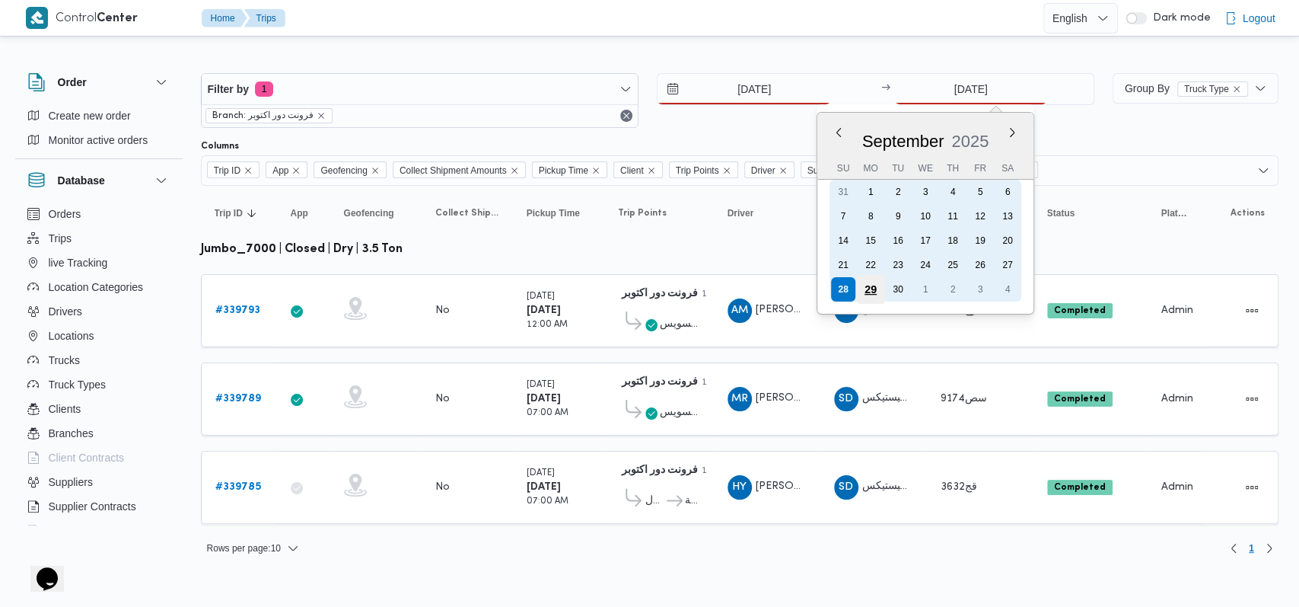
click at [874, 290] on div "29" at bounding box center [870, 289] width 29 height 29
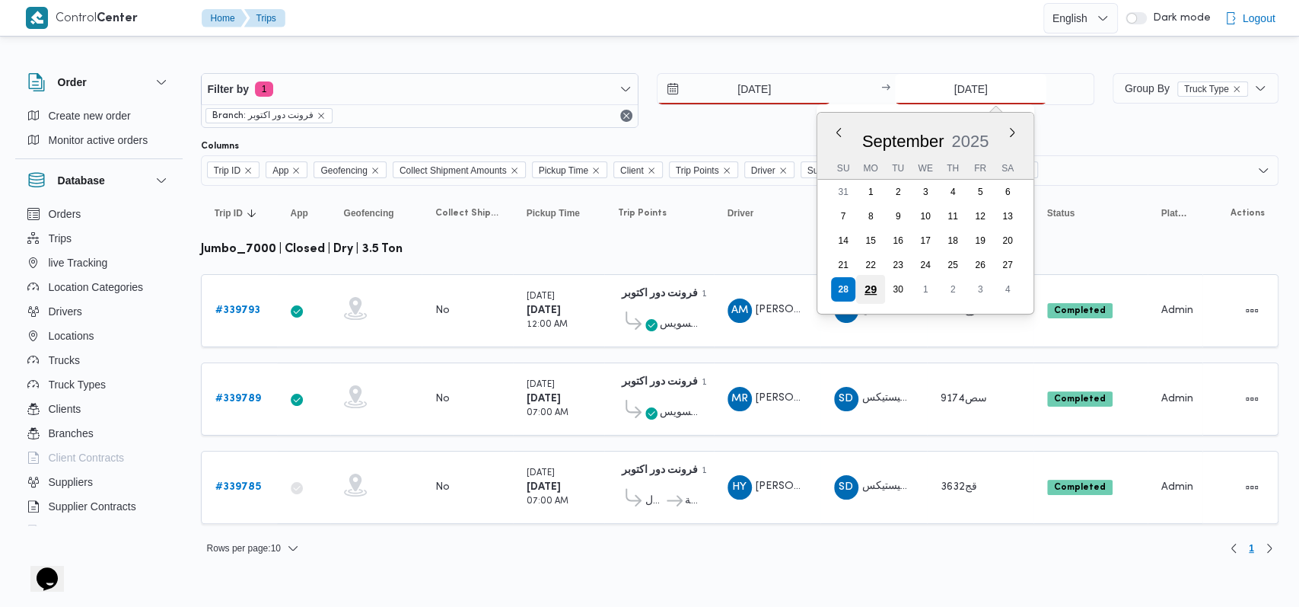
type input "29/9/2025"
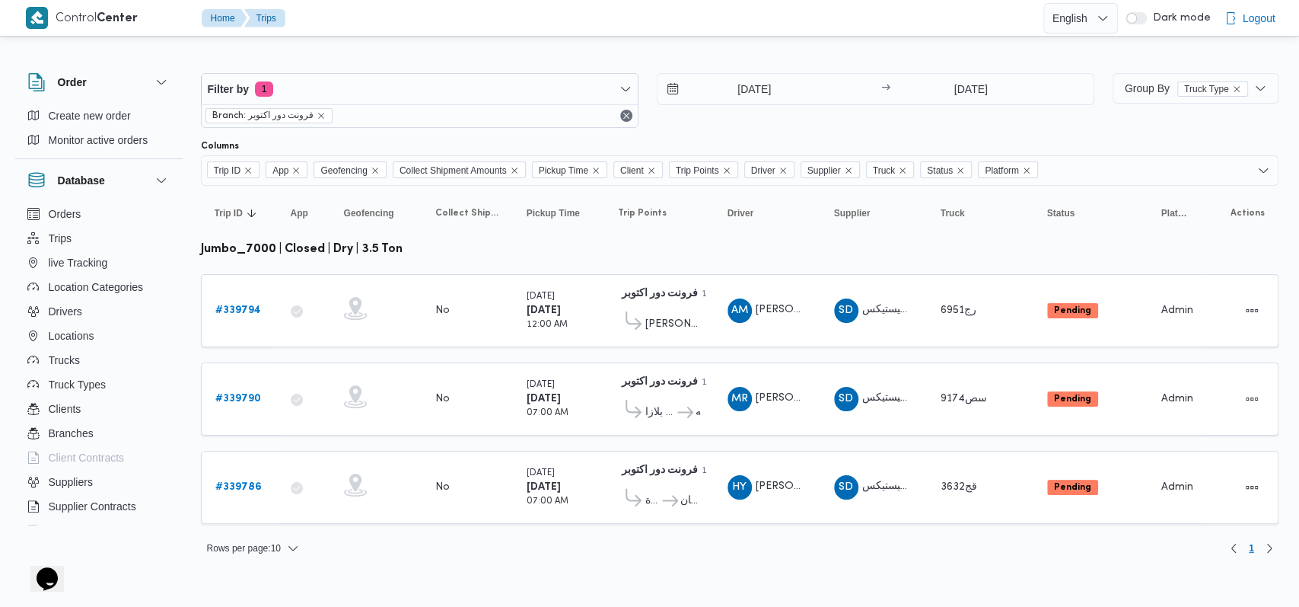
click at [754, 132] on div "Filter by 1 Branch: فرونت دور اكتوبر 29/9/2025 → 29/9/2025" at bounding box center [648, 100] width 912 height 73
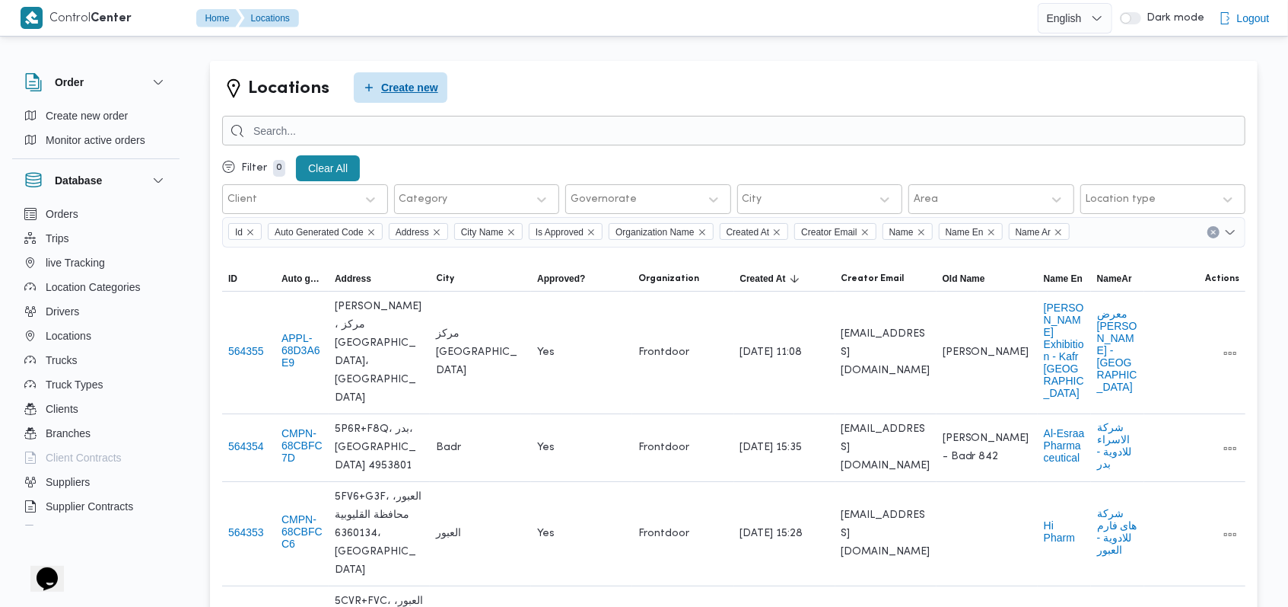
click at [410, 90] on span "Create new" at bounding box center [409, 87] width 57 height 18
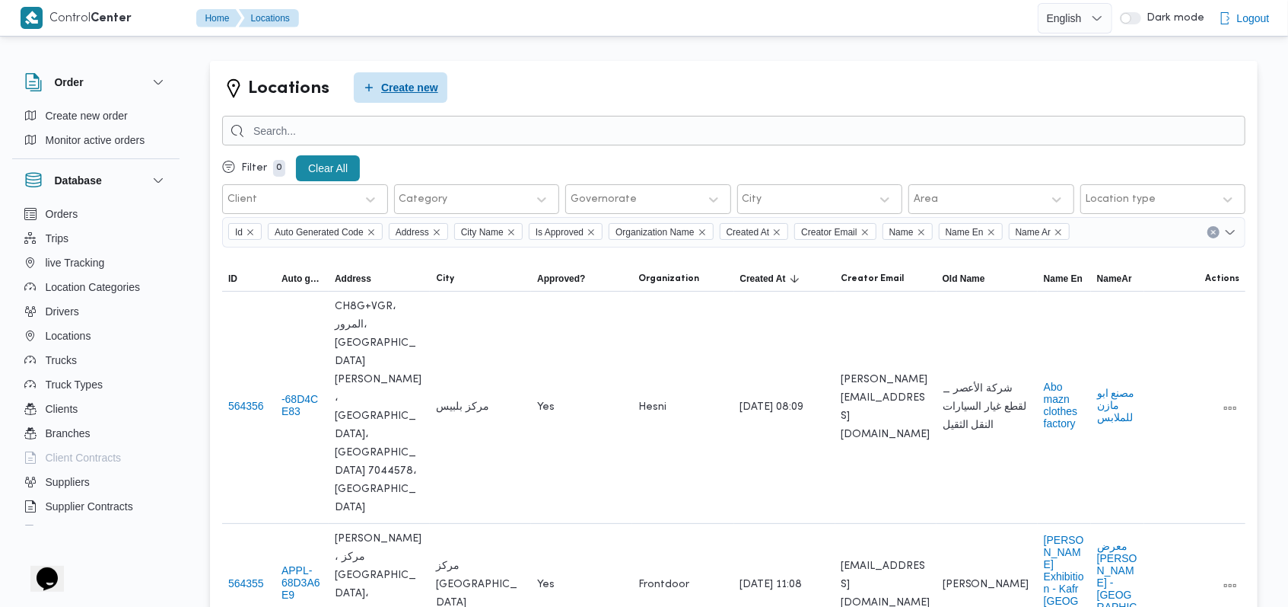
click at [386, 88] on span "Create new" at bounding box center [409, 87] width 57 height 18
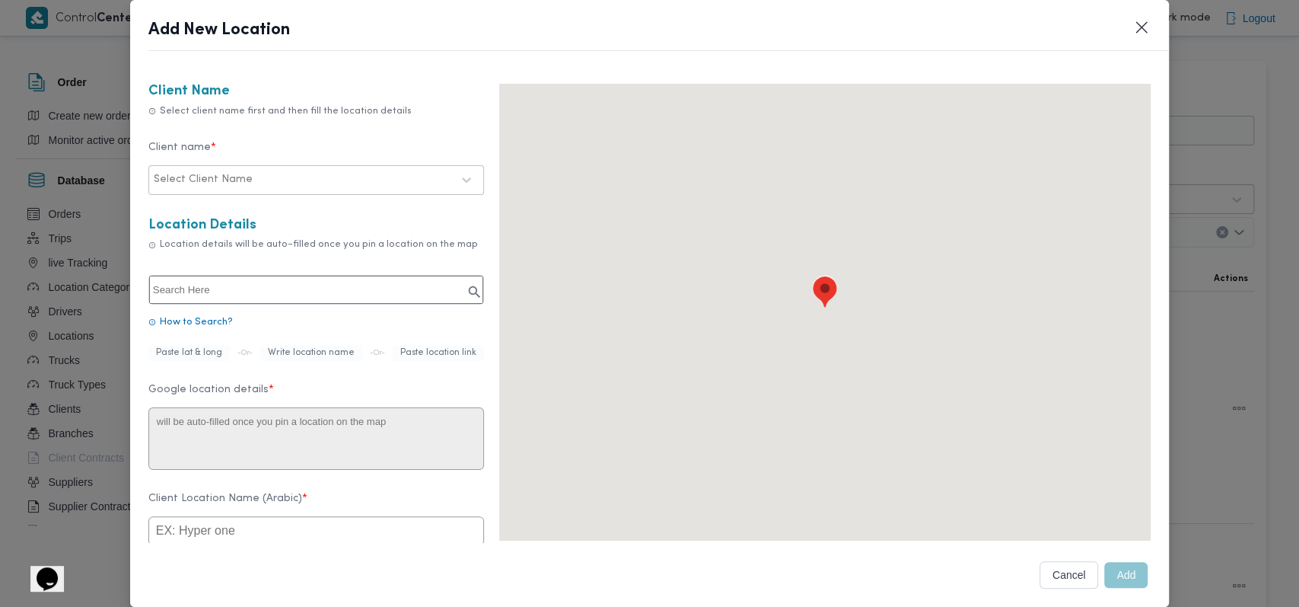
click at [303, 182] on div at bounding box center [354, 179] width 196 height 15
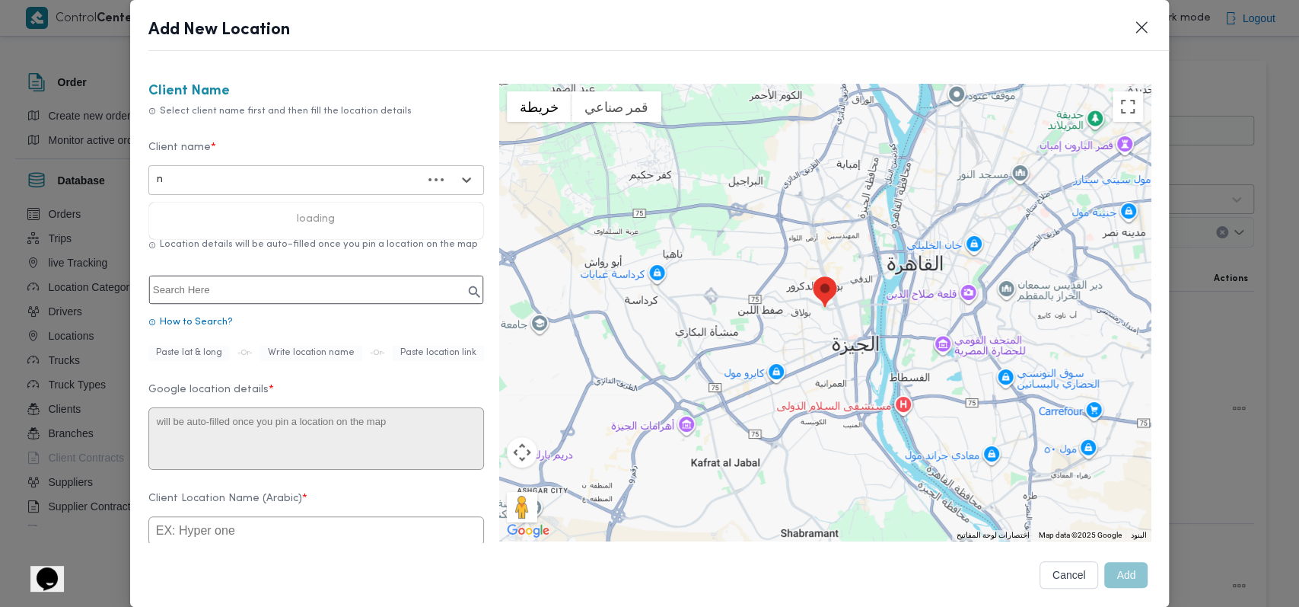
type input "ne"
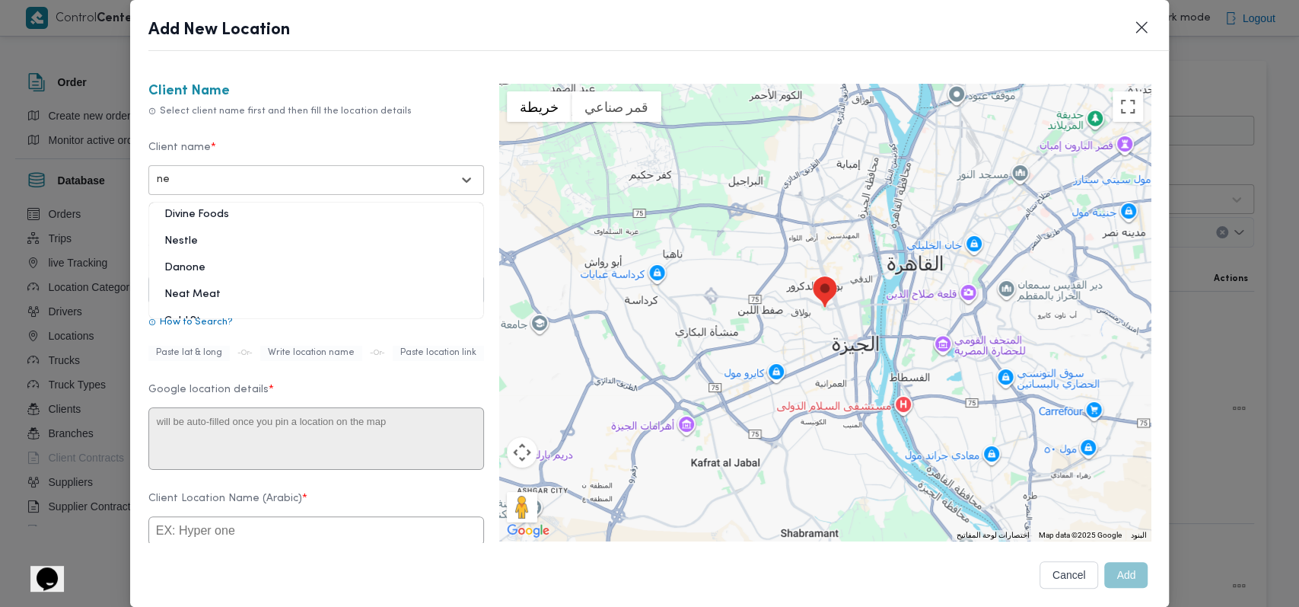
click at [219, 238] on div "Nestle" at bounding box center [316, 247] width 334 height 27
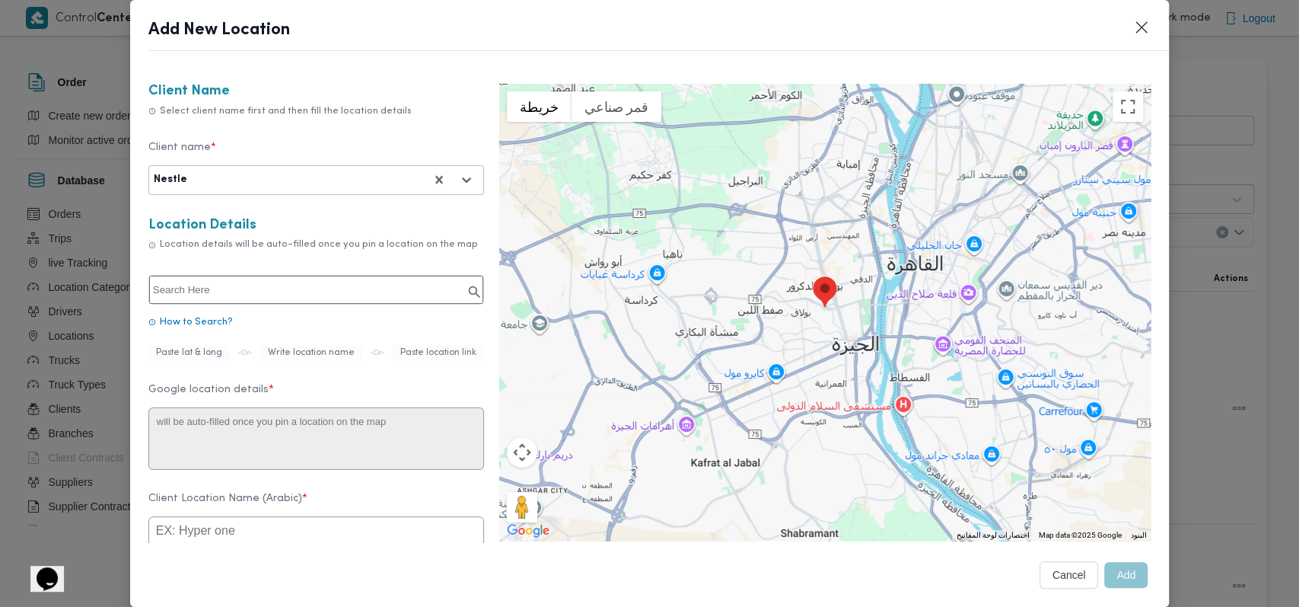
click at [343, 295] on input "text" at bounding box center [316, 290] width 334 height 28
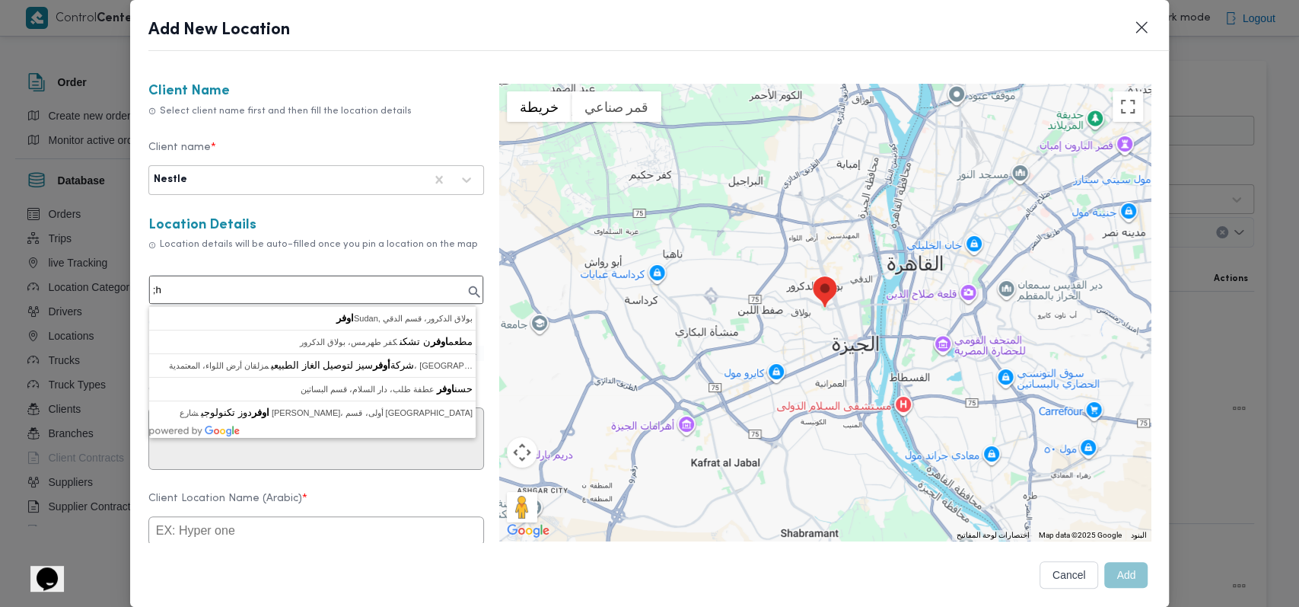
type input ";"
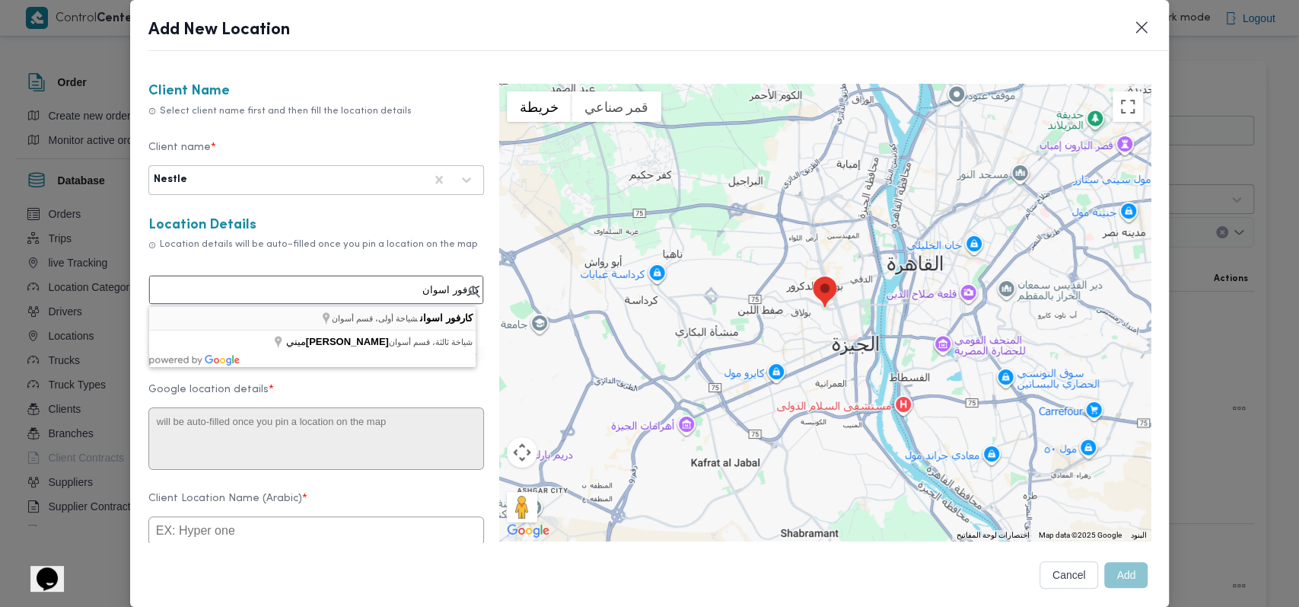
type input "كارفور اسوان، شياخة أولى، قسم أسوان"
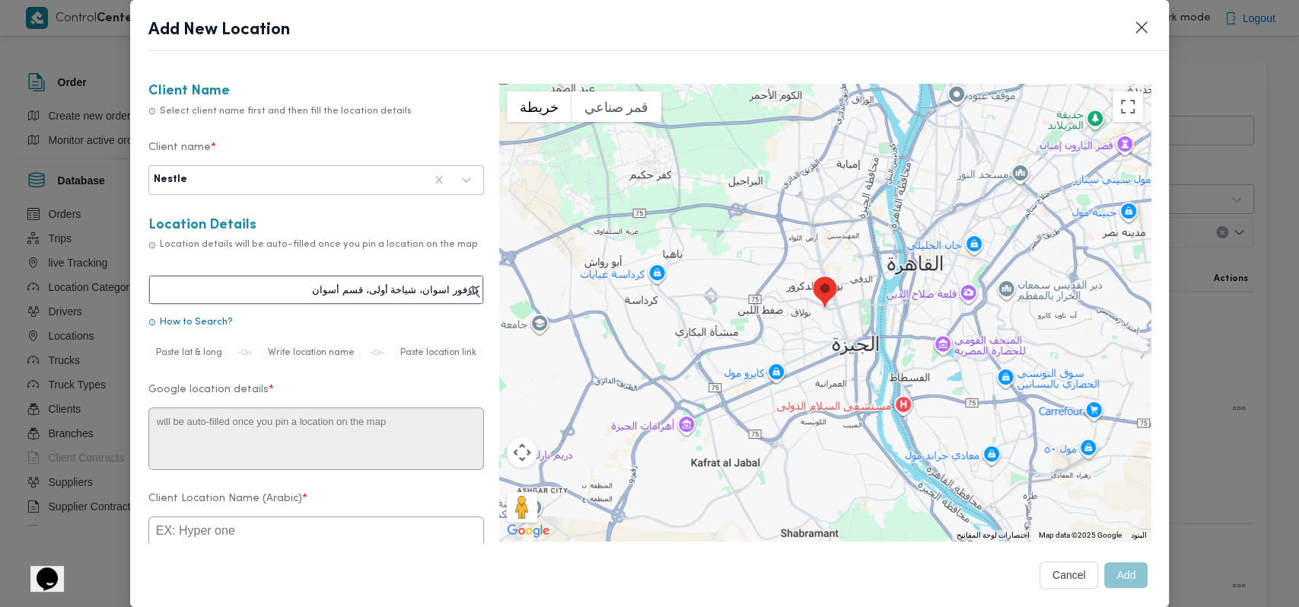
type textarea "3VMQ+2VG، شياخة أولى، قسم [GEOGRAPHIC_DATA]، محافظة أسوان 1240853"
type input "كارفور اسوان"
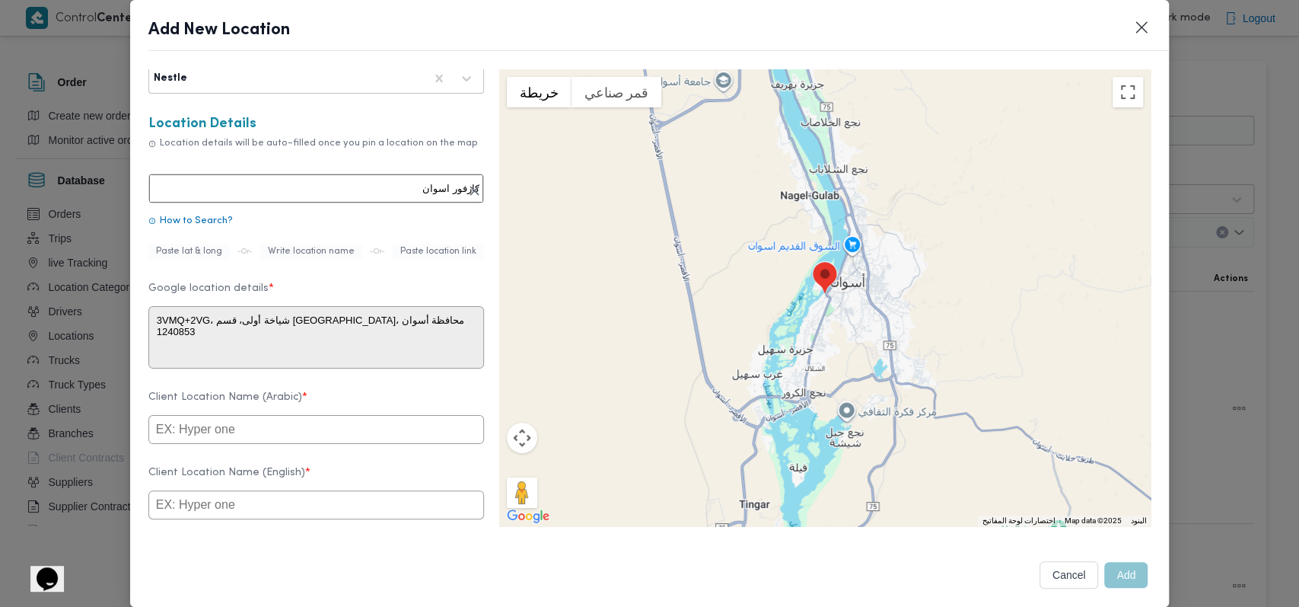
scroll to position [202, 0]
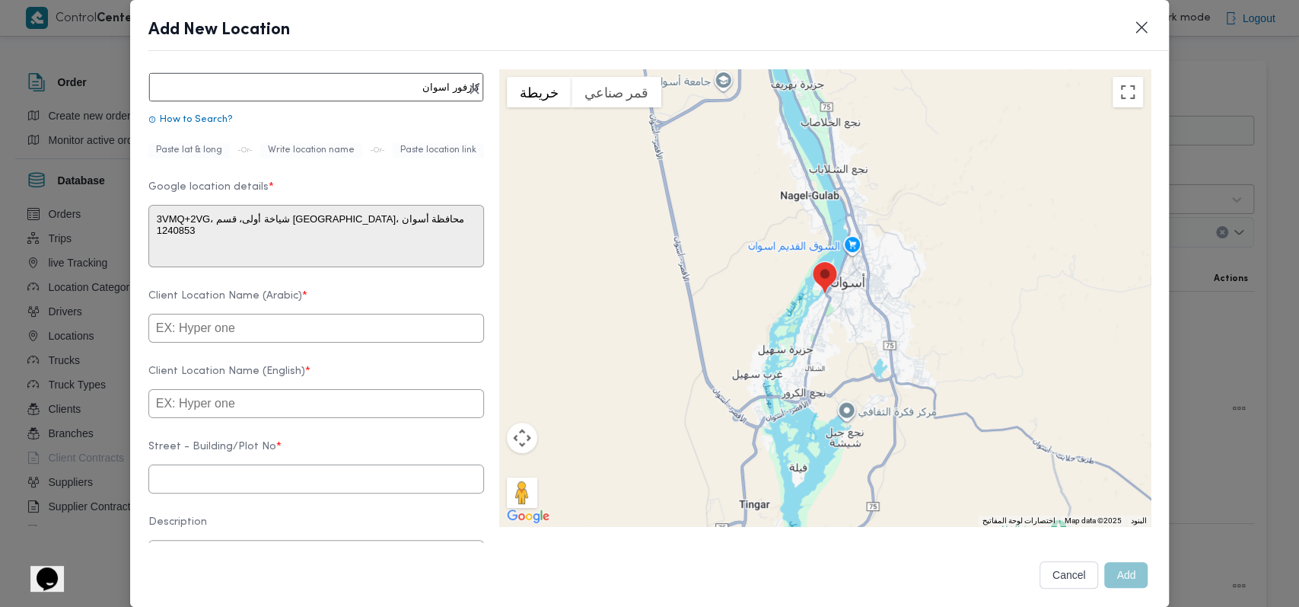
click at [286, 336] on input "text" at bounding box center [316, 328] width 336 height 29
click at [264, 342] on input "كارفور اسوان" at bounding box center [316, 328] width 336 height 29
click at [261, 342] on input "كارفور اسوان" at bounding box center [316, 328] width 336 height 29
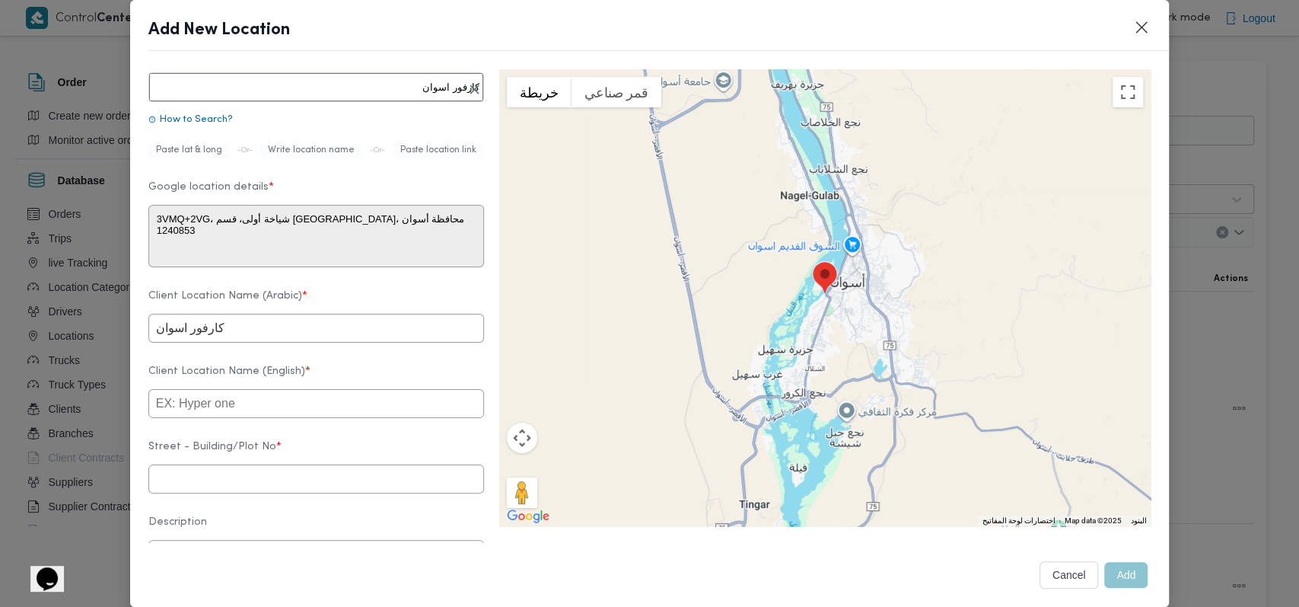
type input "كارفور اسوان"
click at [280, 418] on input "text" at bounding box center [316, 403] width 336 height 29
paste input "Carrefour Aswan"
type input "Carrefour Aswan"
click at [370, 297] on form "Client Name Select client name first and then fill the location details Client …" at bounding box center [316, 347] width 336 height 932
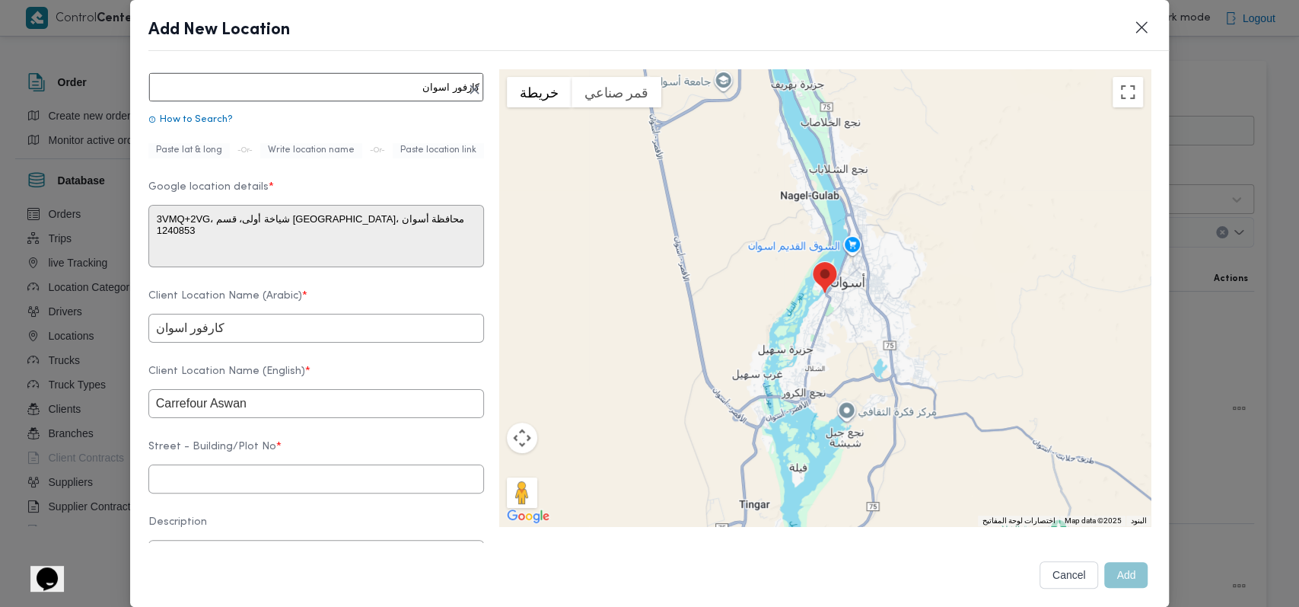
click at [260, 493] on input "text" at bounding box center [316, 478] width 336 height 29
paste input "1240853"
type input "1240853"
click at [326, 452] on form "Client Name Select client name first and then fill the location details Client …" at bounding box center [316, 347] width 336 height 932
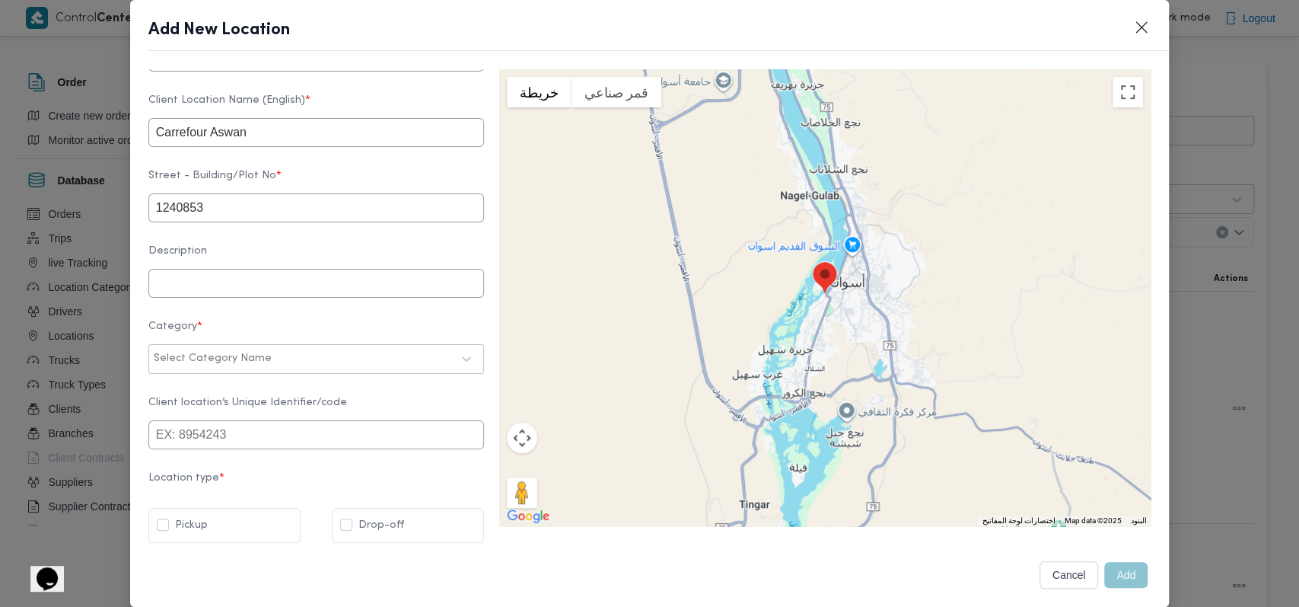
click at [320, 355] on div at bounding box center [363, 358] width 177 height 15
click at [191, 412] on div "أسواق خاصة" at bounding box center [316, 425] width 334 height 27
click at [350, 528] on label "Drop-off" at bounding box center [372, 525] width 64 height 18
checkbox input "true"
click at [1116, 569] on button "Add" at bounding box center [1125, 575] width 43 height 26
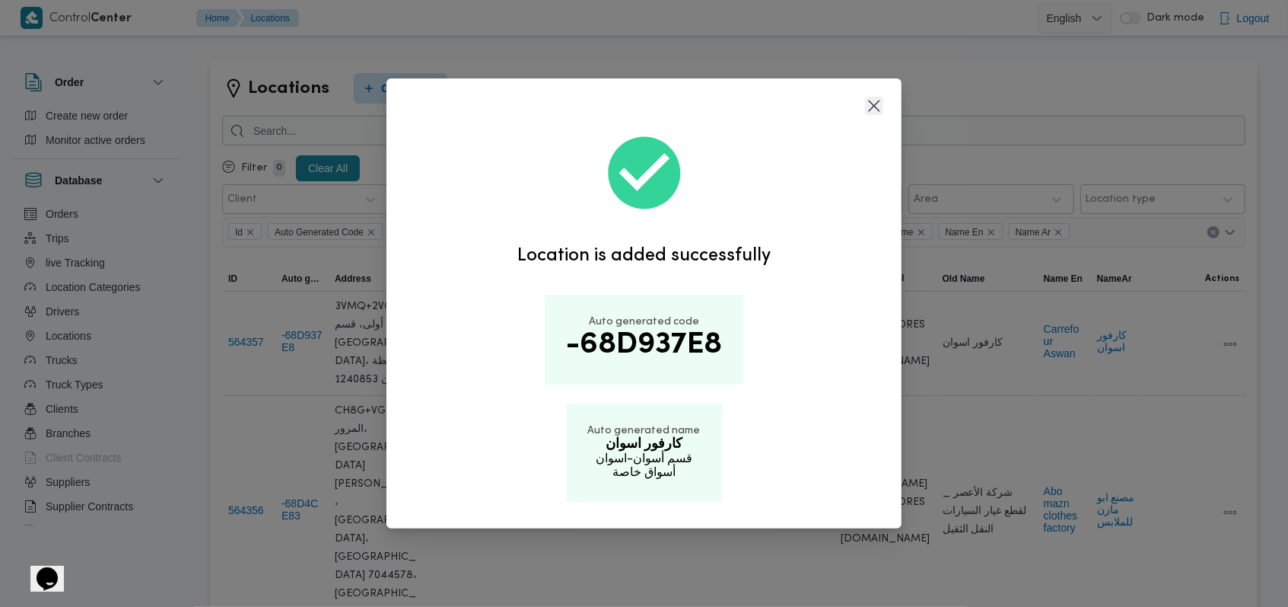
click at [881, 107] on button "Closes this modal window" at bounding box center [874, 106] width 18 height 18
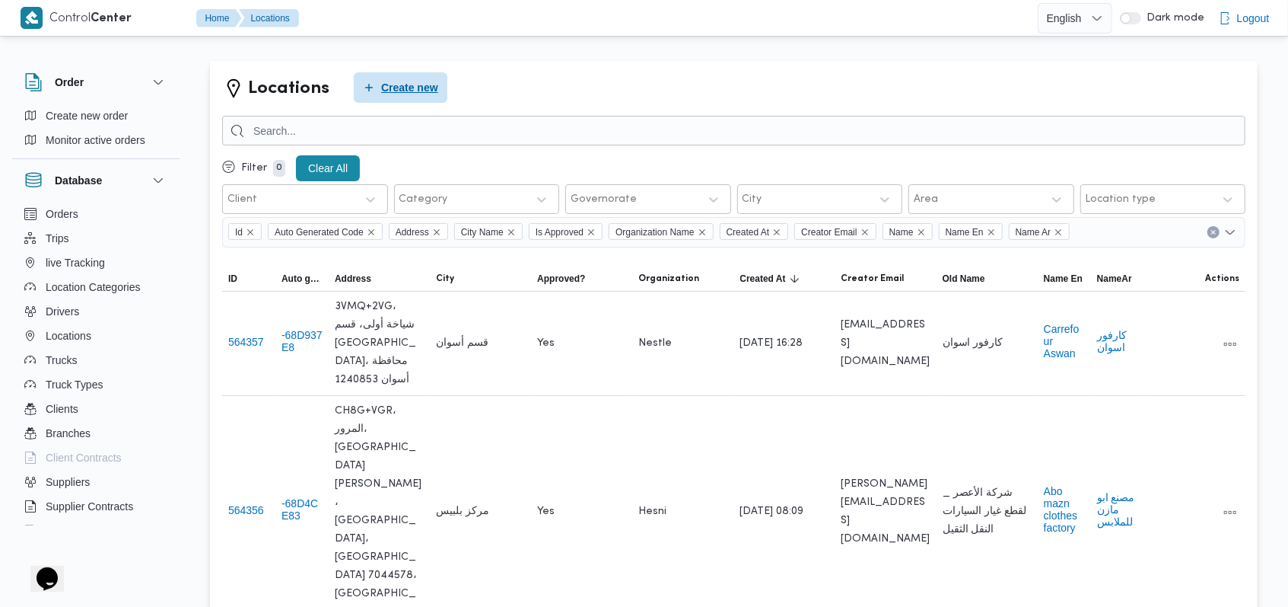
click at [433, 84] on span "Create new" at bounding box center [409, 87] width 57 height 18
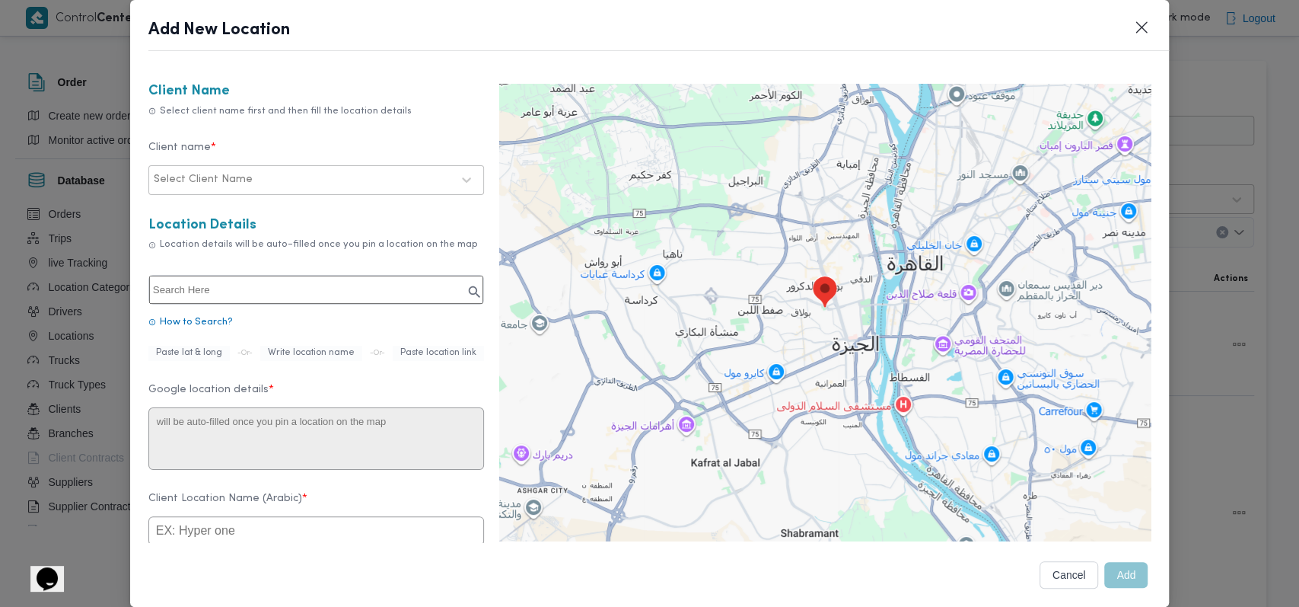
click at [320, 189] on div "Select Client Name" at bounding box center [302, 179] width 301 height 21
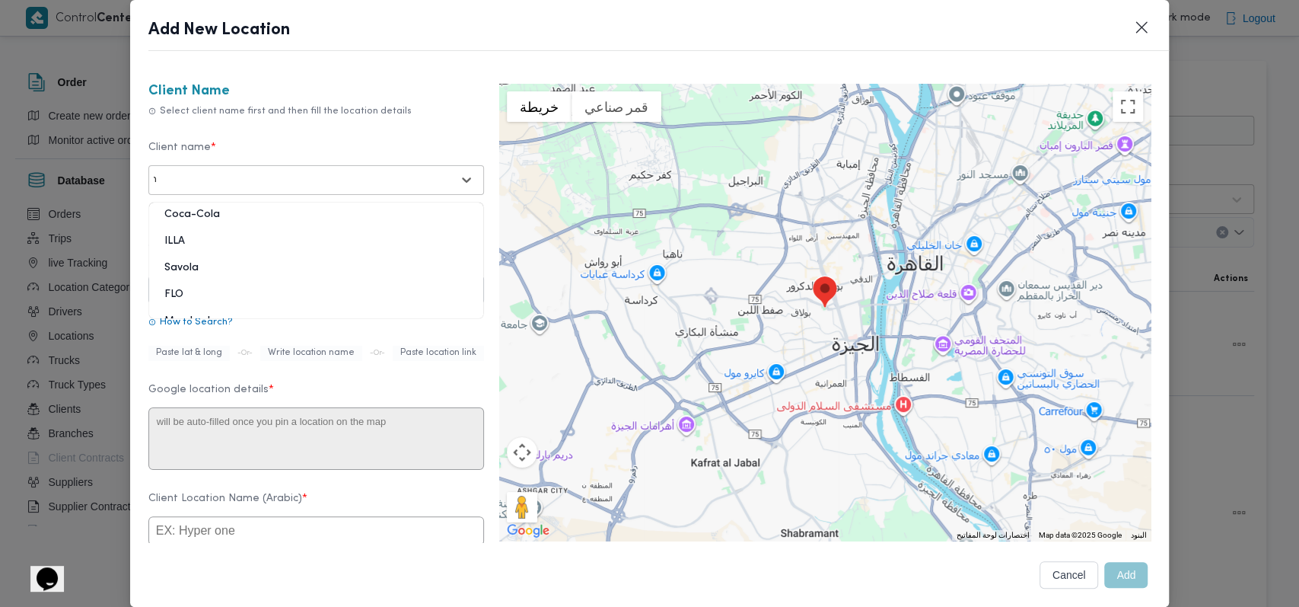
type input "ne"
click at [202, 244] on div "Nestle" at bounding box center [316, 247] width 334 height 27
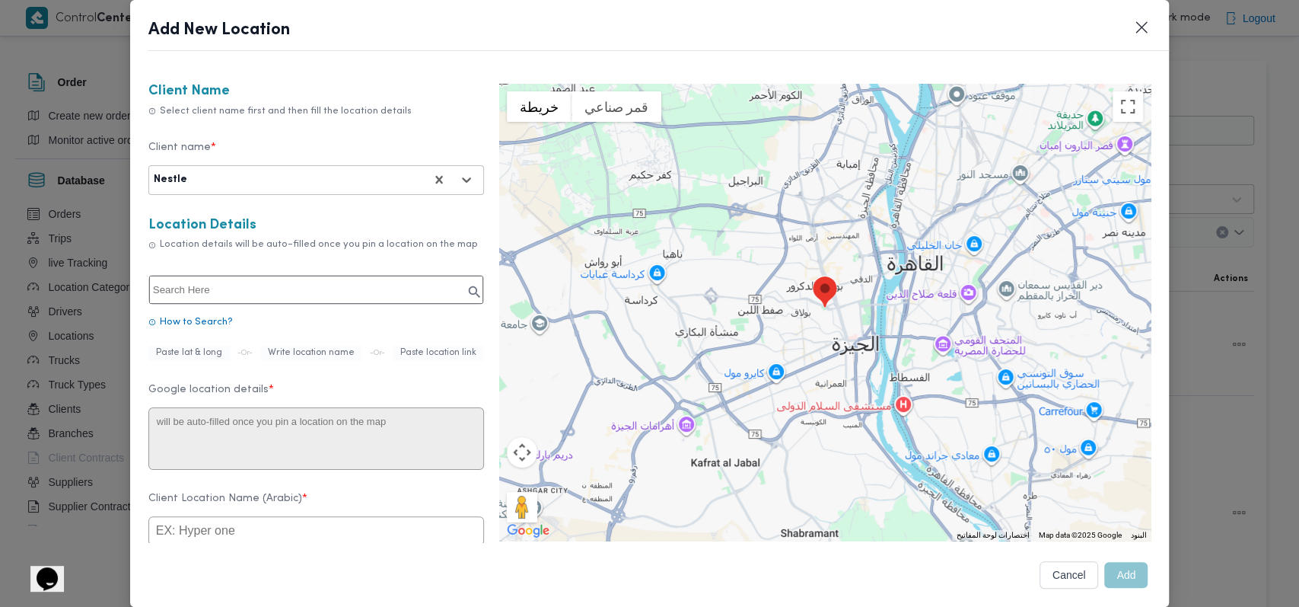
click at [231, 288] on input "text" at bounding box center [316, 290] width 334 height 28
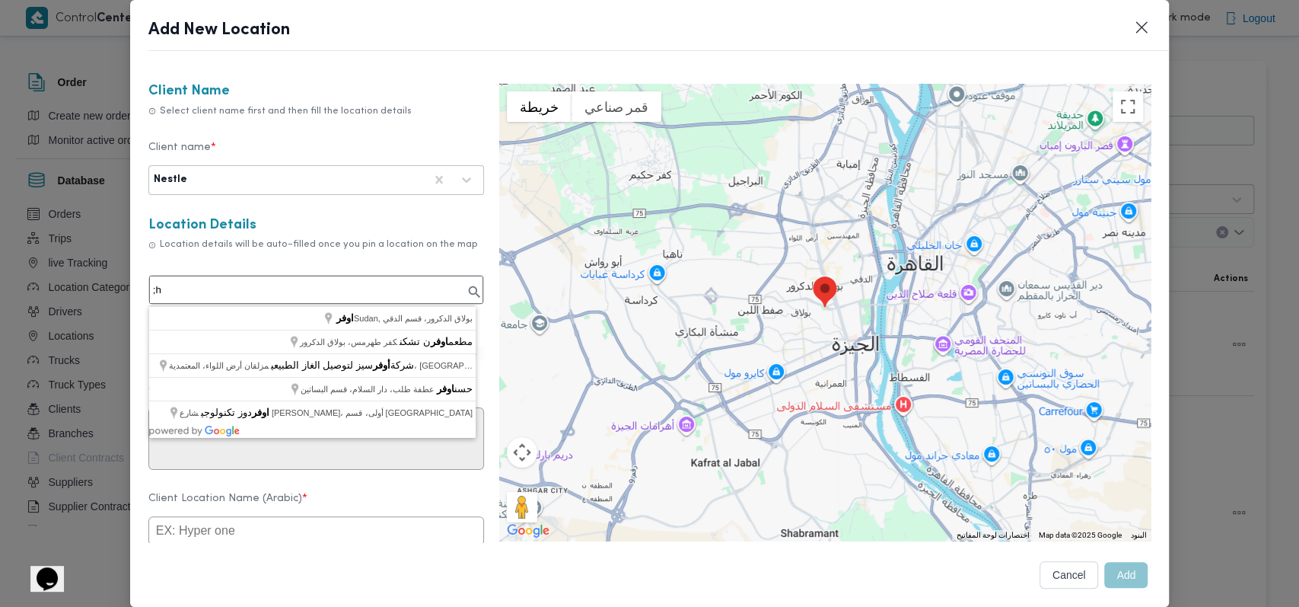
type input ";"
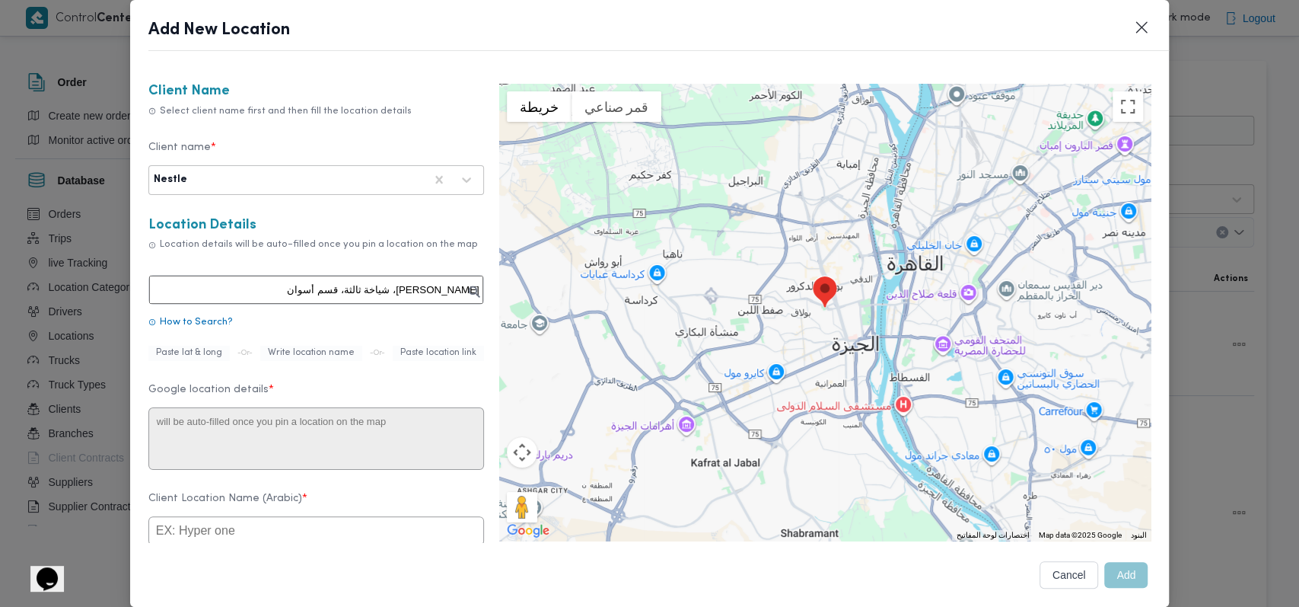
type input "[PERSON_NAME]"
type textarea "3VHX+55F، شياخة ثالثة، قسم [GEOGRAPHIC_DATA]، محافظة أسوان 1241776"
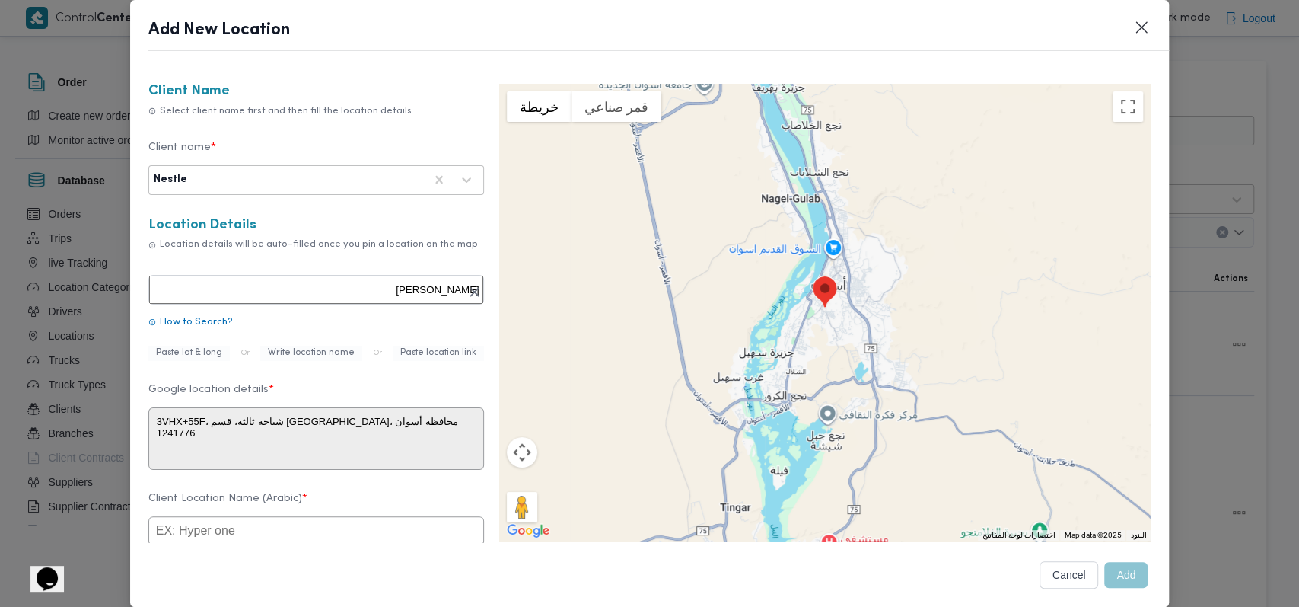
scroll to position [202, 0]
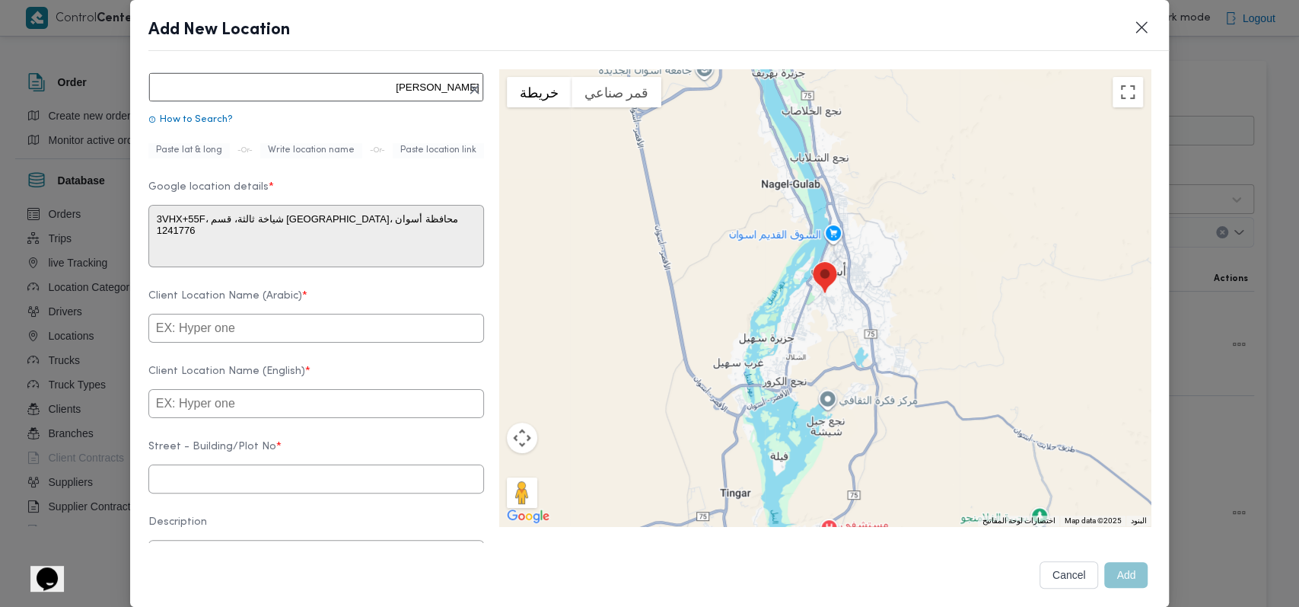
click at [334, 342] on input "text" at bounding box center [316, 328] width 336 height 29
click at [313, 418] on input "text" at bounding box center [316, 403] width 336 height 29
paste input "1240853"
type input "1240853"
click at [269, 490] on input "text" at bounding box center [316, 478] width 336 height 29
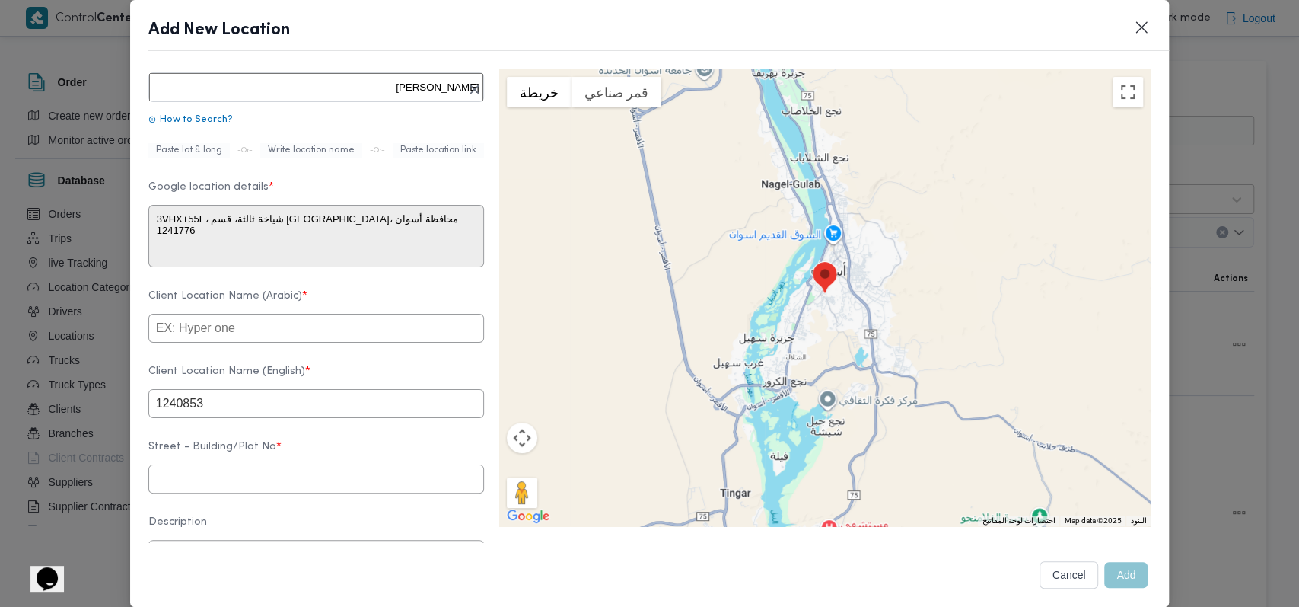
paste input "1240853"
type input "1240853"
click at [268, 410] on input "1240853" at bounding box center [316, 403] width 336 height 29
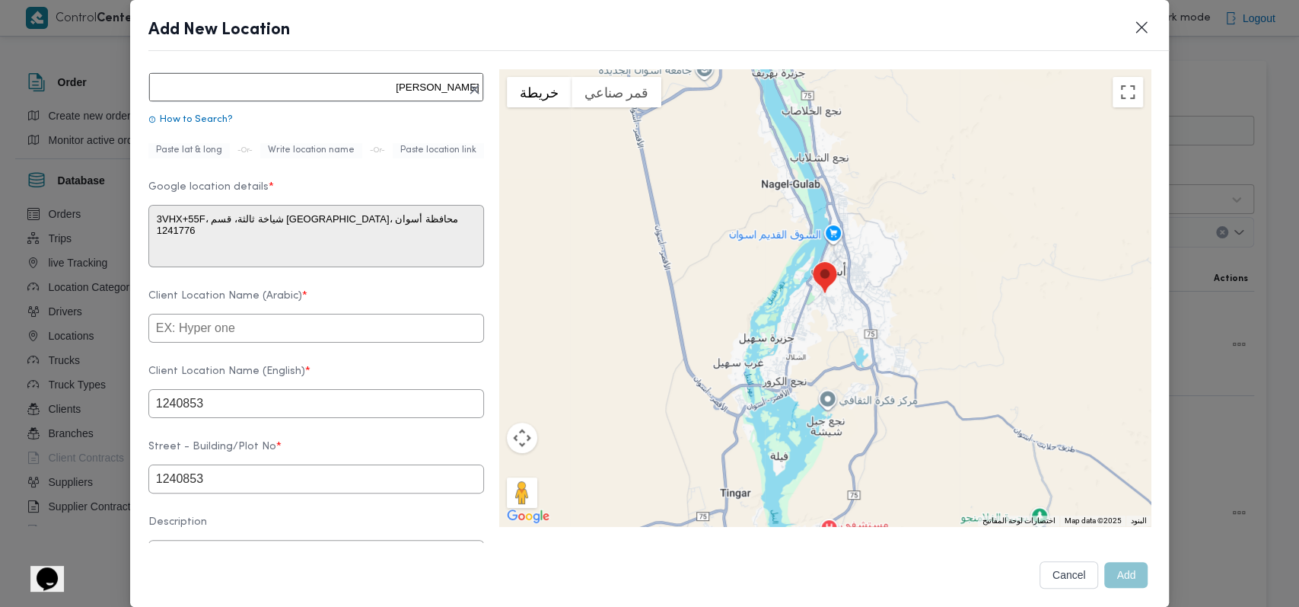
paste input "Carrefour Aswan"
type input "Carrefour Aswan"
click at [311, 341] on input "text" at bounding box center [316, 328] width 336 height 29
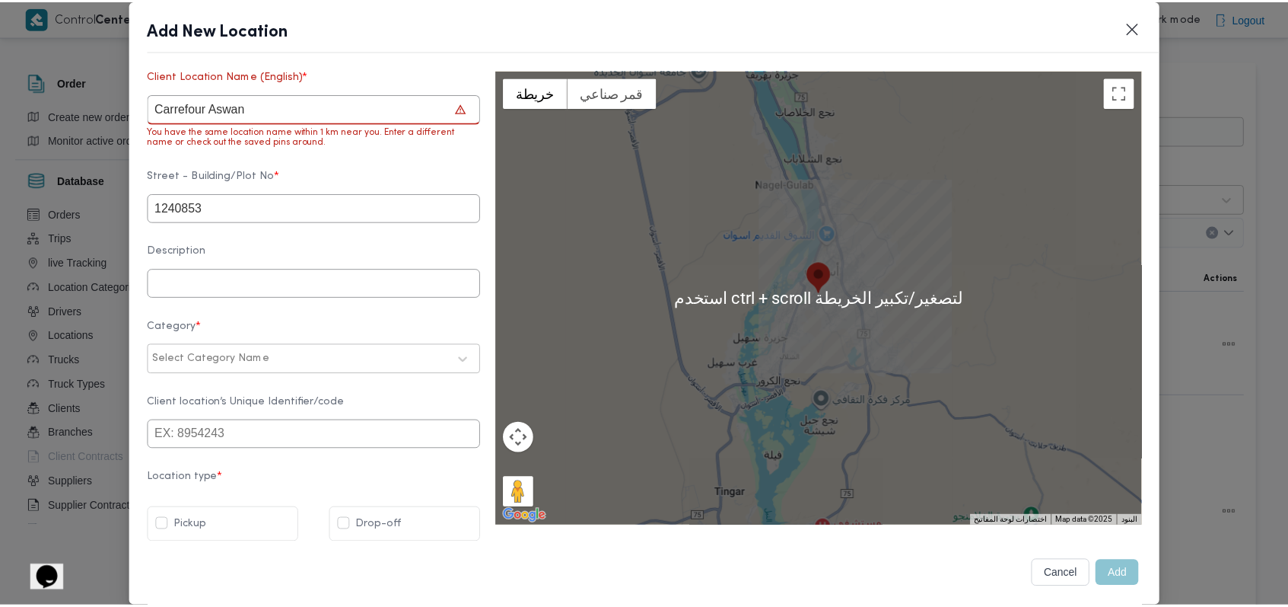
scroll to position [544, 0]
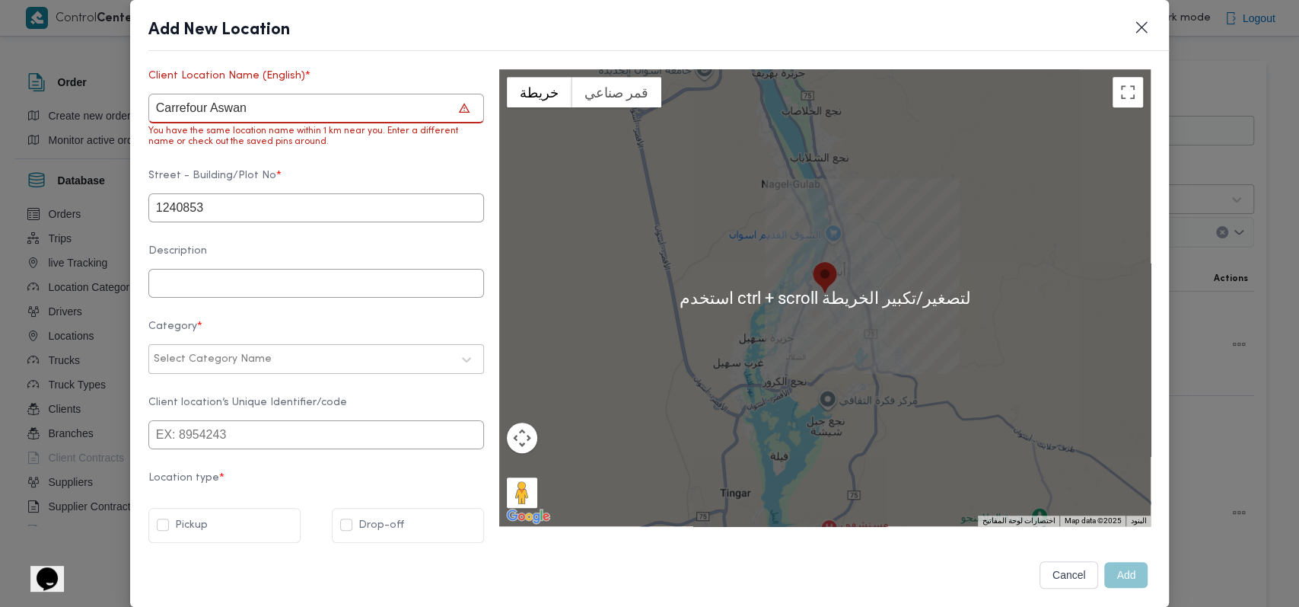
type input "كارفور اسوان 2"
click at [1053, 574] on button "Cancel" at bounding box center [1069, 574] width 59 height 27
